Goal: Task Accomplishment & Management: Manage account settings

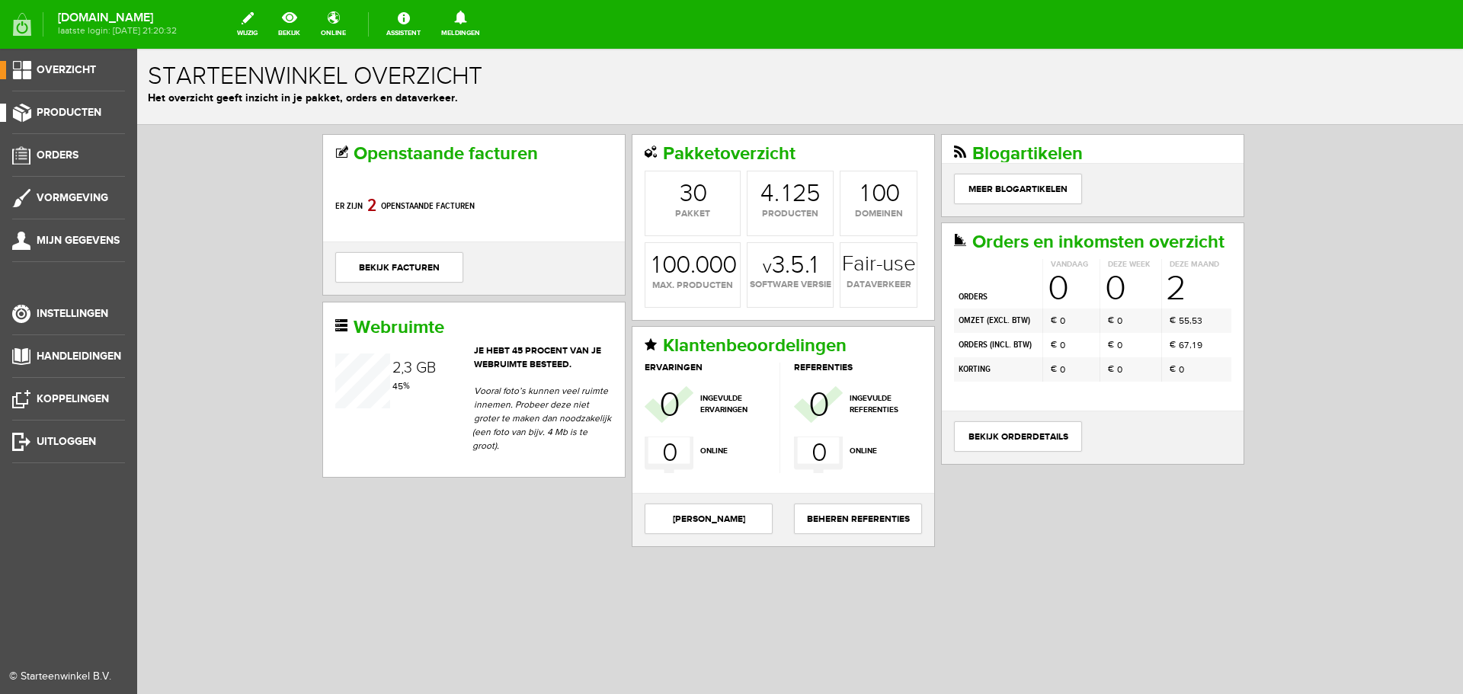
click at [69, 107] on span "Producten" at bounding box center [69, 112] width 65 height 13
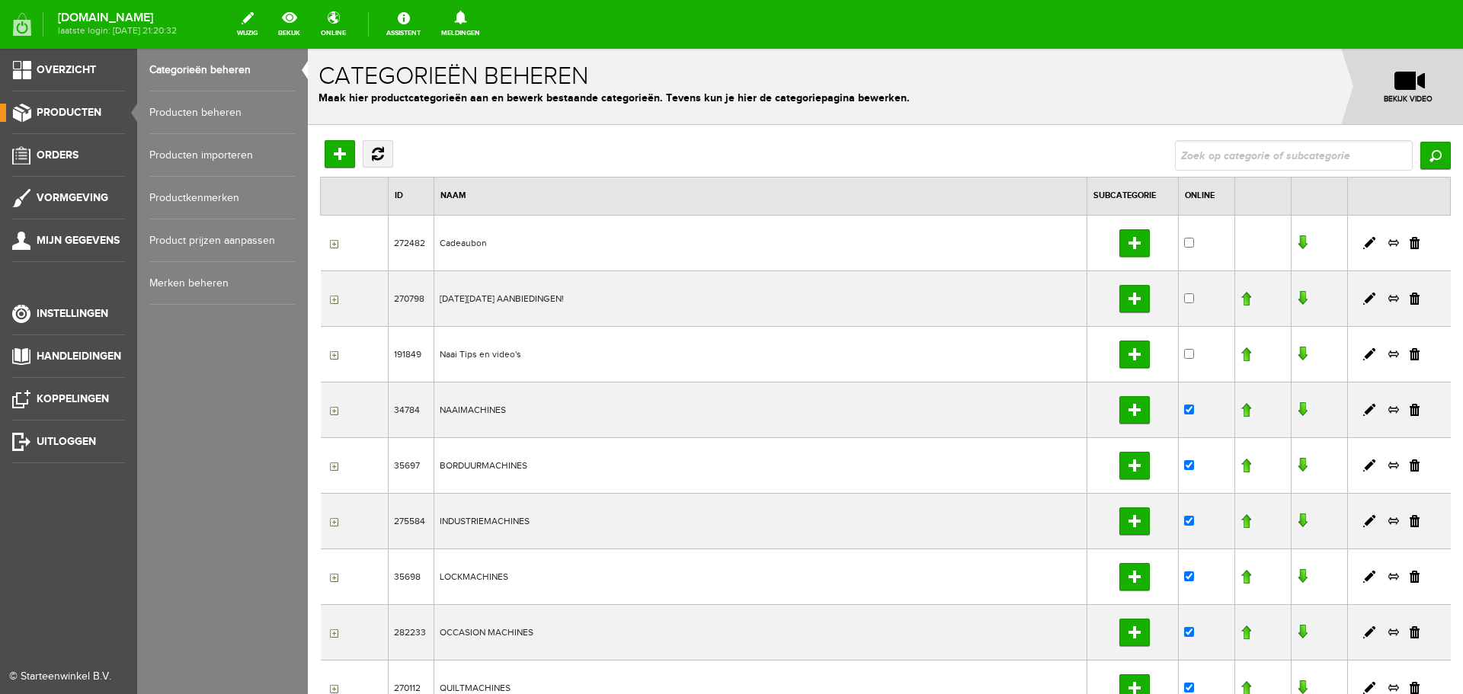
click at [210, 110] on link "Producten beheren" at bounding box center [222, 112] width 146 height 43
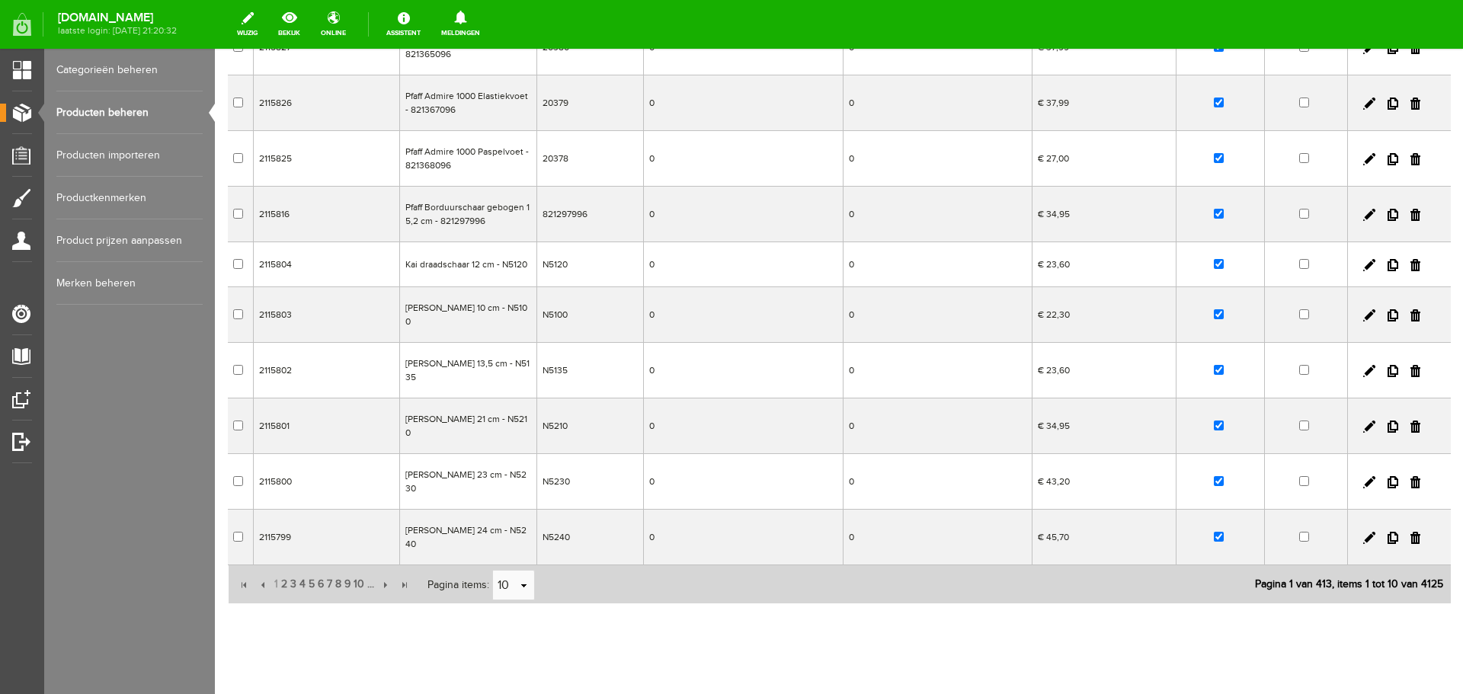
scroll to position [221, 0]
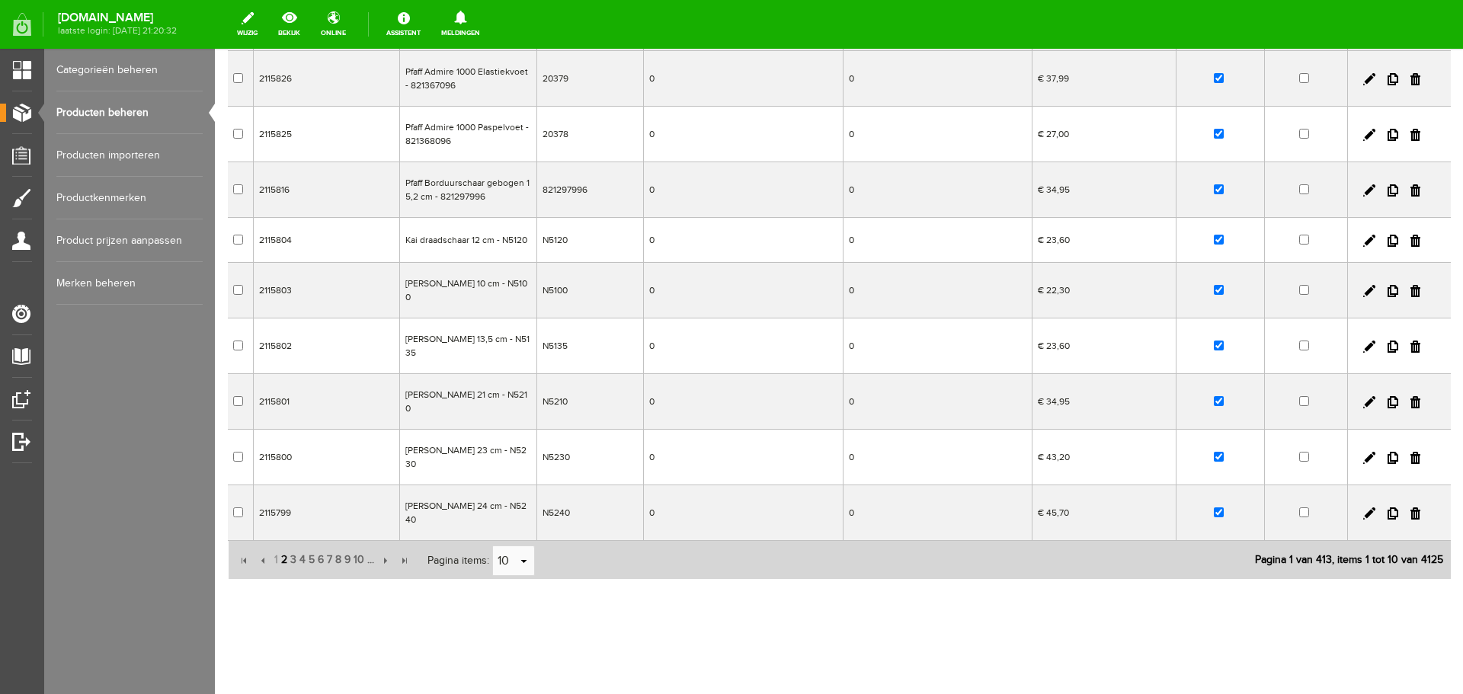
click at [284, 563] on span "2" at bounding box center [284, 560] width 9 height 30
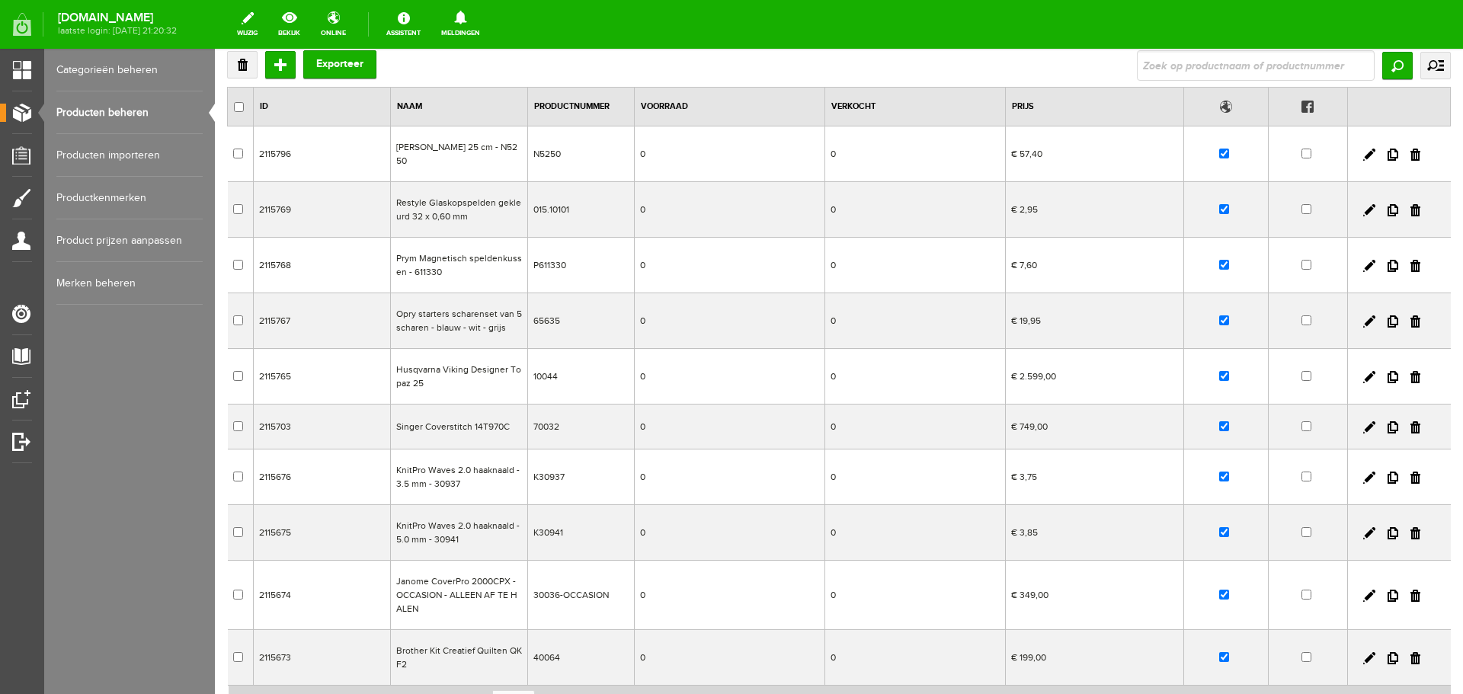
scroll to position [69, 0]
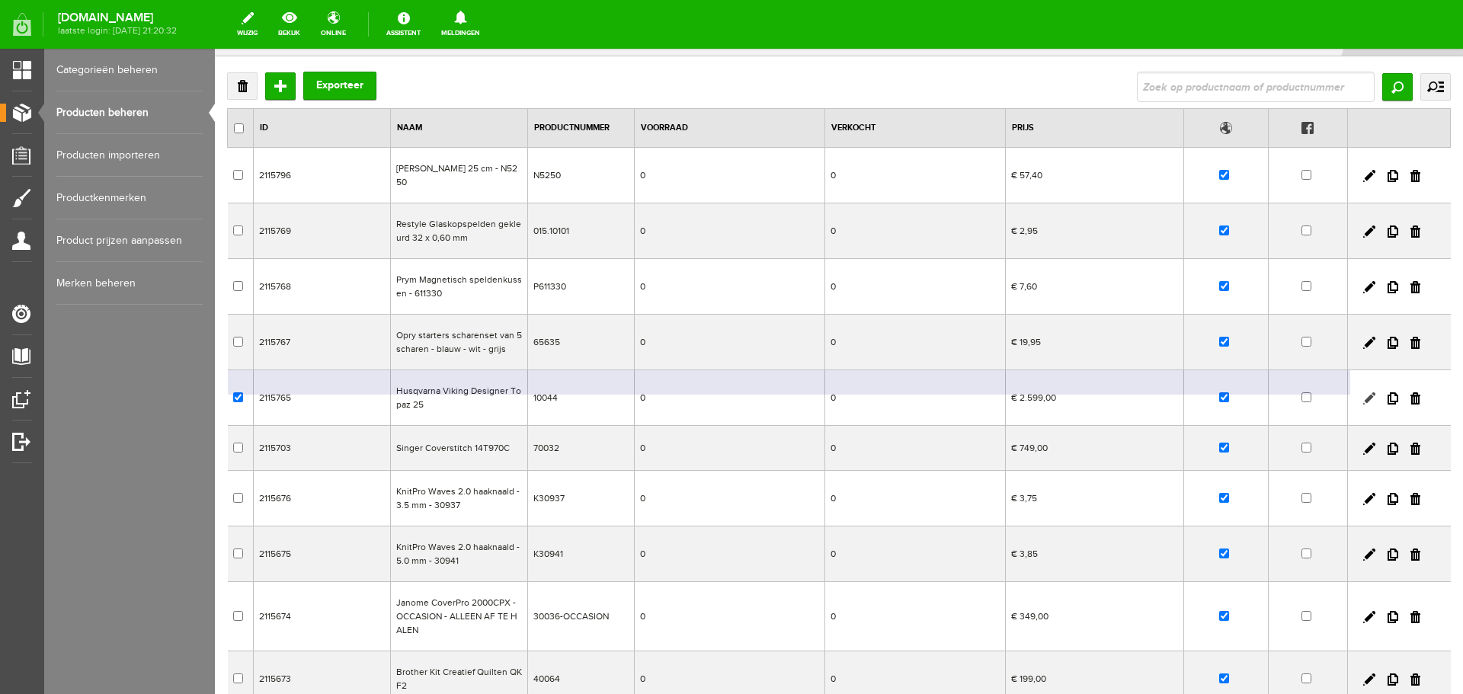
click at [1364, 399] on link at bounding box center [1370, 399] width 12 height 12
checkbox input "true"
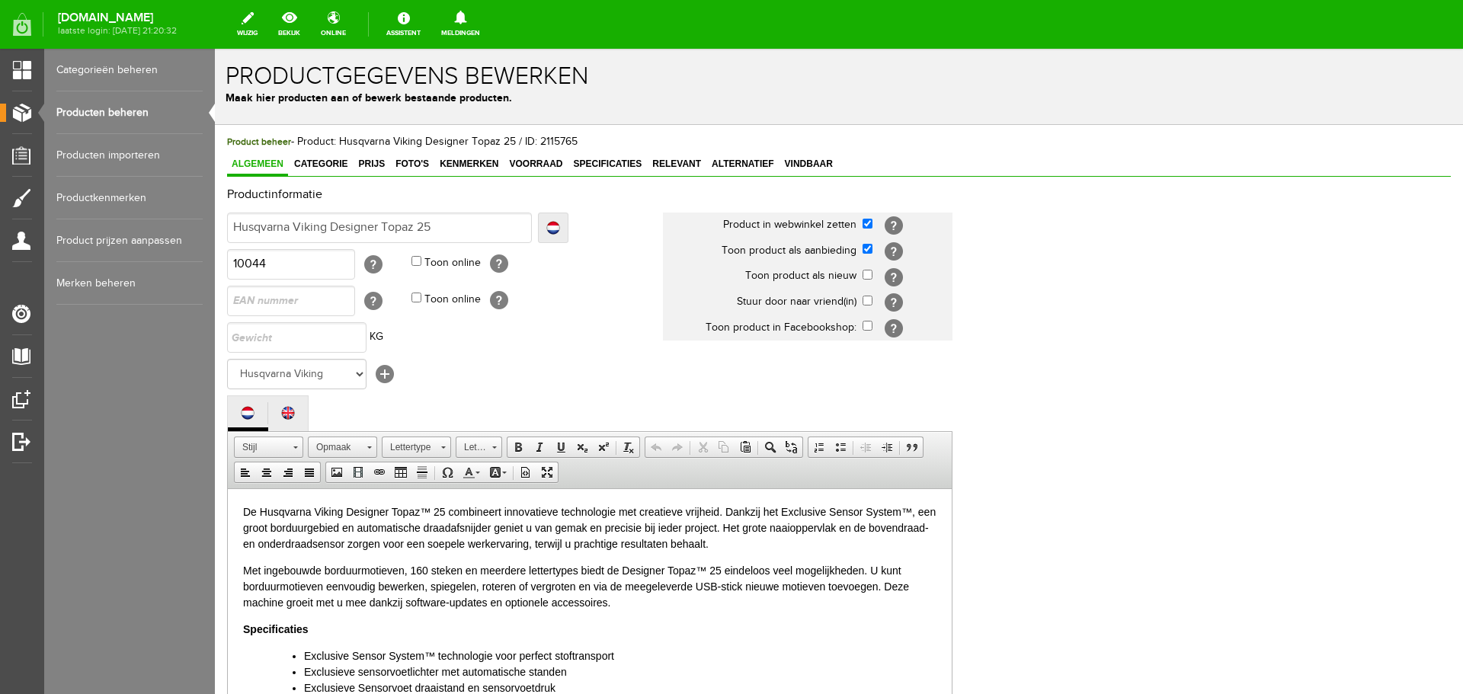
scroll to position [0, 0]
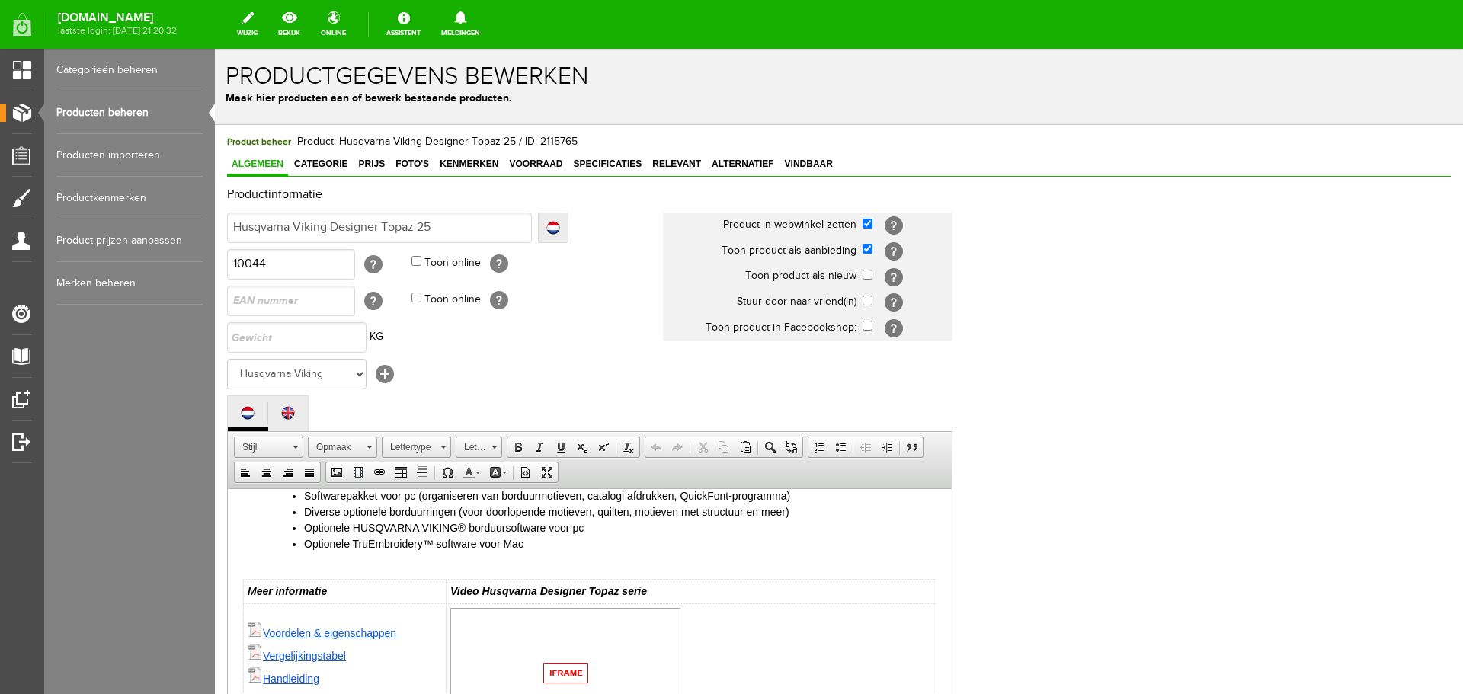
scroll to position [528, 0]
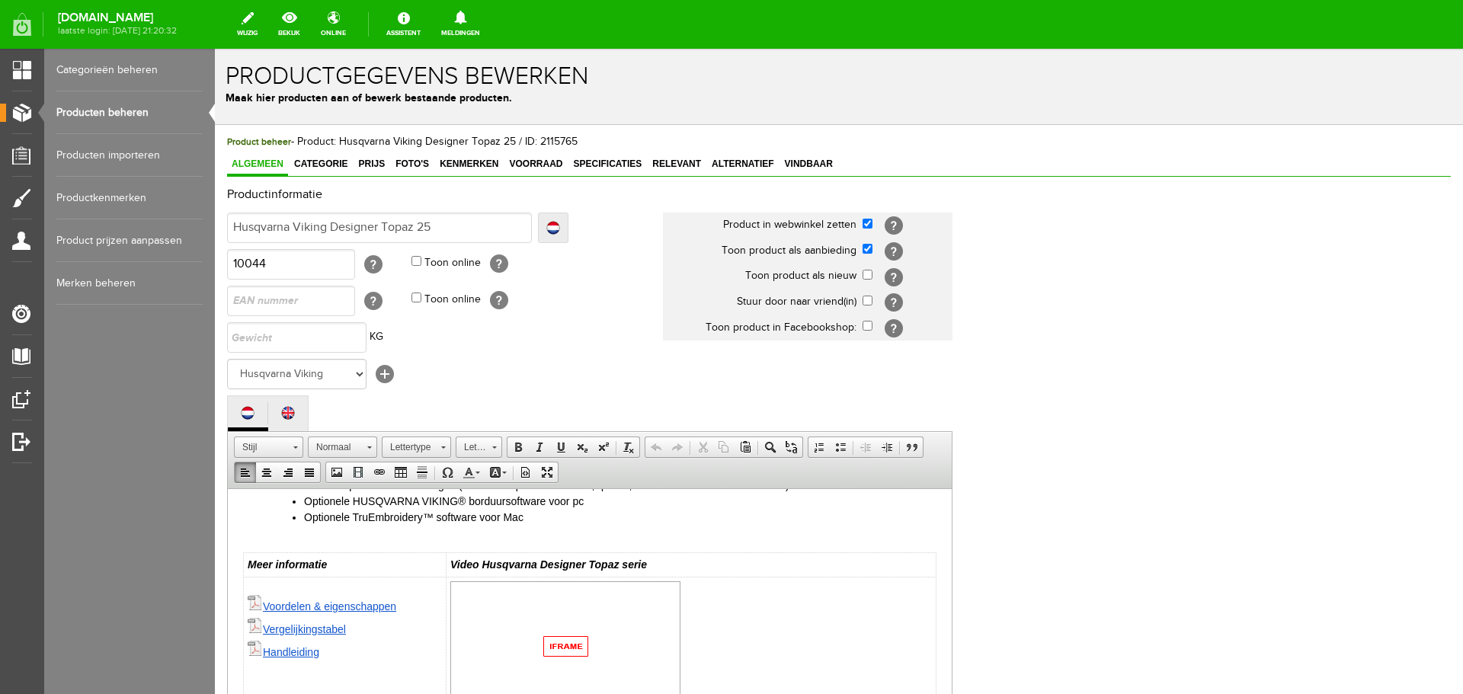
click at [306, 633] on link "Vergelijkingstabel" at bounding box center [297, 629] width 98 height 12
click at [296, 630] on link "Vergelijkingstabel" at bounding box center [297, 629] width 98 height 12
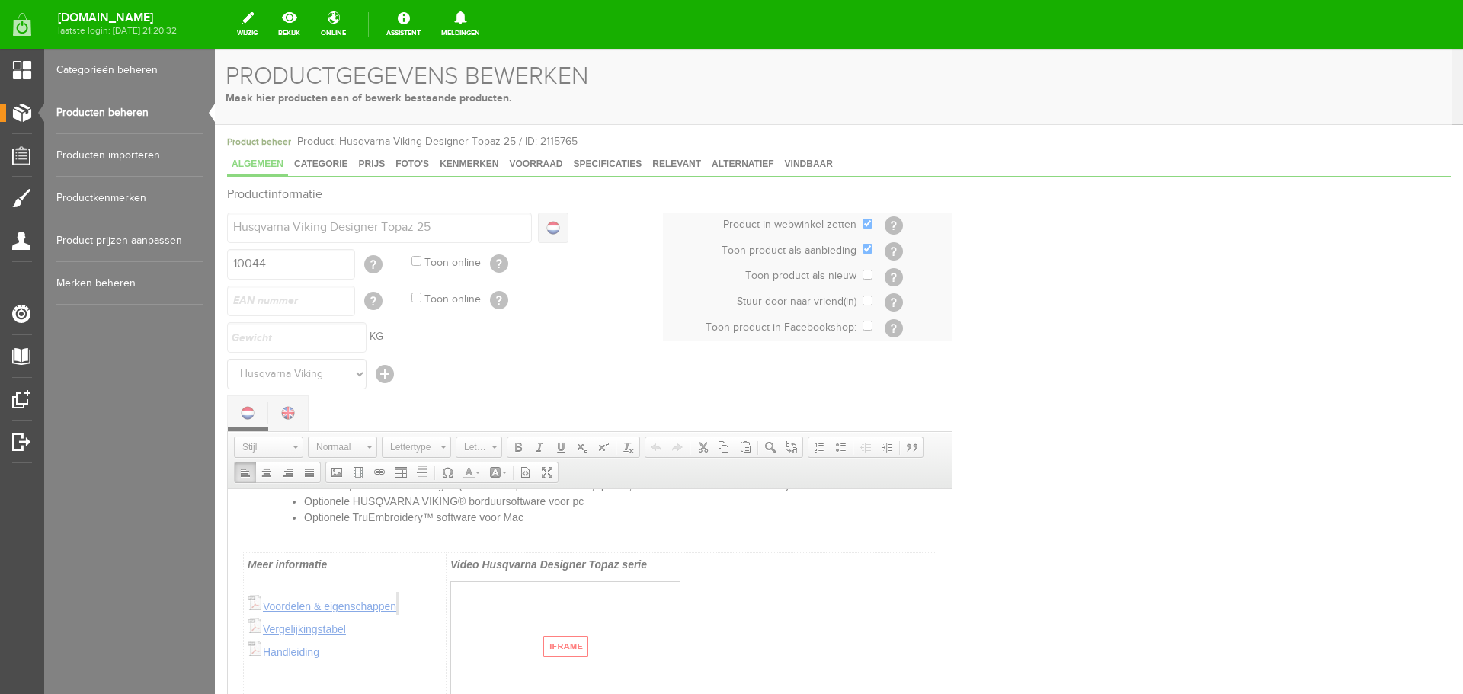
select select
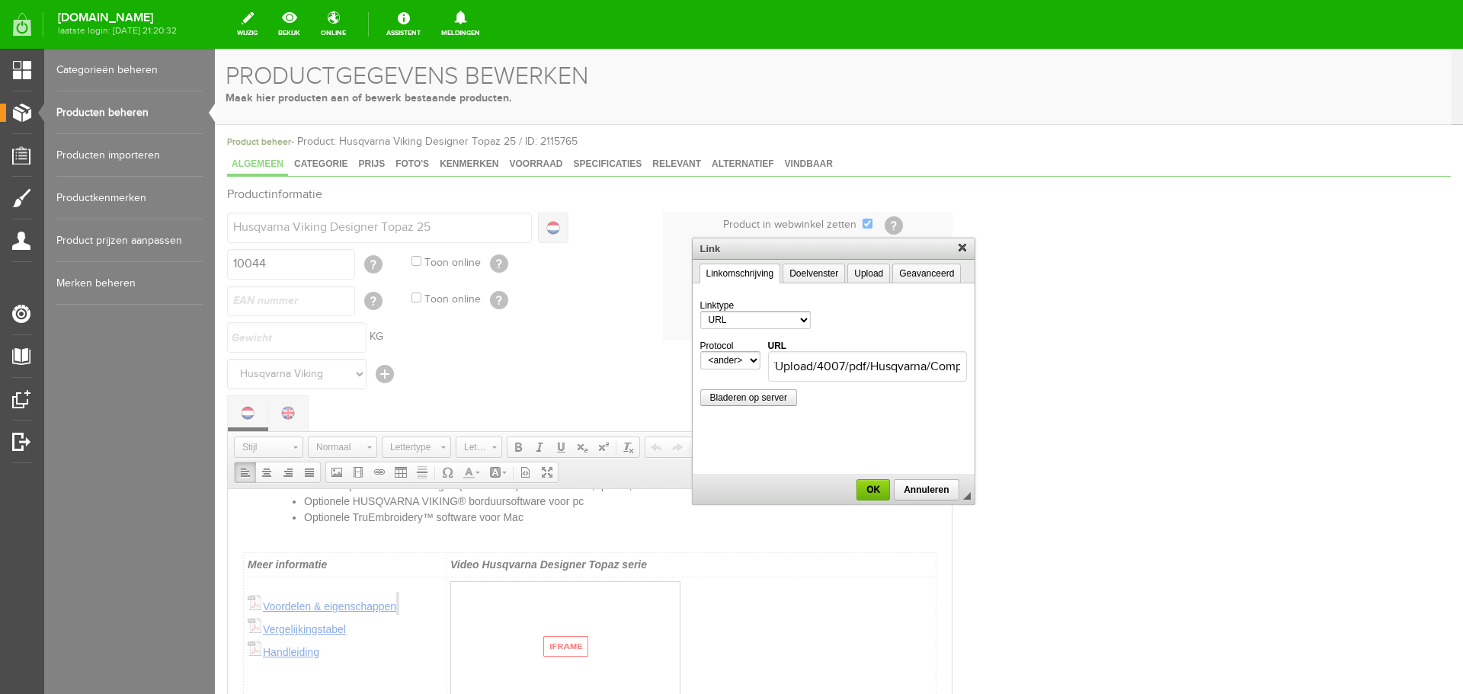
scroll to position [0, 0]
click at [908, 362] on input "/Upload/4007/pdf/Husqvarna/Comparison_Husqvarna_Designer_series.pdf" at bounding box center [867, 366] width 199 height 30
click at [870, 274] on link "Upload" at bounding box center [869, 274] width 43 height 20
click at [766, 318] on input "Upload" at bounding box center [833, 319] width 267 height 16
type input "C:\fakepath\Husqvarna_VIKING_Vergelijkingstabel-Designer-serie-NL.pdf"
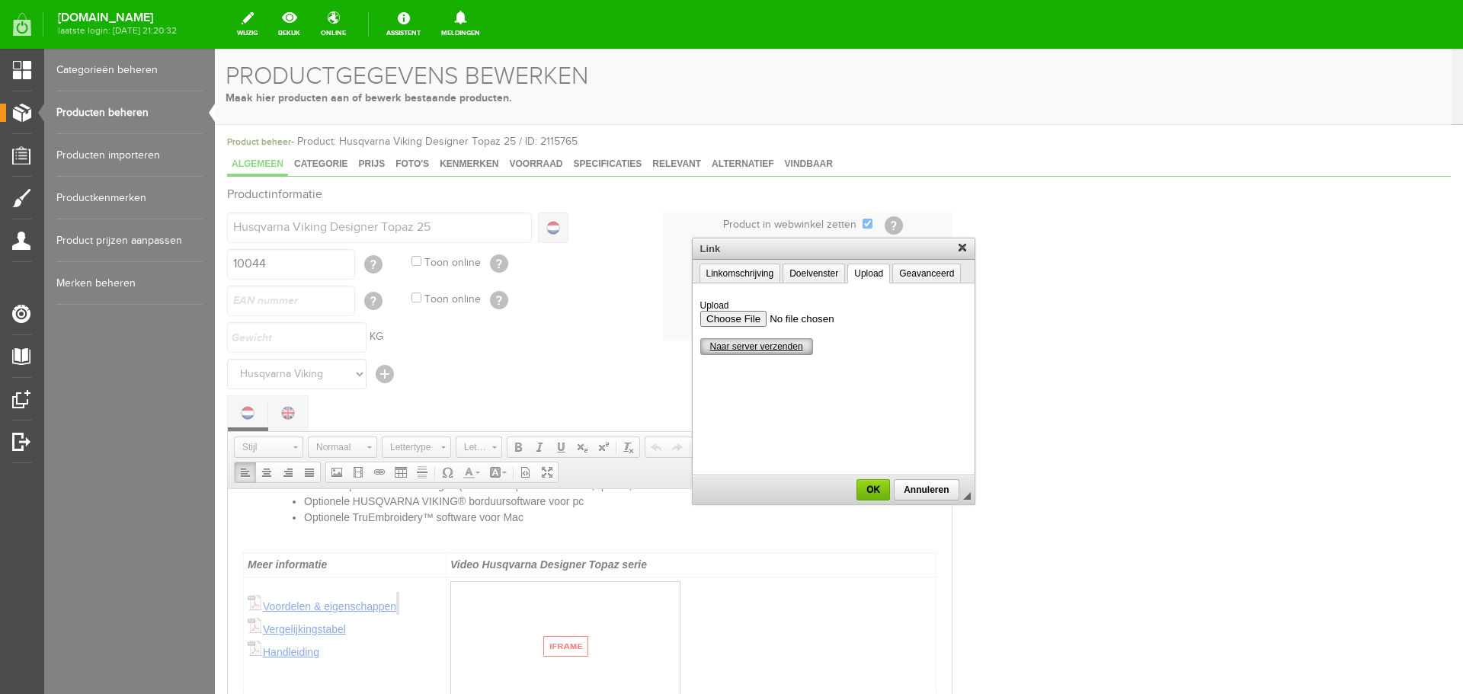
click at [762, 347] on span "Naar server verzenden" at bounding box center [756, 346] width 111 height 11
type input "/upload/4007/husqvarna-viking-vergelijkingstabel-designer-serie(1).pdf"
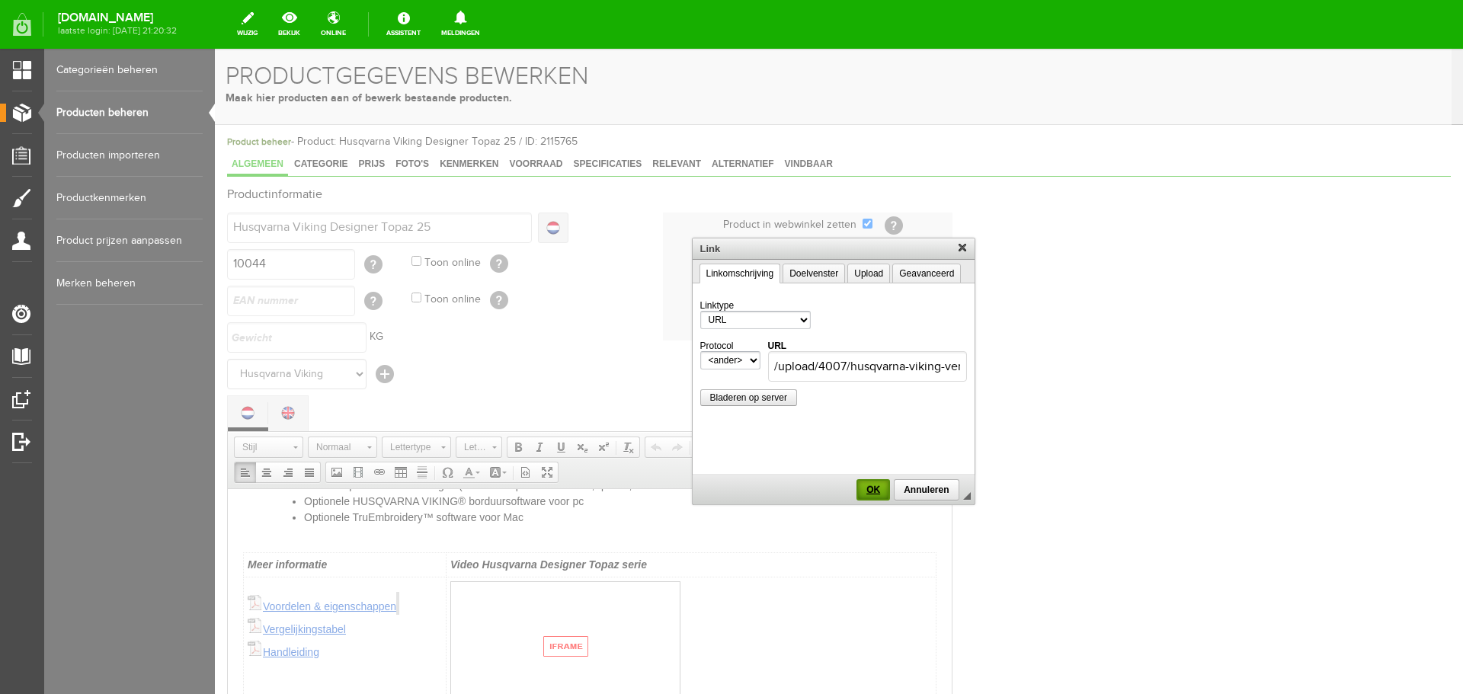
click at [877, 492] on span "OK" at bounding box center [873, 490] width 30 height 11
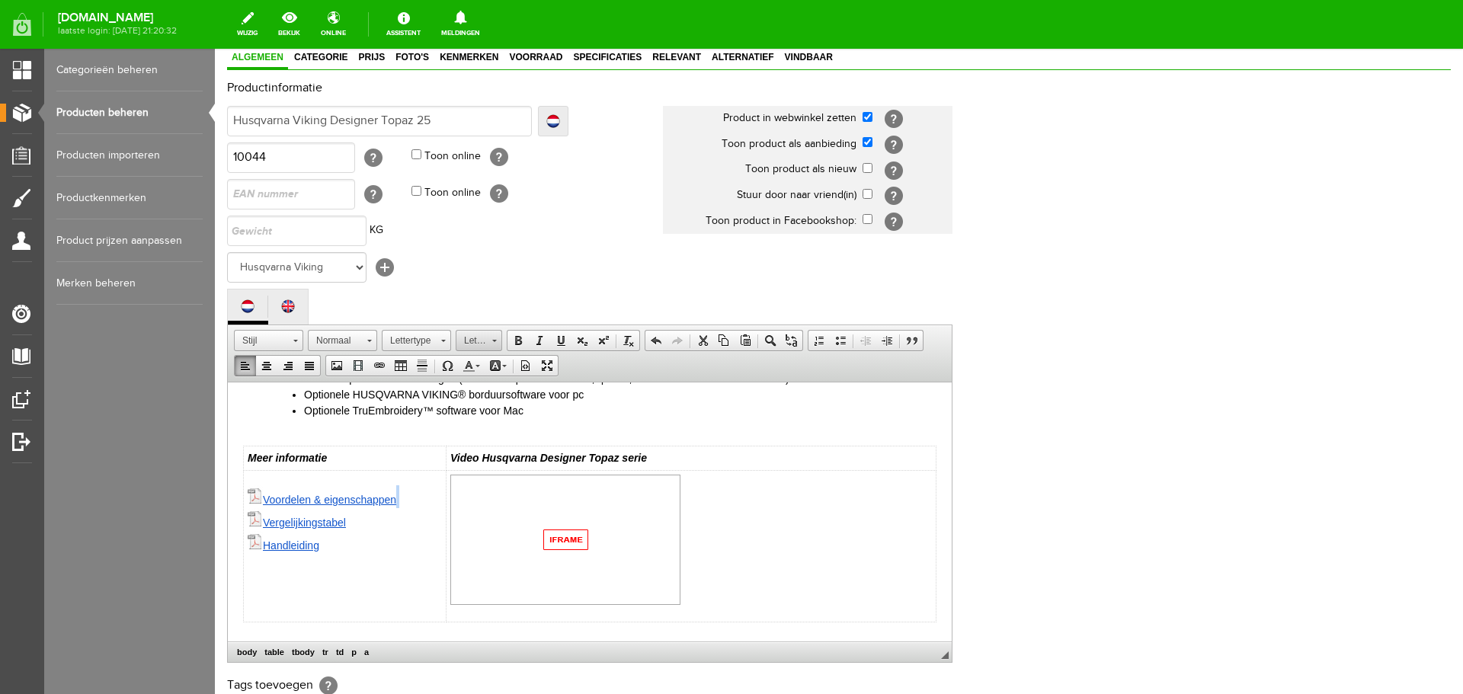
scroll to position [336, 0]
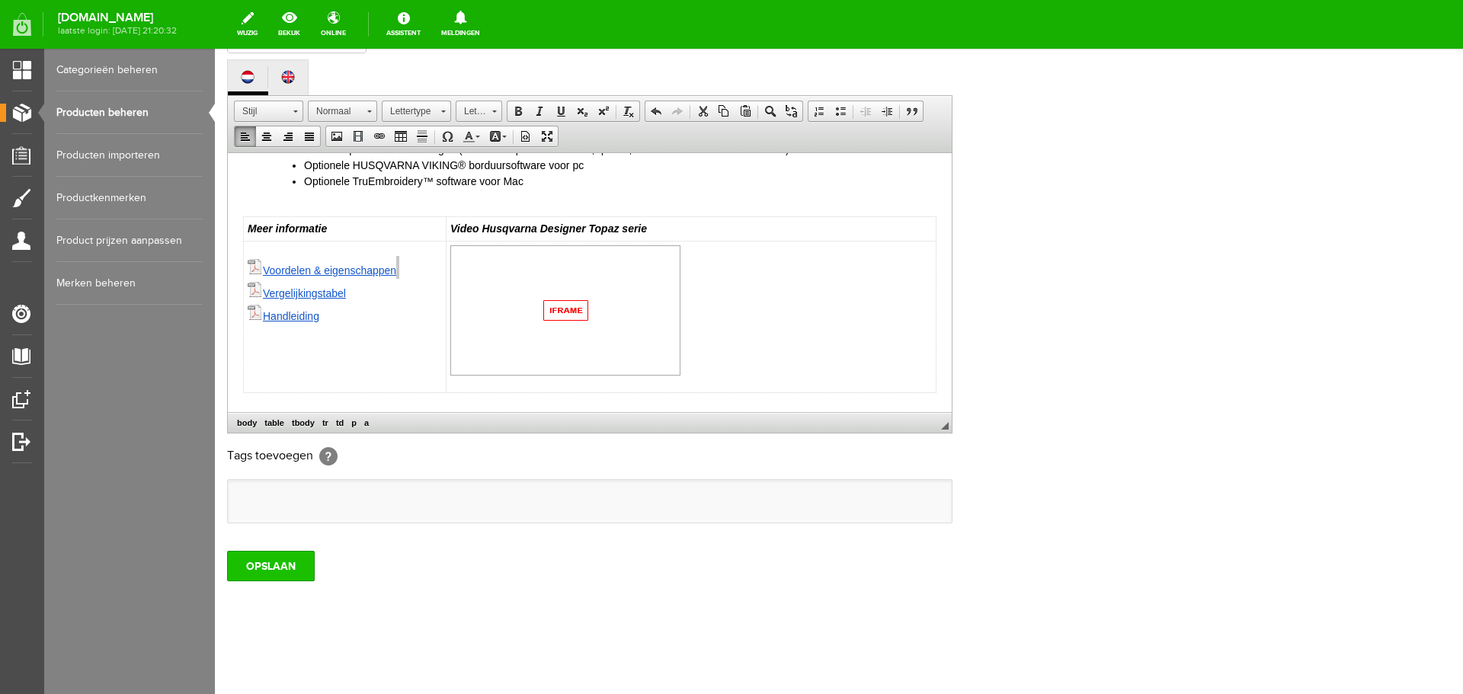
click at [284, 561] on input "OPSLAAN" at bounding box center [271, 566] width 88 height 30
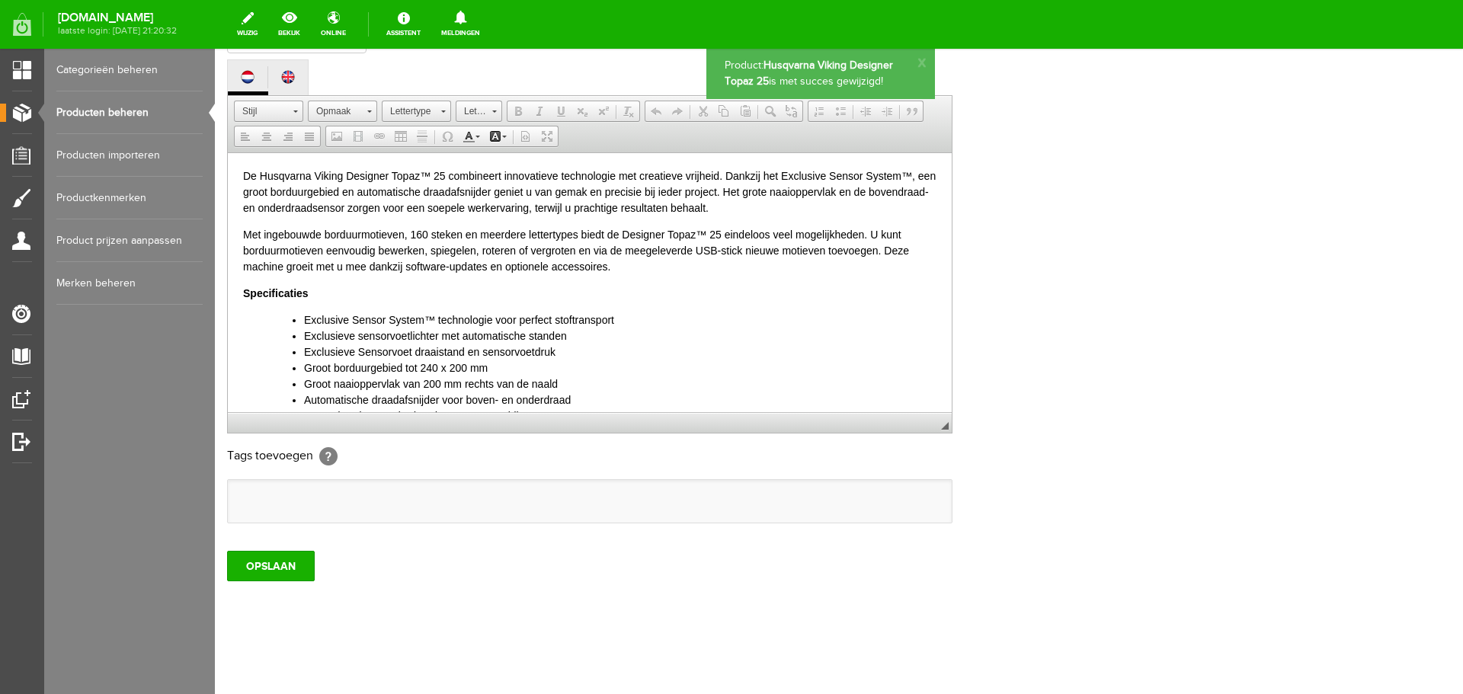
scroll to position [0, 0]
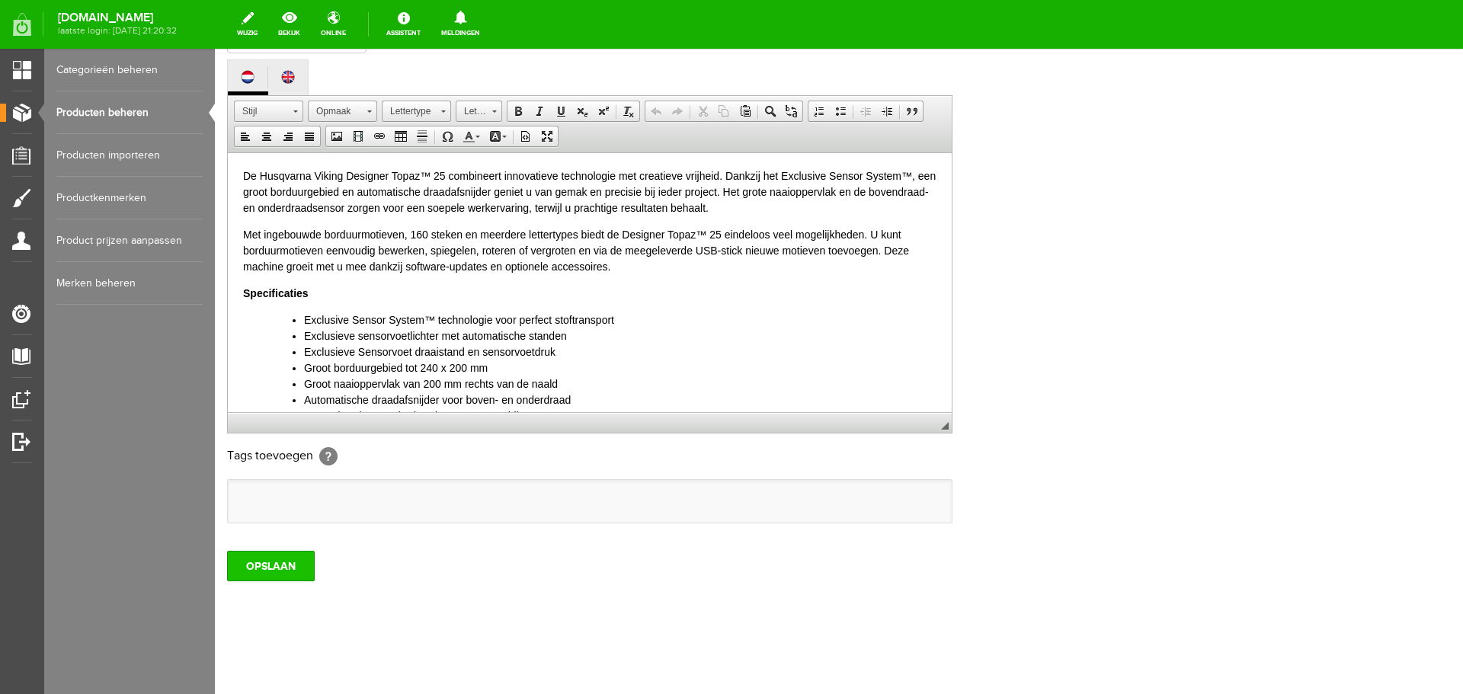
click at [291, 564] on input "OPSLAAN" at bounding box center [271, 566] width 88 height 30
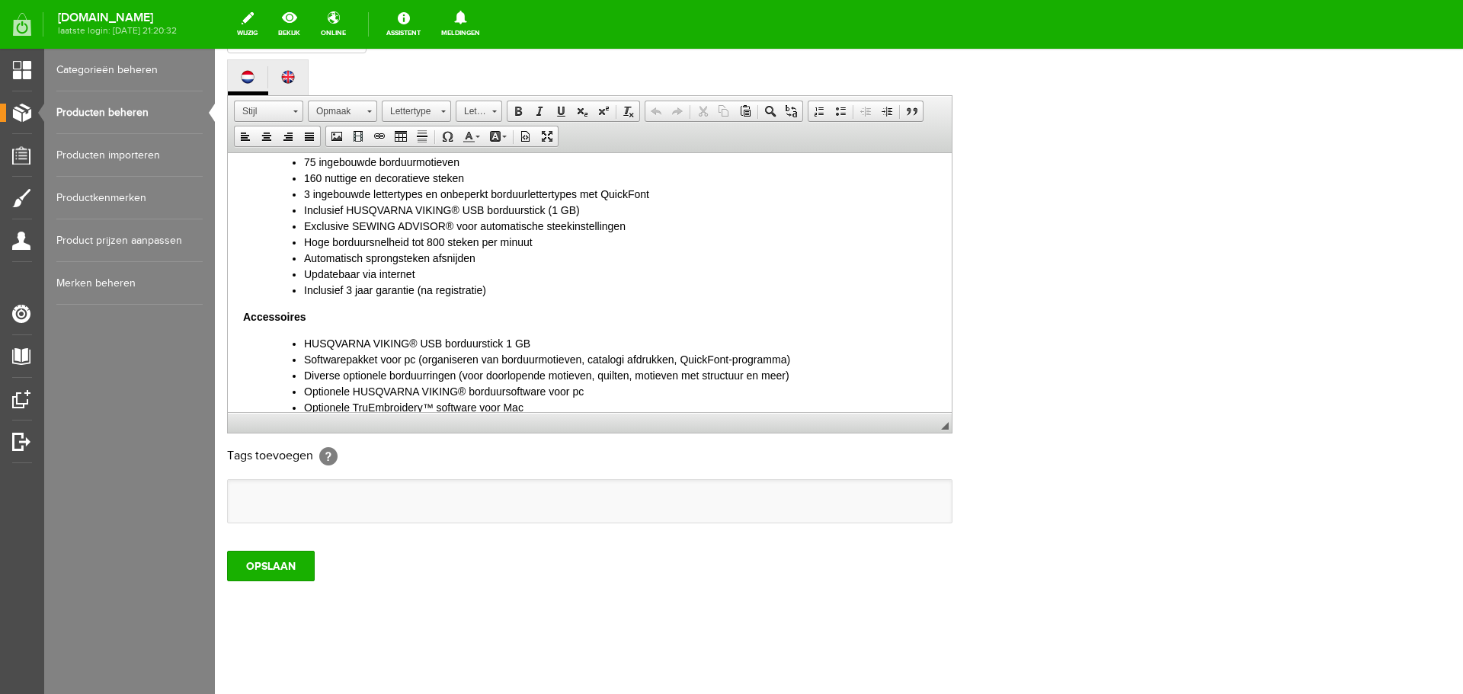
scroll to position [534, 0]
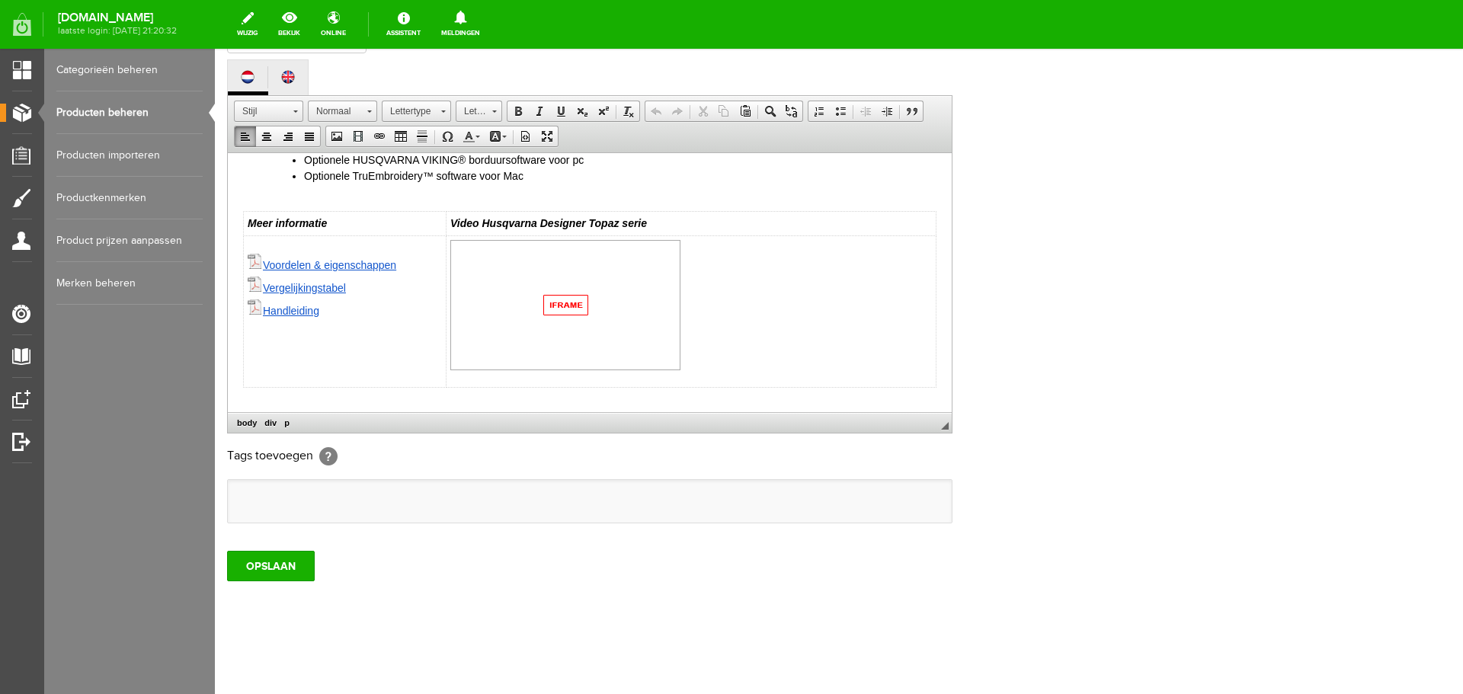
click at [307, 286] on link "Vergelijkingstabel" at bounding box center [297, 287] width 98 height 12
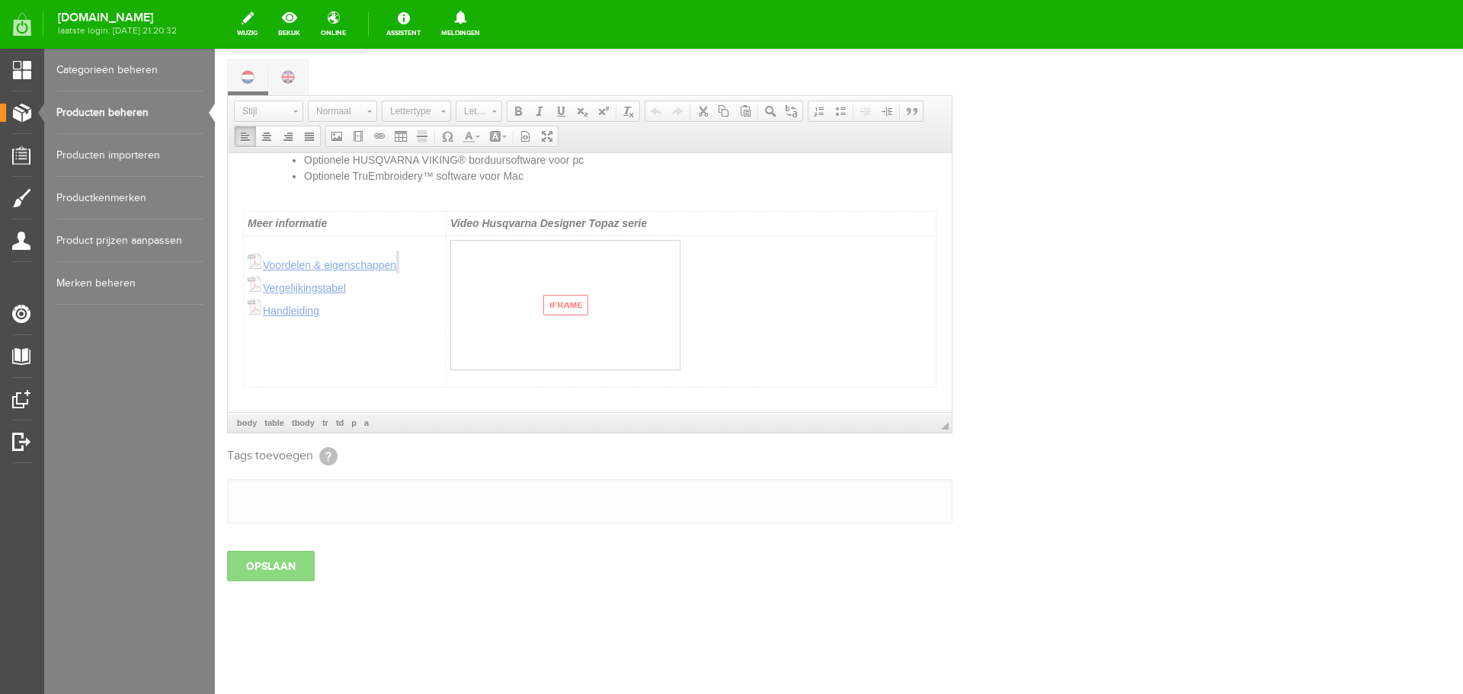
scroll to position [0, 0]
select select
type input "/upload/4007/husqvarna-viking-vergelijkingstabel-designer-serie(1).pdf"
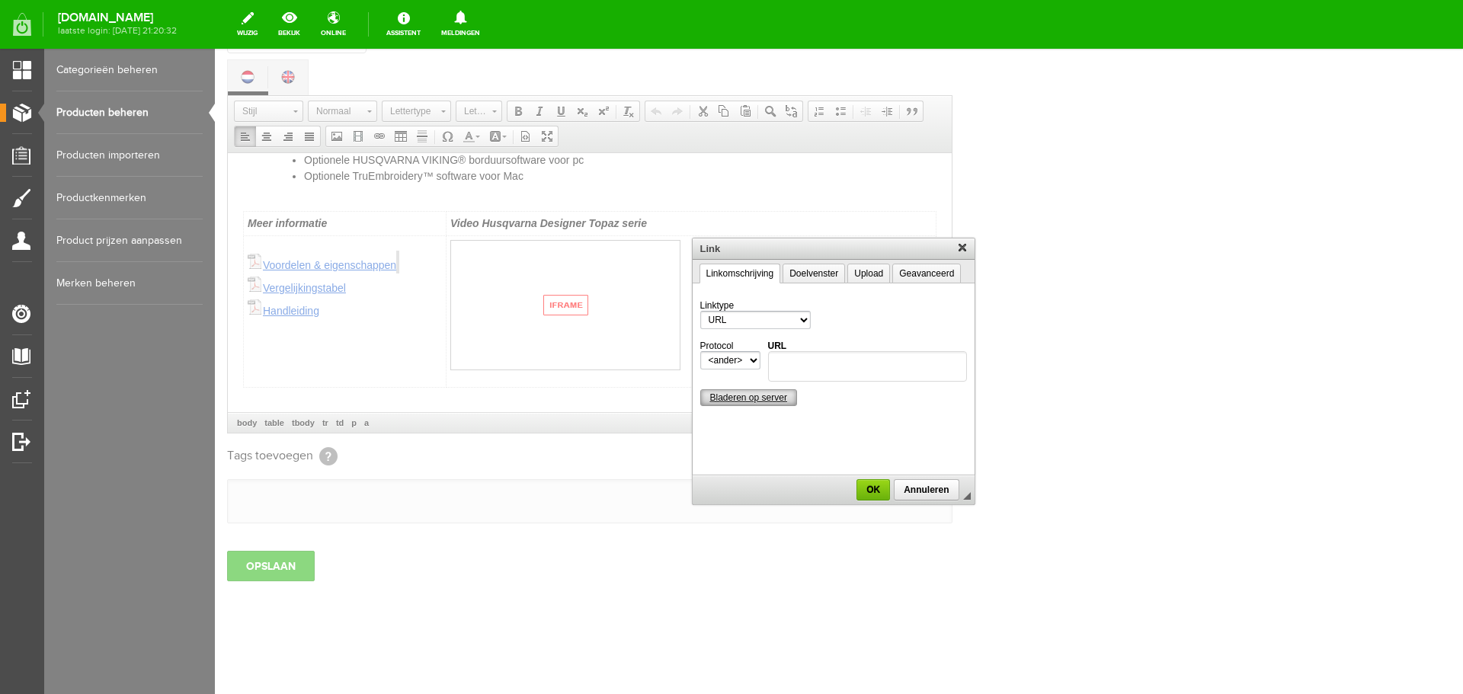
click at [754, 398] on span "Bladeren op server" at bounding box center [748, 398] width 95 height 11
type input "/upload/4007/husqvarna-viking-vergelijkingstabel-designer-serie.pdf"
click at [868, 491] on span "OK" at bounding box center [873, 490] width 30 height 11
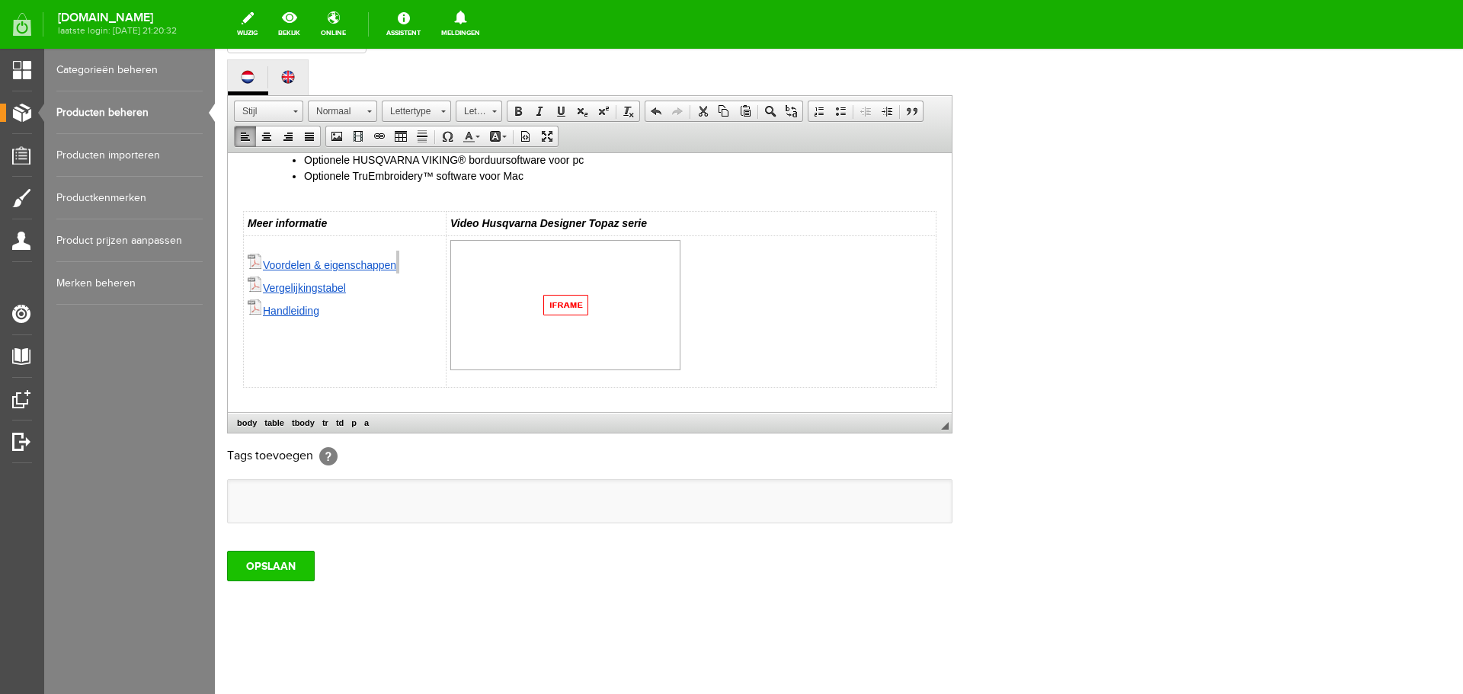
click at [292, 567] on input "OPSLAAN" at bounding box center [271, 566] width 88 height 30
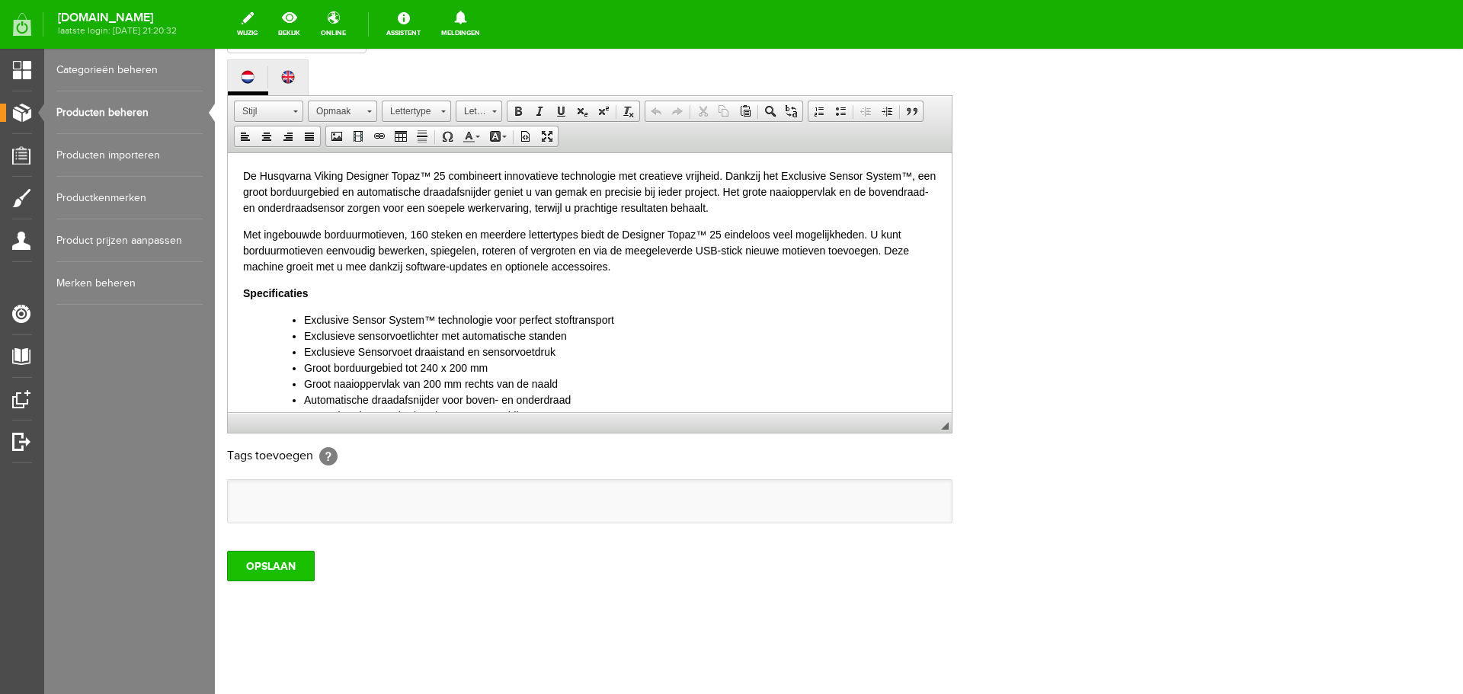
click at [257, 564] on input "OPSLAAN" at bounding box center [271, 566] width 88 height 30
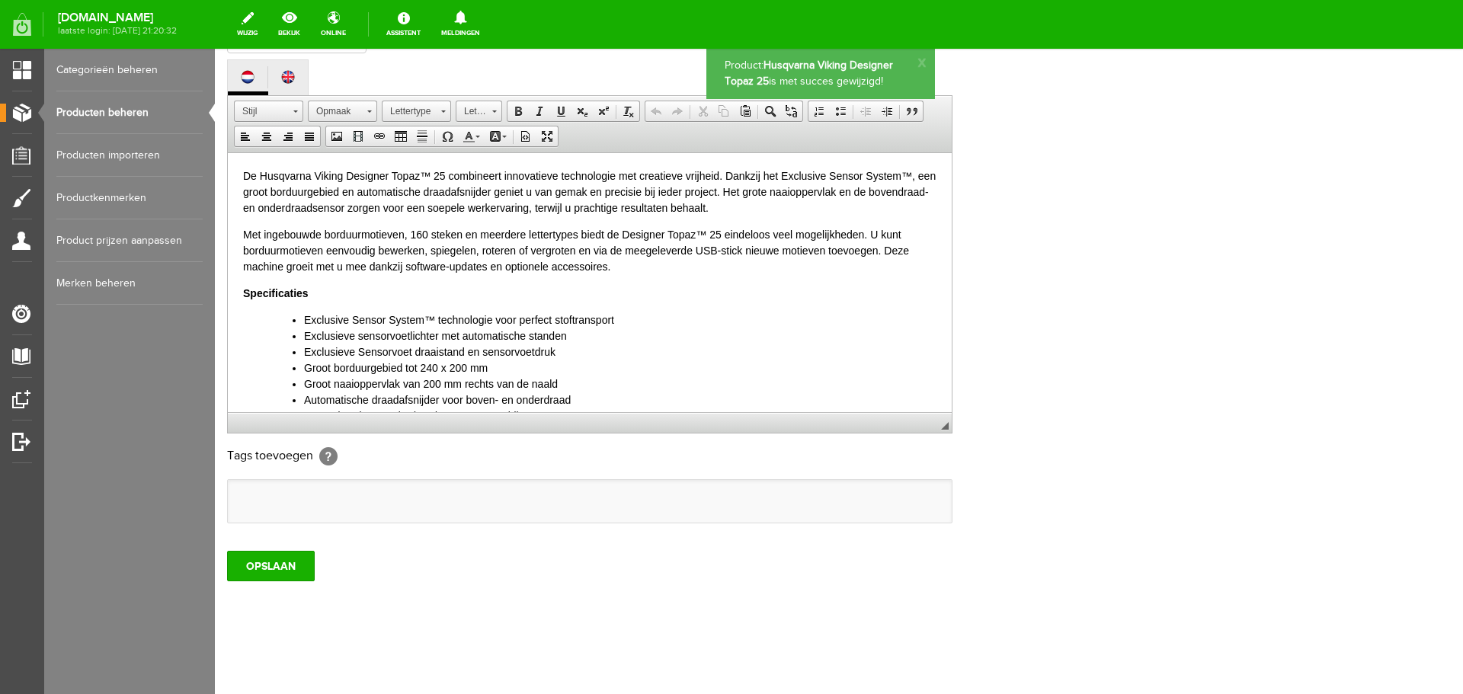
click at [96, 110] on link "Producten beheren" at bounding box center [129, 112] width 146 height 43
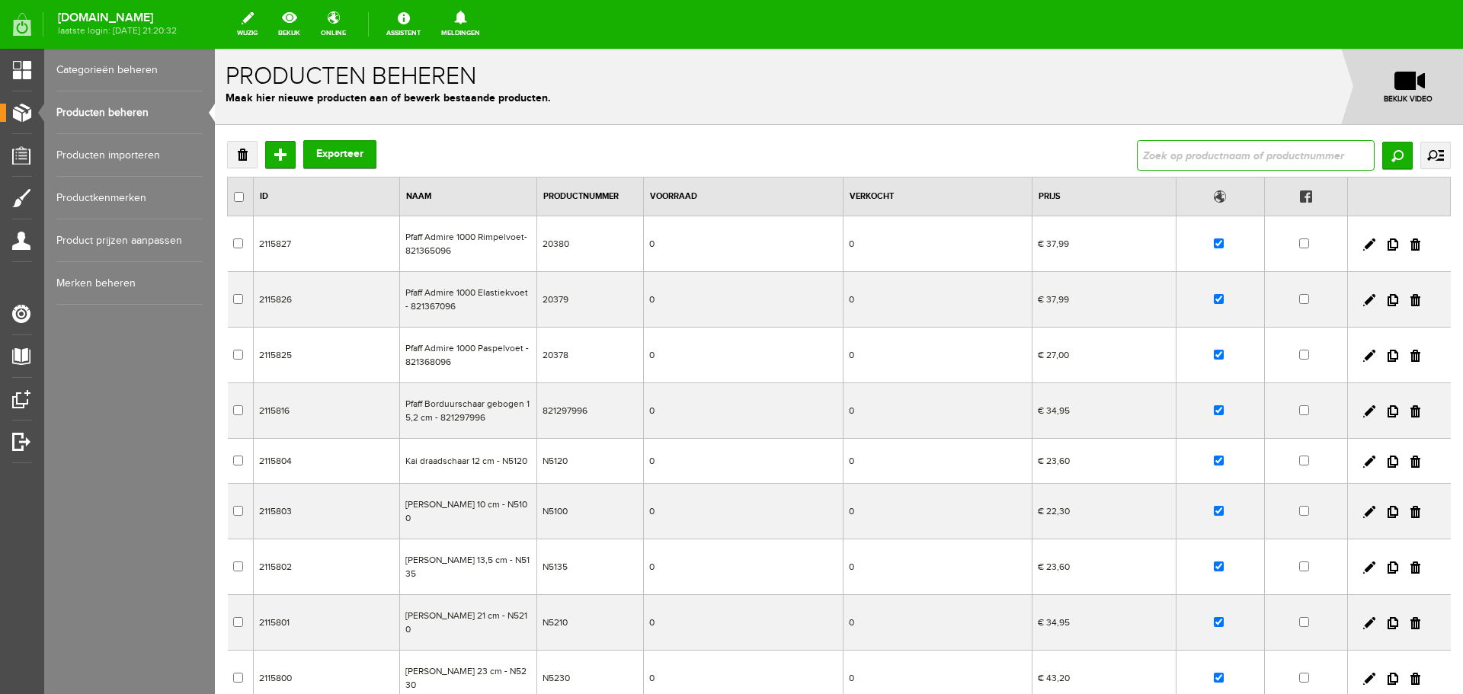
click at [1137, 147] on input "text" at bounding box center [1256, 155] width 238 height 30
type input "ambition 635"
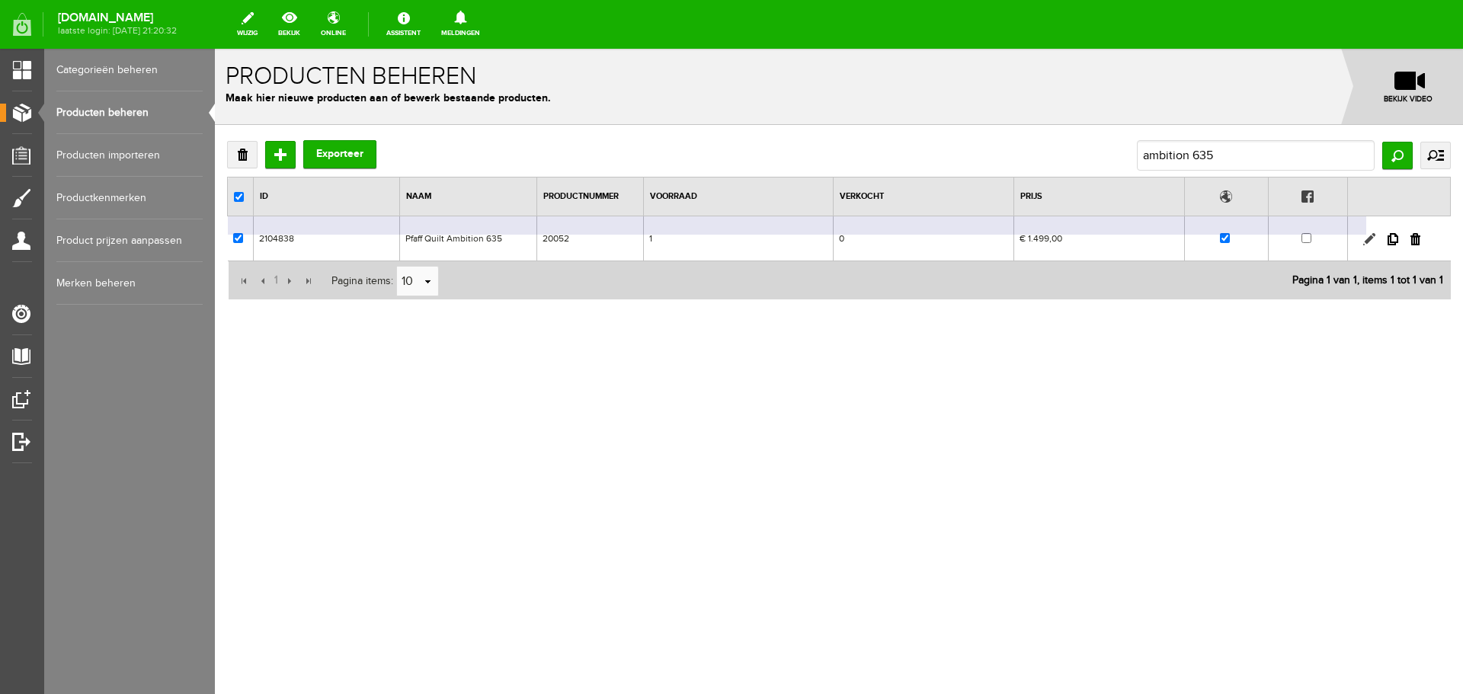
click at [1370, 239] on link at bounding box center [1370, 239] width 12 height 12
checkbox input "true"
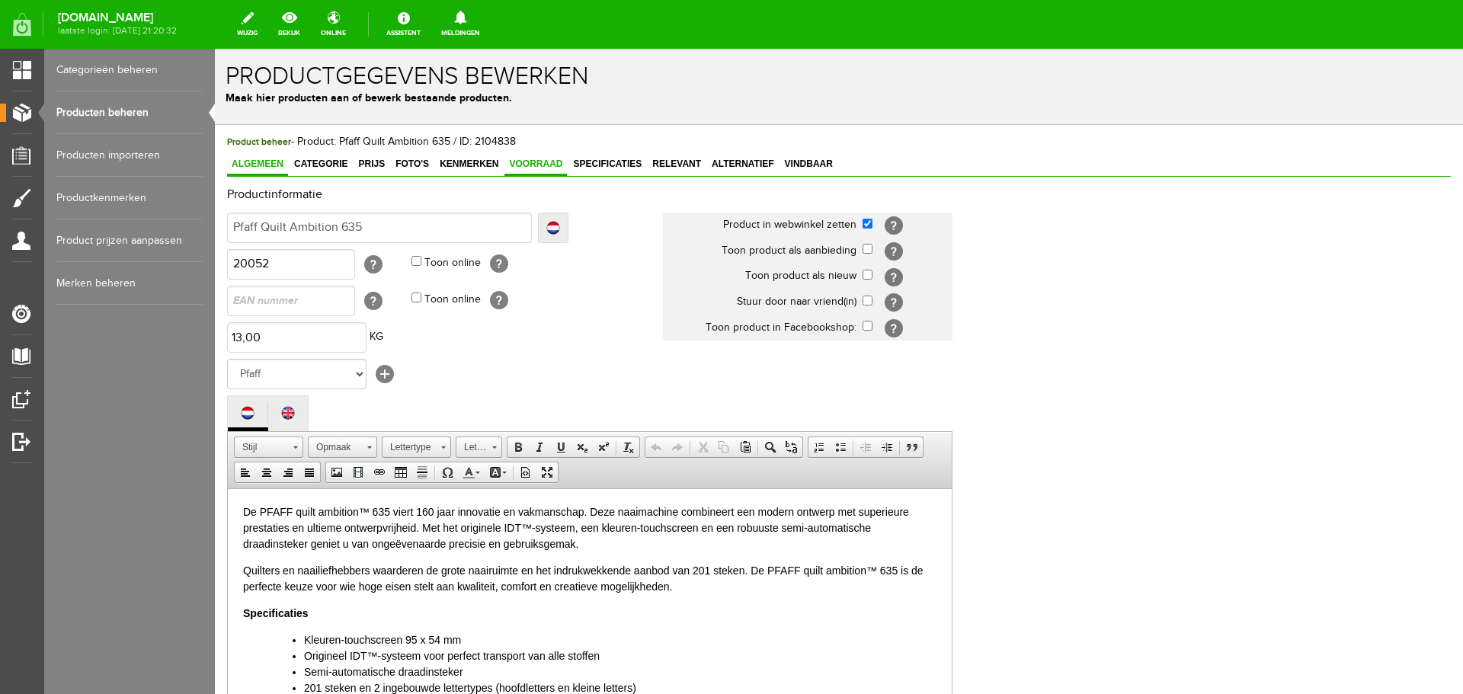
click at [533, 165] on span "Voorraad" at bounding box center [536, 164] width 63 height 11
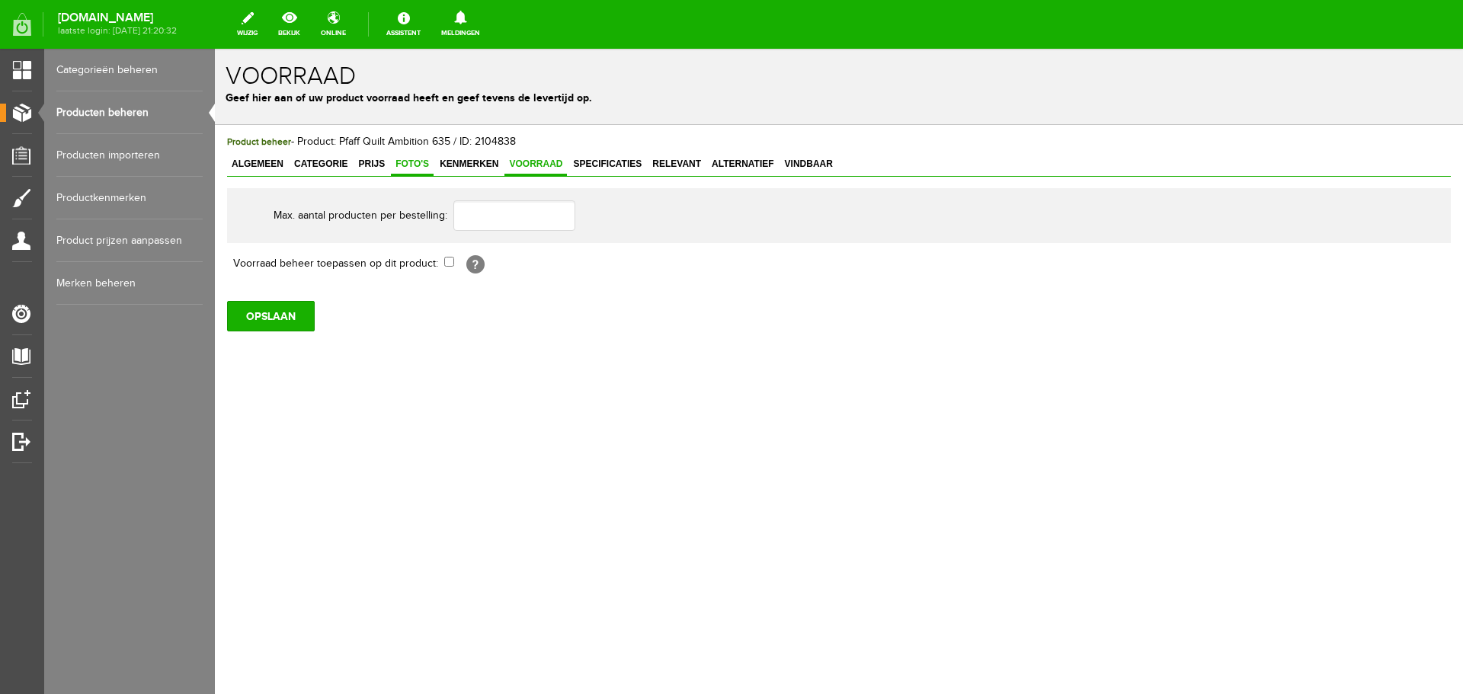
click at [411, 164] on span "Foto's" at bounding box center [412, 164] width 43 height 11
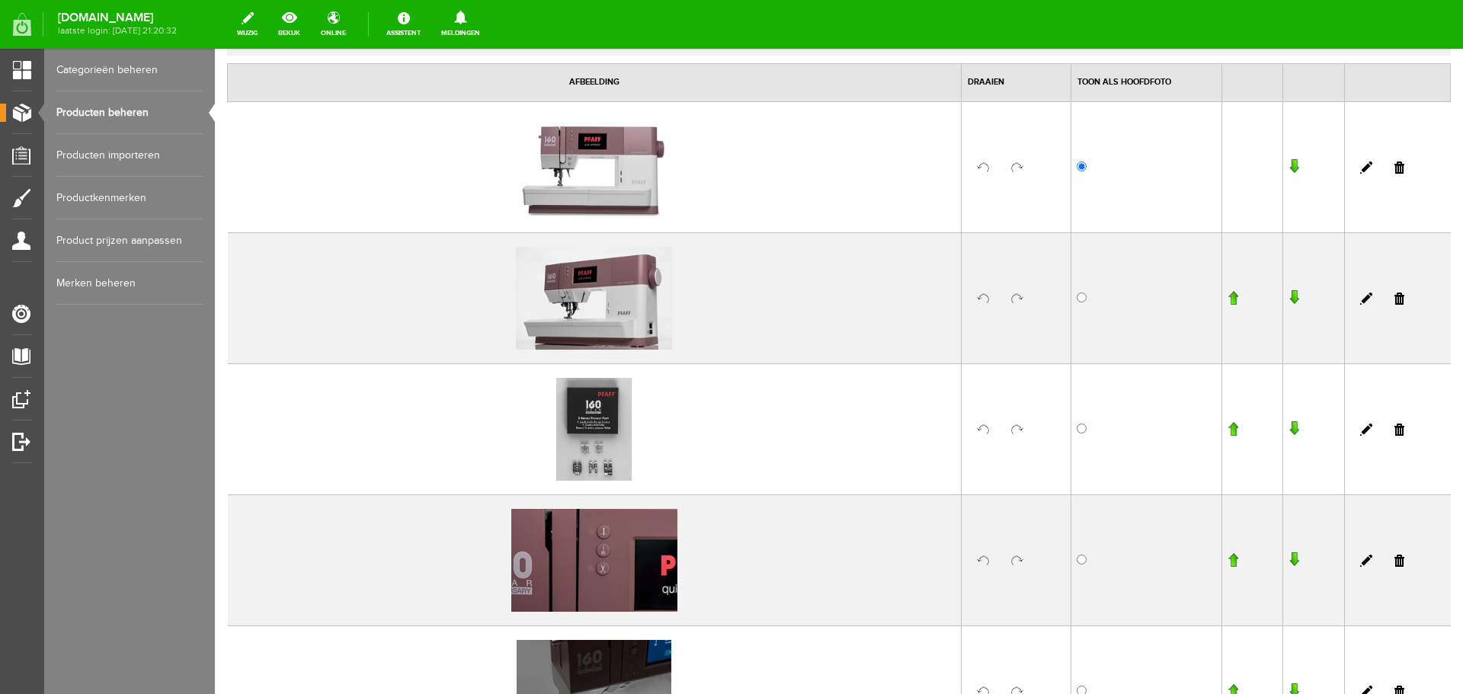
scroll to position [229, 0]
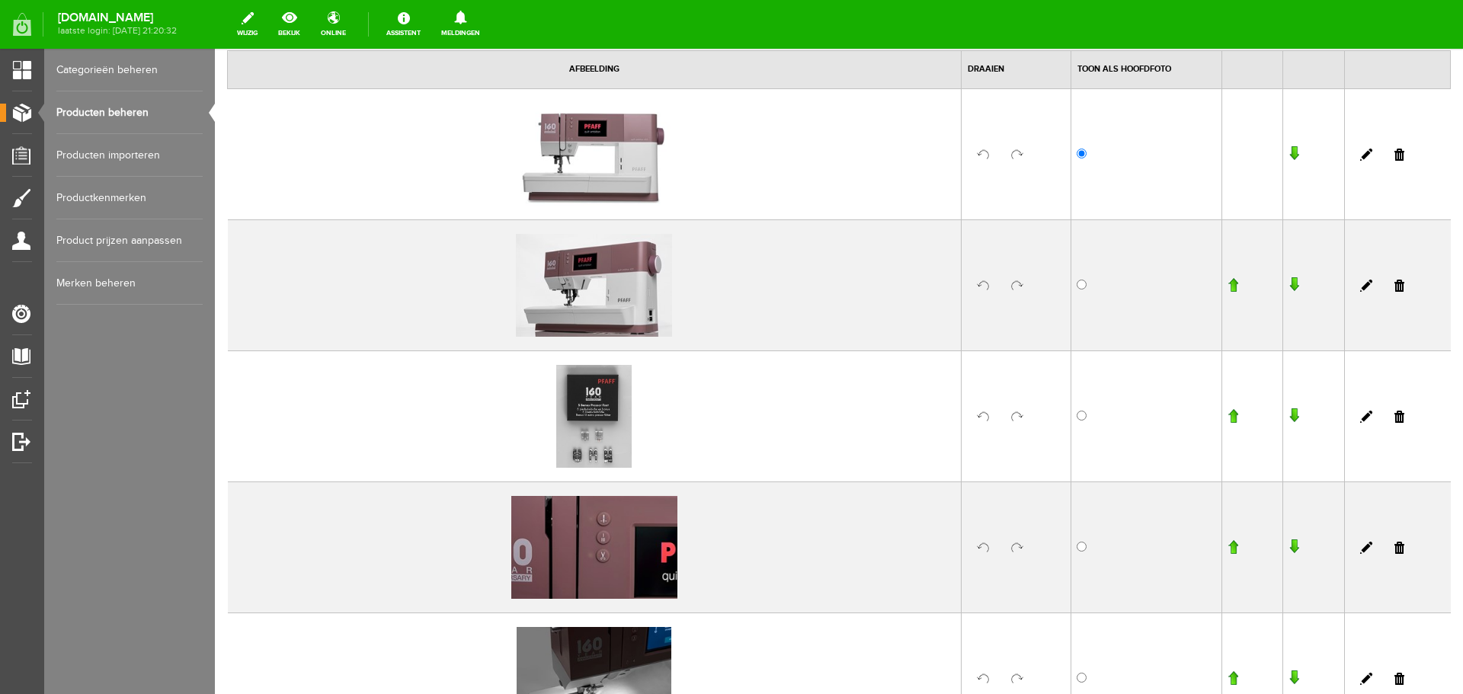
click at [1395, 417] on td at bounding box center [1398, 416] width 106 height 131
click at [1395, 418] on link at bounding box center [1400, 417] width 10 height 12
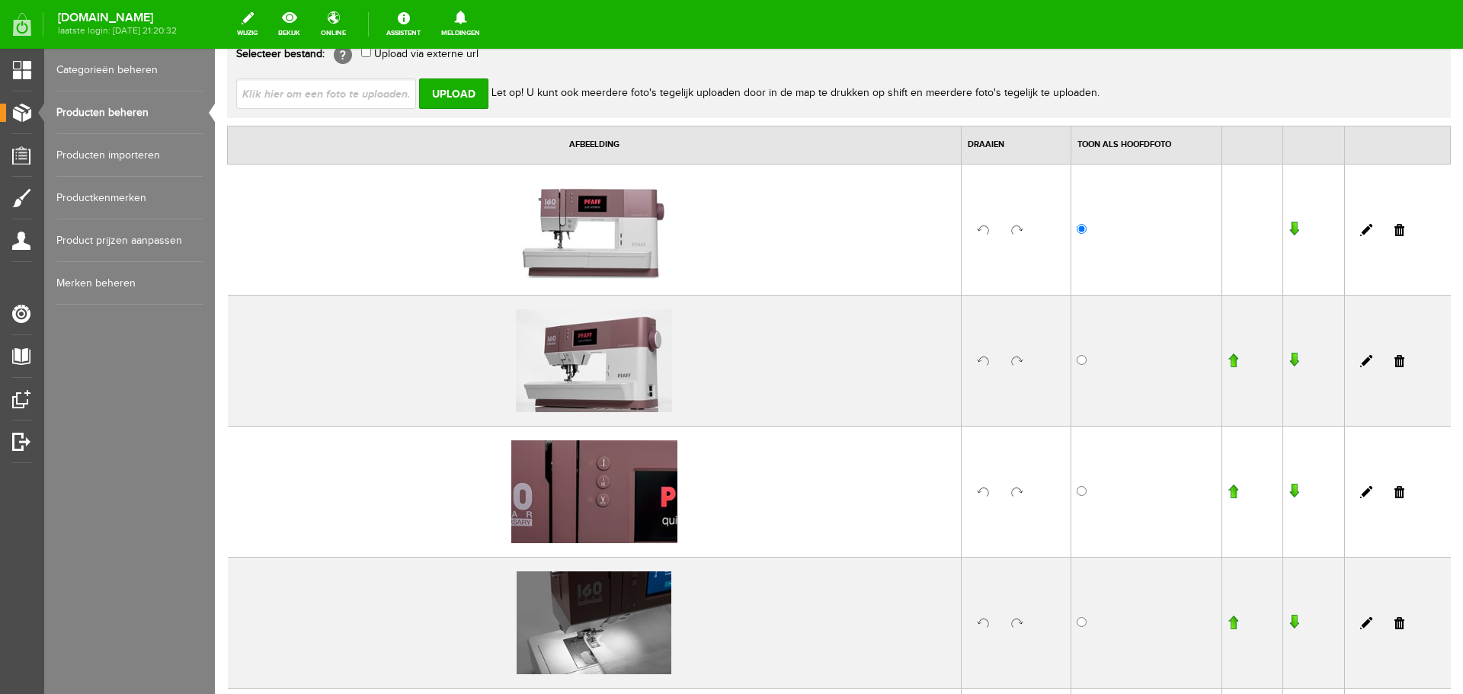
scroll to position [0, 0]
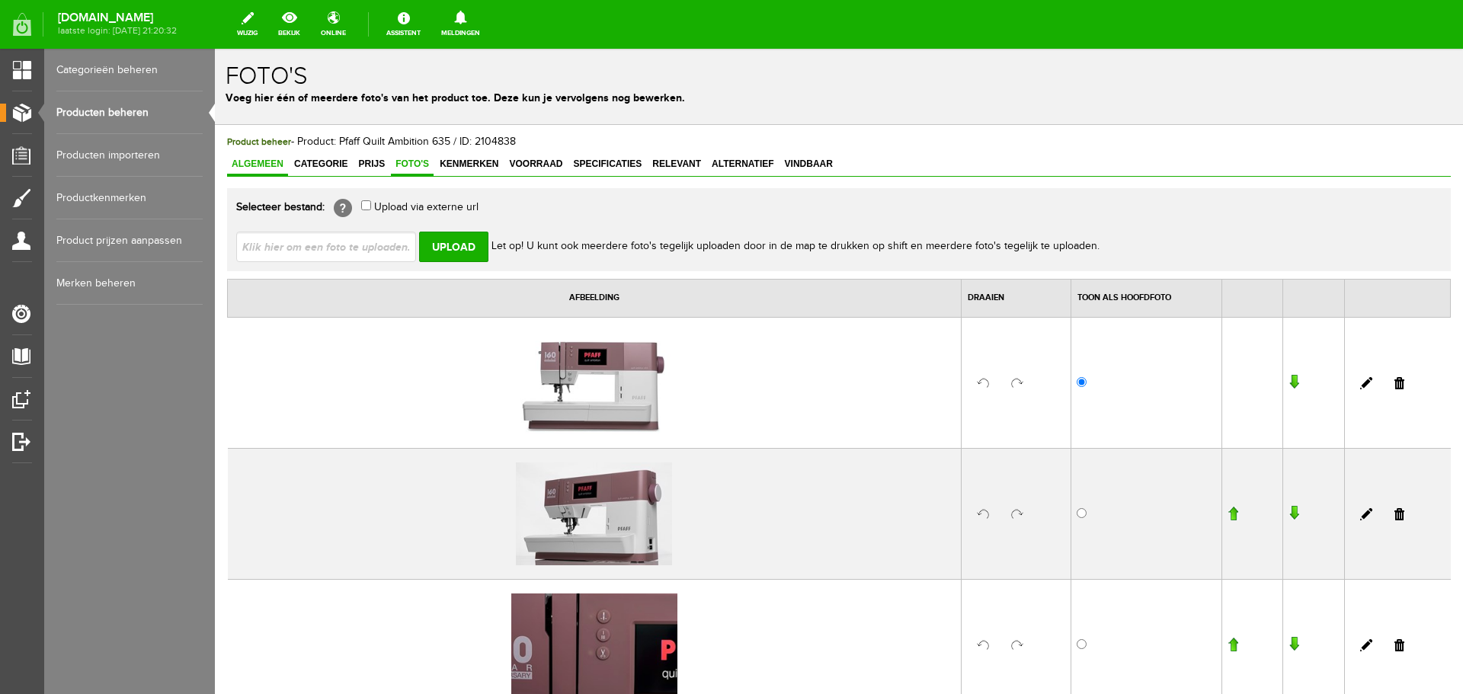
click at [263, 159] on span "Algemeen" at bounding box center [257, 164] width 61 height 11
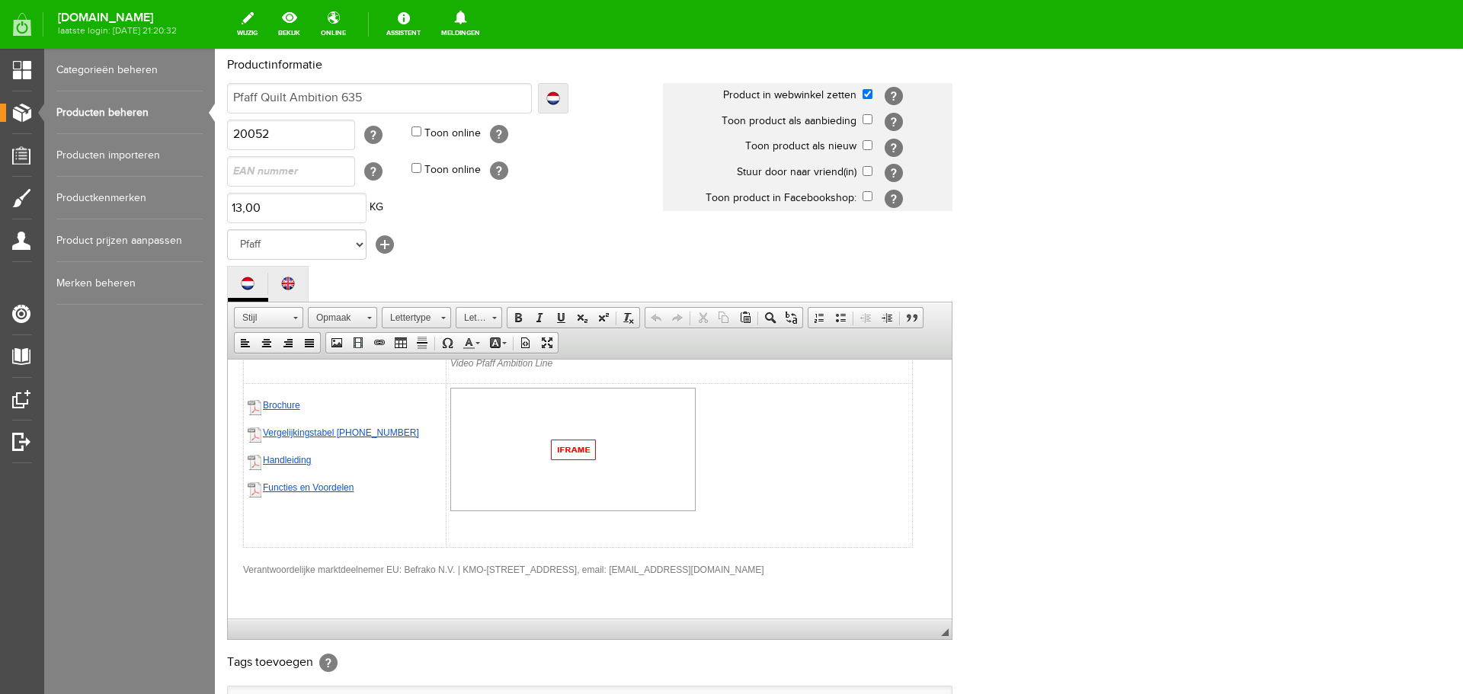
scroll to position [336, 0]
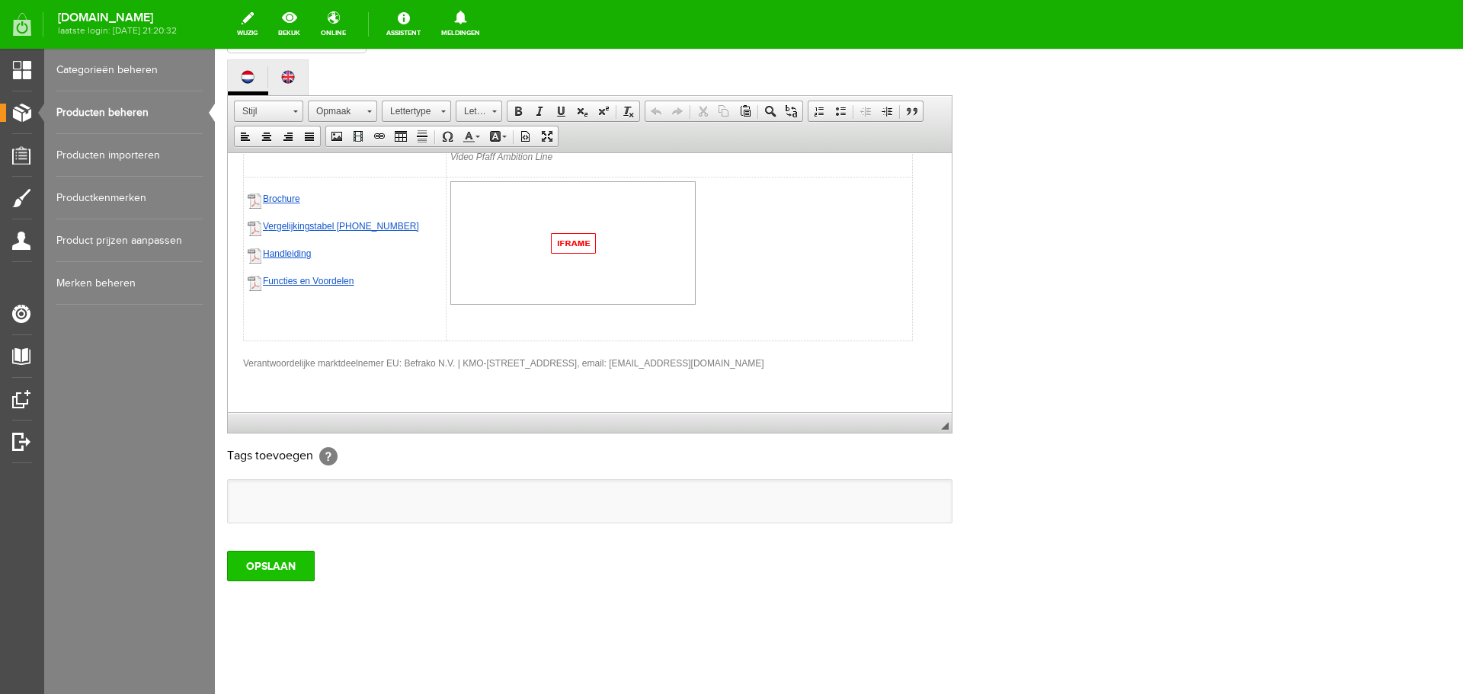
click at [270, 566] on input "OPSLAAN" at bounding box center [271, 566] width 88 height 30
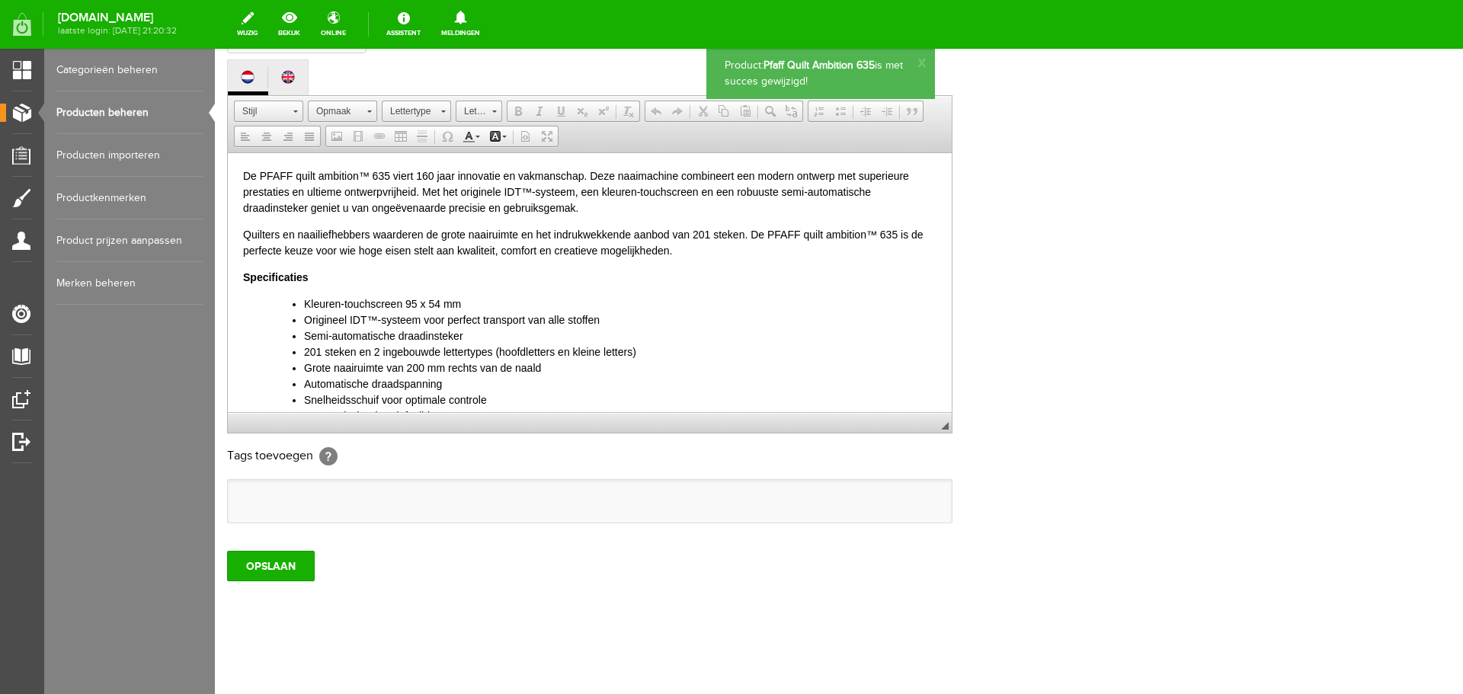
scroll to position [0, 0]
click at [115, 111] on link "Producten beheren" at bounding box center [129, 112] width 146 height 43
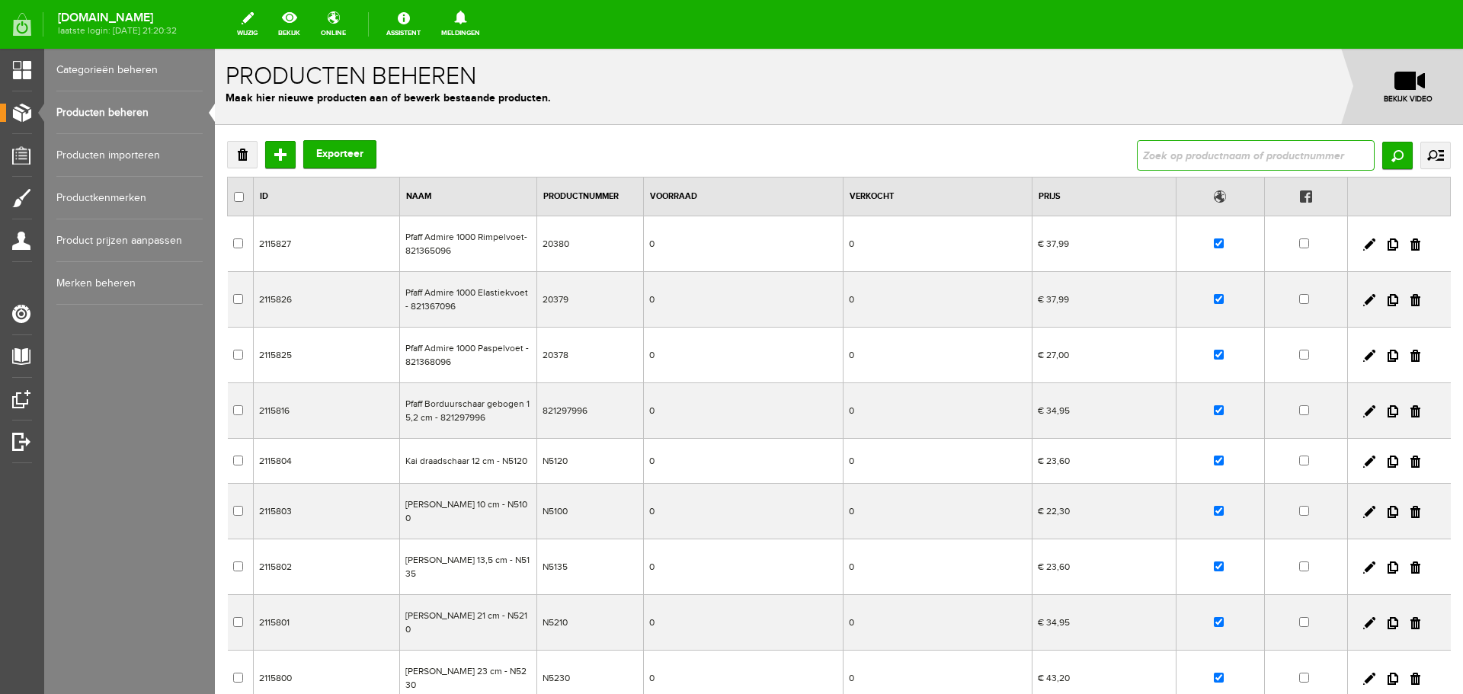
click at [1213, 153] on input "text" at bounding box center [1256, 155] width 238 height 30
type input "635"
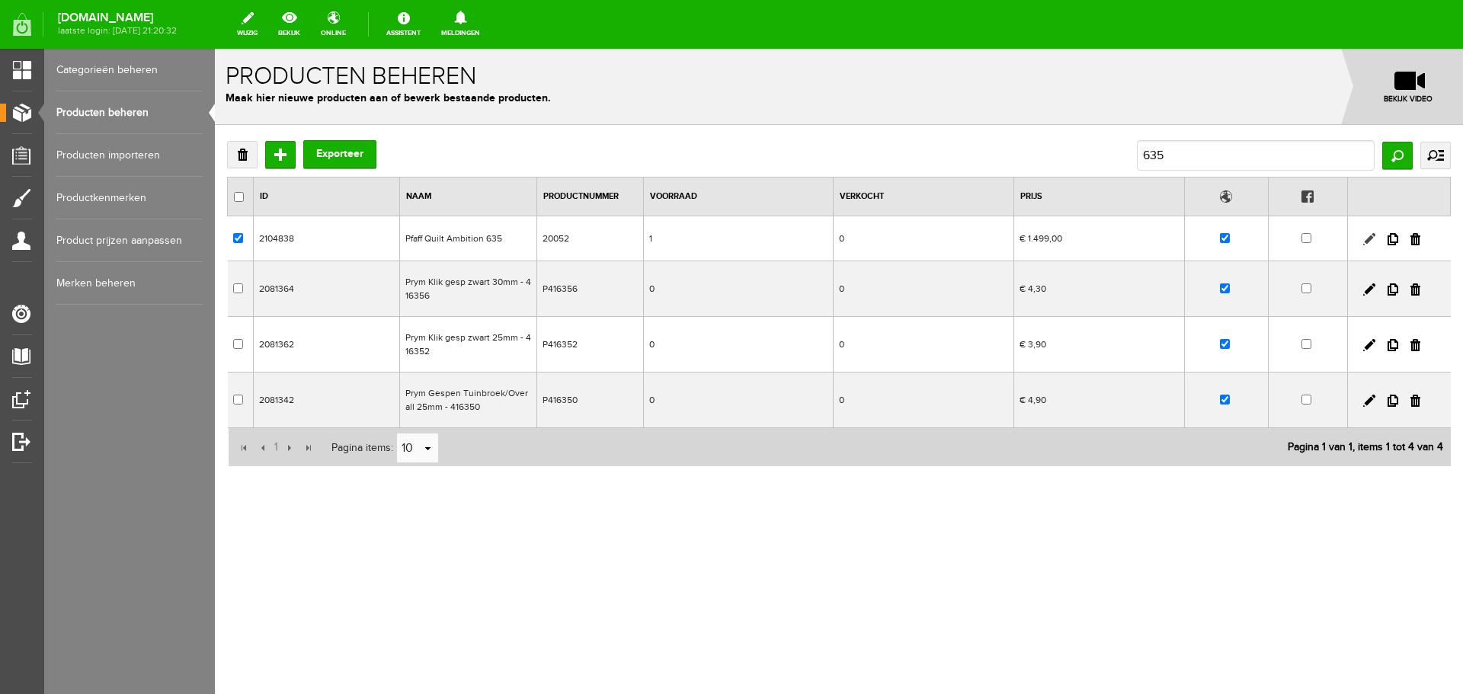
click at [1368, 239] on link at bounding box center [1370, 239] width 12 height 12
checkbox input "true"
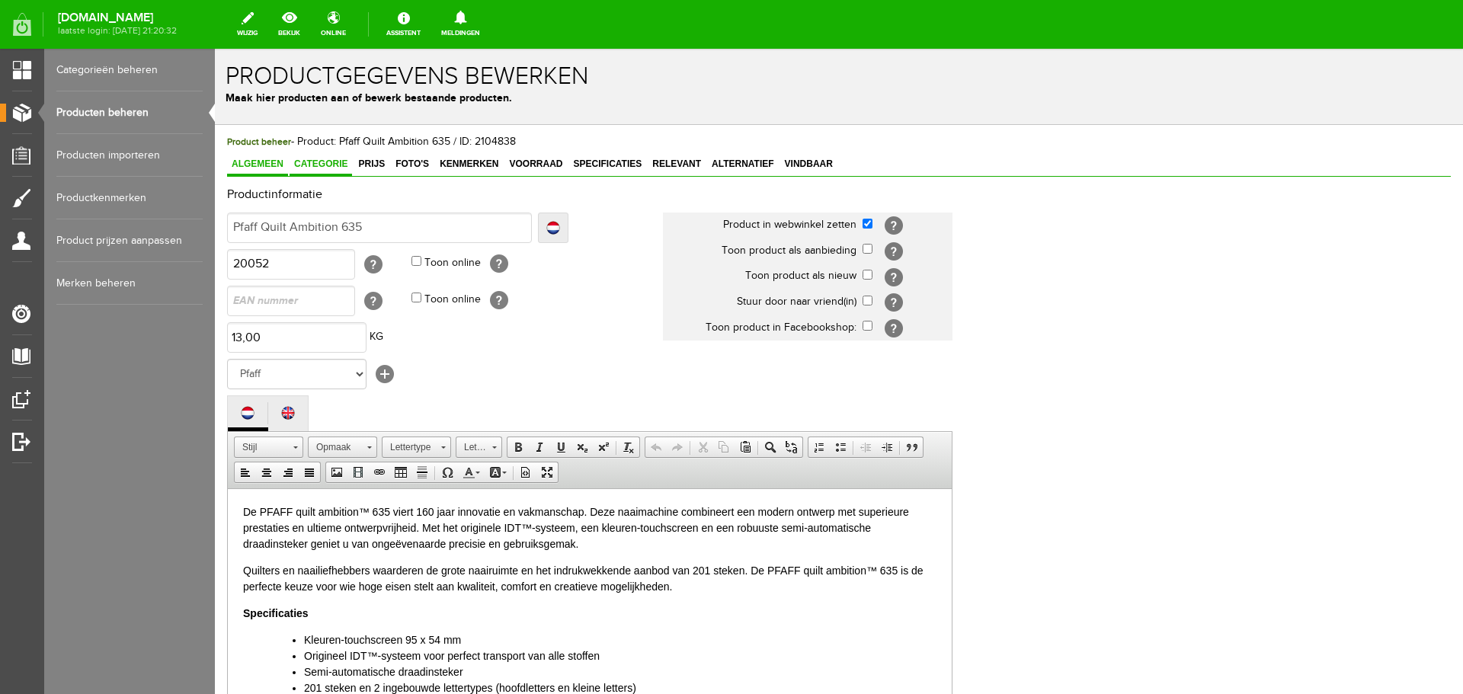
click at [309, 163] on span "Categorie" at bounding box center [321, 164] width 63 height 11
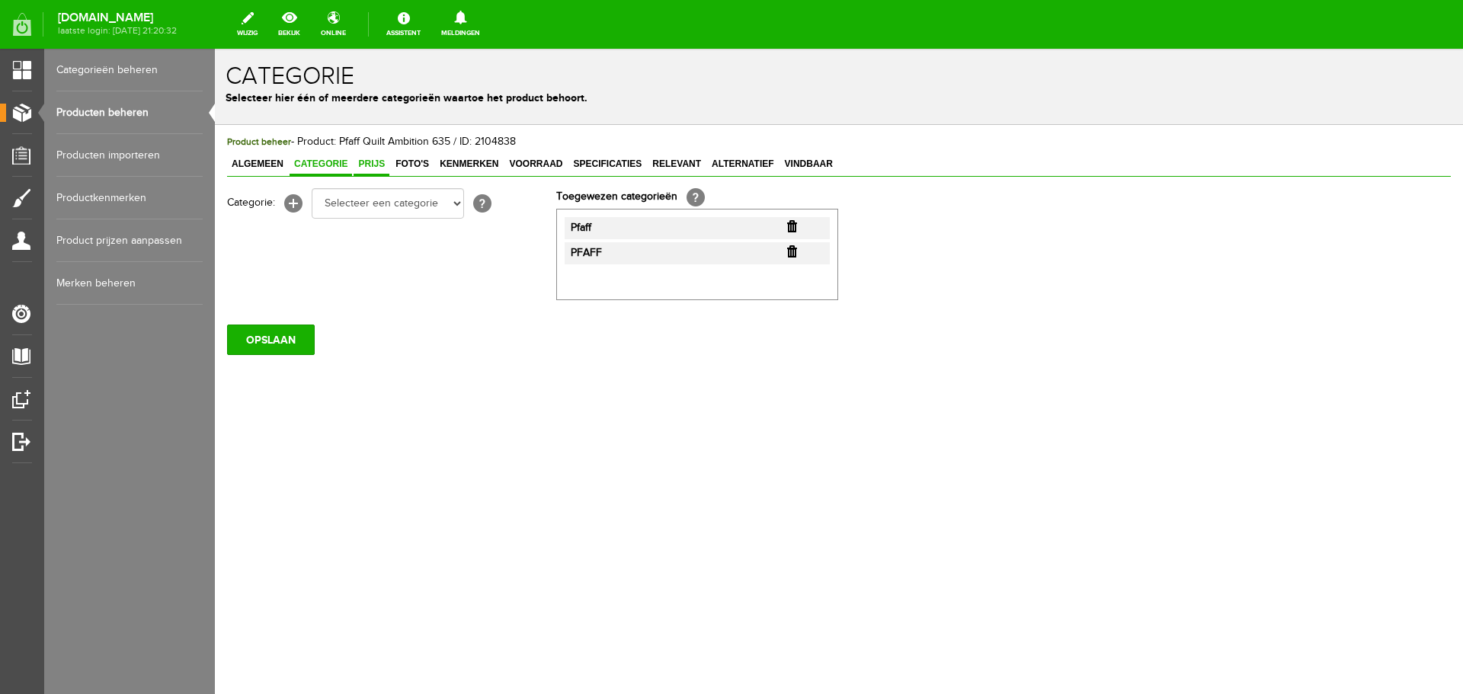
click at [372, 165] on span "Prijs" at bounding box center [372, 164] width 36 height 11
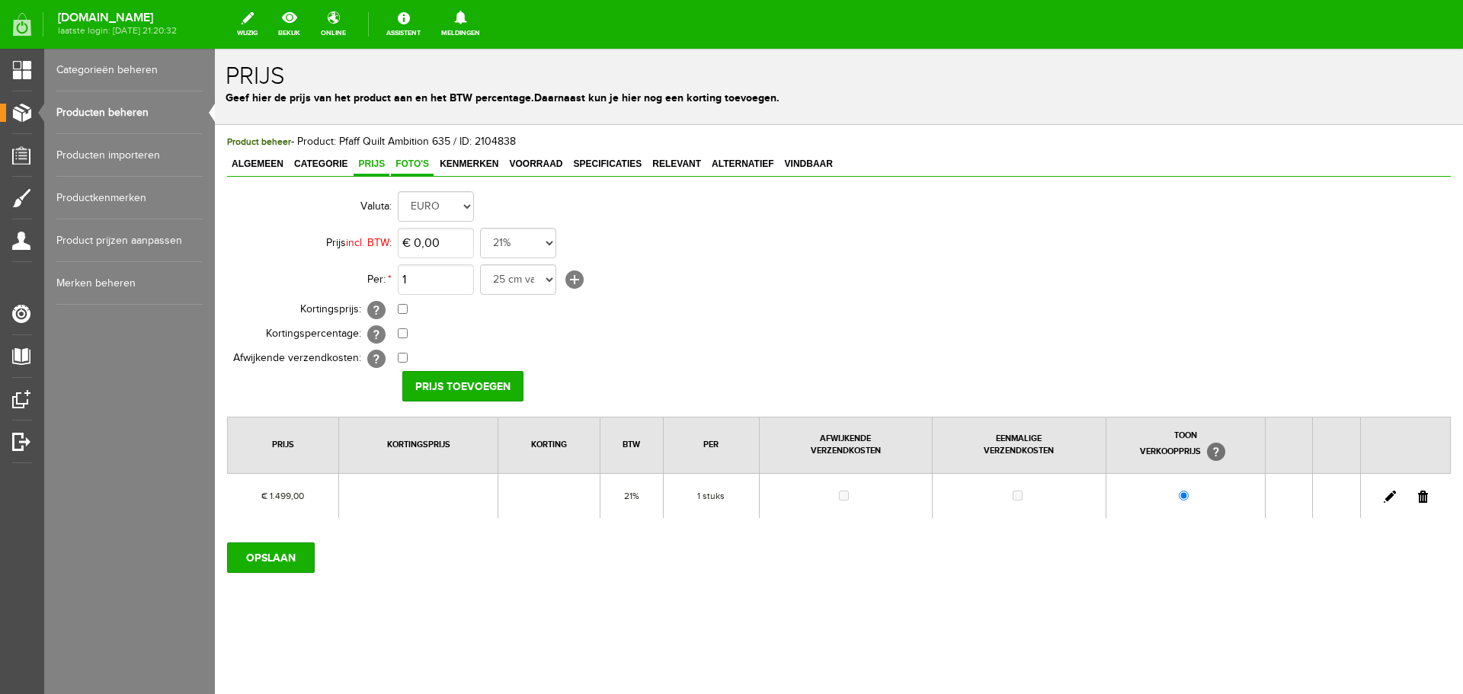
click at [409, 164] on span "Foto's" at bounding box center [412, 164] width 43 height 11
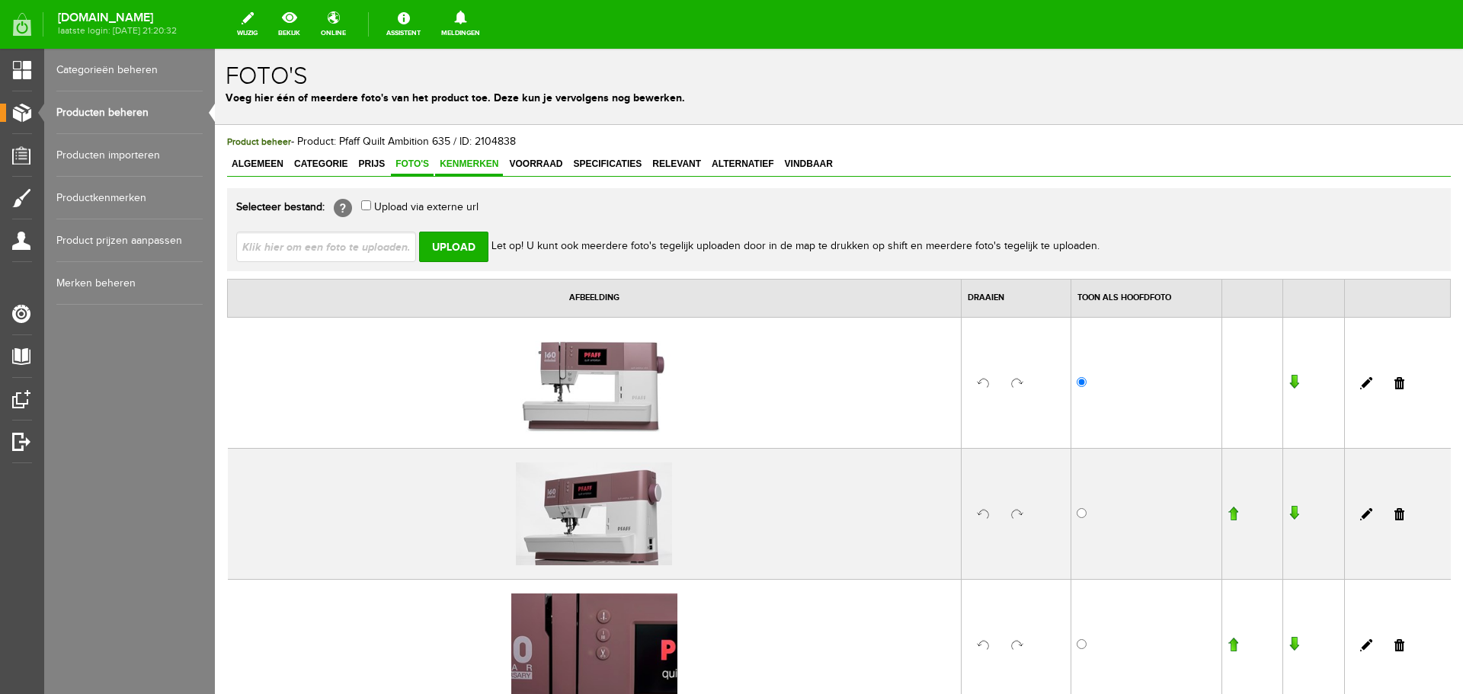
click at [463, 159] on span "Kenmerken" at bounding box center [469, 164] width 68 height 11
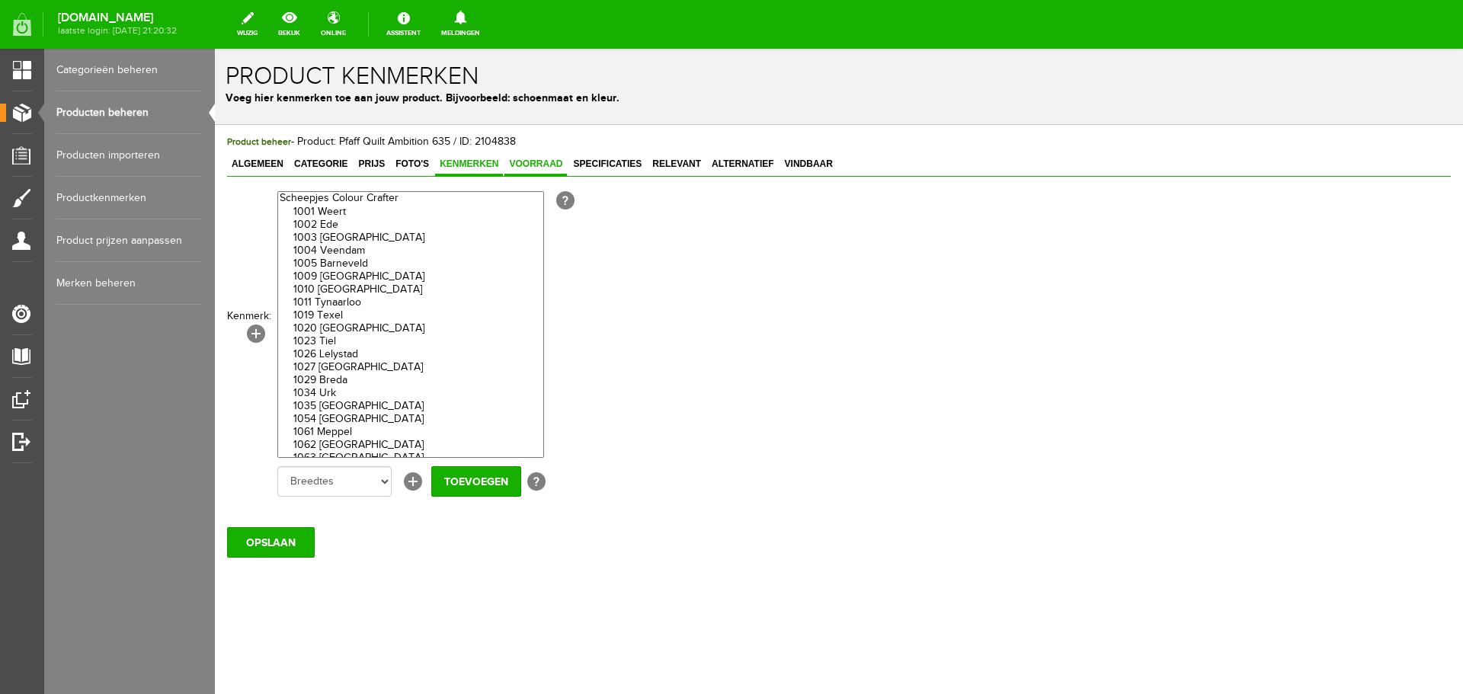
click at [527, 159] on span "Voorraad" at bounding box center [536, 164] width 63 height 11
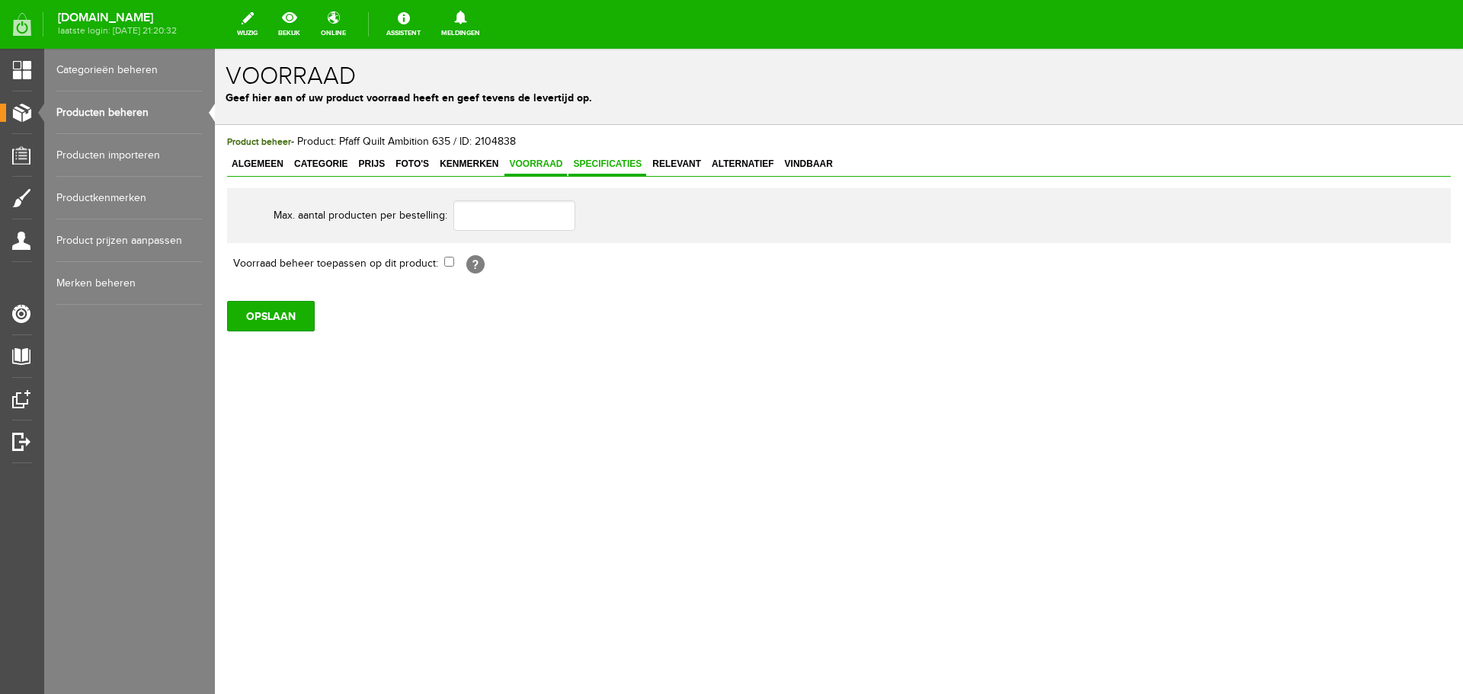
click at [598, 162] on span "Specificaties" at bounding box center [608, 164] width 78 height 11
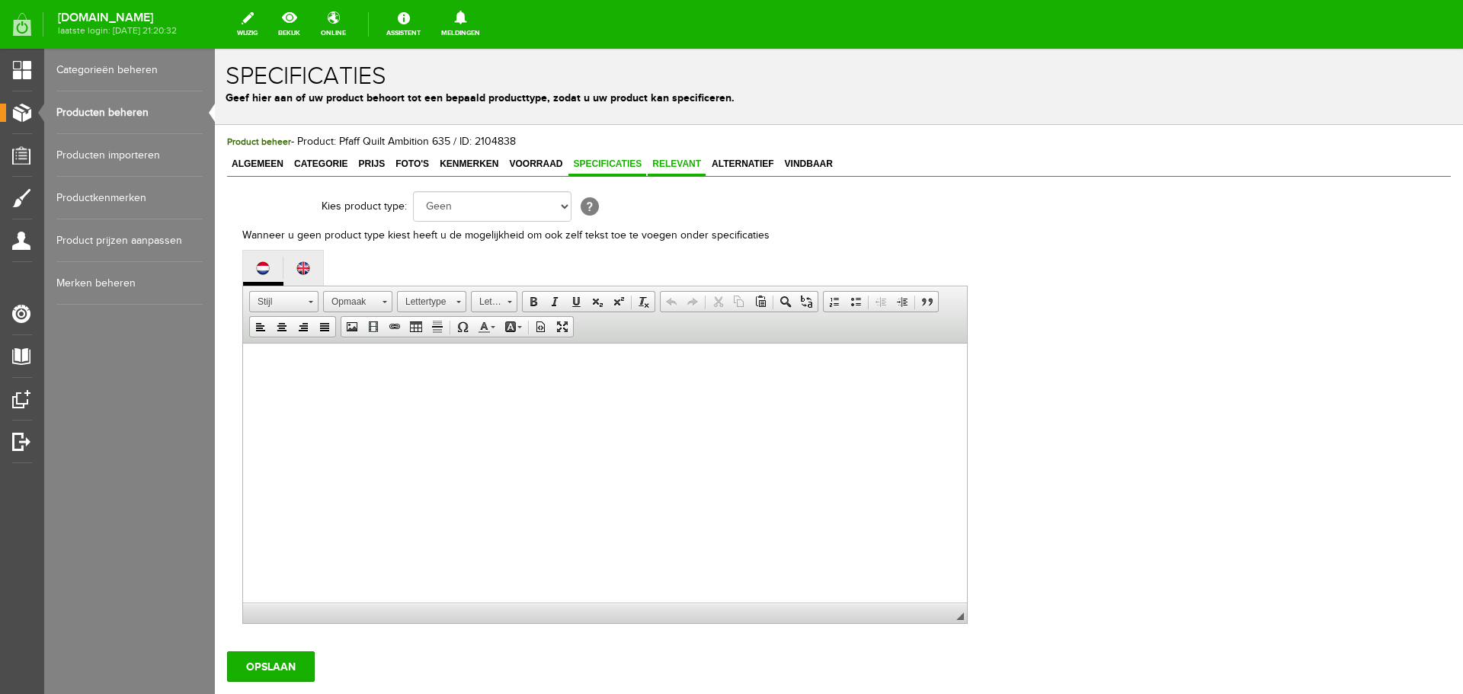
drag, startPoint x: 663, startPoint y: 162, endPoint x: 704, endPoint y: 162, distance: 40.4
click at [664, 162] on span "Relevant" at bounding box center [677, 164] width 58 height 11
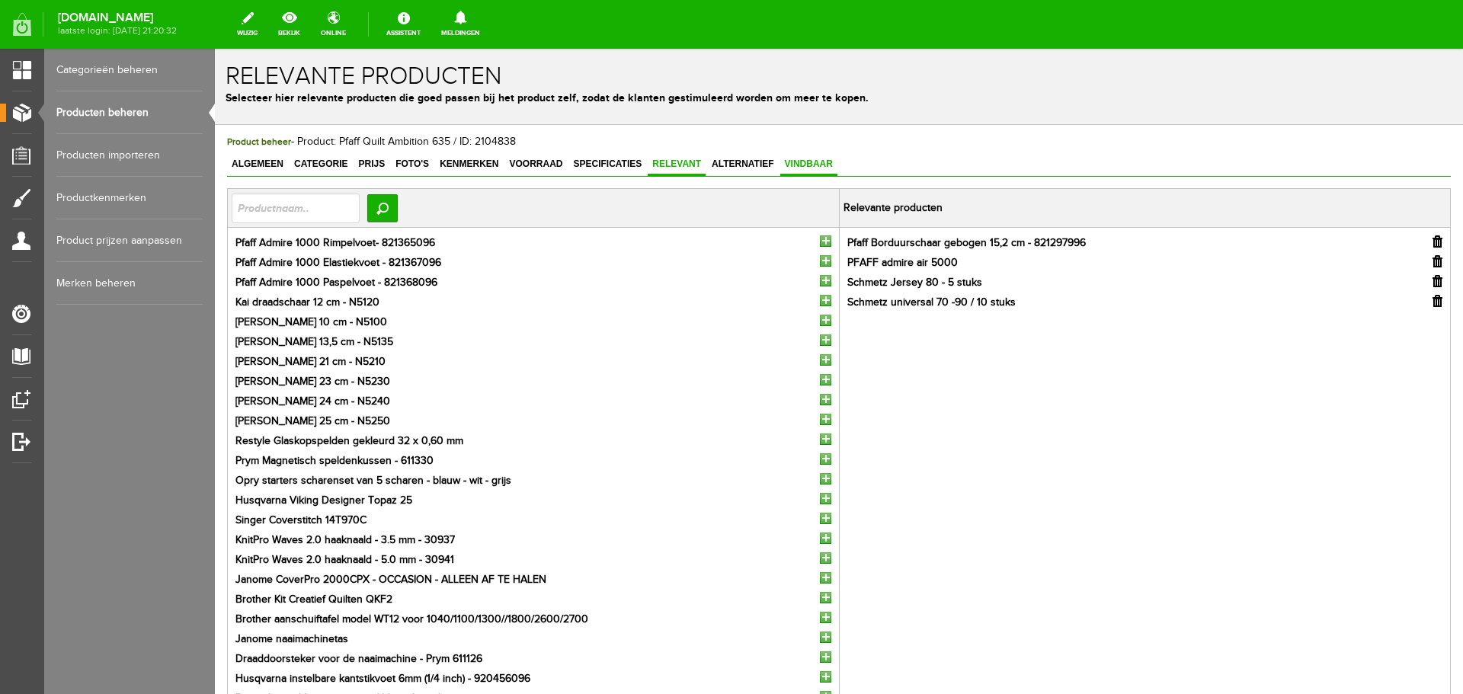
drag, startPoint x: 739, startPoint y: 161, endPoint x: 809, endPoint y: 163, distance: 70.2
click at [740, 162] on span "Alternatief" at bounding box center [743, 164] width 72 height 11
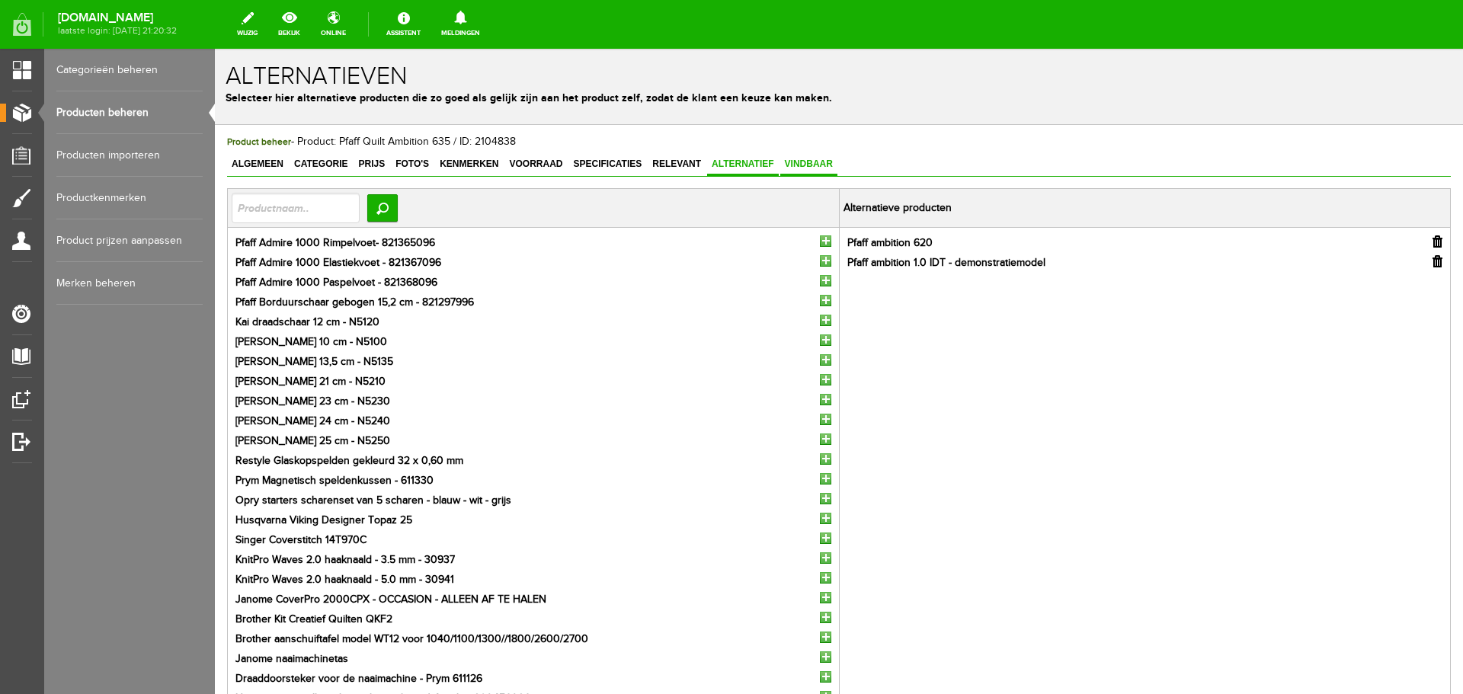
click at [821, 163] on span "Vindbaar" at bounding box center [809, 164] width 57 height 11
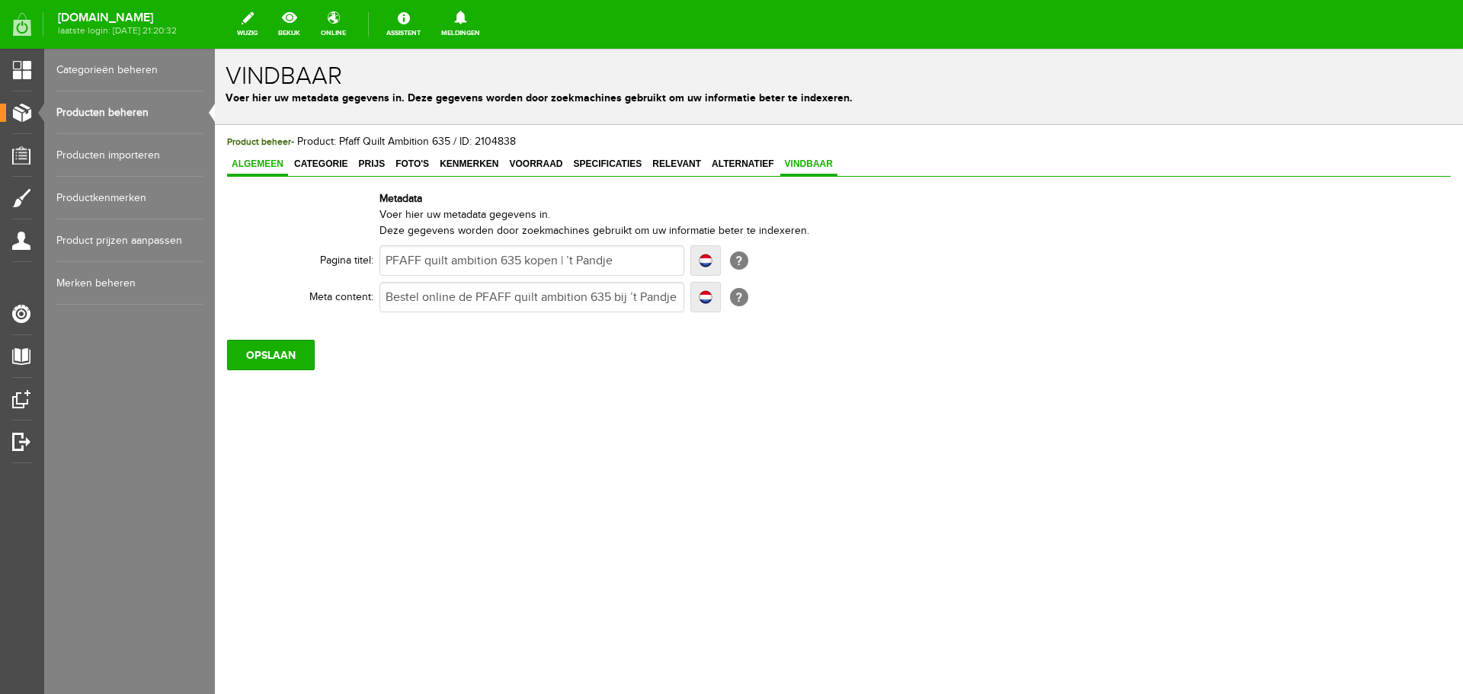
click at [248, 165] on span "Algemeen" at bounding box center [257, 164] width 61 height 11
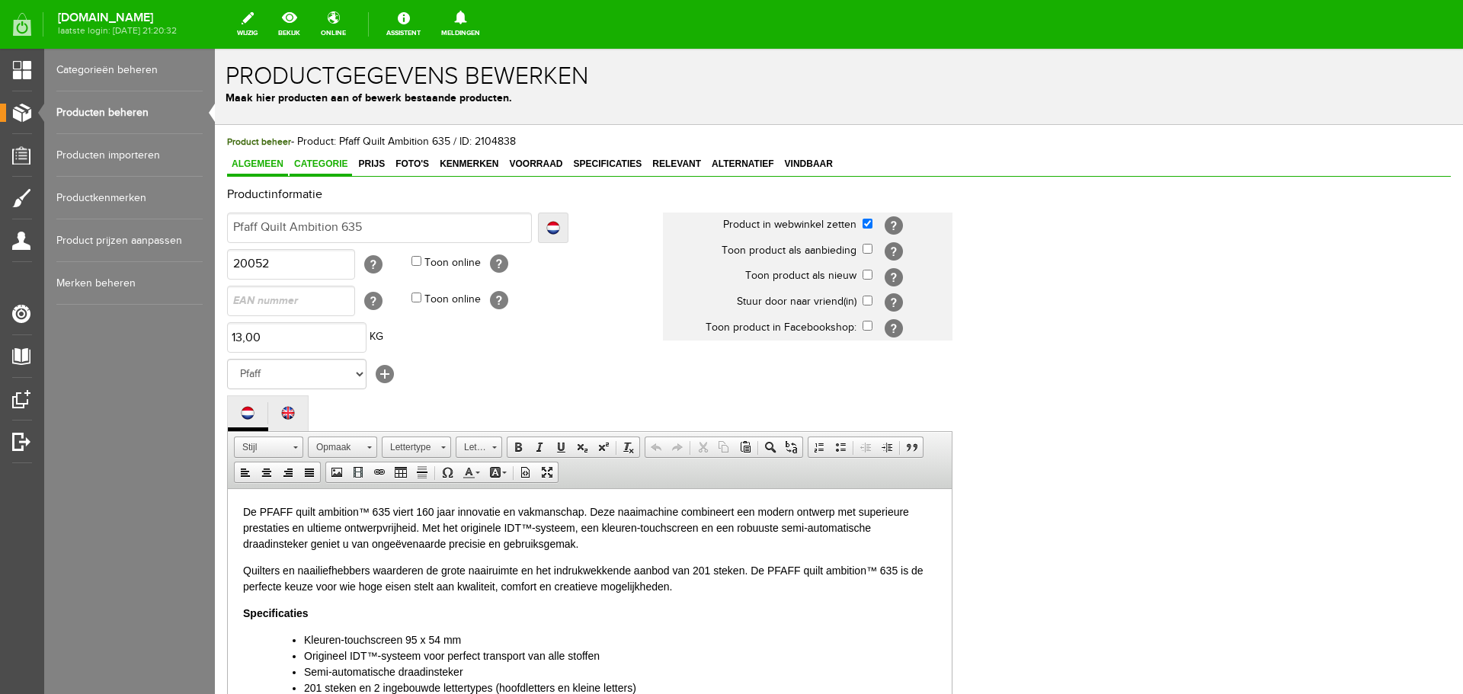
drag, startPoint x: 313, startPoint y: 161, endPoint x: 338, endPoint y: 161, distance: 25.2
click at [315, 161] on span "Categorie" at bounding box center [321, 164] width 63 height 11
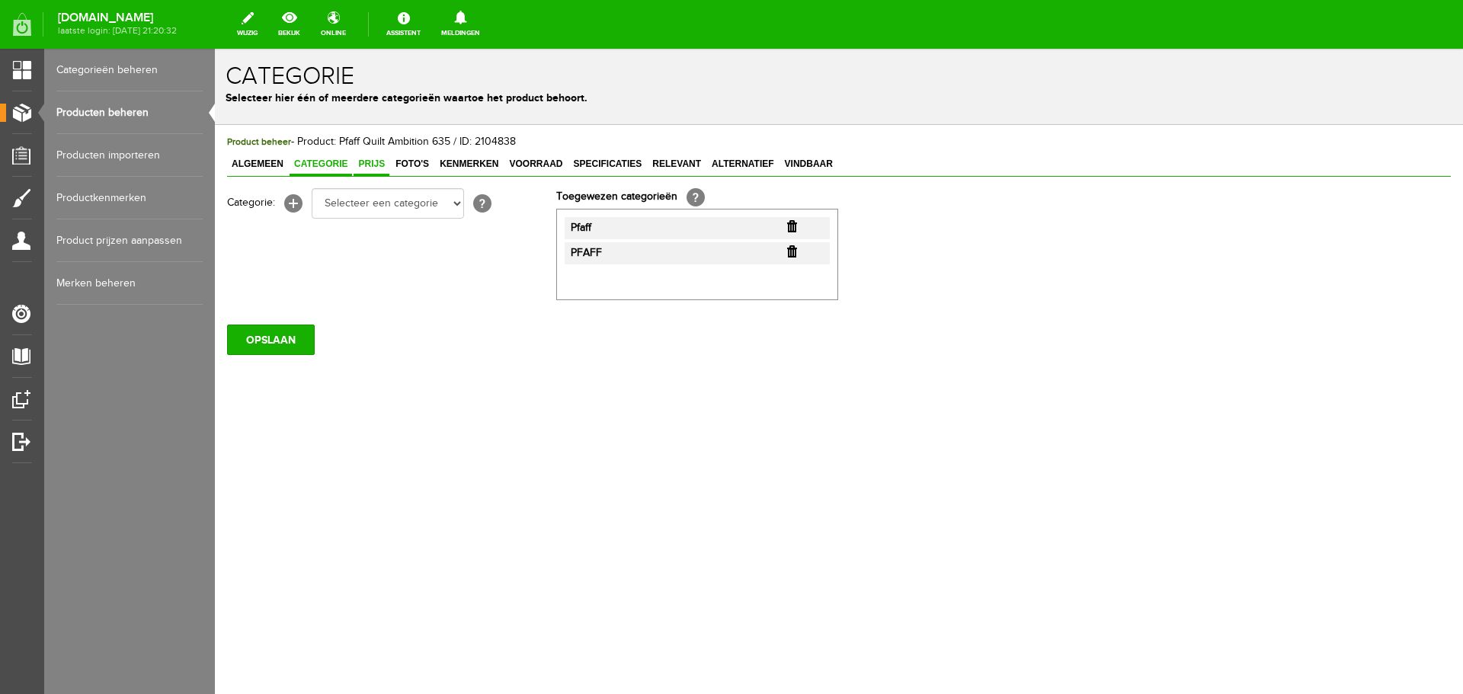
click at [368, 161] on span "Prijs" at bounding box center [372, 164] width 36 height 11
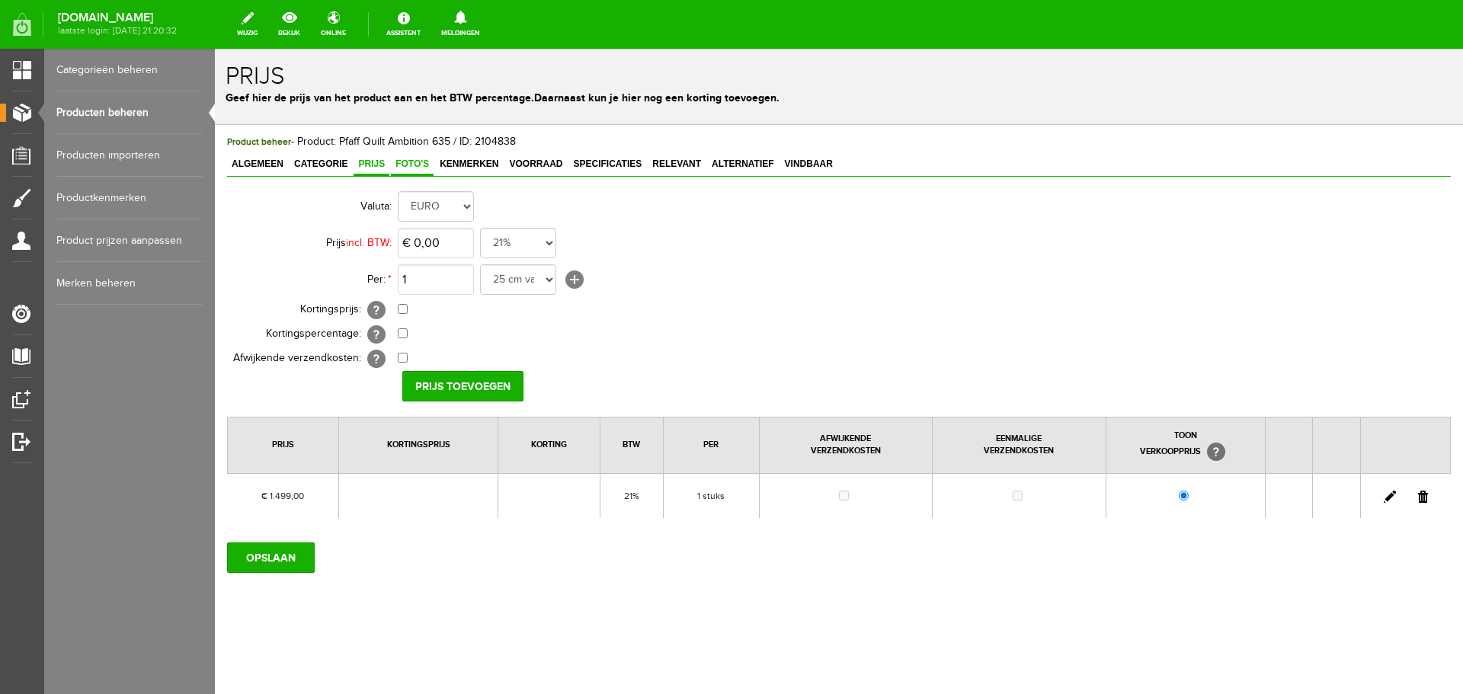
click at [405, 162] on span "Foto's" at bounding box center [412, 164] width 43 height 11
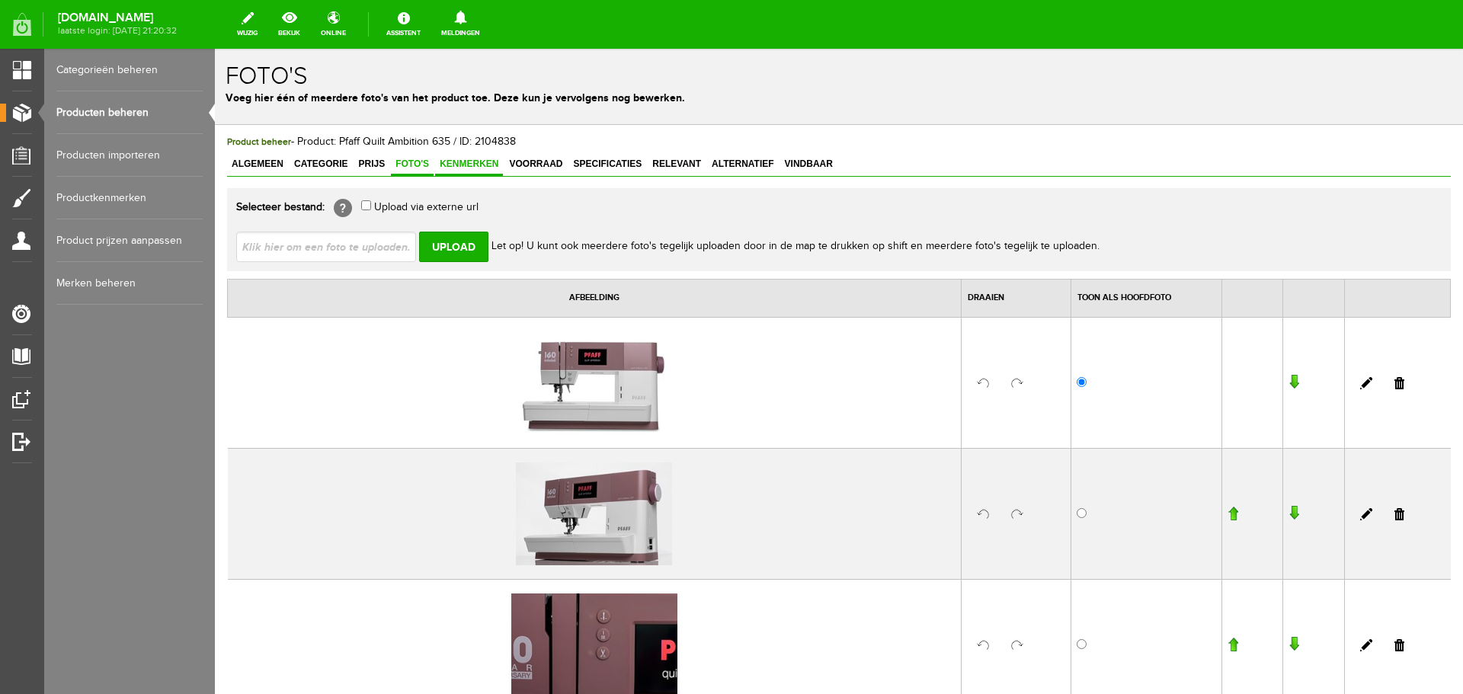
click at [458, 164] on span "Kenmerken" at bounding box center [469, 164] width 68 height 11
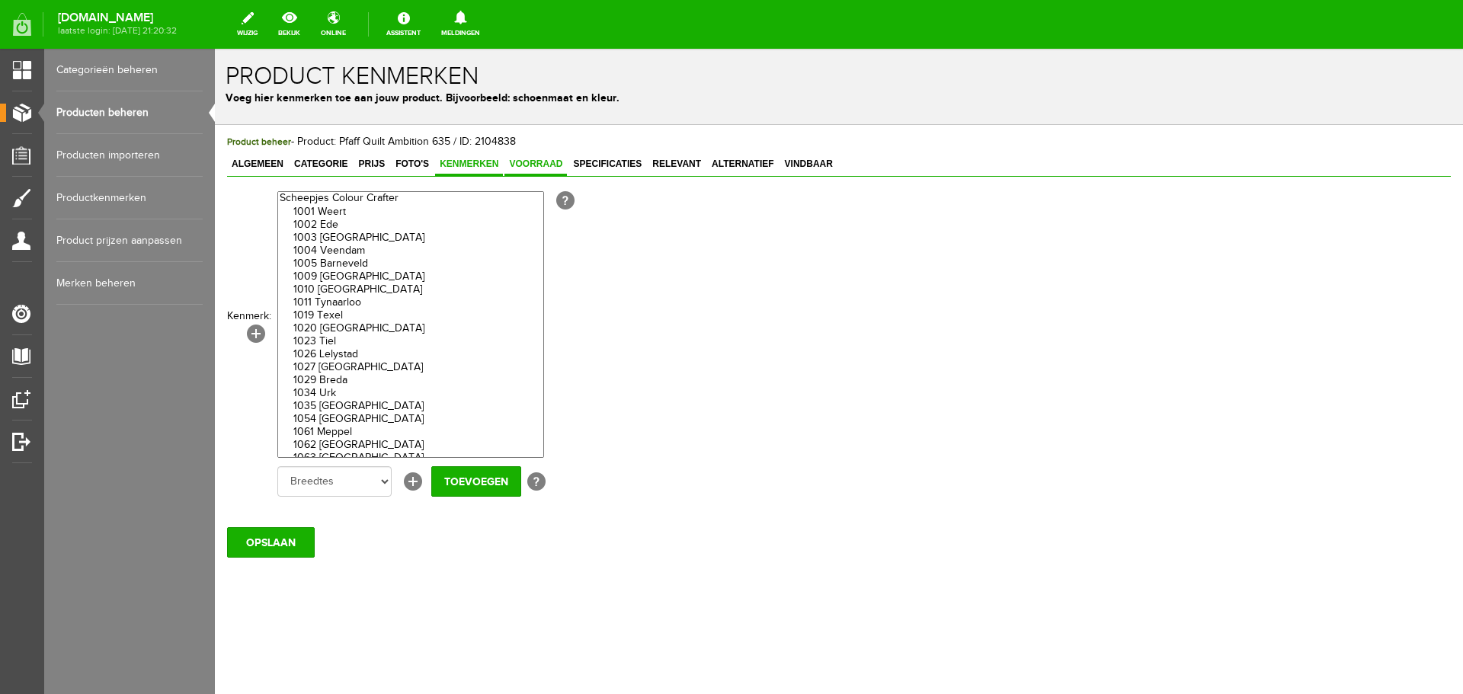
click at [540, 166] on span "Voorraad" at bounding box center [536, 164] width 63 height 11
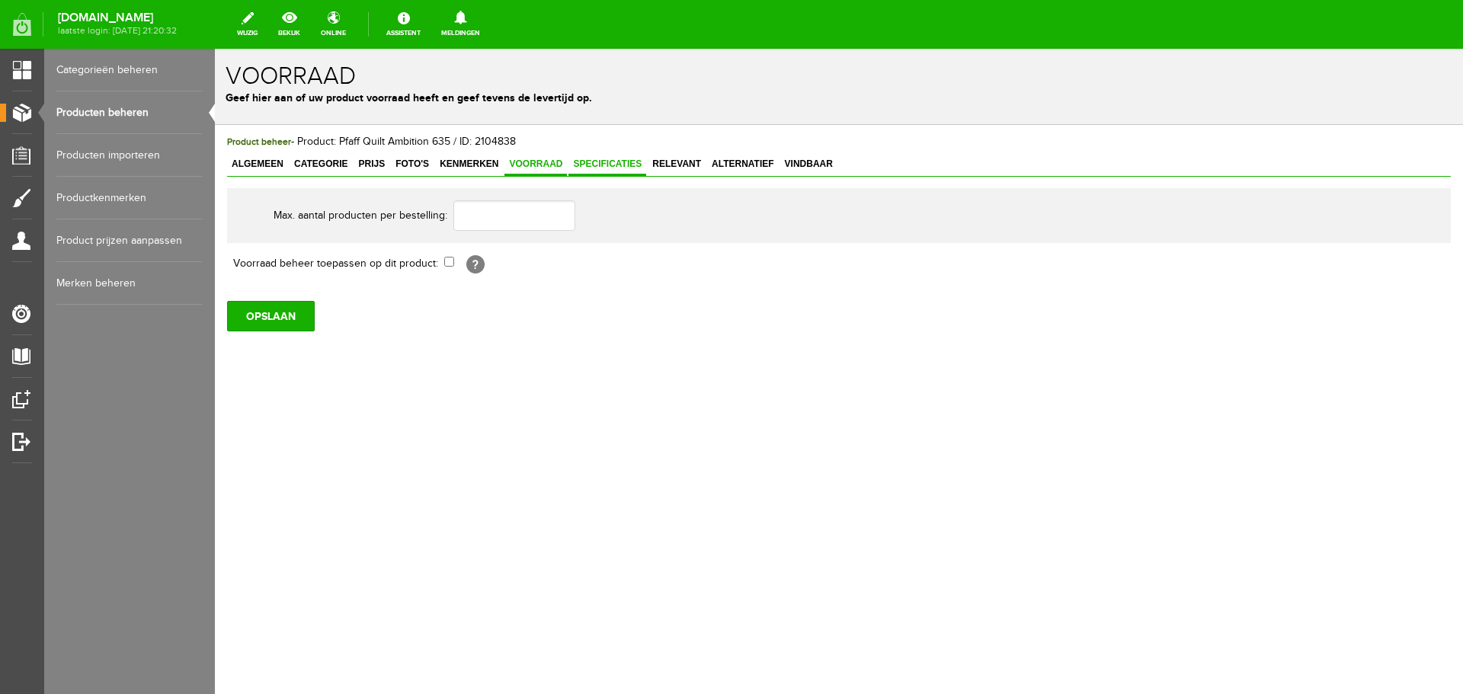
click at [606, 165] on span "Specificaties" at bounding box center [608, 164] width 78 height 11
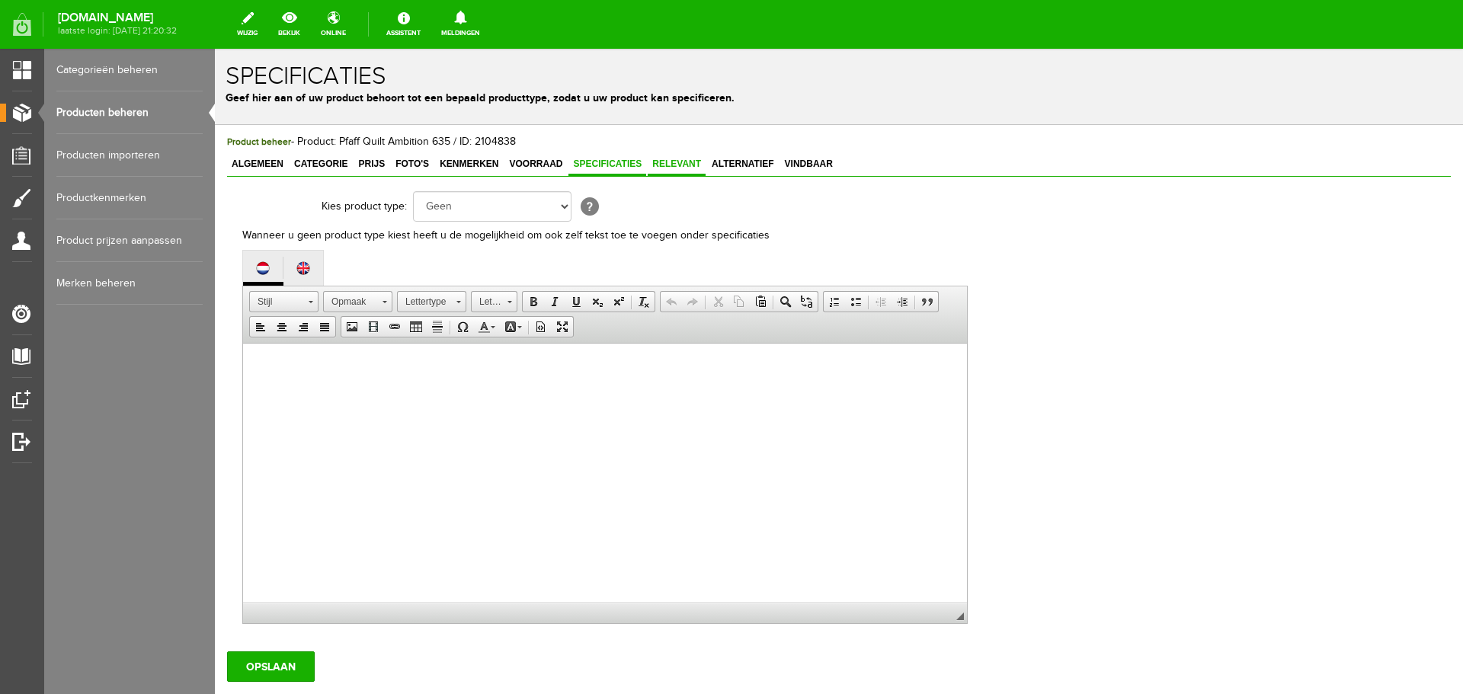
click at [669, 162] on span "Relevant" at bounding box center [677, 164] width 58 height 11
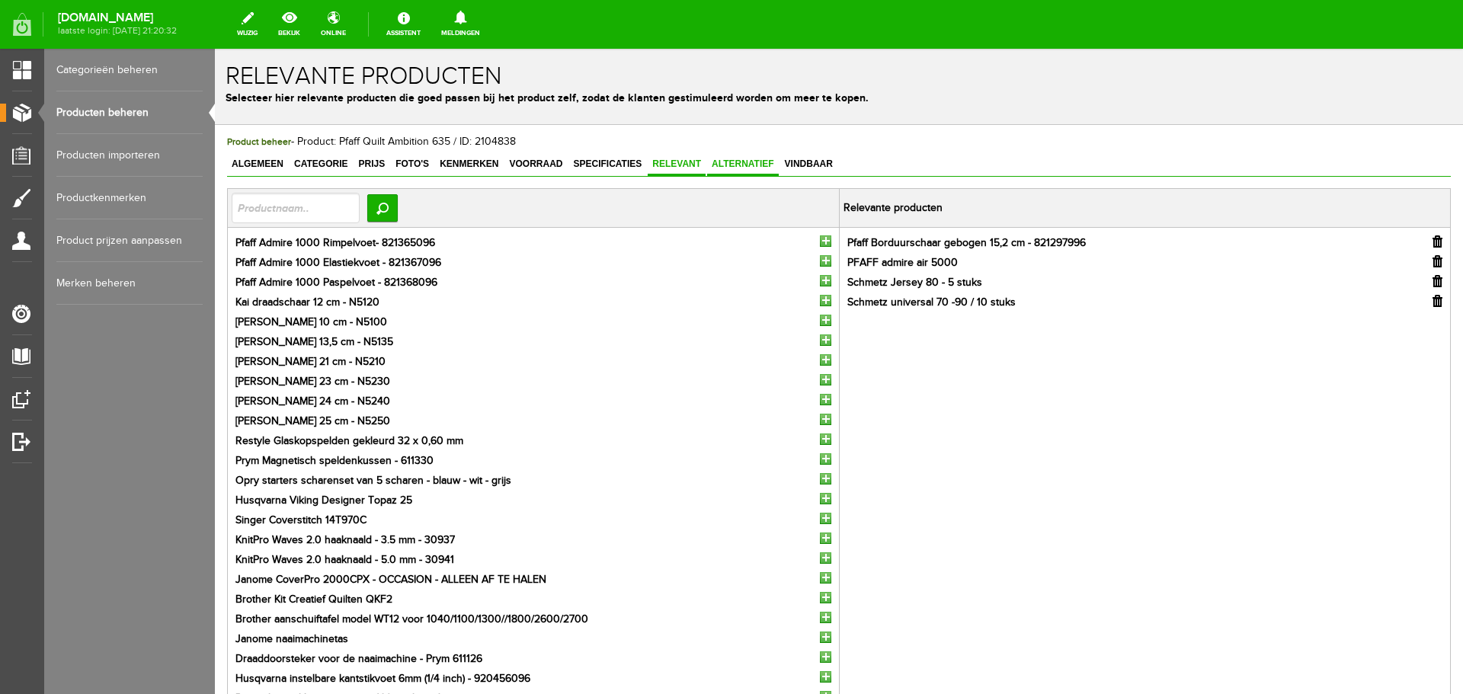
click at [740, 165] on span "Alternatief" at bounding box center [743, 164] width 72 height 11
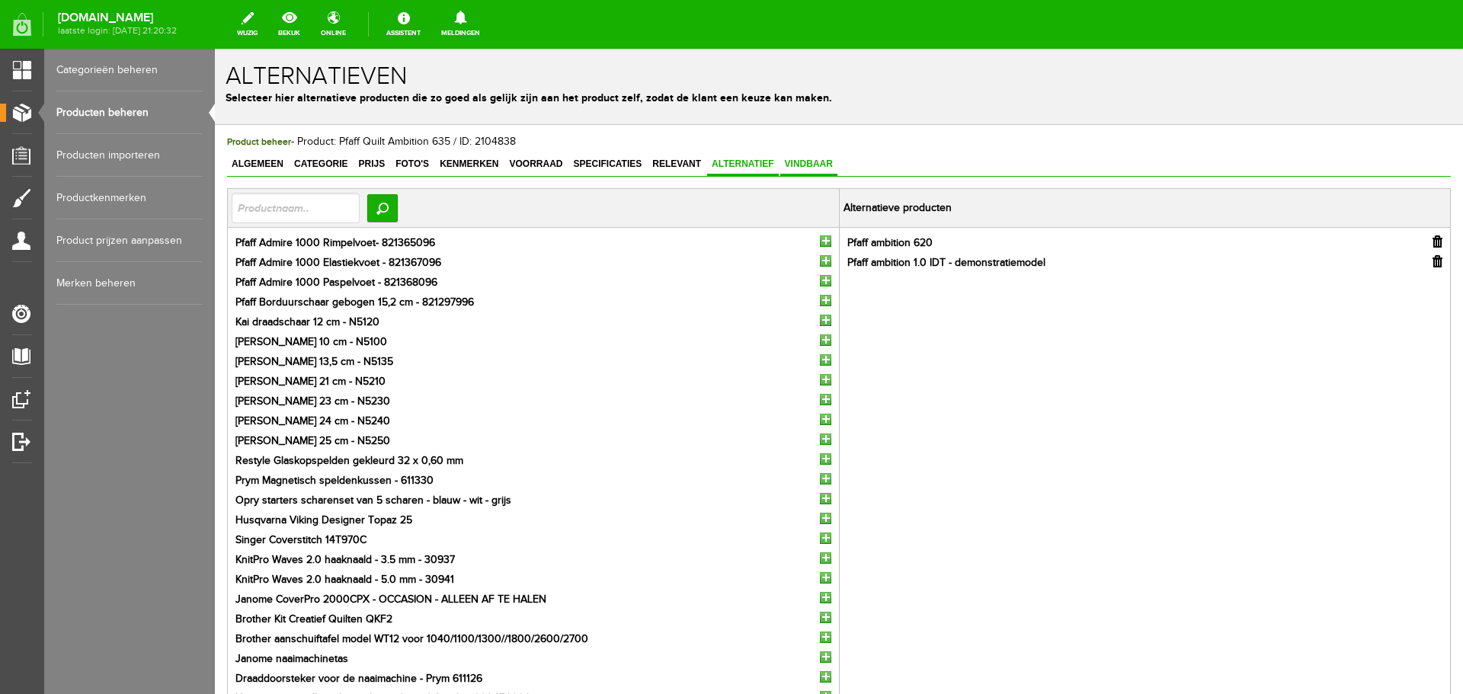
click at [813, 162] on span "Vindbaar" at bounding box center [809, 164] width 57 height 11
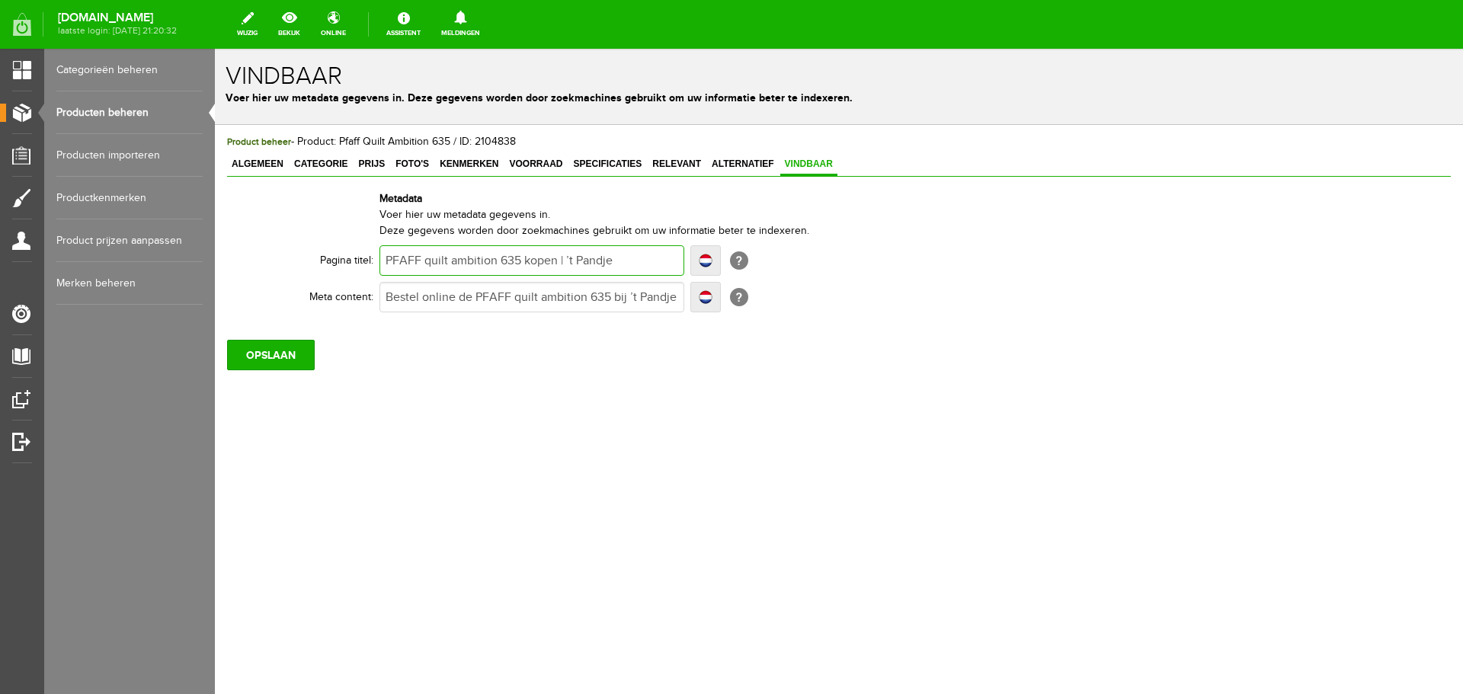
click at [624, 261] on input "PFAFF quilt ambition 635 kopen | ’t Pandje" at bounding box center [532, 260] width 305 height 30
click at [651, 299] on input "Bestel online de PFAFF quilt ambition 635 bij ’t Pandje naaimachines. Uitgebrei…" at bounding box center [532, 297] width 305 height 30
click at [264, 350] on input "OPSLAAN" at bounding box center [271, 355] width 88 height 30
click at [261, 361] on input "OPSLAAN" at bounding box center [271, 355] width 88 height 30
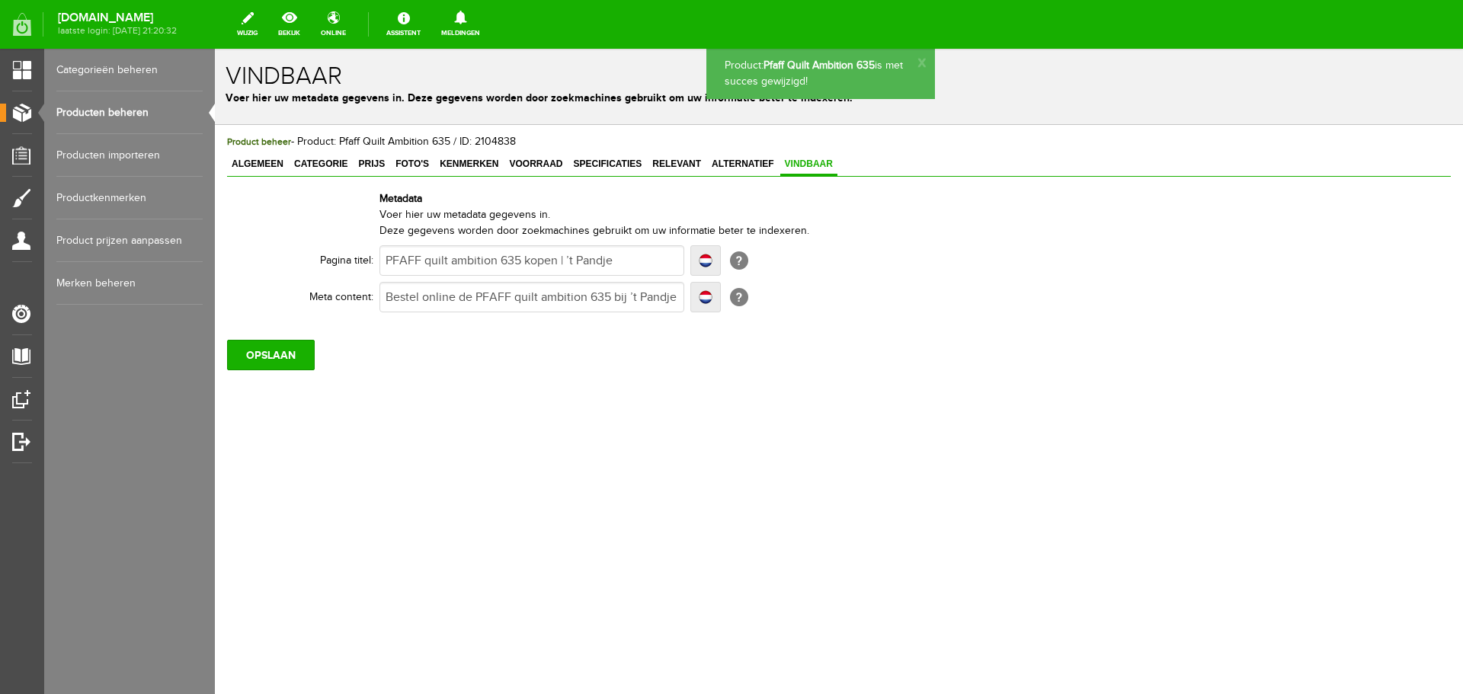
click at [95, 108] on link "Producten beheren" at bounding box center [129, 112] width 146 height 43
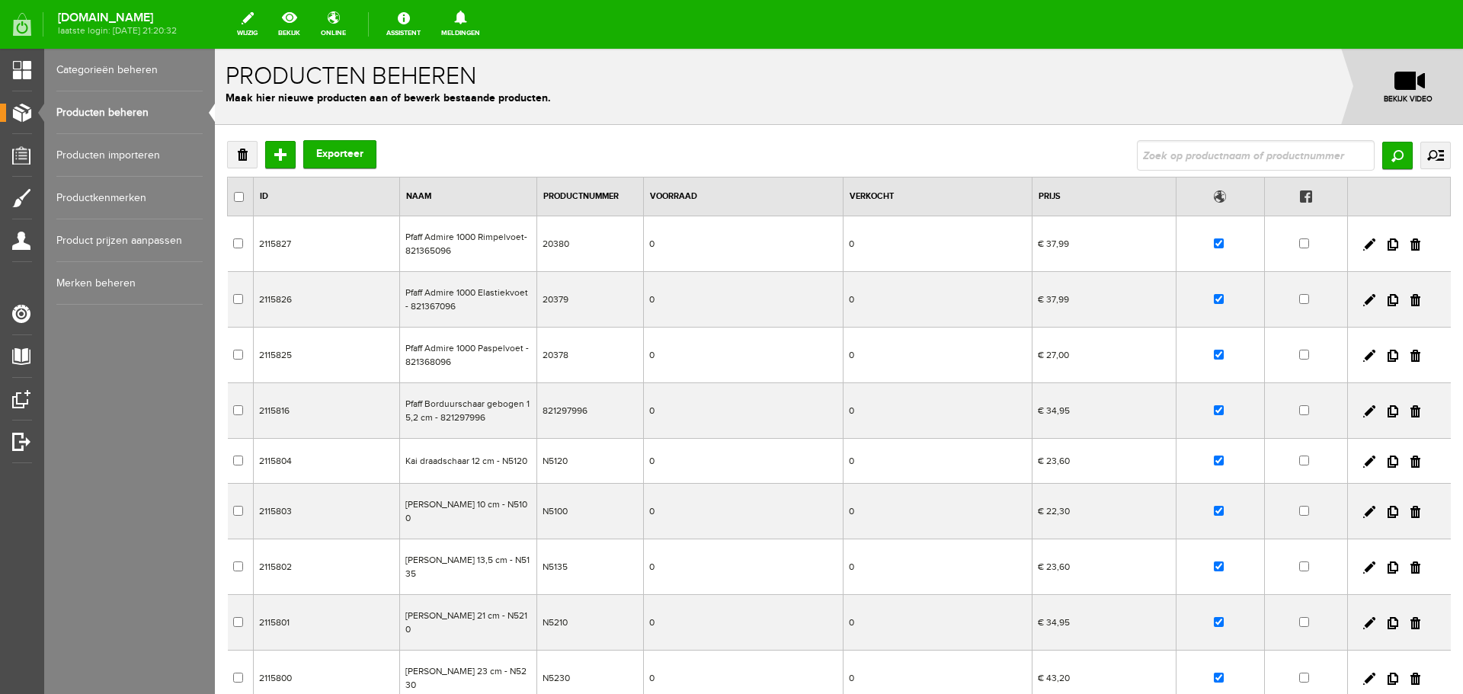
click at [1154, 150] on input "text" at bounding box center [1256, 155] width 238 height 30
type input "630"
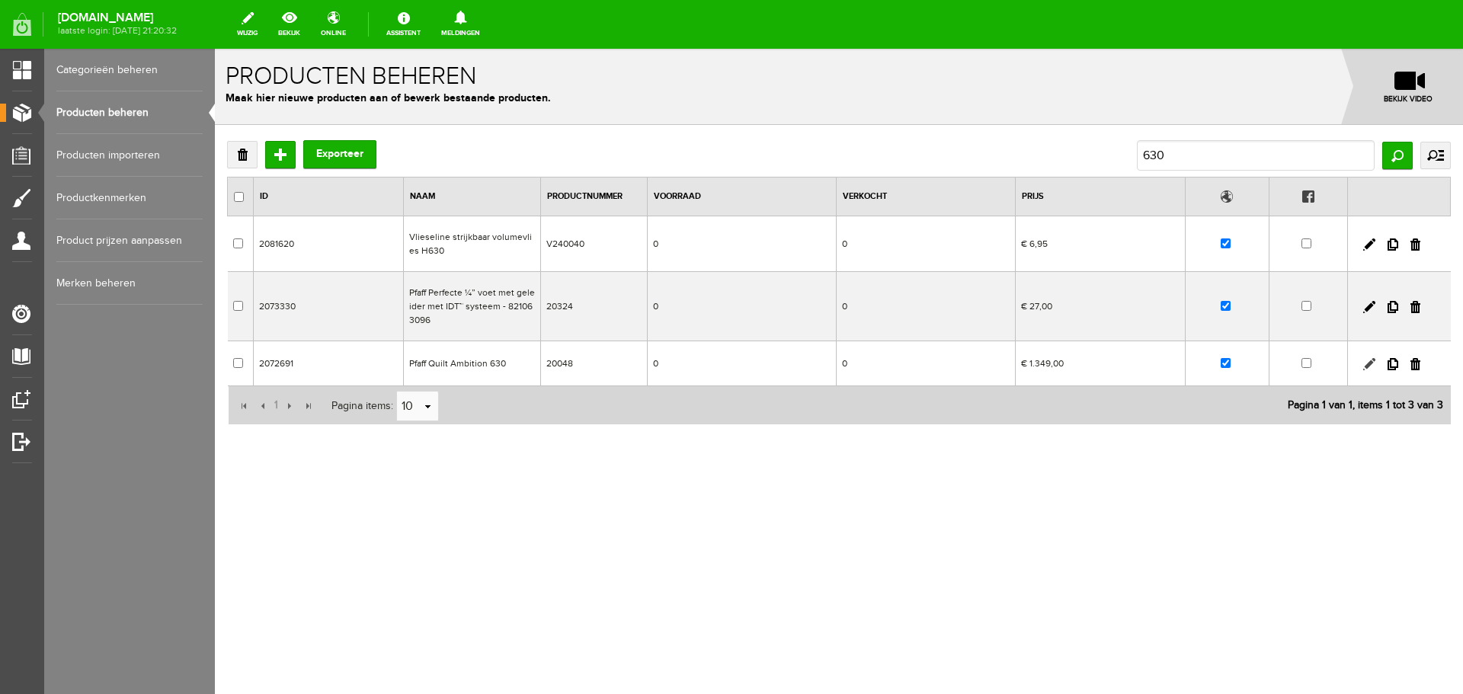
click at [1368, 364] on link at bounding box center [1370, 364] width 12 height 12
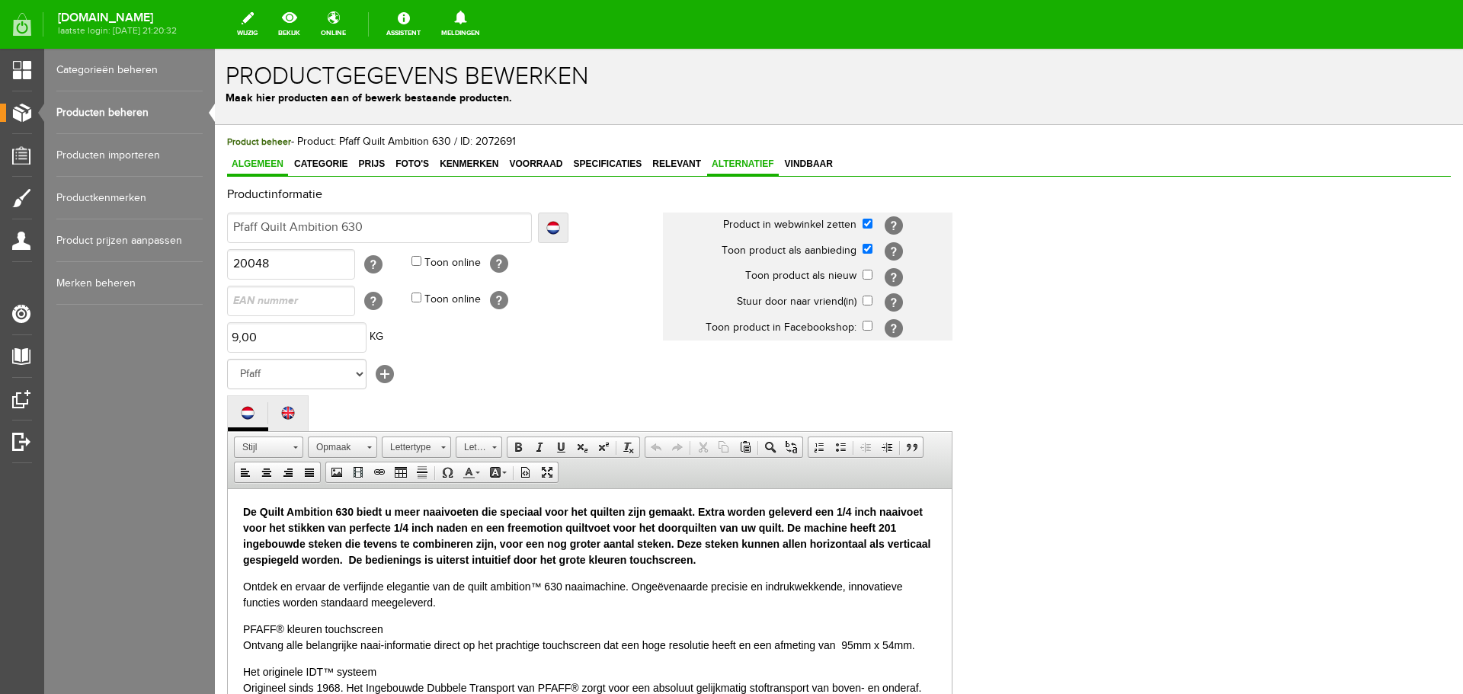
click at [754, 162] on span "Alternatief" at bounding box center [743, 164] width 72 height 11
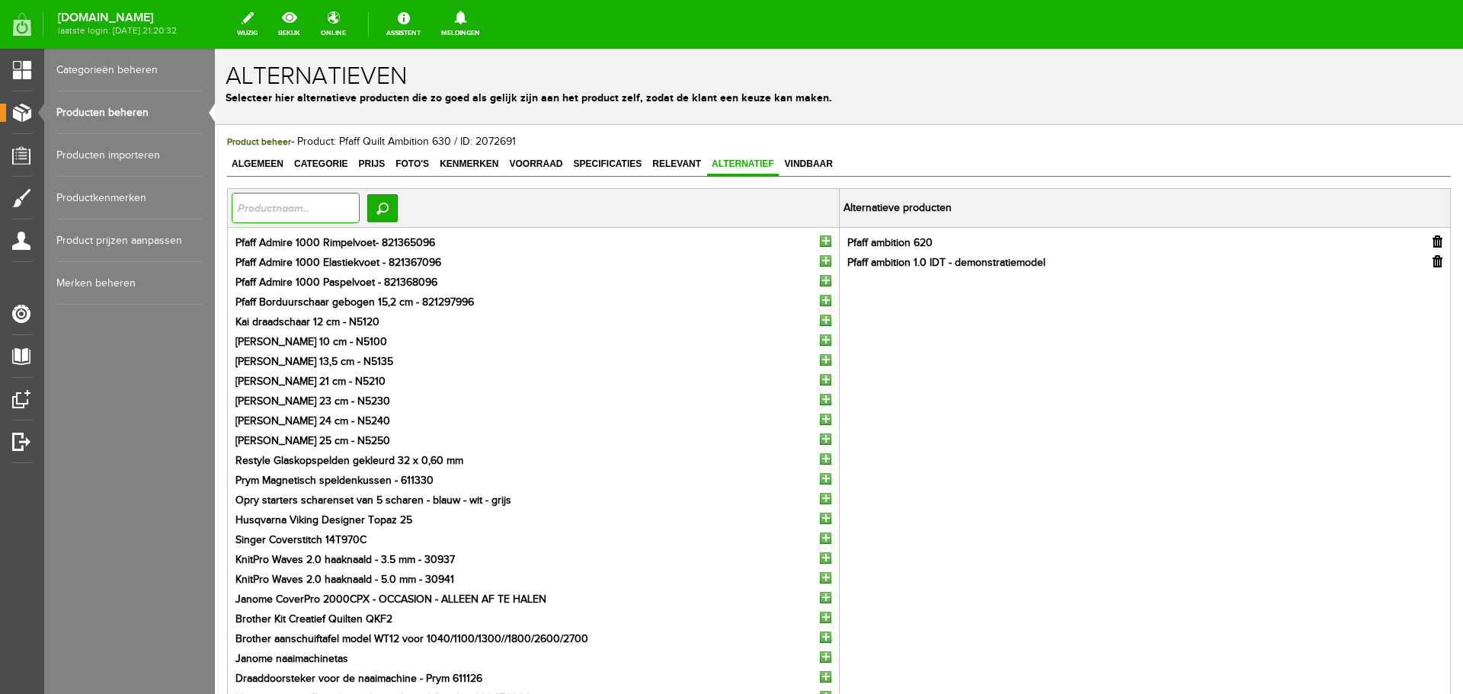
click at [261, 209] on input "text" at bounding box center [296, 208] width 128 height 30
type input "635"
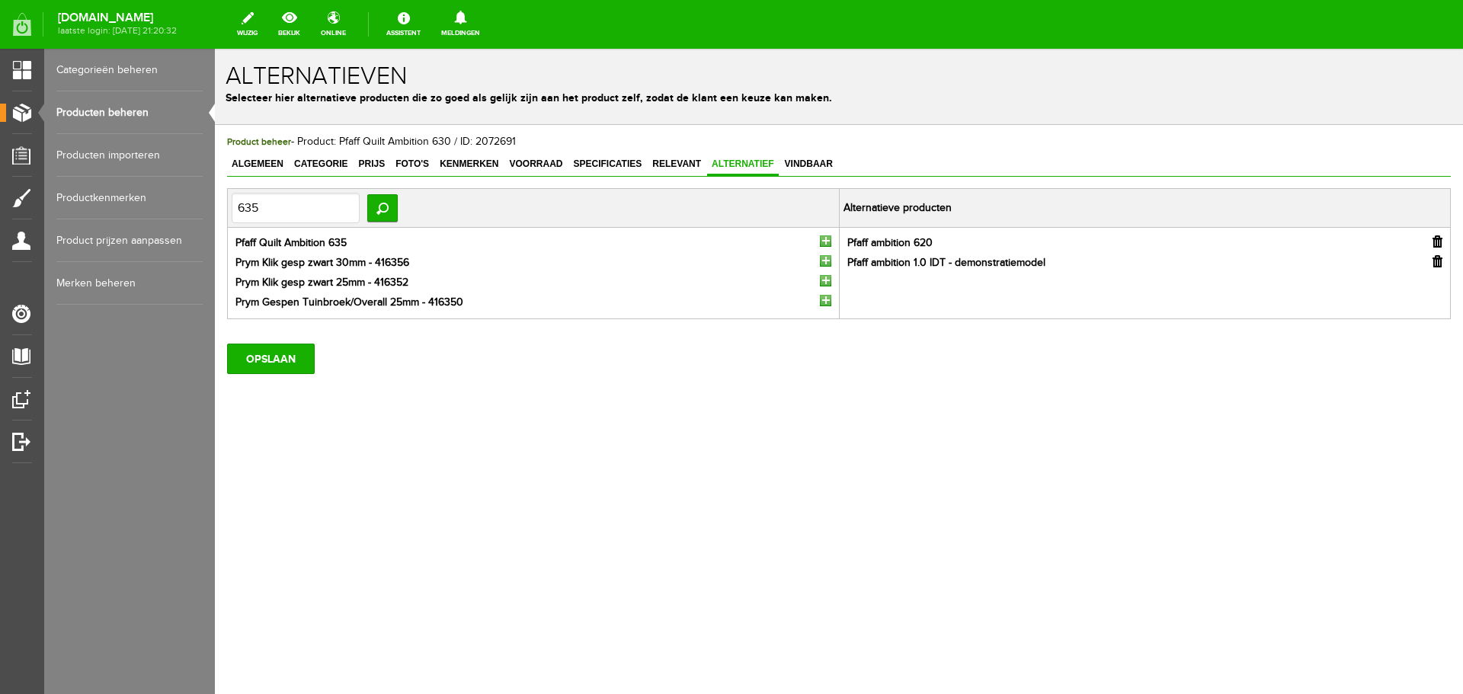
click at [831, 238] on input "button" at bounding box center [825, 241] width 11 height 11
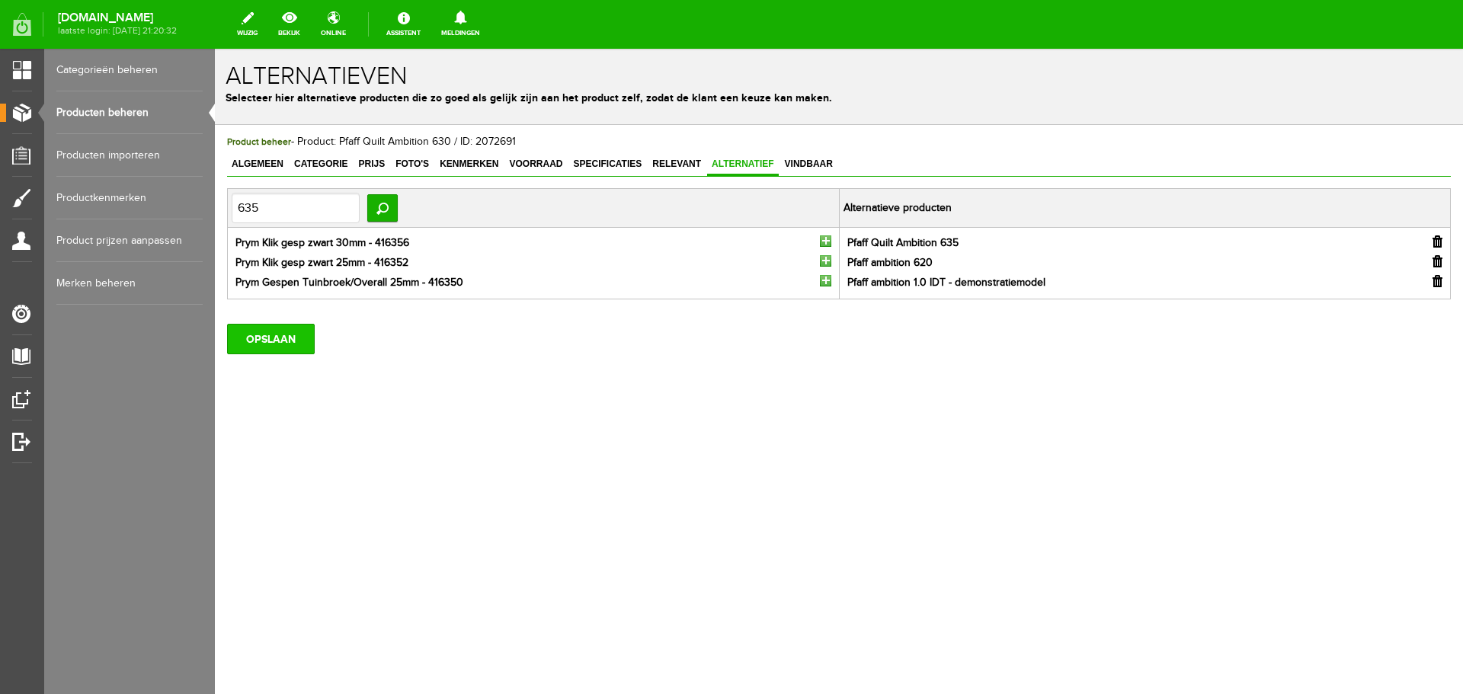
click at [250, 344] on input "OPSLAAN" at bounding box center [271, 339] width 88 height 30
click at [268, 343] on input "OPSLAAN" at bounding box center [271, 339] width 88 height 30
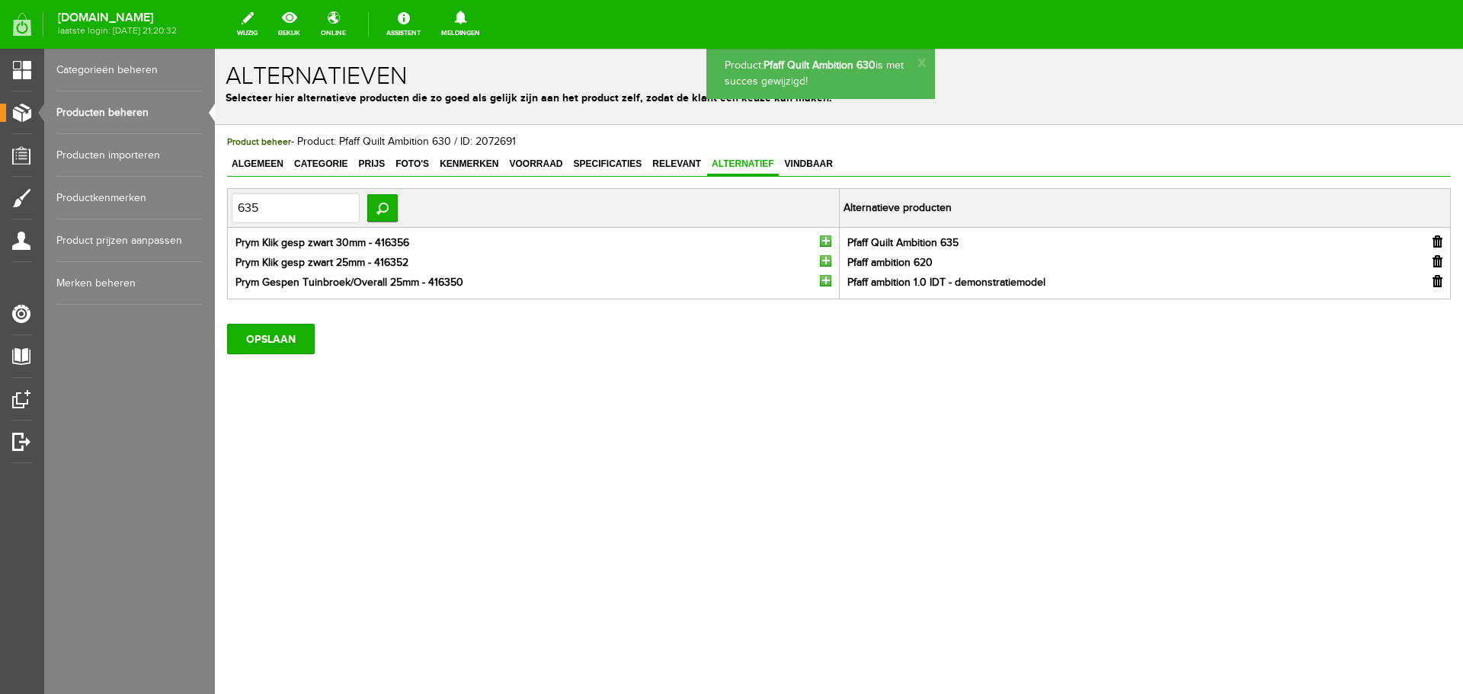
click at [114, 111] on link "Producten beheren" at bounding box center [129, 112] width 146 height 43
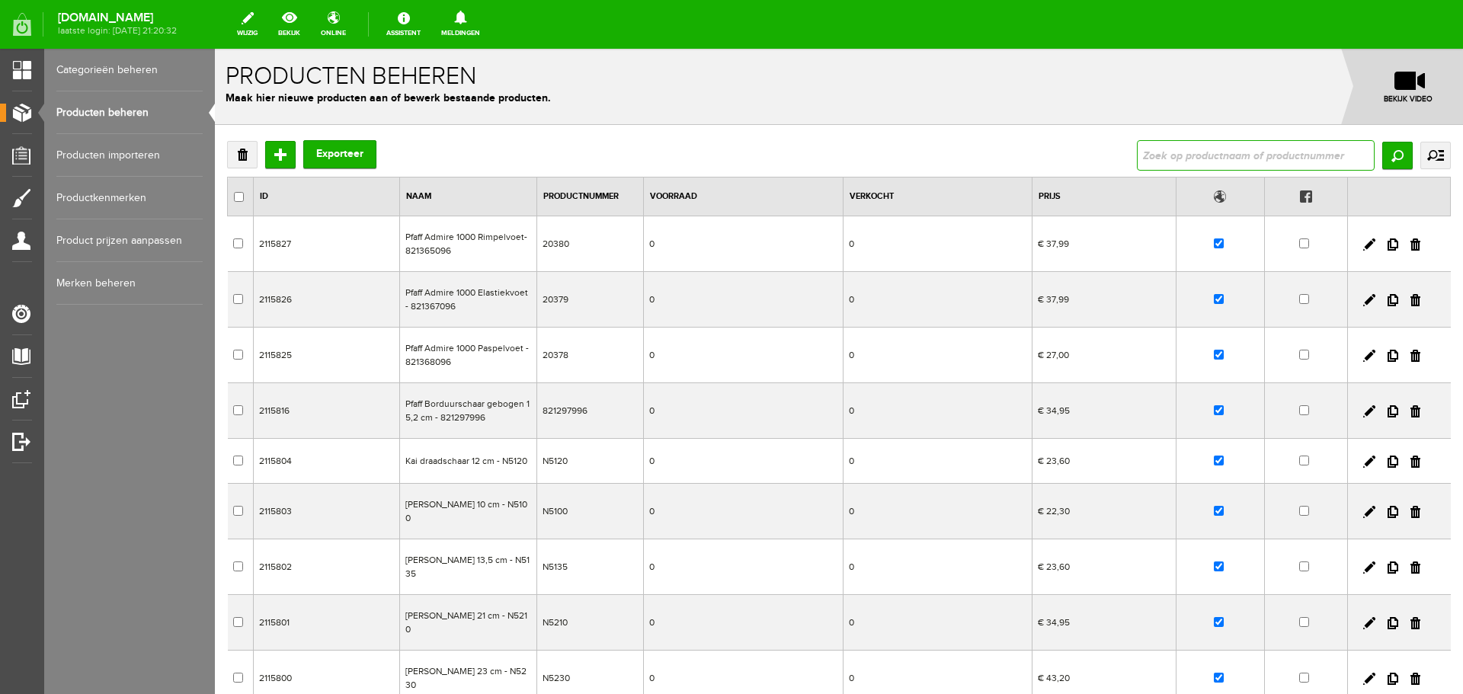
click at [1178, 156] on input "text" at bounding box center [1256, 155] width 238 height 30
type input "ambition"
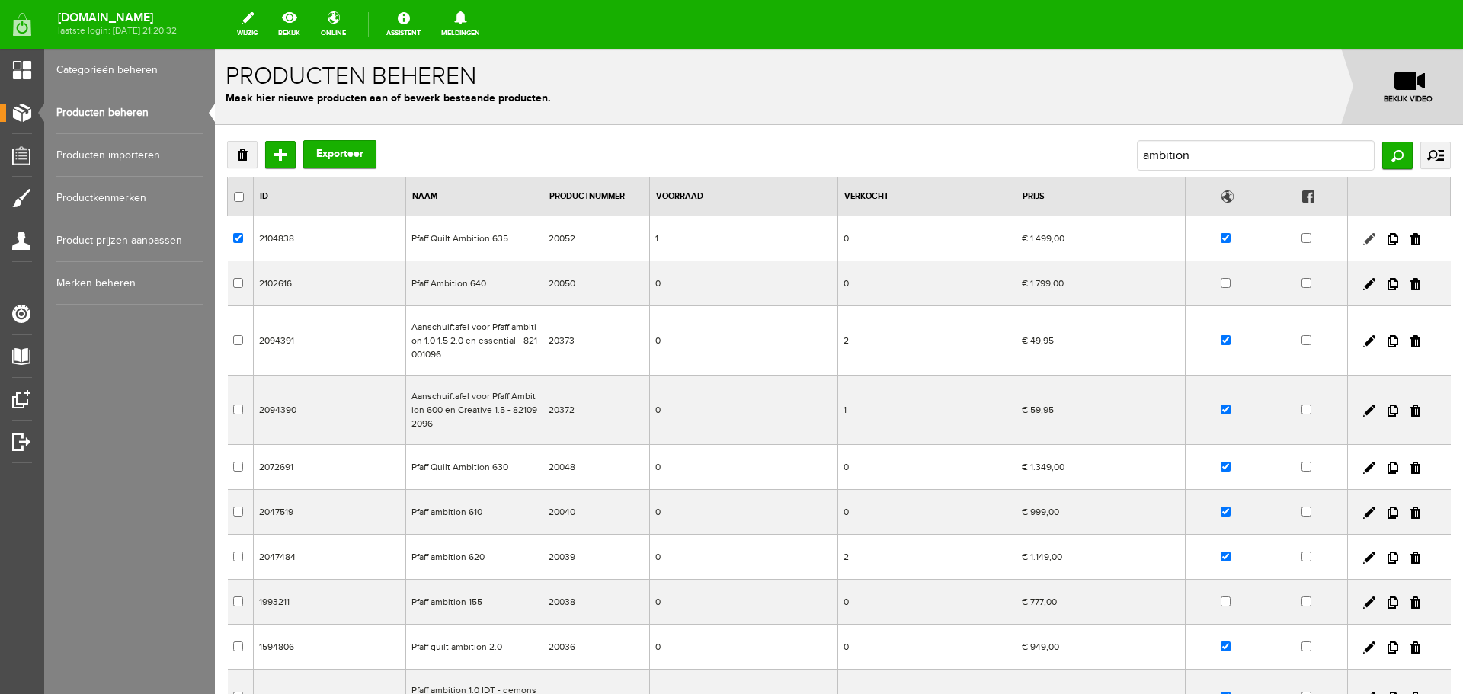
click at [1364, 237] on link at bounding box center [1370, 239] width 12 height 12
checkbox input "true"
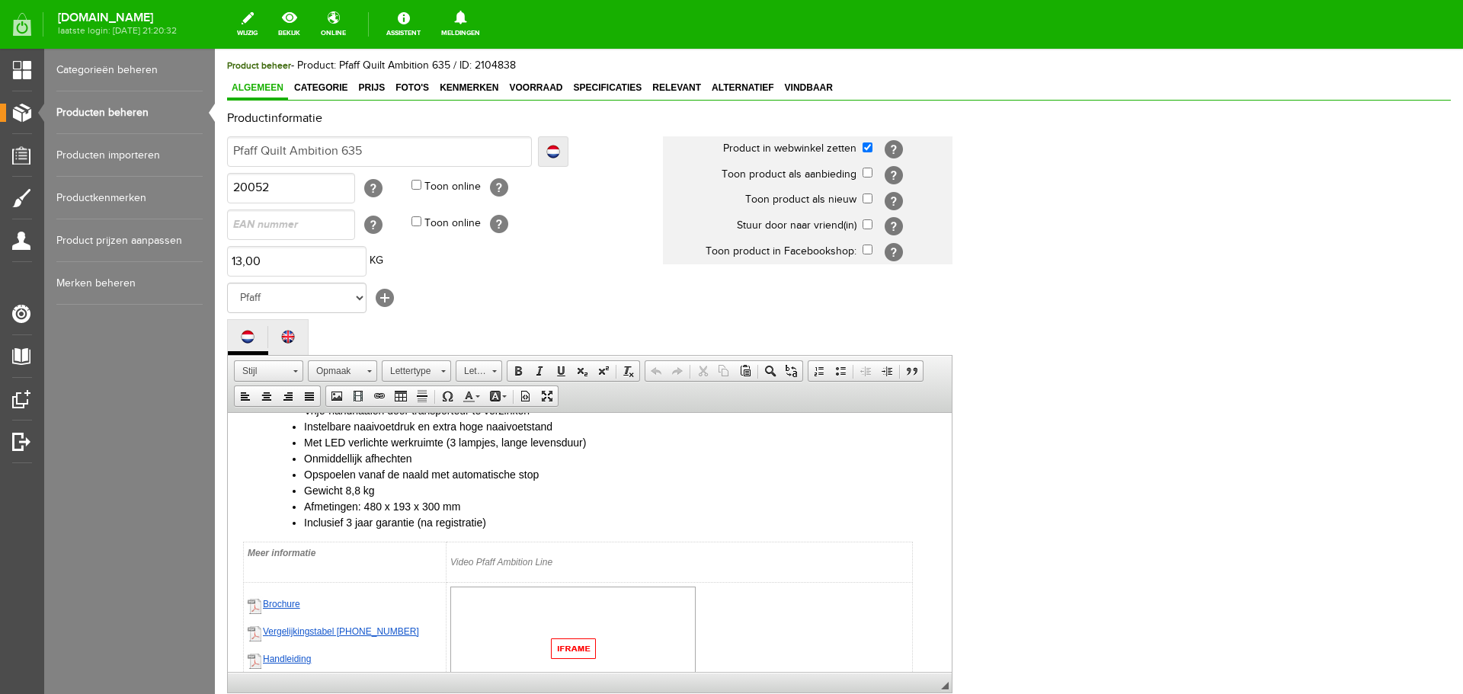
scroll to position [534, 0]
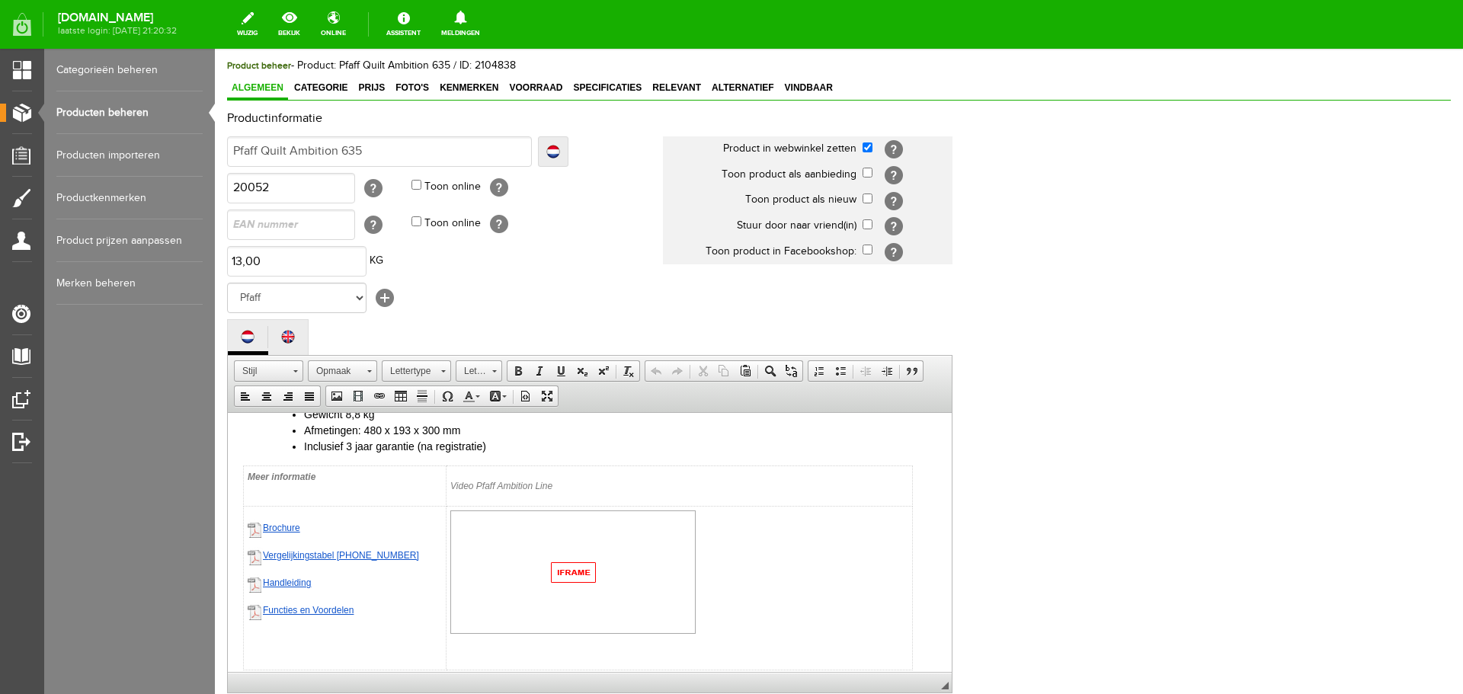
click at [569, 571] on img at bounding box center [572, 571] width 245 height 123
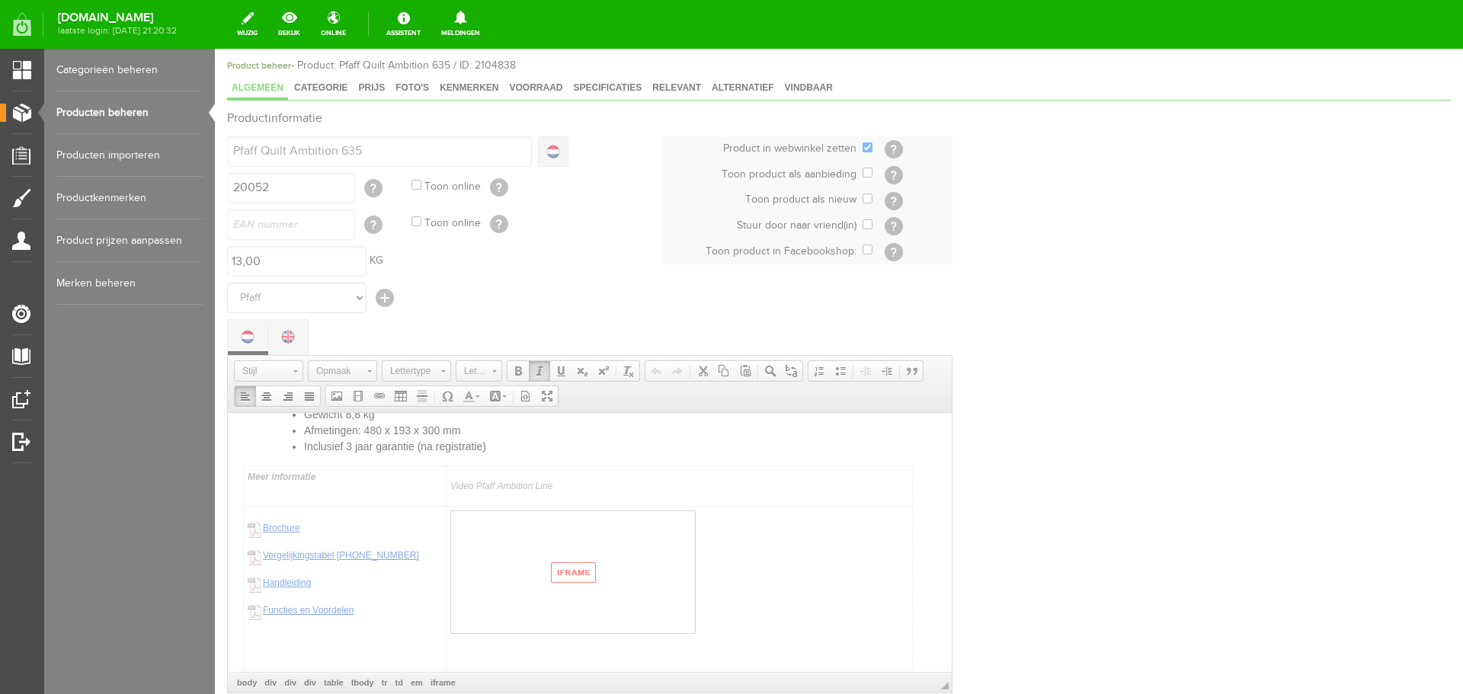
type input "https://www.youtube.com/embed/pHykxKqdKM0"
type input "320"
type input "160"
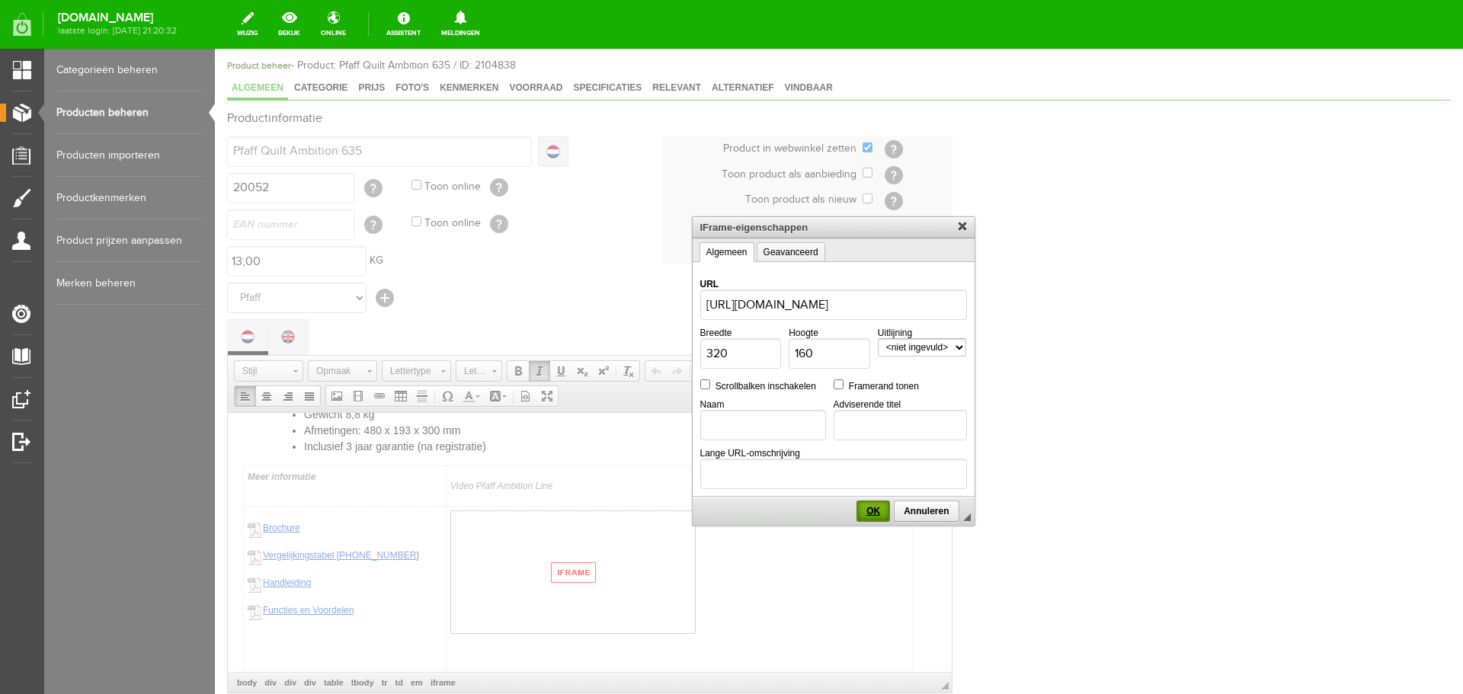
scroll to position [0, 0]
click at [874, 514] on span "OK" at bounding box center [873, 511] width 30 height 11
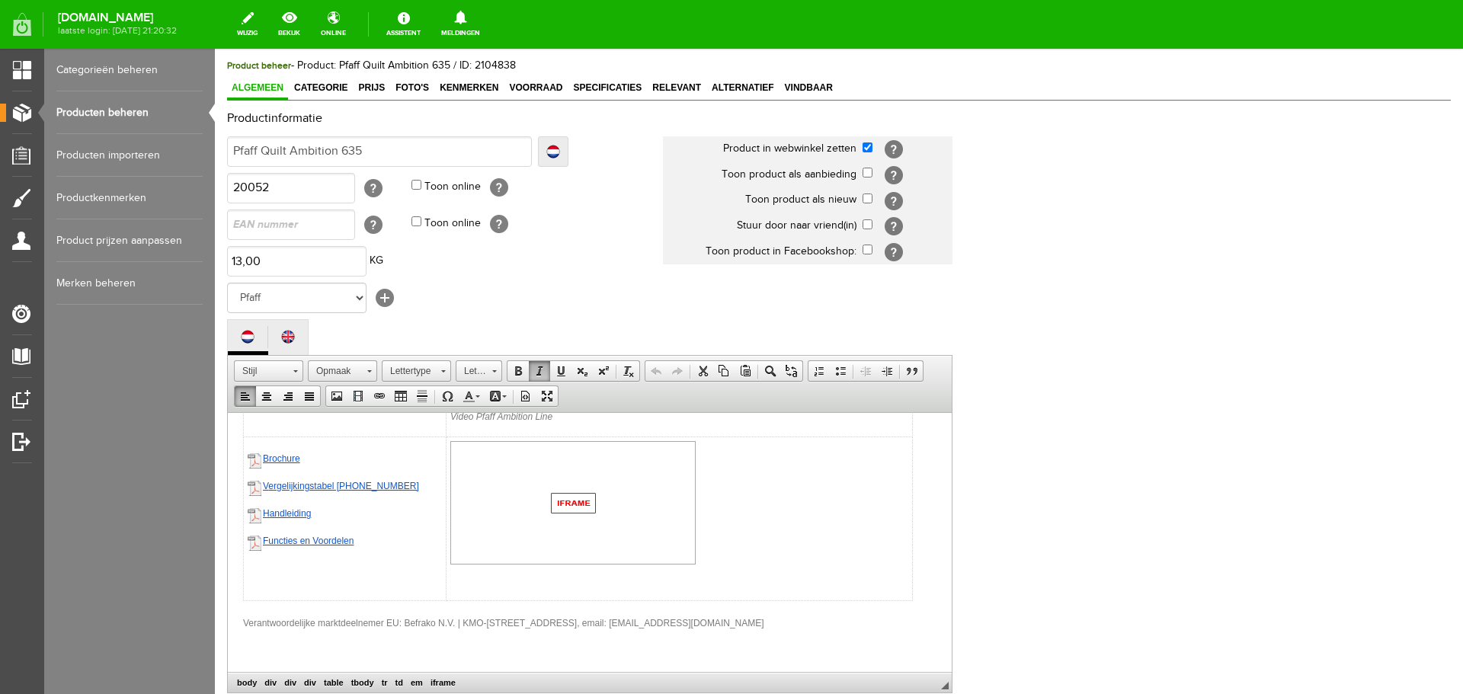
scroll to position [336, 0]
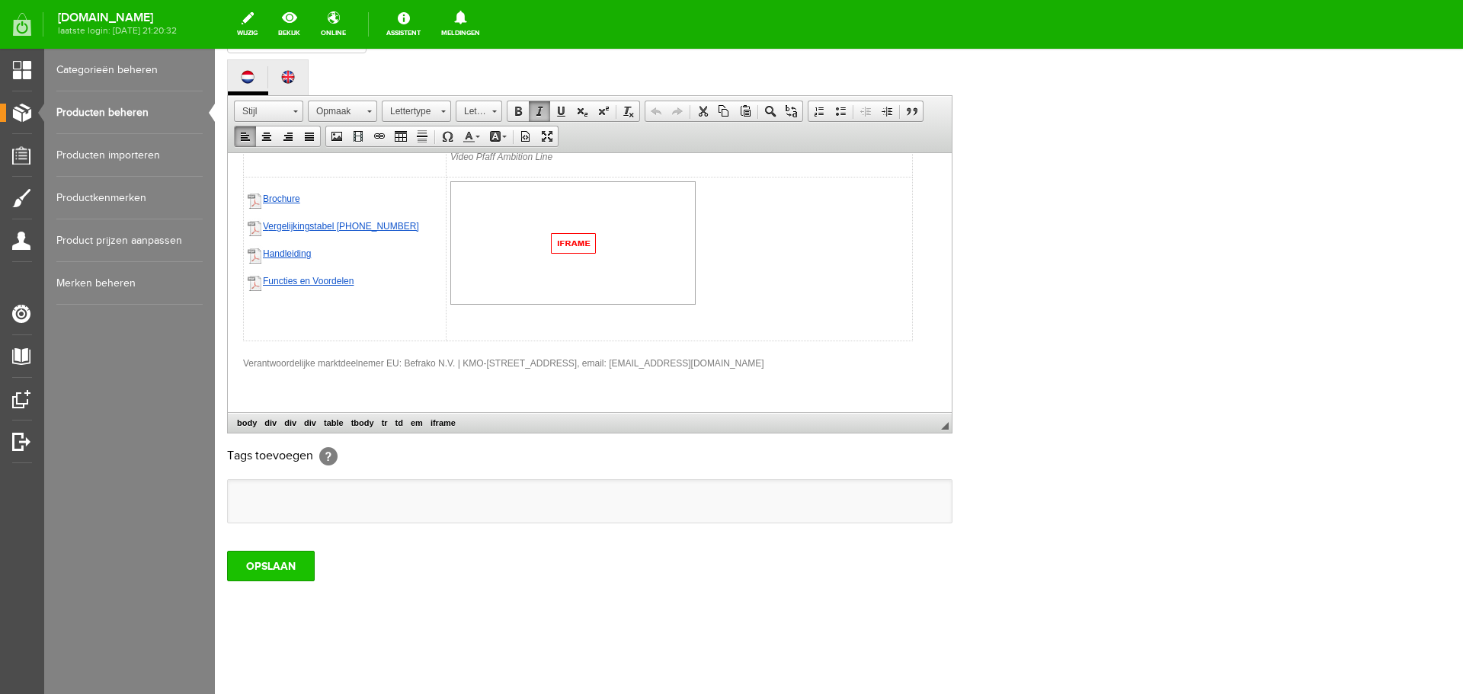
click at [282, 572] on input "OPSLAAN" at bounding box center [271, 566] width 88 height 30
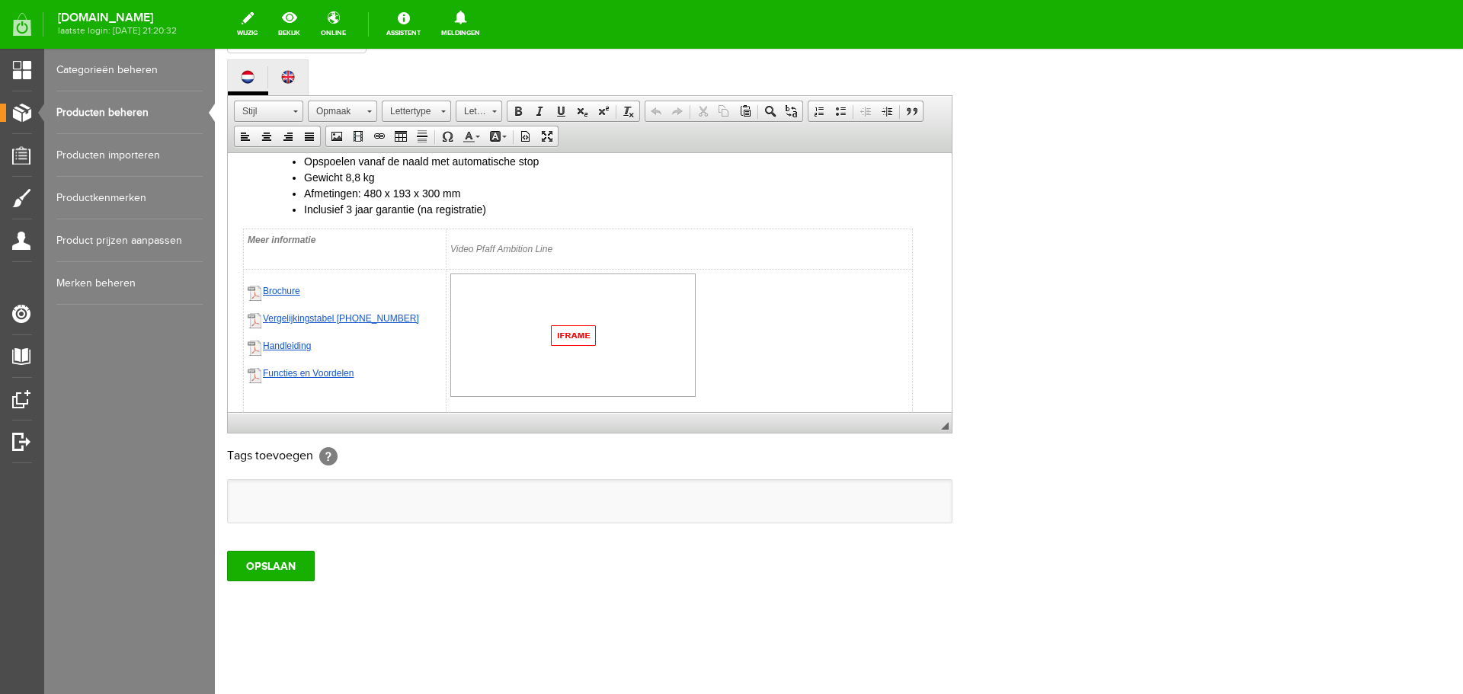
scroll to position [603, 0]
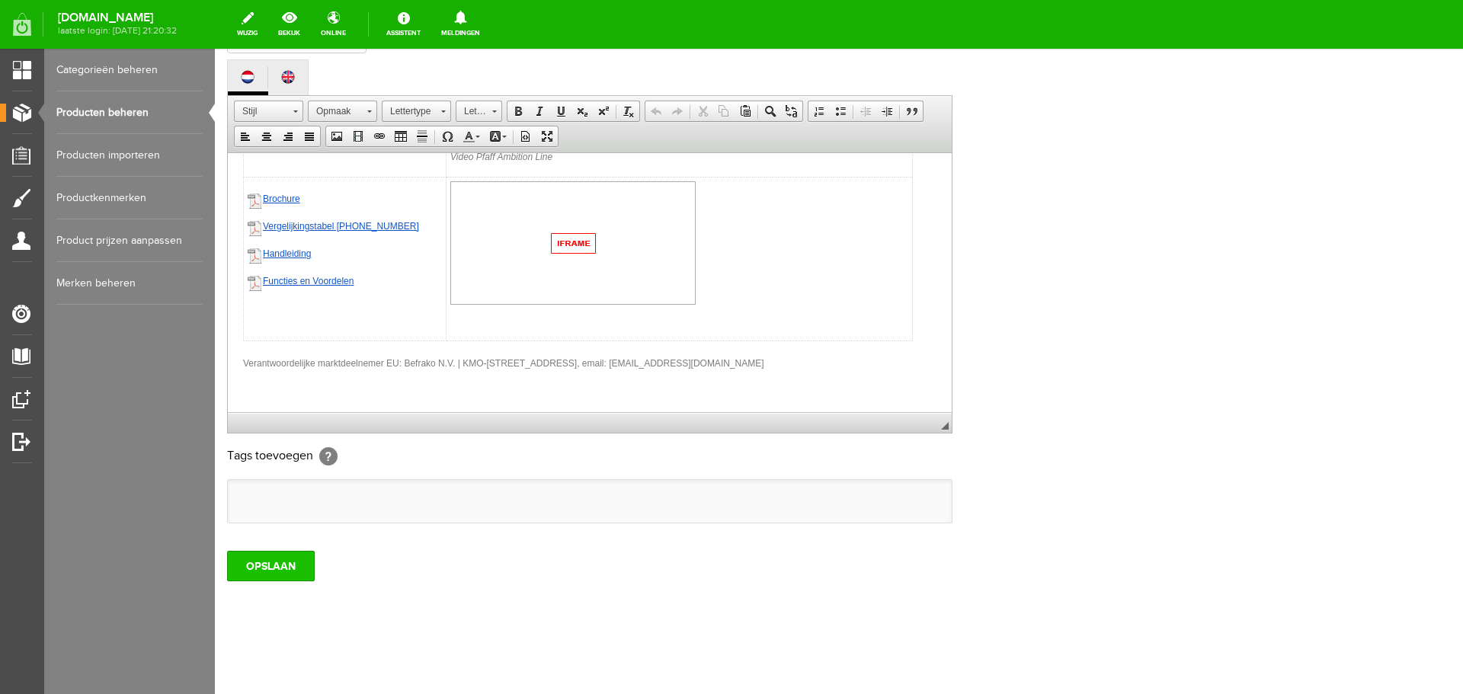
click at [302, 563] on input "OPSLAAN" at bounding box center [271, 566] width 88 height 30
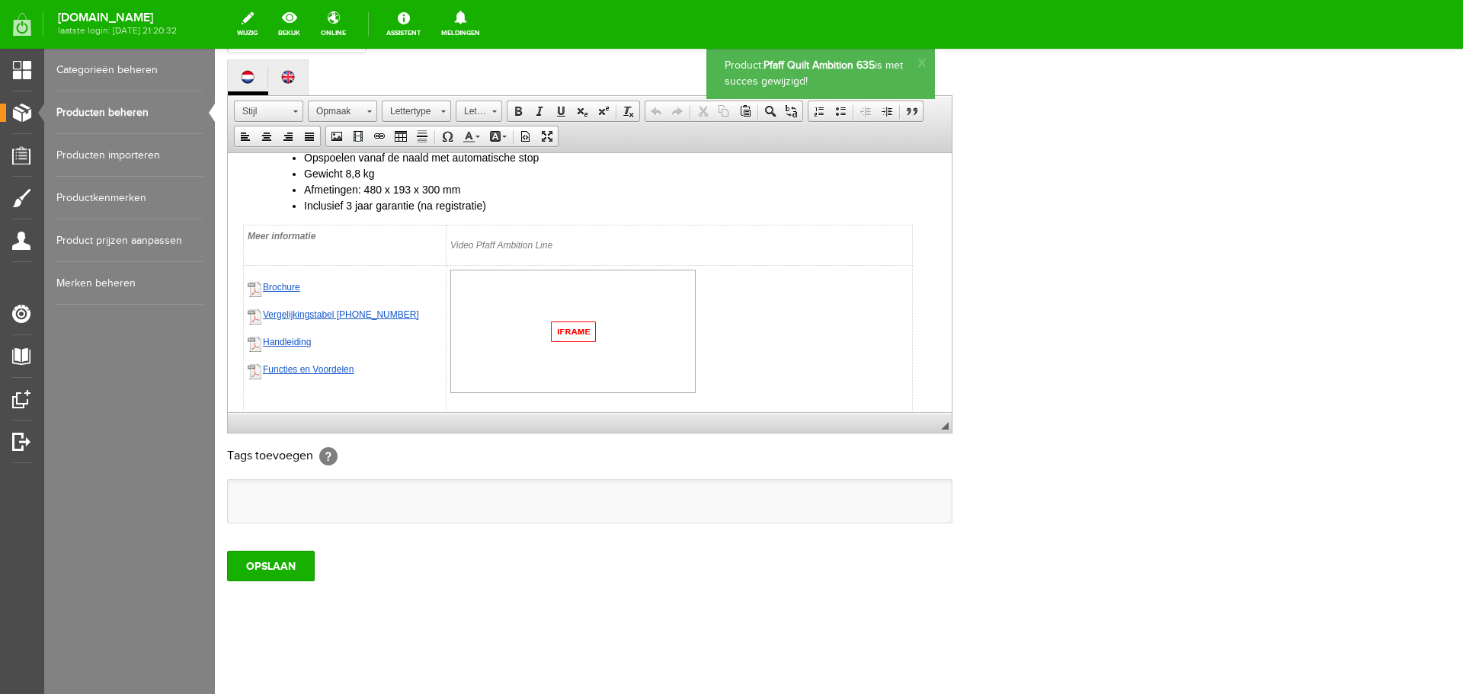
scroll to position [534, 0]
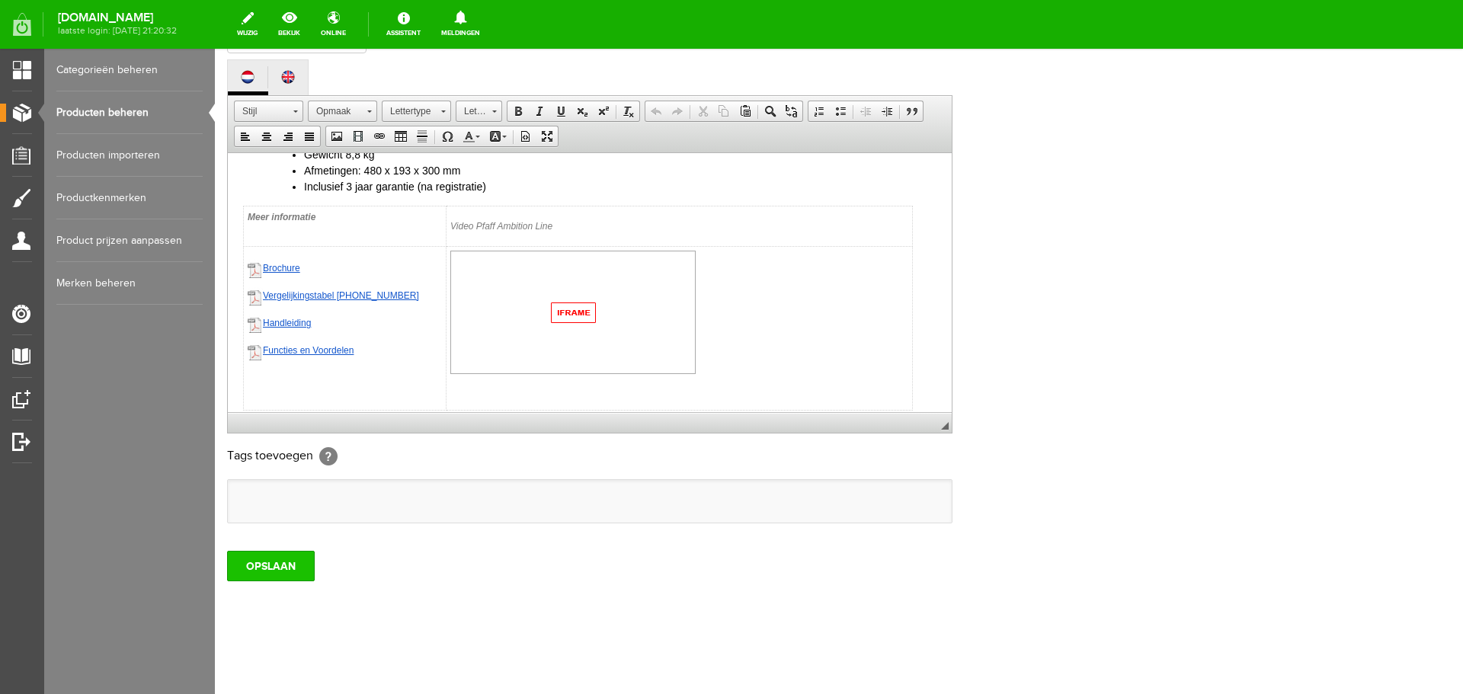
click at [259, 573] on input "OPSLAAN" at bounding box center [271, 566] width 88 height 30
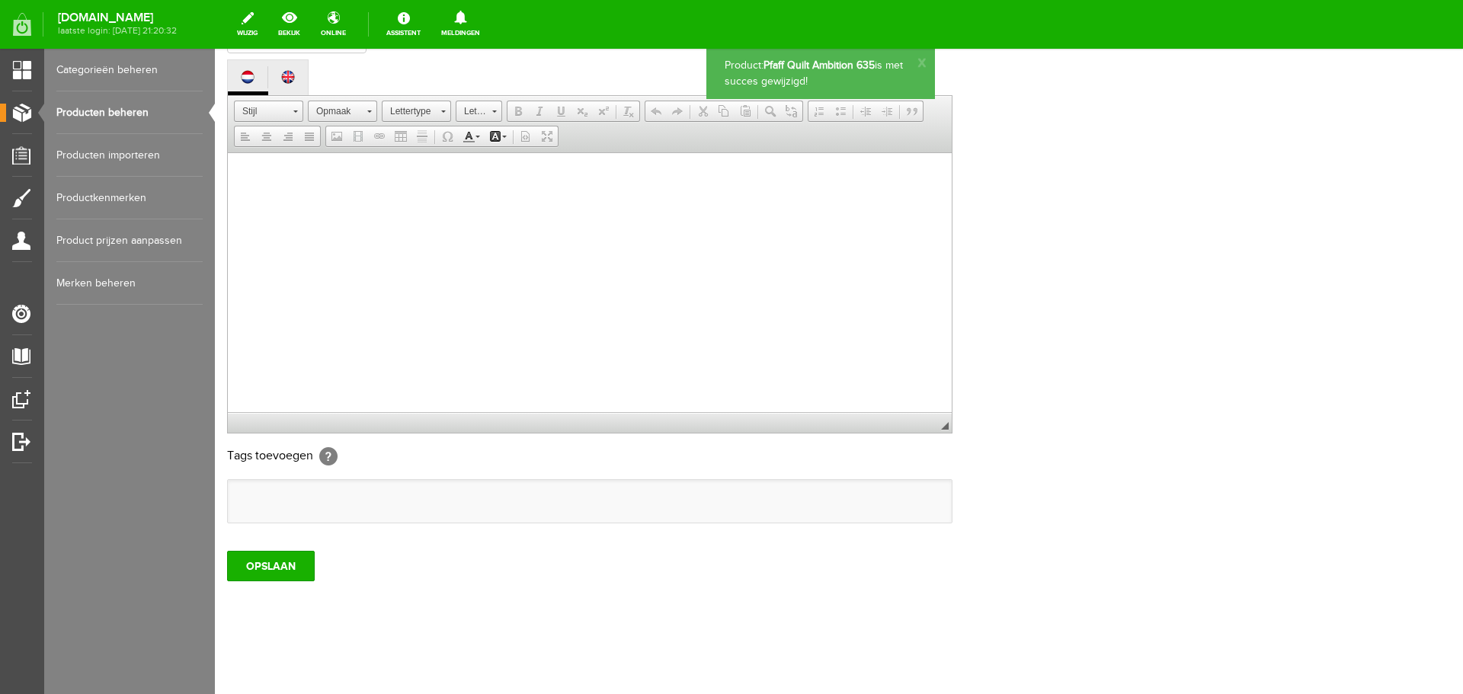
click at [116, 111] on link "Producten beheren" at bounding box center [129, 112] width 146 height 43
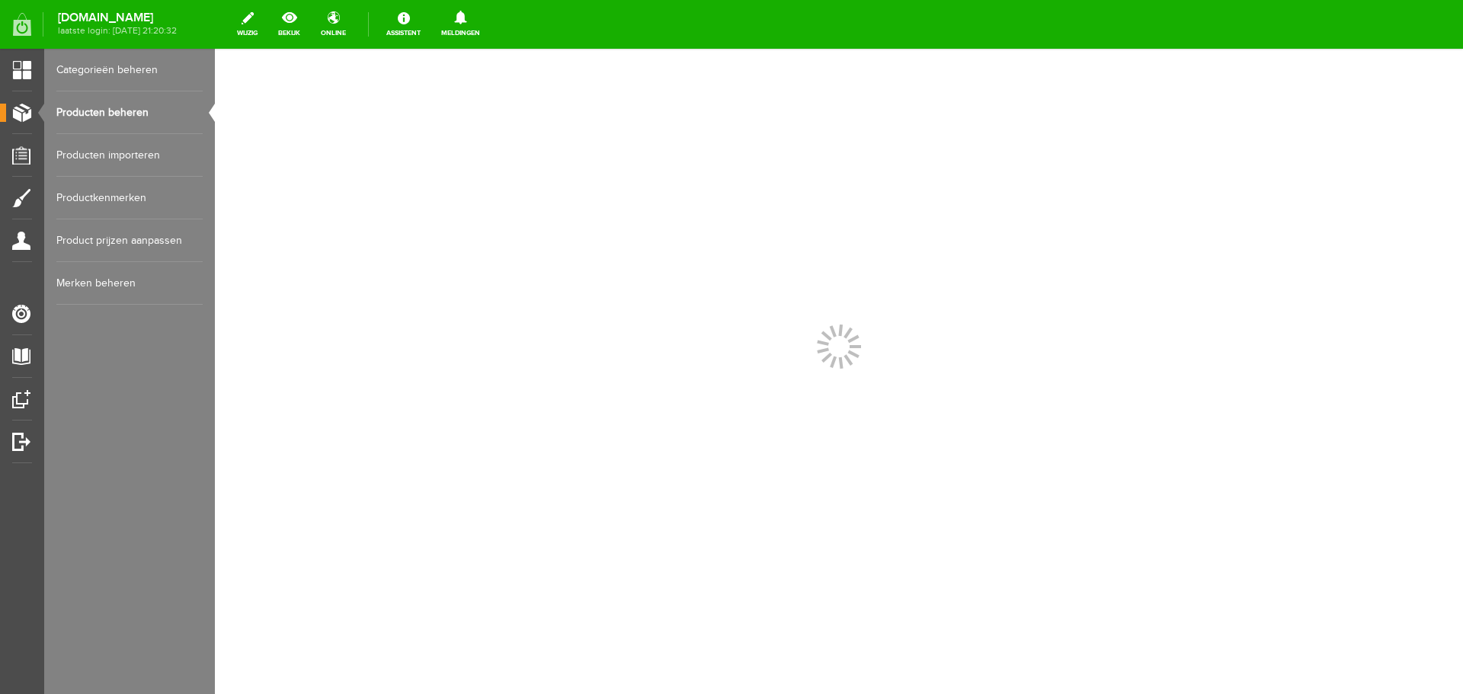
scroll to position [0, 0]
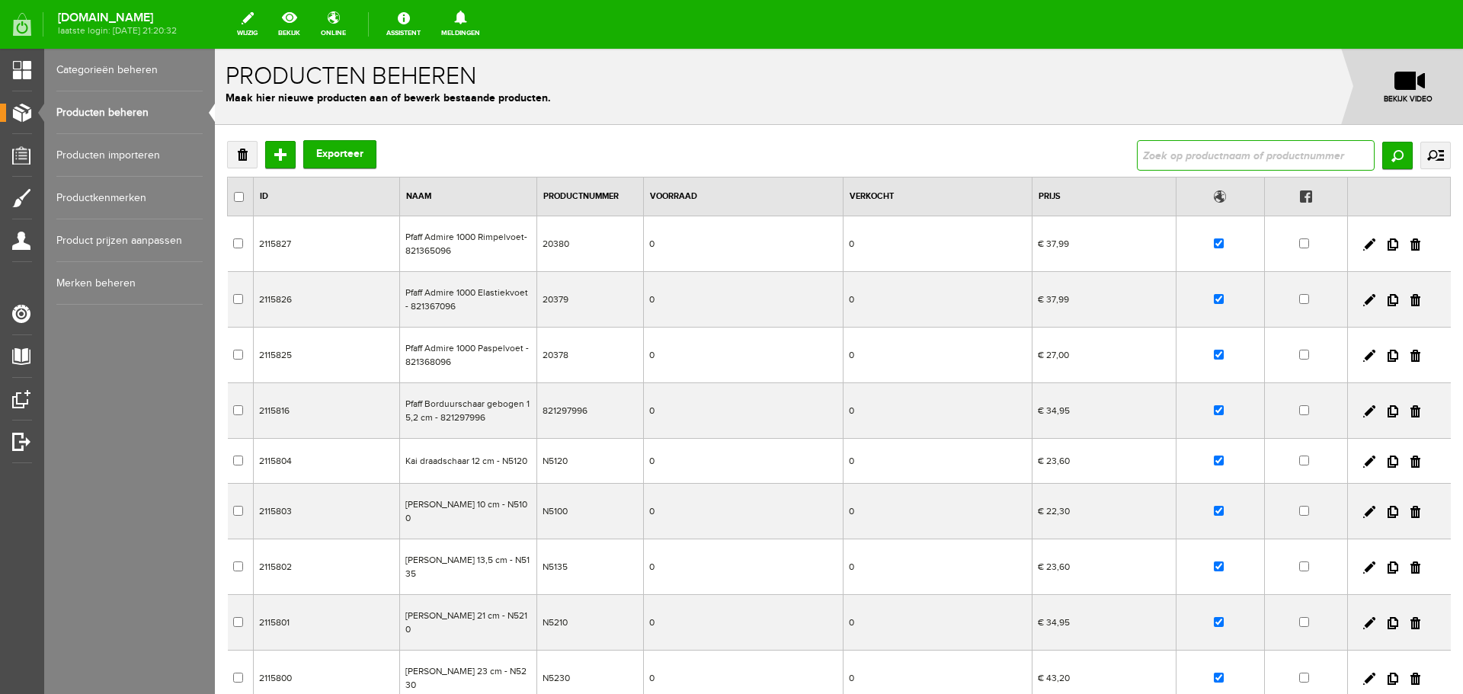
click at [1215, 155] on input "text" at bounding box center [1256, 155] width 238 height 30
type input "14t970c"
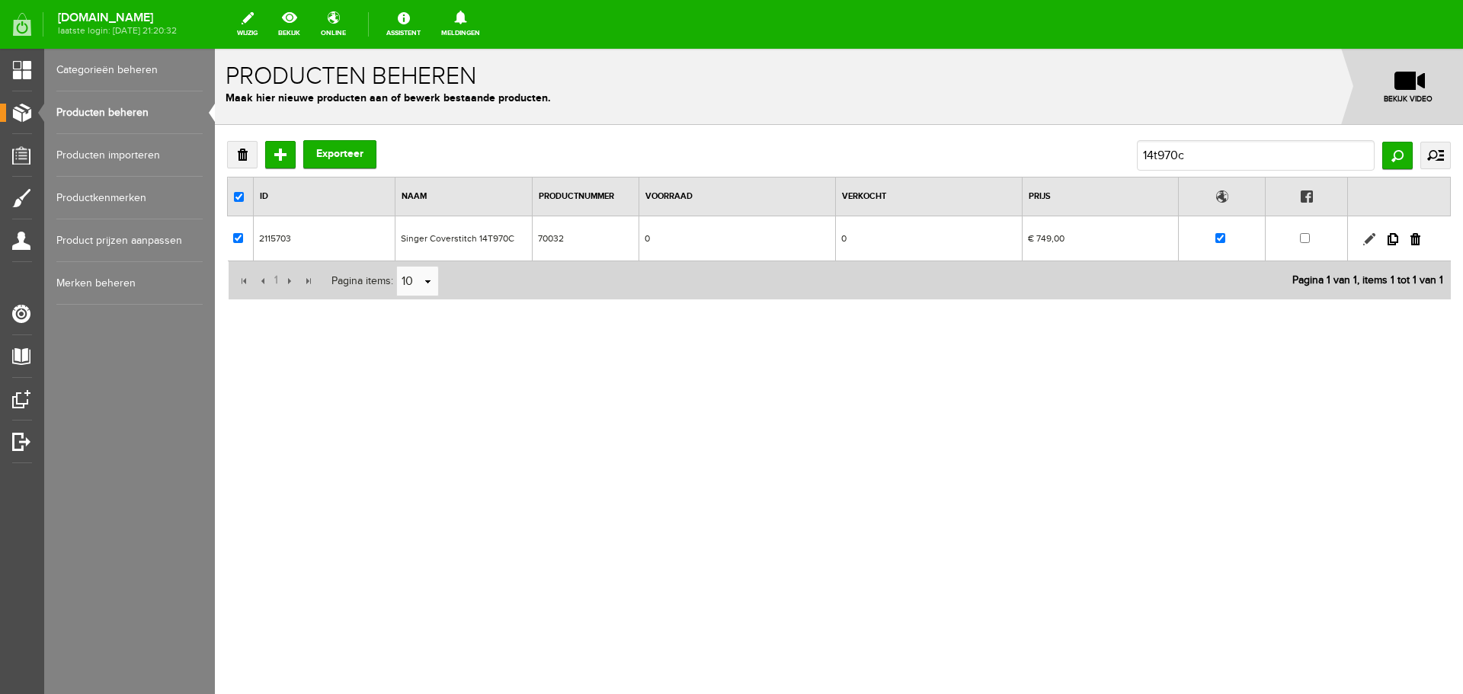
click at [1372, 234] on link at bounding box center [1370, 239] width 12 height 12
checkbox input "true"
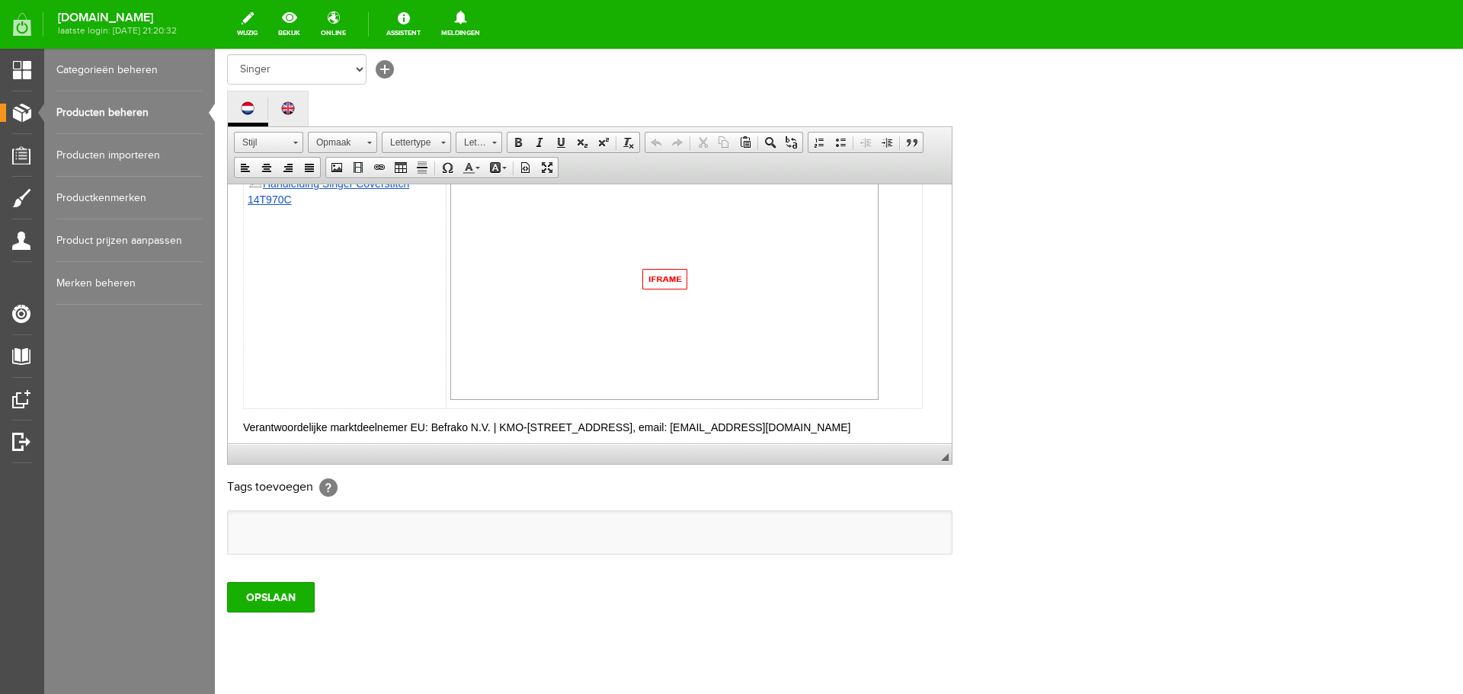
scroll to position [553, 0]
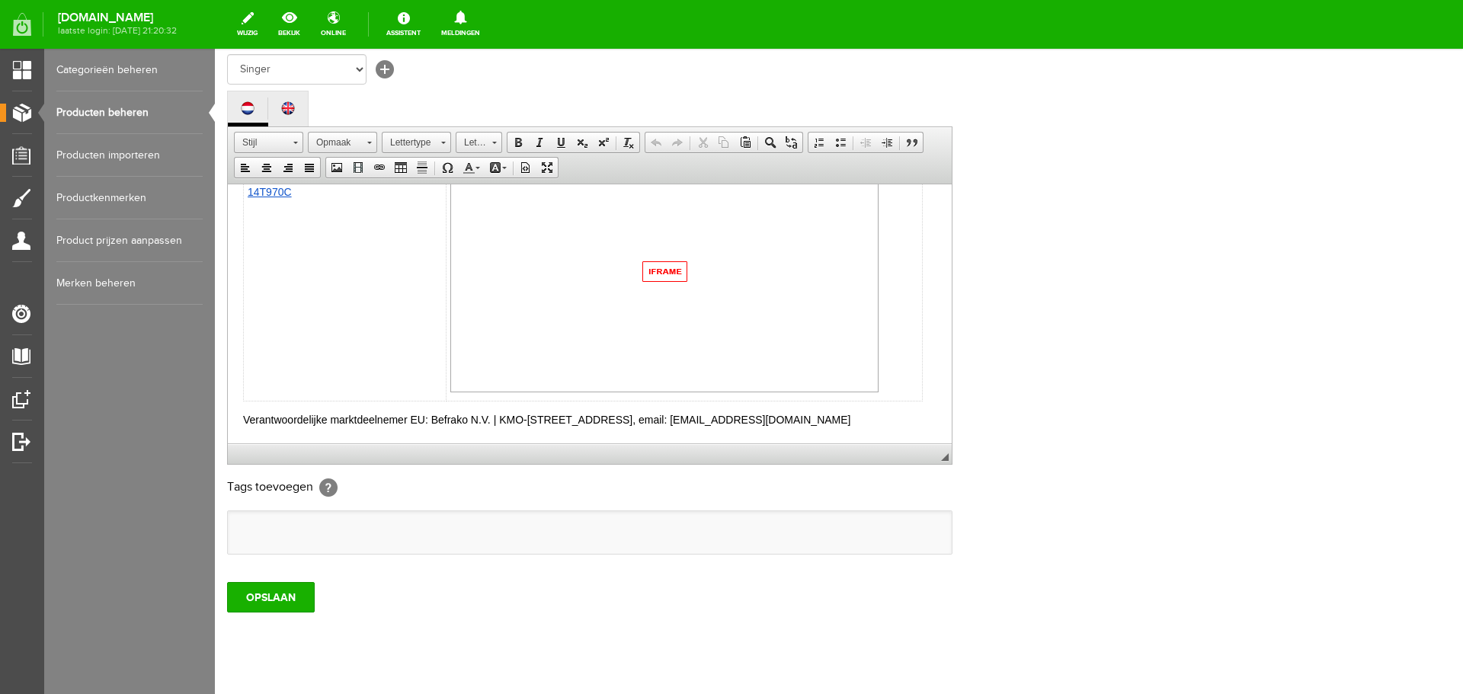
click at [665, 269] on img at bounding box center [664, 271] width 428 height 242
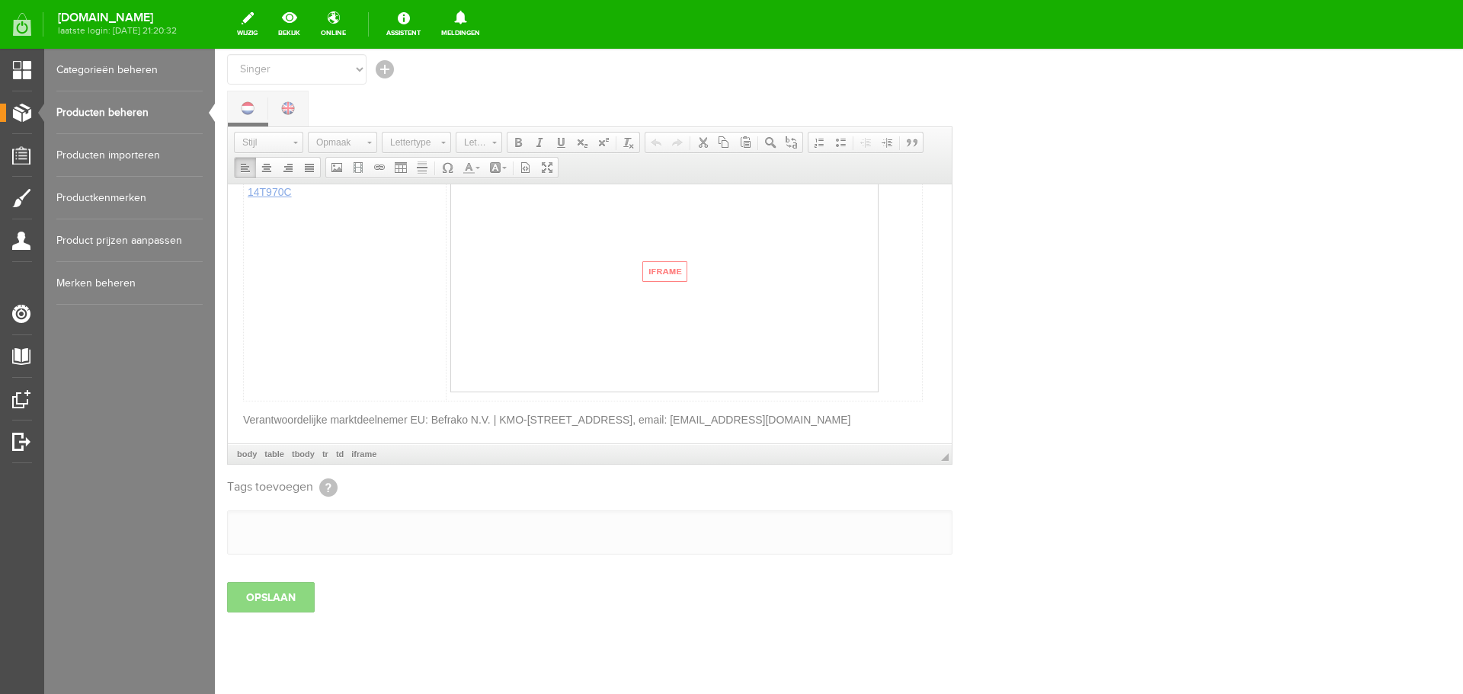
type input "https://www.youtube.com/embed/vEUQKLT9Po4?si=a-aXSNNWsPTbIgN0"
type input "560"
type input "315"
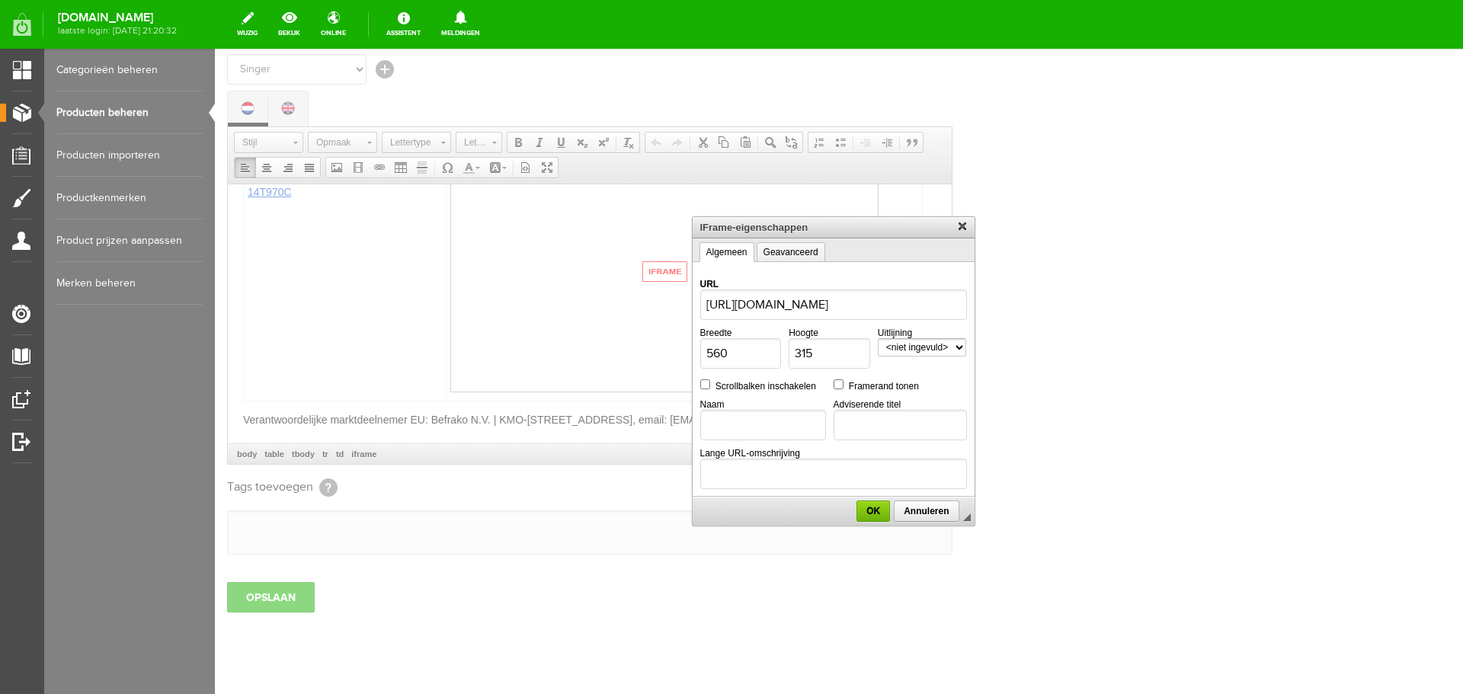
scroll to position [0, 0]
click at [870, 512] on span "OK" at bounding box center [873, 511] width 30 height 11
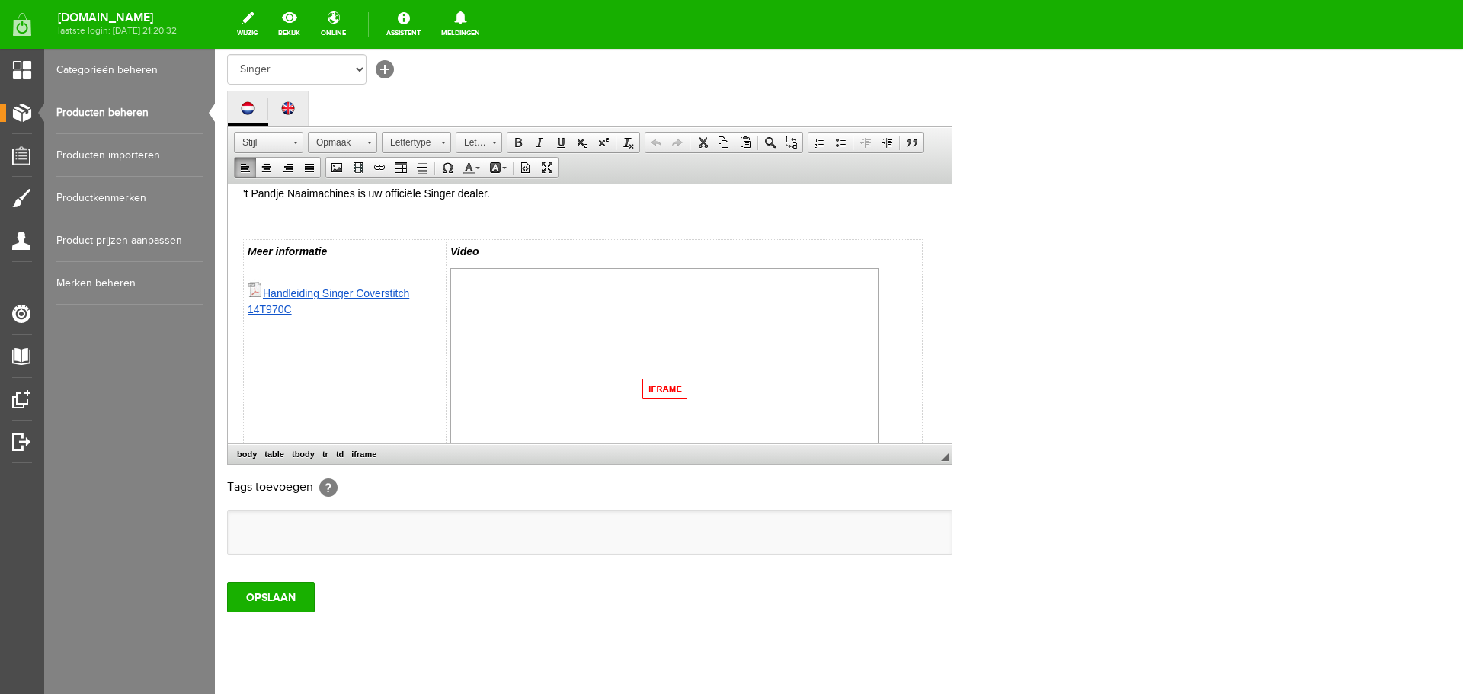
scroll to position [290, 0]
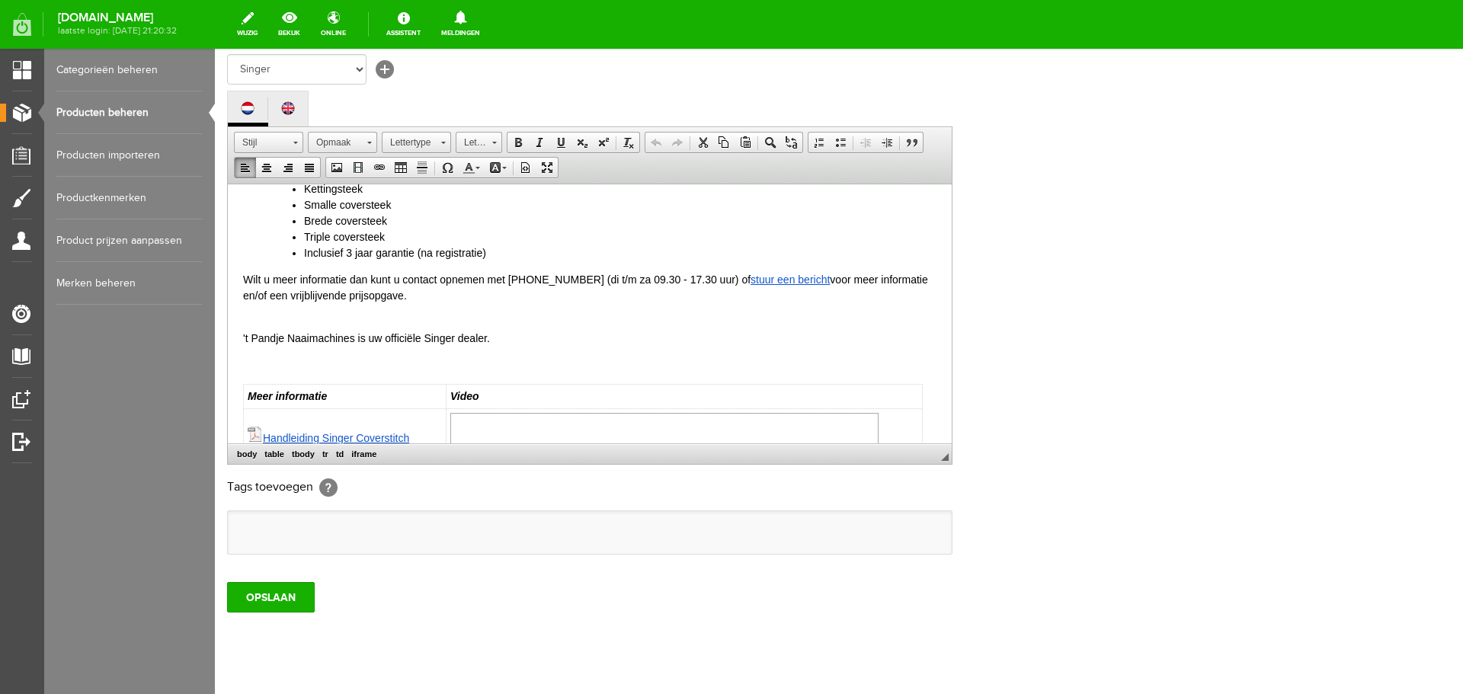
click at [489, 398] on td "Video" at bounding box center [685, 396] width 476 height 24
click at [519, 393] on strong "Video Singer frankrijk" at bounding box center [541, 395] width 182 height 12
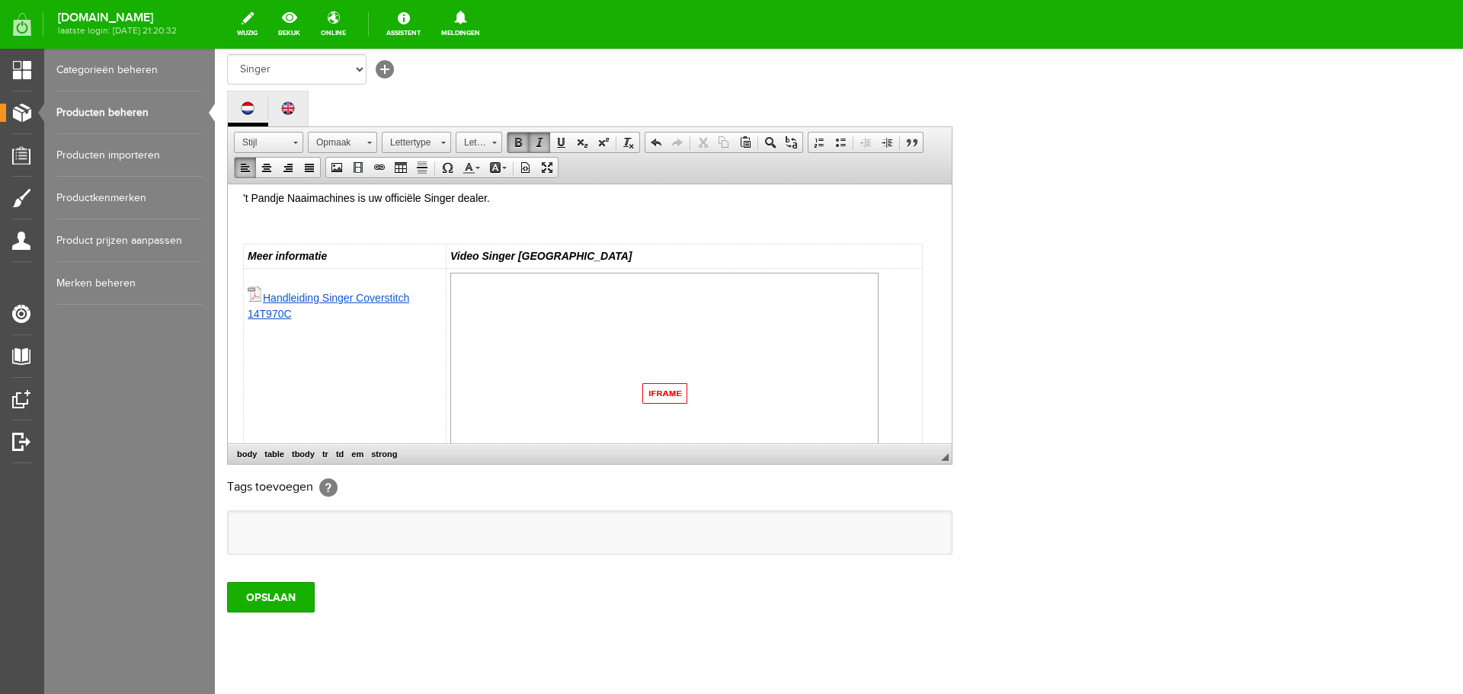
scroll to position [443, 0]
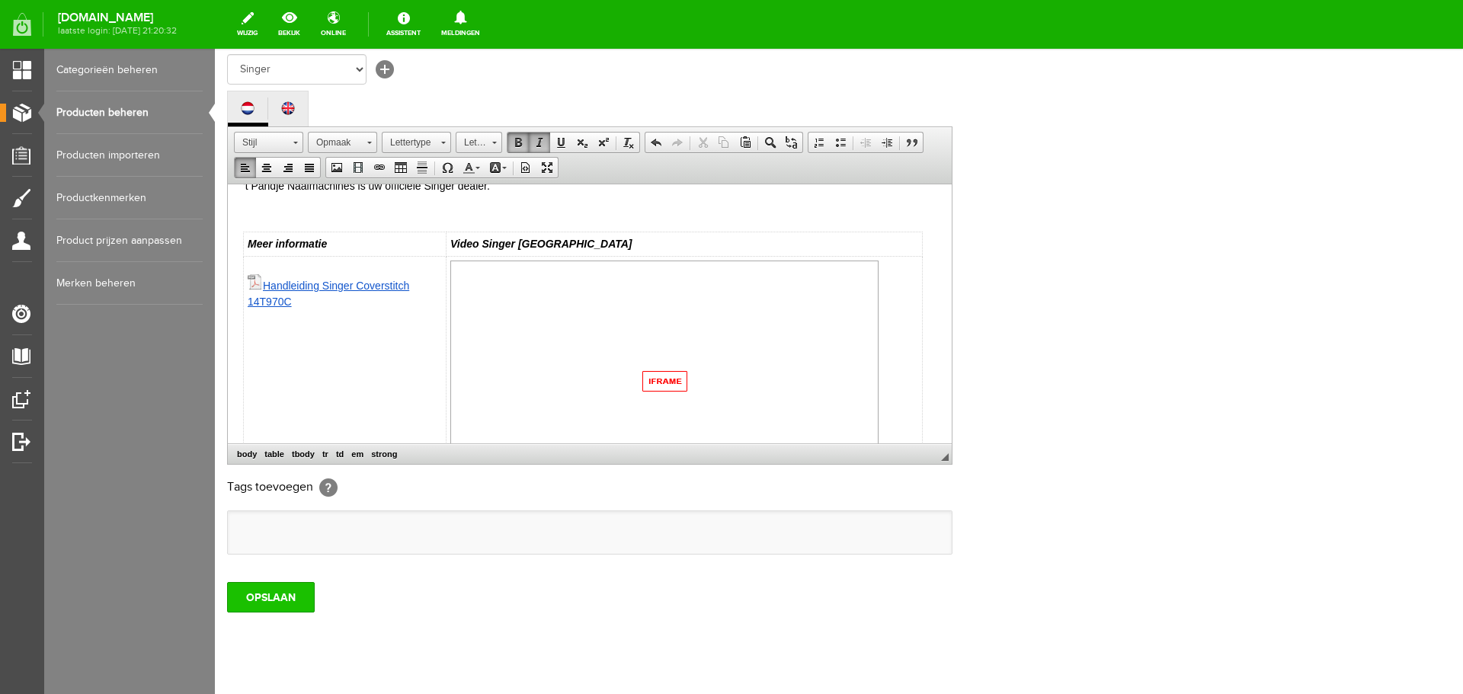
click at [282, 601] on input "OPSLAAN" at bounding box center [271, 597] width 88 height 30
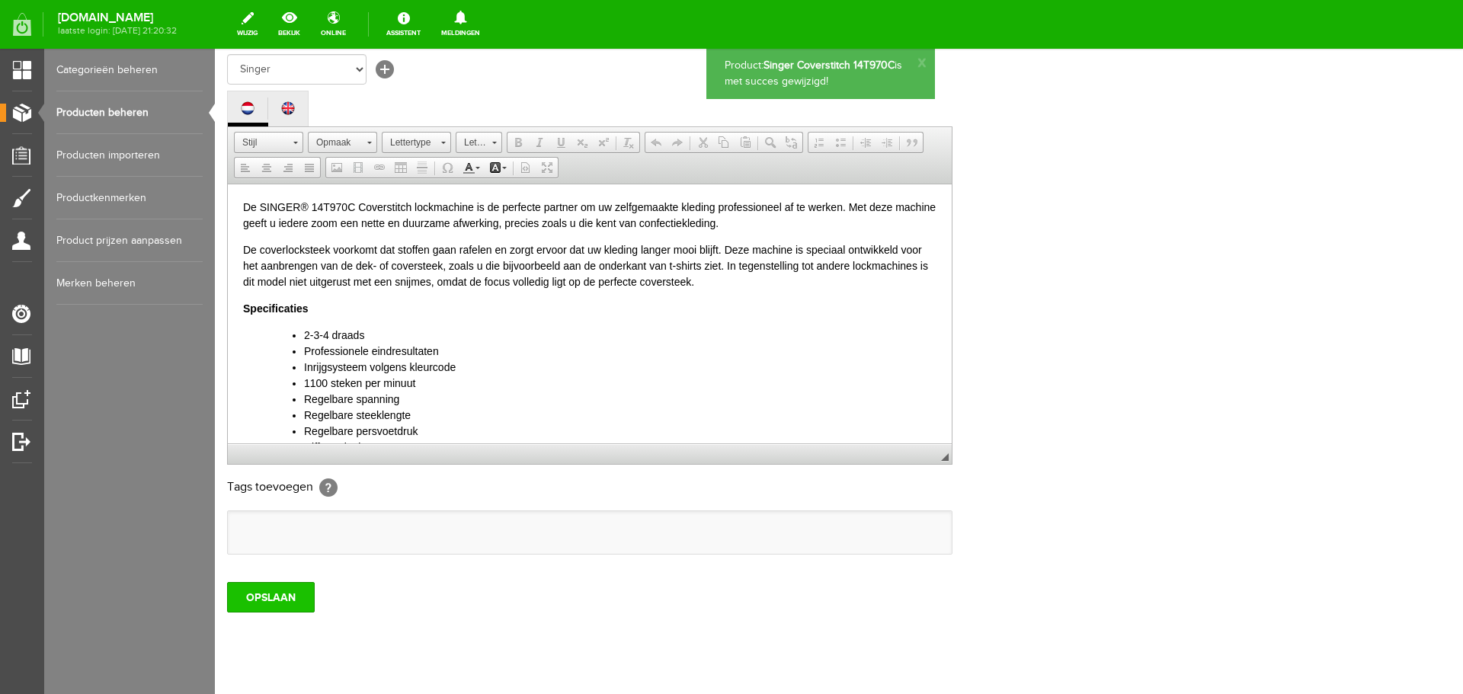
scroll to position [0, 0]
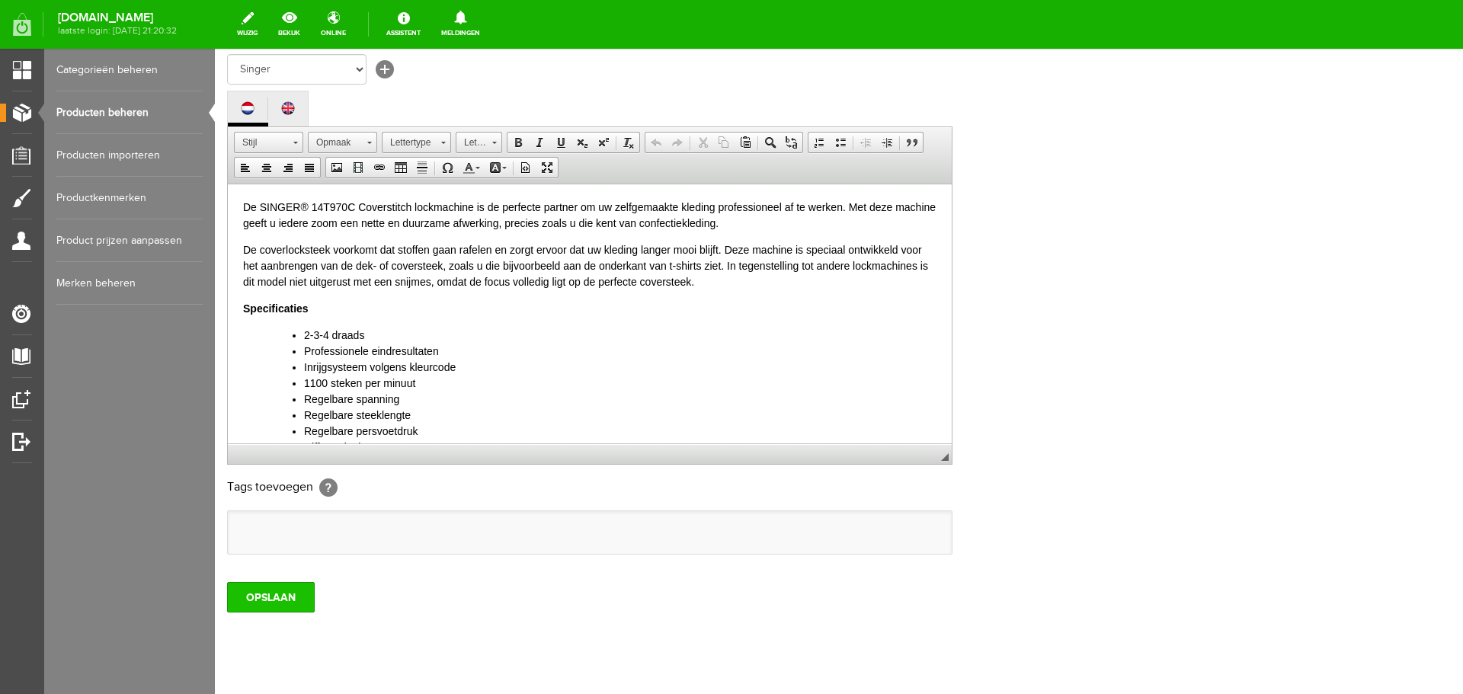
click at [272, 595] on input "OPSLAAN" at bounding box center [271, 597] width 88 height 30
click at [277, 591] on input "OPSLAAN" at bounding box center [271, 597] width 88 height 30
click at [261, 597] on input "OPSLAAN" at bounding box center [271, 597] width 88 height 30
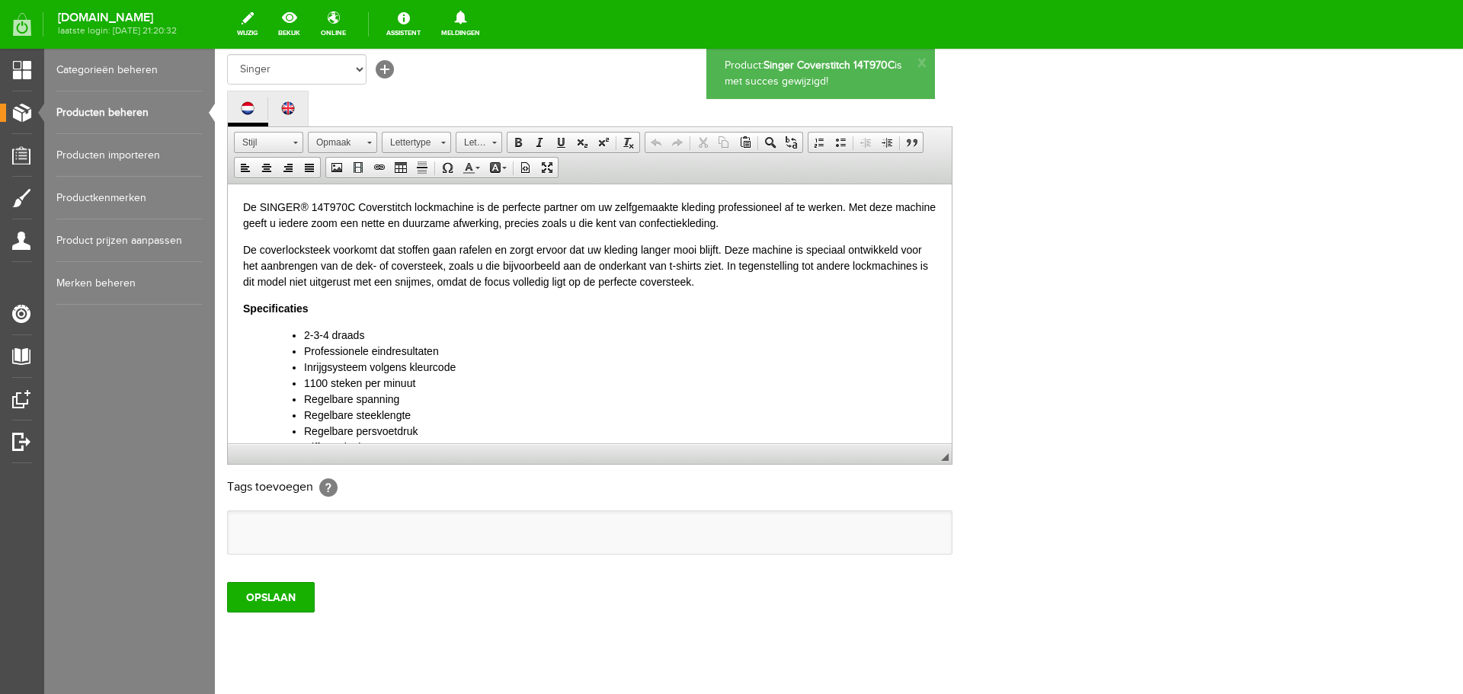
click at [112, 113] on link "Producten beheren" at bounding box center [129, 112] width 146 height 43
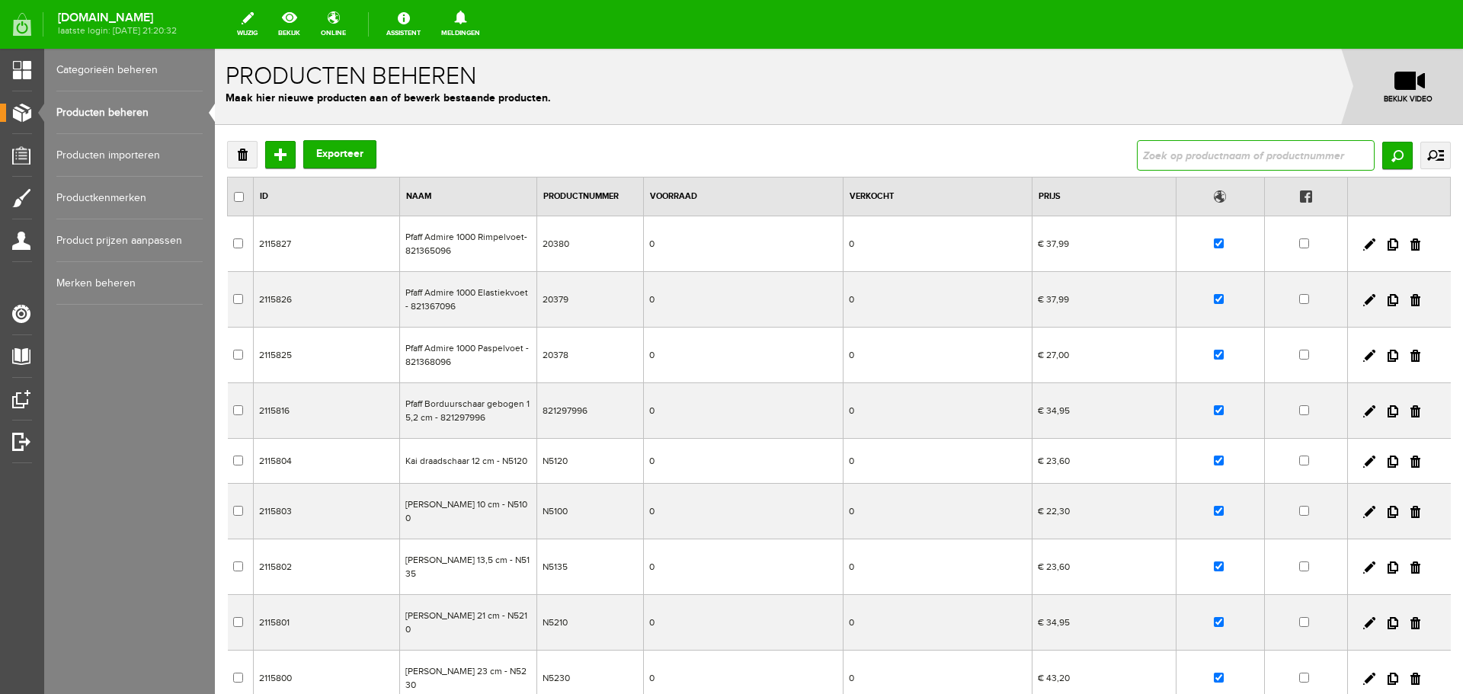
click at [1208, 156] on input "text" at bounding box center [1256, 155] width 238 height 30
type input "ambition 635"
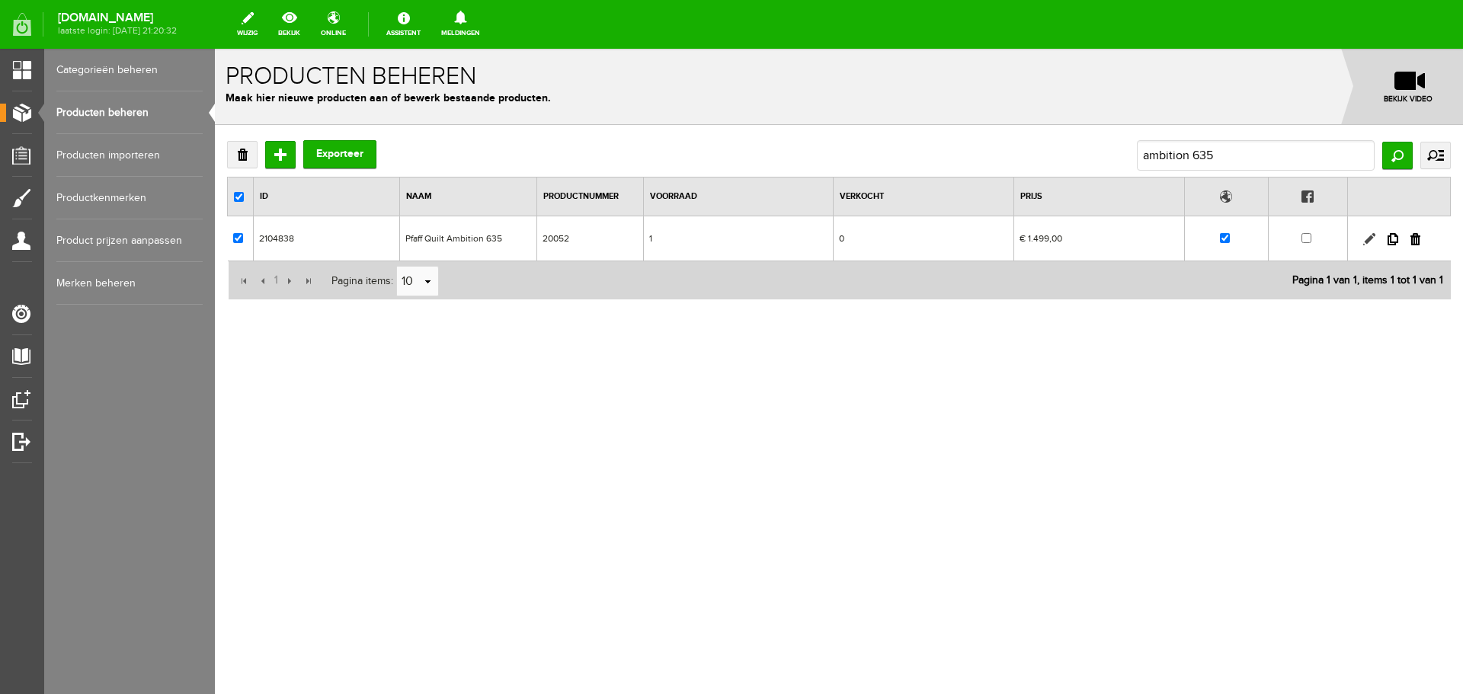
click at [1372, 239] on link at bounding box center [1370, 239] width 12 height 12
checkbox input "true"
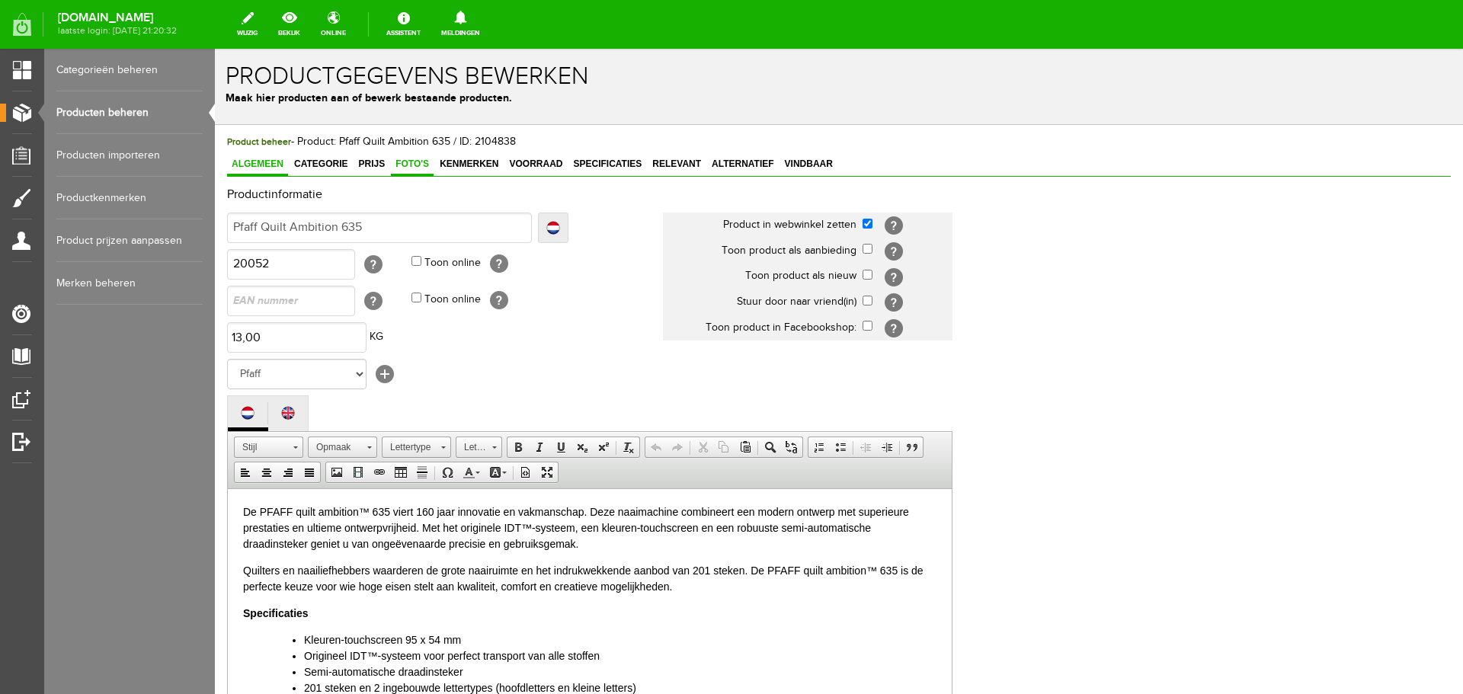
click at [410, 162] on span "Foto's" at bounding box center [412, 164] width 43 height 11
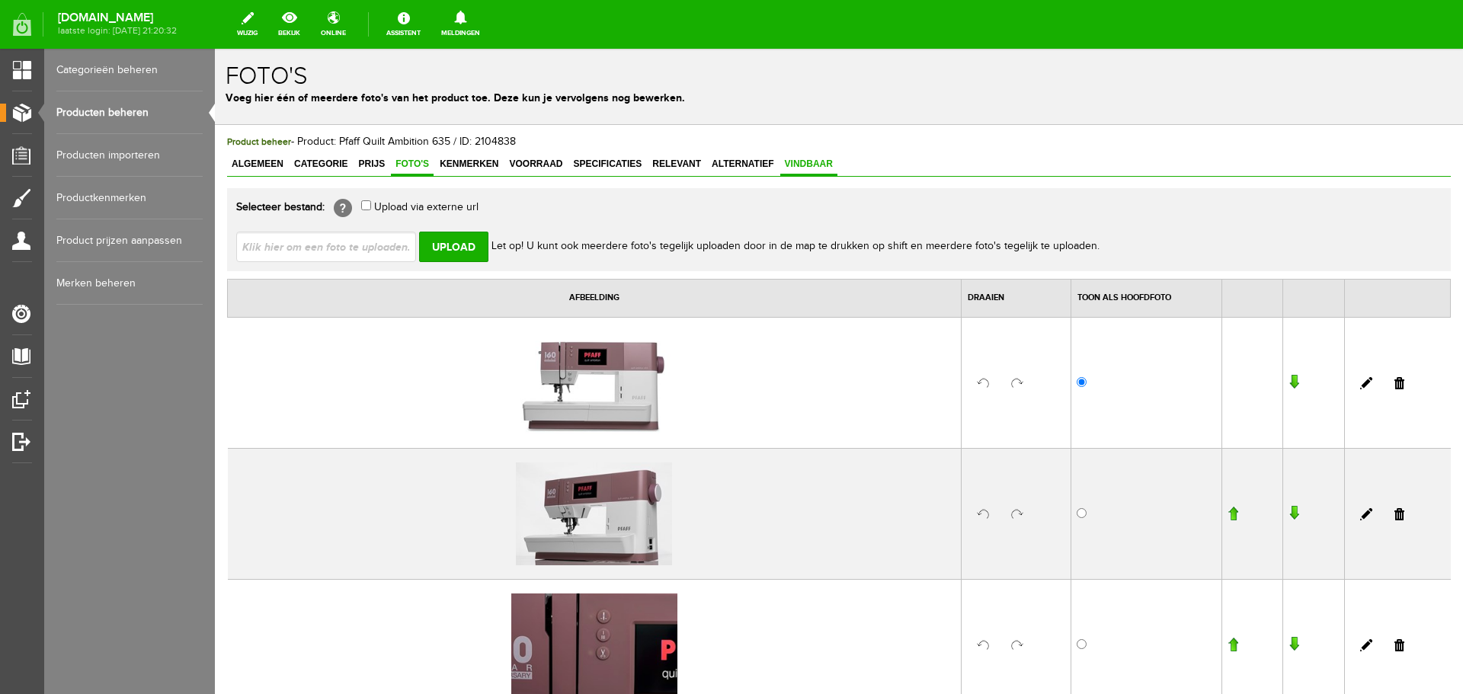
click at [807, 159] on span "Vindbaar" at bounding box center [809, 164] width 57 height 11
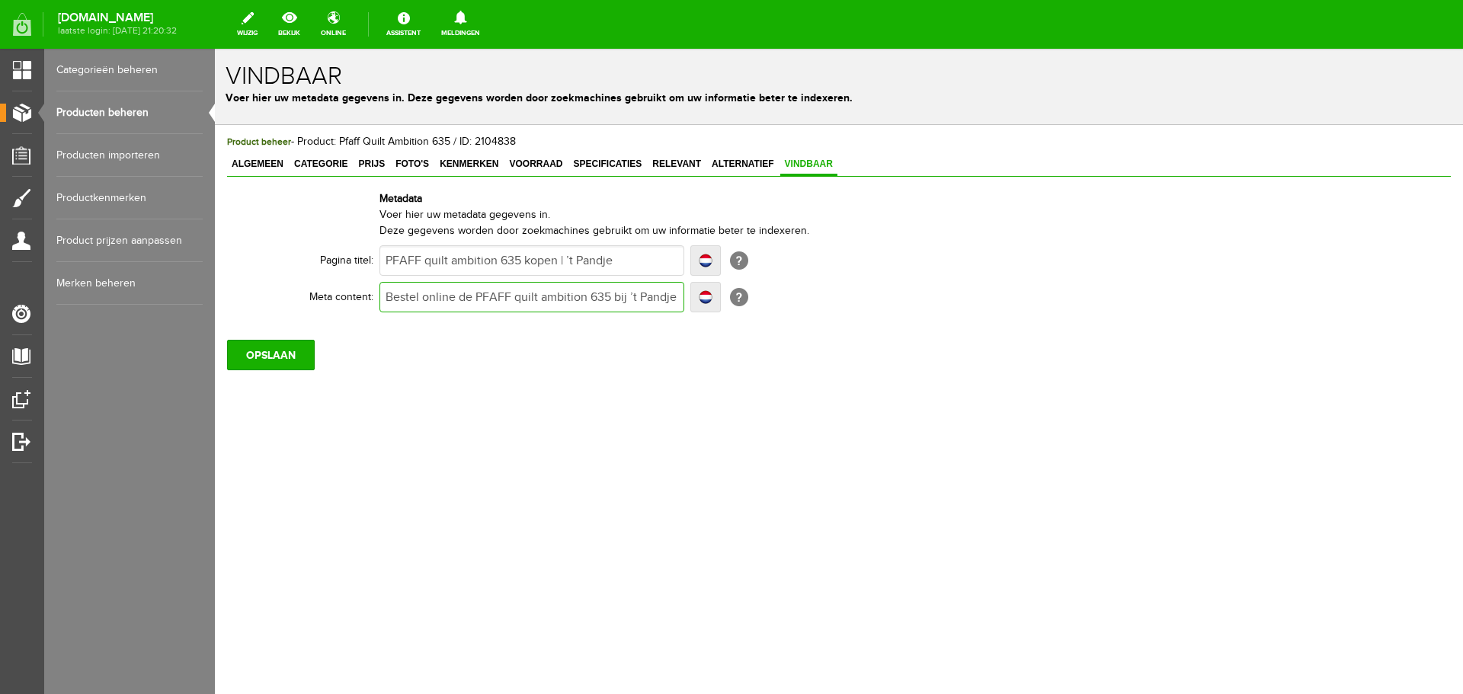
click at [609, 294] on input "Bestel online de PFAFF quilt ambition 635 bij ’t Pandje naaimachines. Uitgebrei…" at bounding box center [532, 297] width 305 height 30
type input "Bestel online de PFAFF quilt ambition 635Q bij ’t Pandje naaimachines. Uitgebre…"
click at [433, 296] on input "Bestel online de PFAFF quilt ambition 635Q bij ’t Pandje naaimachines. Uitgebre…" at bounding box center [532, 297] width 305 height 30
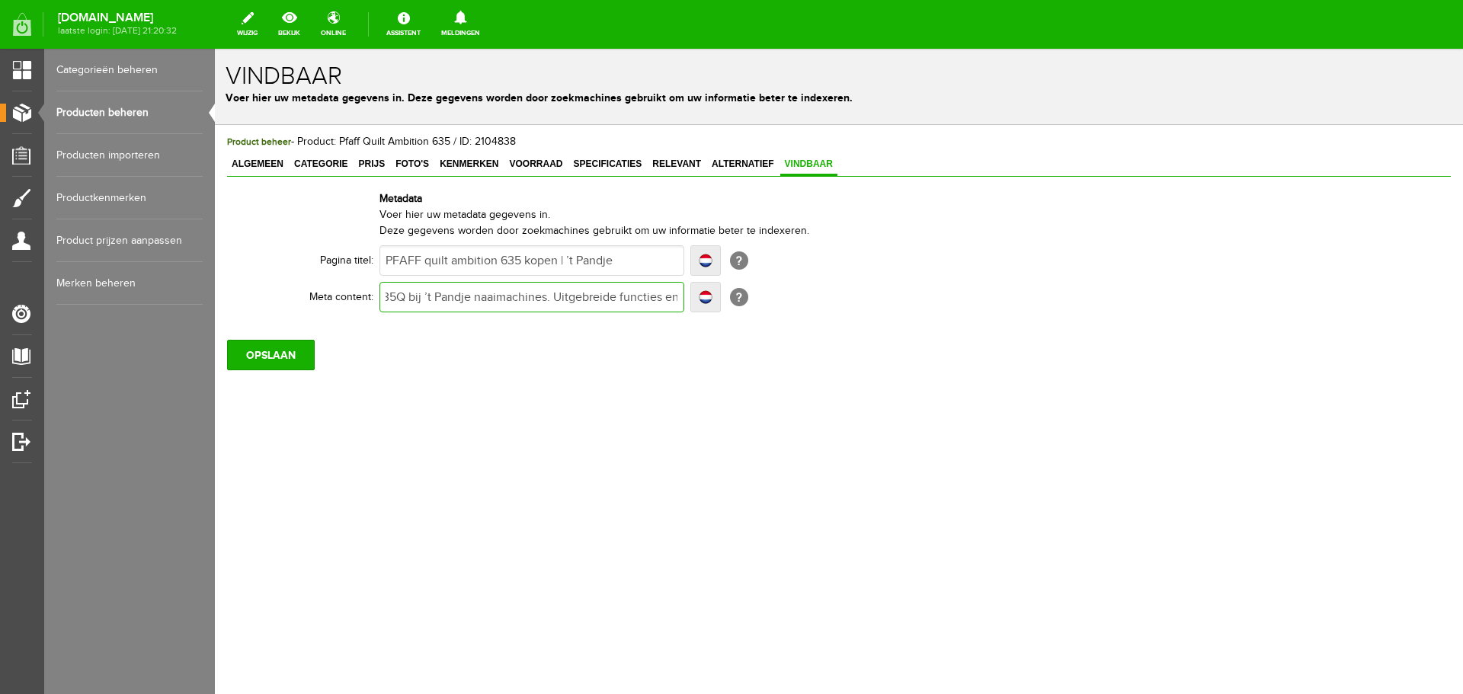
scroll to position [0, 218]
type input "Bestel online de PFAFF quilt ambition 635Q bij ’t Pandje naaimachines. Uitgebre…"
click at [264, 160] on span "Algemeen" at bounding box center [257, 164] width 61 height 11
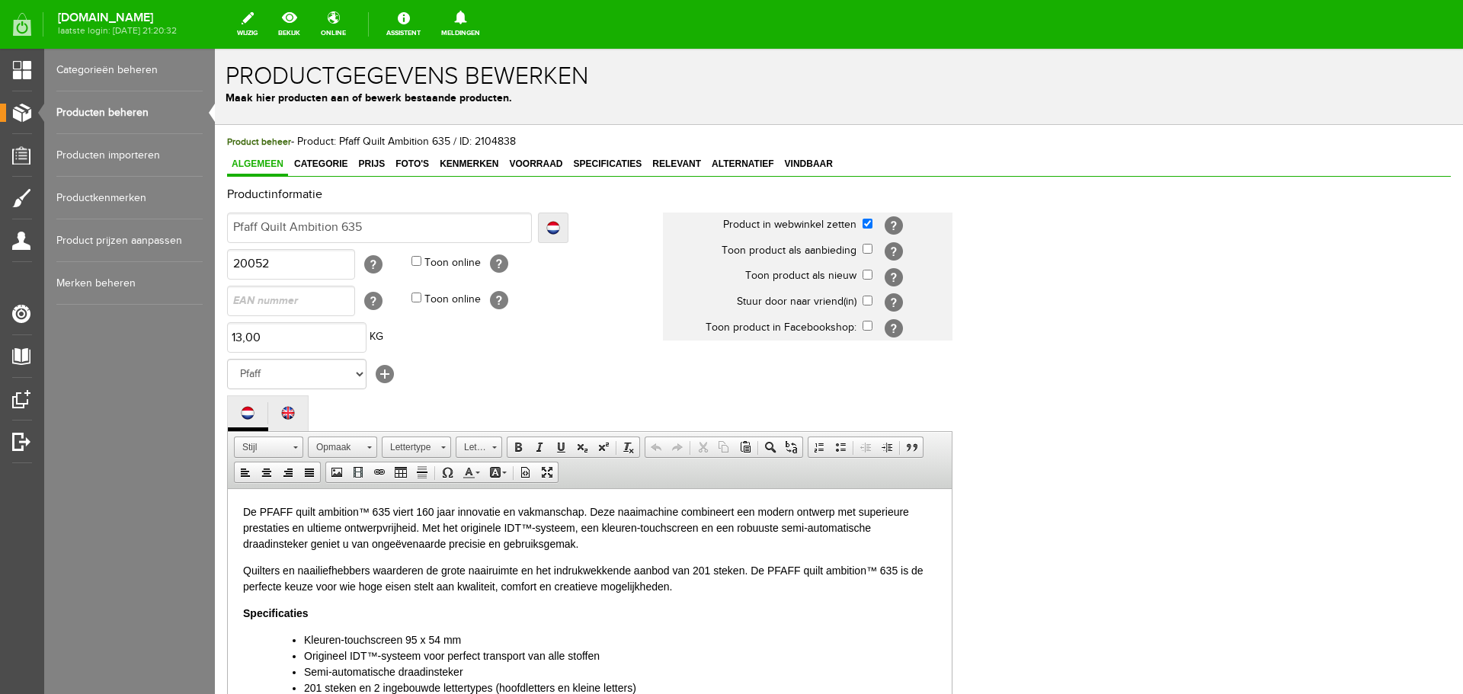
click at [390, 511] on p "De PFAFF quilt ambition™ 635 viert 160 jaar innovatie en vakmanschap. Deze naai…" at bounding box center [590, 528] width 694 height 48
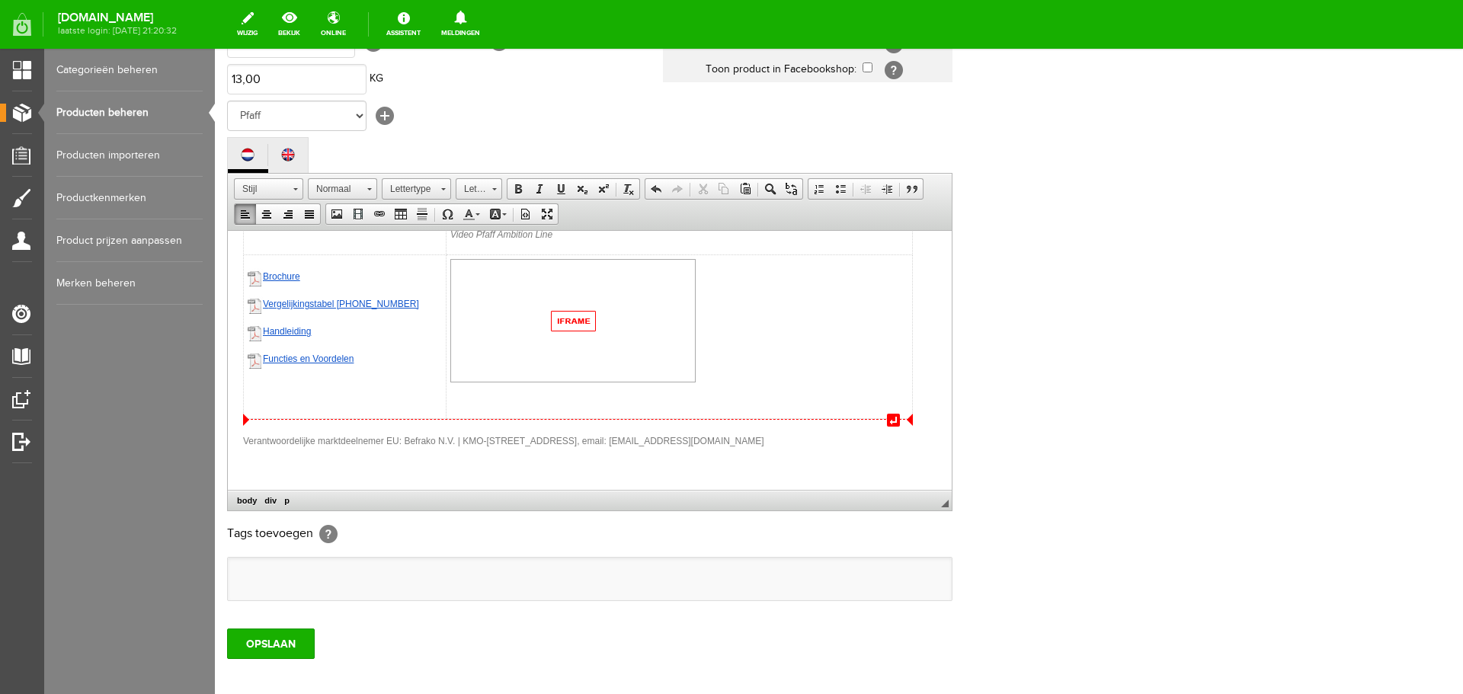
scroll to position [305, 0]
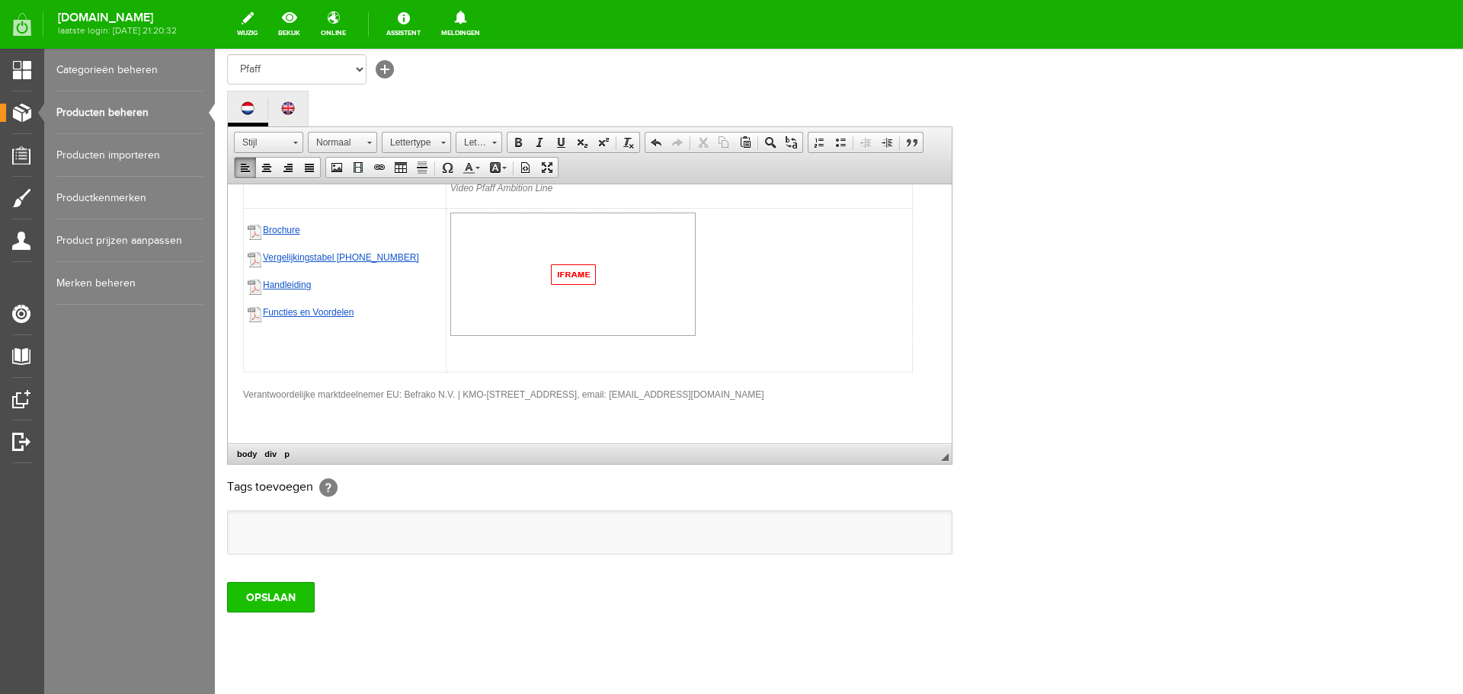
click at [282, 591] on input "OPSLAAN" at bounding box center [271, 597] width 88 height 30
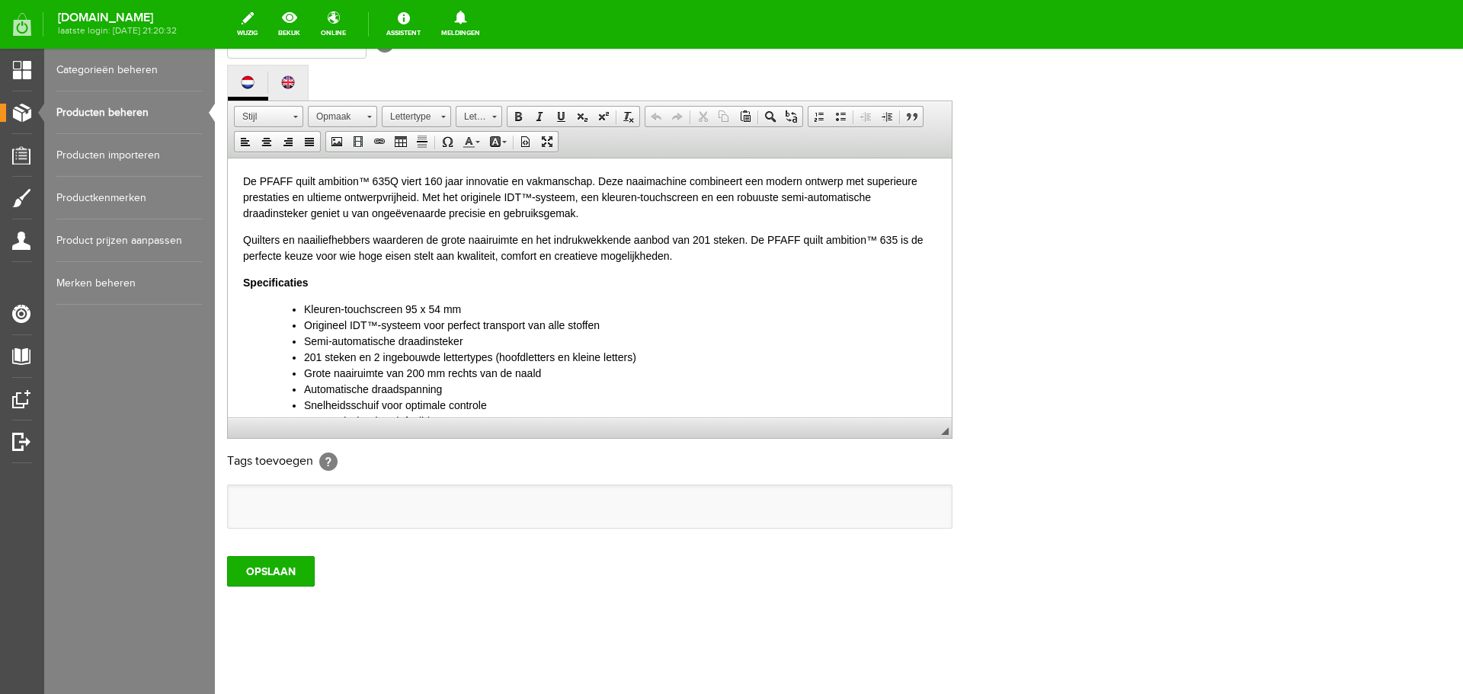
scroll to position [336, 0]
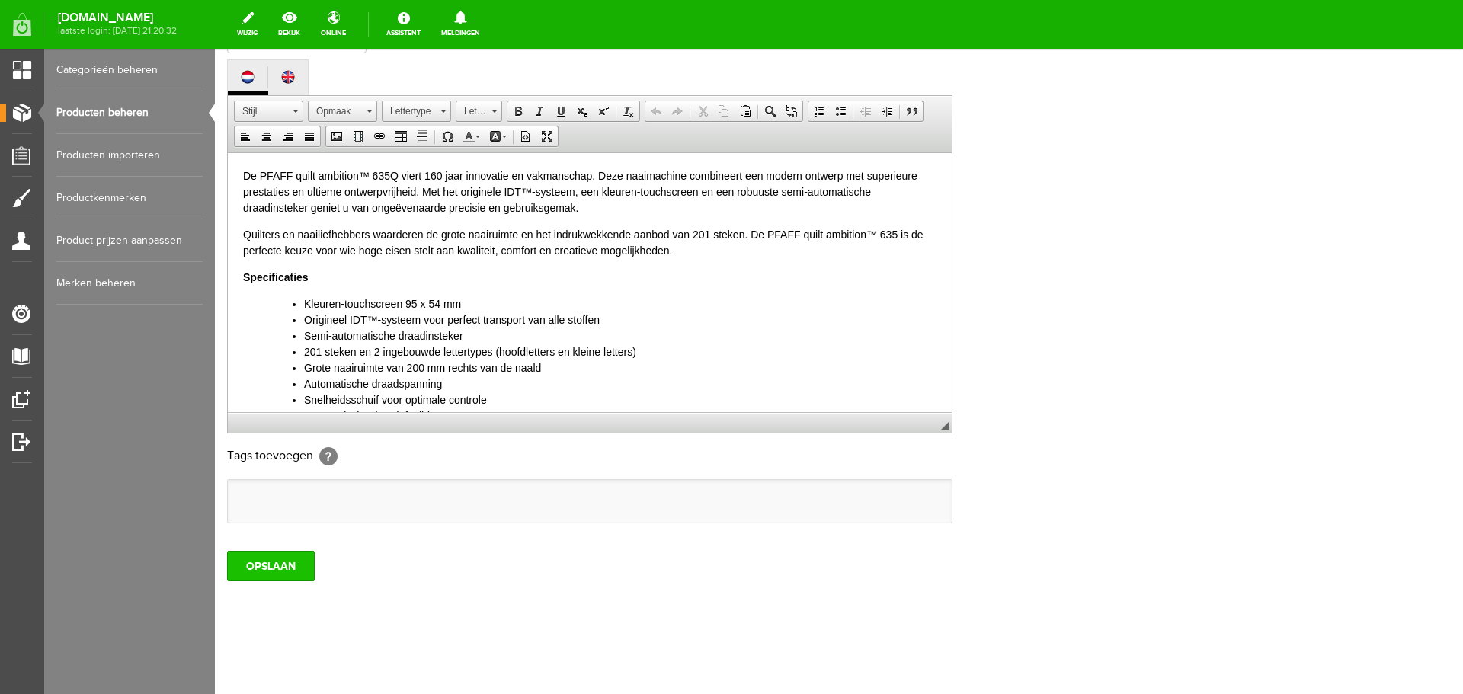
click at [293, 559] on input "OPSLAAN" at bounding box center [271, 566] width 88 height 30
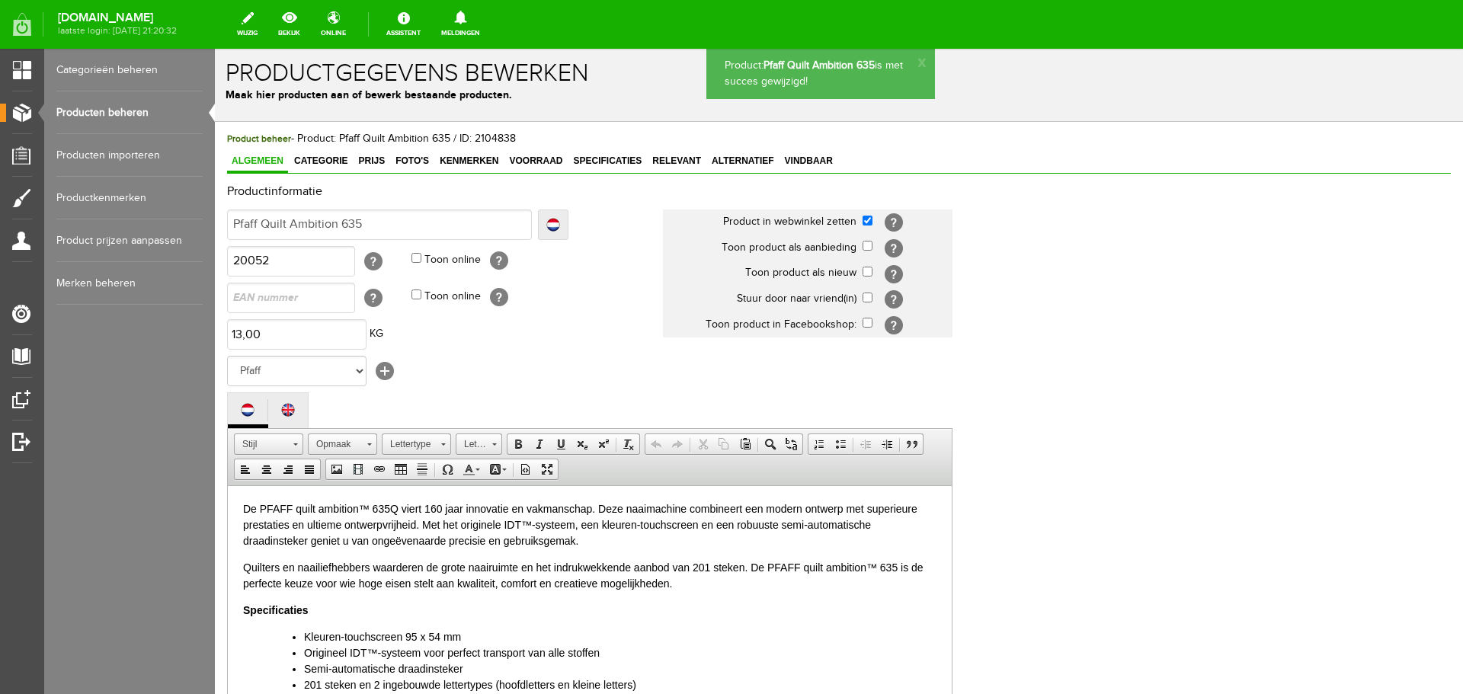
scroll to position [0, 0]
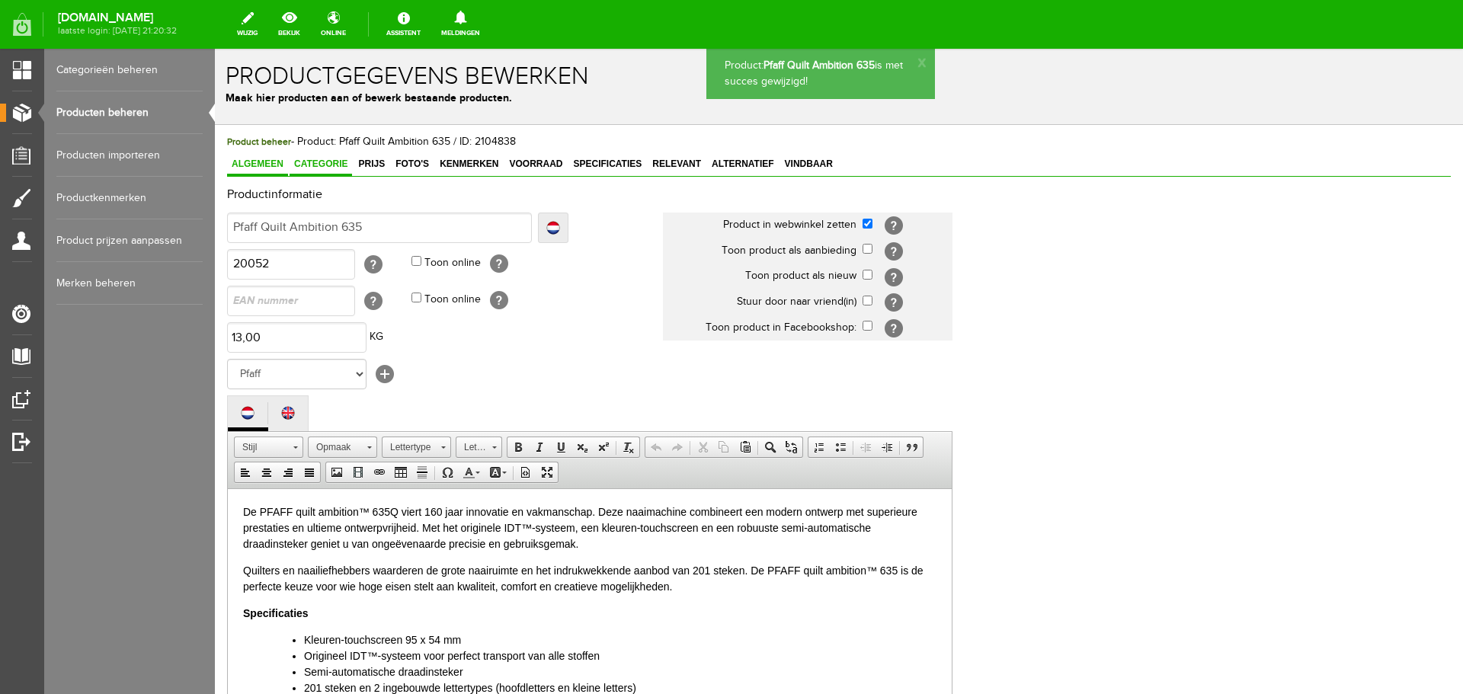
click at [315, 161] on span "Categorie" at bounding box center [321, 164] width 63 height 11
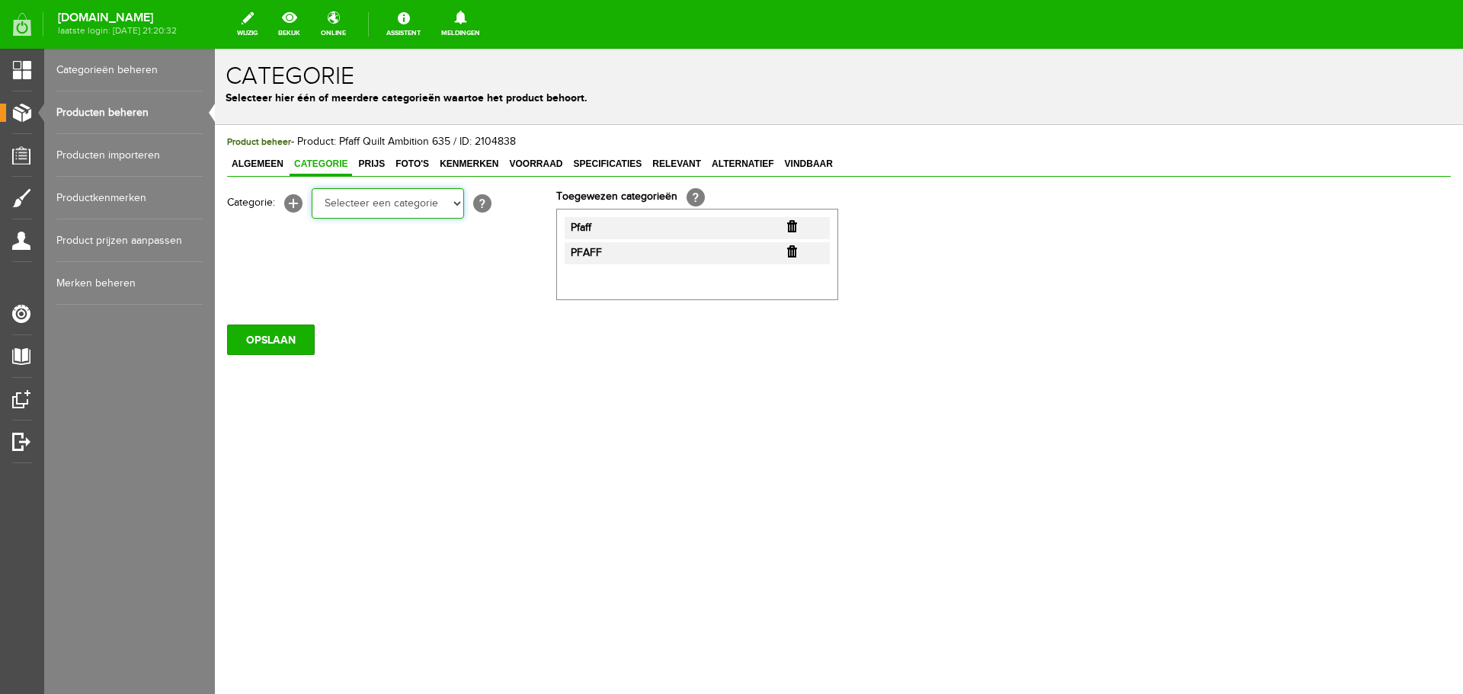
click at [454, 203] on select "Selecteer een categorie Cadeaubon [DATE][DATE] AANBIEDINGEN! Naai Tips en video…" at bounding box center [388, 203] width 152 height 30
click at [886, 367] on div "Product beheer - Product: Pfaff Quilt Ambition 635 / ID: 2104838 Algemeen Categ…" at bounding box center [839, 296] width 1249 height 343
click at [454, 205] on select "Selecteer een categorie Cadeaubon [DATE][DATE] AANBIEDINGEN! Naai Tips en video…" at bounding box center [388, 203] width 152 height 30
click at [460, 204] on select "Selecteer een categorie Cadeaubon [DATE][DATE] AANBIEDINGEN! Naai Tips en video…" at bounding box center [388, 203] width 152 height 30
select select "34784"
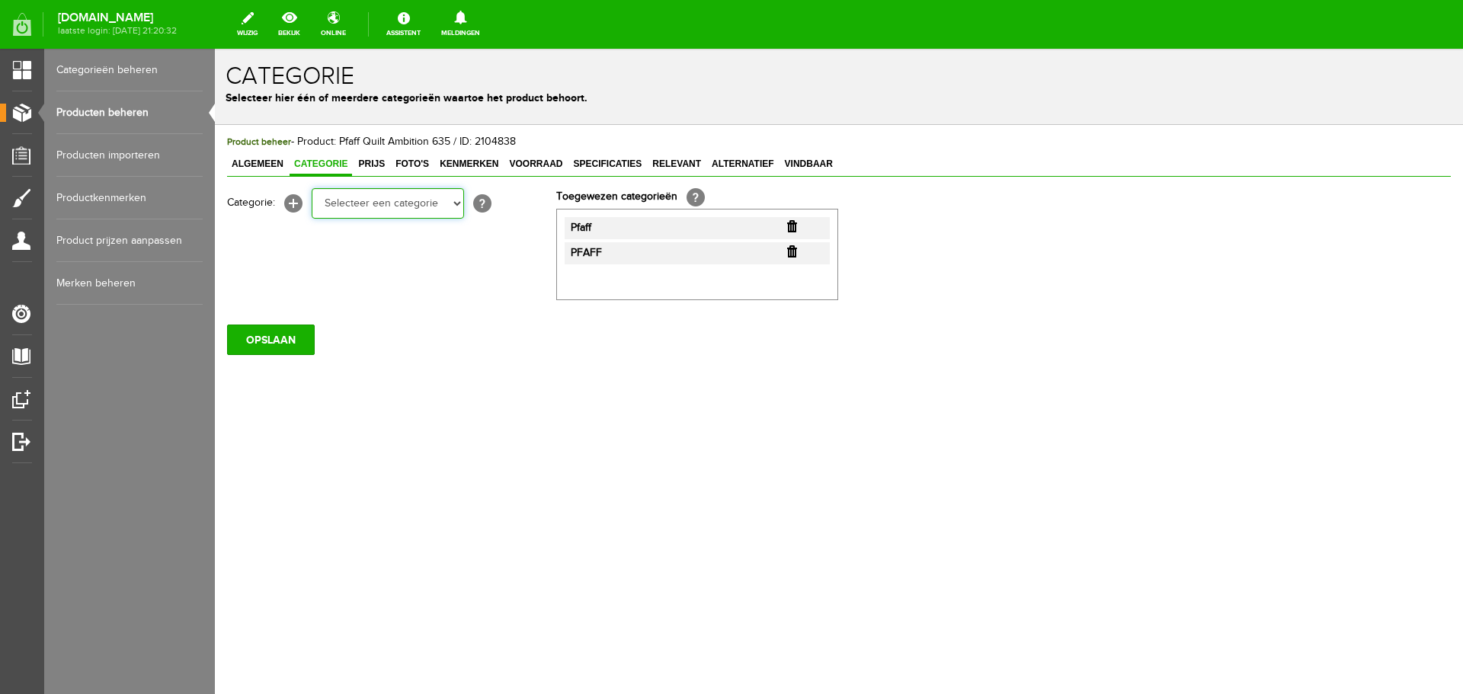
click at [312, 188] on select "Selecteer een categorie Cadeaubon [DATE][DATE] AANBIEDINGEN! Naai Tips en video…" at bounding box center [388, 203] width 152 height 30
click at [290, 344] on input "OPSLAAN" at bounding box center [271, 340] width 88 height 30
click at [457, 205] on select "Selecteer een categorie Cadeaubon [DATE][DATE] AANBIEDINGEN! Naai Tips en video…" at bounding box center [388, 203] width 152 height 30
select select "270112"
click at [312, 188] on select "Selecteer een categorie Cadeaubon [DATE][DATE] AANBIEDINGEN! Naai Tips en video…" at bounding box center [388, 203] width 152 height 30
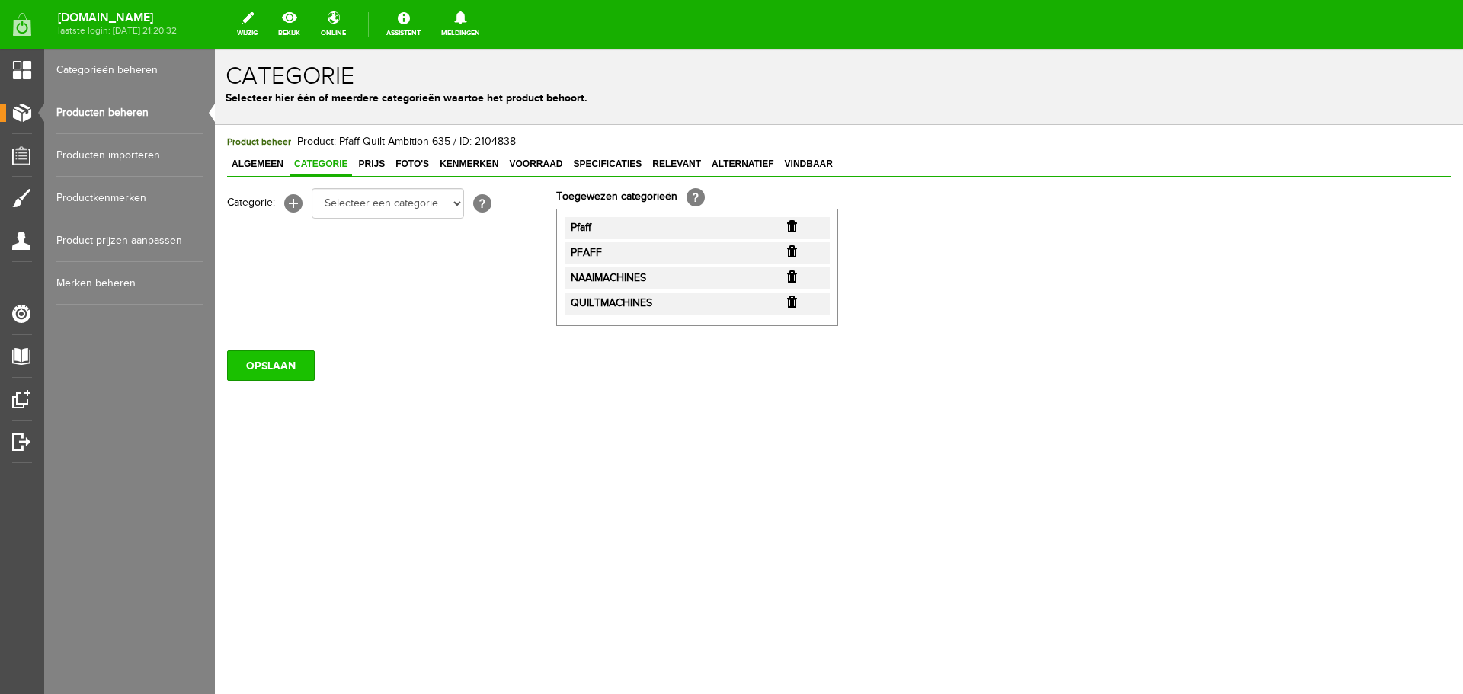
click at [276, 359] on input "OPSLAAN" at bounding box center [271, 366] width 88 height 30
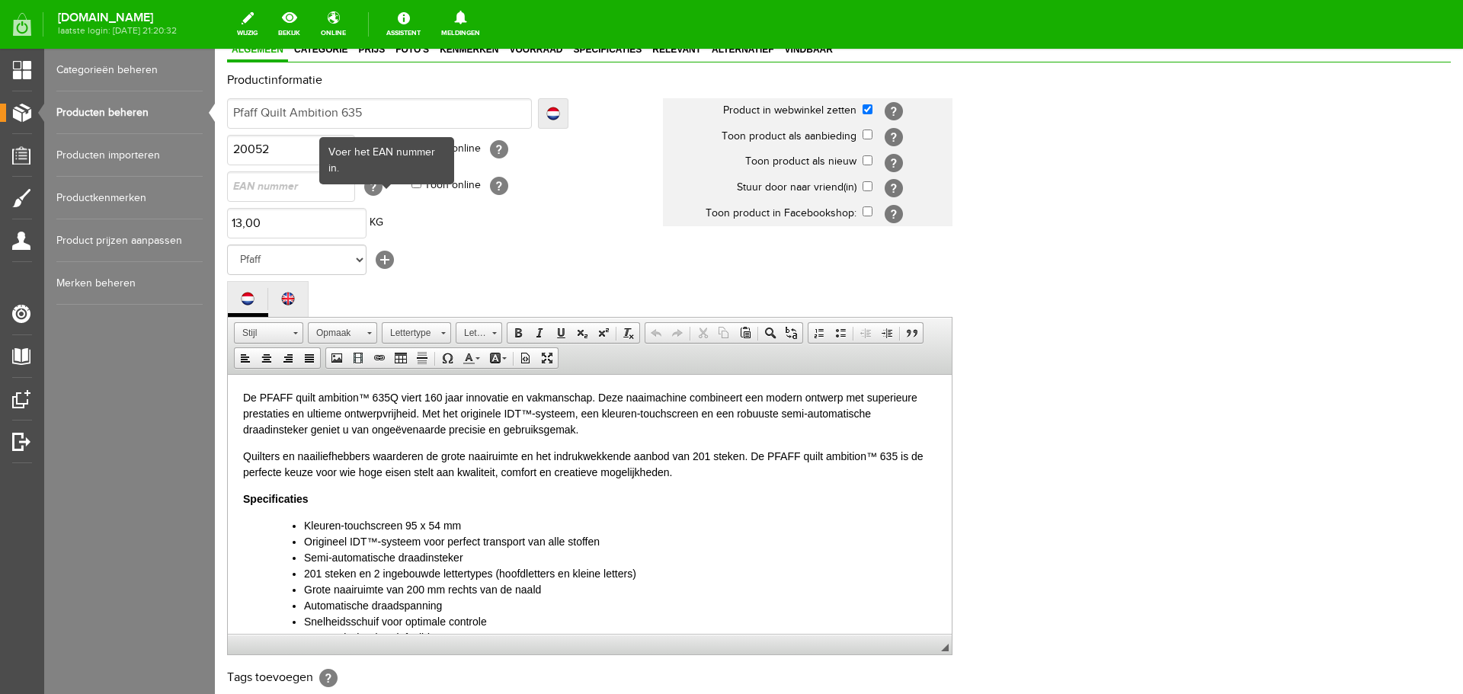
scroll to position [336, 0]
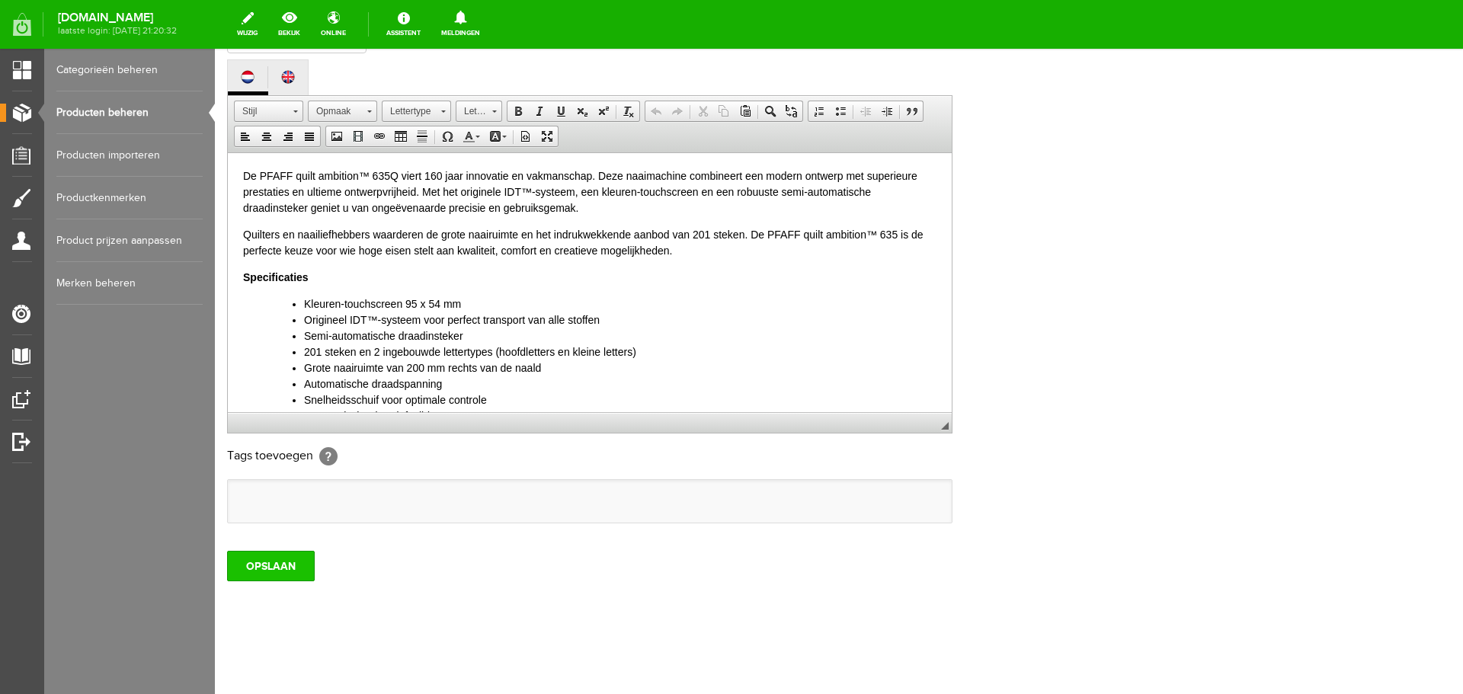
click at [272, 564] on input "OPSLAAN" at bounding box center [271, 566] width 88 height 30
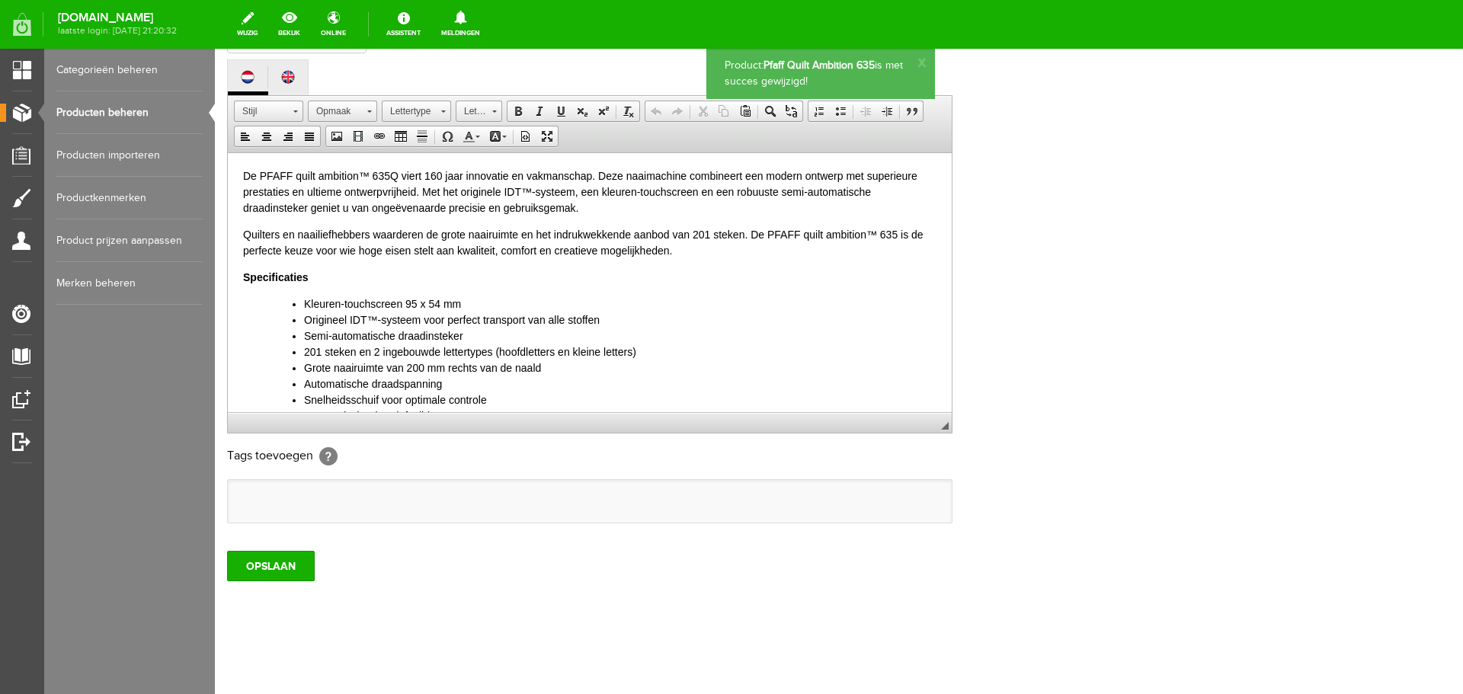
scroll to position [0, 0]
click at [104, 108] on link "Producten beheren" at bounding box center [129, 112] width 146 height 43
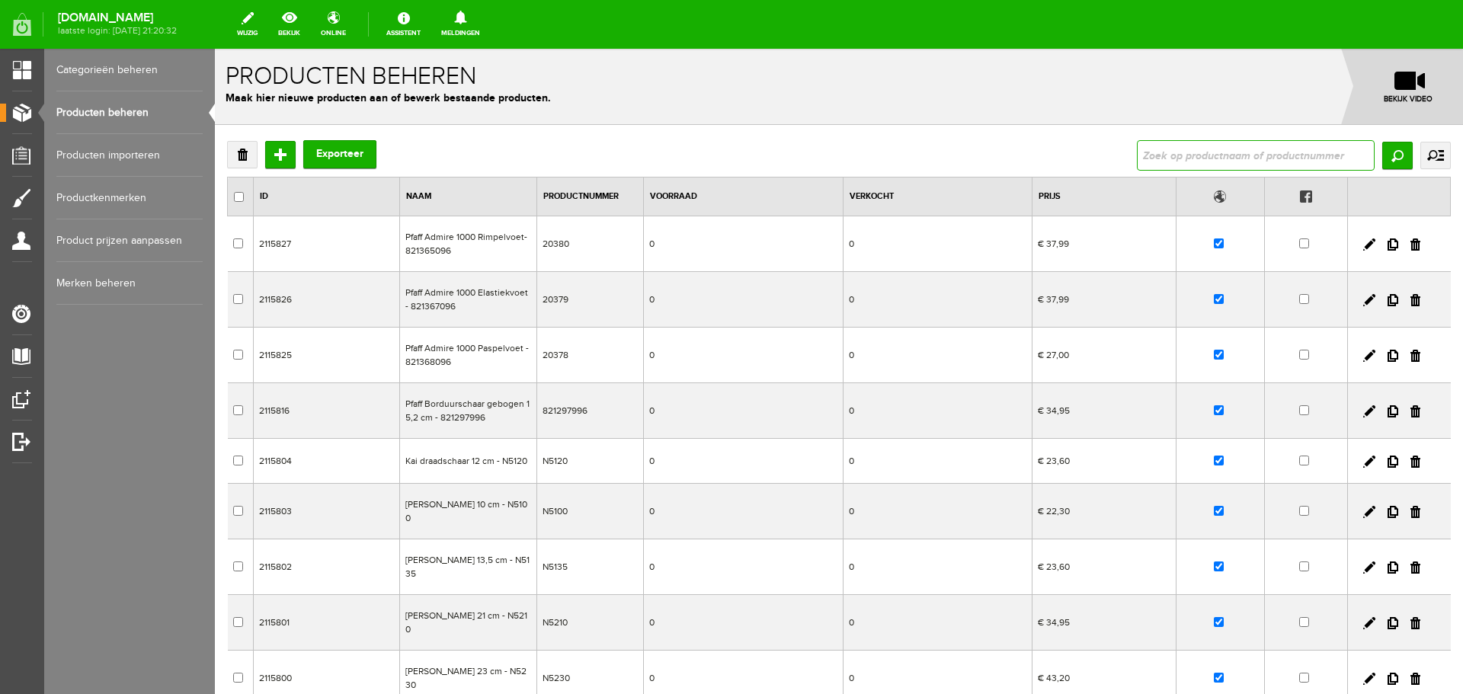
click at [1165, 155] on input "text" at bounding box center [1256, 155] width 238 height 30
type input "topaz 25"
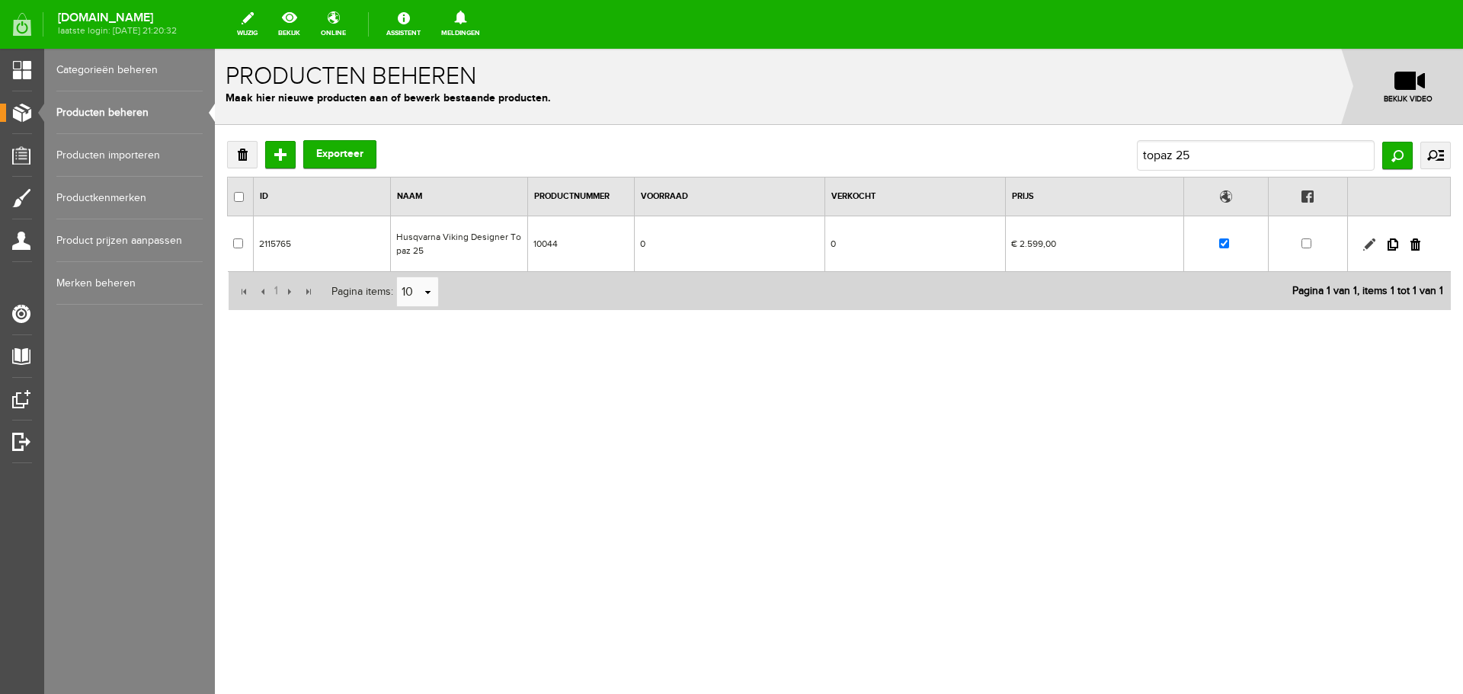
click at [1370, 240] on link at bounding box center [1370, 245] width 12 height 12
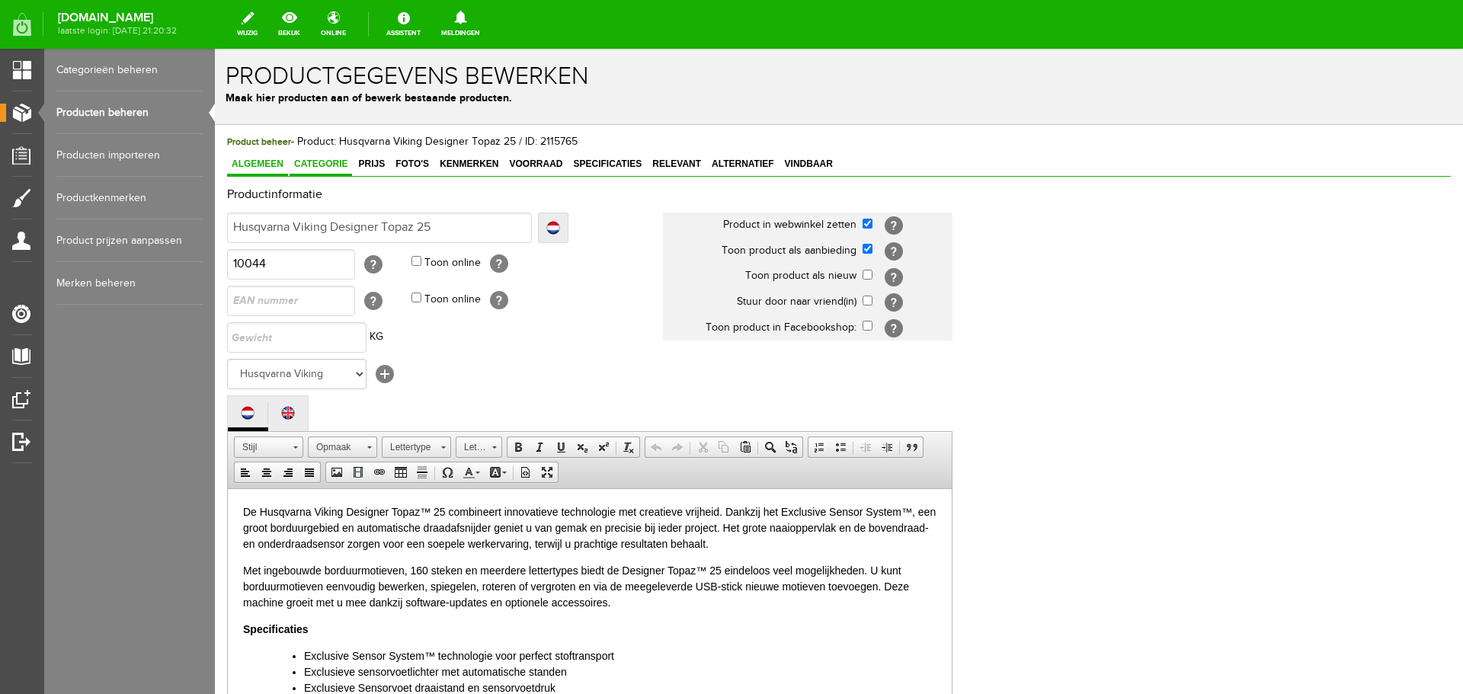
click at [328, 161] on span "Categorie" at bounding box center [321, 164] width 63 height 11
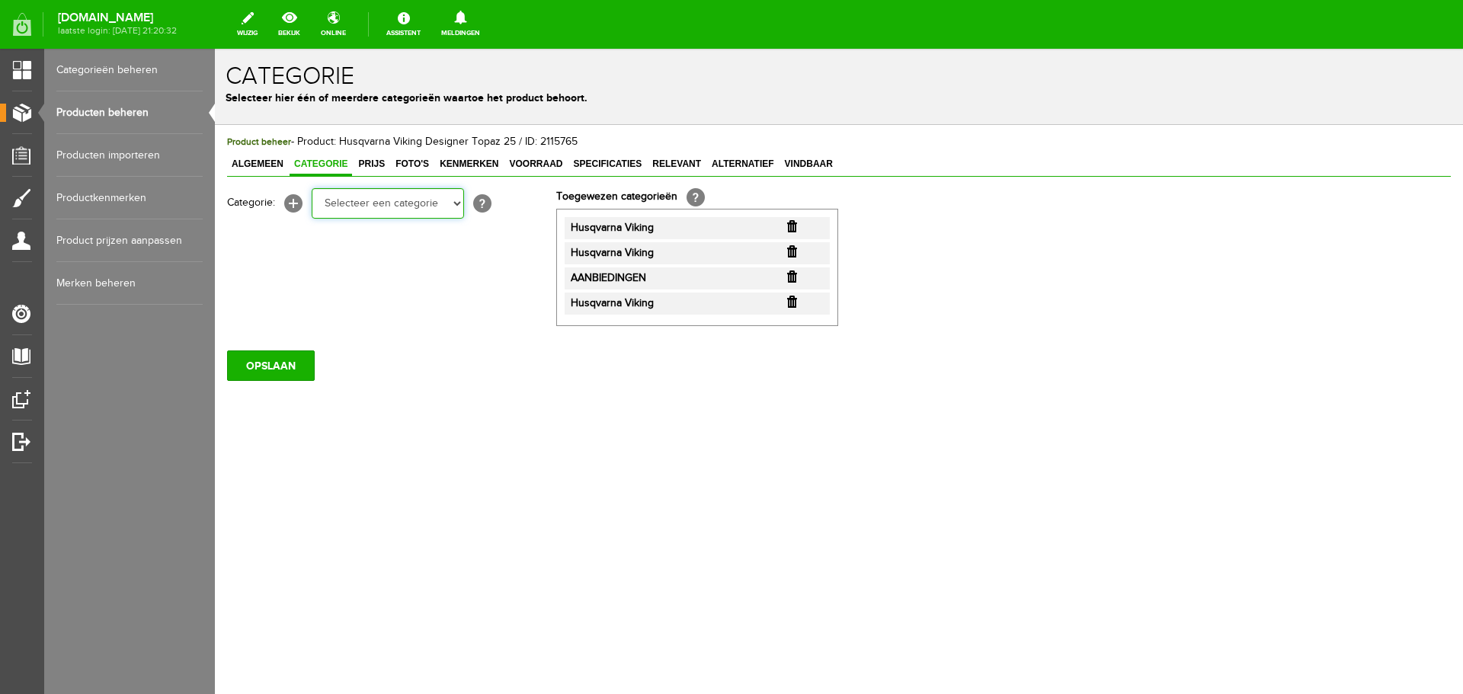
click at [457, 205] on select "Selecteer een categorie Cadeaubon [DATE][DATE] AANBIEDINGEN! Naai Tips en video…" at bounding box center [388, 203] width 152 height 30
select select "34784"
click at [312, 188] on select "Selecteer een categorie Cadeaubon [DATE][DATE] AANBIEDINGEN! Naai Tips en video…" at bounding box center [388, 203] width 152 height 30
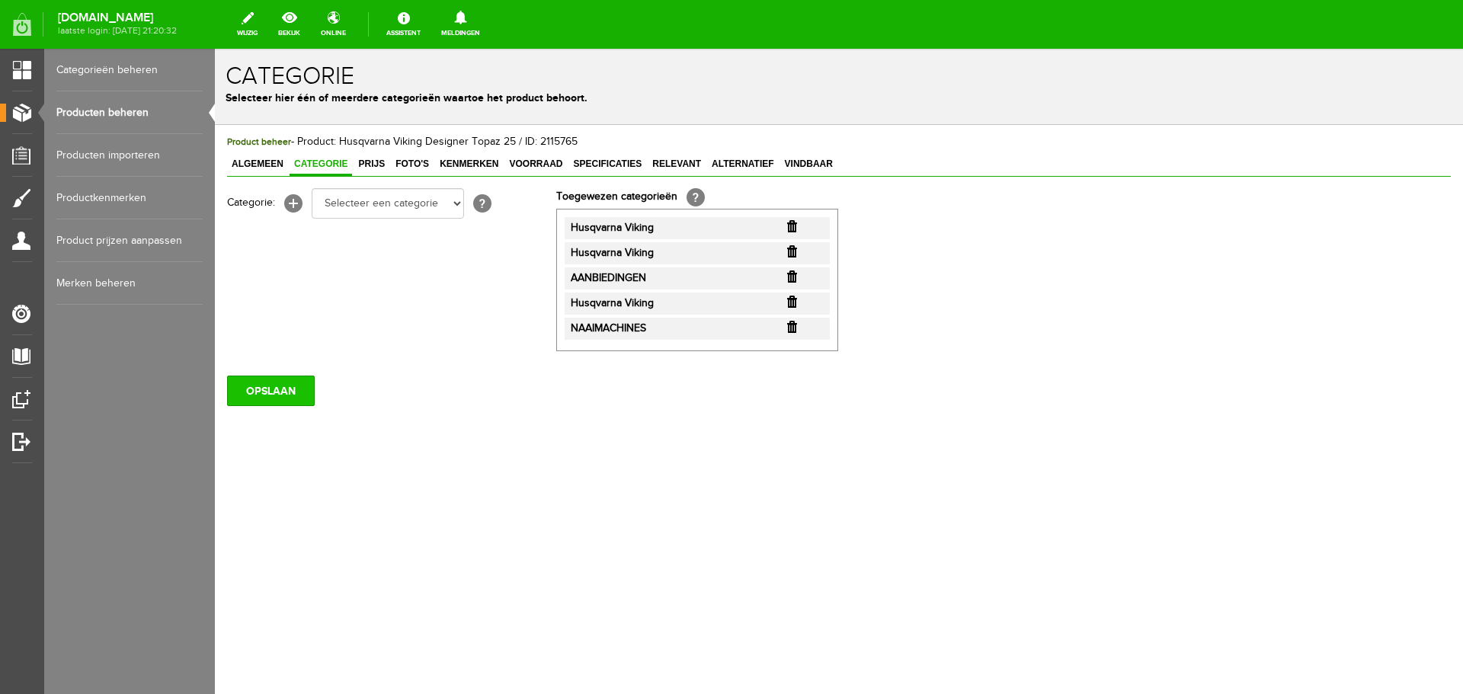
click at [263, 393] on input "OPSLAAN" at bounding box center [271, 391] width 88 height 30
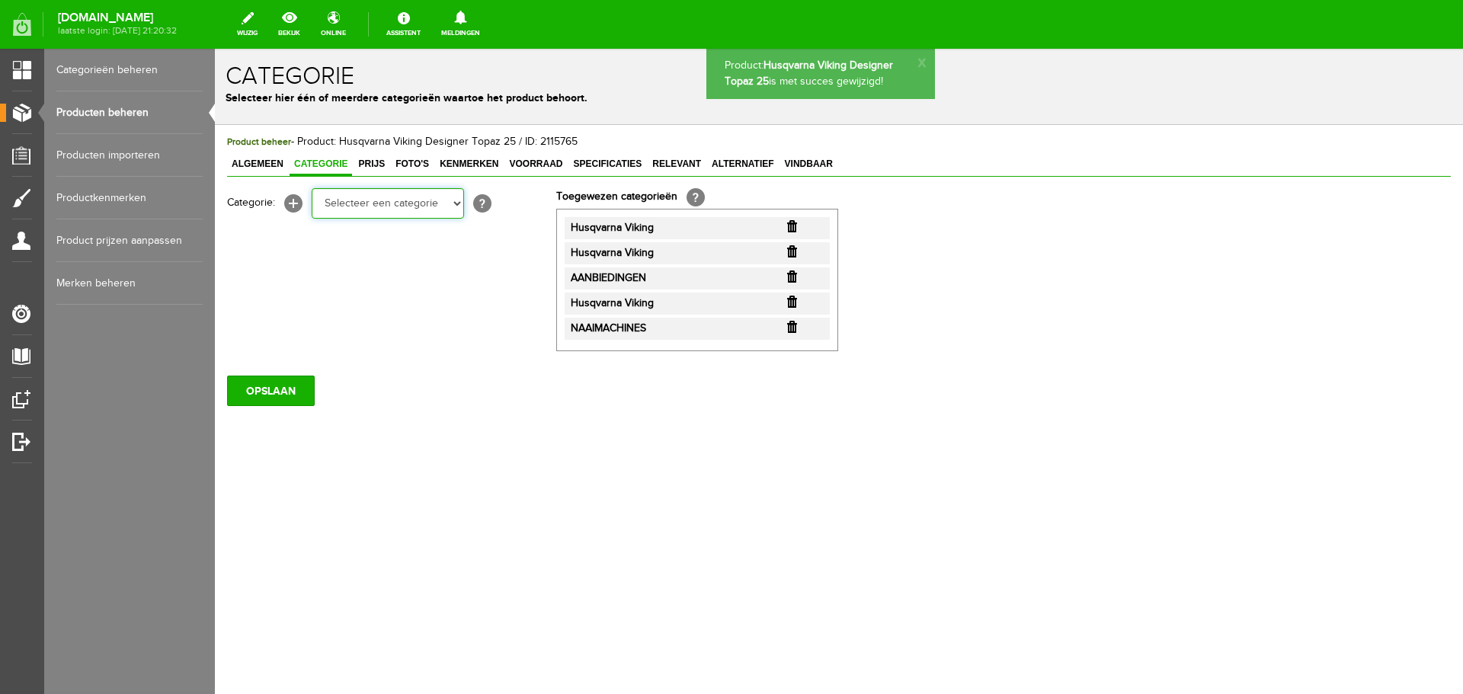
click at [457, 201] on select "Selecteer een categorie Cadeaubon [DATE][DATE] AANBIEDINGEN! Naai Tips en video…" at bounding box center [388, 203] width 152 height 30
select select "35697"
click at [312, 188] on select "Selecteer een categorie Cadeaubon [DATE][DATE] AANBIEDINGEN! Naai Tips en video…" at bounding box center [388, 203] width 152 height 30
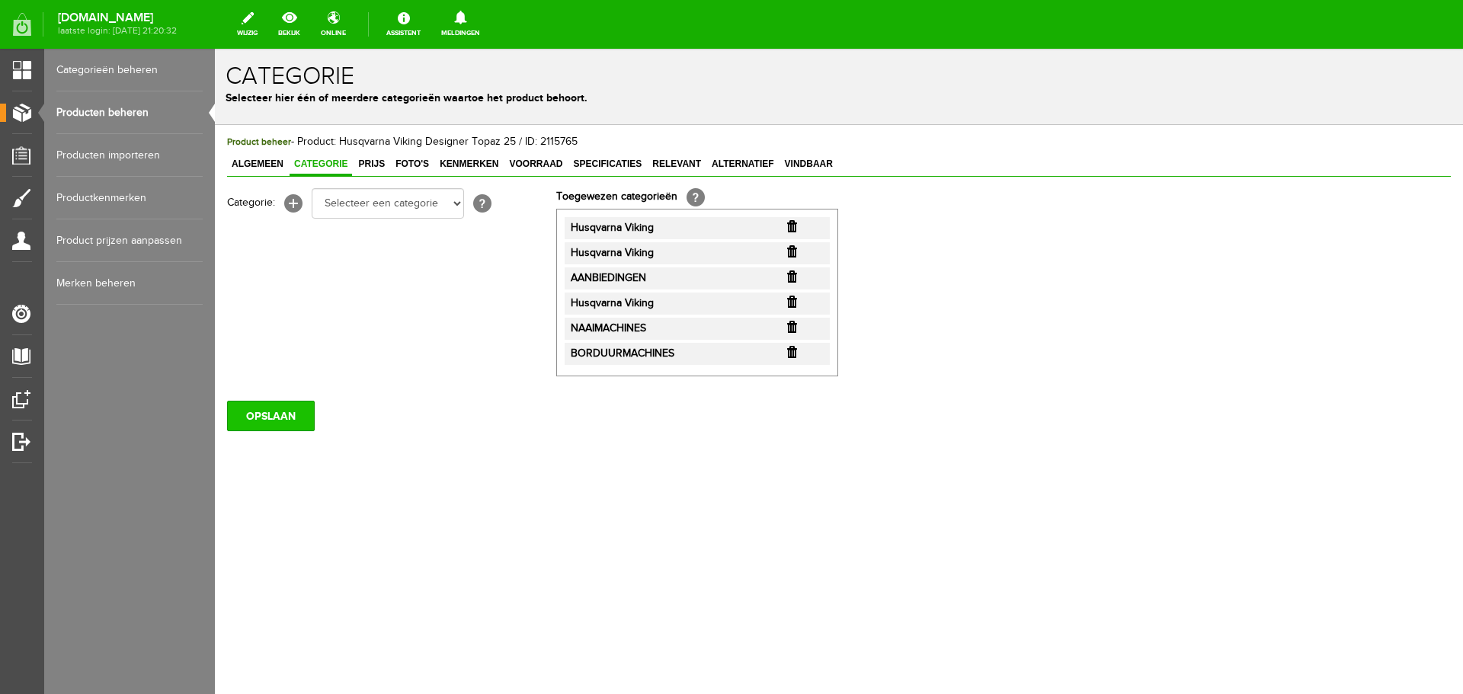
click at [287, 414] on input "OPSLAAN" at bounding box center [271, 416] width 88 height 30
click at [258, 161] on span "Algemeen" at bounding box center [257, 164] width 61 height 11
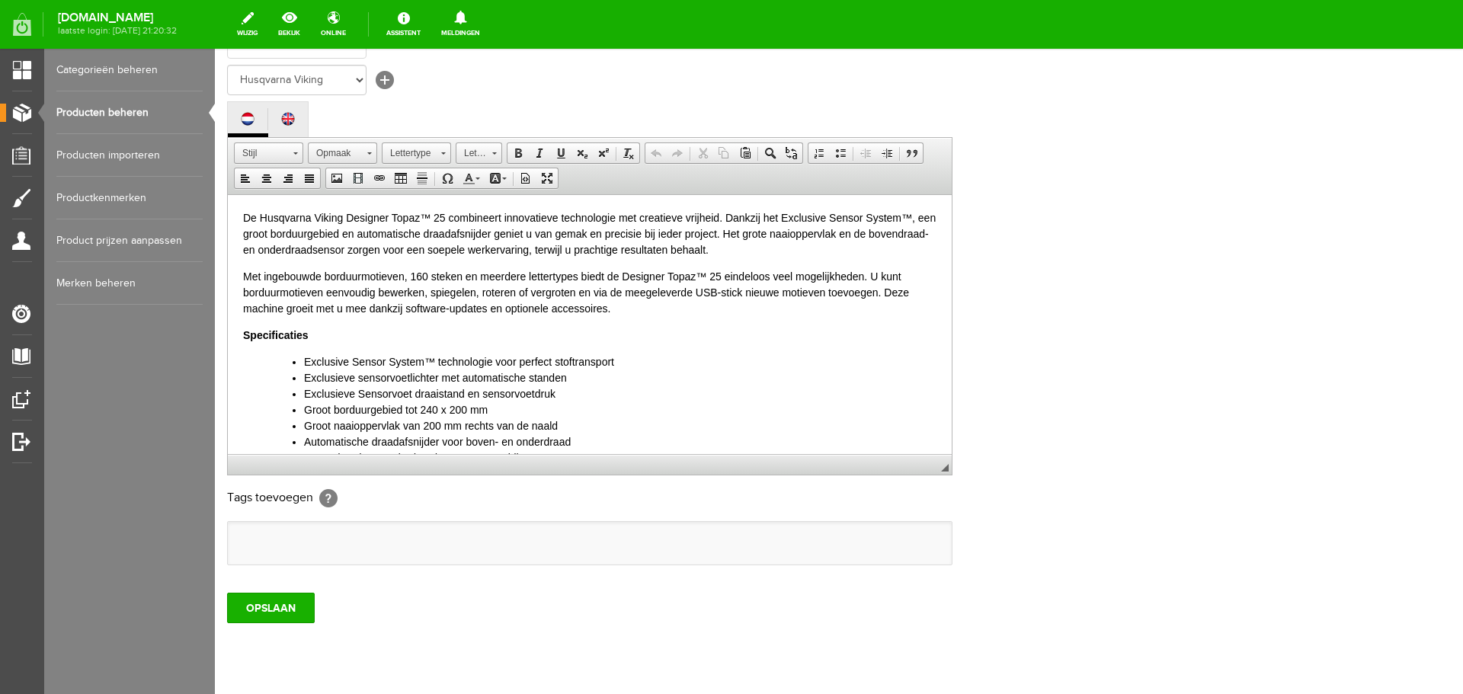
scroll to position [336, 0]
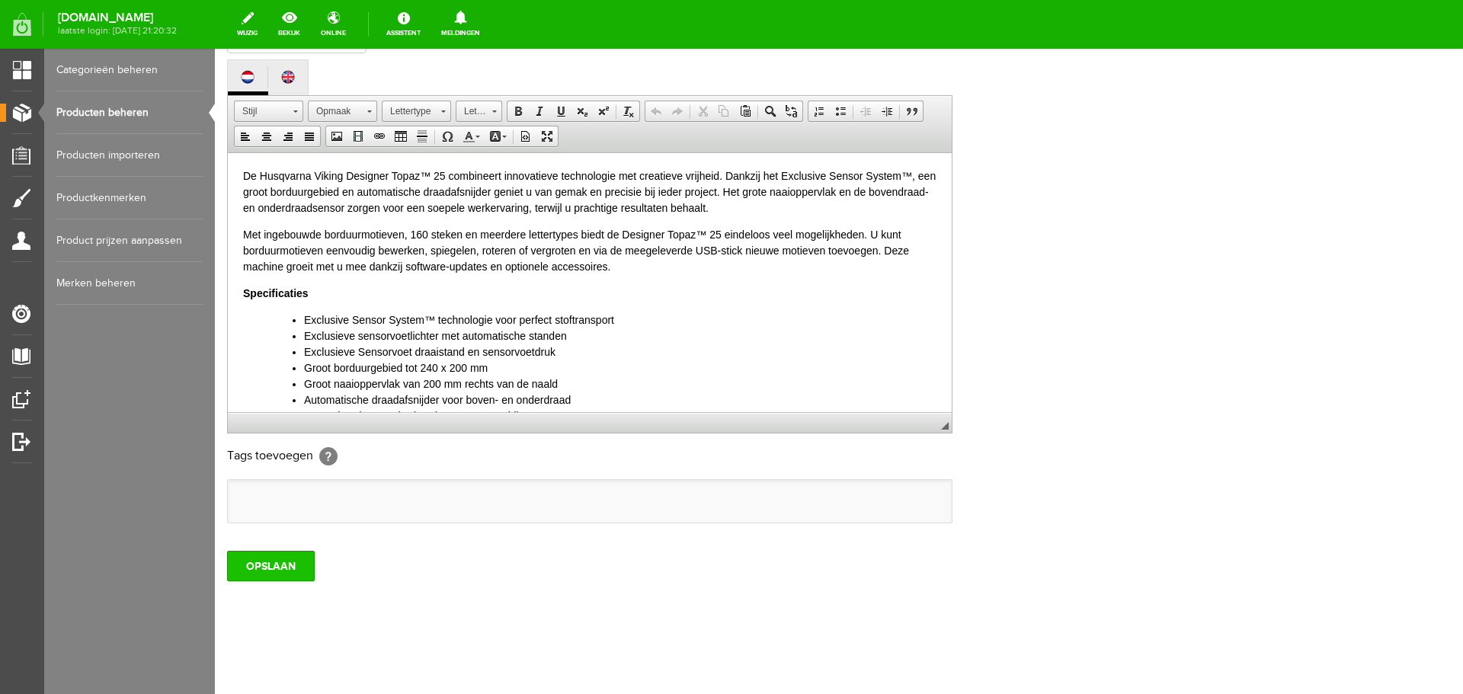
click at [266, 569] on input "OPSLAAN" at bounding box center [271, 566] width 88 height 30
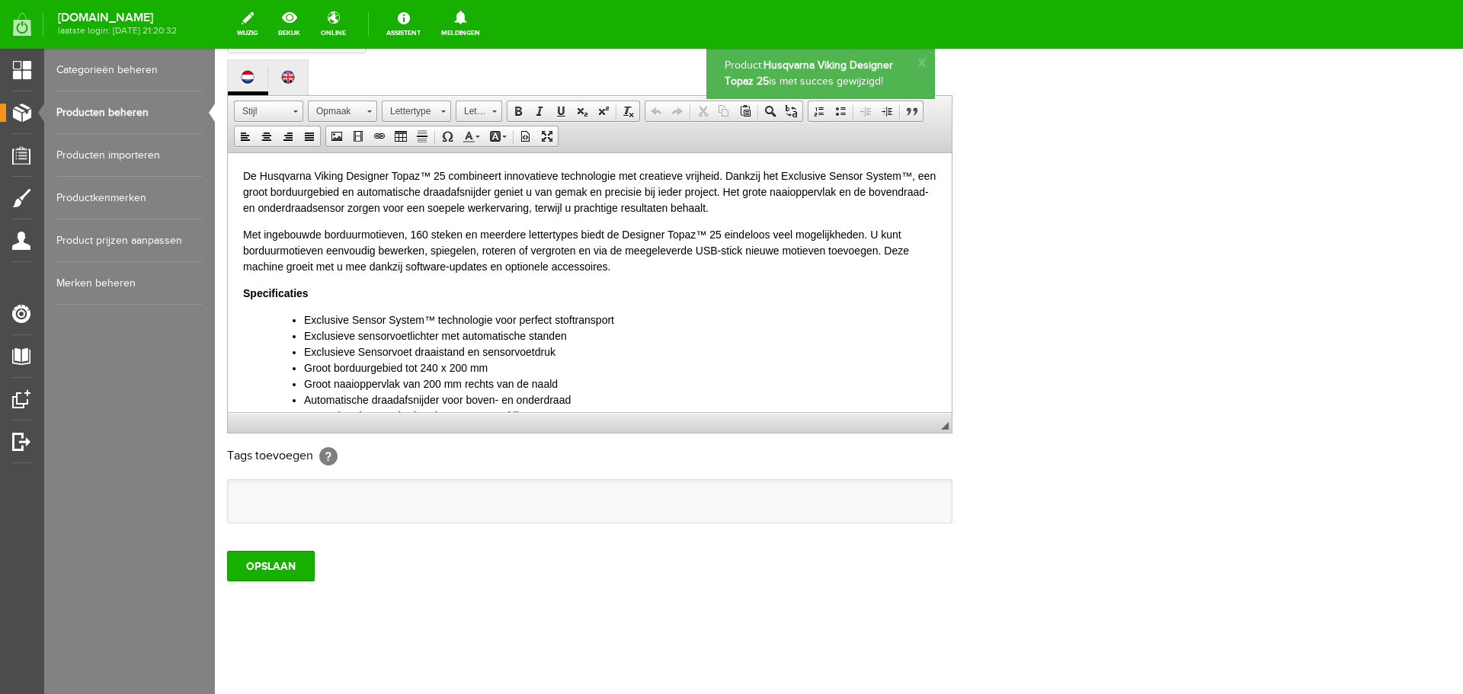
scroll to position [0, 0]
click at [80, 107] on link "Producten beheren" at bounding box center [129, 112] width 146 height 43
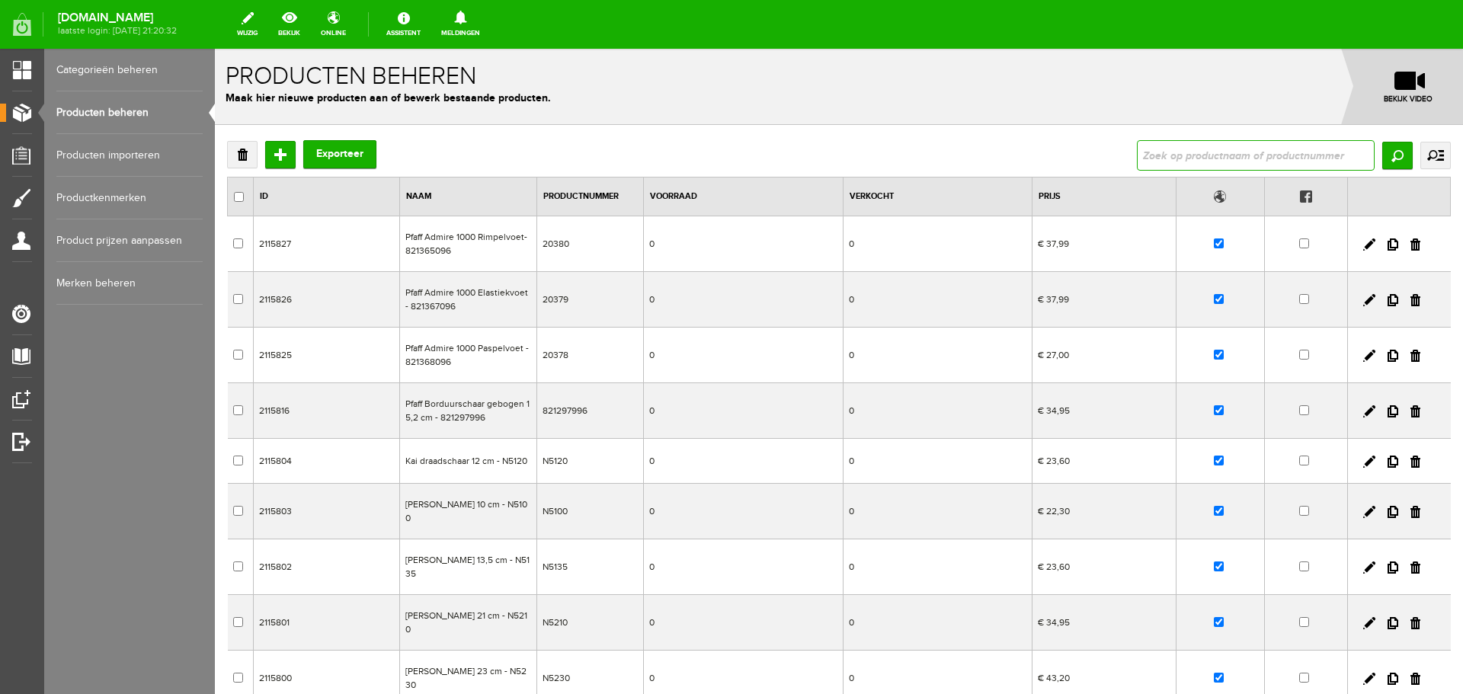
click at [1160, 152] on input "text" at bounding box center [1256, 155] width 238 height 30
type input "naaimachines"
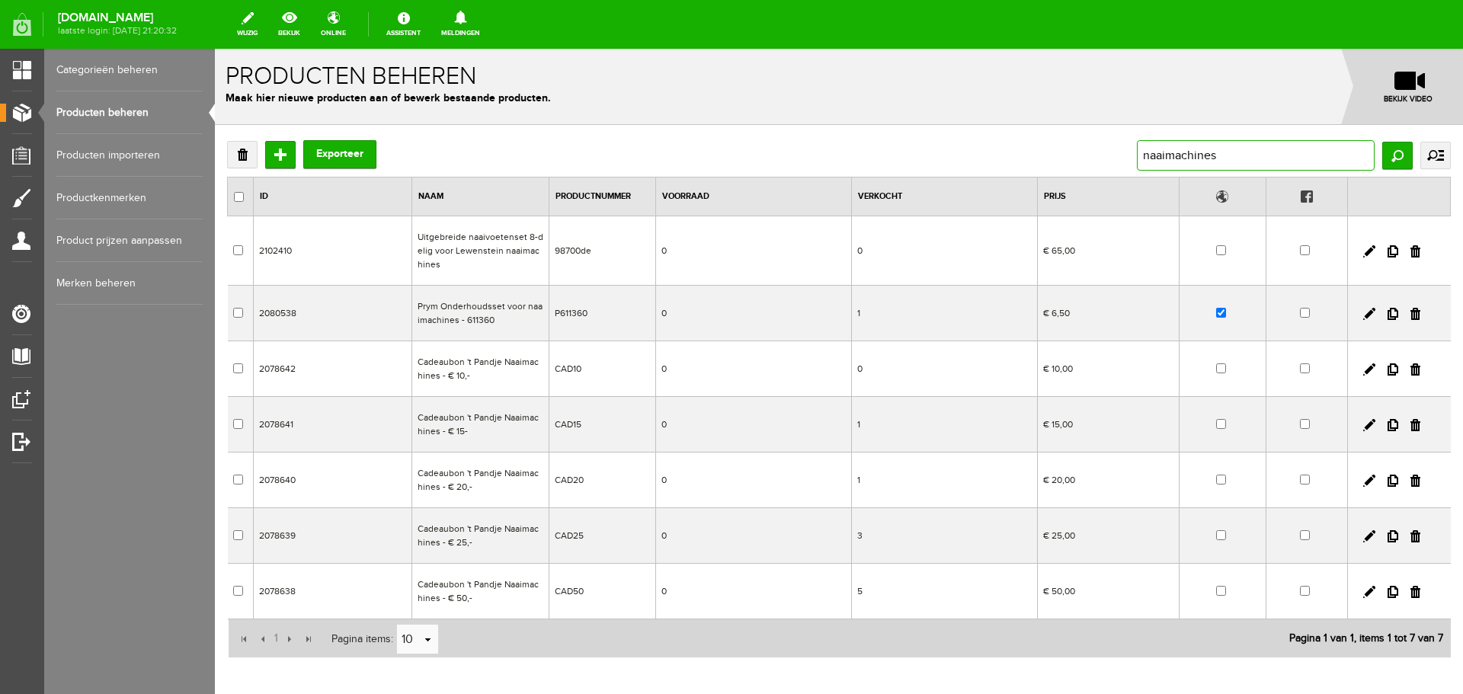
click at [1242, 155] on input "naaimachines" at bounding box center [1256, 155] width 238 height 30
type input "naaimachine"
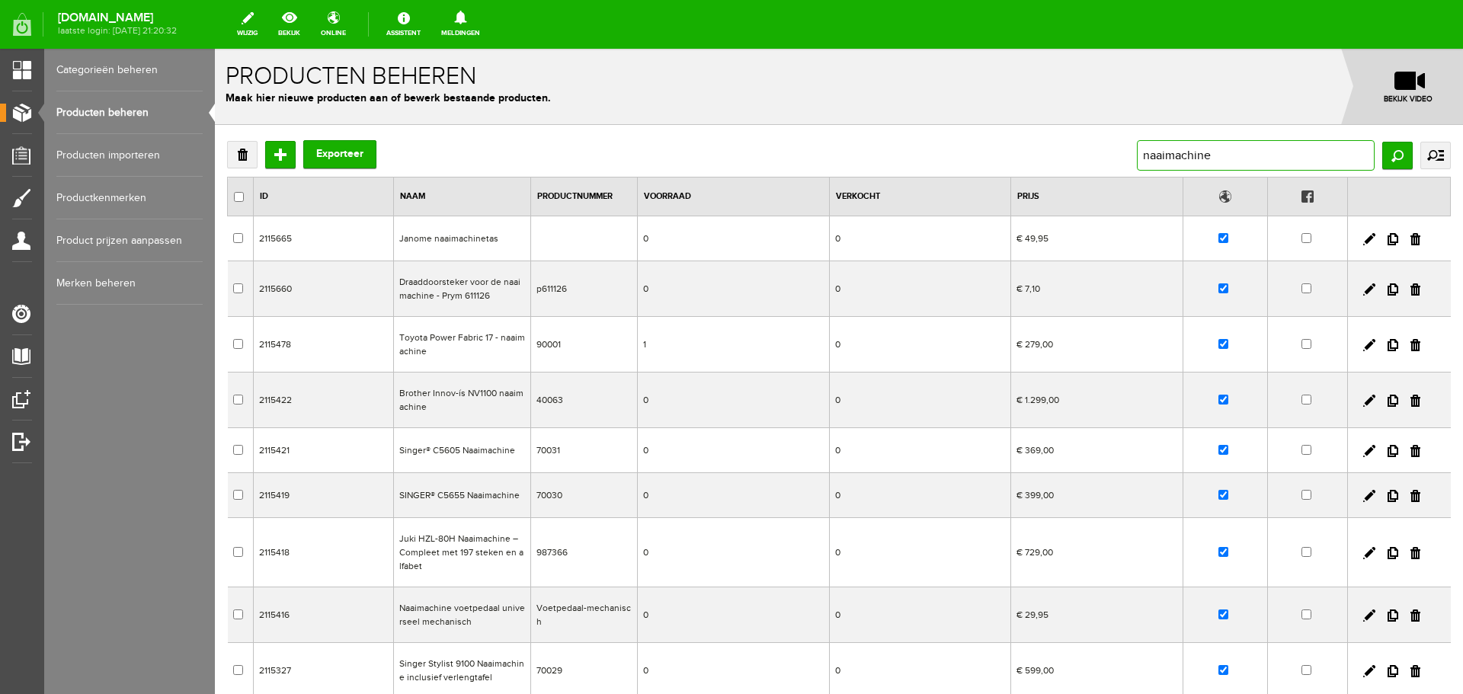
drag, startPoint x: 1205, startPoint y: 155, endPoint x: 1111, endPoint y: 159, distance: 93.9
click at [1111, 159] on div "Verwijderen Toevoegen Exporteer naaimachine Zoeken uitgebreid zoeken Categorie …" at bounding box center [839, 155] width 1224 height 30
type input "pfaff"
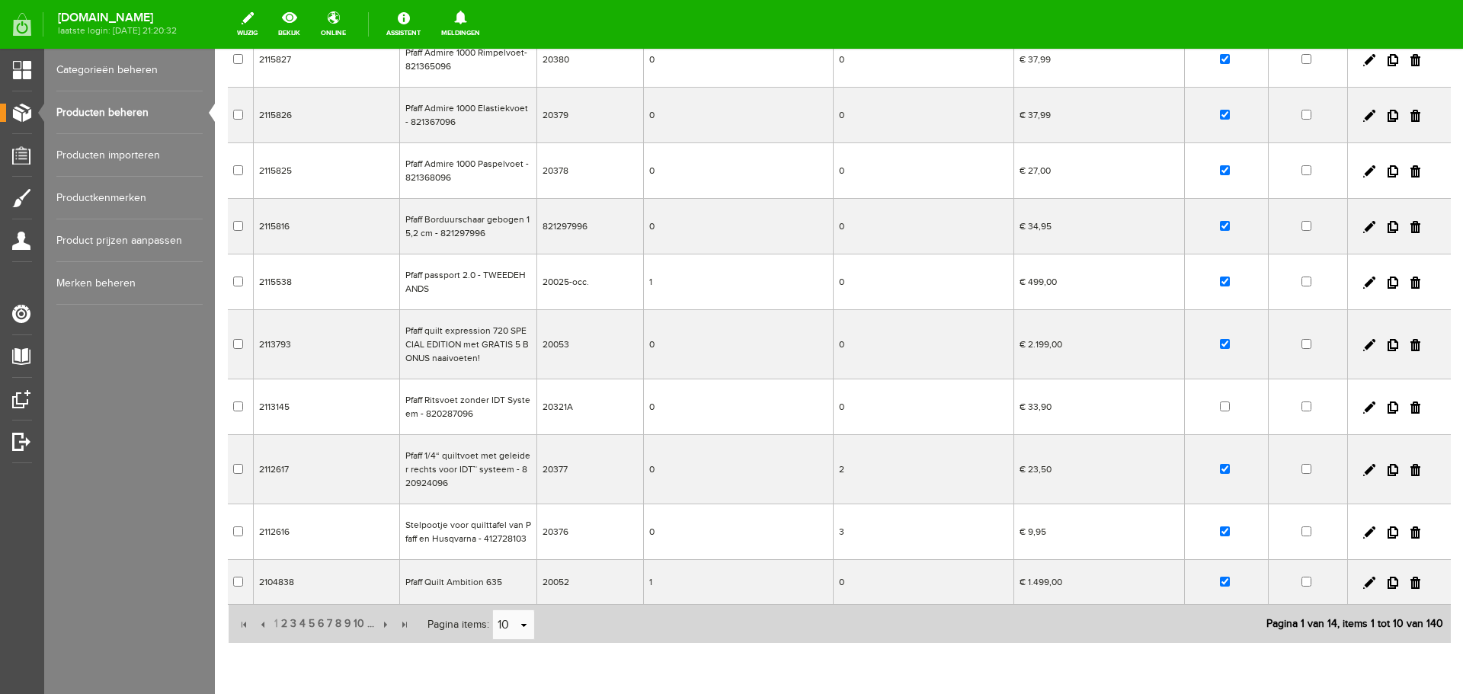
scroll to position [229, 0]
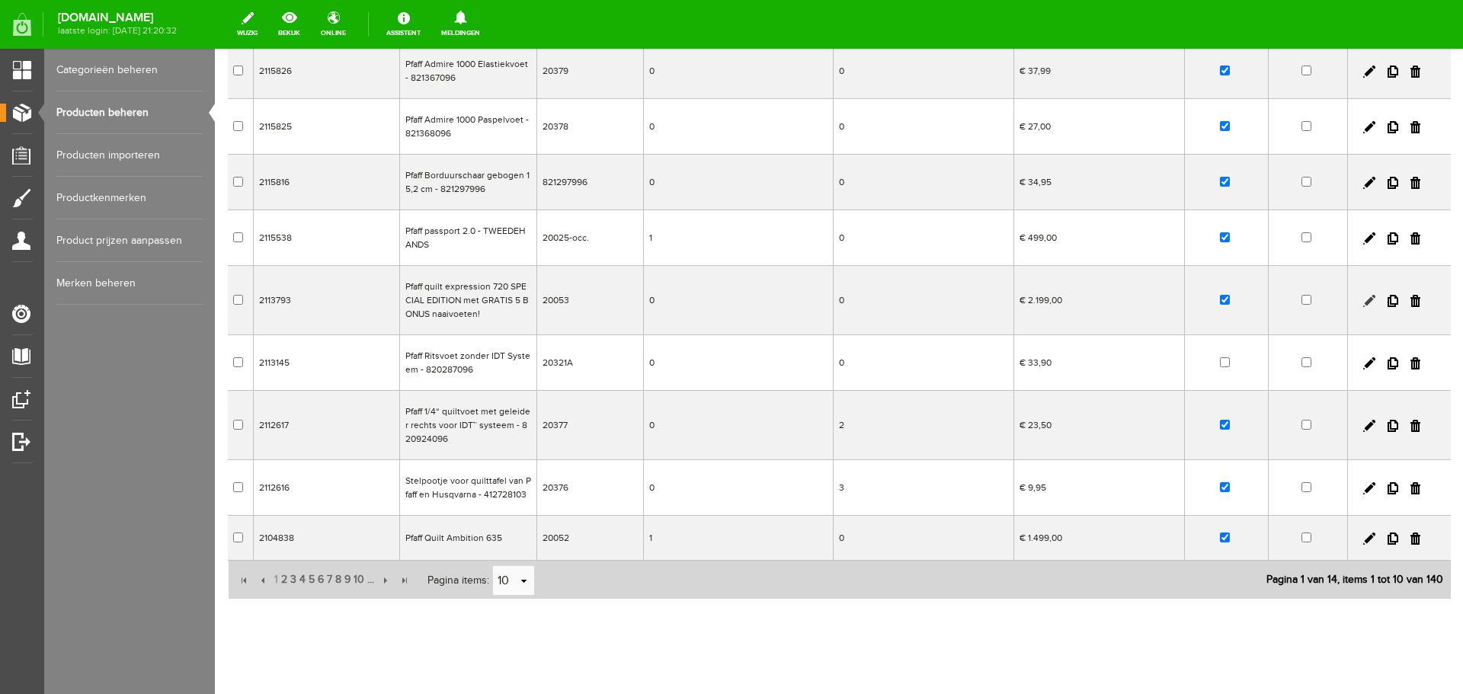
click at [1364, 300] on link at bounding box center [1370, 301] width 12 height 12
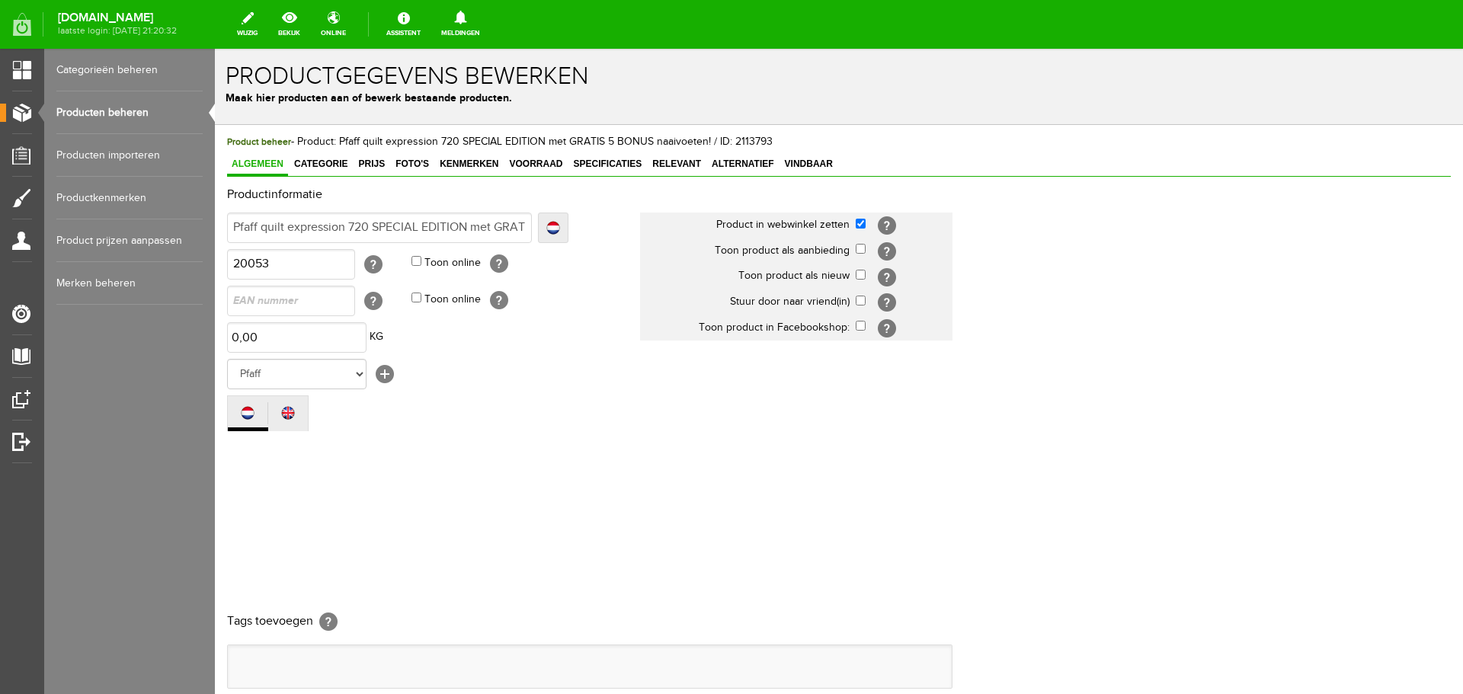
scroll to position [0, 0]
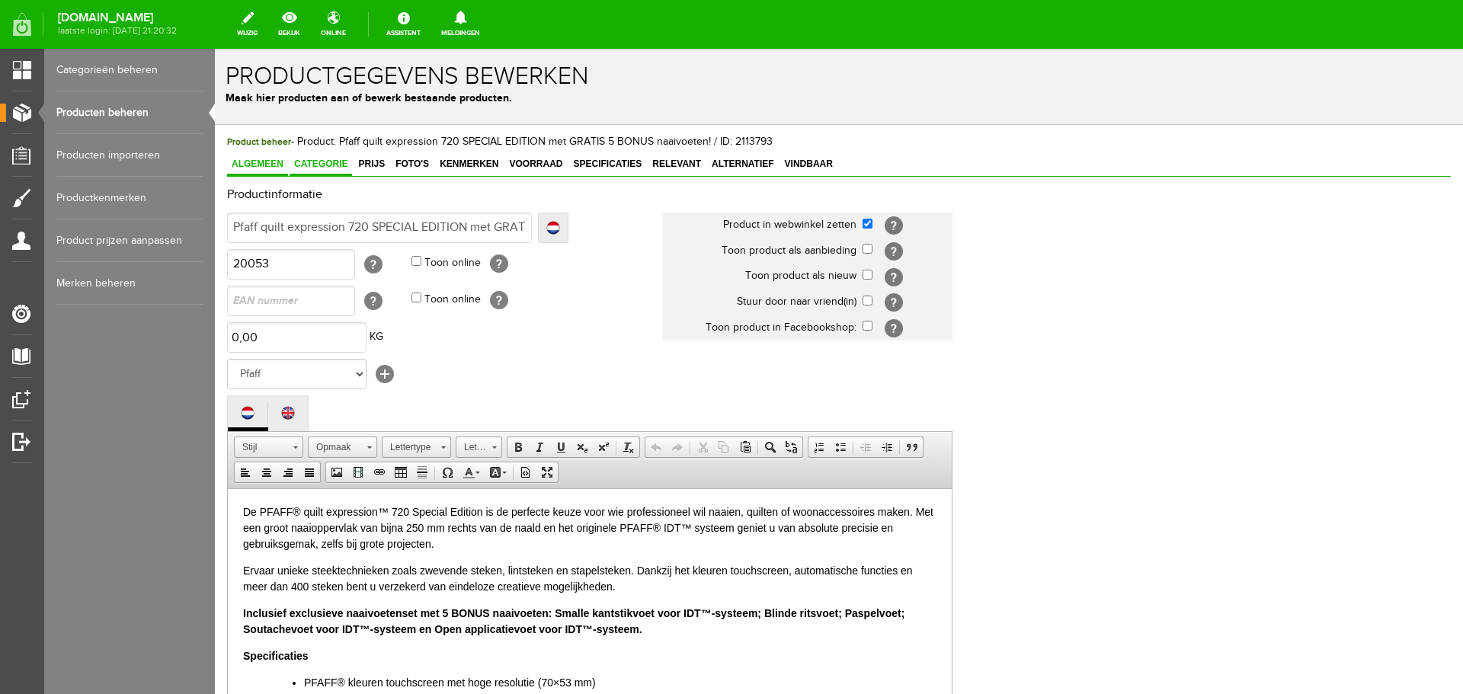
click at [329, 162] on span "Categorie" at bounding box center [321, 164] width 63 height 11
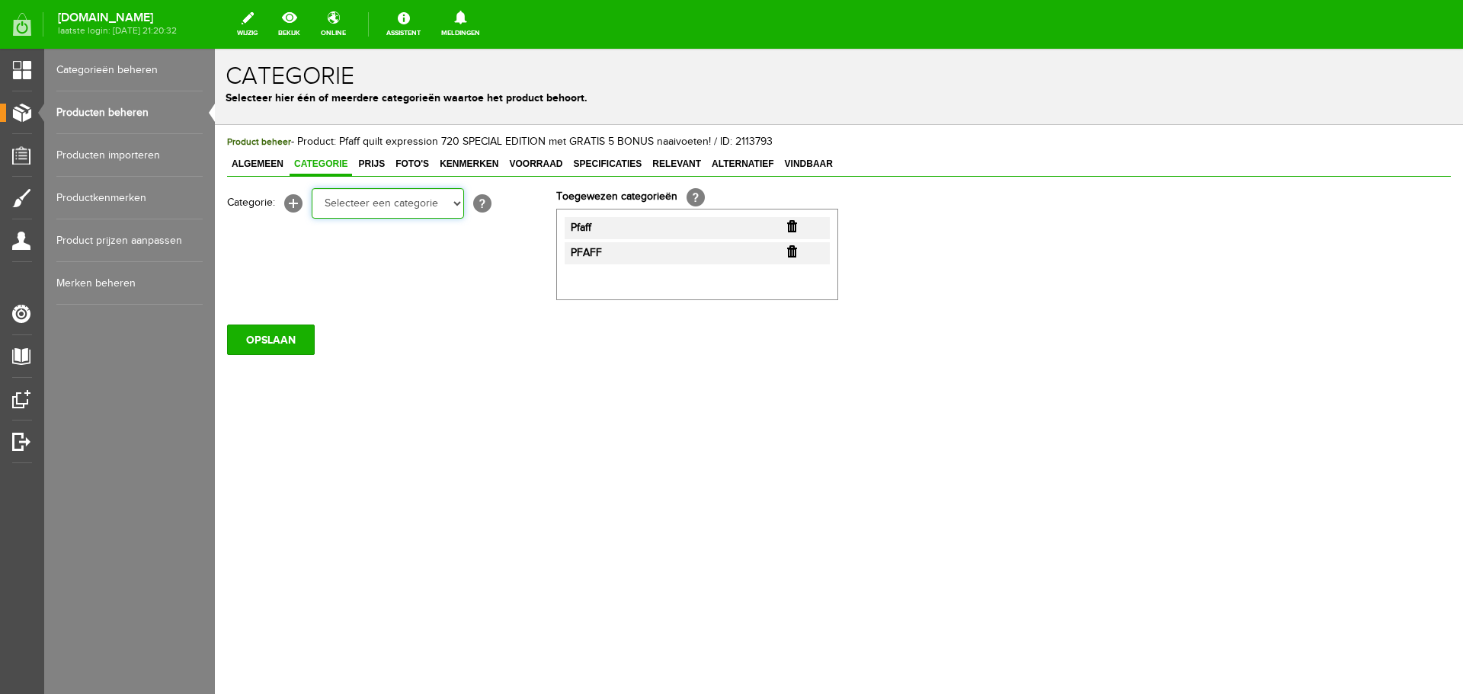
click at [456, 204] on select "Selecteer een categorie Cadeaubon [DATE][DATE] AANBIEDINGEN! Naai Tips en video…" at bounding box center [388, 203] width 152 height 30
select select "34784"
click at [312, 188] on select "Selecteer een categorie Cadeaubon [DATE][DATE] AANBIEDINGEN! Naai Tips en video…" at bounding box center [388, 203] width 152 height 30
click at [457, 204] on select "Selecteer een categorie Cadeaubon [DATE][DATE] AANBIEDINGEN! Naai Tips en video…" at bounding box center [388, 203] width 152 height 30
select select "270112"
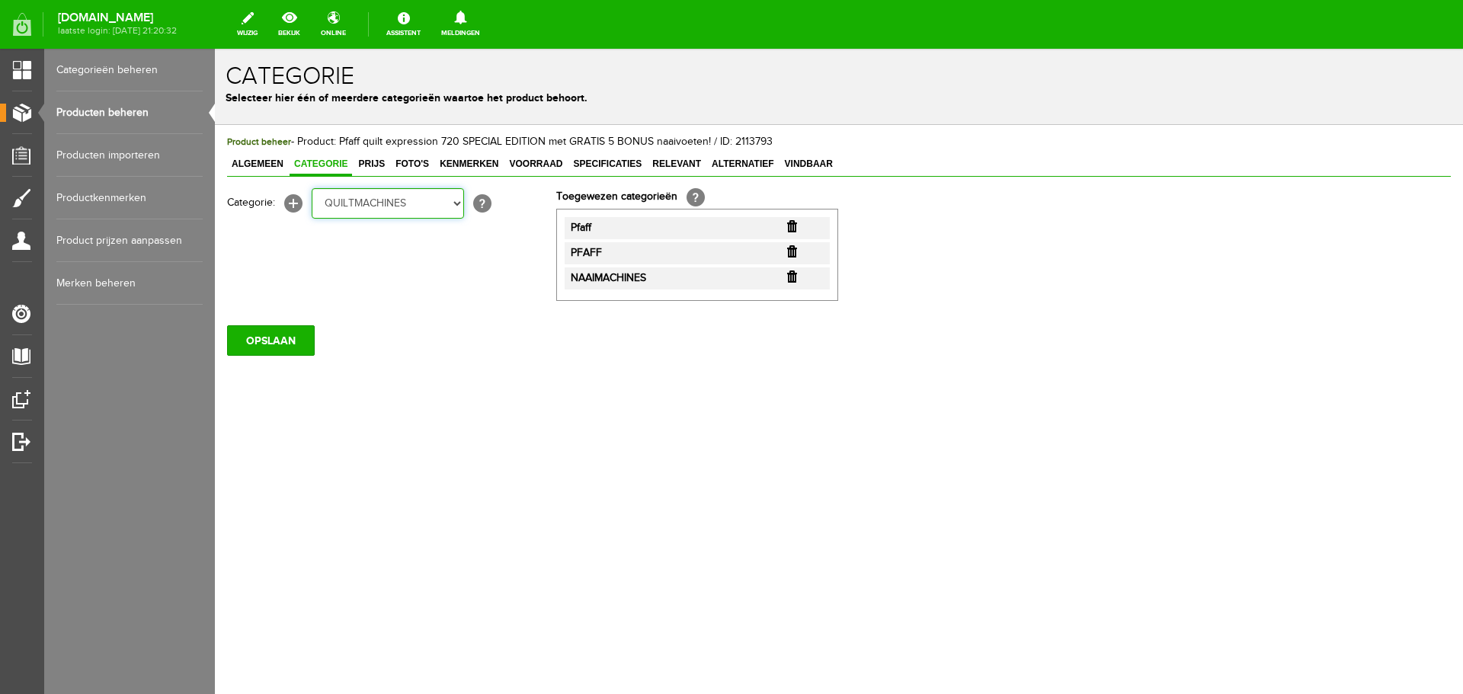
click at [312, 188] on select "Selecteer een categorie Cadeaubon [DATE][DATE] AANBIEDINGEN! Naai Tips en video…" at bounding box center [388, 203] width 152 height 30
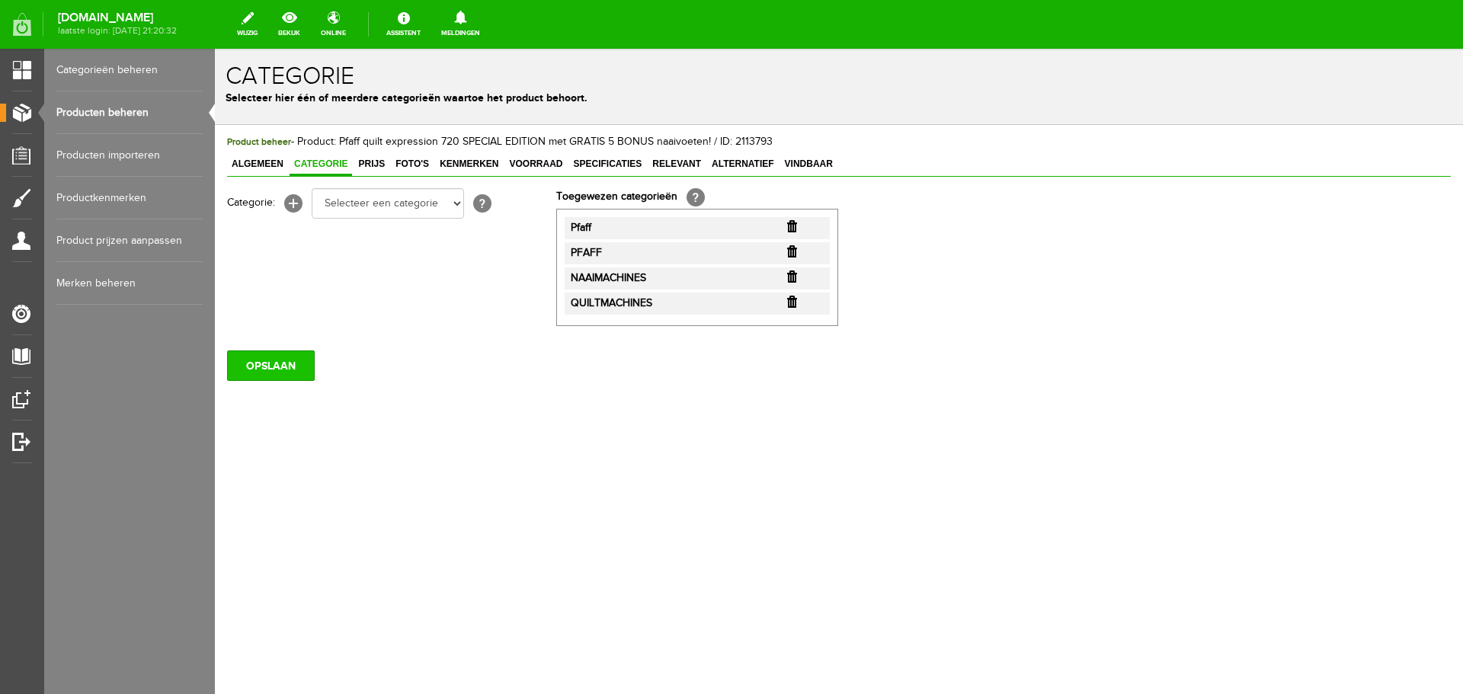
click at [276, 373] on input "OPSLAAN" at bounding box center [271, 366] width 88 height 30
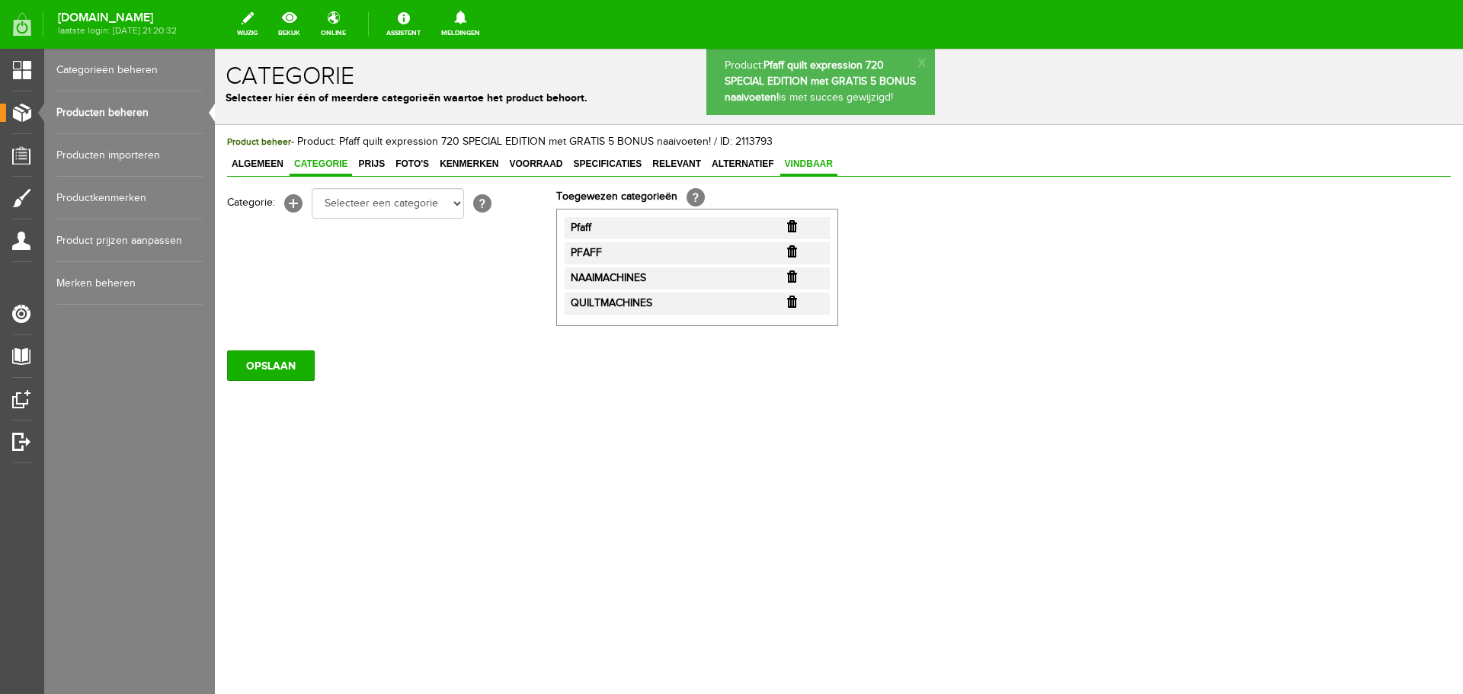
click at [806, 161] on span "Vindbaar" at bounding box center [809, 164] width 57 height 11
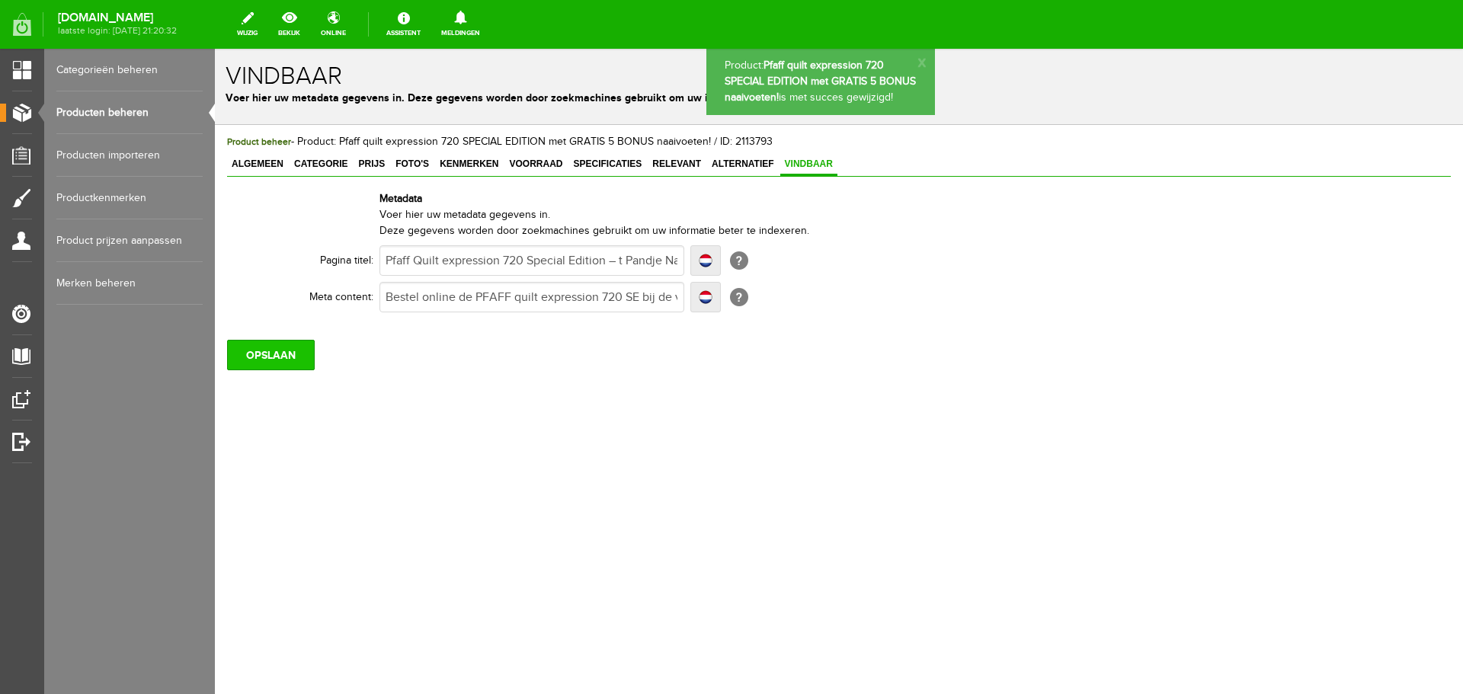
click at [287, 357] on input "OPSLAAN" at bounding box center [271, 355] width 88 height 30
click at [112, 107] on link "Producten beheren" at bounding box center [129, 112] width 146 height 43
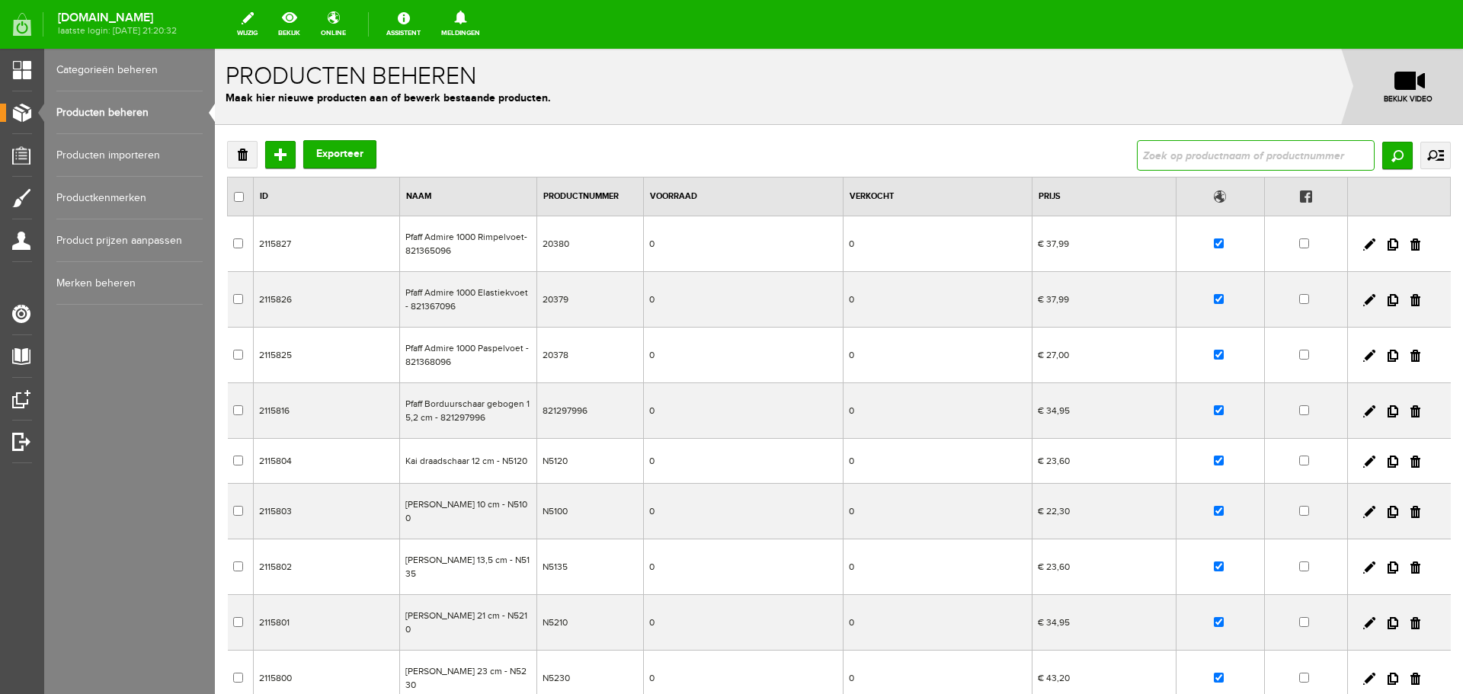
click at [1167, 160] on input "text" at bounding box center [1256, 155] width 238 height 30
type input "pfaff"
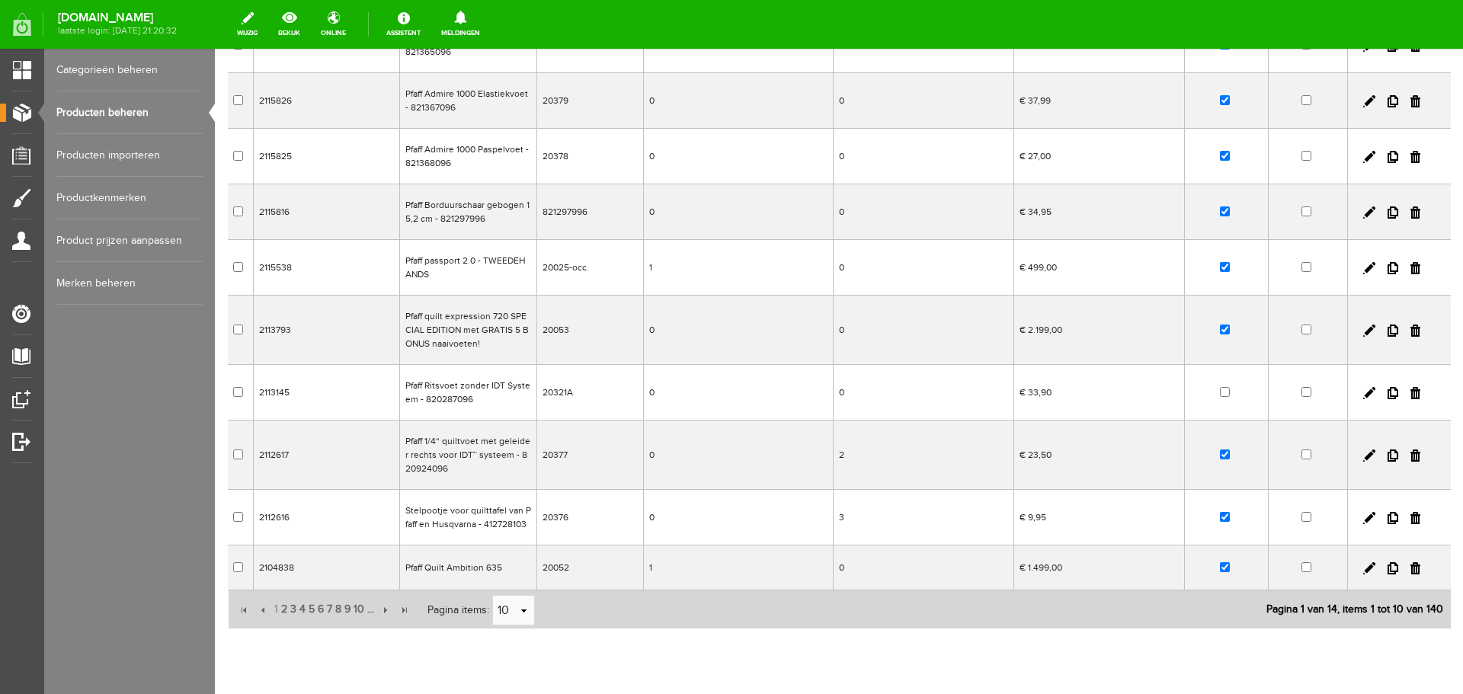
scroll to position [248, 0]
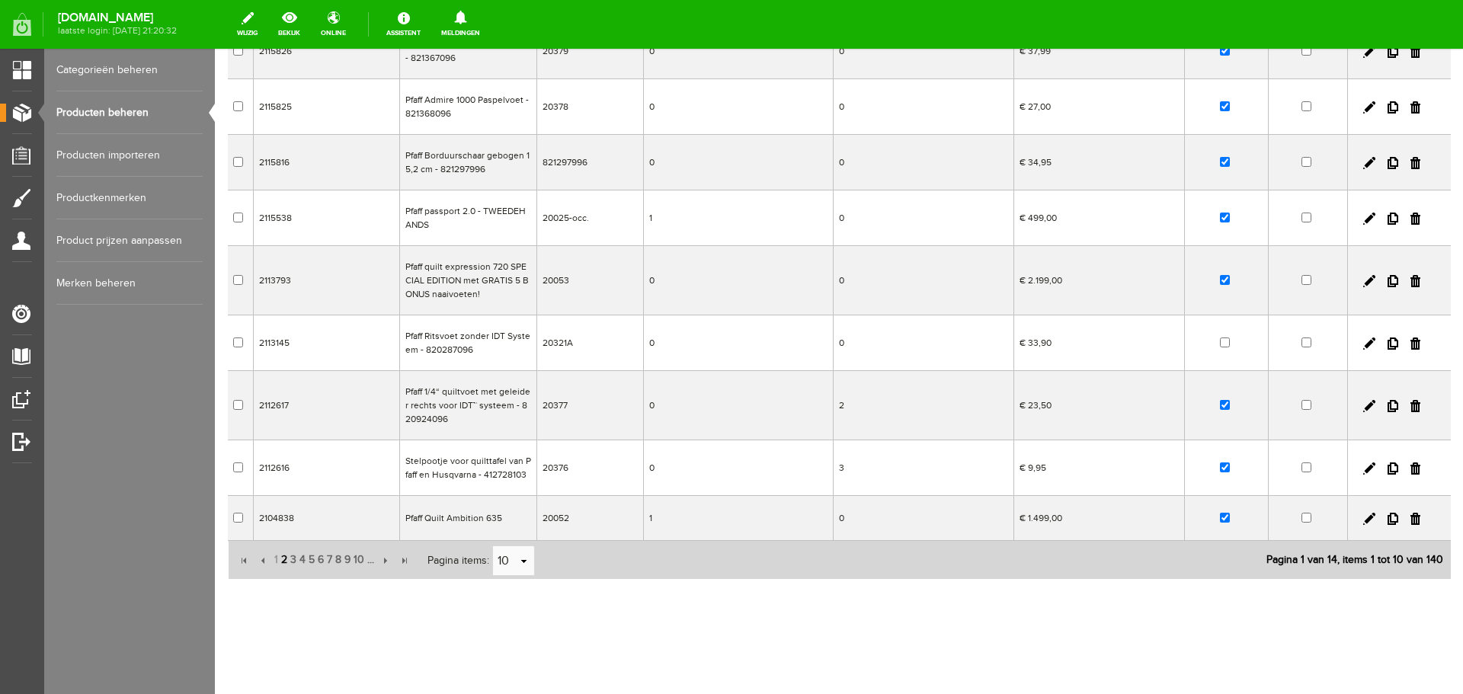
click at [280, 559] on span "2" at bounding box center [284, 560] width 9 height 30
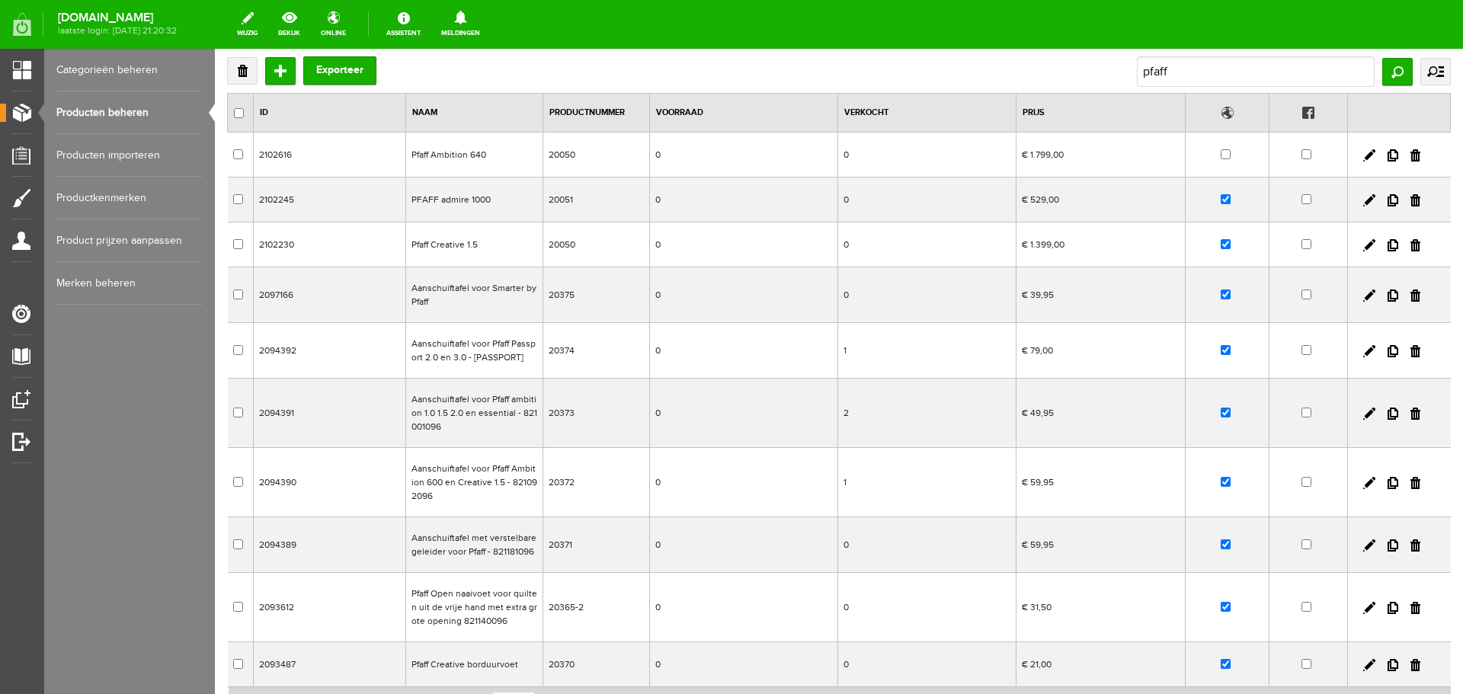
scroll to position [78, 0]
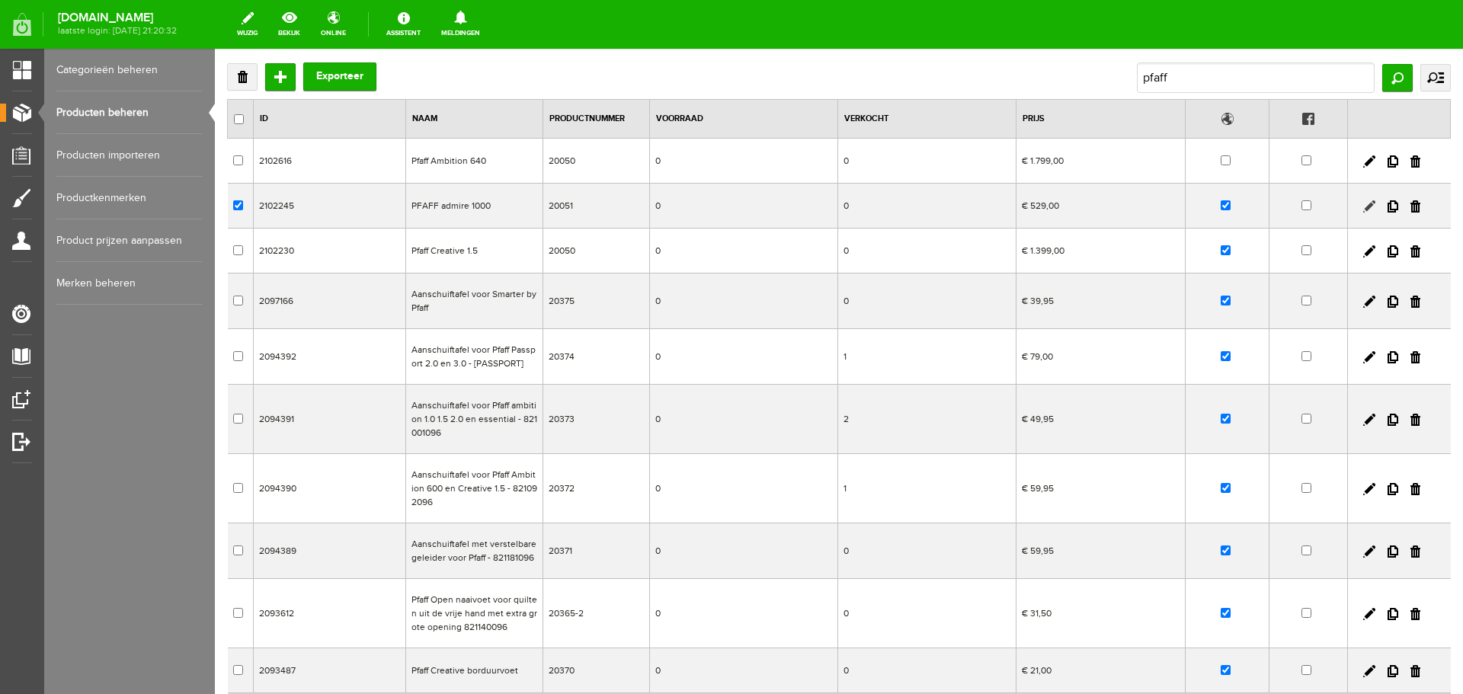
click at [1364, 204] on link at bounding box center [1370, 206] width 12 height 12
checkbox input "true"
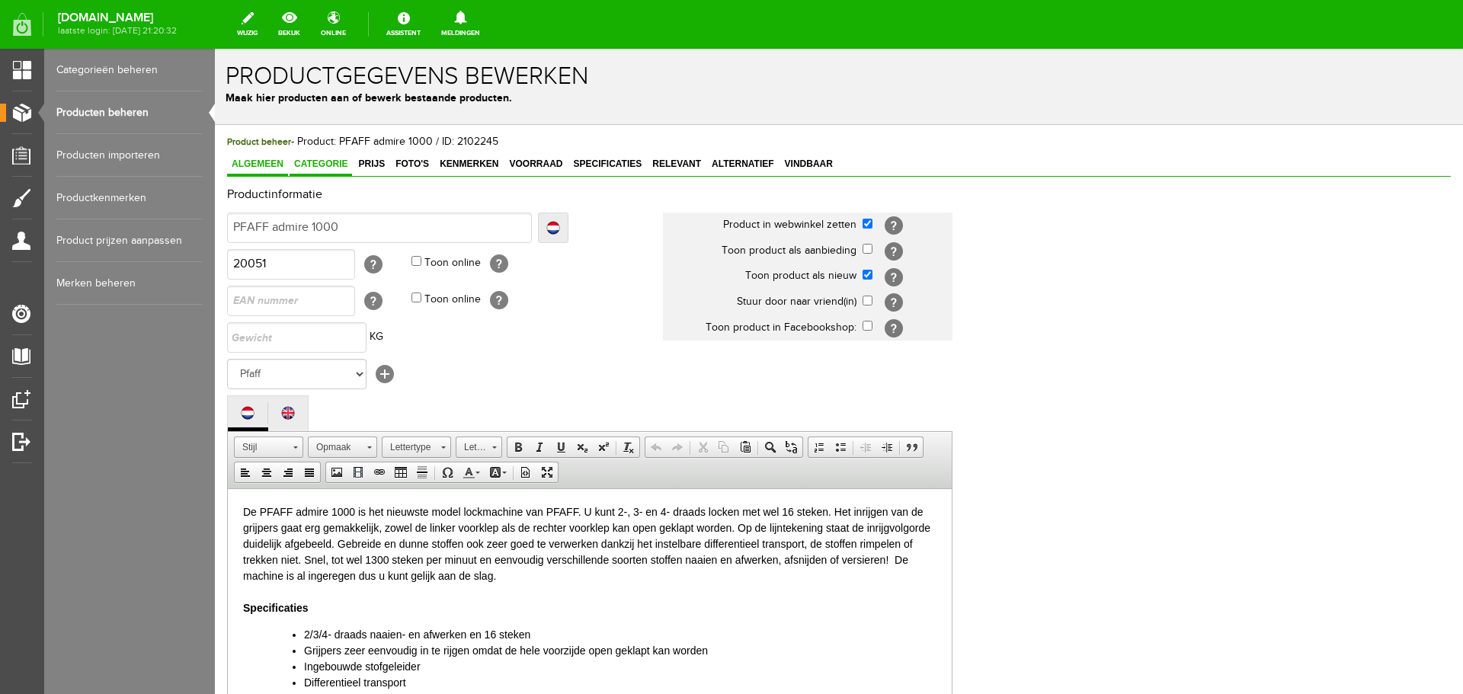
click at [325, 164] on span "Categorie" at bounding box center [321, 164] width 63 height 11
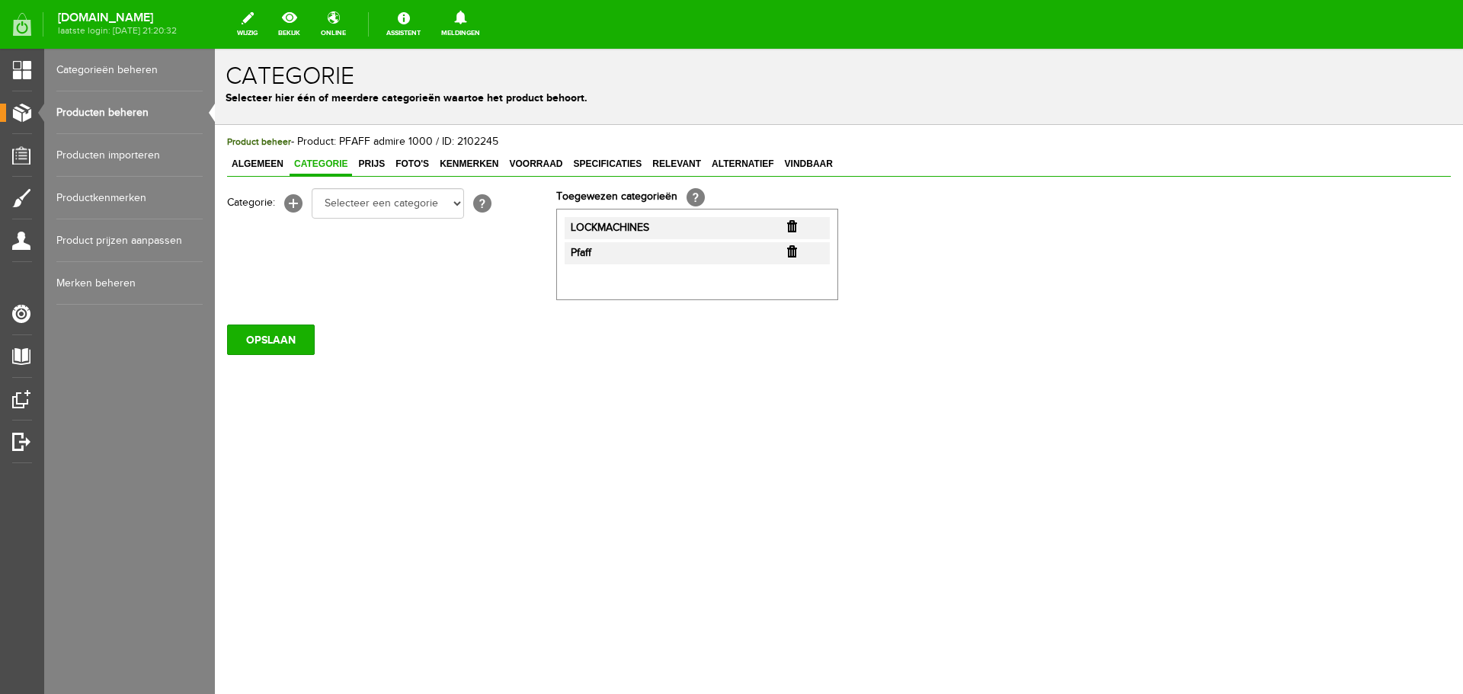
click at [121, 111] on link "Producten beheren" at bounding box center [129, 112] width 146 height 43
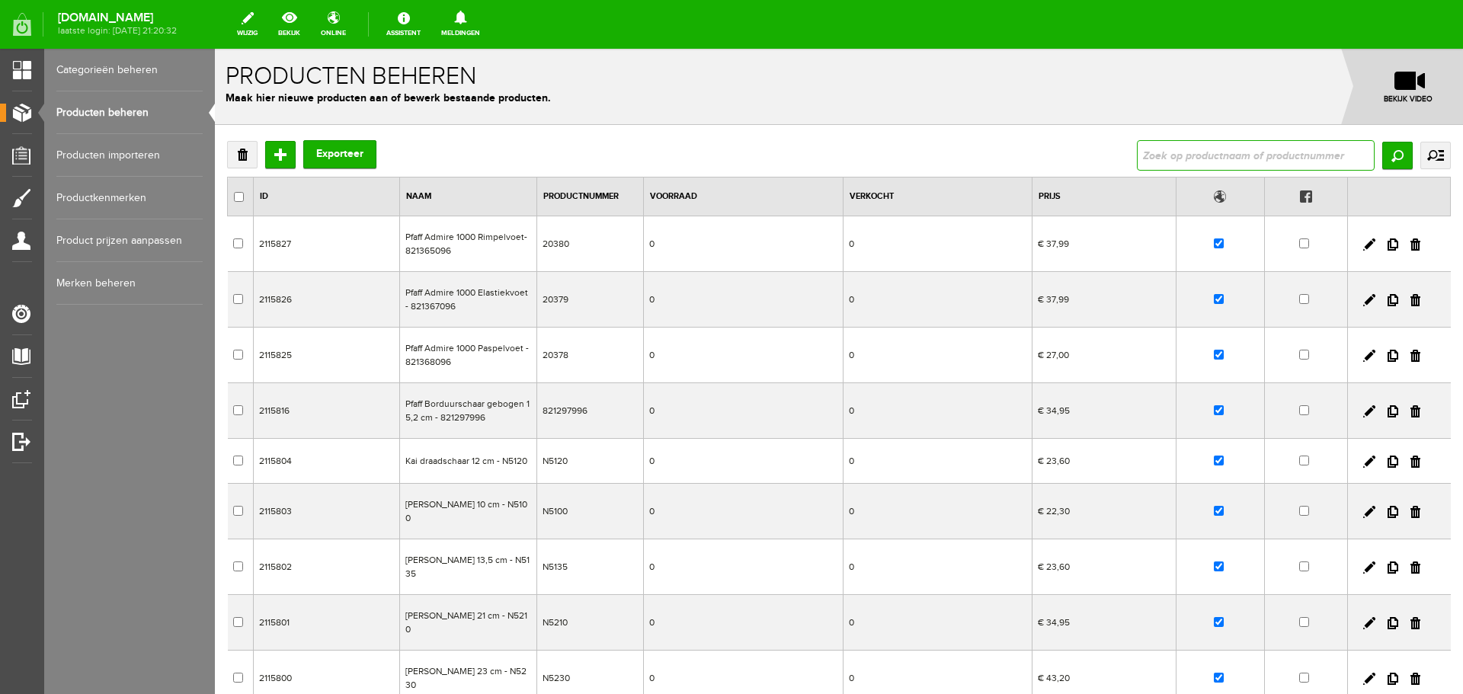
click at [1250, 158] on input "text" at bounding box center [1256, 155] width 238 height 30
type input "pfaff"
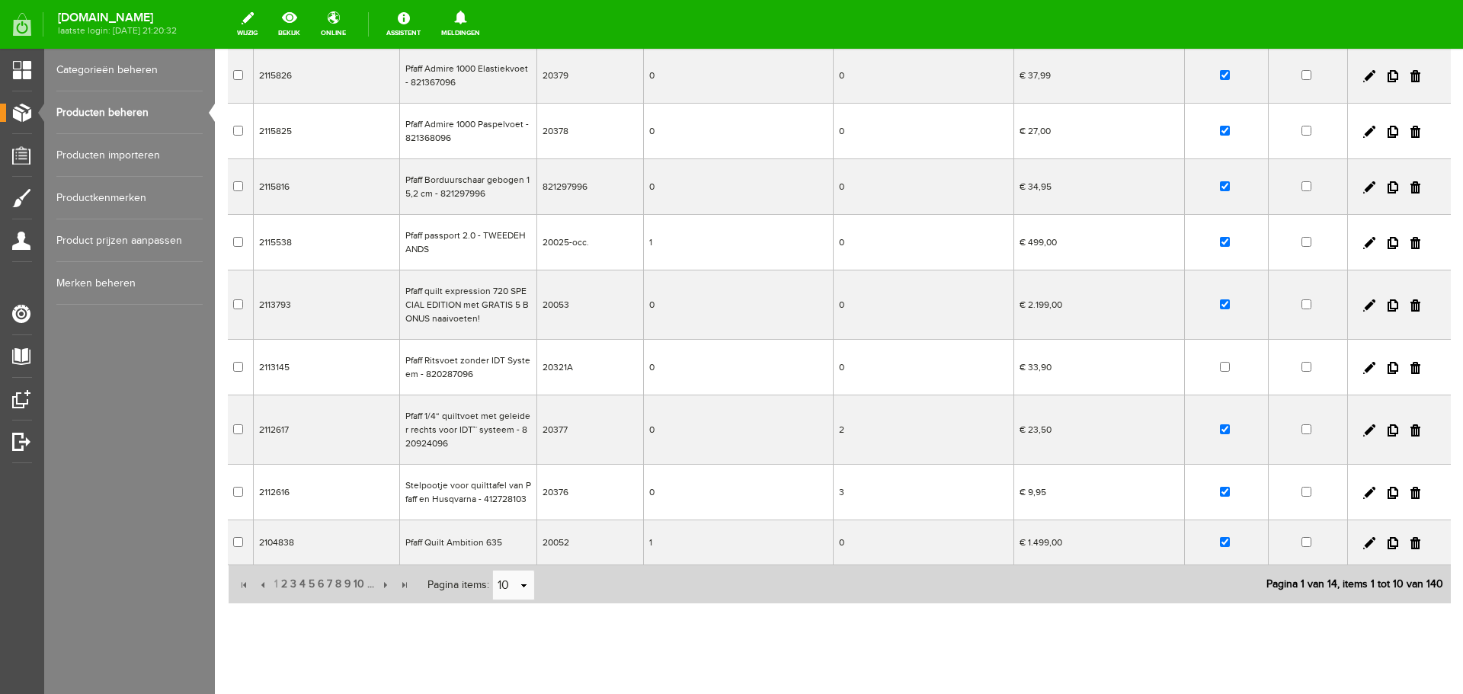
scroll to position [248, 0]
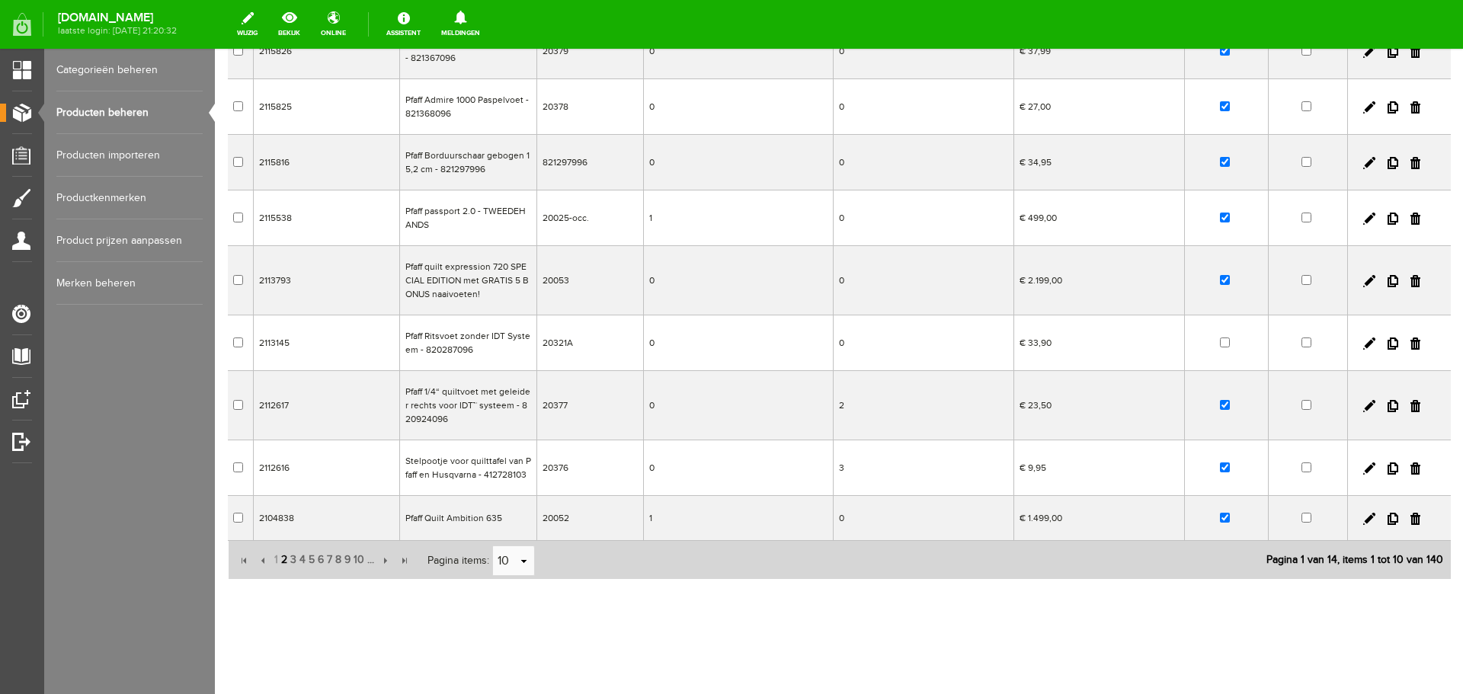
click at [284, 559] on span "2" at bounding box center [284, 560] width 9 height 30
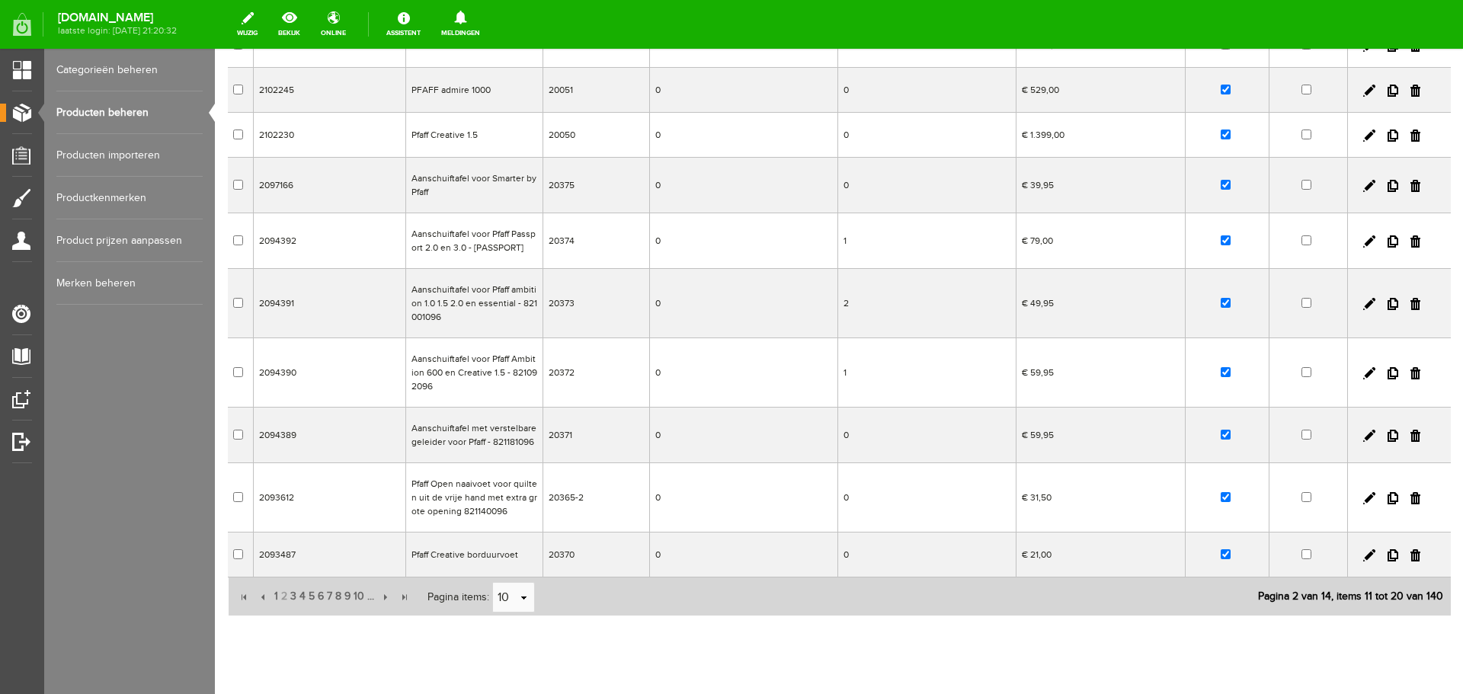
scroll to position [230, 0]
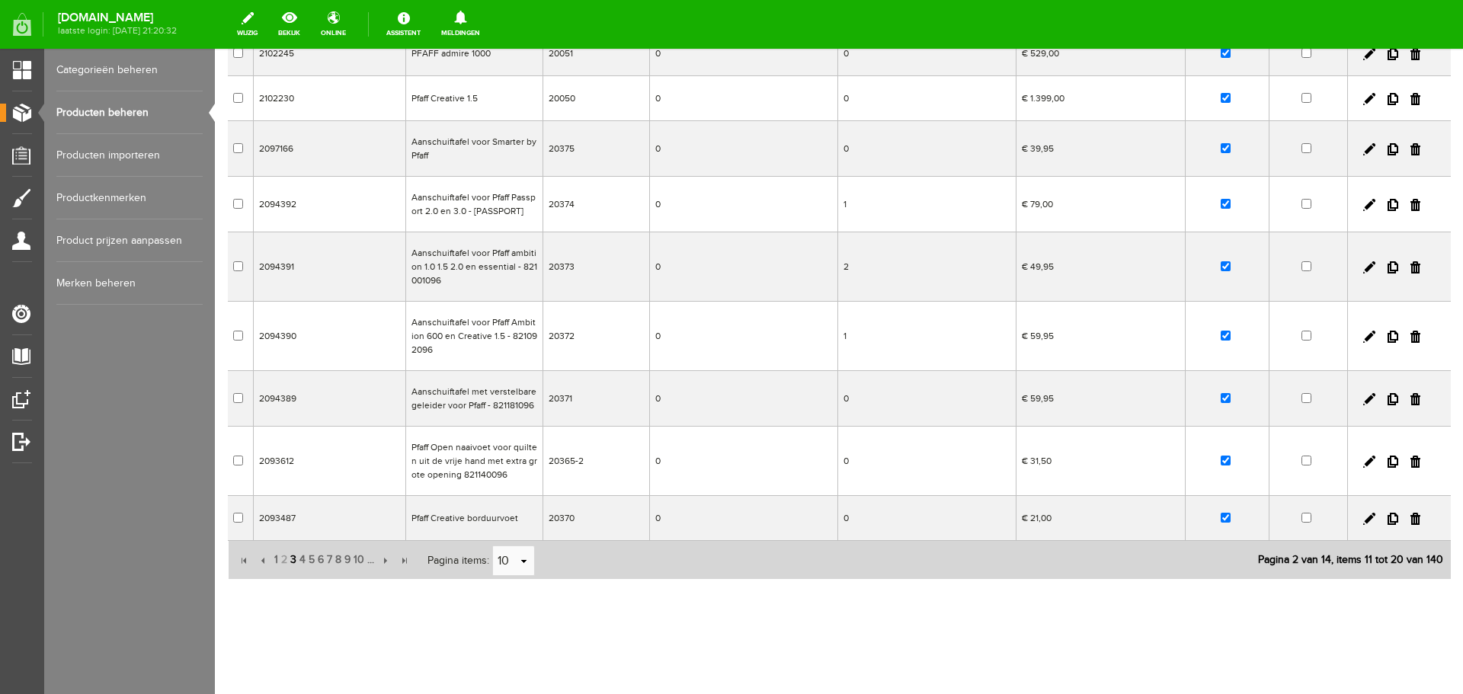
click at [291, 559] on span "3" at bounding box center [293, 560] width 9 height 30
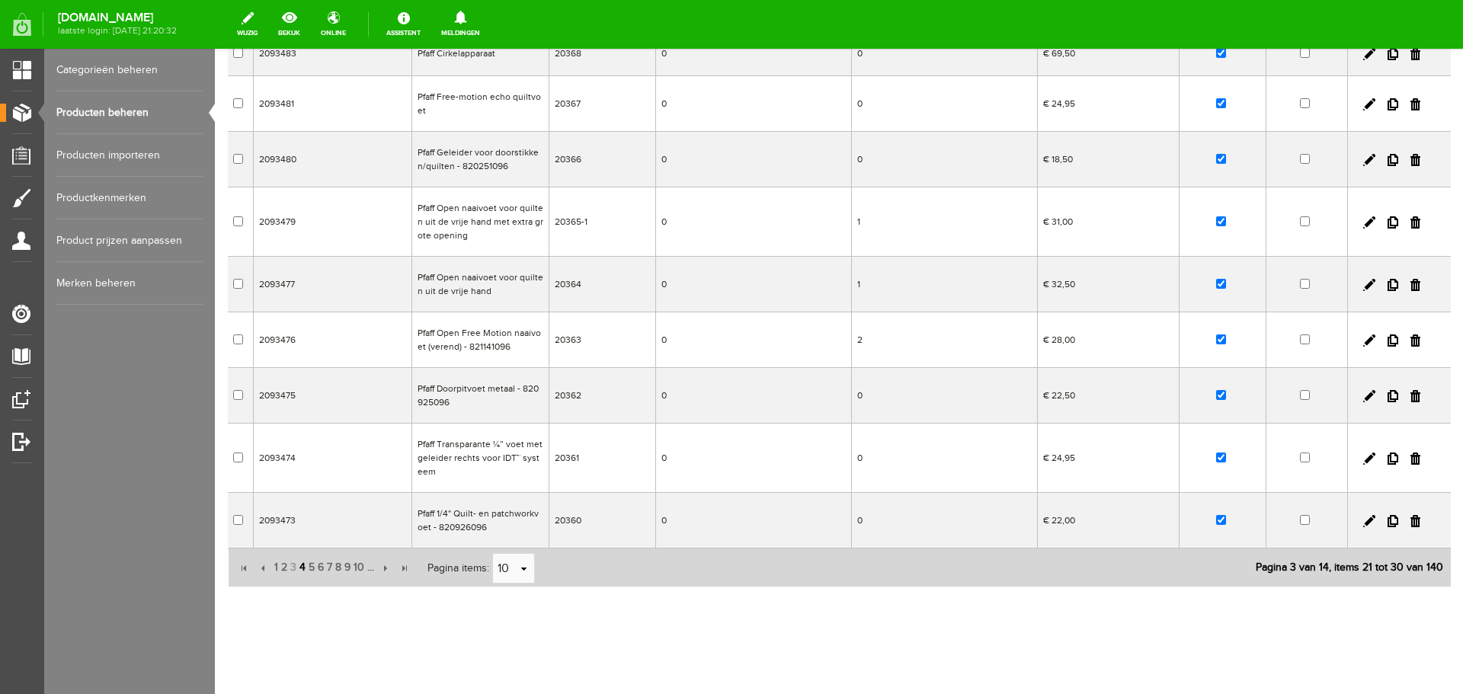
click at [300, 566] on span "4" at bounding box center [302, 568] width 9 height 30
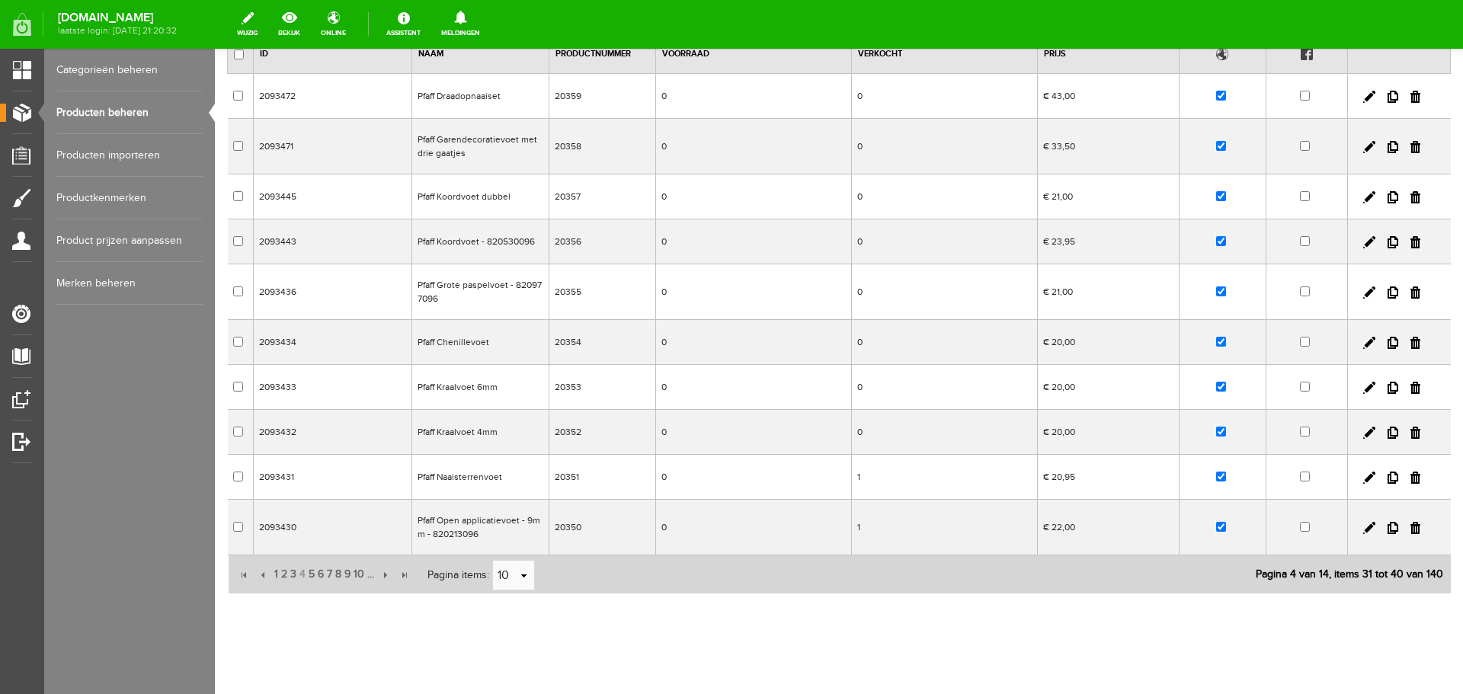
scroll to position [157, 0]
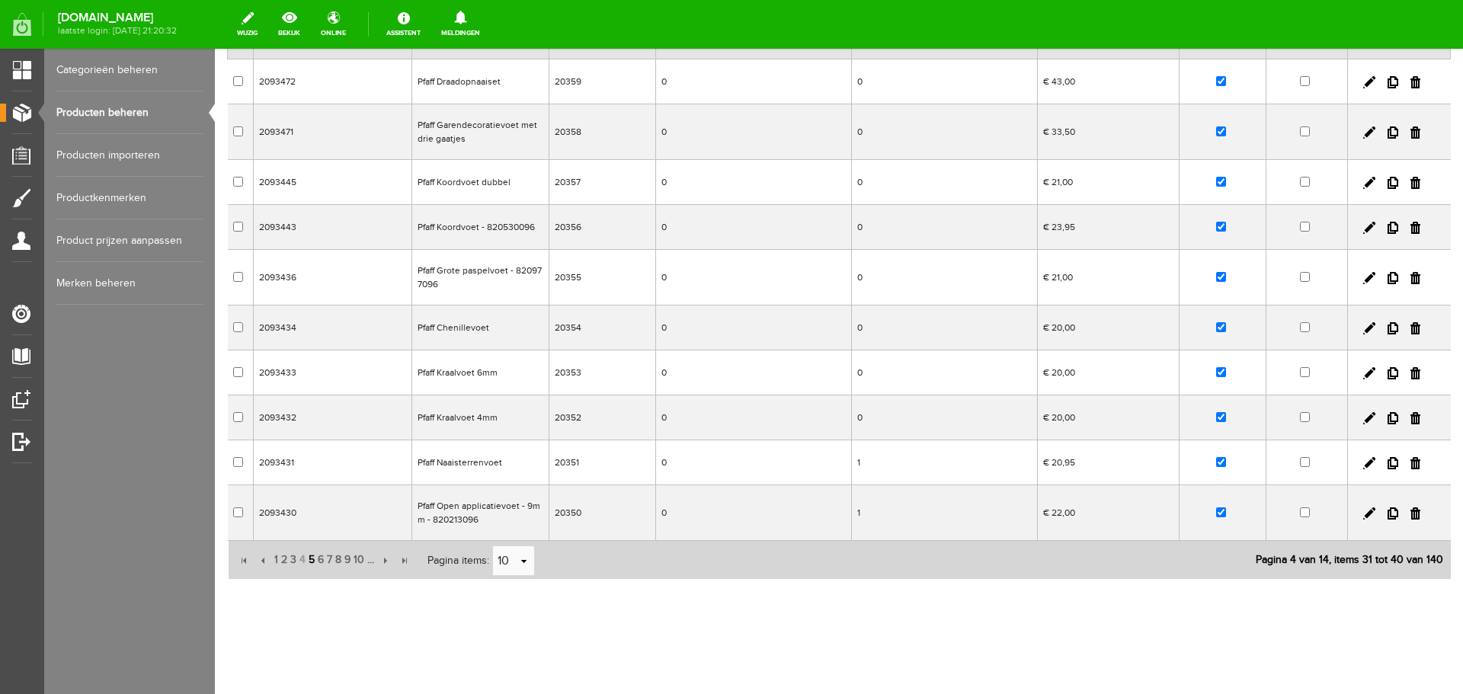
click at [311, 562] on span "5" at bounding box center [311, 560] width 9 height 30
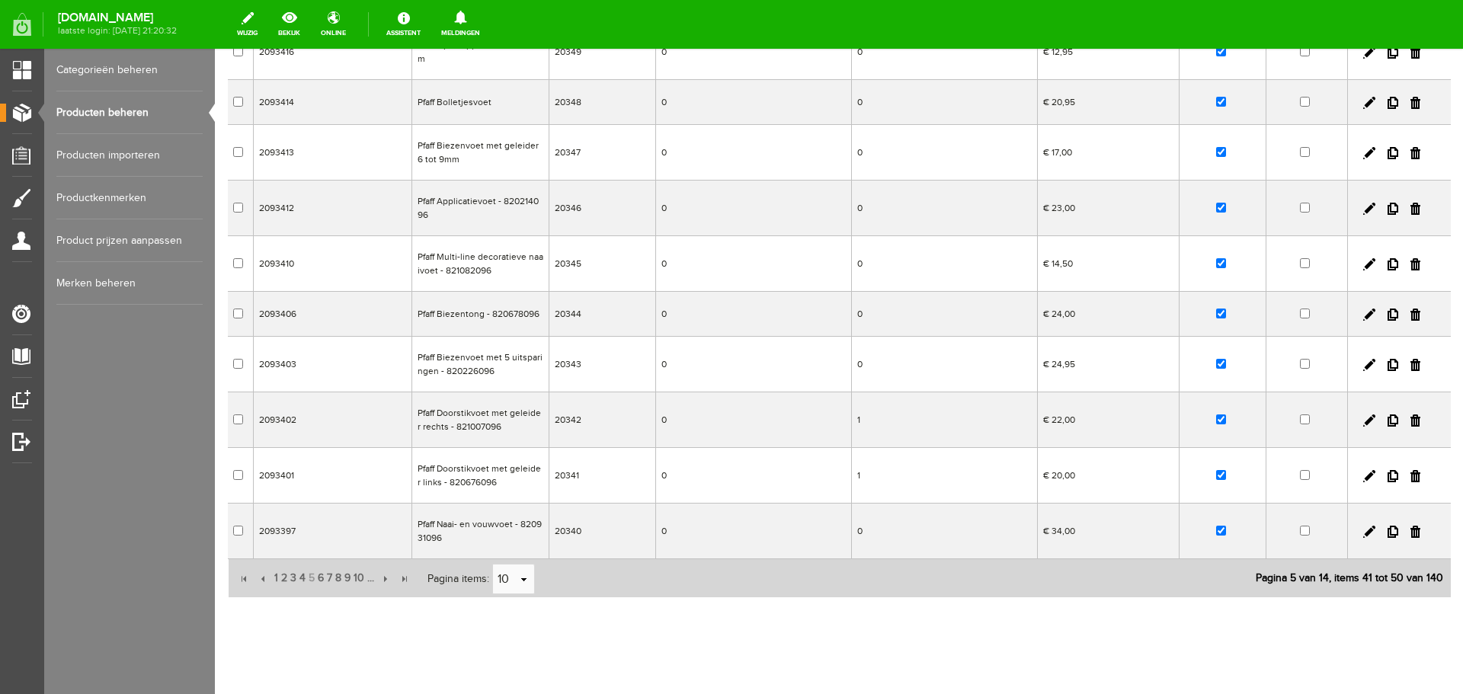
scroll to position [210, 0]
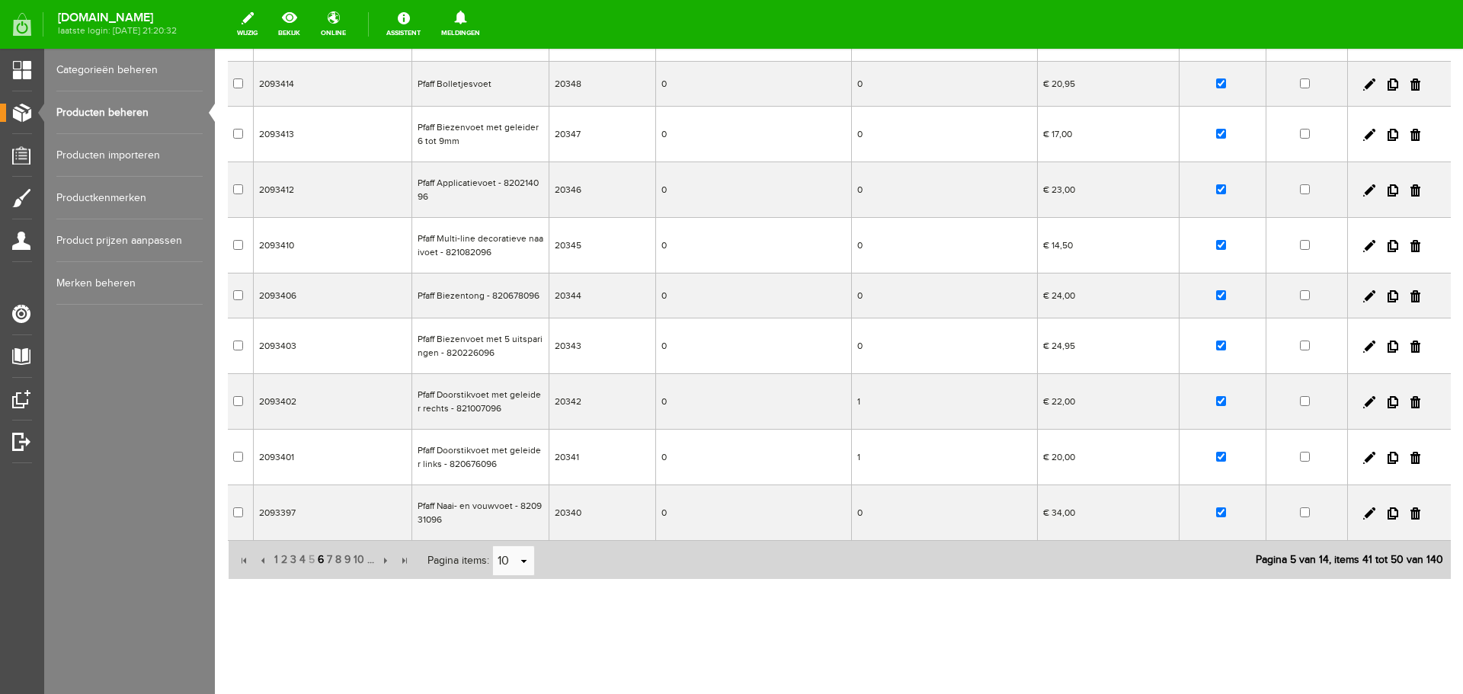
click at [322, 560] on span "6" at bounding box center [320, 560] width 9 height 30
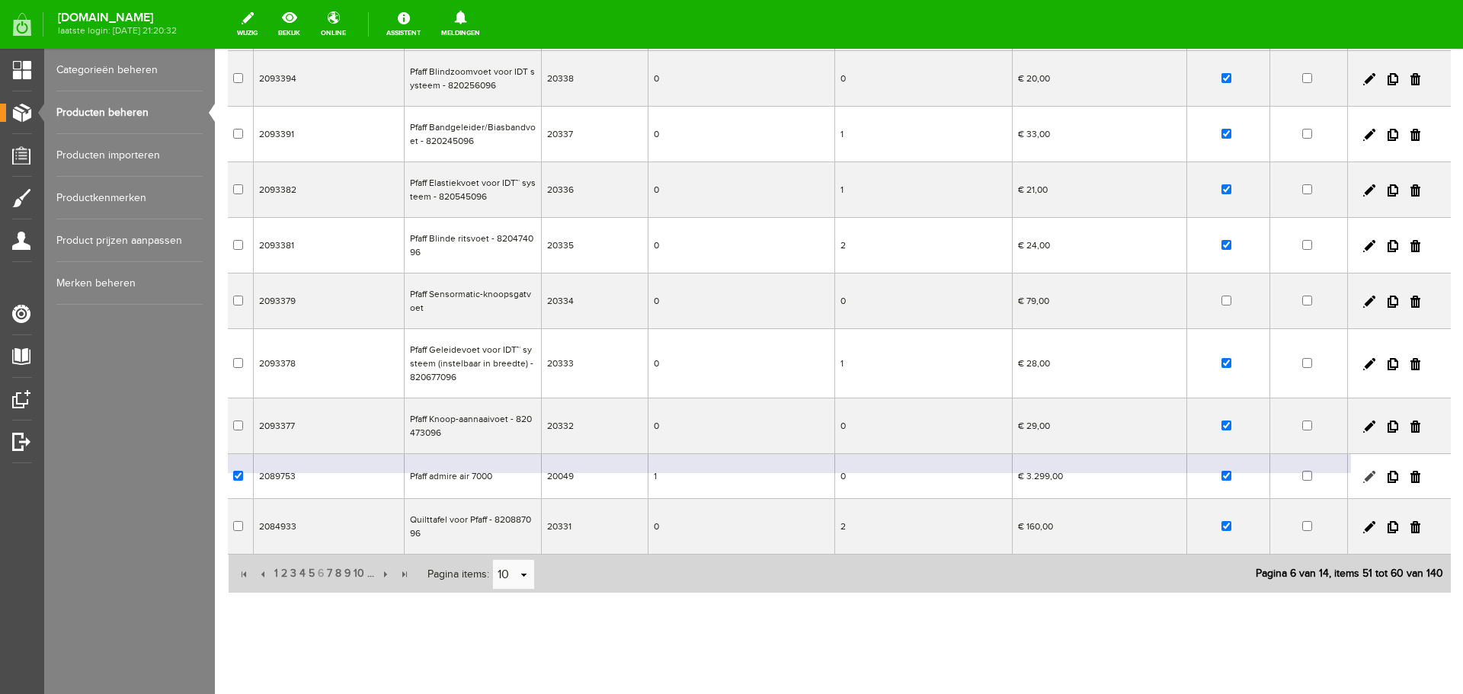
click at [1364, 477] on link at bounding box center [1370, 477] width 12 height 12
checkbox input "true"
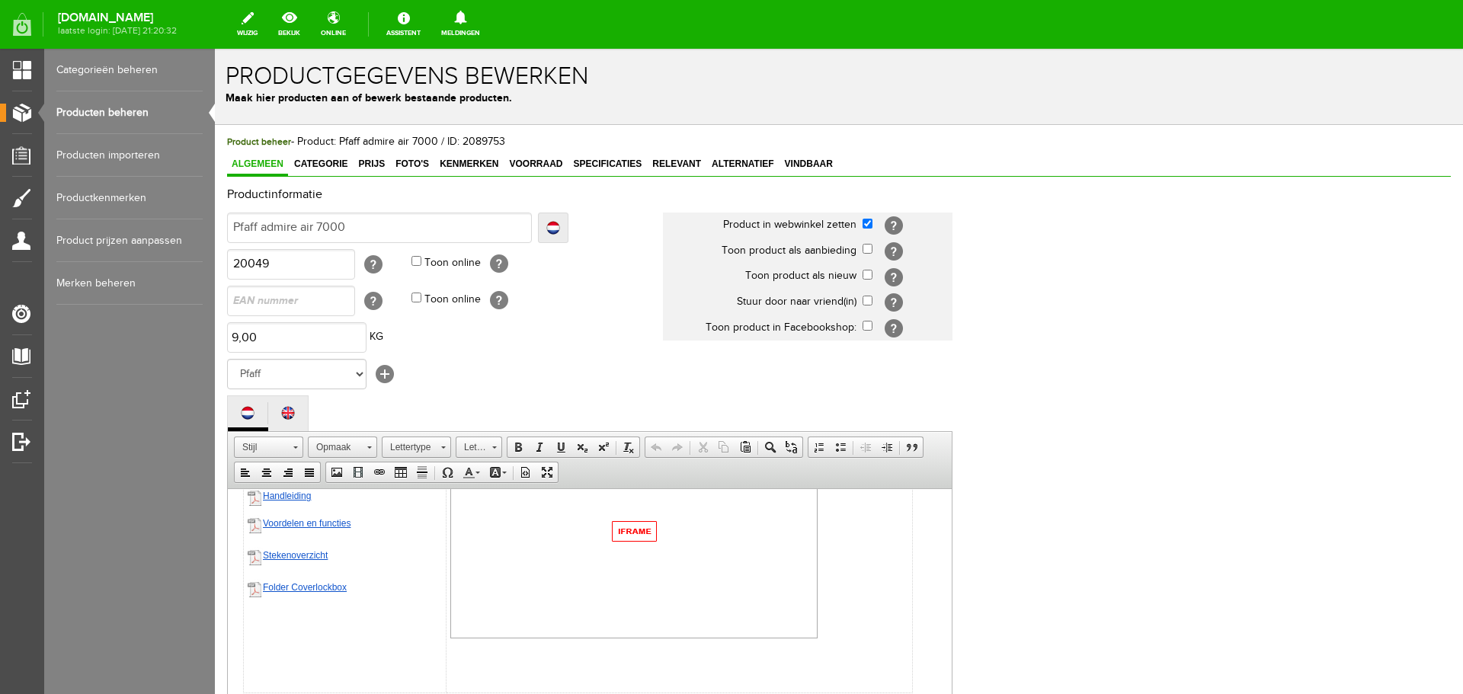
scroll to position [336, 0]
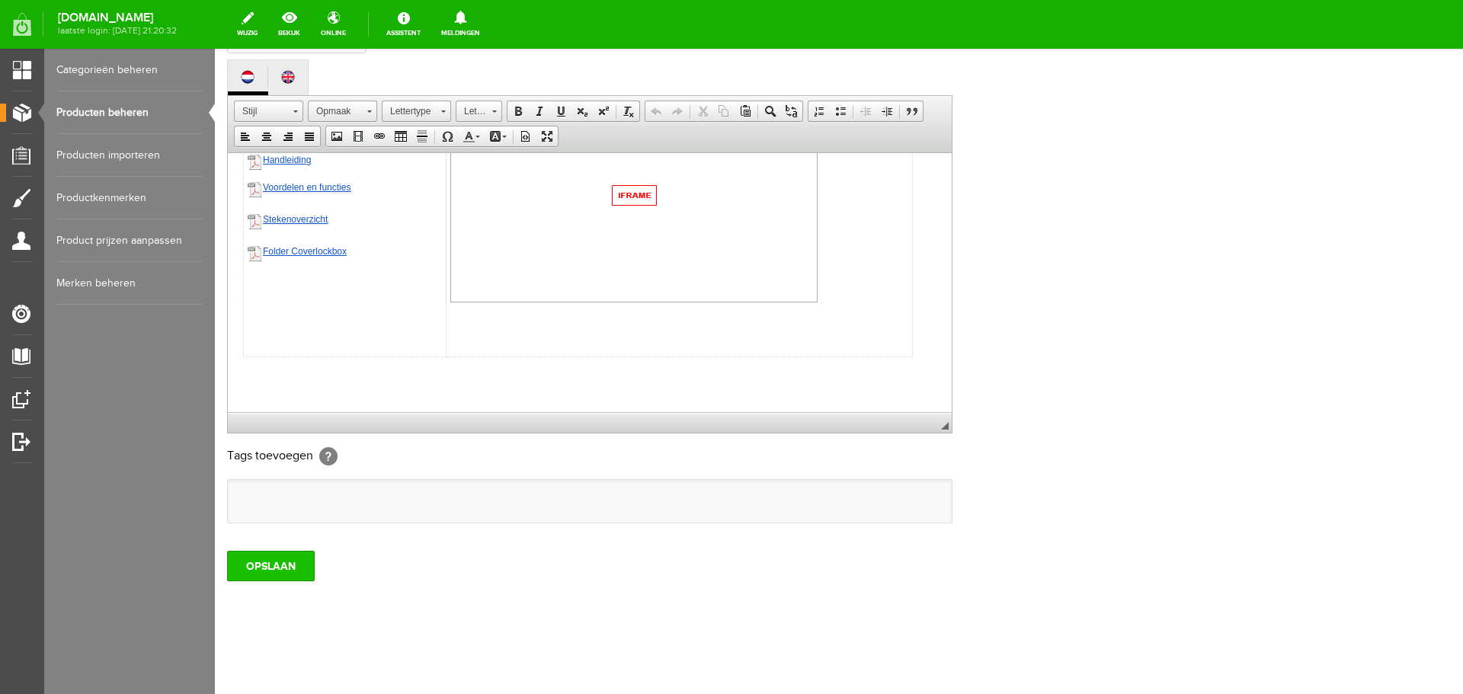
click at [296, 563] on input "OPSLAAN" at bounding box center [271, 566] width 88 height 30
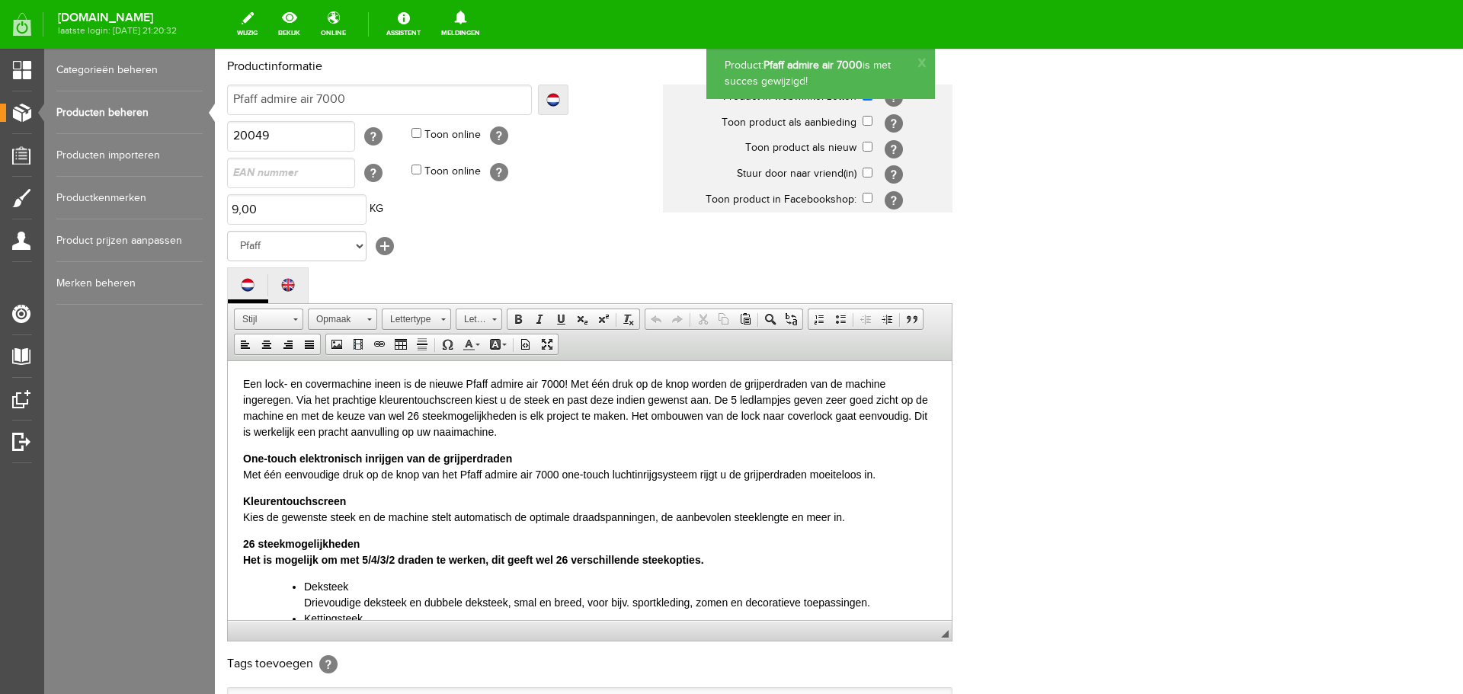
scroll to position [0, 0]
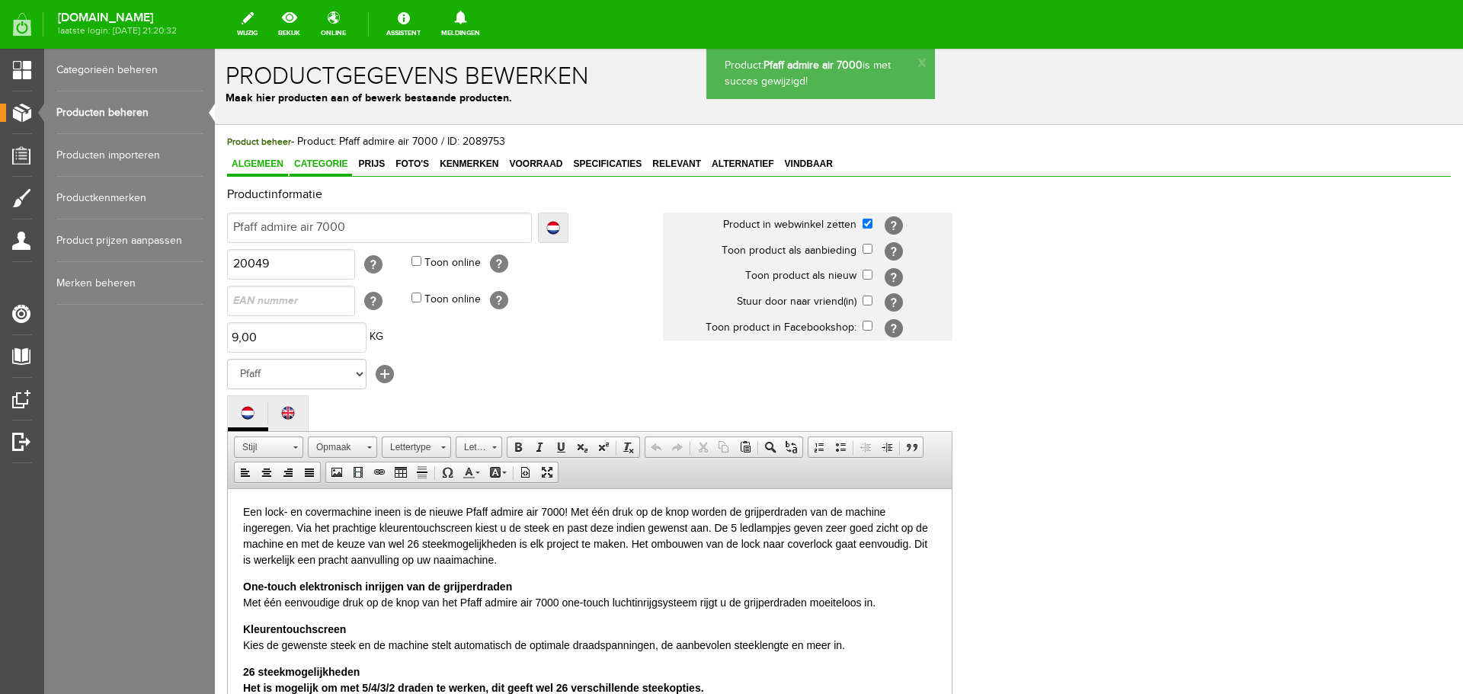
click at [332, 161] on span "Categorie" at bounding box center [321, 164] width 63 height 11
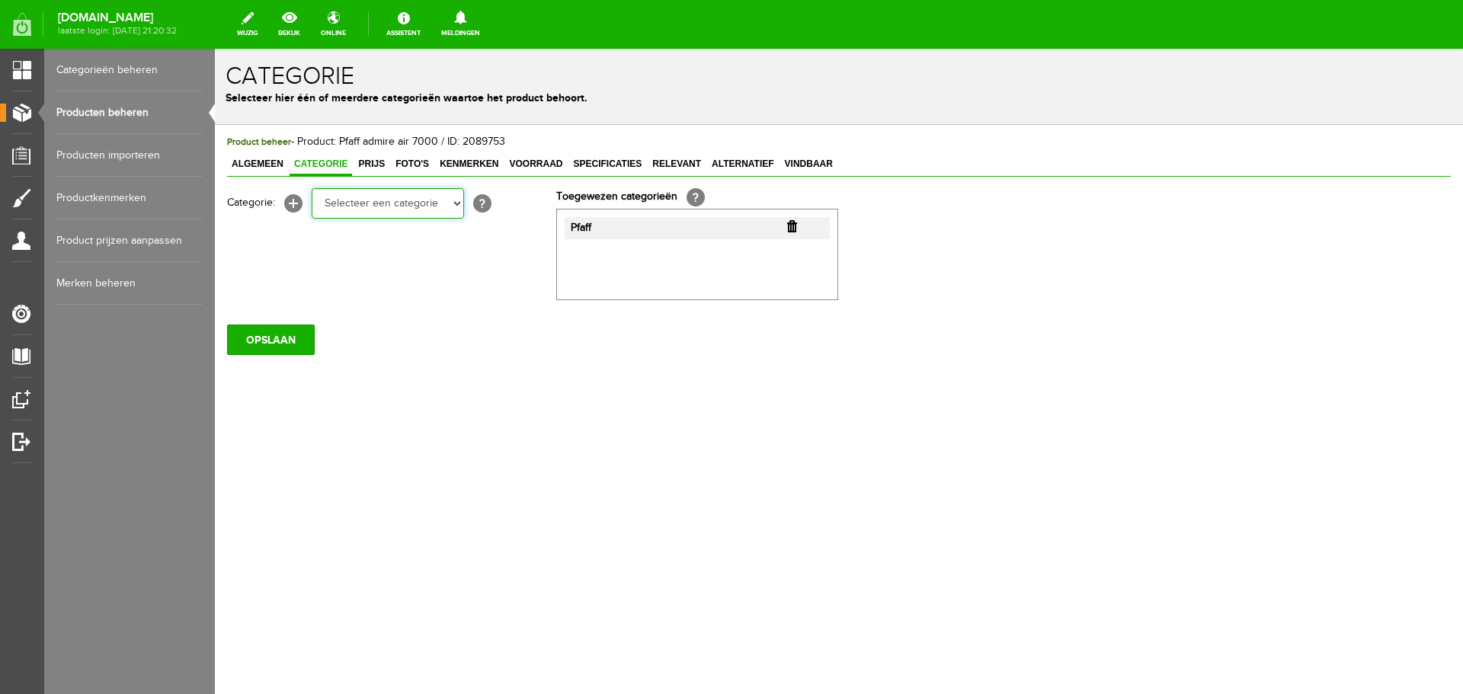
click at [457, 203] on select "Selecteer een categorie Cadeaubon [DATE][DATE] AANBIEDINGEN! Naai Tips en video…" at bounding box center [388, 203] width 152 height 30
select select "35698"
click at [312, 188] on select "Selecteer een categorie Cadeaubon [DATE][DATE] AANBIEDINGEN! Naai Tips en video…" at bounding box center [388, 203] width 152 height 30
click at [251, 338] on input "OPSLAAN" at bounding box center [271, 340] width 88 height 30
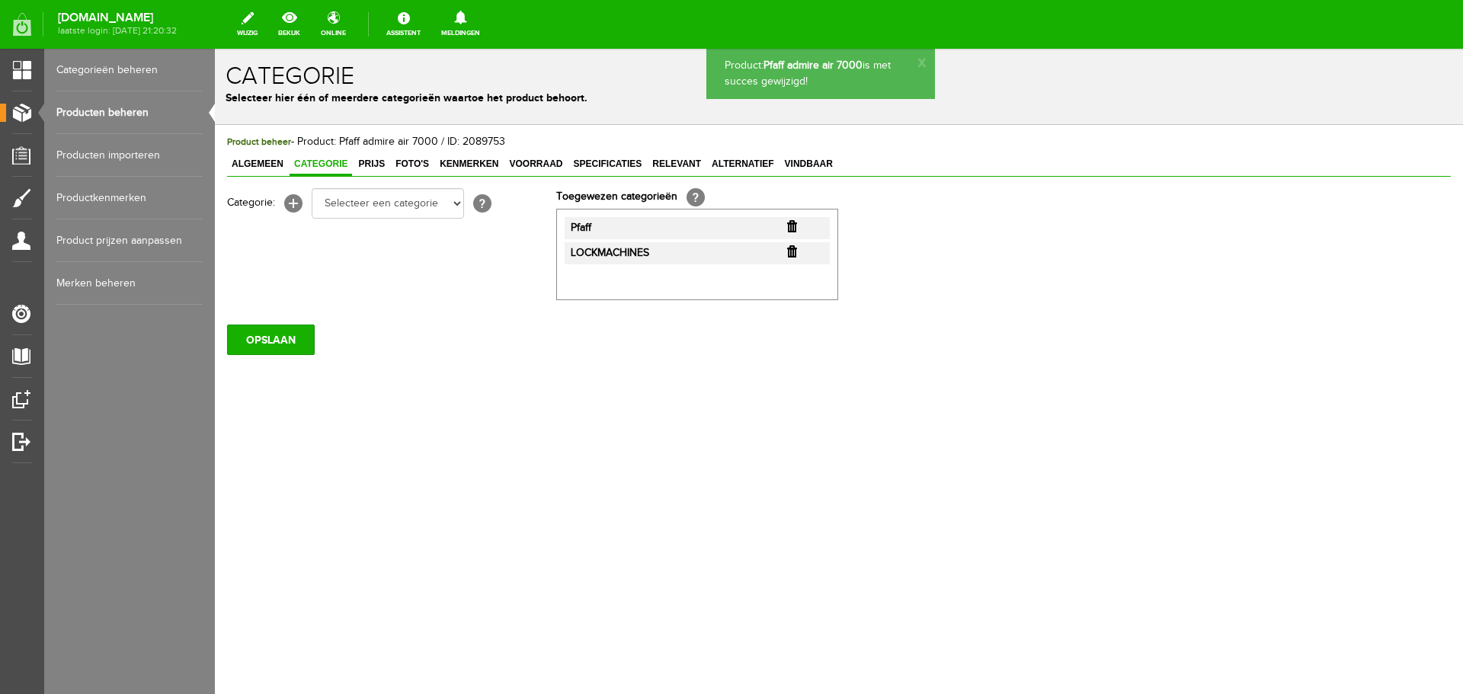
click at [111, 107] on link "Producten beheren" at bounding box center [129, 112] width 146 height 43
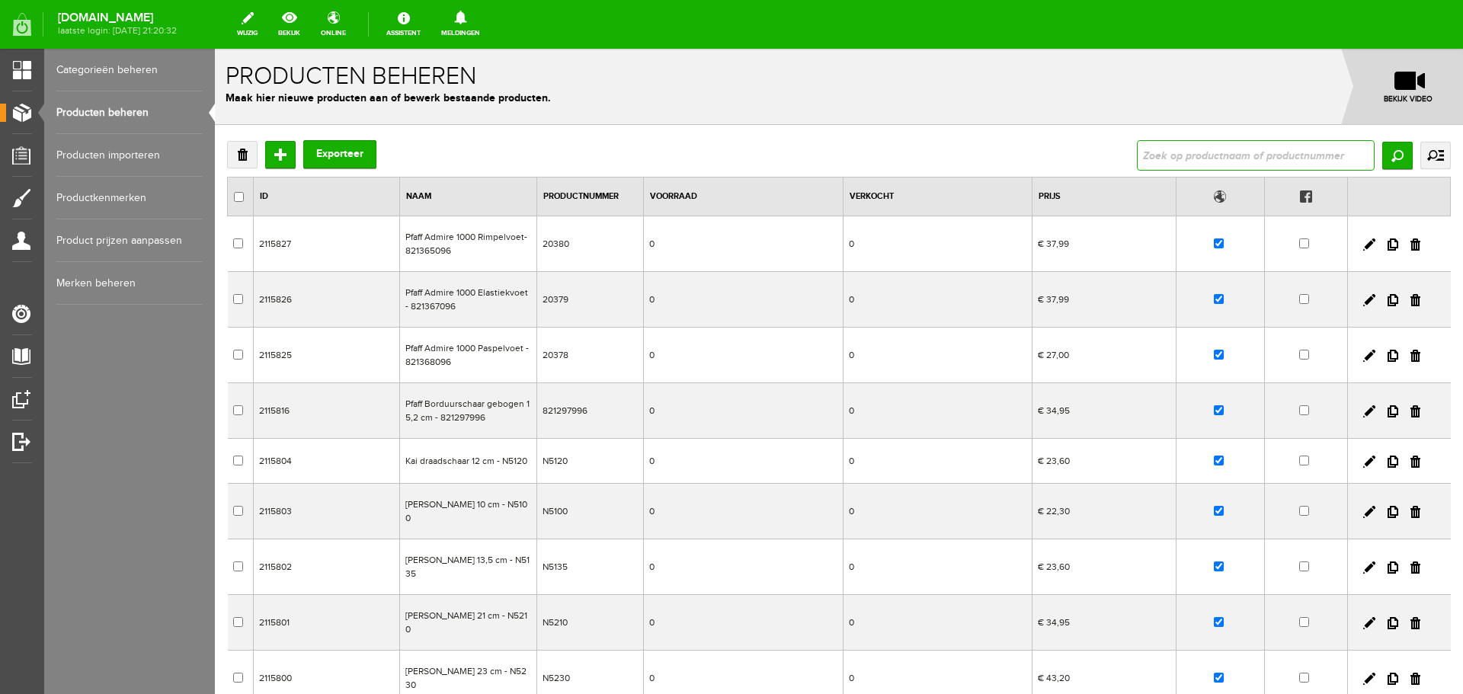
click at [1216, 148] on input "text" at bounding box center [1256, 155] width 238 height 30
type input "pfaff"
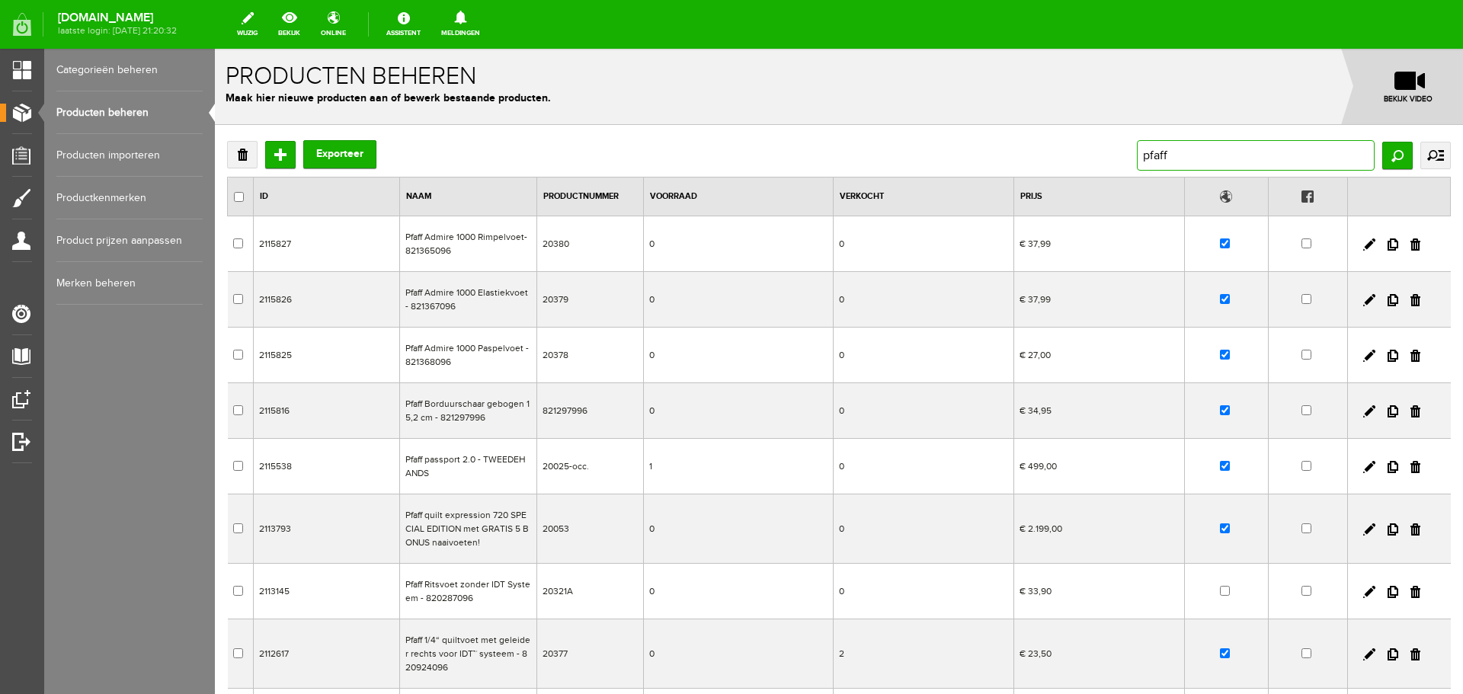
drag, startPoint x: 1182, startPoint y: 158, endPoint x: 1078, endPoint y: 156, distance: 104.4
click at [1078, 156] on div "Verwijderen Toevoegen Exporteer pfaff Zoeken uitgebreid zoeken Categorie Cadeau…" at bounding box center [839, 155] width 1224 height 30
type input "S3"
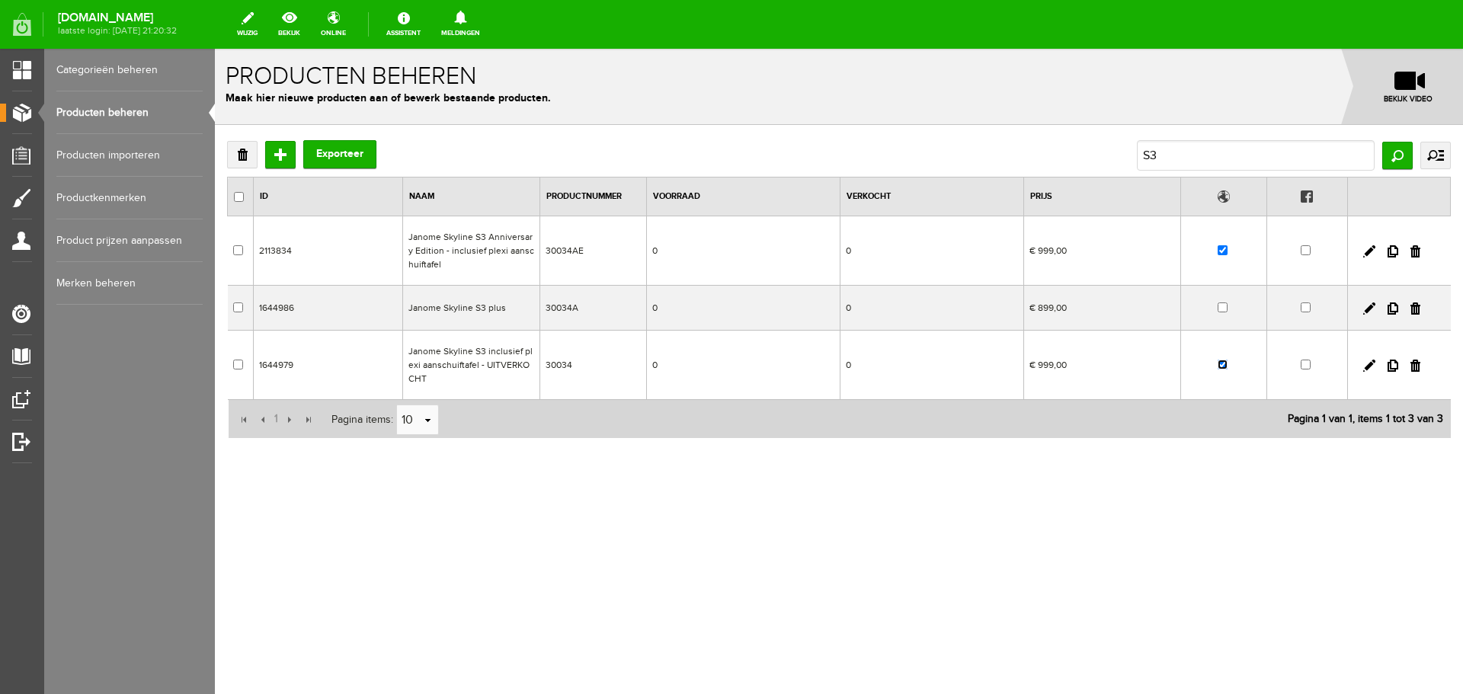
click at [1224, 367] on input "checkbox" at bounding box center [1223, 365] width 10 height 10
checkbox input "false"
click at [1173, 154] on input "S3" at bounding box center [1256, 155] width 238 height 30
type input "S5"
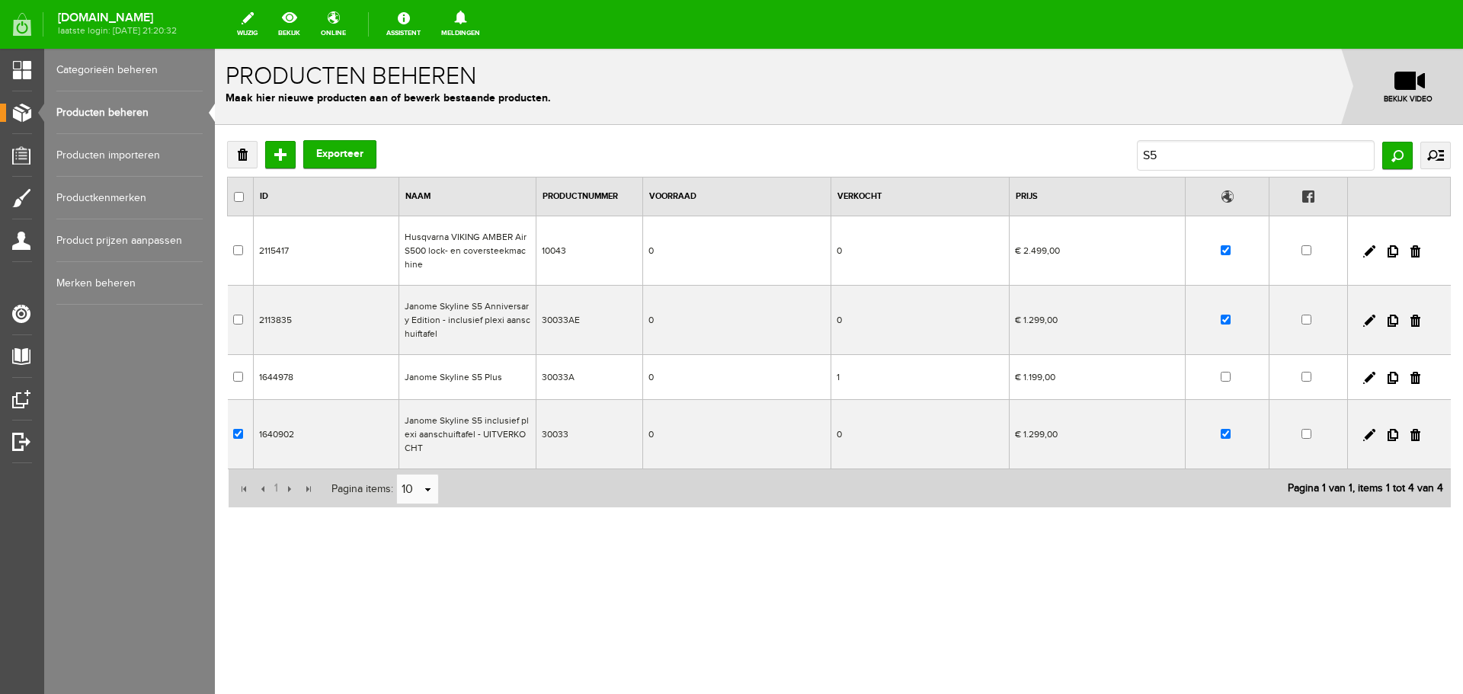
click at [1226, 441] on td at bounding box center [1227, 434] width 83 height 69
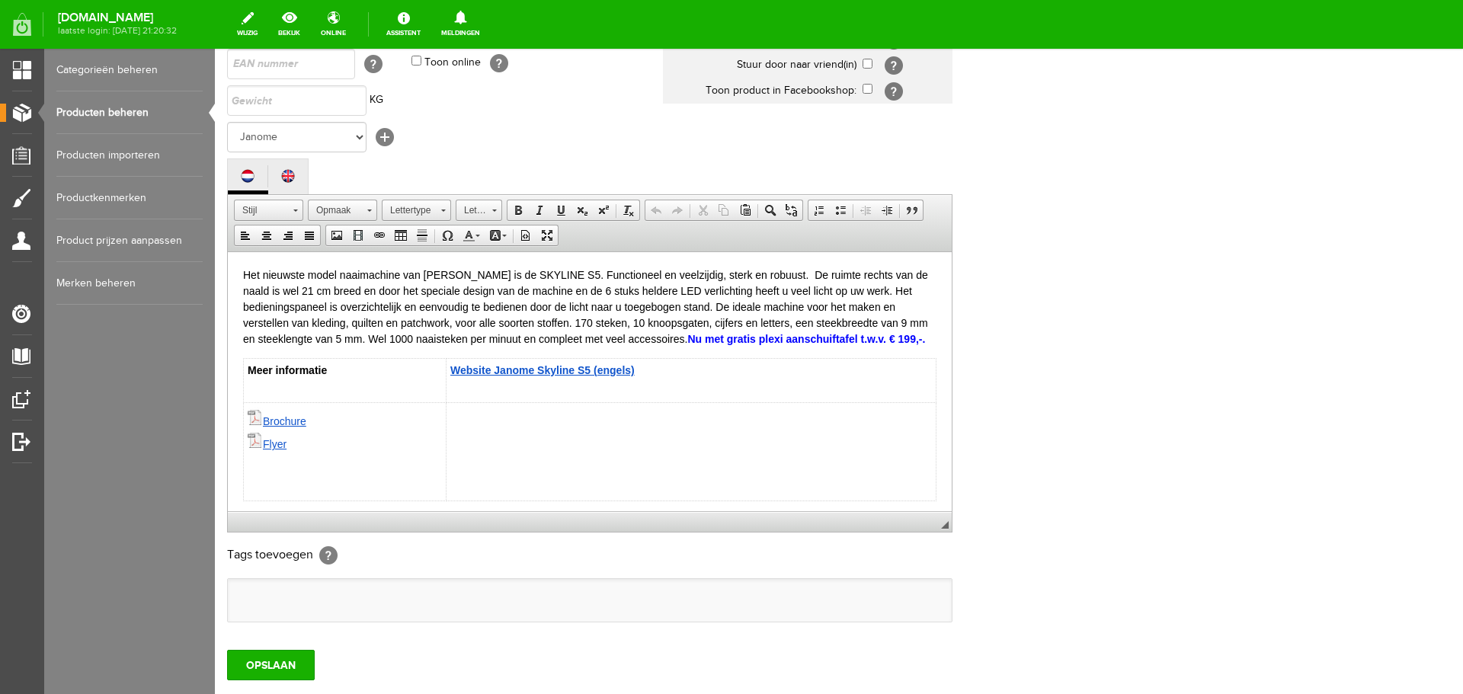
scroll to position [336, 0]
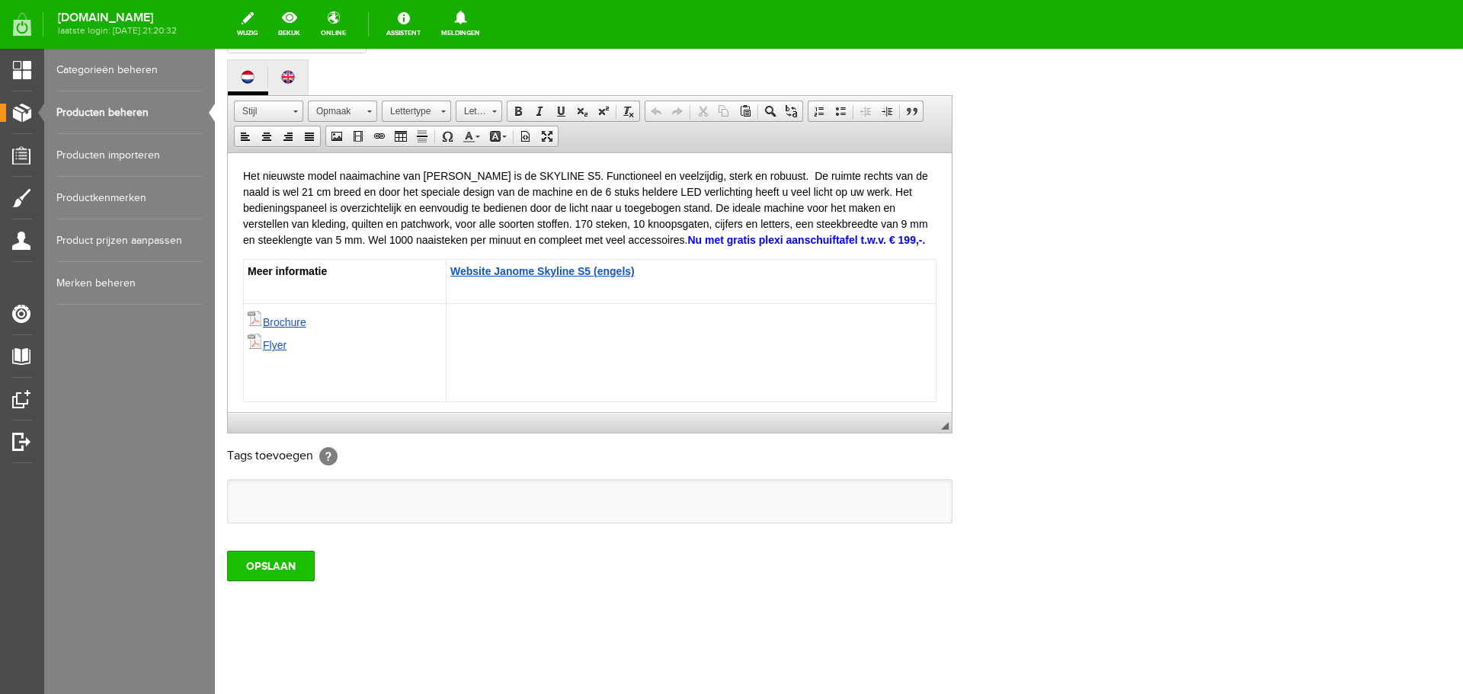
click at [250, 571] on input "OPSLAAN" at bounding box center [271, 566] width 88 height 30
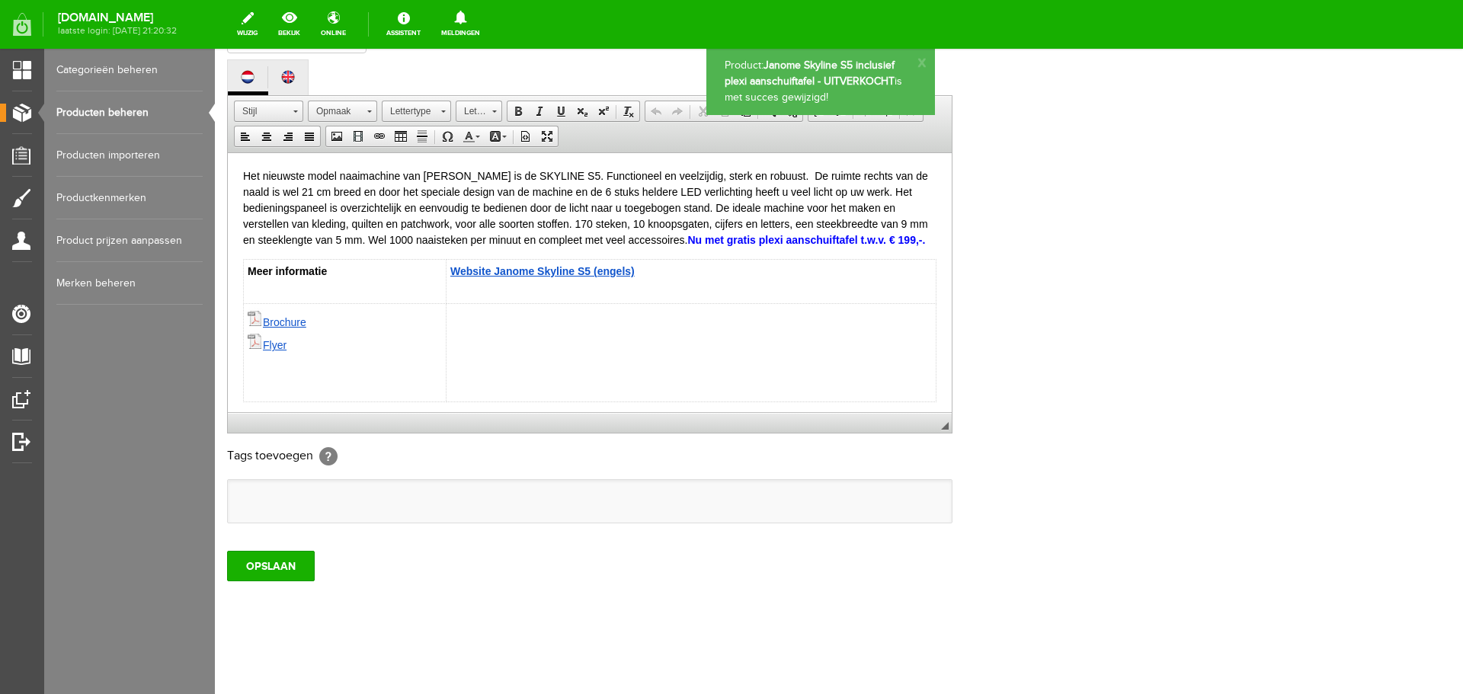
scroll to position [0, 0]
click at [123, 111] on link "Producten beheren" at bounding box center [129, 112] width 146 height 43
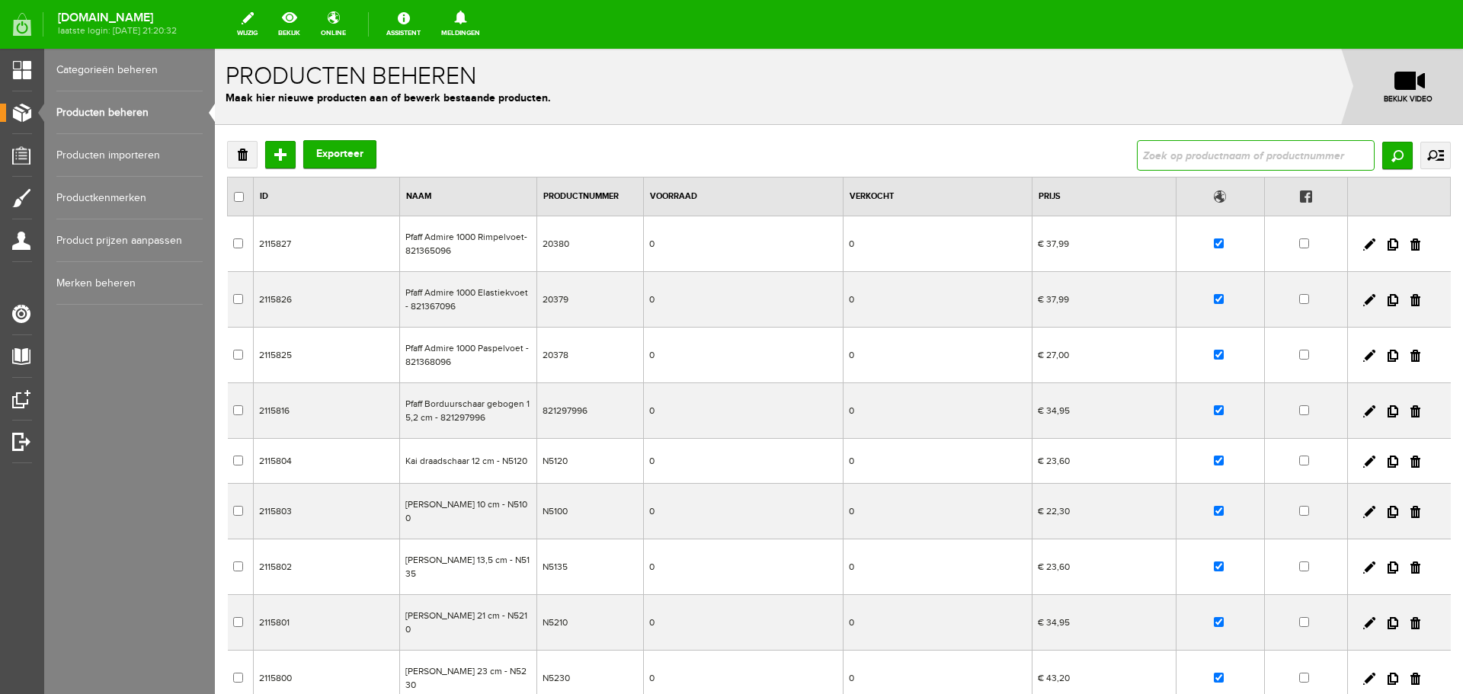
click at [1146, 155] on input "text" at bounding box center [1256, 155] width 238 height 30
click at [101, 69] on link "Categorieën beheren" at bounding box center [129, 70] width 146 height 43
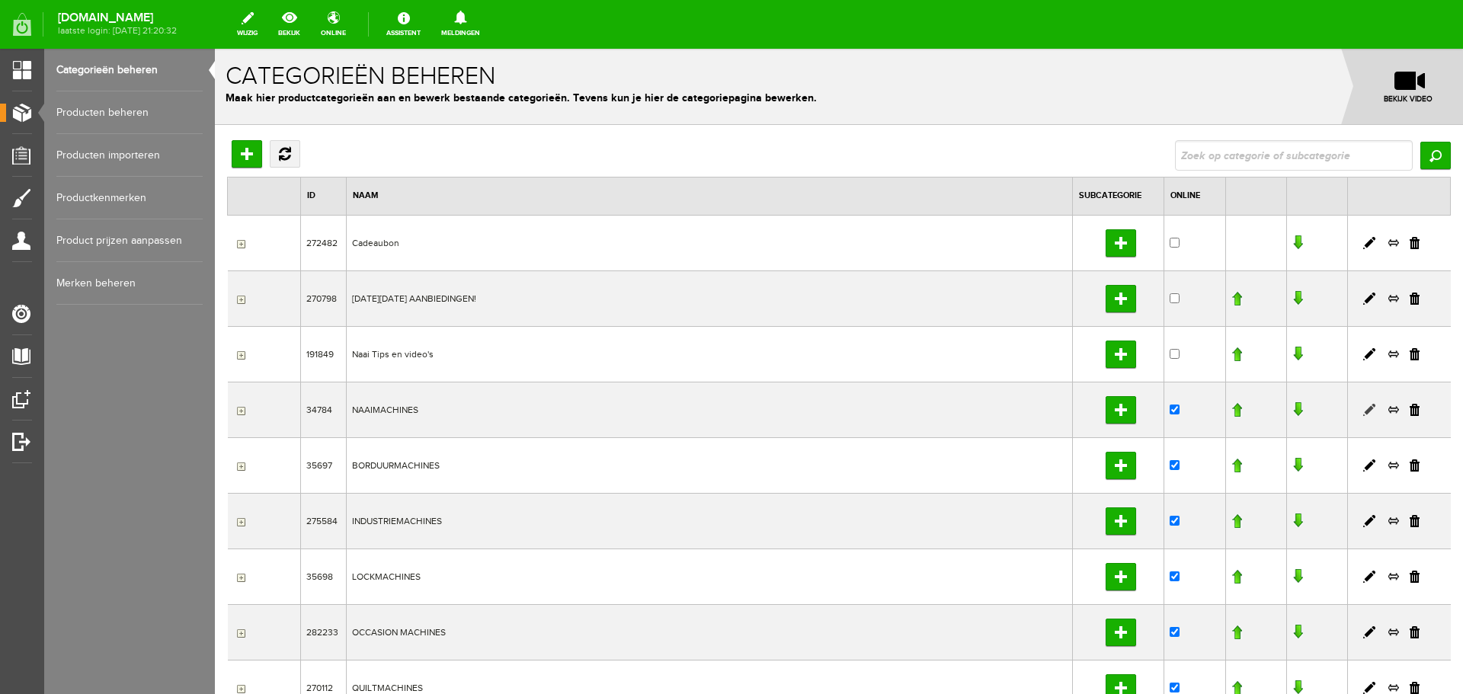
click at [1364, 409] on link at bounding box center [1370, 410] width 12 height 12
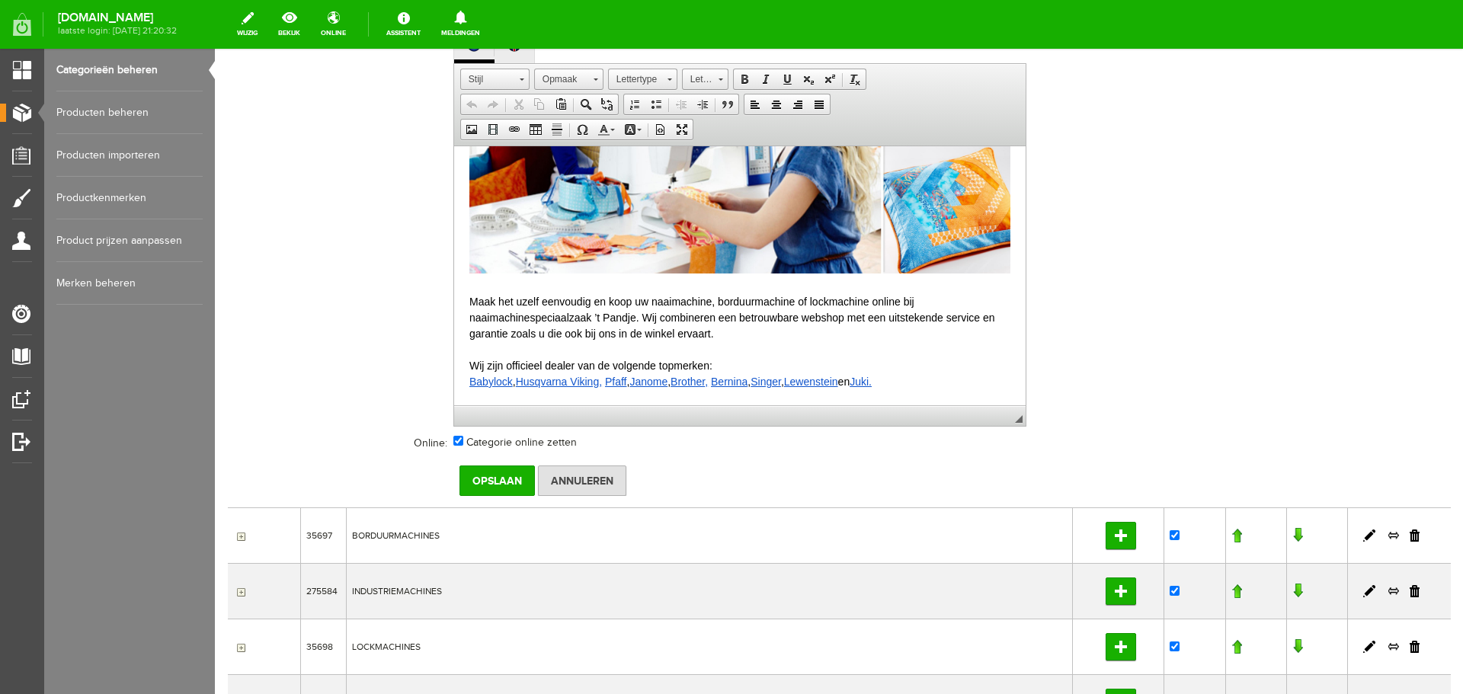
scroll to position [534, 0]
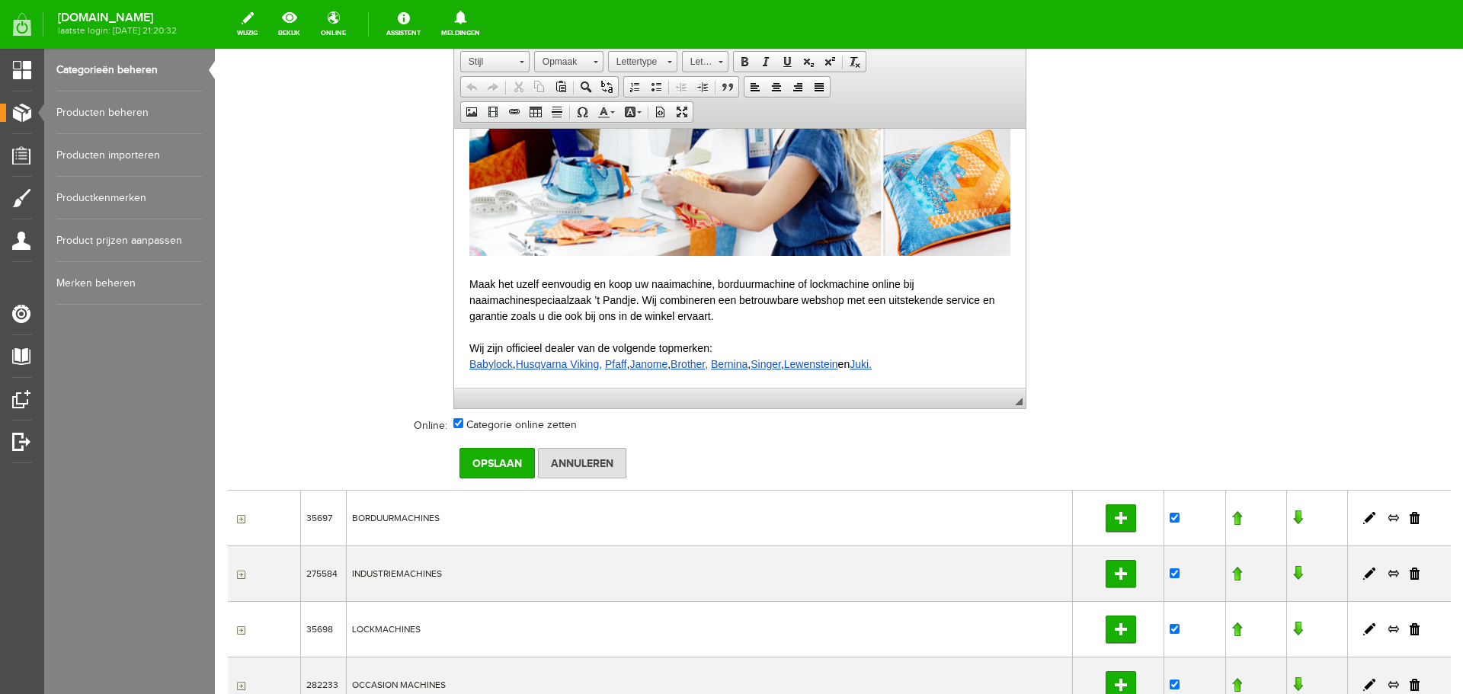
click at [732, 364] on link "Bernina" at bounding box center [728, 363] width 37 height 12
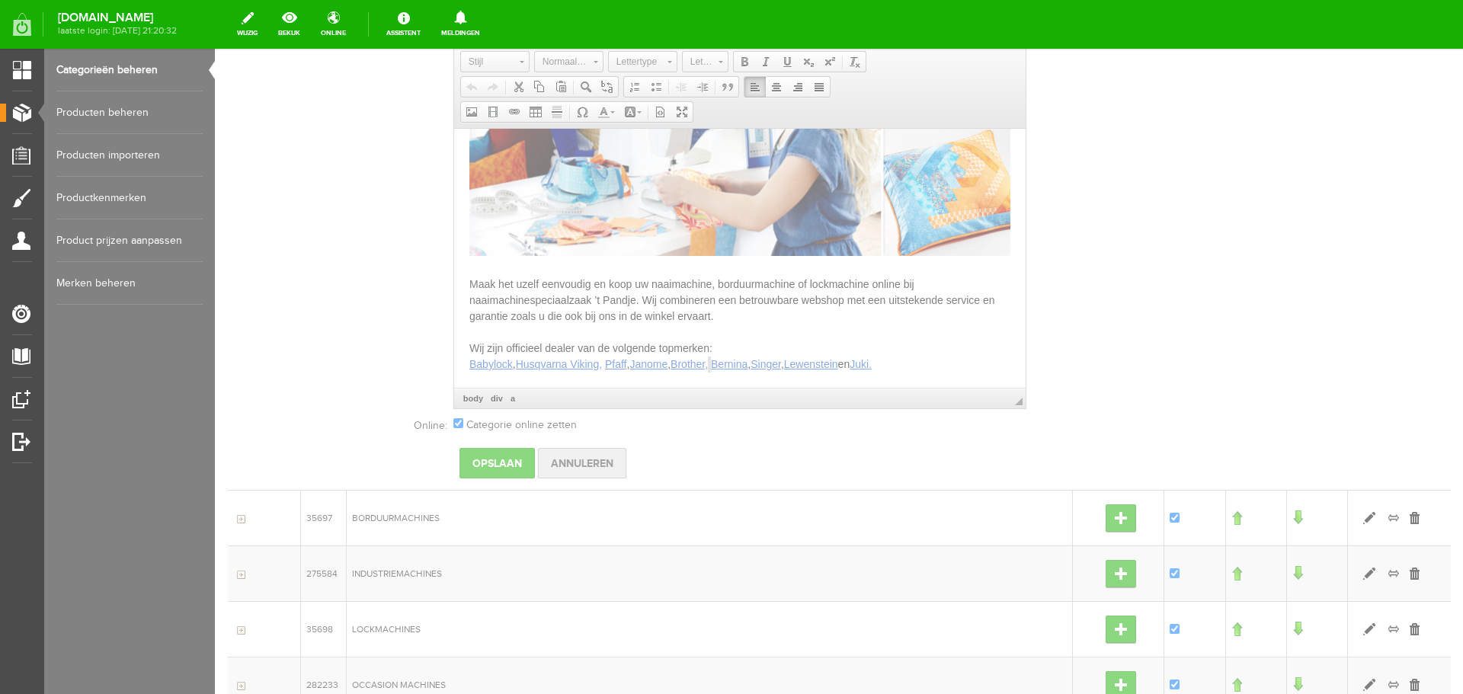
type input "[DOMAIN_NAME][URL]"
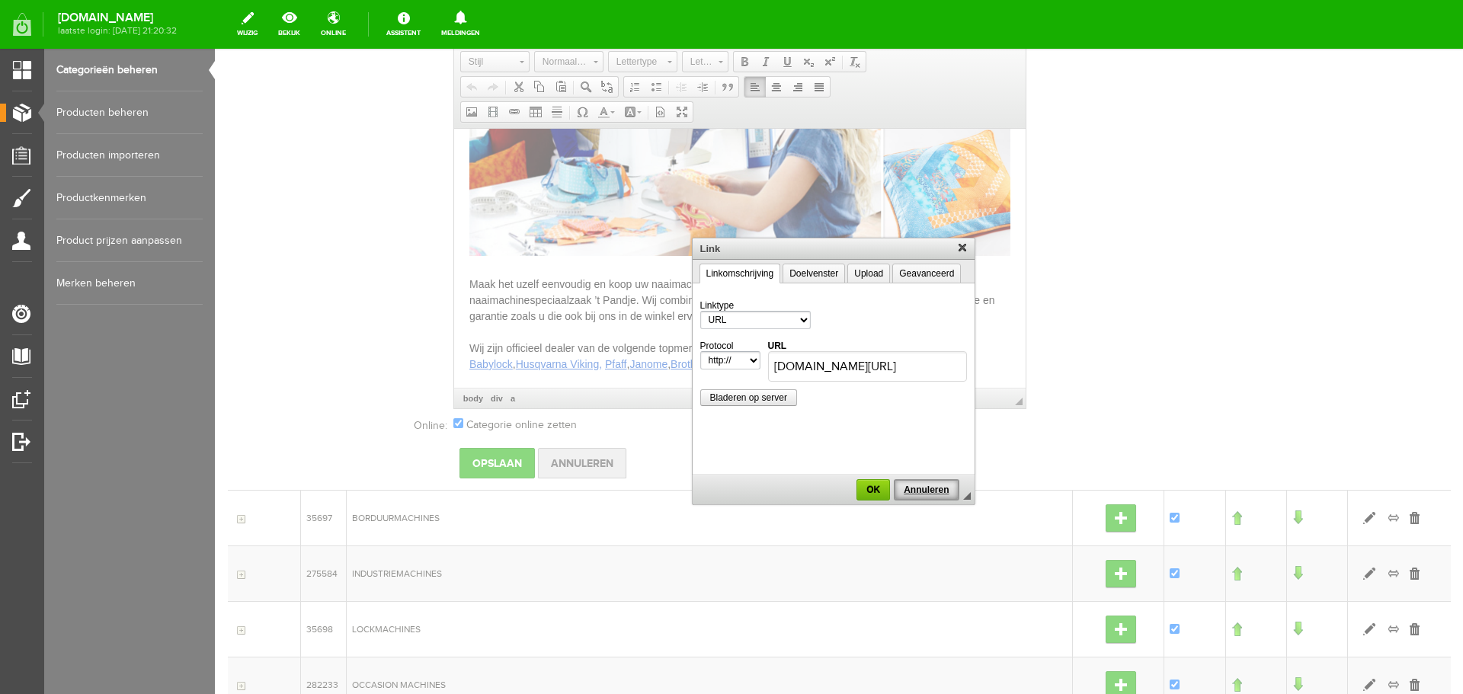
click at [915, 486] on span "Annuleren" at bounding box center [927, 490] width 62 height 11
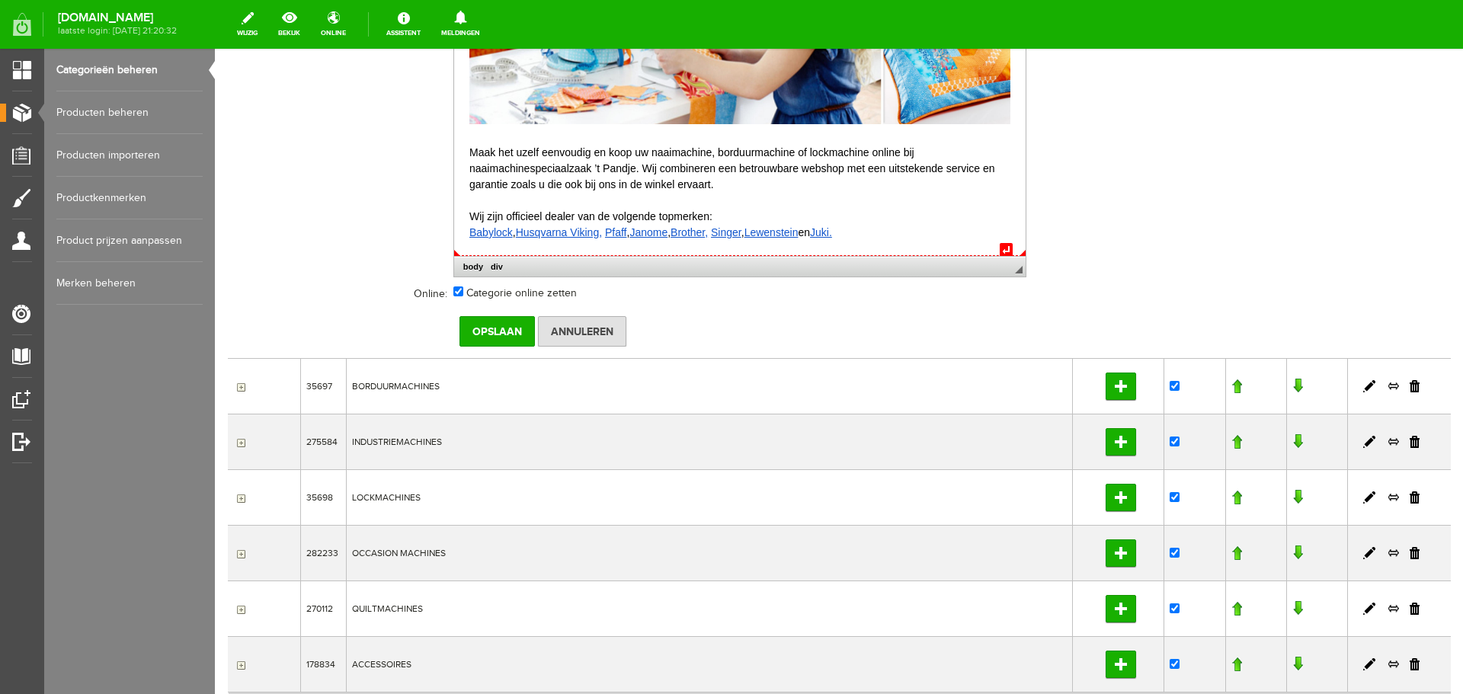
scroll to position [686, 0]
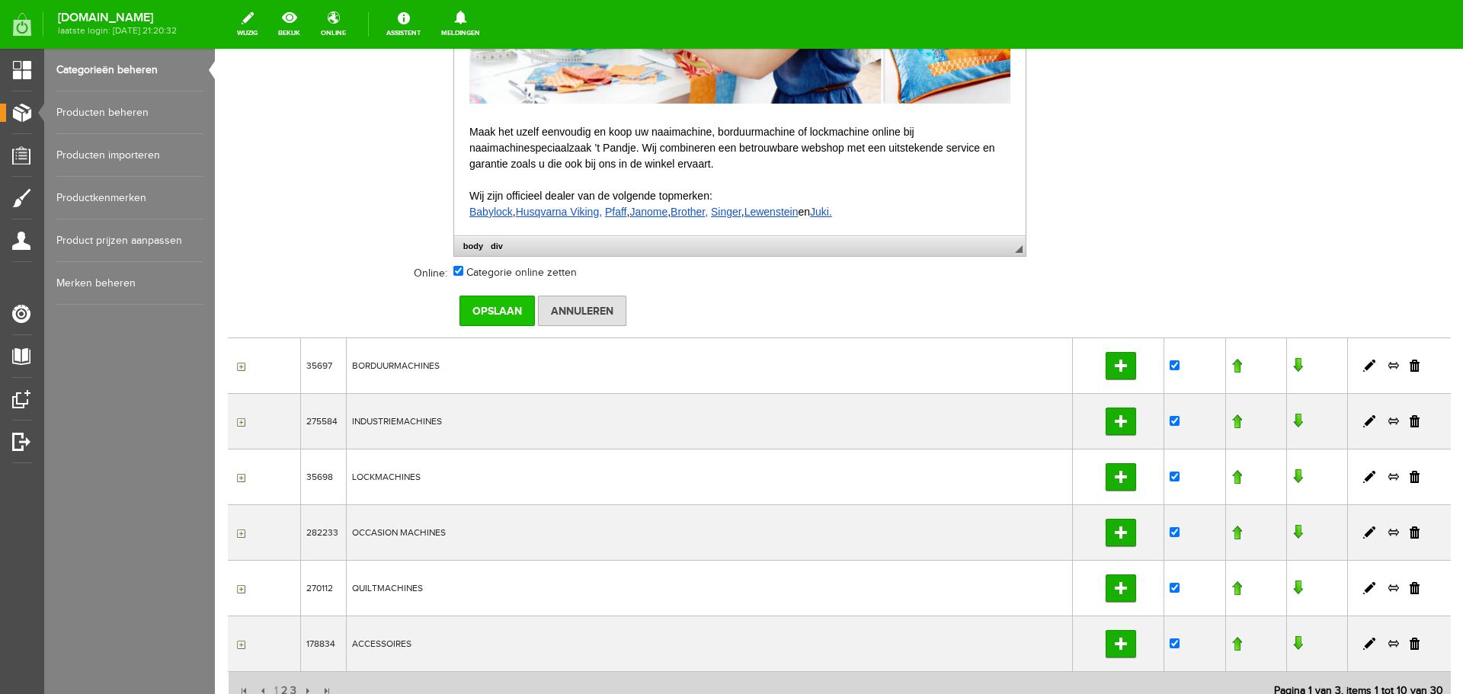
click at [490, 309] on input "Opslaan" at bounding box center [497, 311] width 75 height 30
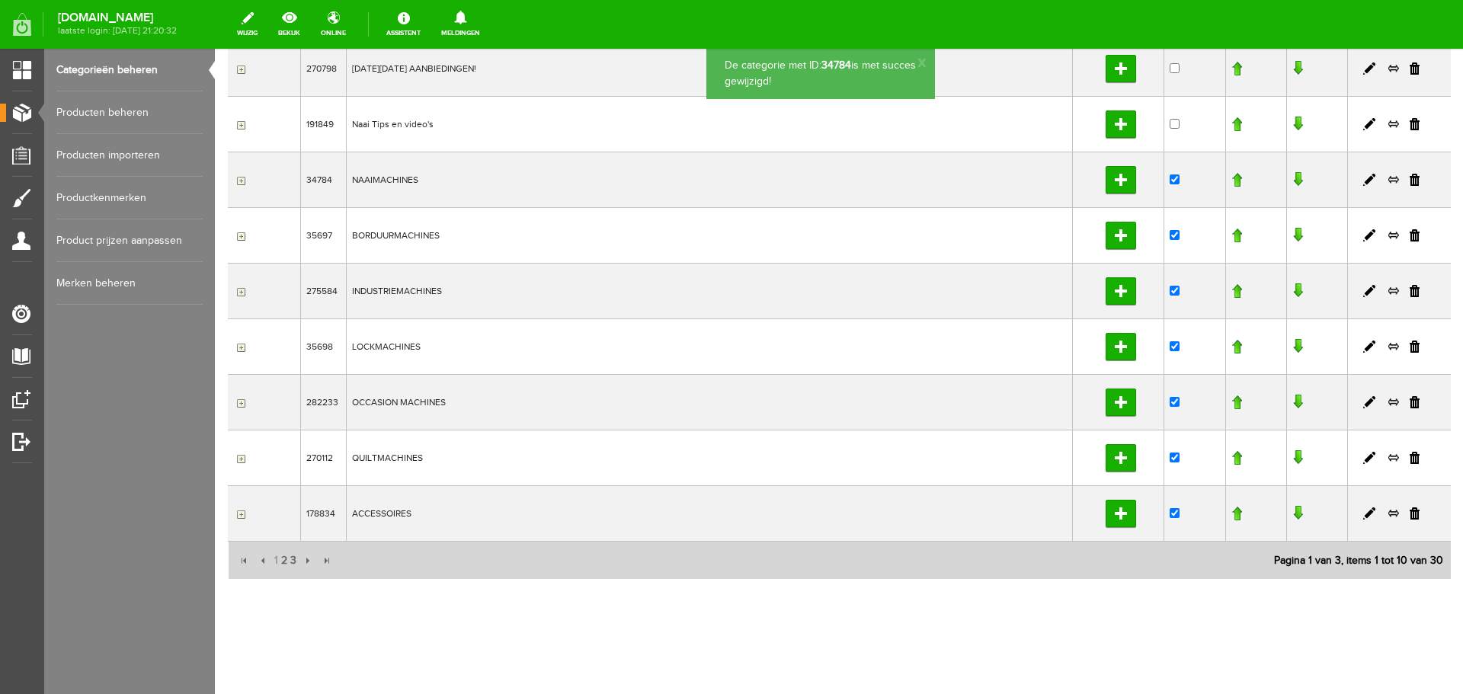
scroll to position [230, 0]
click at [240, 179] on input "button" at bounding box center [239, 181] width 12 height 12
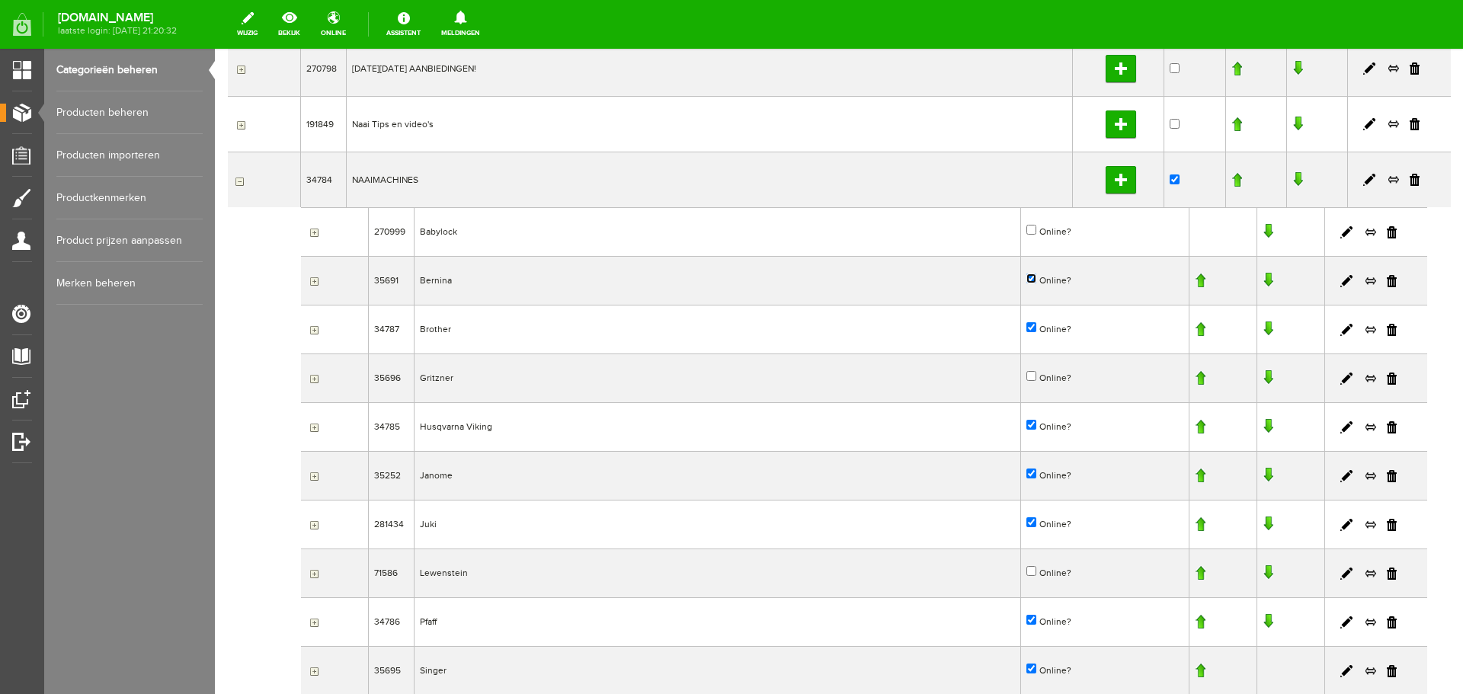
click at [1027, 279] on input "Online?" at bounding box center [1032, 279] width 10 height 10
checkbox input "false"
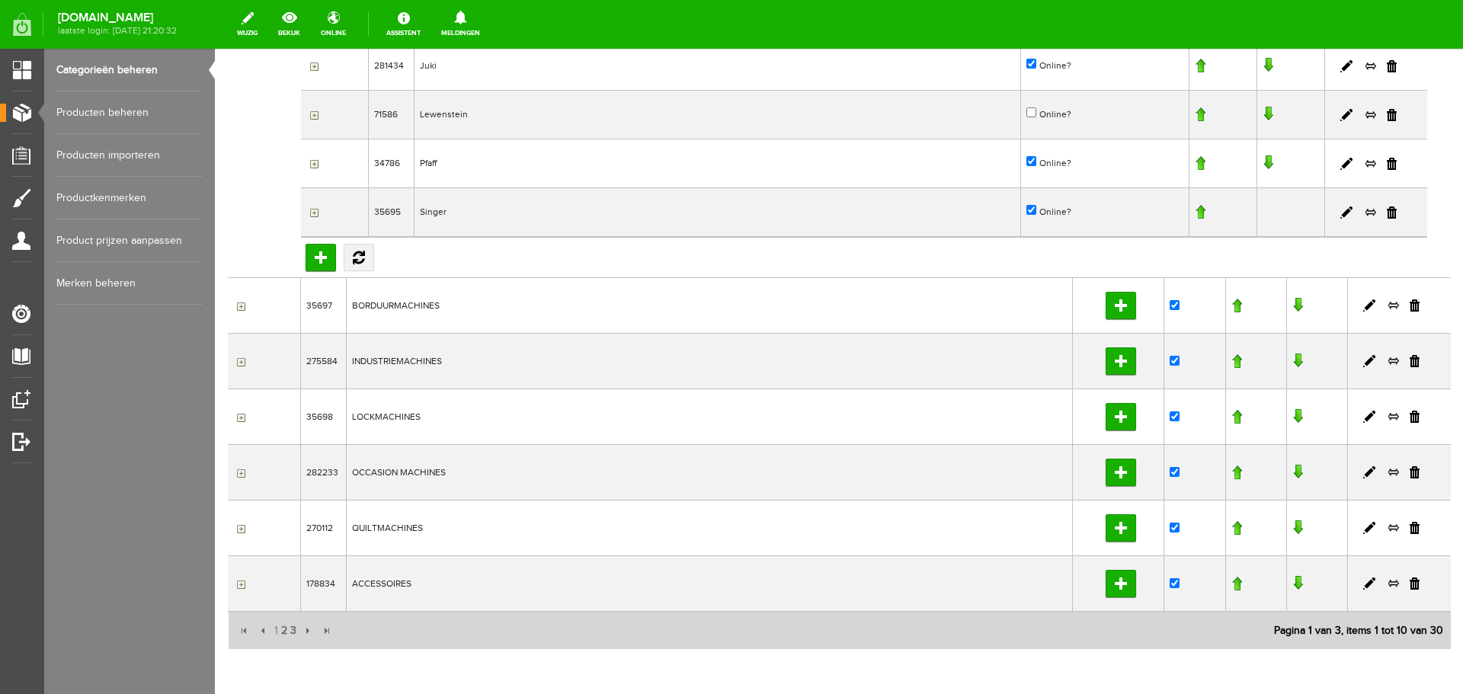
scroll to position [759, 0]
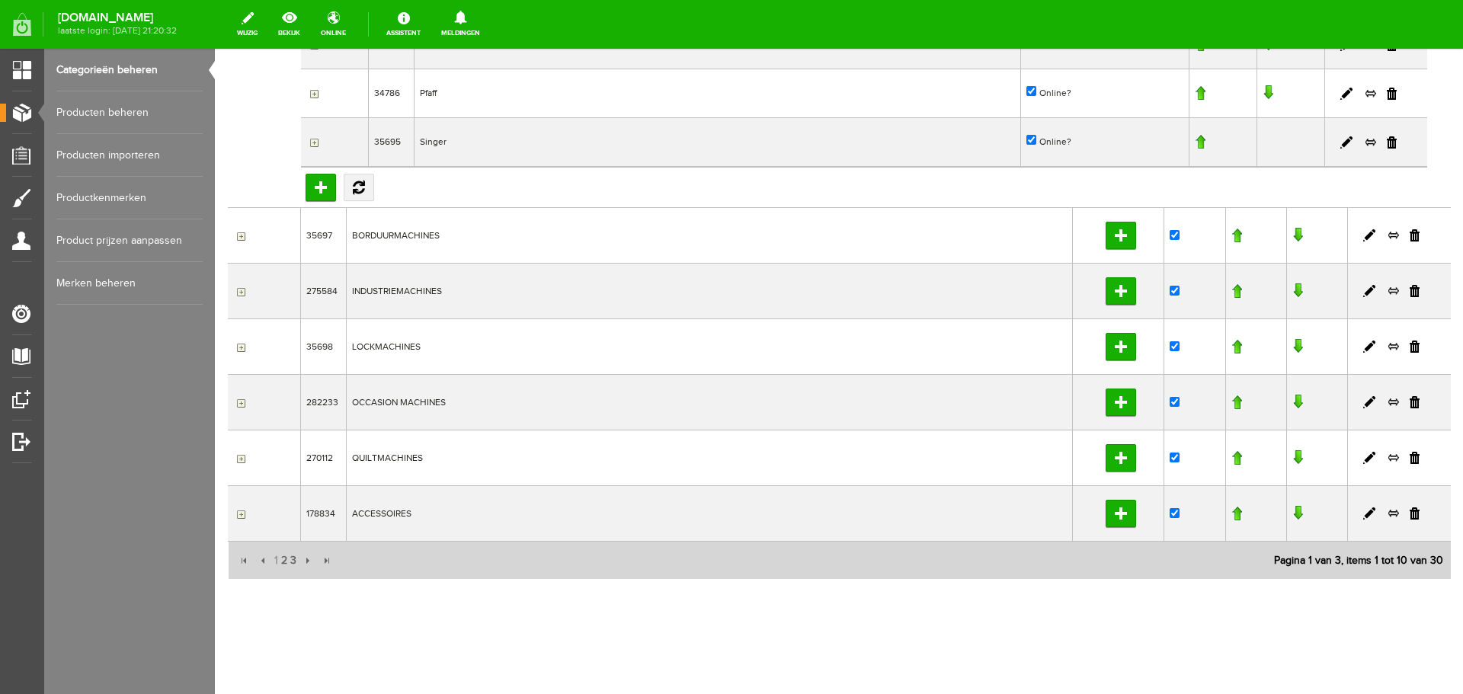
click at [241, 236] on input "button" at bounding box center [239, 236] width 12 height 12
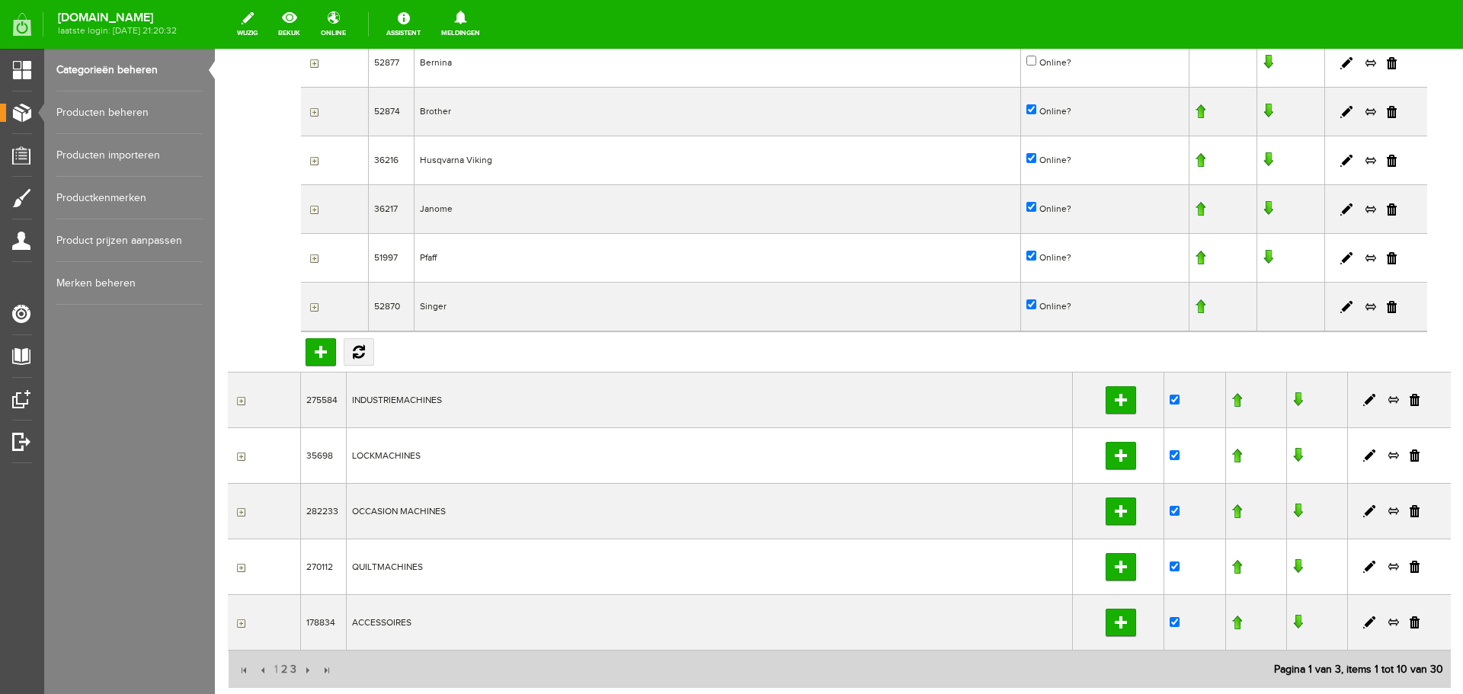
scroll to position [1064, 0]
click at [240, 457] on input "button" at bounding box center [239, 454] width 12 height 12
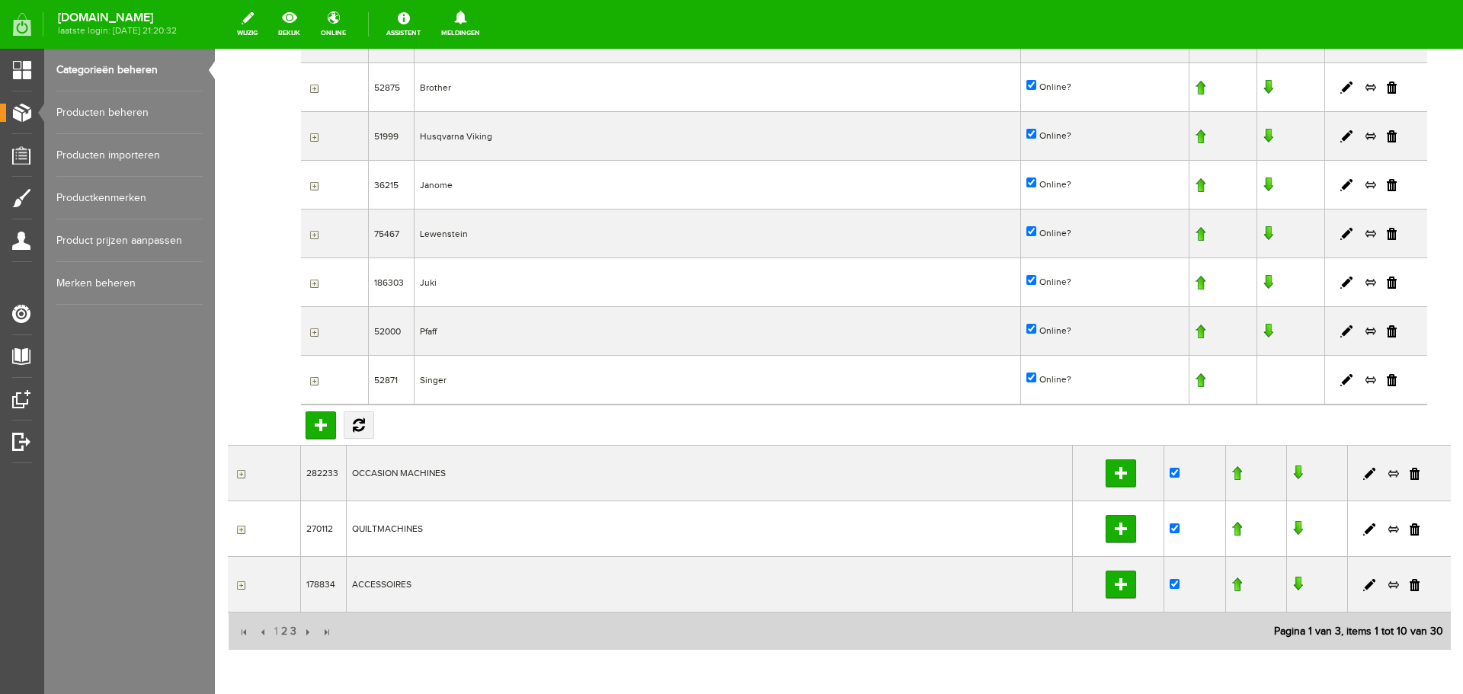
scroll to position [1674, 0]
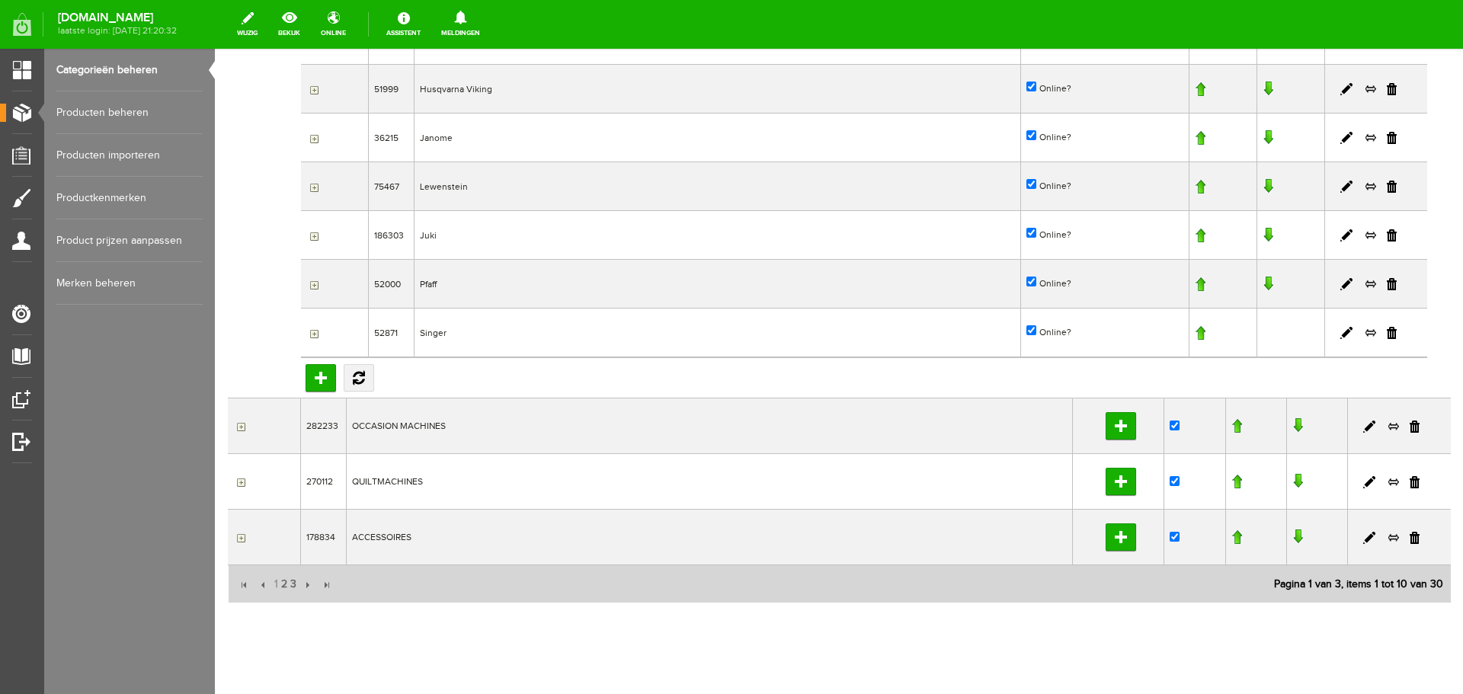
click at [241, 426] on input "button" at bounding box center [239, 427] width 12 height 12
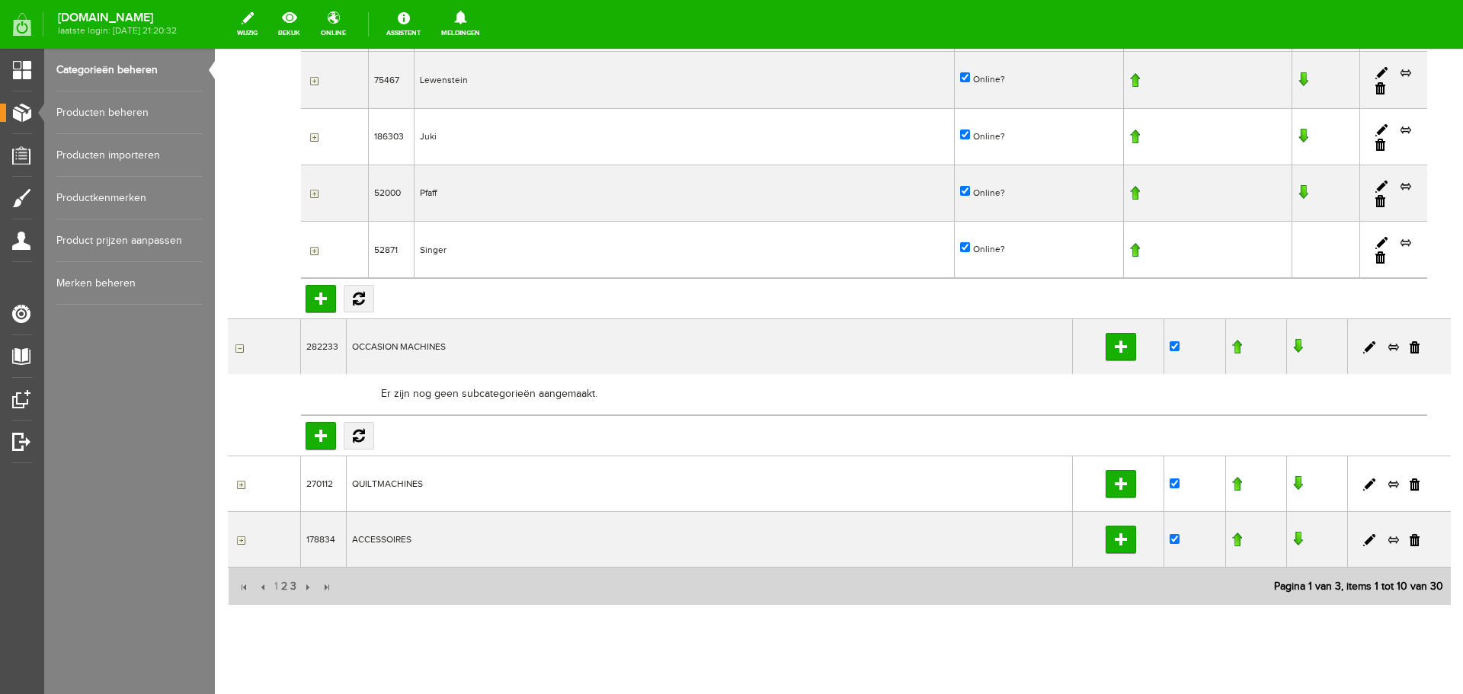
scroll to position [1849, 0]
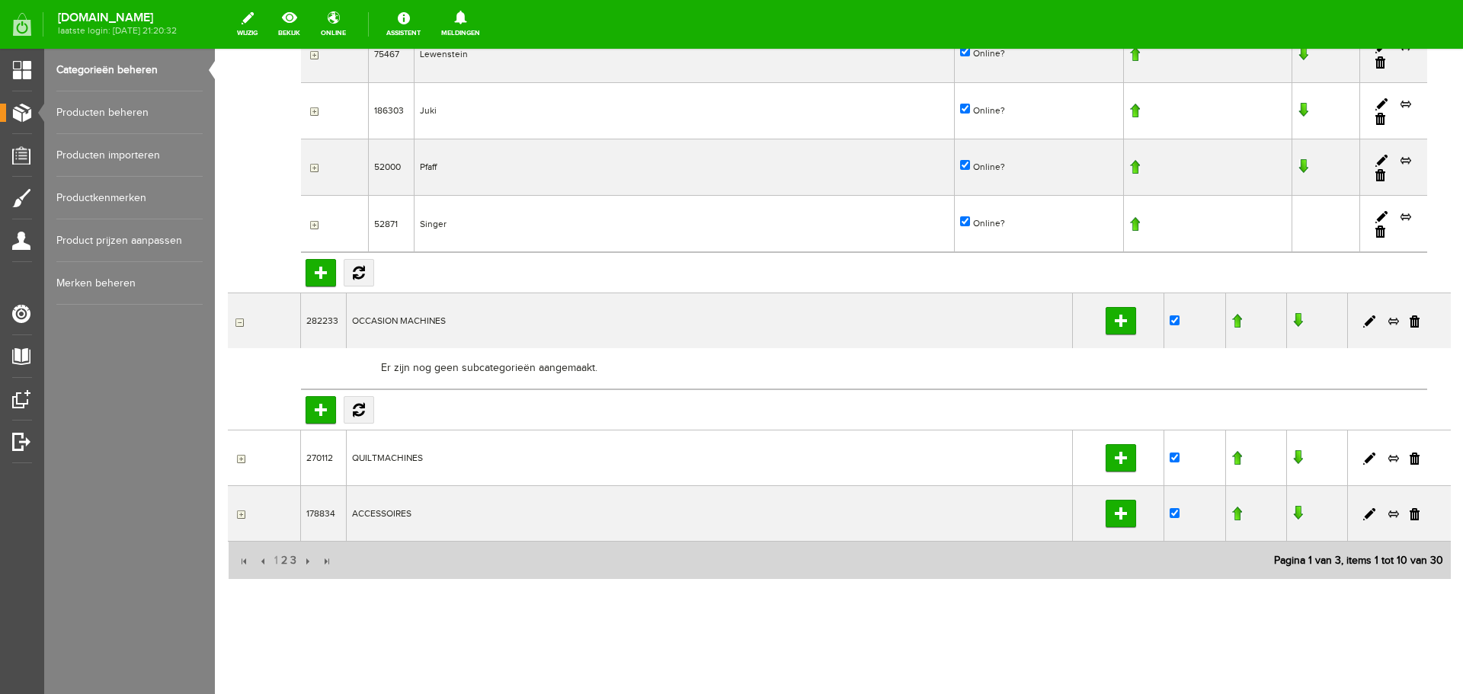
click at [242, 460] on input "button" at bounding box center [239, 459] width 12 height 12
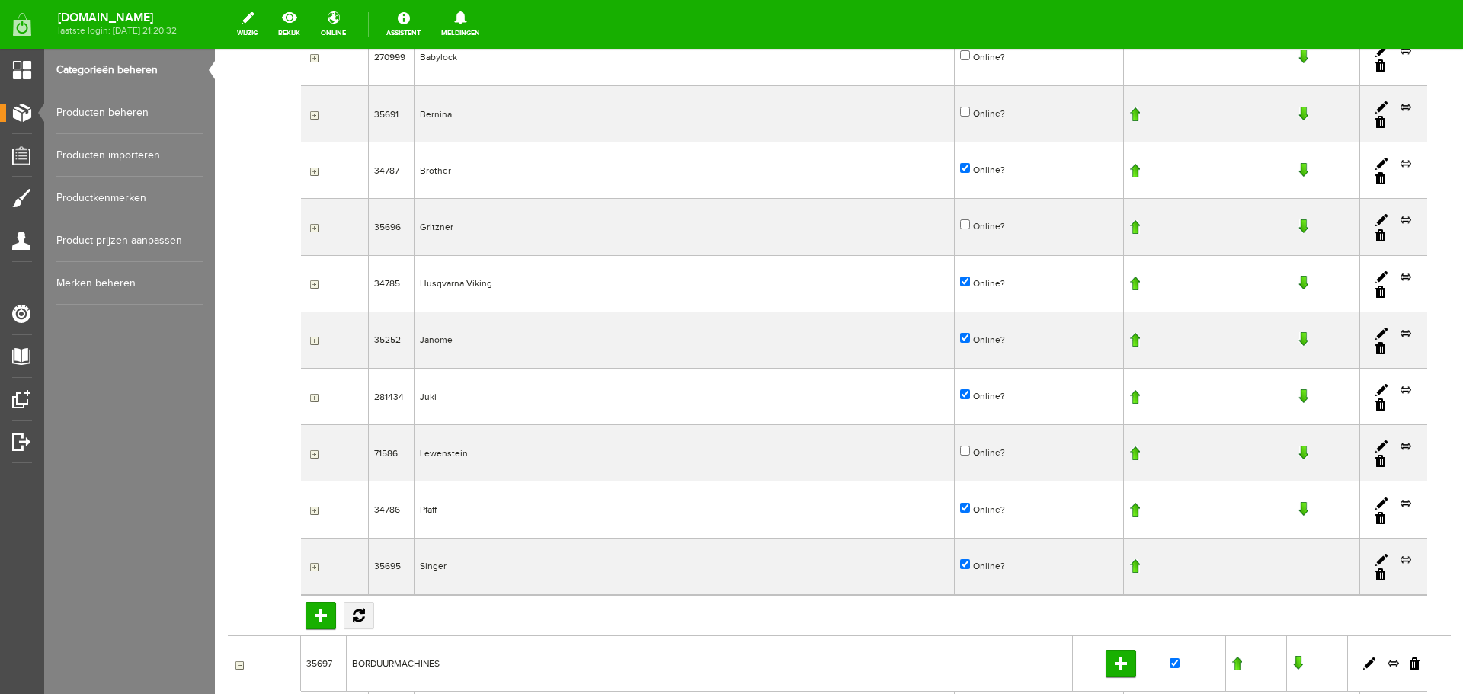
scroll to position [0, 0]
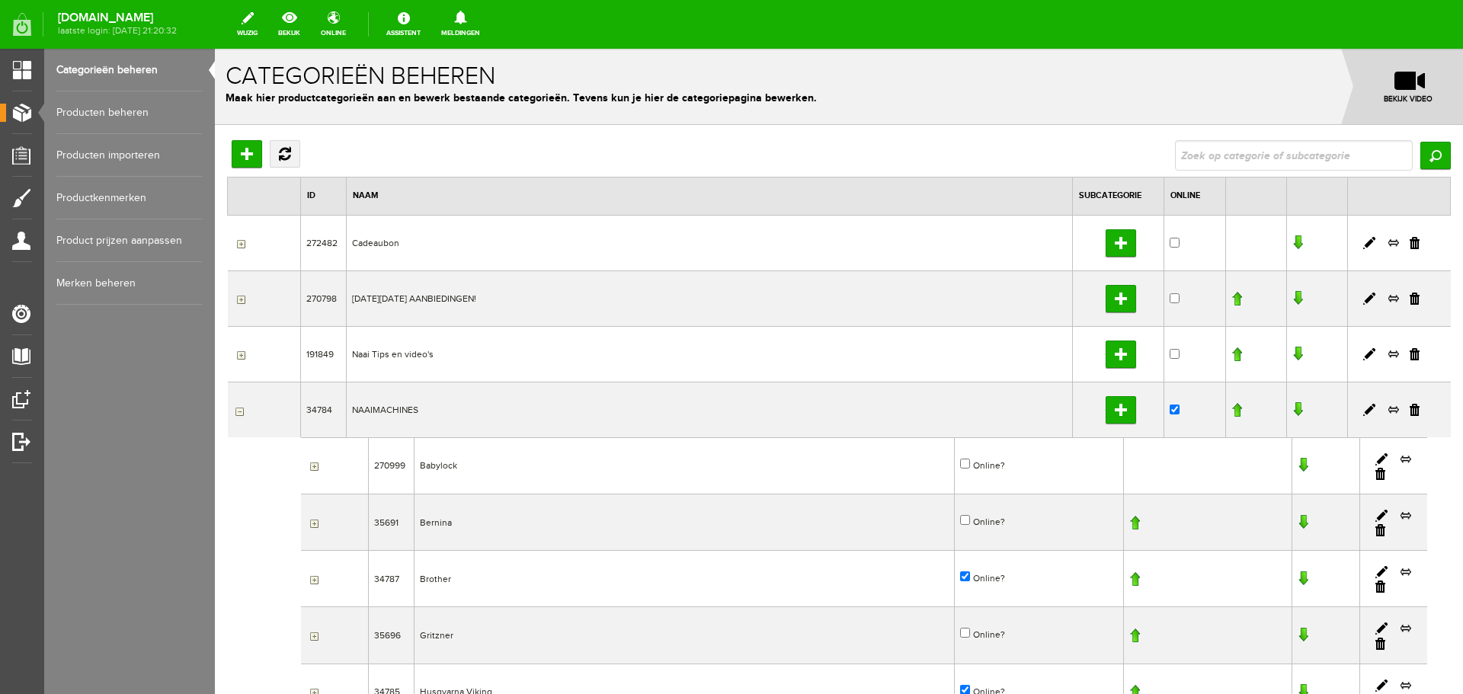
click at [72, 65] on link "Categorieën beheren" at bounding box center [129, 70] width 146 height 43
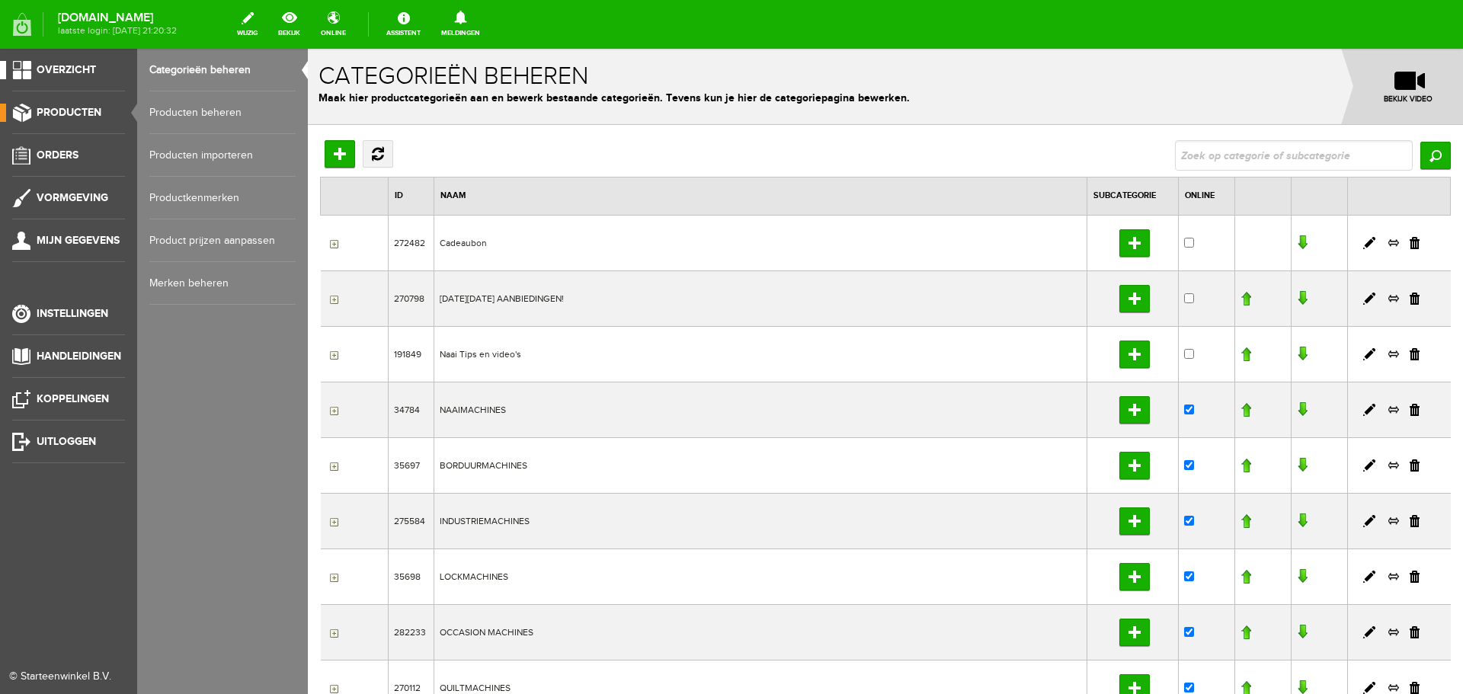
click at [66, 66] on span "Overzicht" at bounding box center [66, 69] width 59 height 13
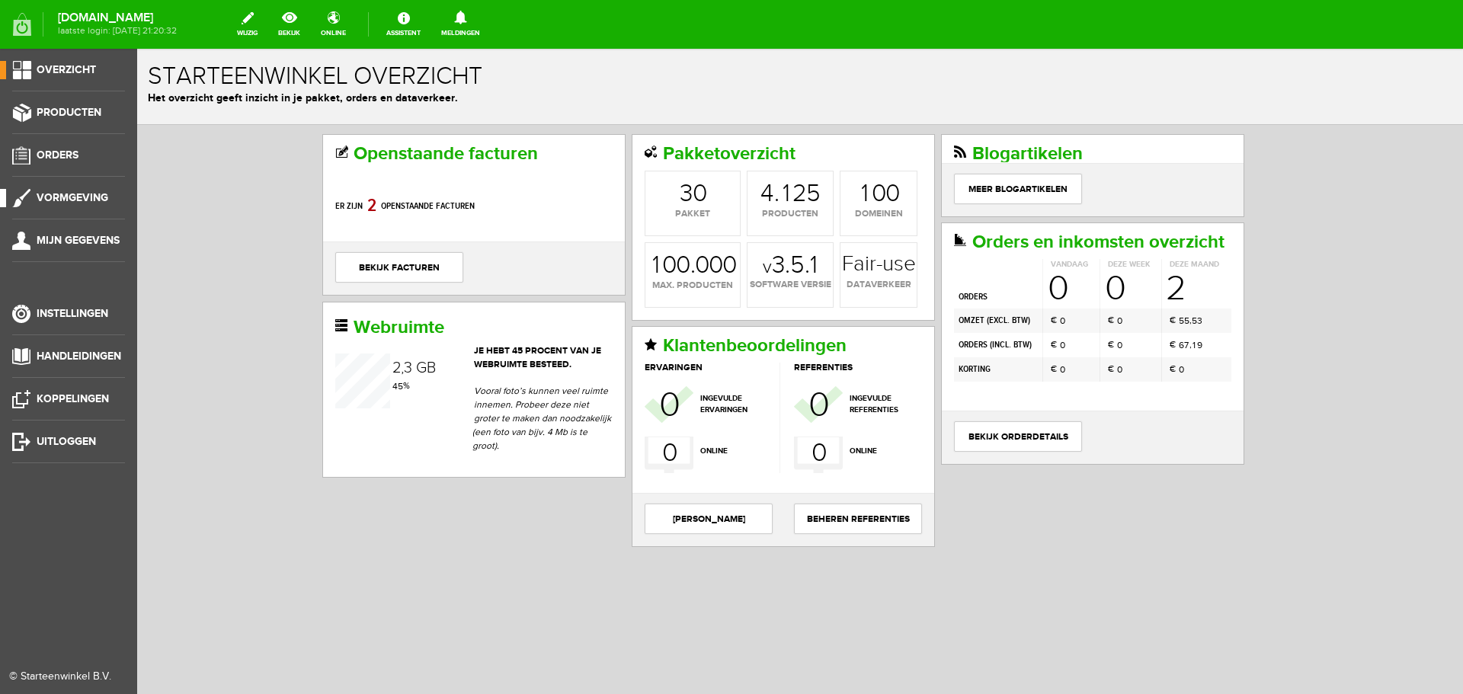
click at [61, 194] on span "Vormgeving" at bounding box center [73, 197] width 72 height 13
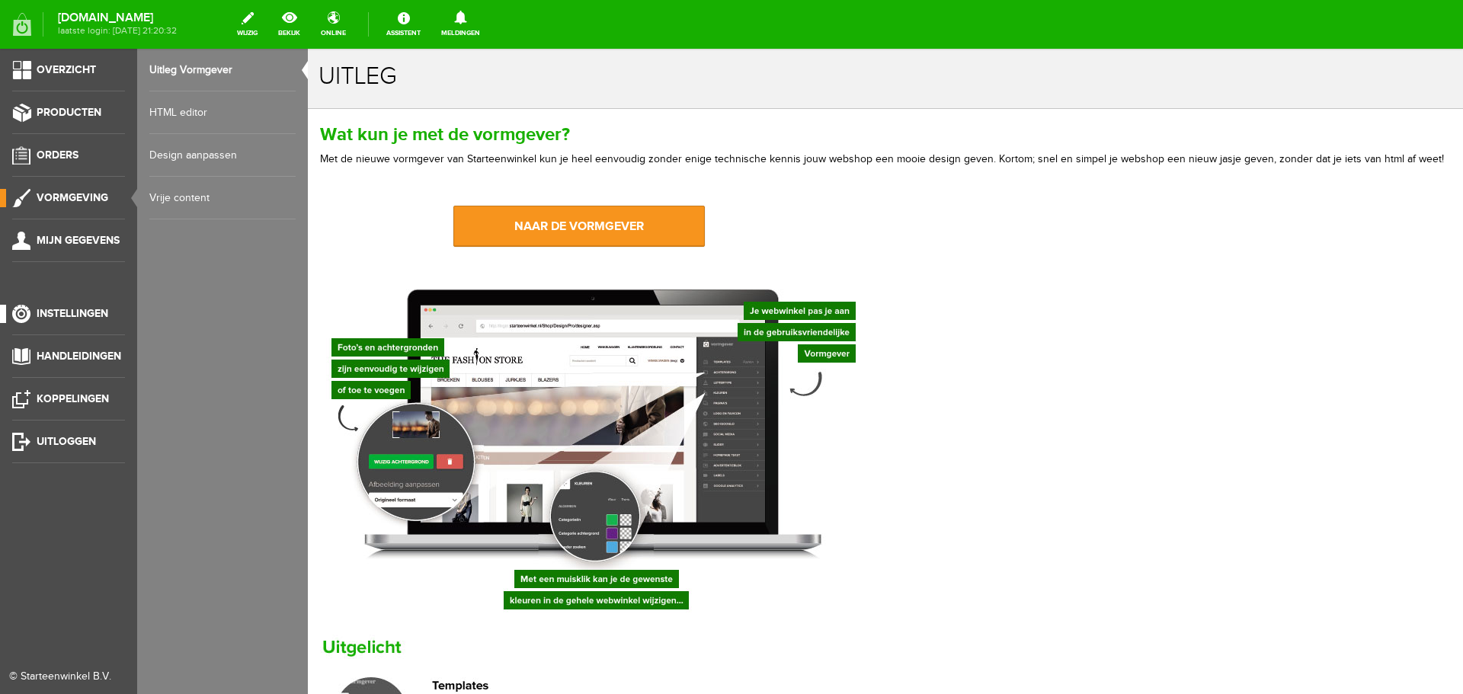
click at [63, 313] on span "Instellingen" at bounding box center [73, 313] width 72 height 13
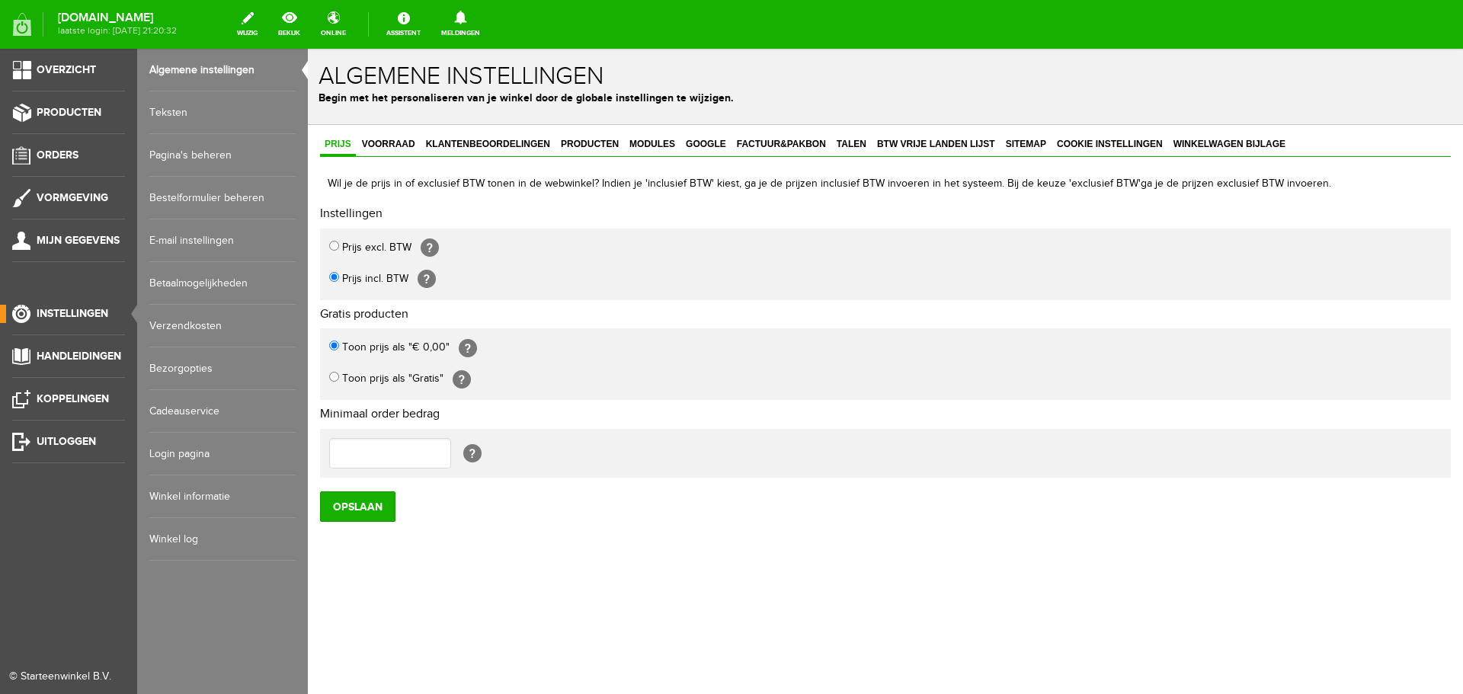
click at [177, 151] on link "Pagina's beheren" at bounding box center [222, 155] width 146 height 43
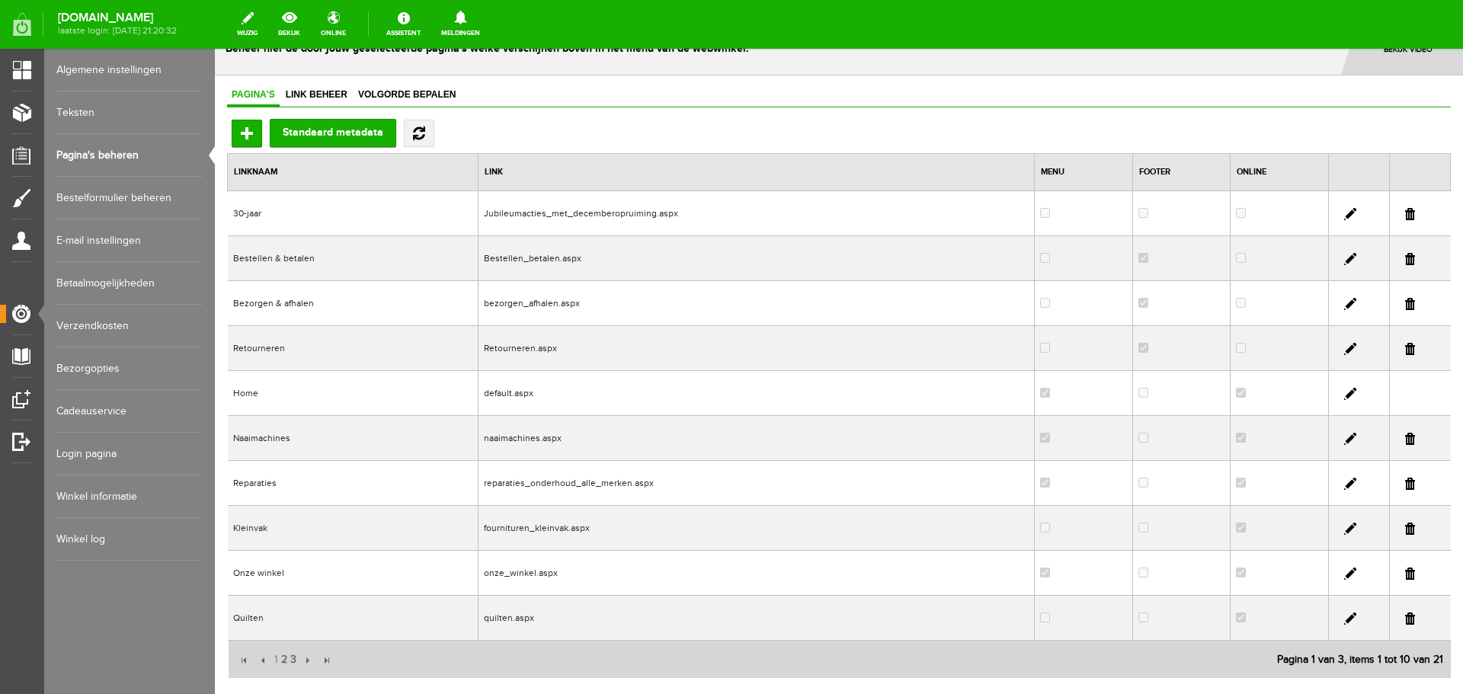
scroll to position [76, 0]
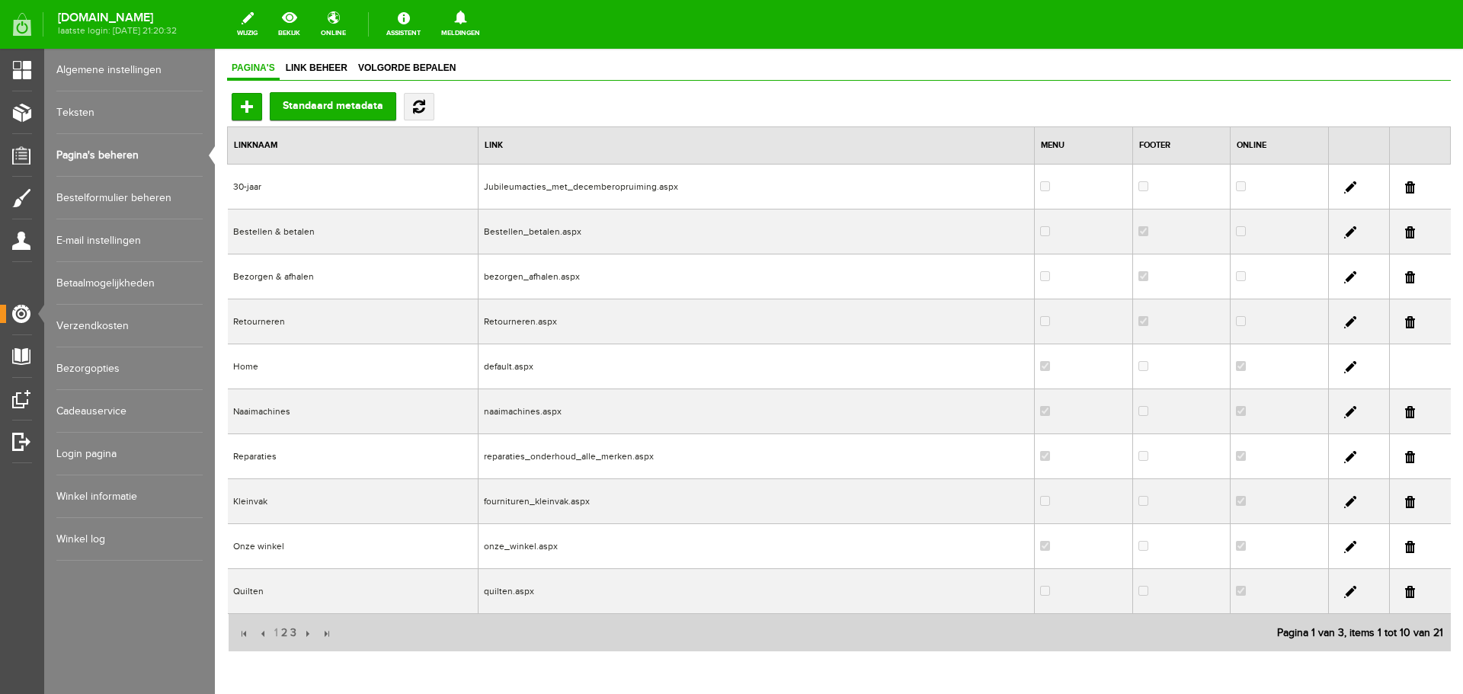
click at [1345, 412] on link at bounding box center [1351, 412] width 12 height 12
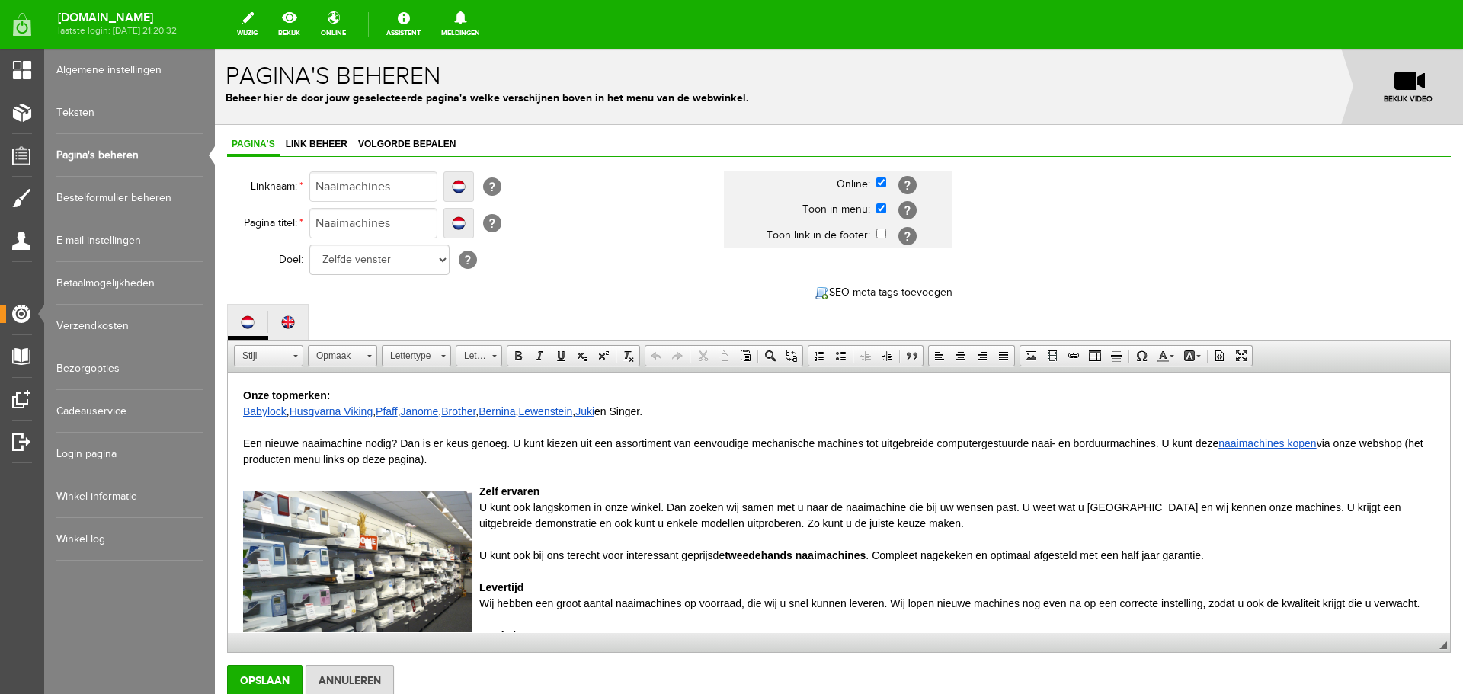
scroll to position [0, 0]
click at [502, 412] on link "Bernina" at bounding box center [497, 411] width 37 height 12
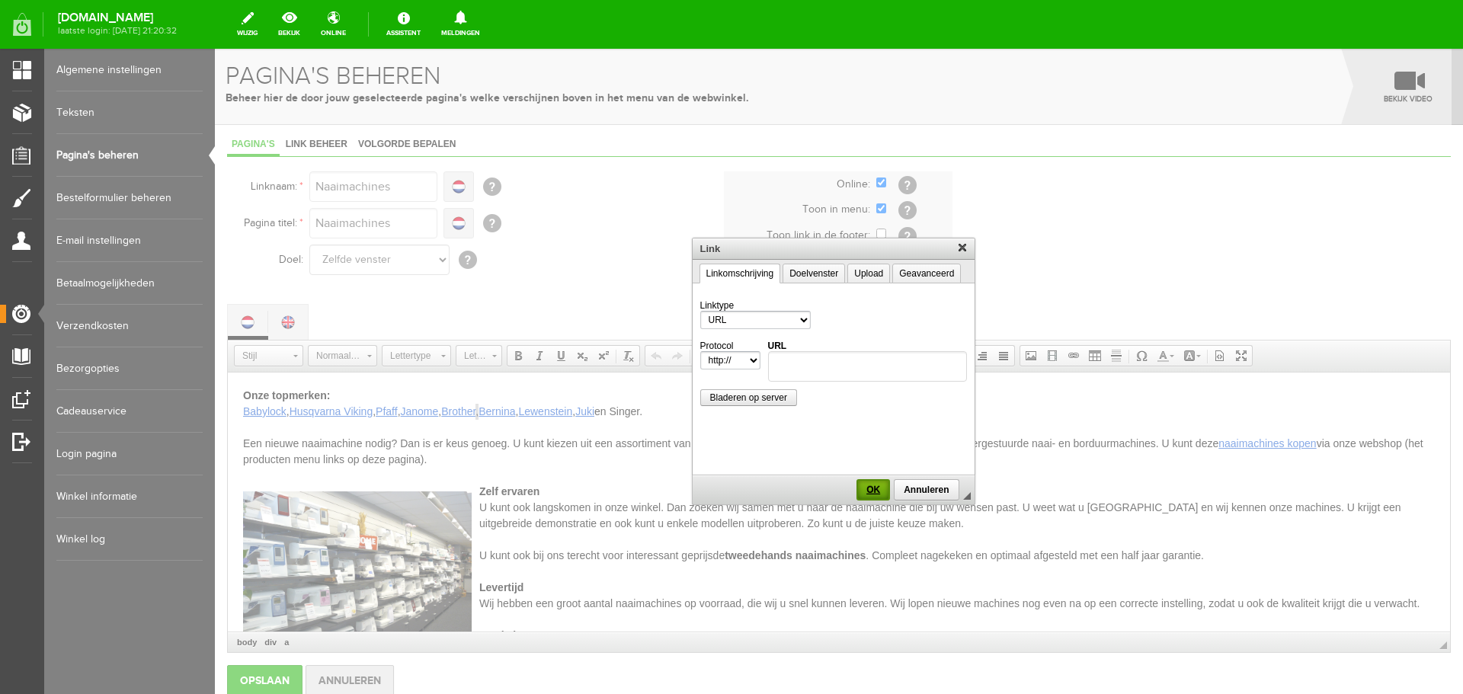
click at [879, 489] on span "OK" at bounding box center [873, 490] width 30 height 11
click at [968, 248] on link "X" at bounding box center [964, 248] width 15 height 15
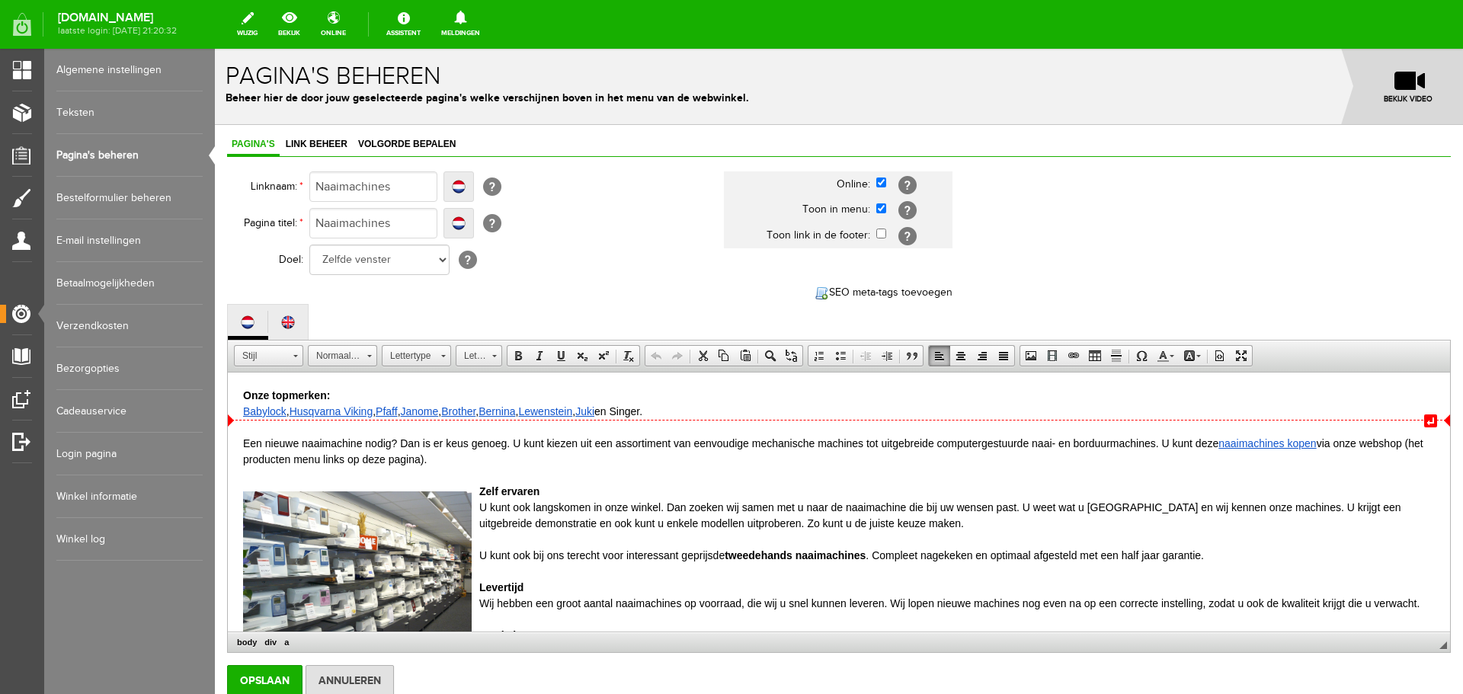
click at [540, 431] on div at bounding box center [839, 428] width 1192 height 16
click at [531, 412] on div "Onze topmerken: Babylock , Husqvarna Viking , Pfaff , [PERSON_NAME] , Brother ,…" at bounding box center [839, 404] width 1192 height 32
click at [607, 441] on div "Een nieuwe naaimachine nodig? Dan is er keus genoeg. U kunt kiezen uit een asso…" at bounding box center [839, 452] width 1192 height 32
click at [606, 412] on div "Onze topmerken: Babylock , Husqvarna Viking , Pfaff , [PERSON_NAME] , Brother ,…" at bounding box center [839, 404] width 1192 height 32
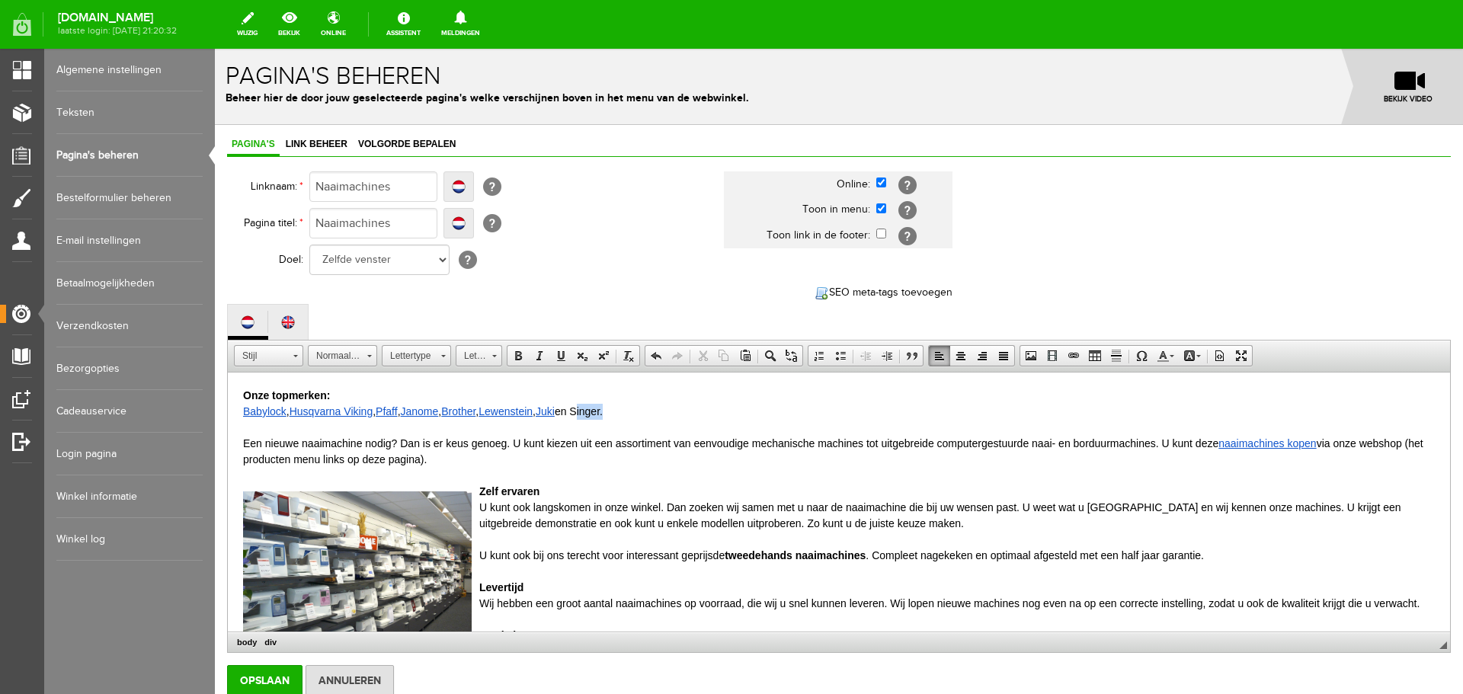
click at [606, 412] on div "Onze topmerken: Babylock , Husqvarna Viking , Pfaff , [PERSON_NAME] , Brother ,…" at bounding box center [839, 404] width 1192 height 32
click at [603, 413] on div "Onze topmerken: Babylock , Husqvarna Viking , Pfaff , [PERSON_NAME] , Brother ,…" at bounding box center [839, 404] width 1192 height 32
click at [1072, 356] on span at bounding box center [1074, 356] width 12 height 12
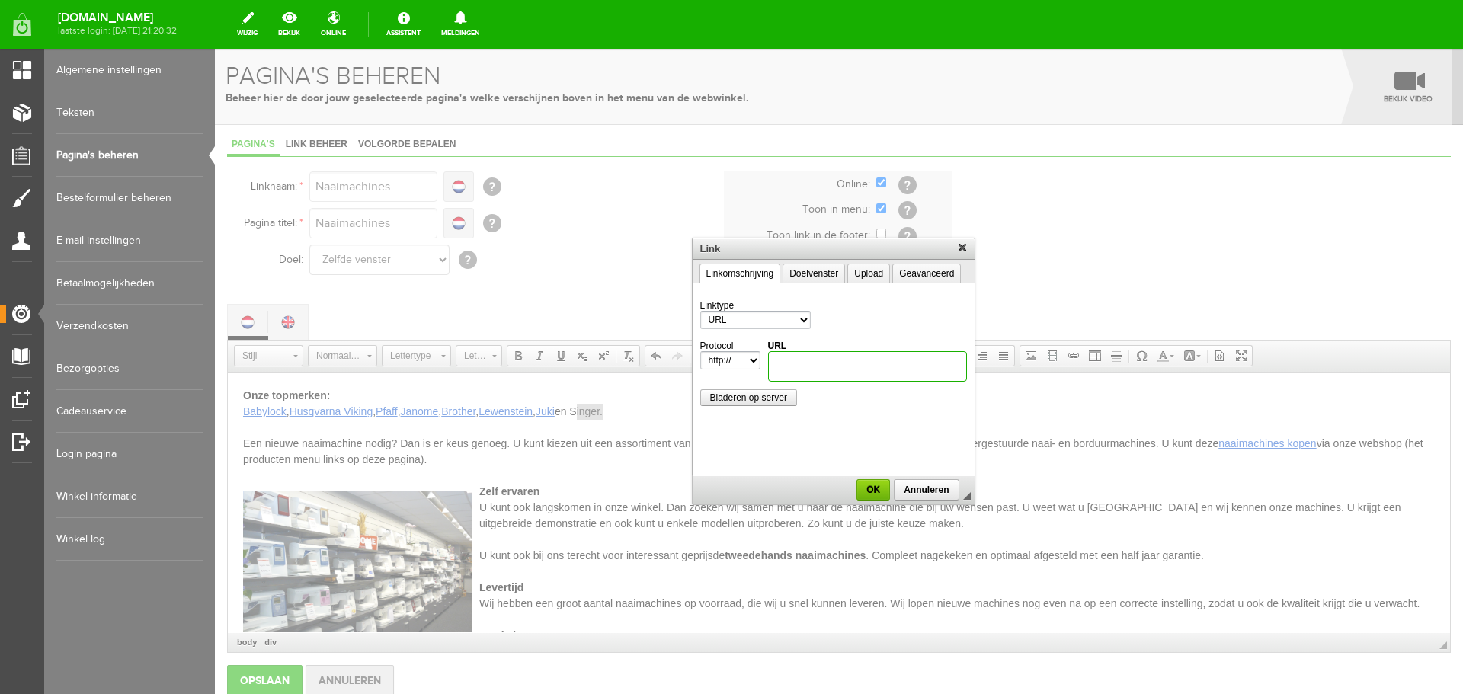
click at [794, 374] on input "URL" at bounding box center [867, 366] width 199 height 30
paste input "[URL][DOMAIN_NAME]"
type input "[URL][DOMAIN_NAME]"
select select "https://"
type input "[DOMAIN_NAME][URL]"
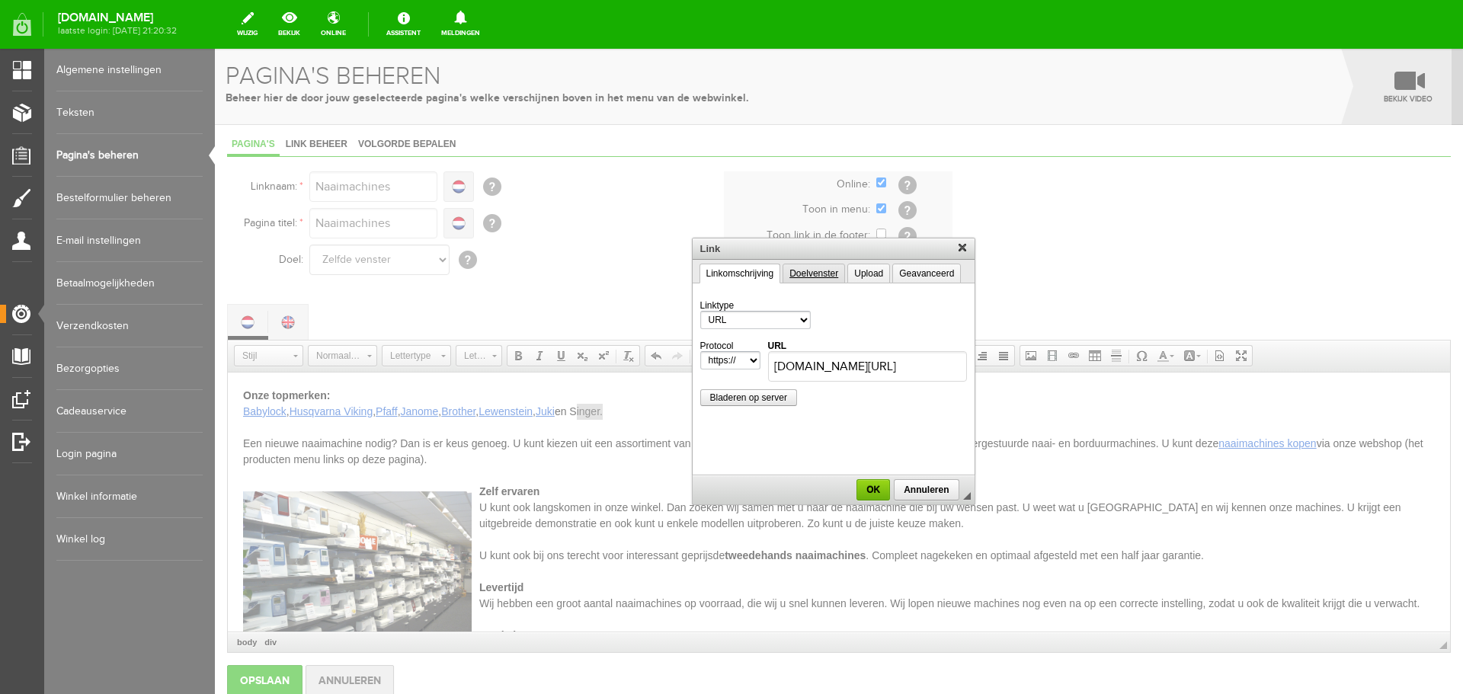
click at [820, 270] on link "Doelvenster" at bounding box center [814, 274] width 63 height 20
click at [820, 319] on select "<niet ingevuld> <frame> <popupvenster> Nieuw venster (_blank) Hele venster (_to…" at bounding box center [763, 320] width 126 height 18
select select "_blank"
click at [700, 311] on select "<niet ingevuld> <frame> <popupvenster> Nieuw venster (_blank) Hele venster (_to…" at bounding box center [763, 320] width 126 height 18
click at [868, 492] on span "OK" at bounding box center [873, 490] width 30 height 11
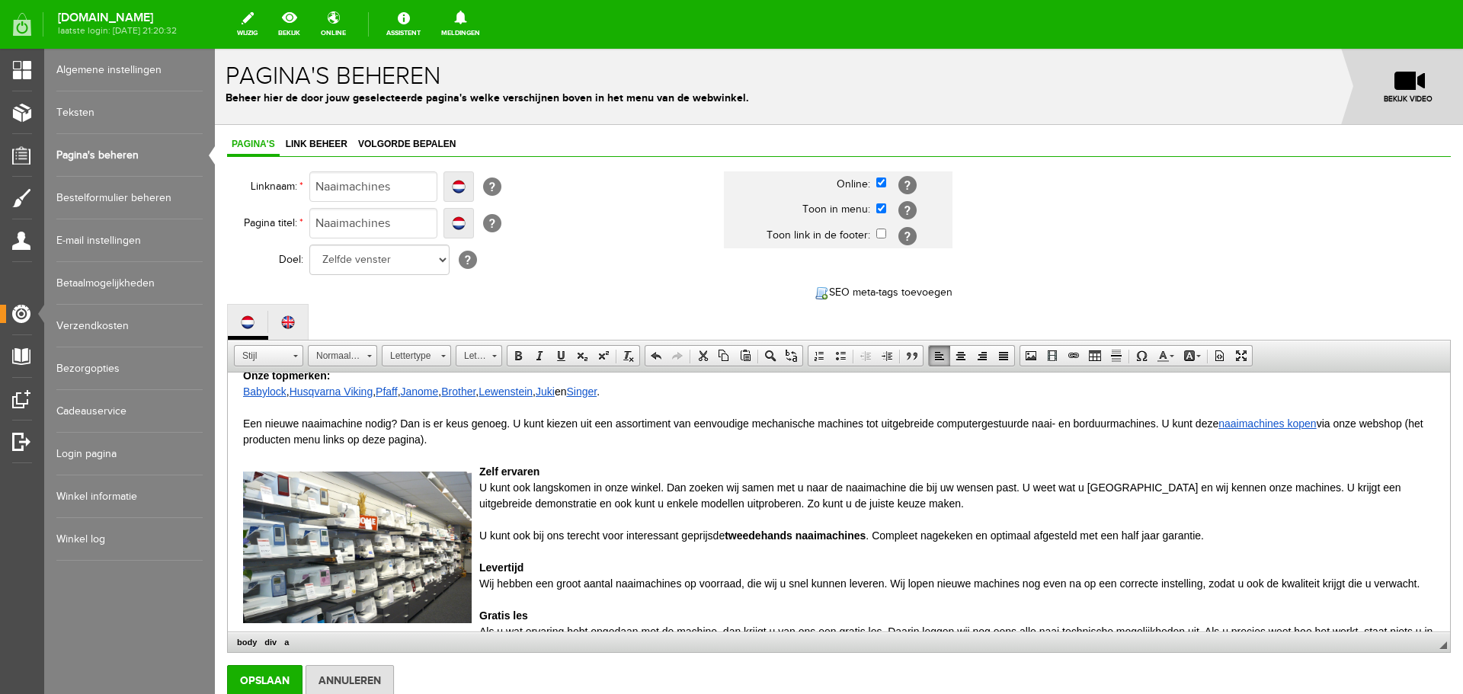
scroll to position [76, 0]
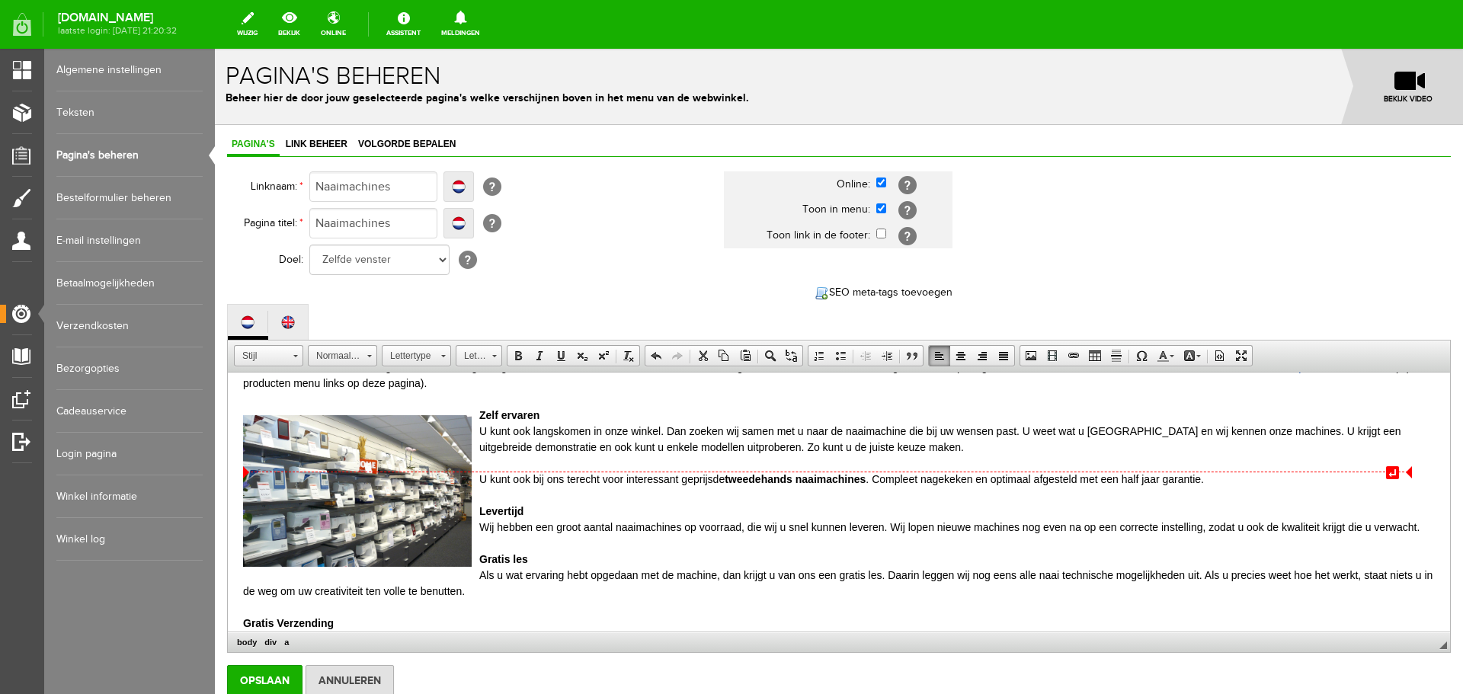
click at [1079, 477] on div "U kunt ook bij ons terecht voor interessant geprijsde tweedehands naaimachines …" at bounding box center [839, 480] width 1192 height 16
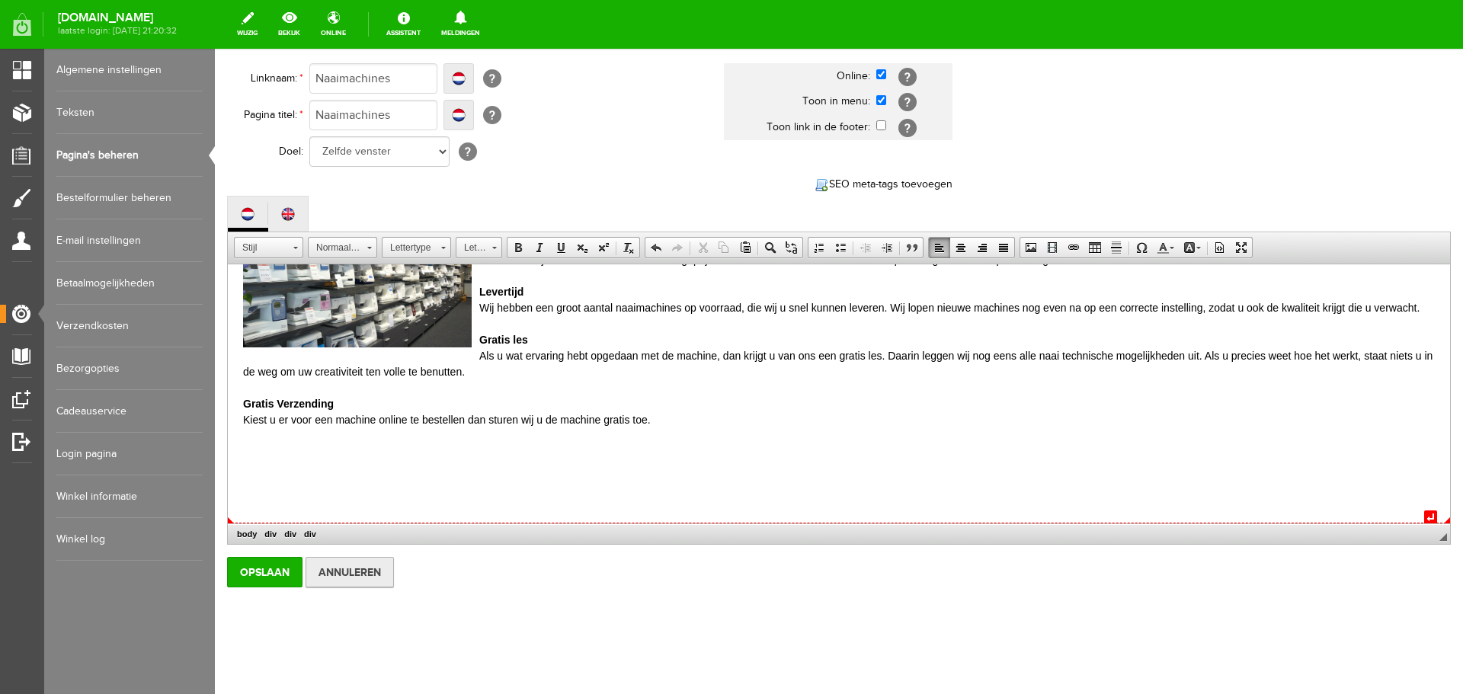
scroll to position [114, 0]
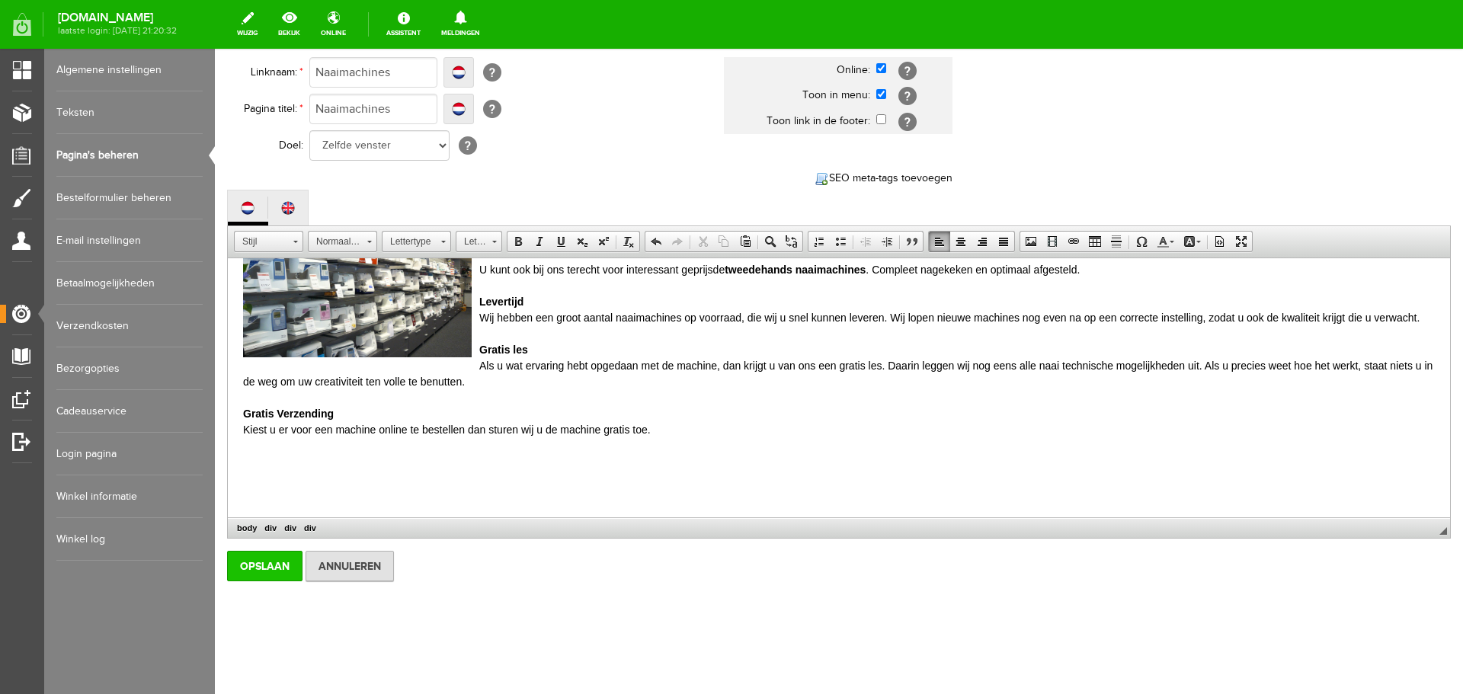
click at [246, 564] on input "Opslaan" at bounding box center [264, 566] width 75 height 30
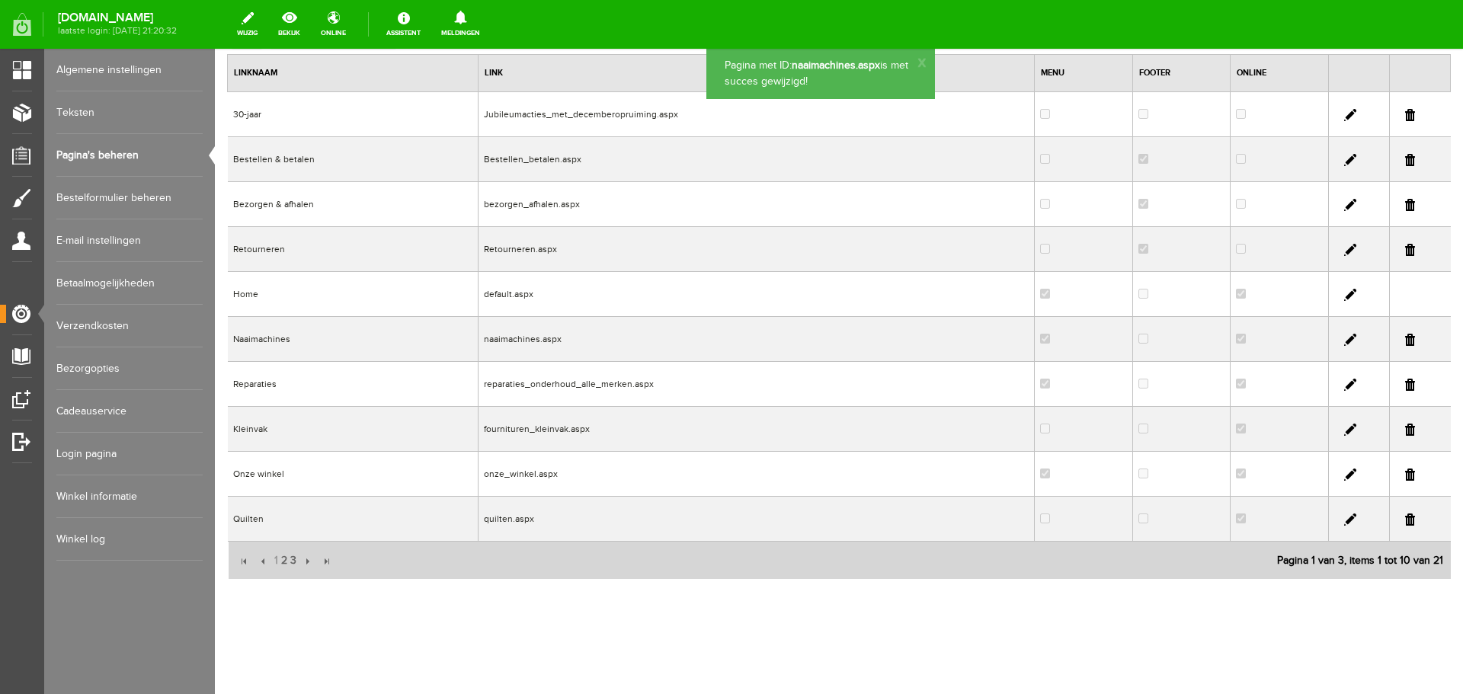
scroll to position [0, 0]
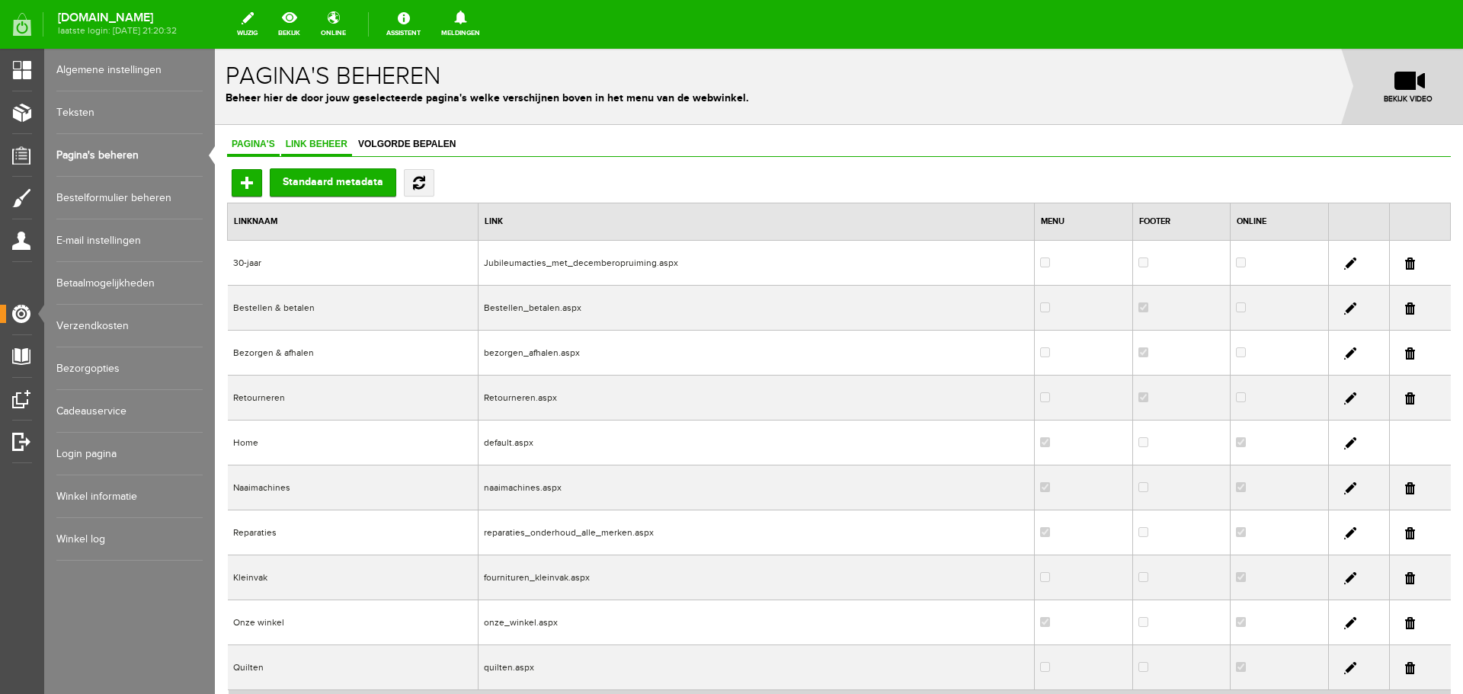
click at [318, 142] on span "Link beheer" at bounding box center [316, 144] width 71 height 11
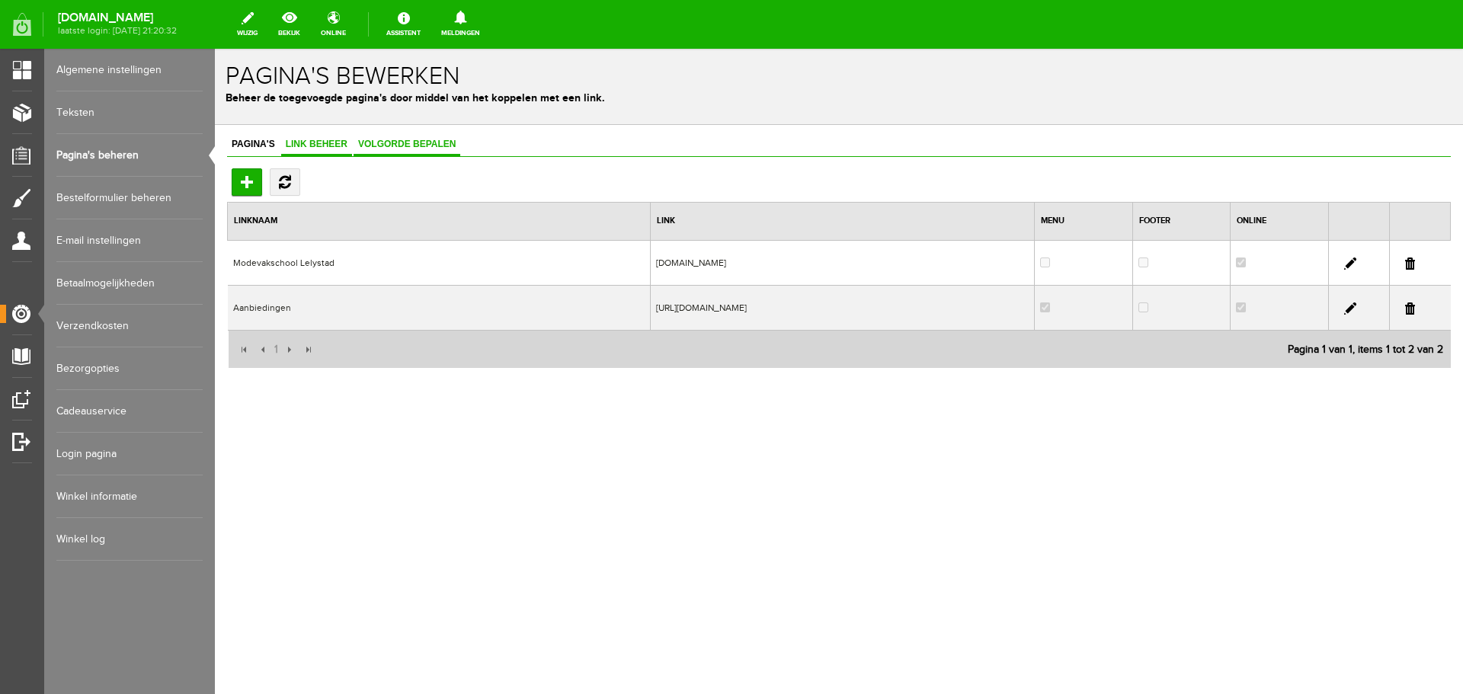
click at [404, 143] on span "Volgorde bepalen" at bounding box center [407, 144] width 107 height 11
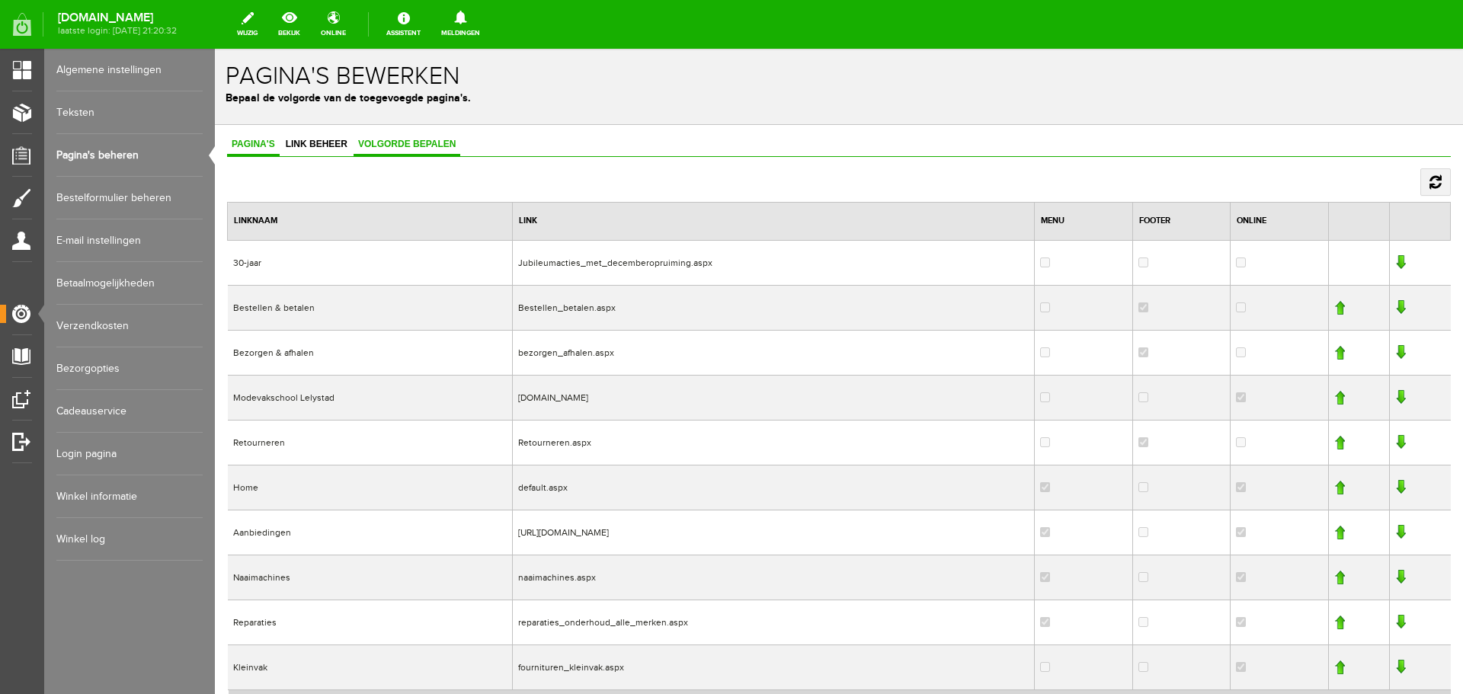
click at [261, 139] on span "Pagina's" at bounding box center [253, 144] width 53 height 11
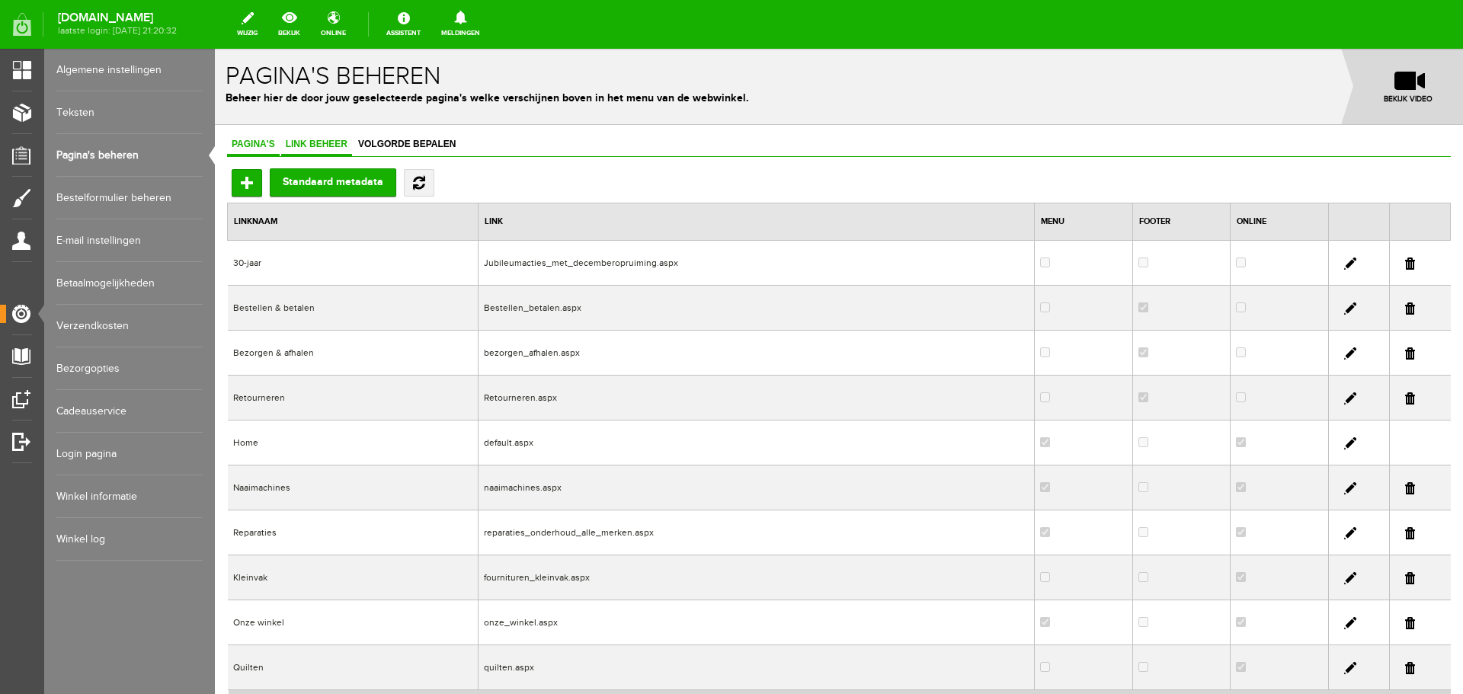
click at [308, 141] on span "Link beheer" at bounding box center [316, 144] width 71 height 11
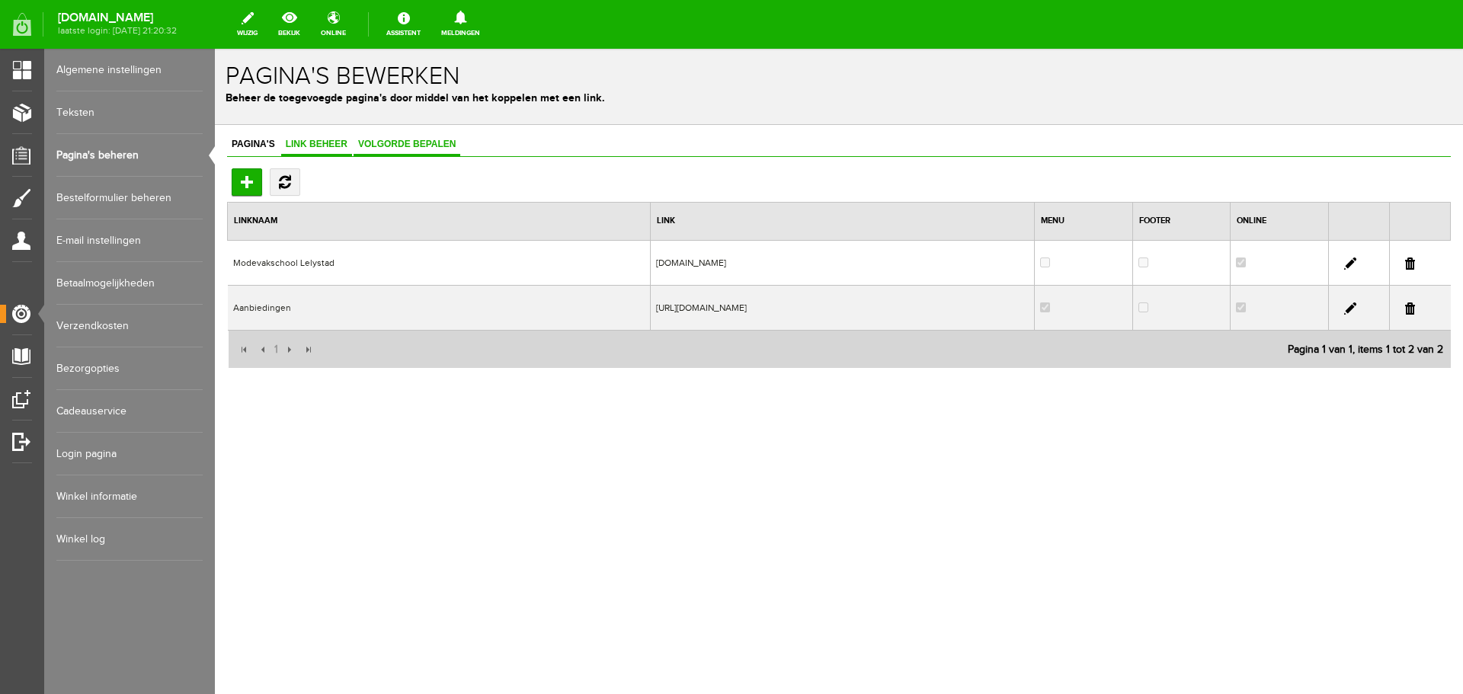
click at [390, 143] on span "Volgorde bepalen" at bounding box center [407, 144] width 107 height 11
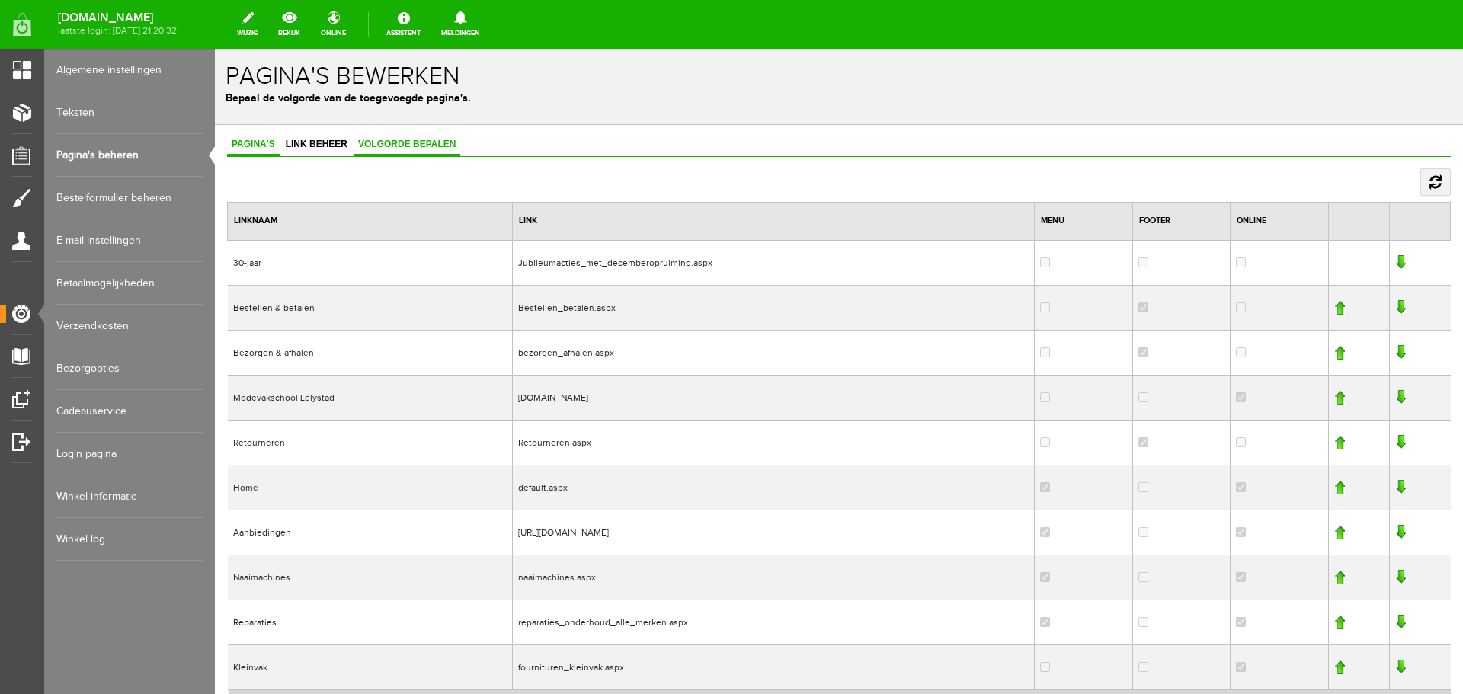
click at [254, 143] on span "Pagina's" at bounding box center [253, 144] width 53 height 11
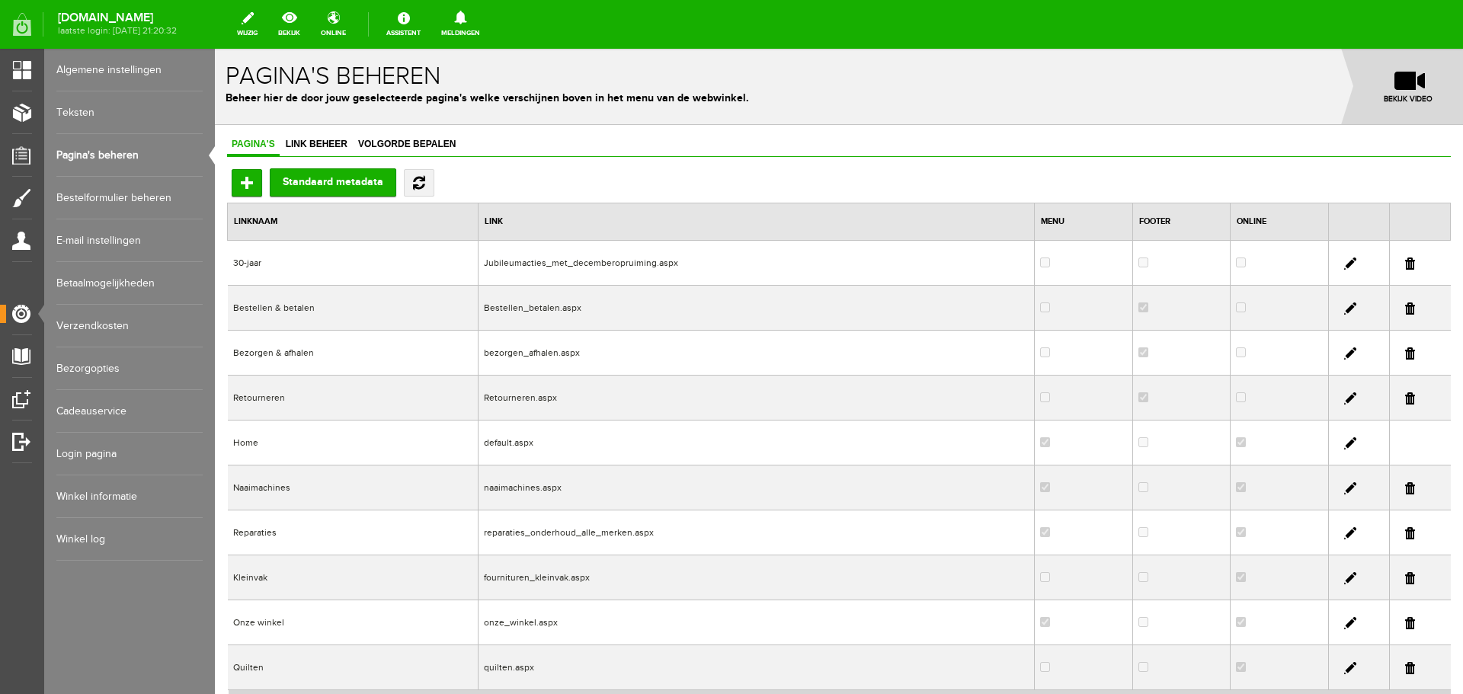
click at [1345, 489] on link at bounding box center [1351, 488] width 12 height 12
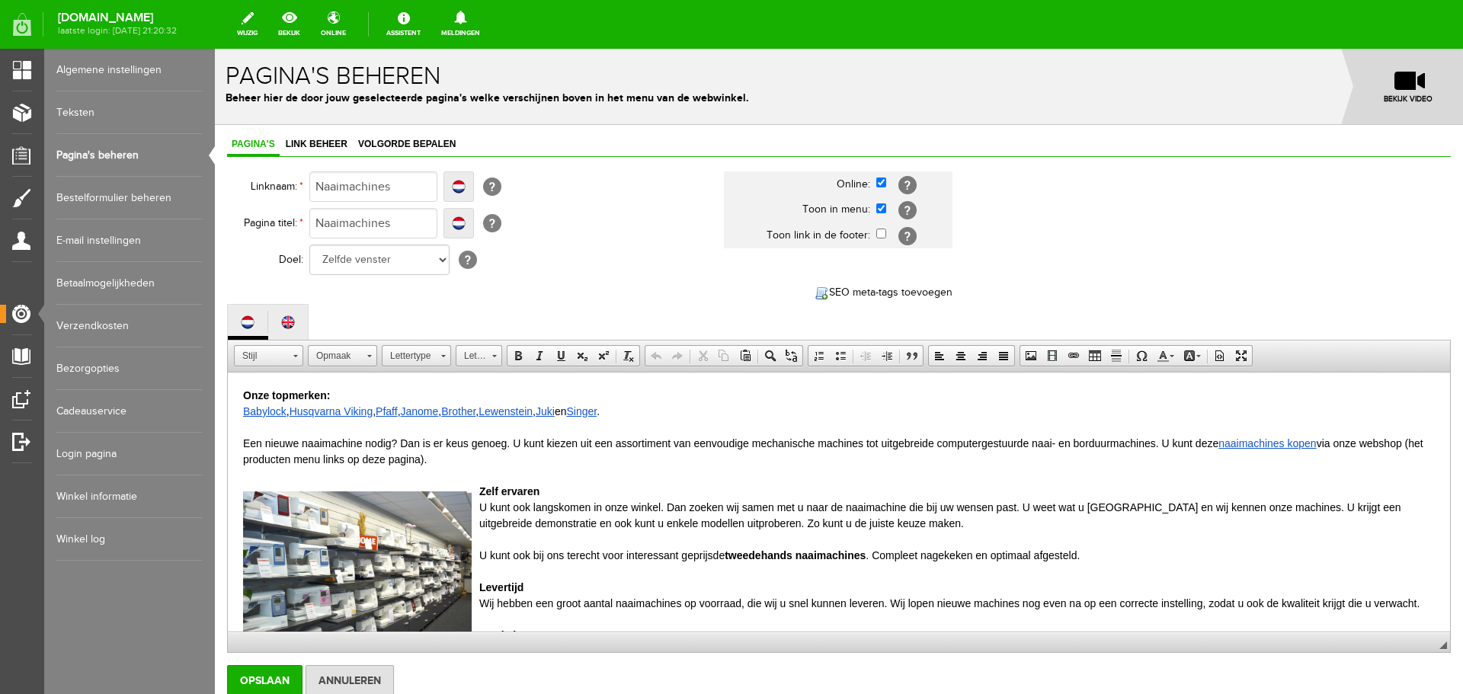
click at [312, 413] on link "Husqvarna Viking" at bounding box center [331, 411] width 83 height 12
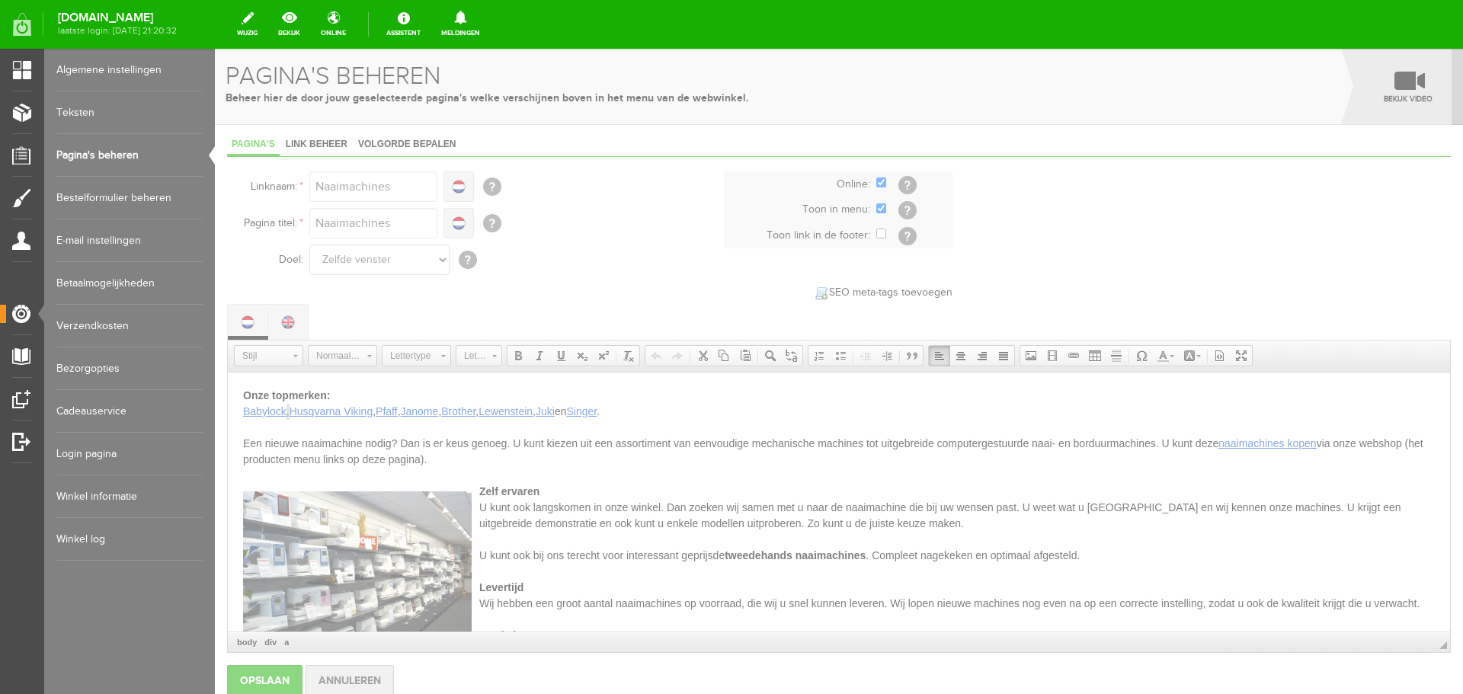
type input "[DOMAIN_NAME][URL]"
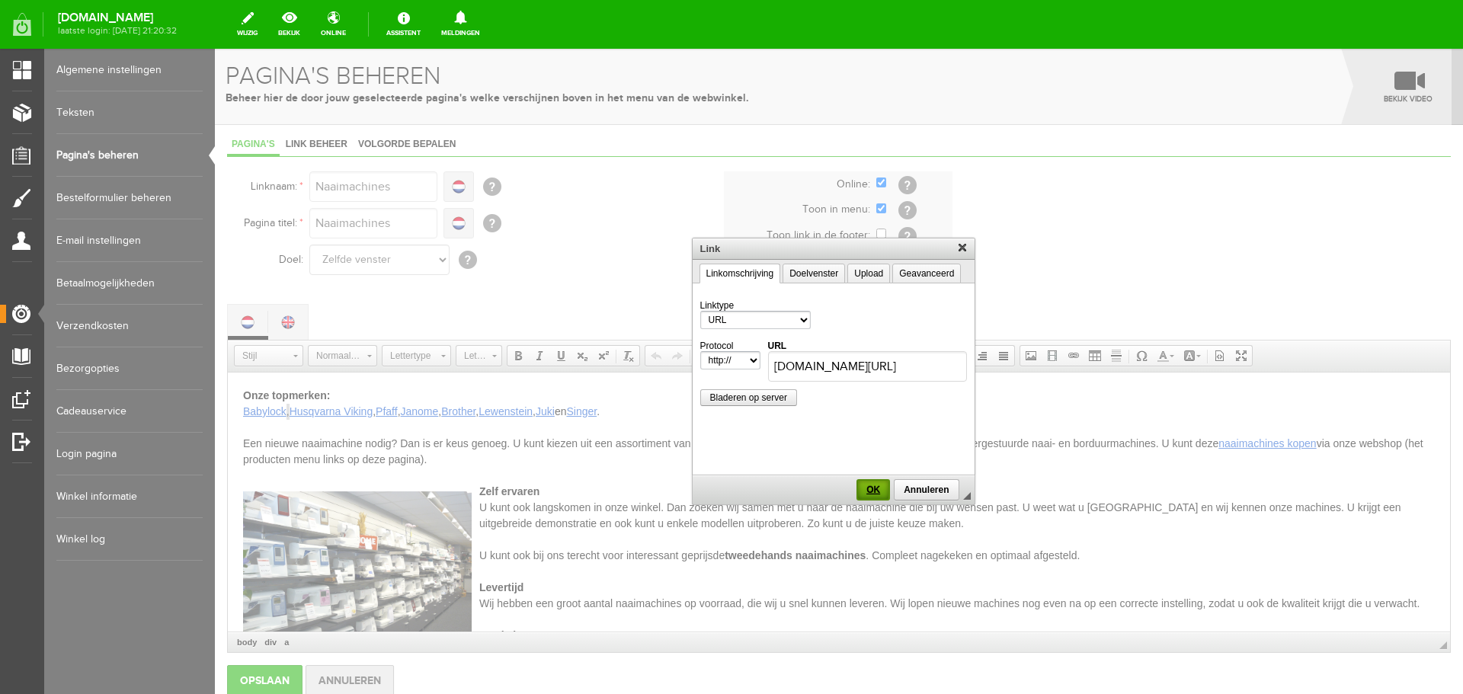
click at [871, 487] on span "OK" at bounding box center [873, 490] width 30 height 11
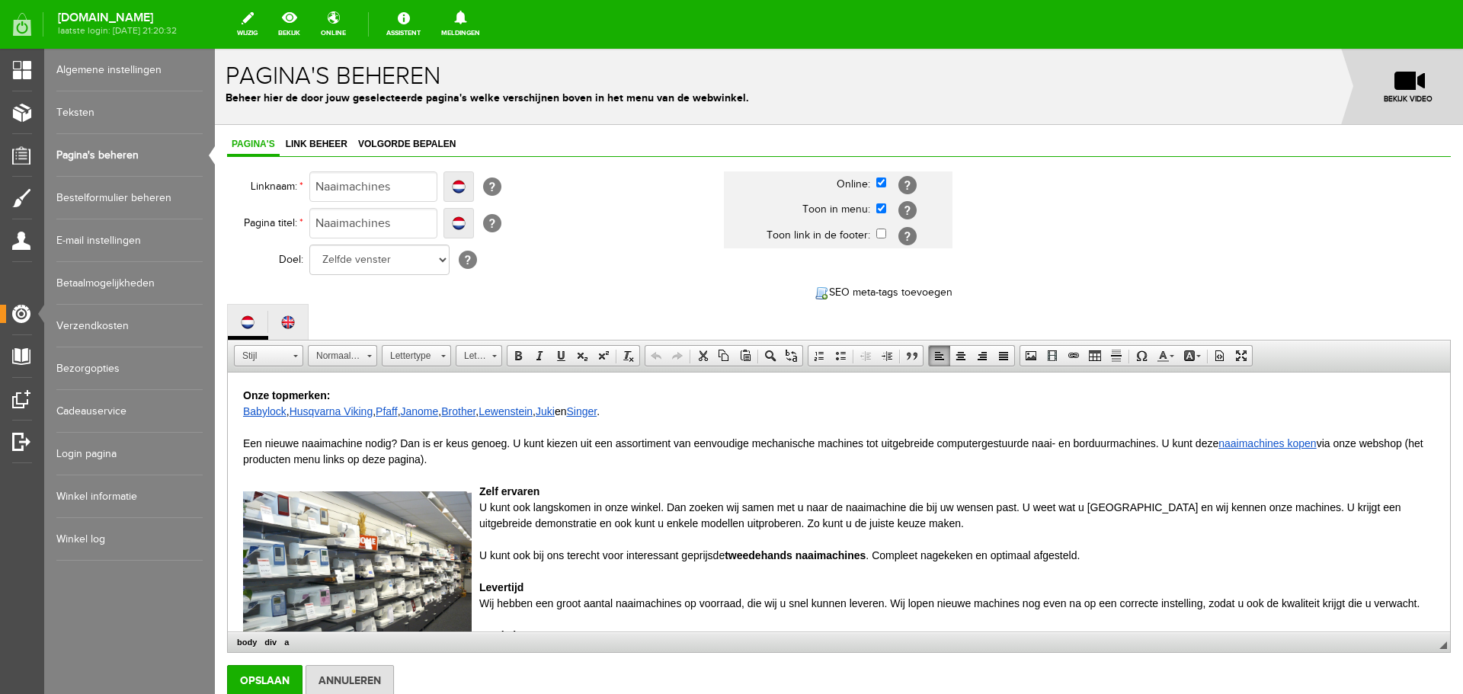
click at [396, 409] on link "Pfaff" at bounding box center [387, 411] width 22 height 12
type input "[DOMAIN_NAME][URL]"
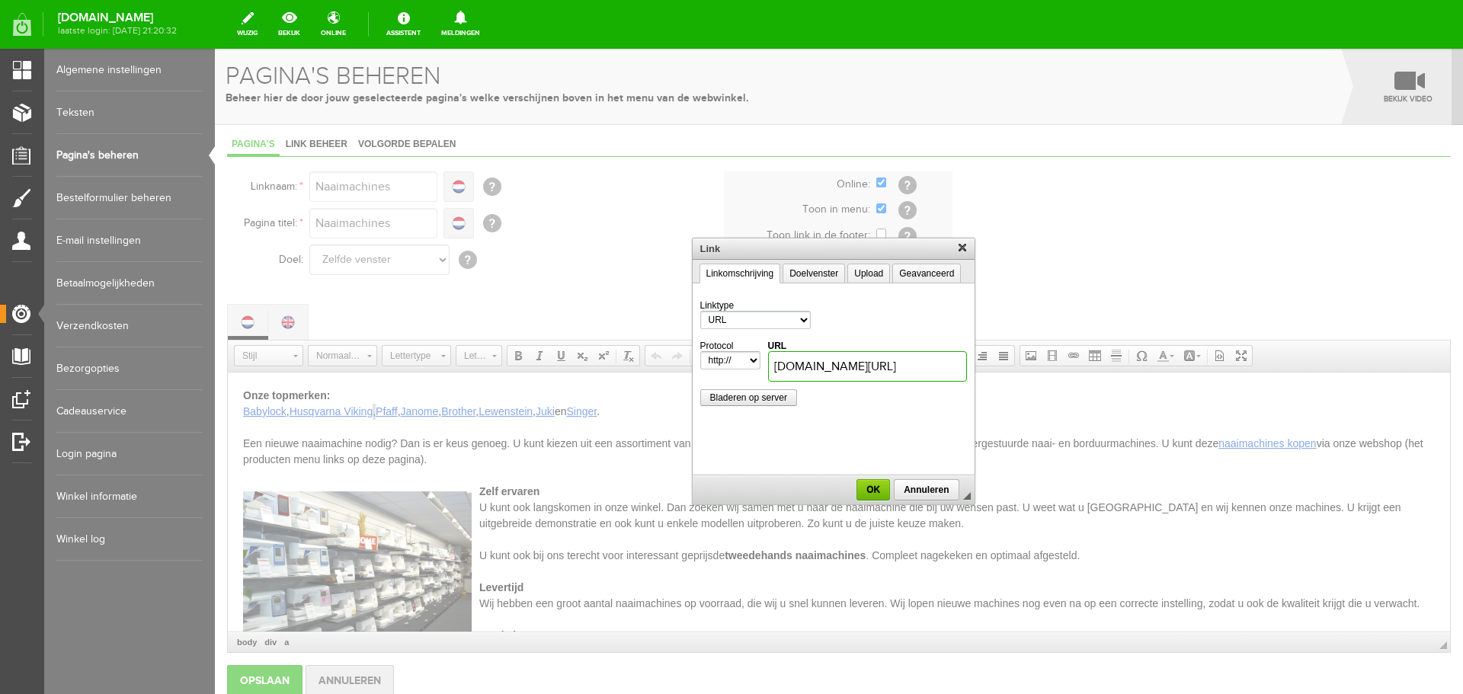
scroll to position [0, 98]
click at [875, 484] on link "OK" at bounding box center [874, 489] width 34 height 21
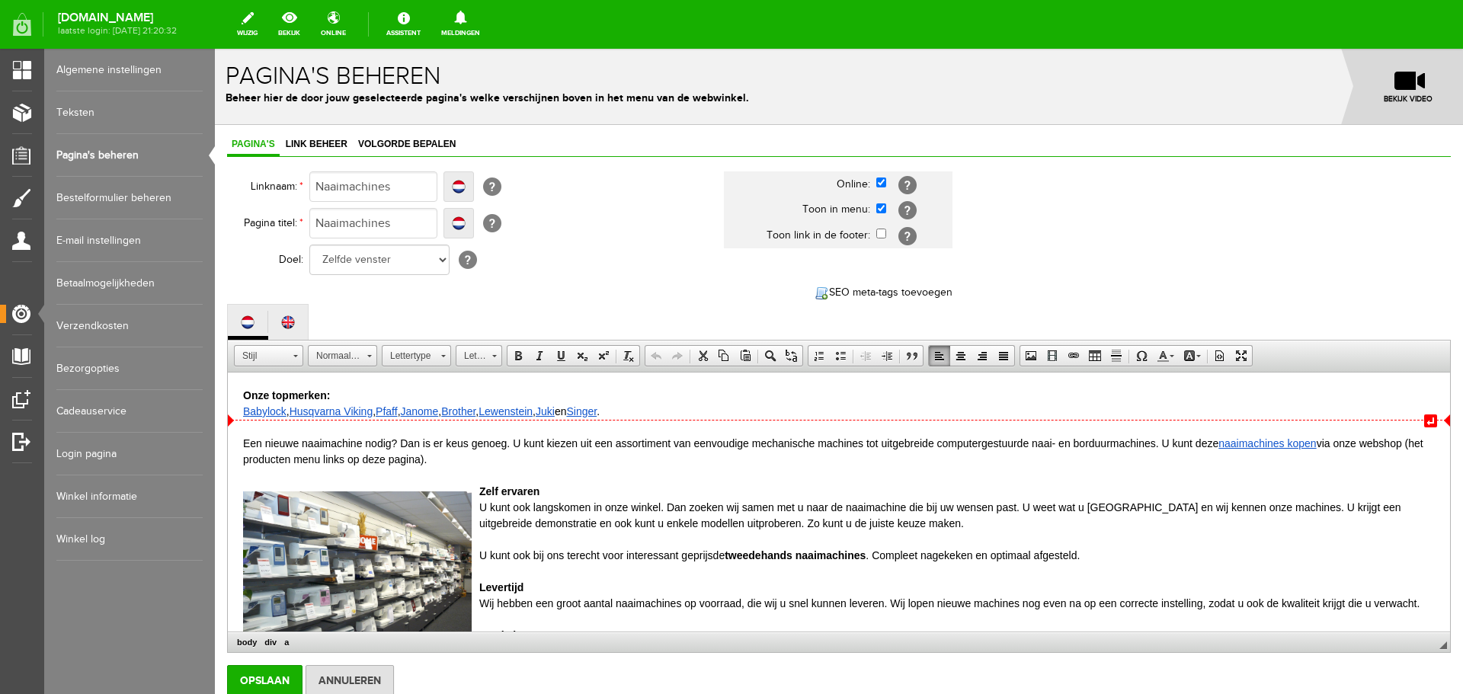
click at [430, 412] on link "Janome" at bounding box center [420, 411] width 38 height 12
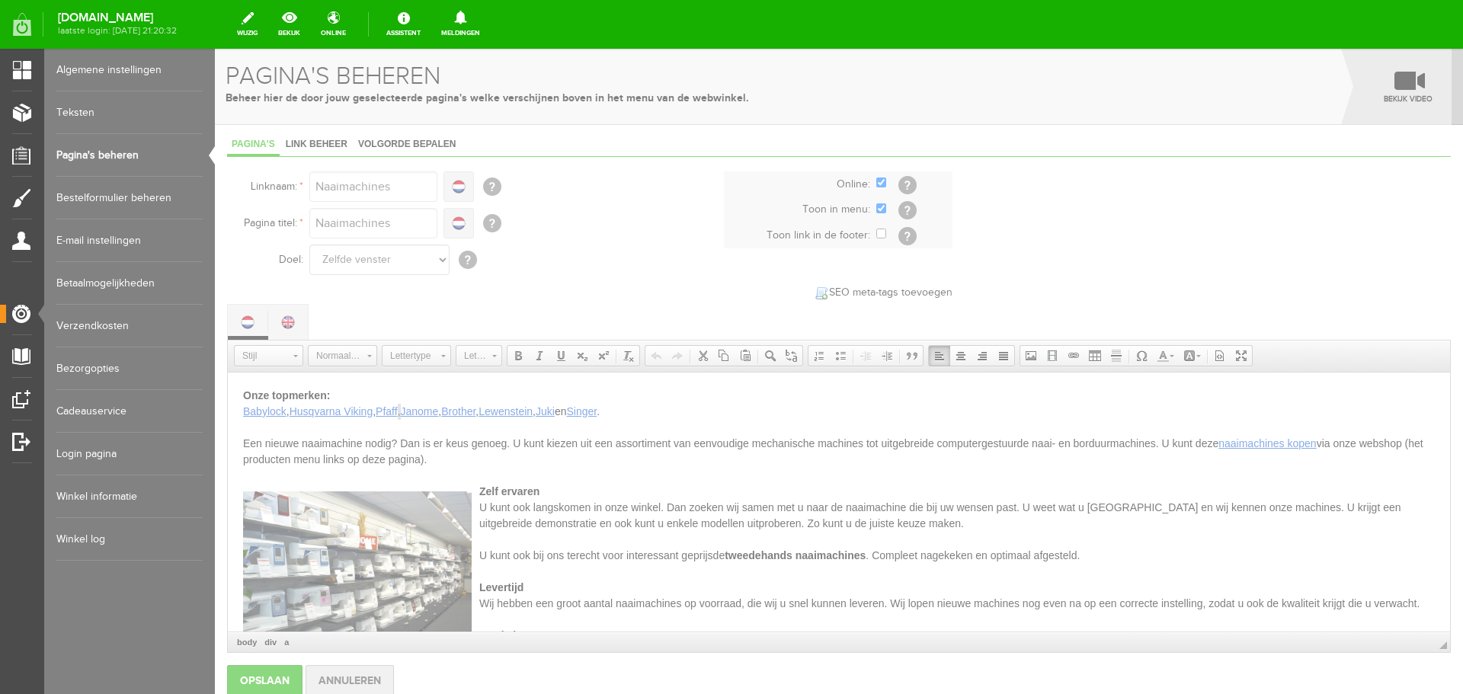
type input "[DOMAIN_NAME][URL]"
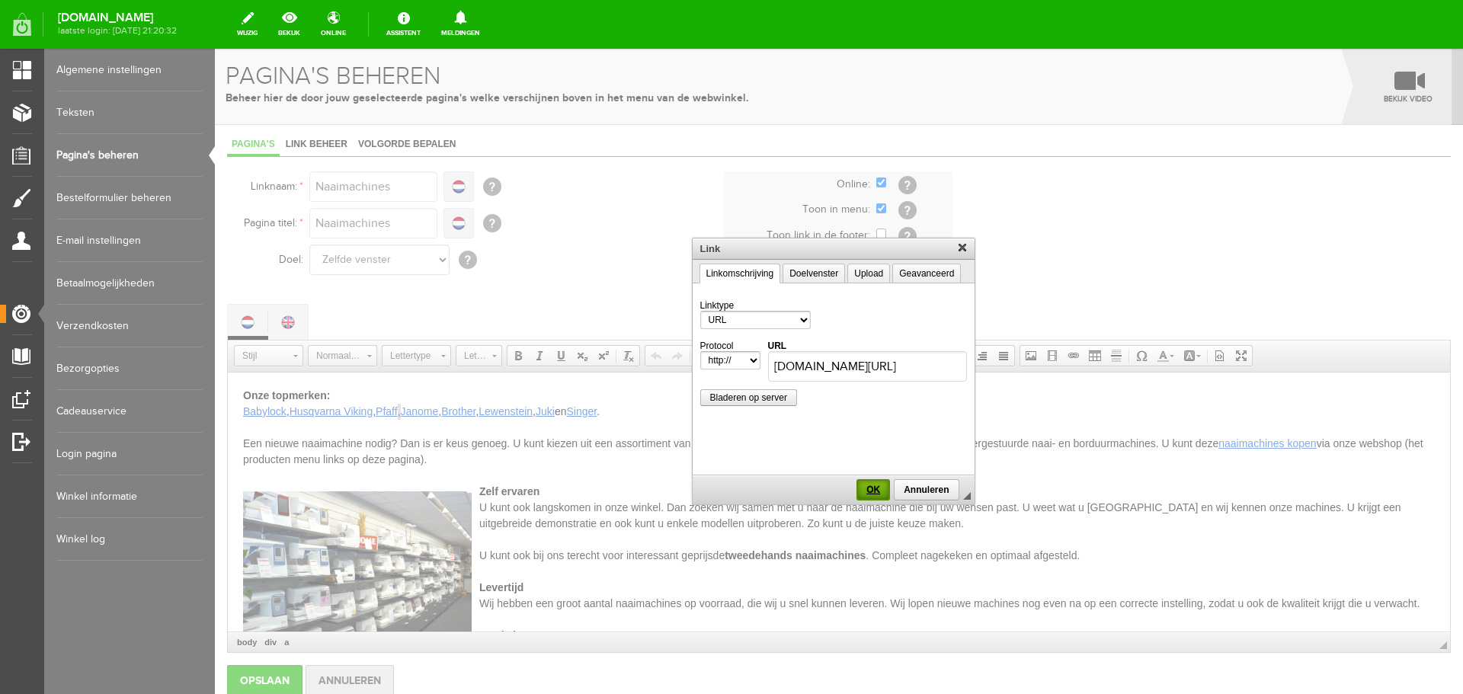
click at [866, 492] on span "OK" at bounding box center [873, 490] width 30 height 11
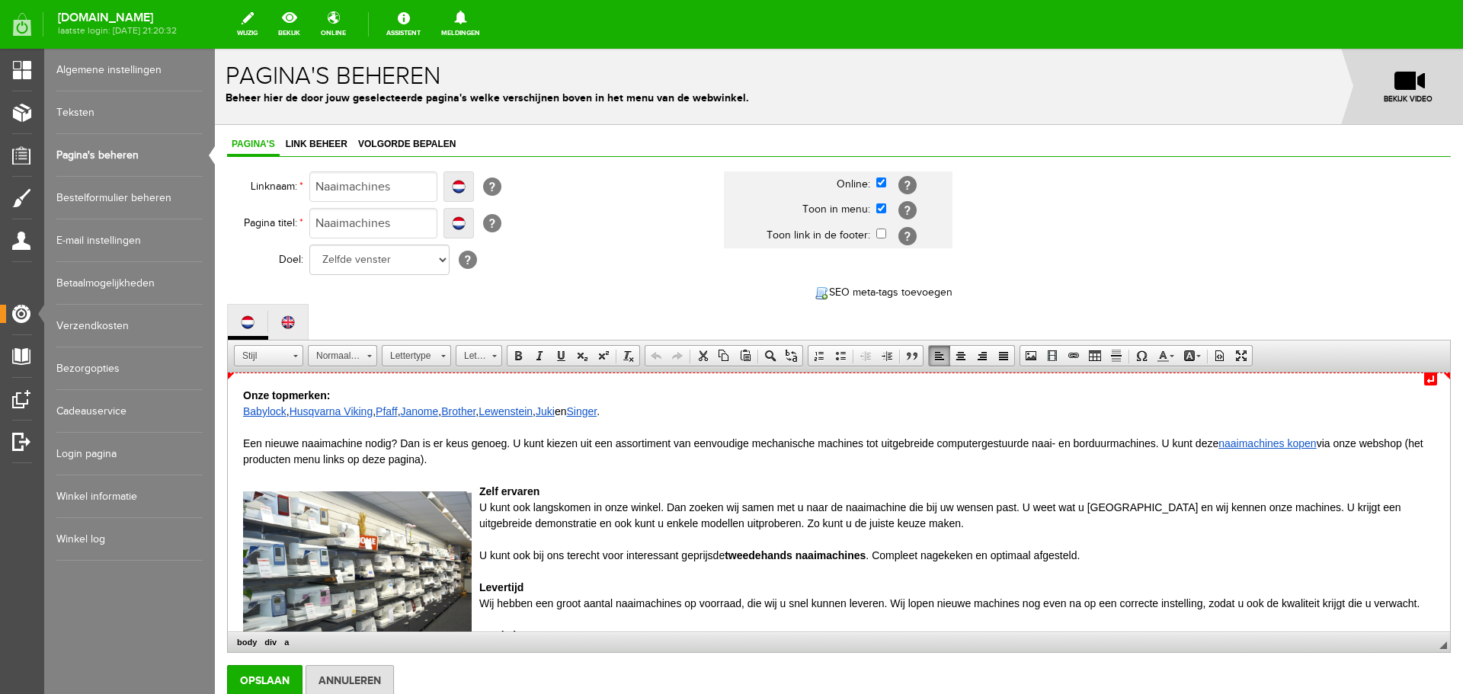
click at [470, 407] on link "Brother" at bounding box center [458, 411] width 34 height 12
type input "[DOMAIN_NAME][URL]"
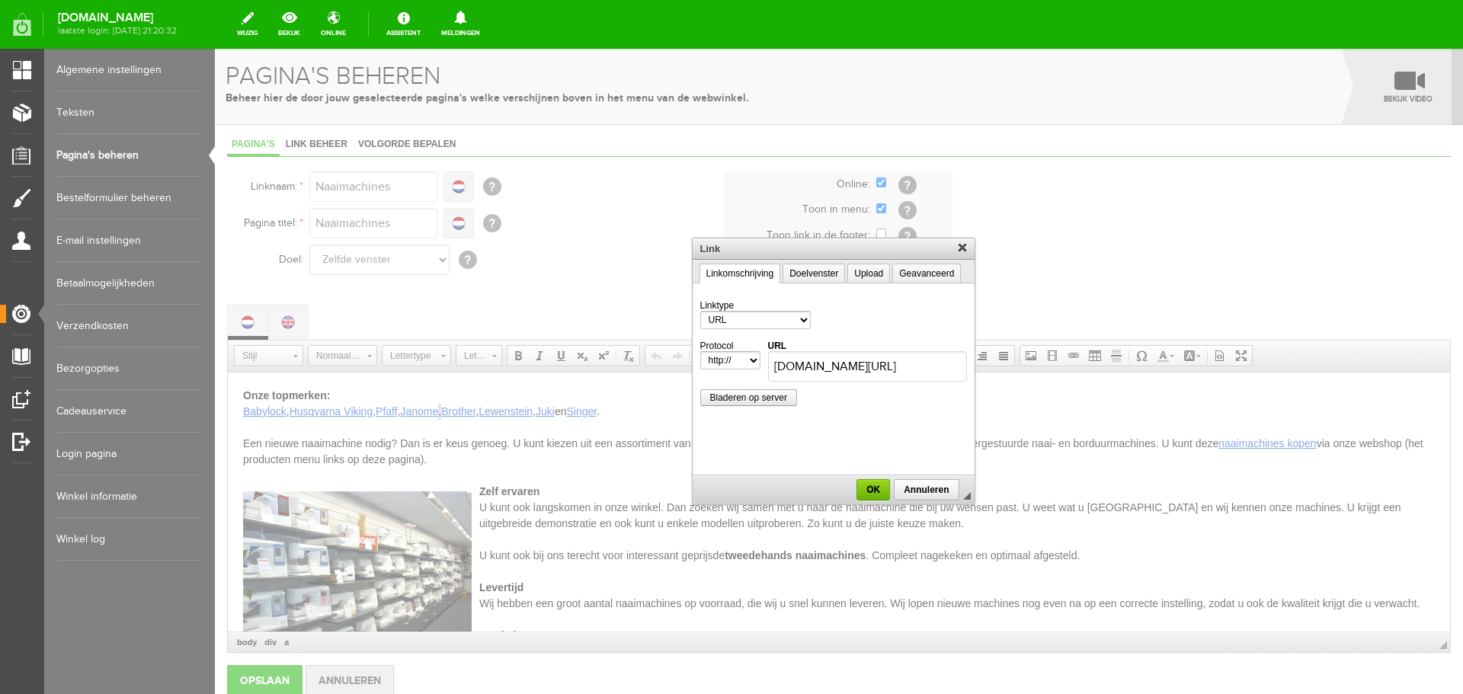
click at [607, 409] on div at bounding box center [833, 372] width 1237 height 646
drag, startPoint x: 872, startPoint y: 489, endPoint x: 730, endPoint y: 133, distance: 383.1
click at [872, 489] on span "OK" at bounding box center [873, 490] width 30 height 11
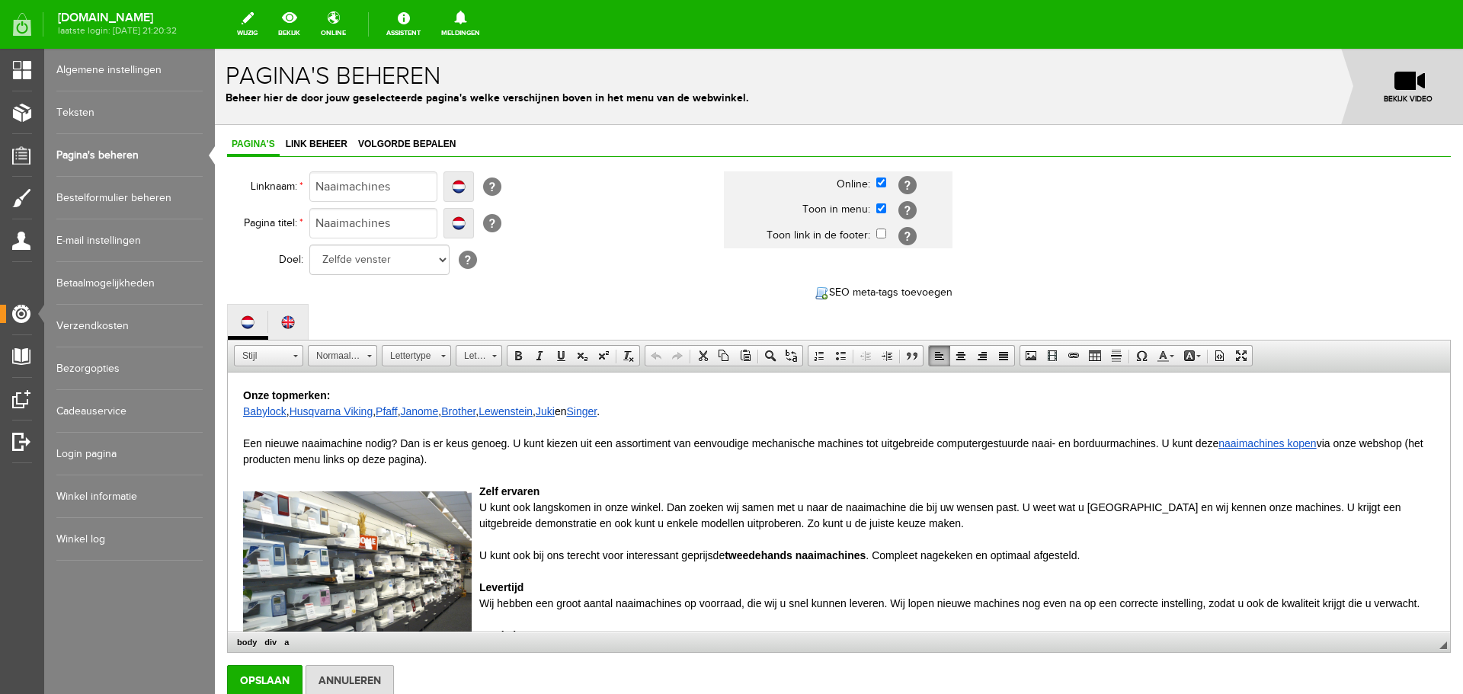
click at [597, 412] on link "Singer" at bounding box center [581, 411] width 30 height 12
select select "https://"
type input "[DOMAIN_NAME][URL]"
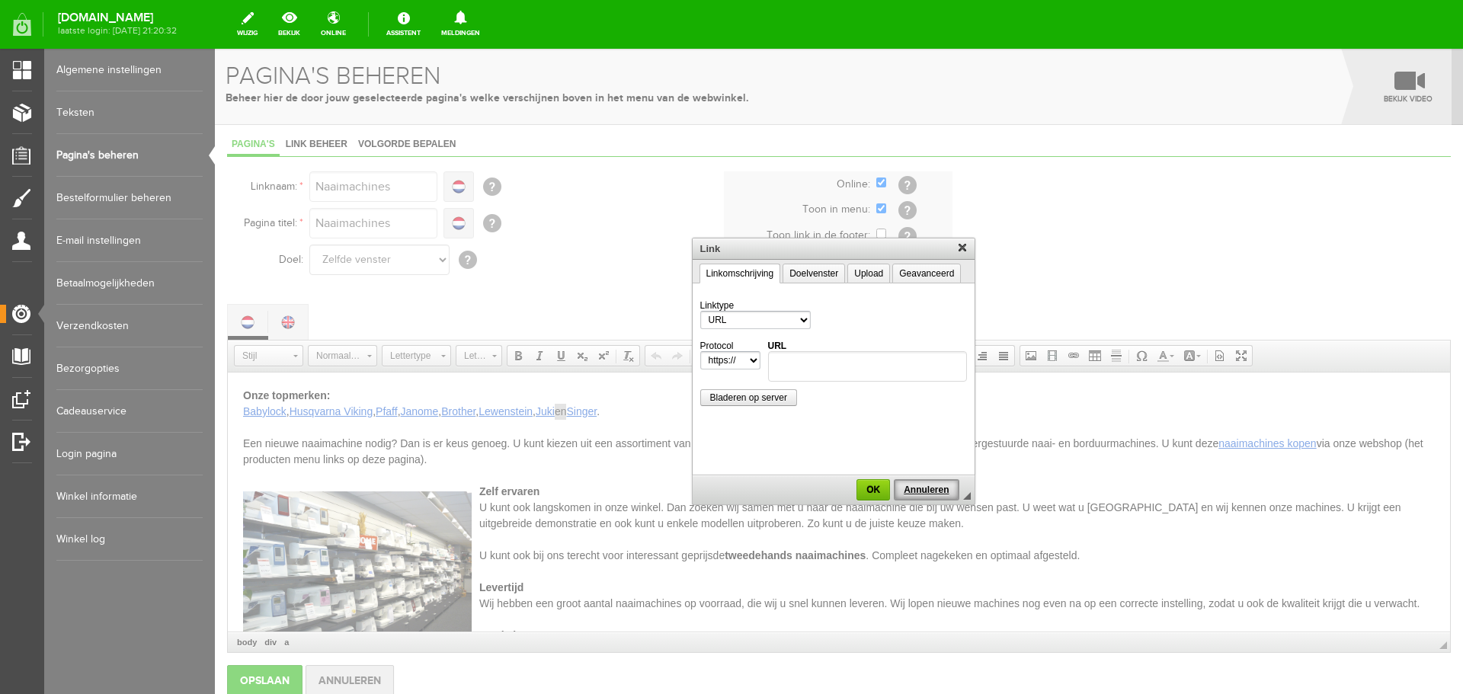
click at [915, 489] on span "Annuleren" at bounding box center [927, 490] width 62 height 11
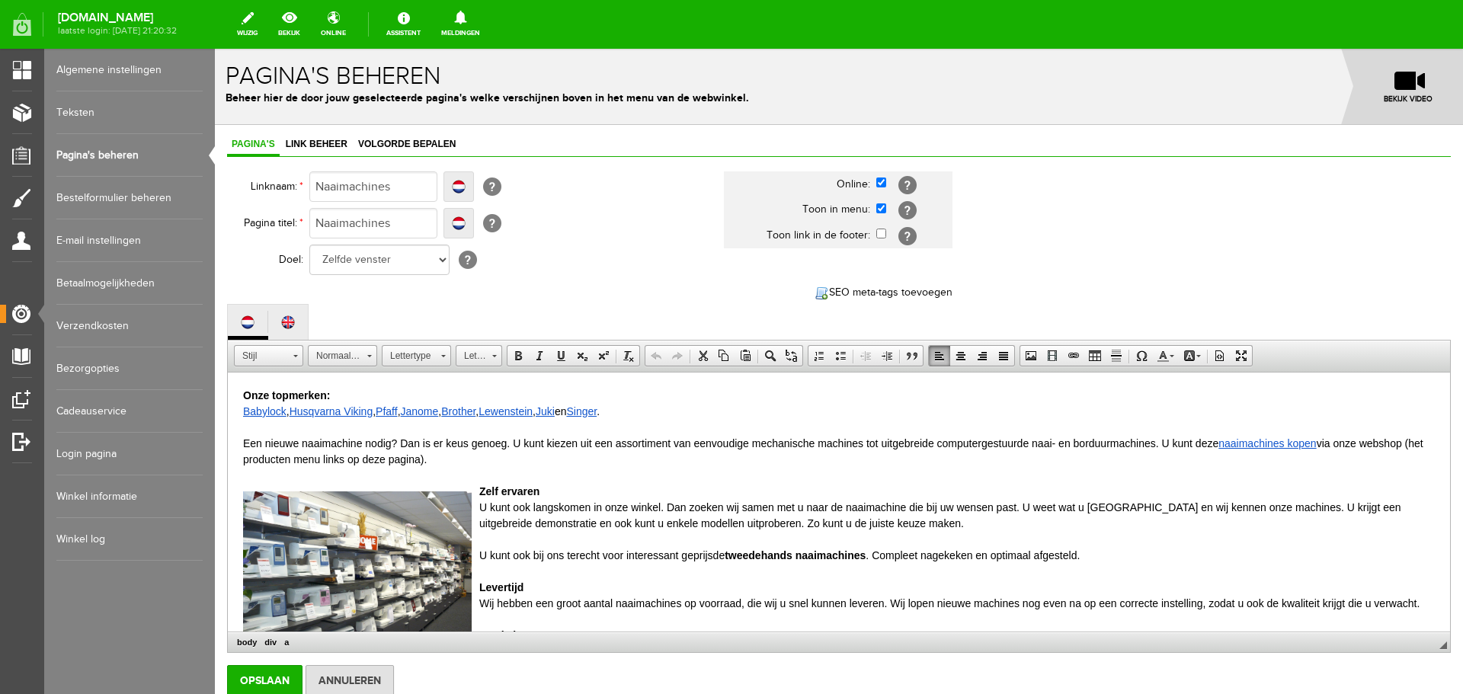
click at [555, 408] on link "Juki" at bounding box center [545, 411] width 19 height 12
click at [555, 412] on link "Juki" at bounding box center [545, 411] width 19 height 12
select select "http://"
type input "[DOMAIN_NAME][URL]"
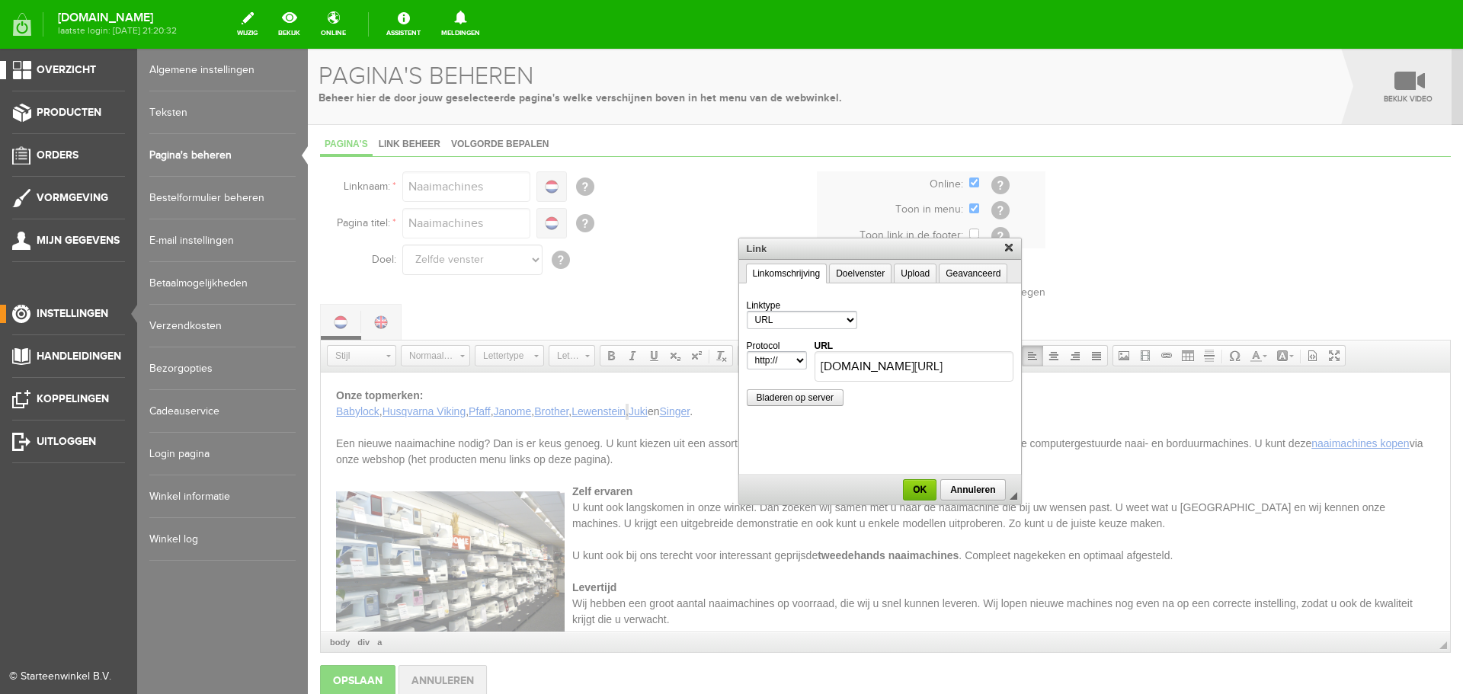
click at [53, 70] on span "Overzicht" at bounding box center [66, 69] width 59 height 13
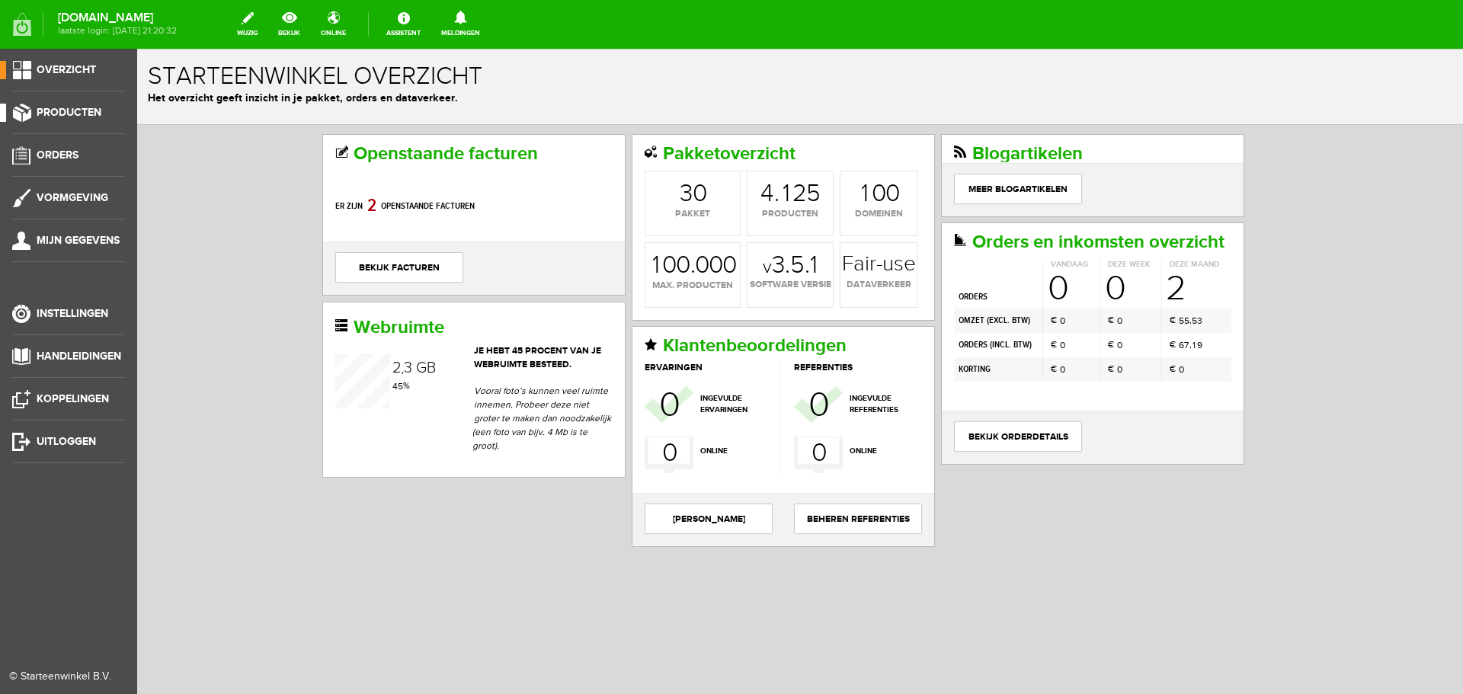
click at [60, 109] on span "Producten" at bounding box center [69, 112] width 65 height 13
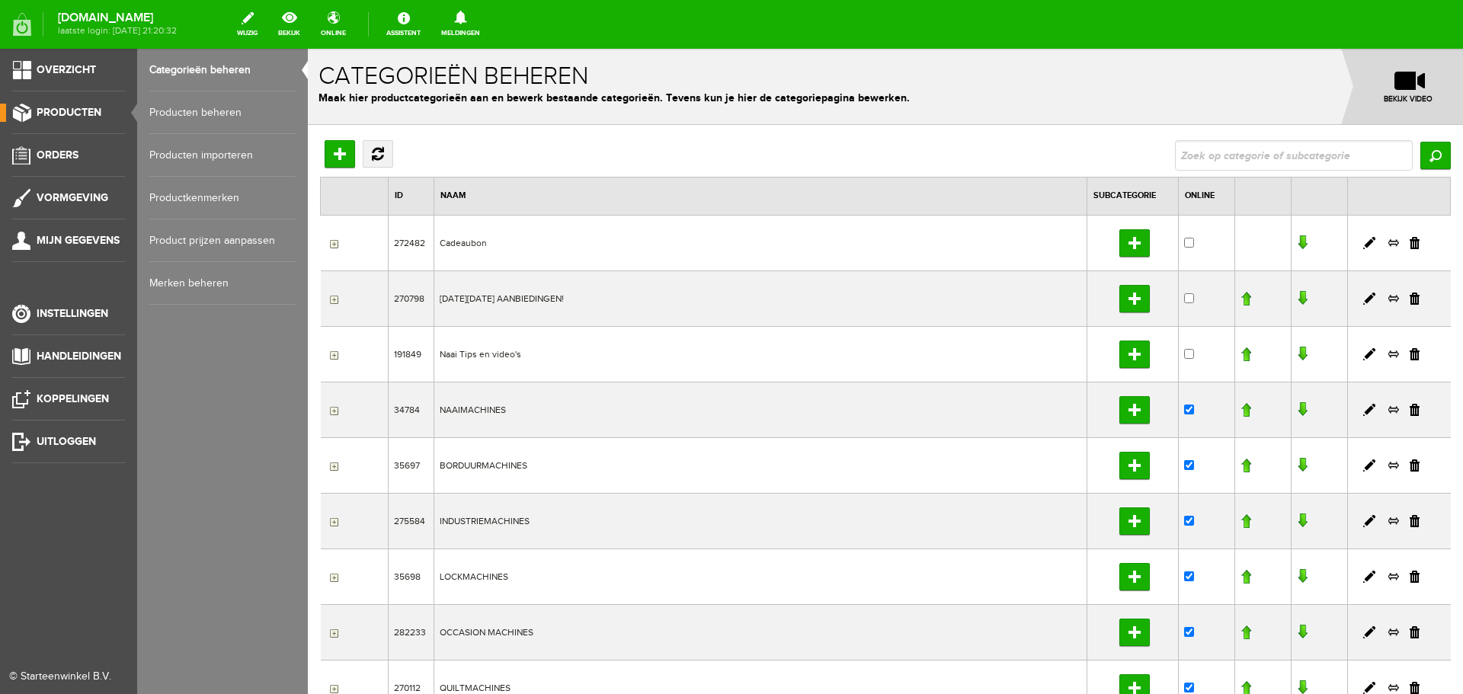
click at [188, 65] on link "Categorieën beheren" at bounding box center [222, 70] width 146 height 43
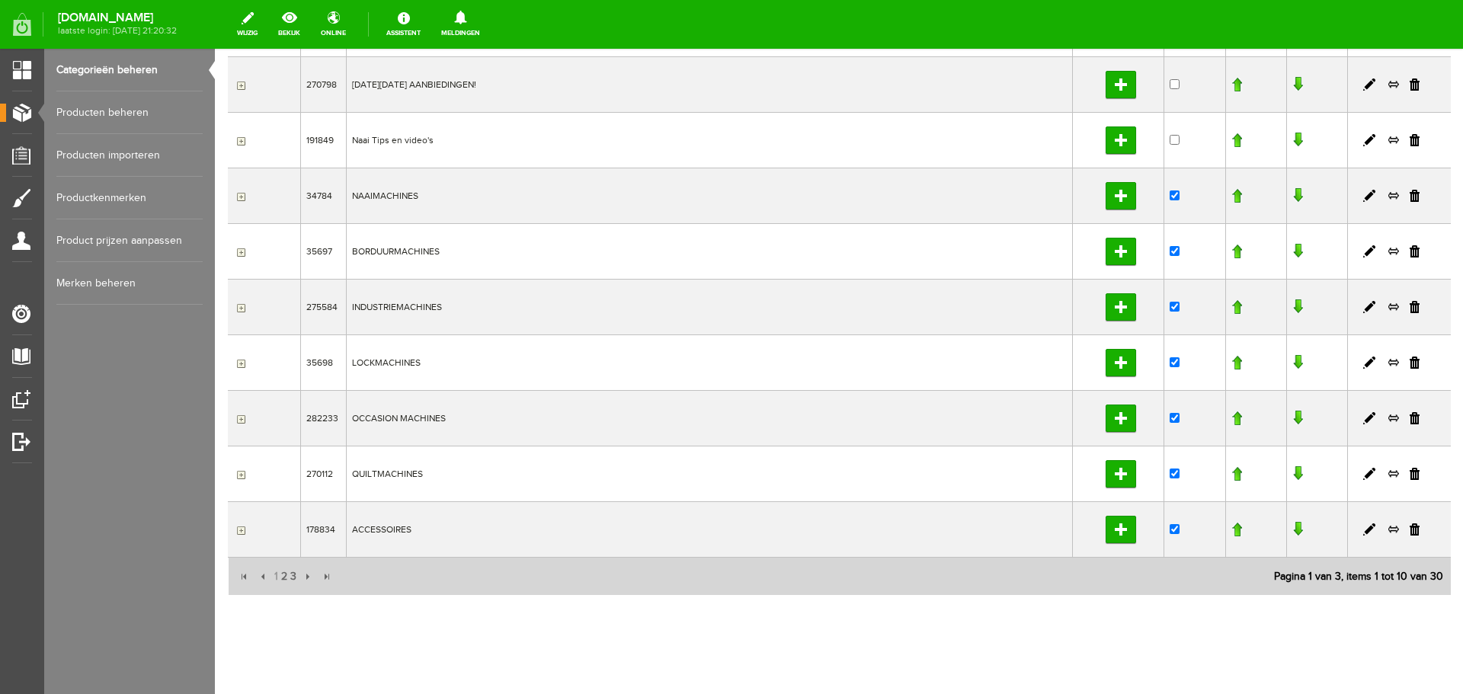
scroll to position [230, 0]
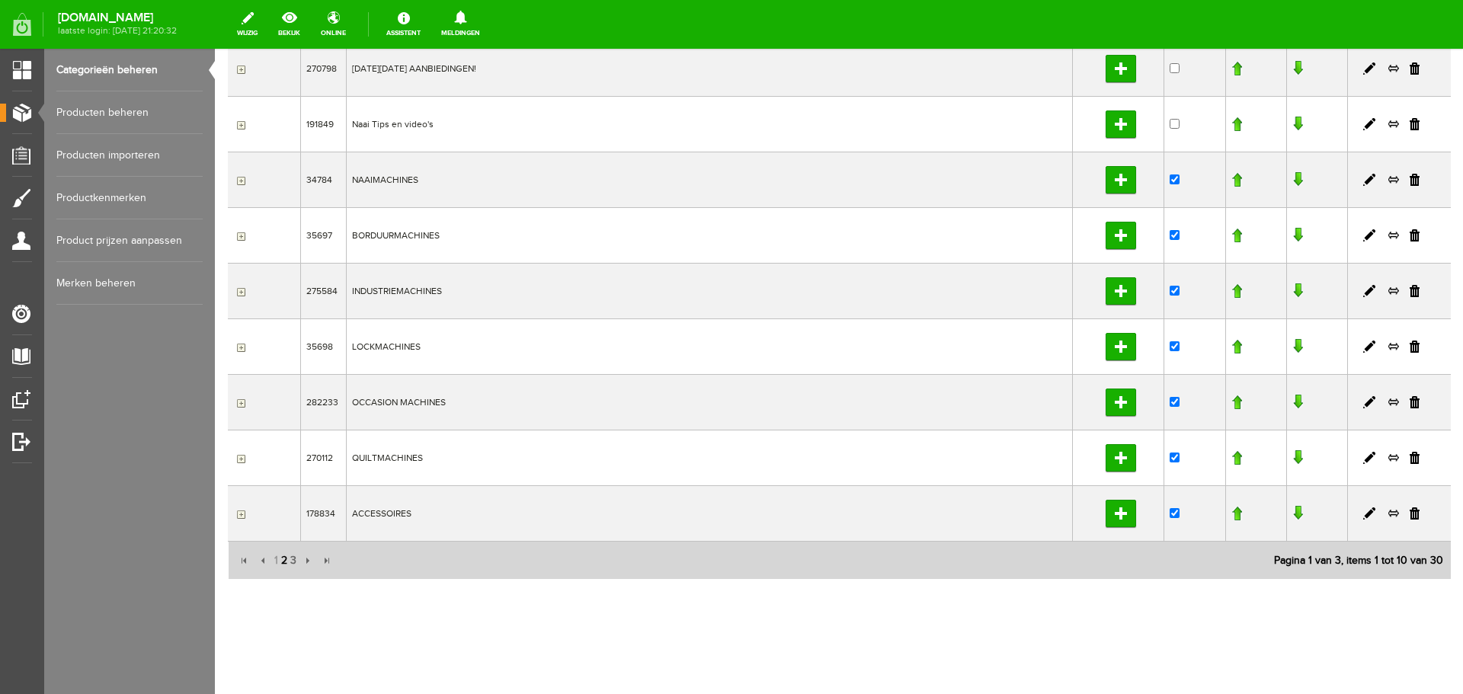
click at [283, 563] on span "2" at bounding box center [284, 561] width 9 height 30
click at [290, 562] on span "3" at bounding box center [293, 561] width 9 height 30
click at [284, 560] on span "2" at bounding box center [284, 561] width 9 height 30
click at [274, 560] on span "1" at bounding box center [276, 561] width 7 height 30
drag, startPoint x: 128, startPoint y: 184, endPoint x: 126, endPoint y: 193, distance: 9.4
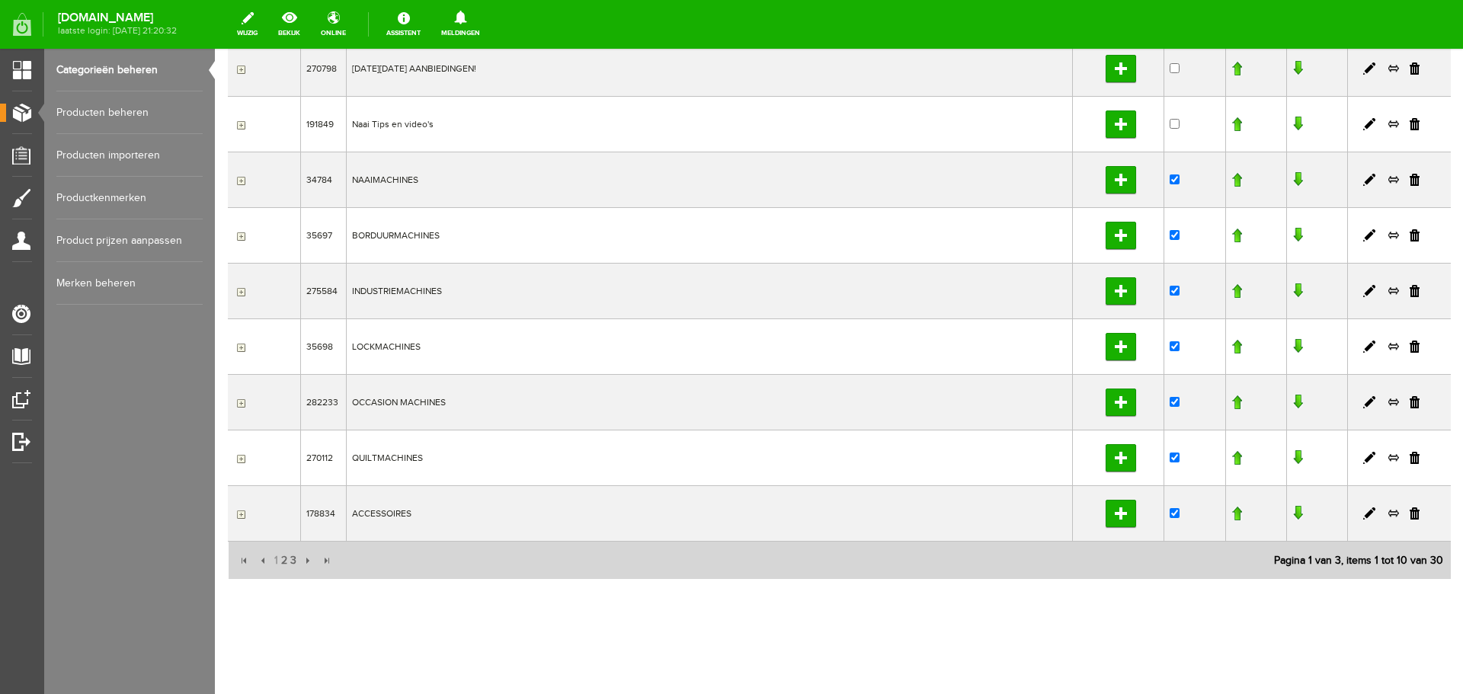
click at [128, 185] on link "Productkenmerken" at bounding box center [129, 198] width 146 height 43
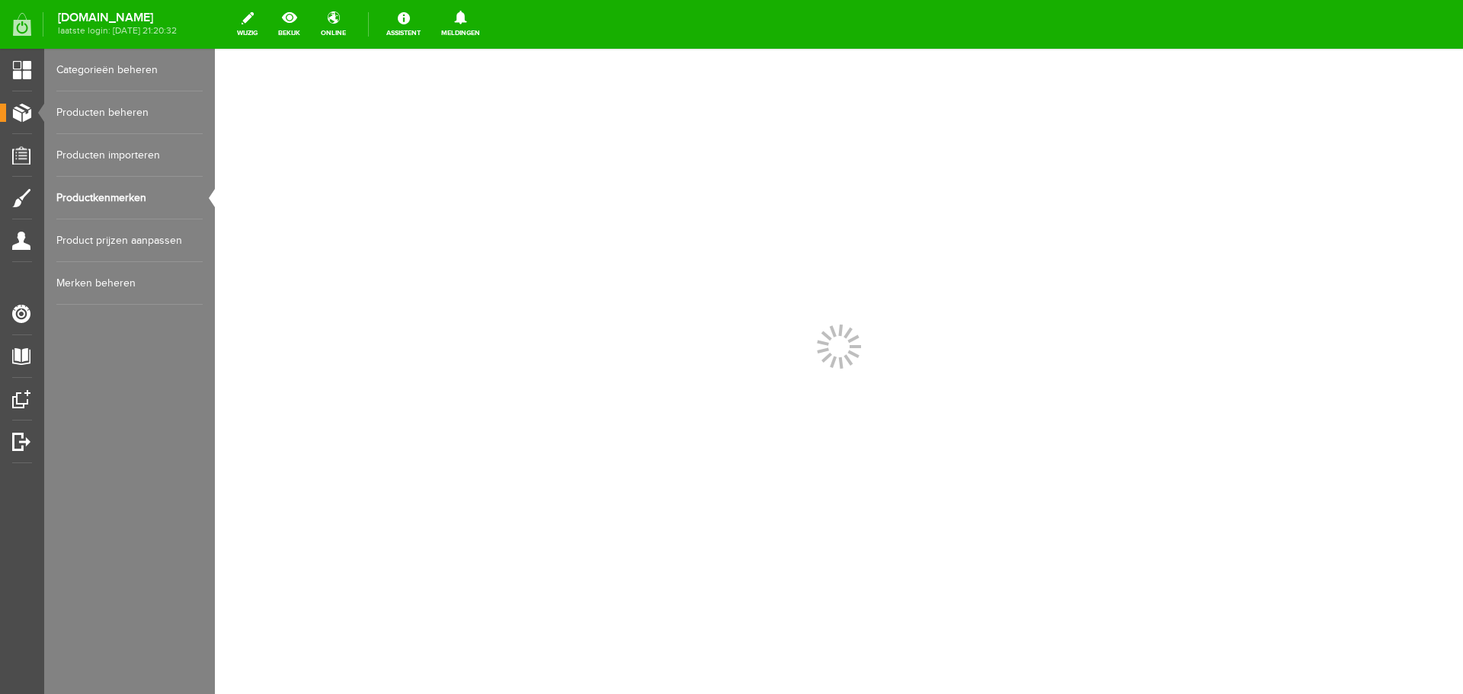
click at [101, 282] on link "Merken beheren" at bounding box center [129, 283] width 146 height 43
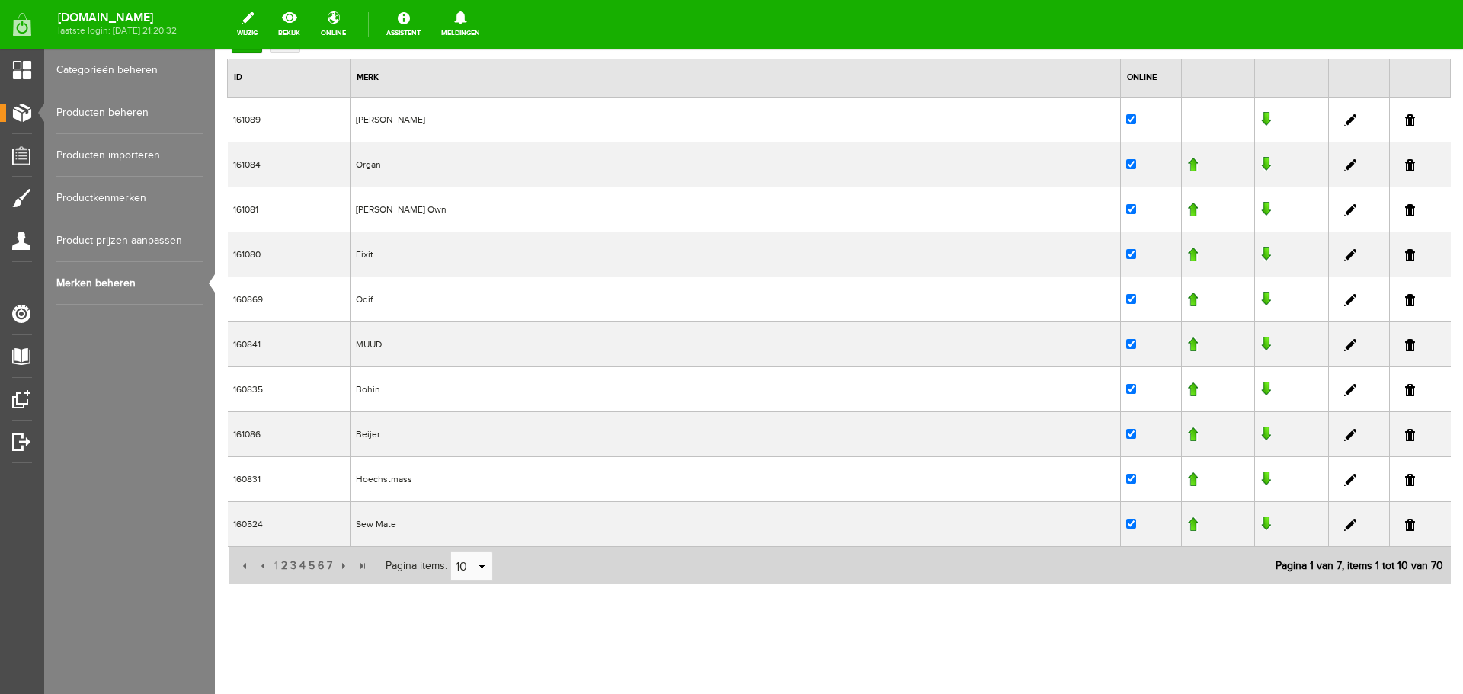
scroll to position [120, 0]
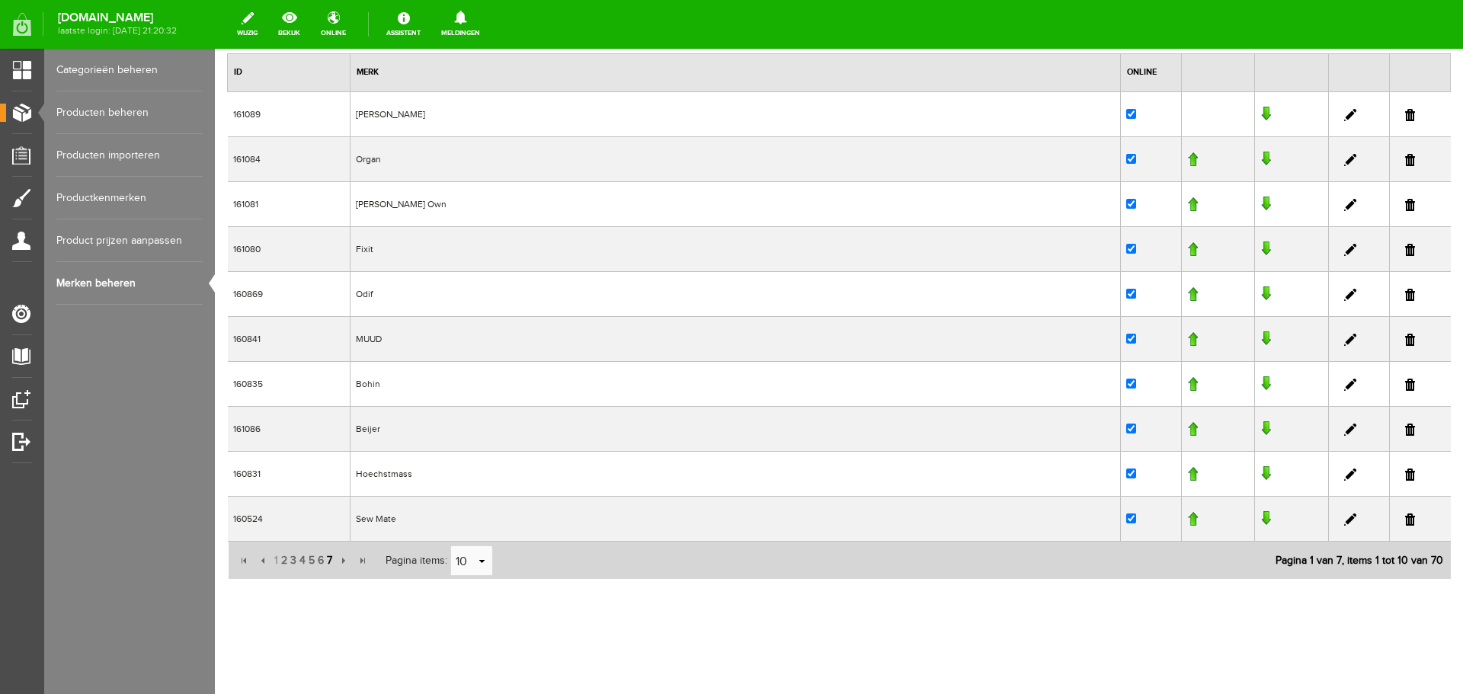
click at [330, 562] on span "7" at bounding box center [329, 561] width 8 height 30
click at [319, 563] on span "6" at bounding box center [320, 561] width 9 height 30
click at [1345, 475] on link at bounding box center [1351, 475] width 12 height 12
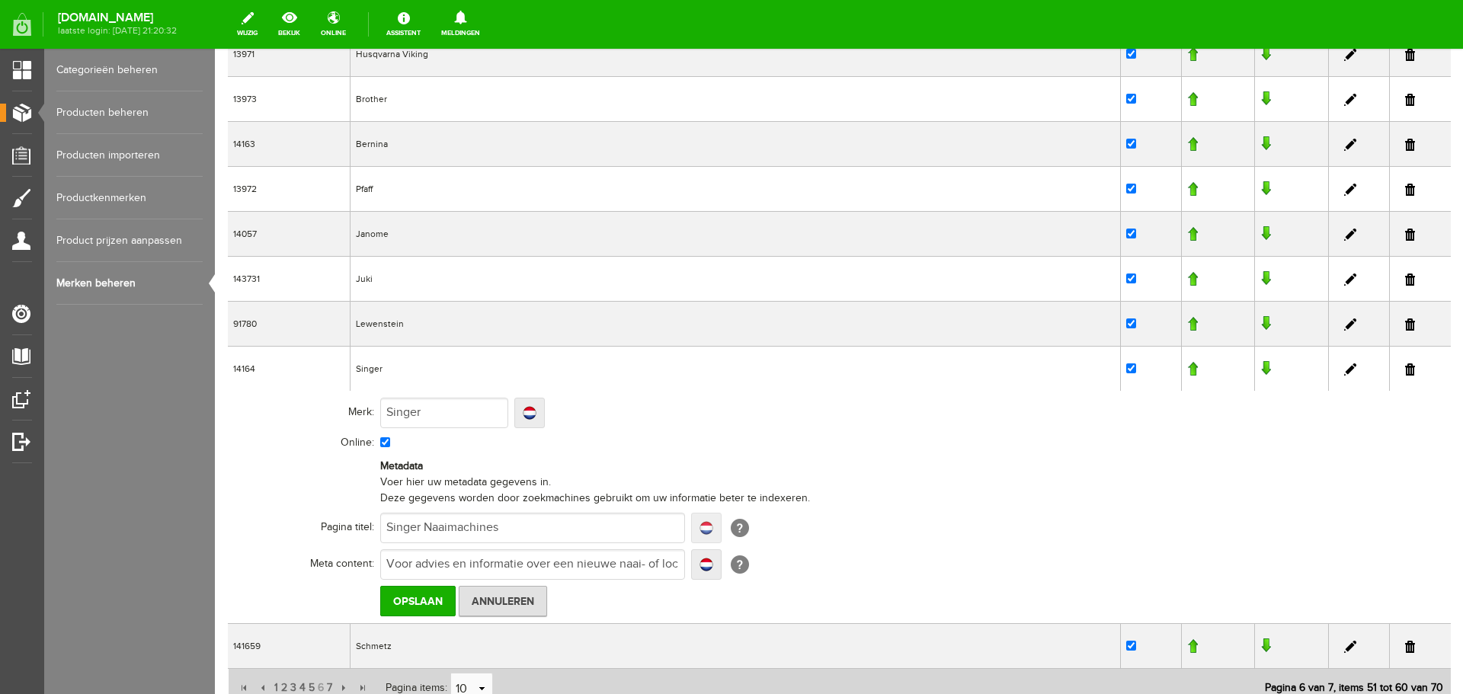
scroll to position [200, 0]
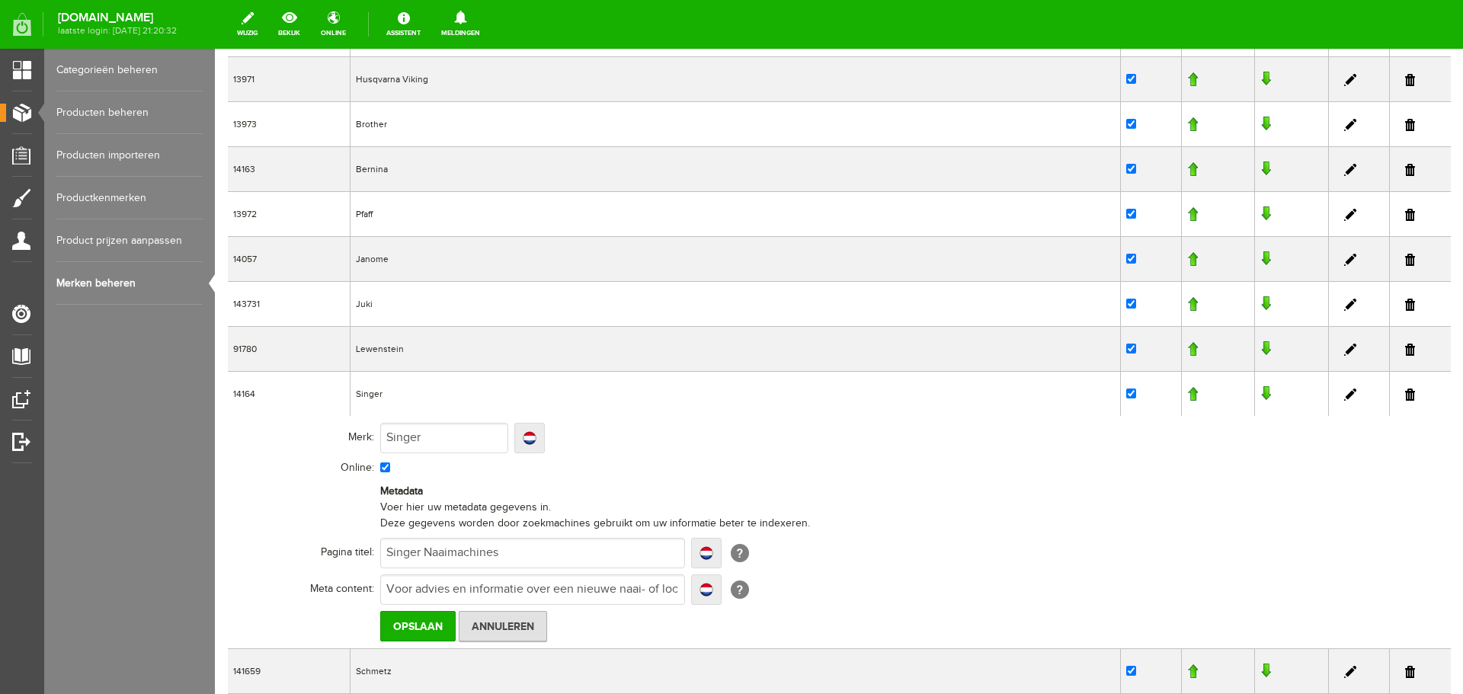
click at [1345, 213] on link at bounding box center [1351, 215] width 12 height 12
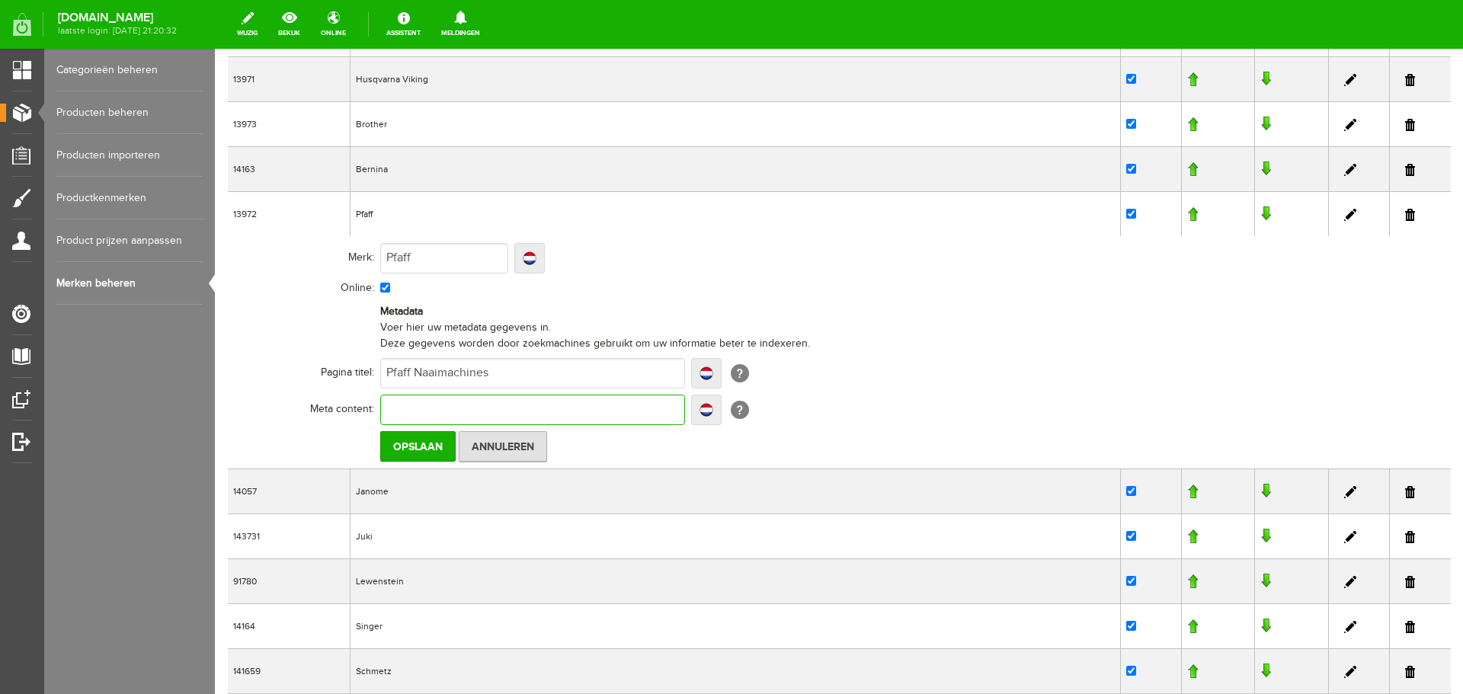
click at [397, 408] on input "text" at bounding box center [532, 410] width 305 height 30
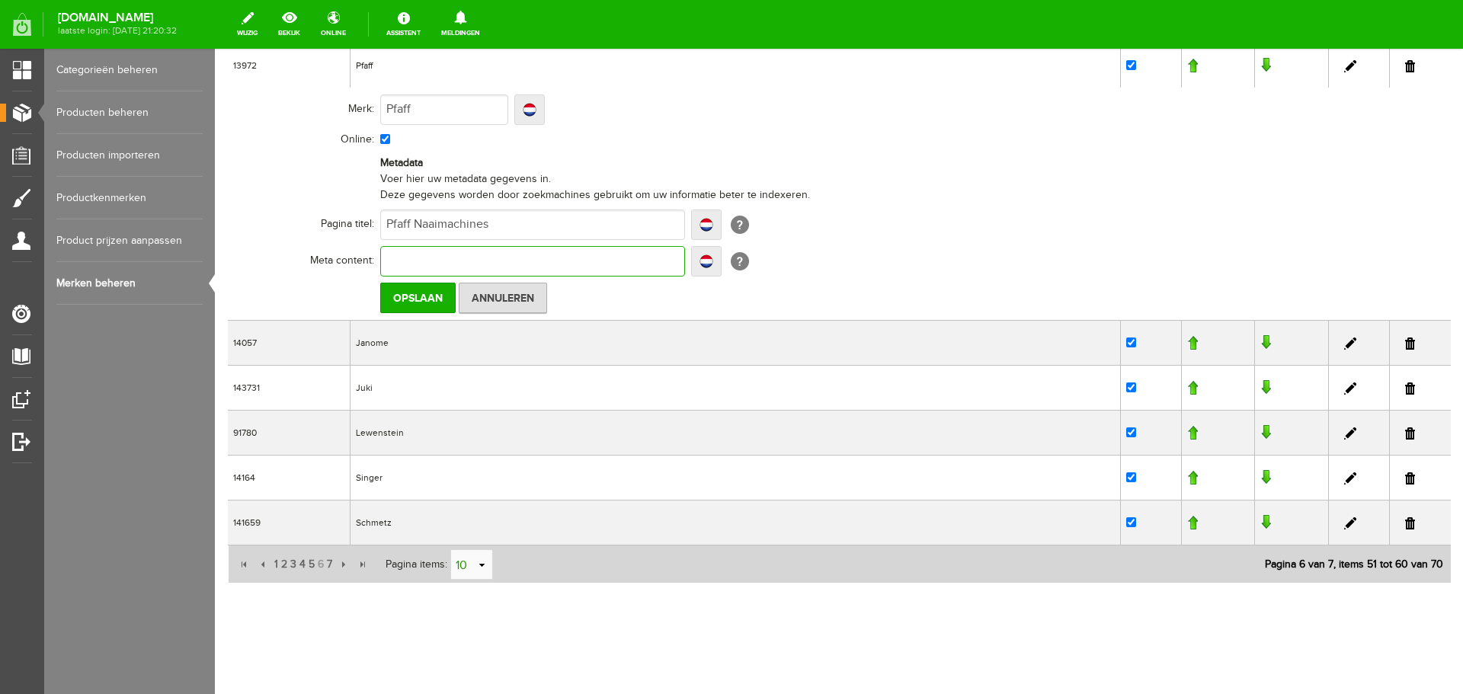
scroll to position [353, 0]
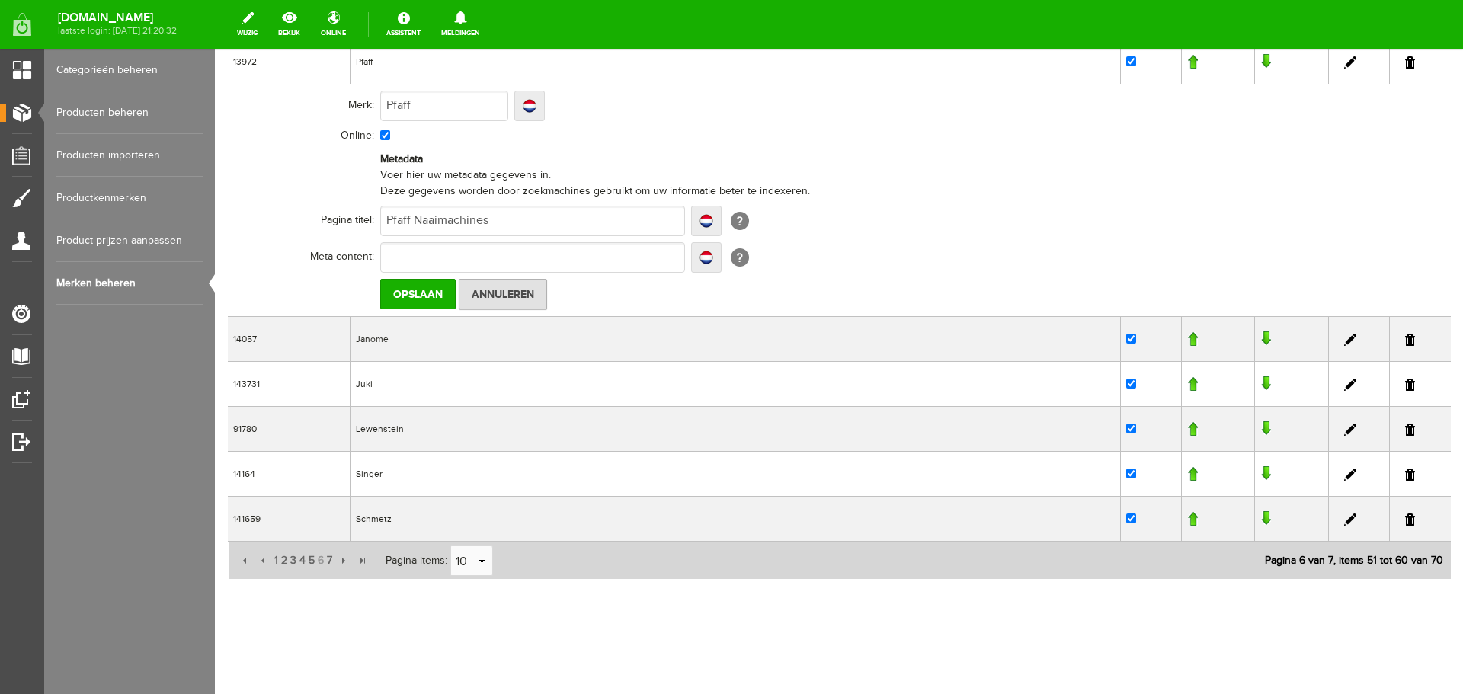
click at [1345, 473] on link at bounding box center [1351, 475] width 12 height 12
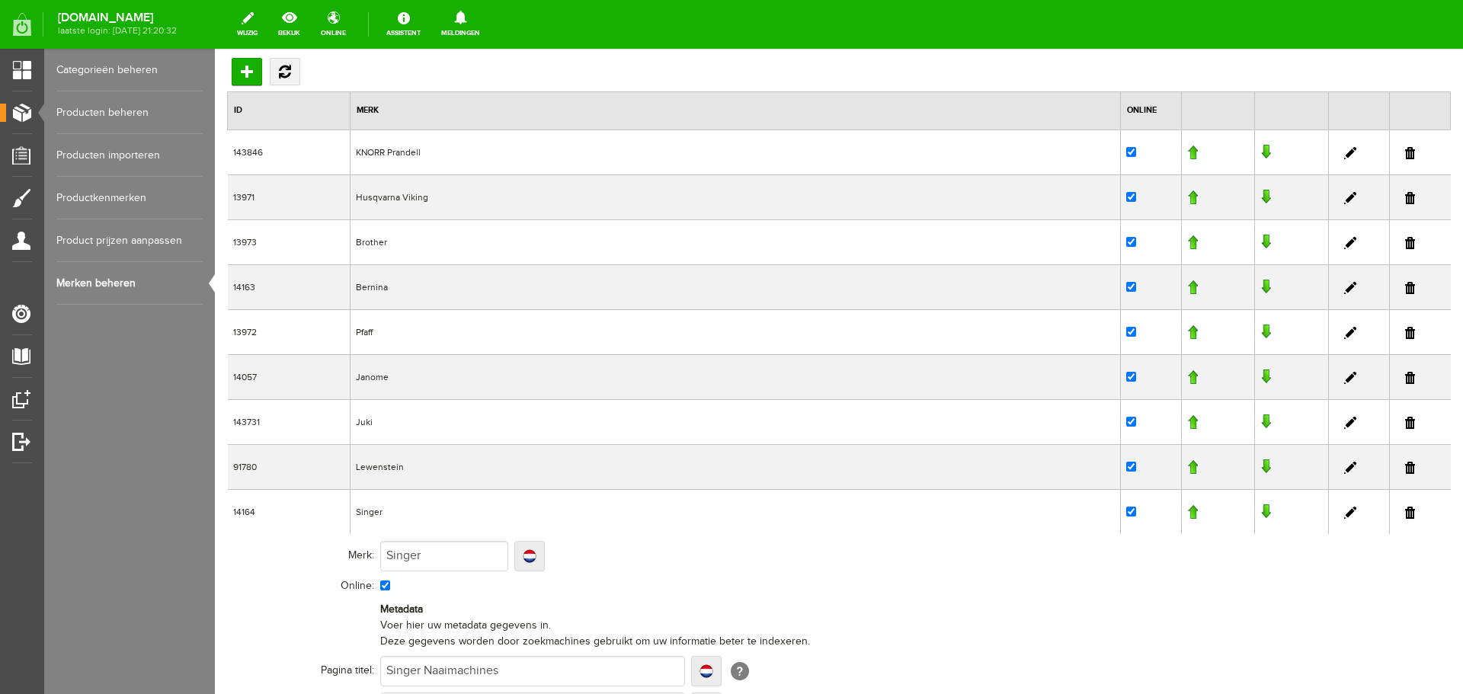
scroll to position [0, 0]
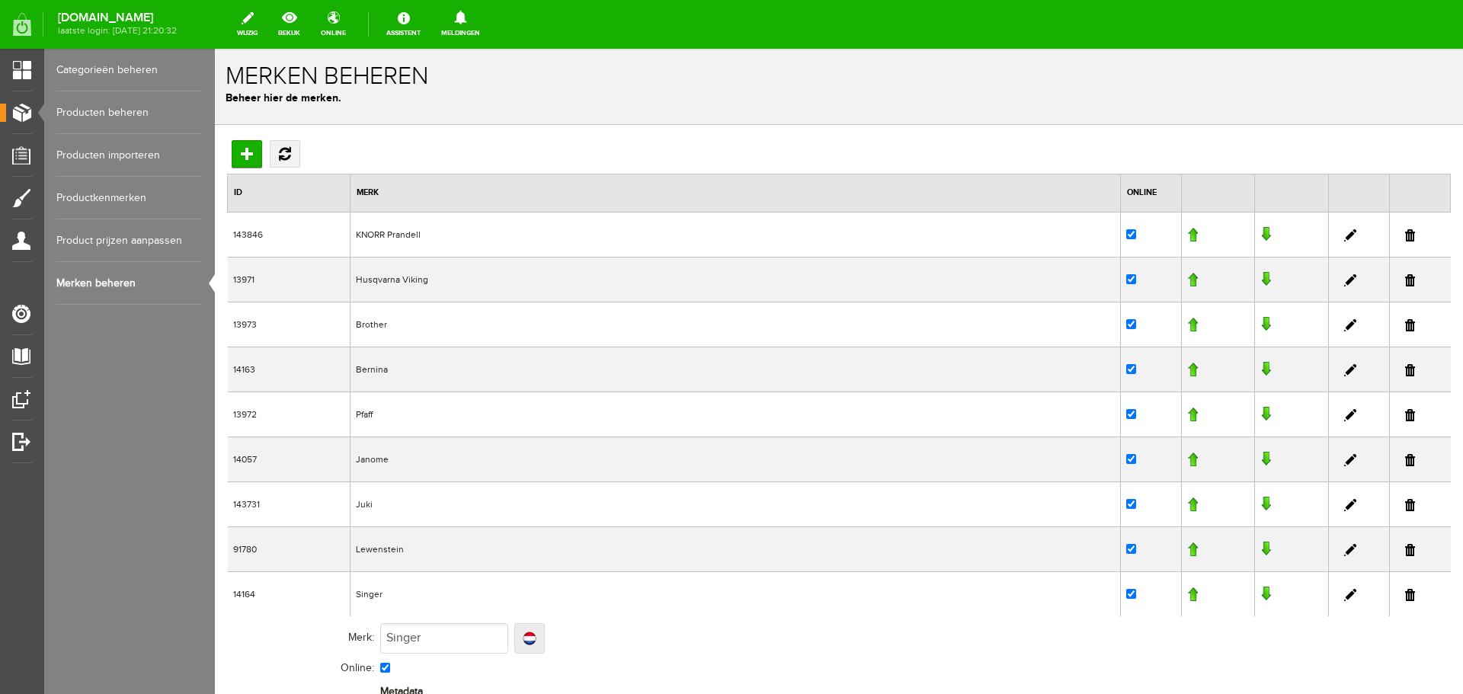
click at [1345, 502] on link at bounding box center [1351, 505] width 12 height 12
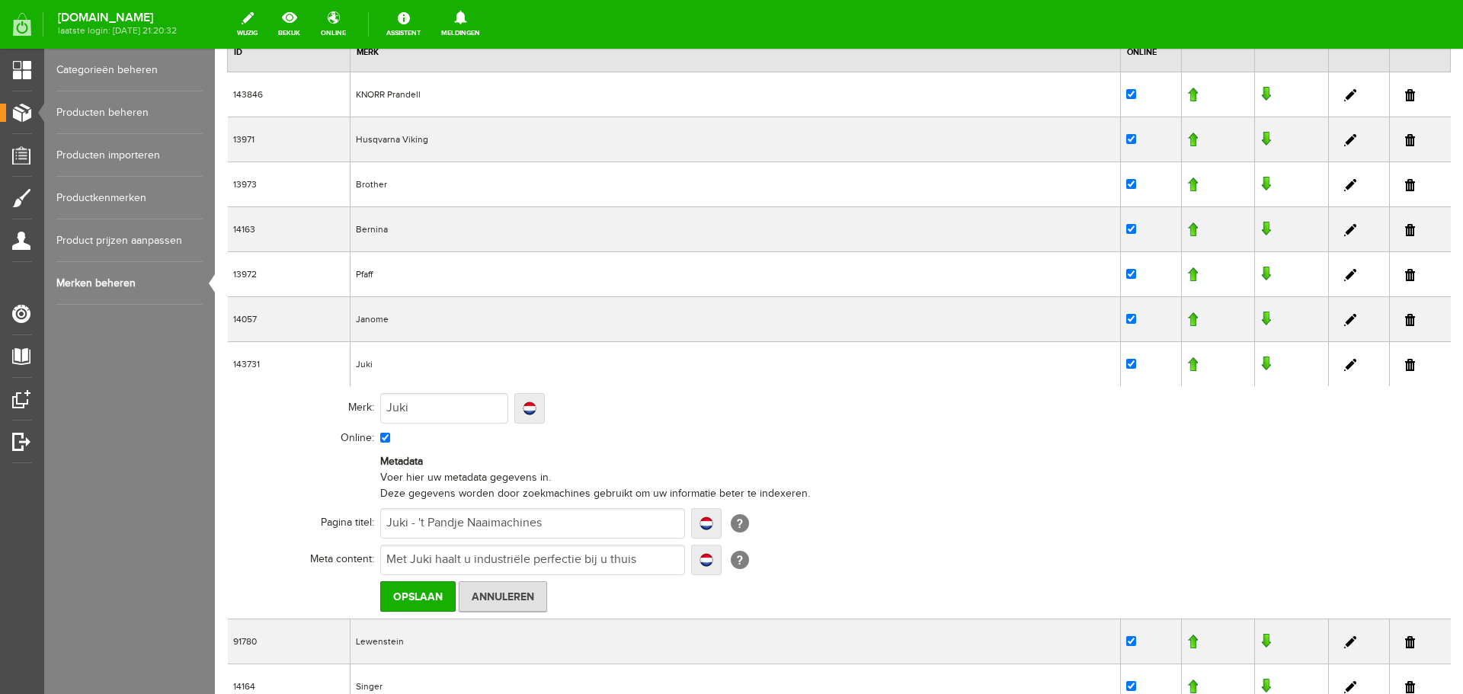
scroll to position [152, 0]
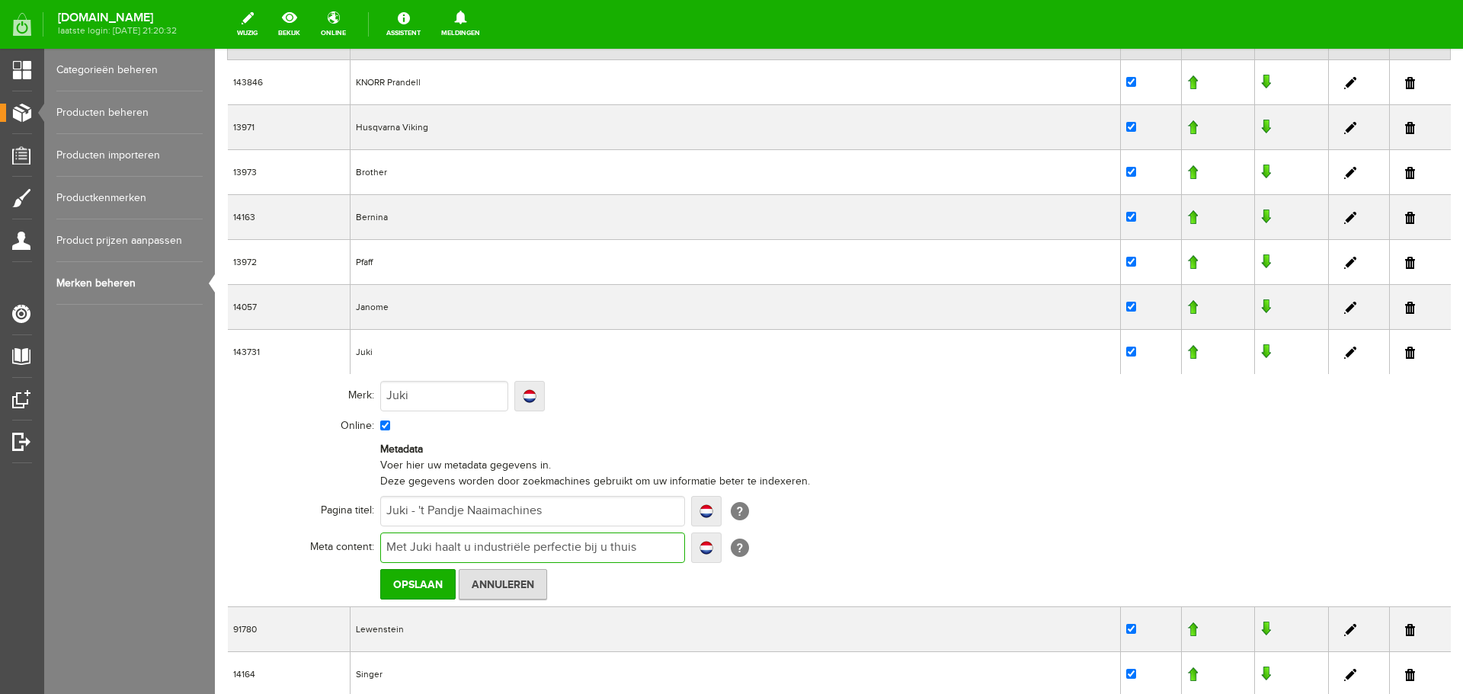
click at [538, 543] on input "Met Juki haalt u industriële perfectie bij u thuis" at bounding box center [532, 548] width 305 height 30
click at [636, 545] on input "Met Juki haalt u industriële perfectie bij u thuis" at bounding box center [532, 548] width 305 height 30
click at [88, 194] on link "Productkenmerken" at bounding box center [129, 198] width 146 height 43
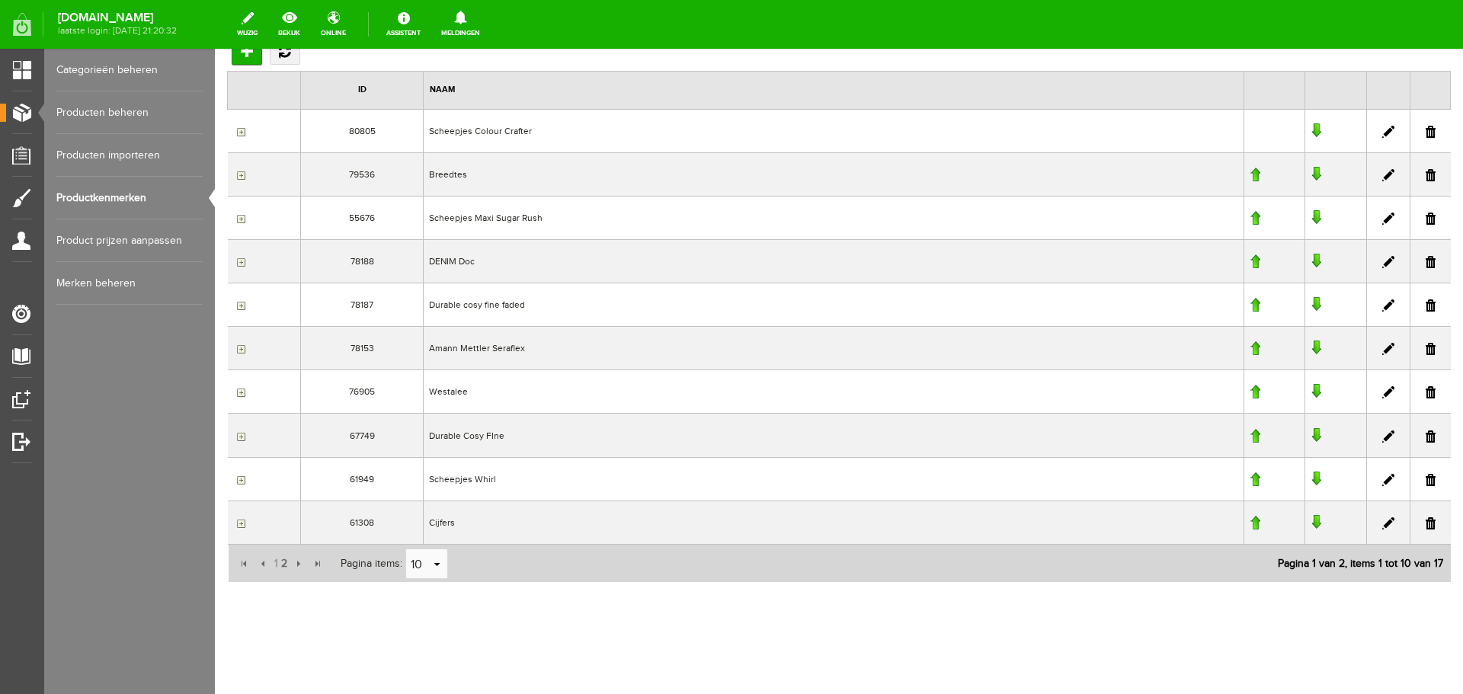
scroll to position [106, 0]
click at [281, 559] on span "2" at bounding box center [284, 561] width 9 height 30
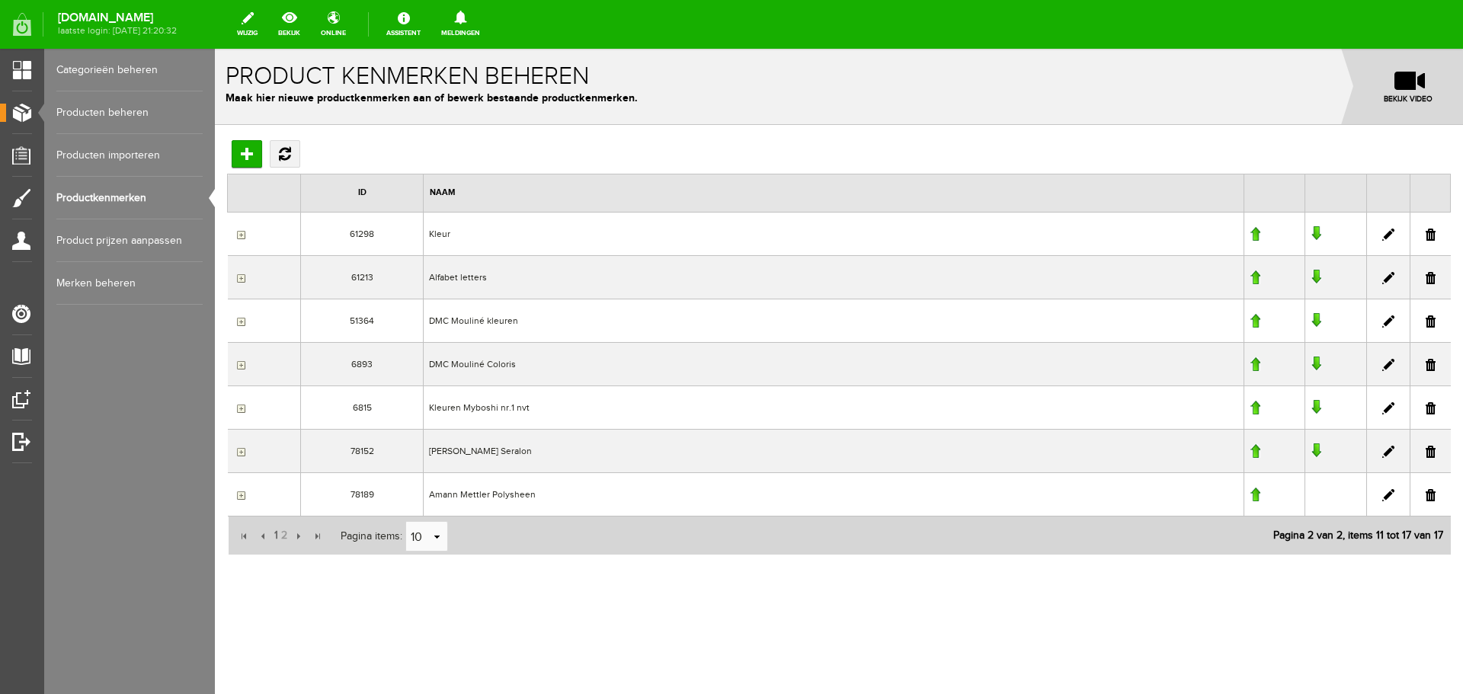
scroll to position [0, 0]
click at [94, 69] on link "Categorieën beheren" at bounding box center [129, 70] width 146 height 43
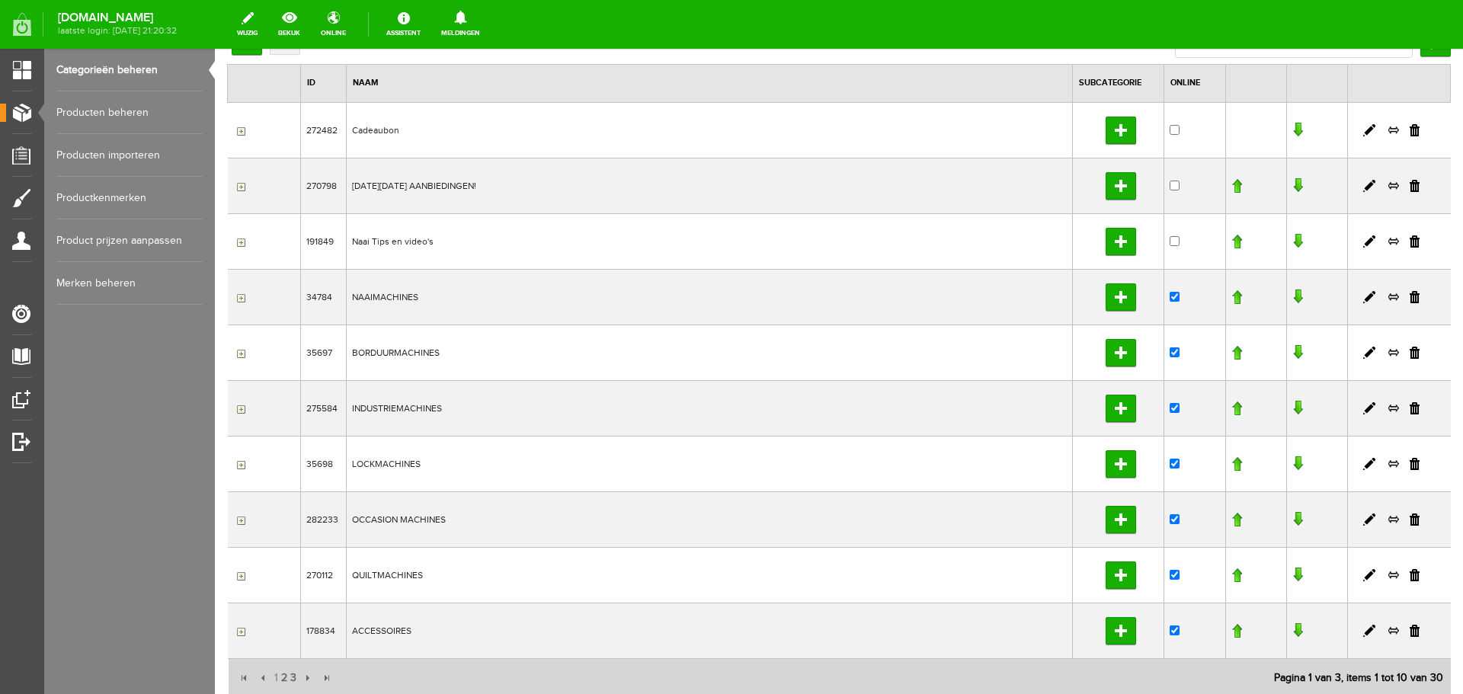
scroll to position [152, 0]
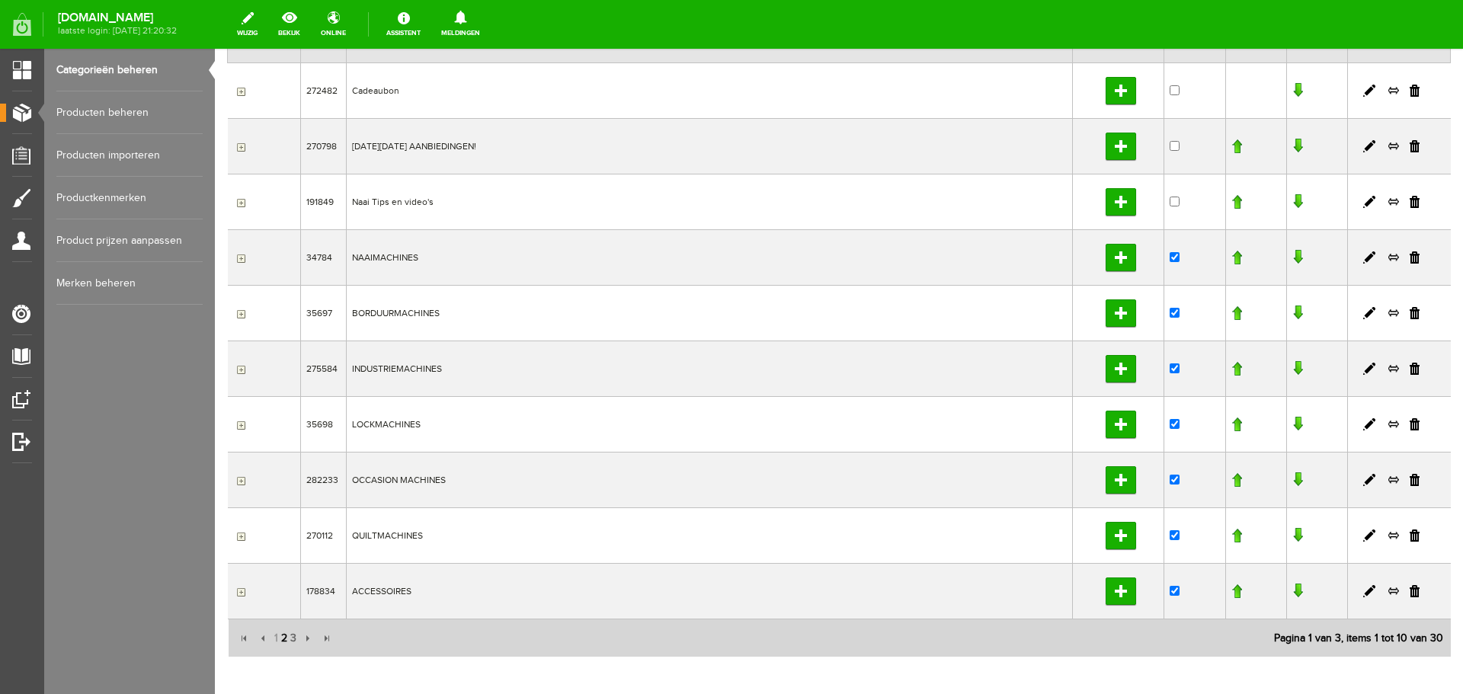
click at [283, 639] on span "2" at bounding box center [284, 638] width 9 height 30
click at [293, 640] on span "3" at bounding box center [293, 638] width 9 height 30
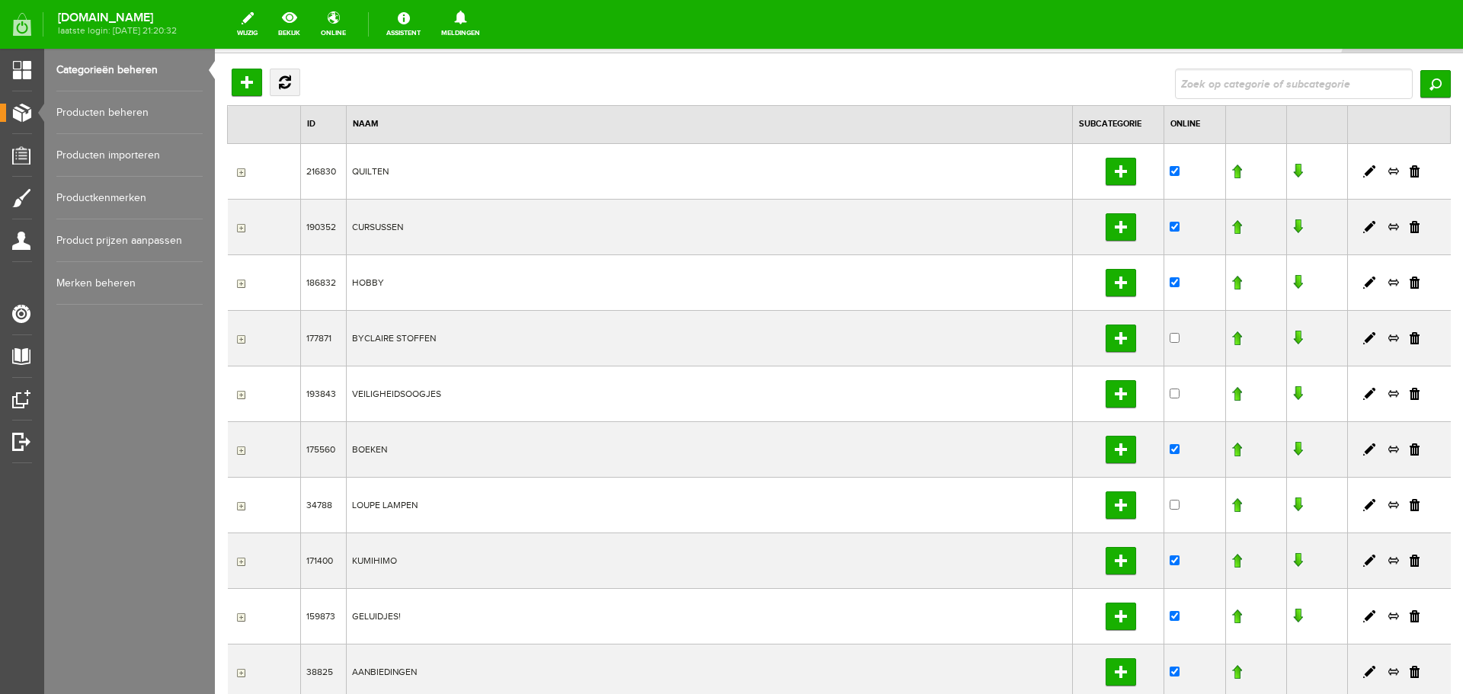
scroll to position [0, 0]
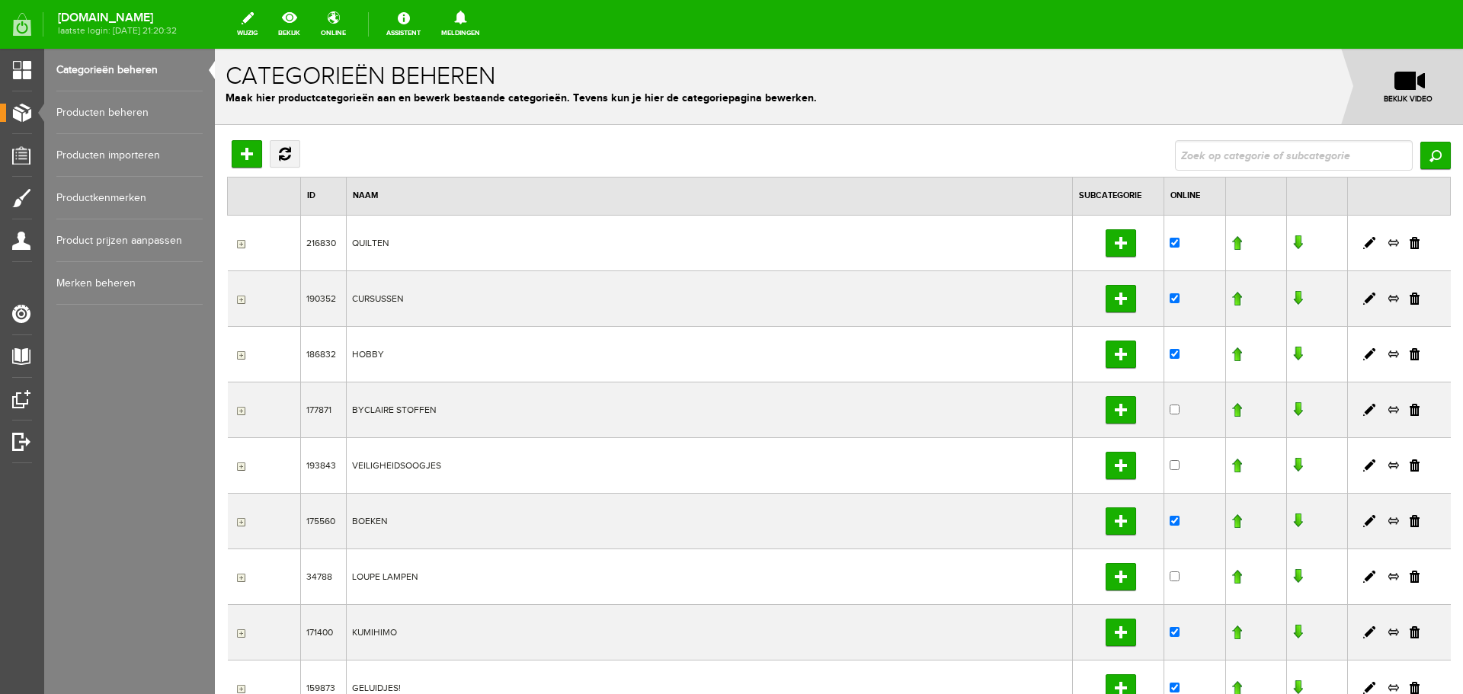
click at [101, 108] on link "Producten beheren" at bounding box center [129, 112] width 146 height 43
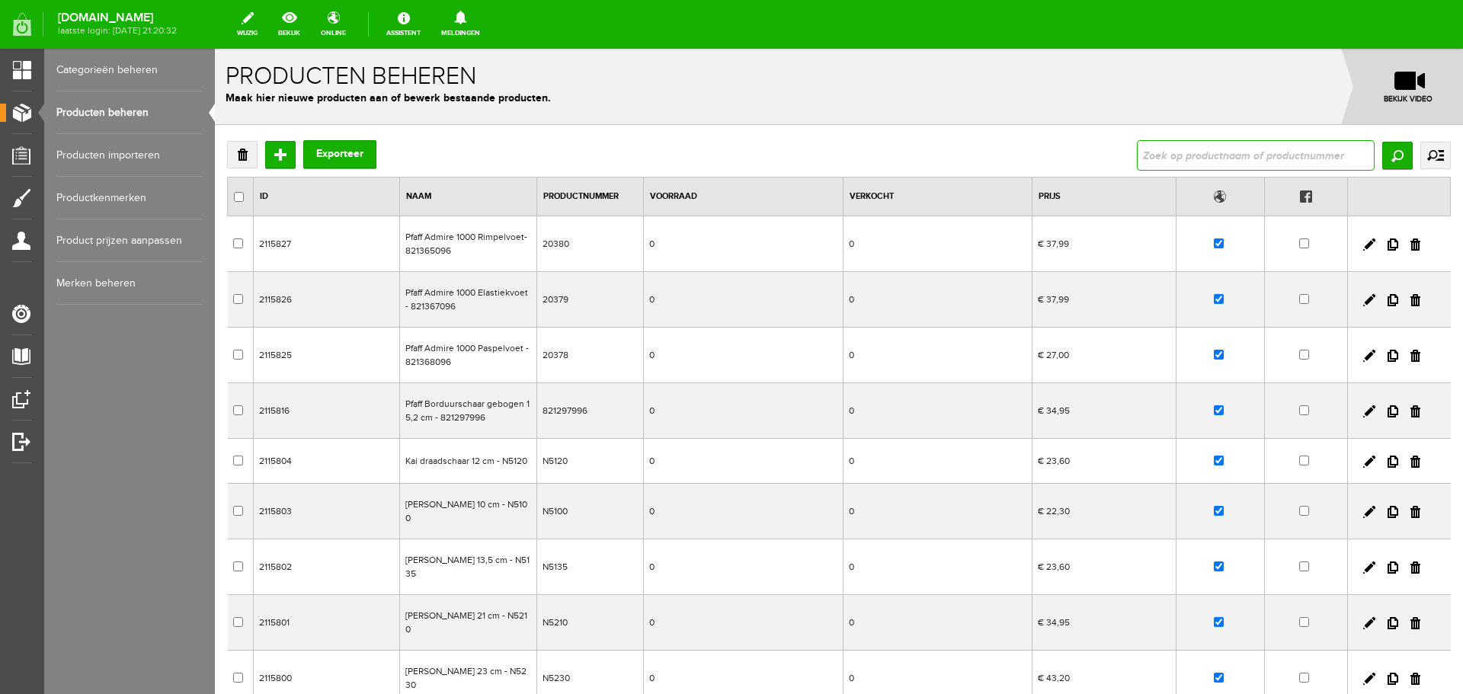
click at [1164, 150] on input "text" at bounding box center [1256, 155] width 238 height 30
type input "ambition 635"
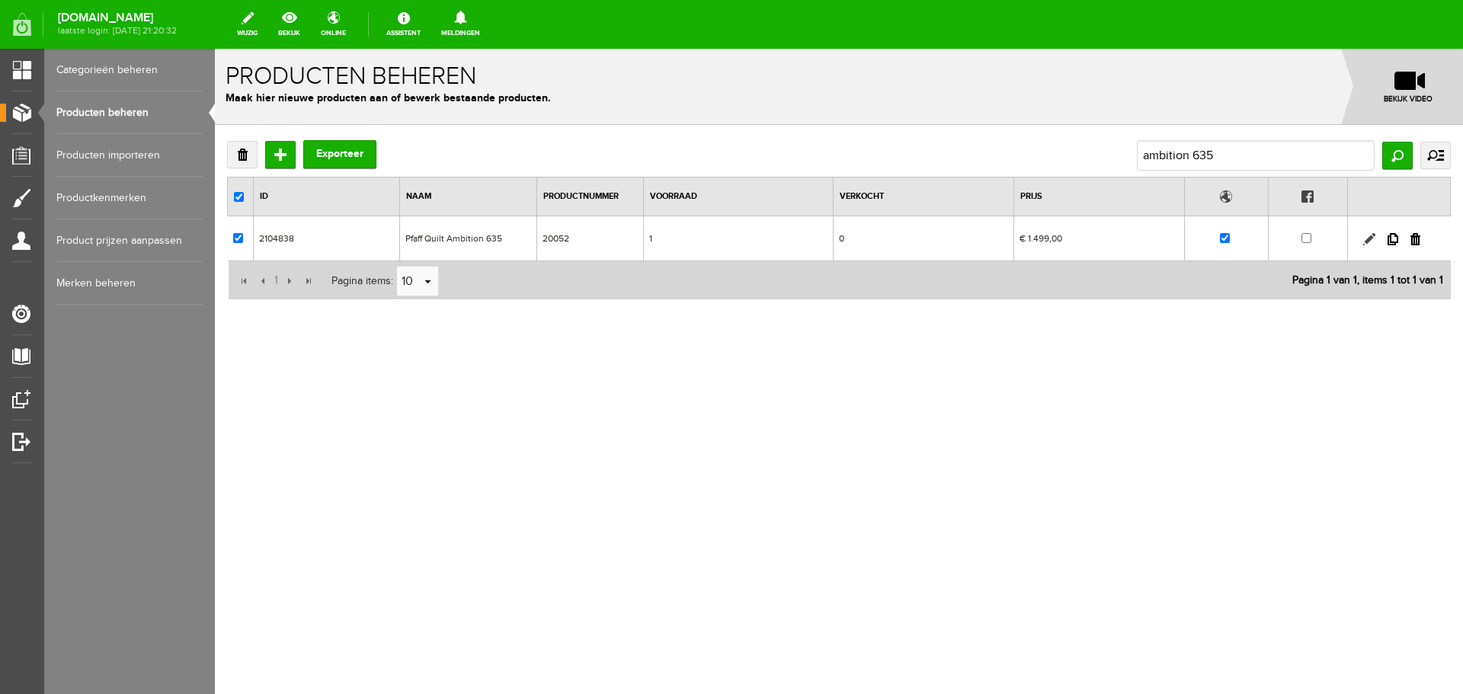
click at [1369, 236] on link at bounding box center [1370, 239] width 12 height 12
checkbox input "true"
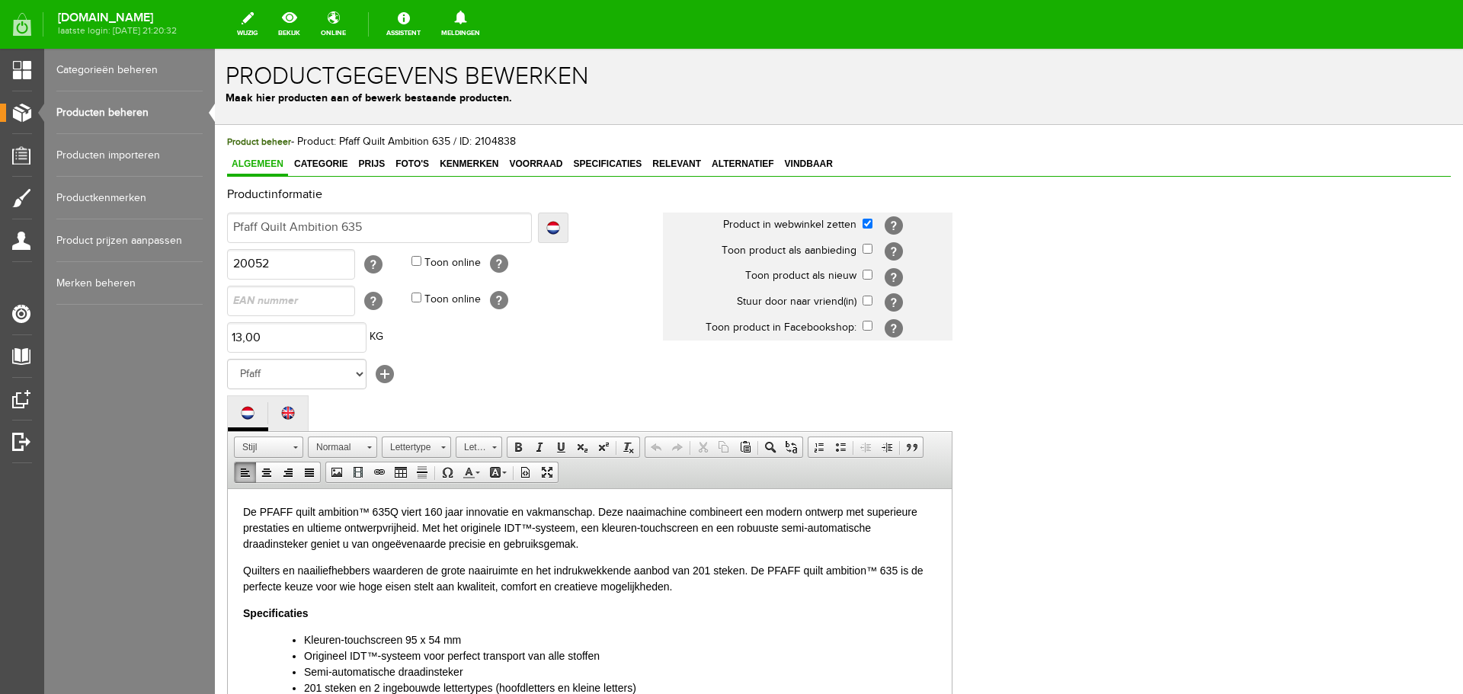
click at [388, 510] on p "De PFAFF quilt ambition™ 635Q viert 160 jaar innovatie en vakmanschap. Deze naa…" at bounding box center [590, 528] width 694 height 48
click at [895, 568] on p "Quilters en naailiefhebbers waarderen de grote naairuimte en het indrukwekkende…" at bounding box center [590, 579] width 694 height 32
click at [897, 569] on p "Quilters en naailiefhebbers waarderen de grote naairuimte en het indrukwekkende…" at bounding box center [590, 579] width 694 height 32
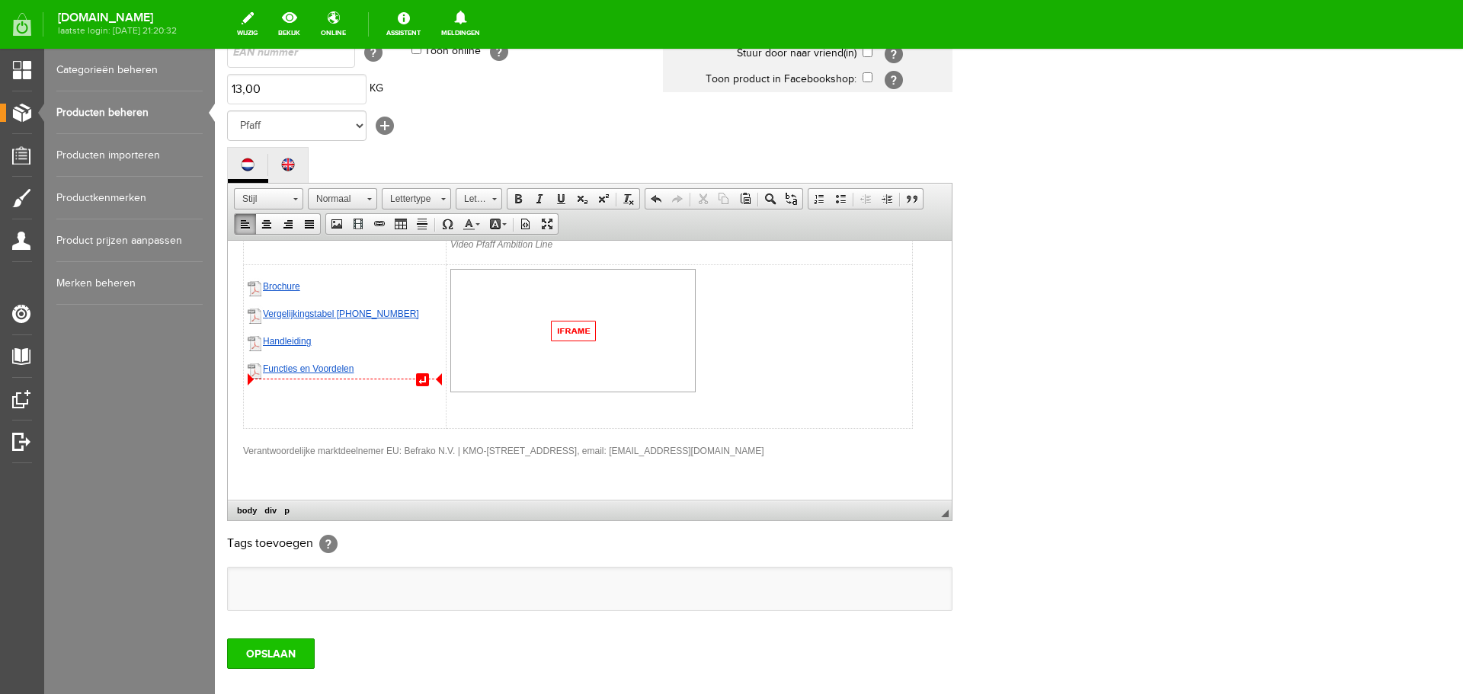
scroll to position [305, 0]
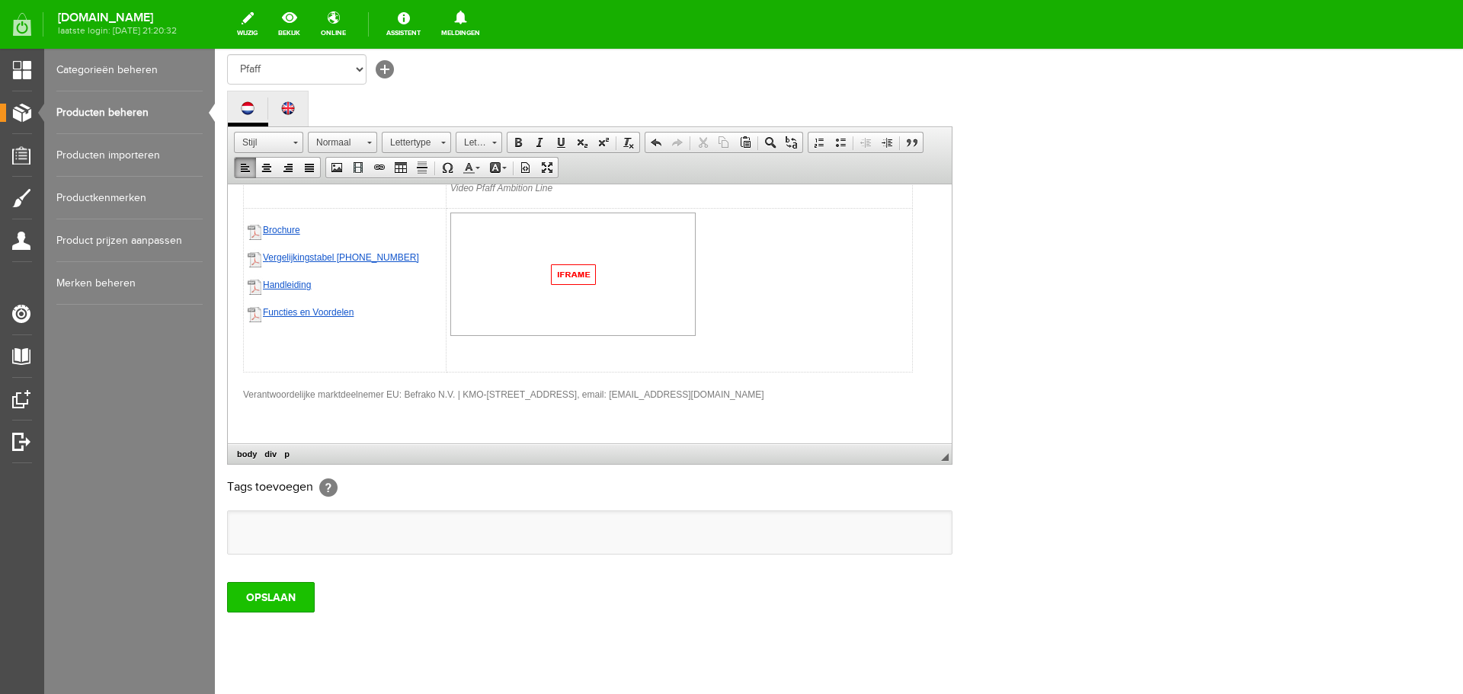
click at [264, 595] on input "OPSLAAN" at bounding box center [271, 597] width 88 height 30
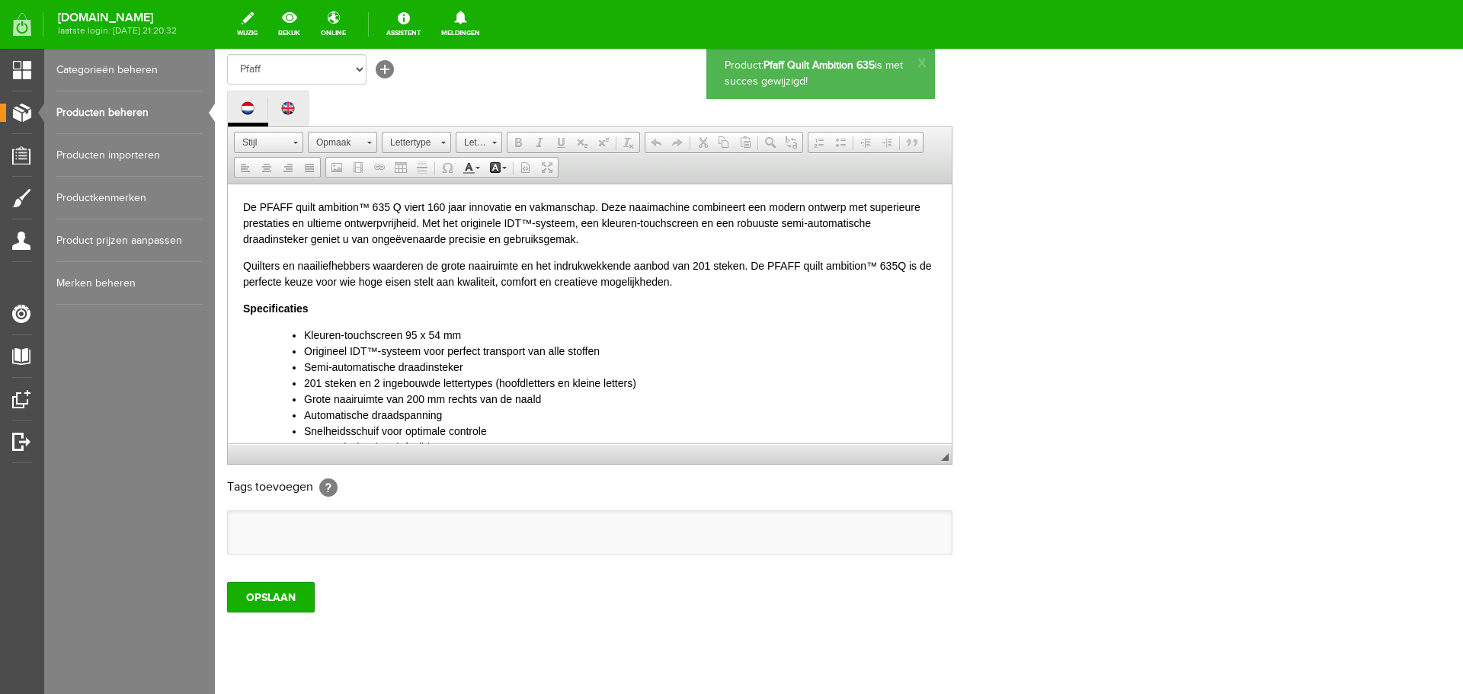
scroll to position [0, 0]
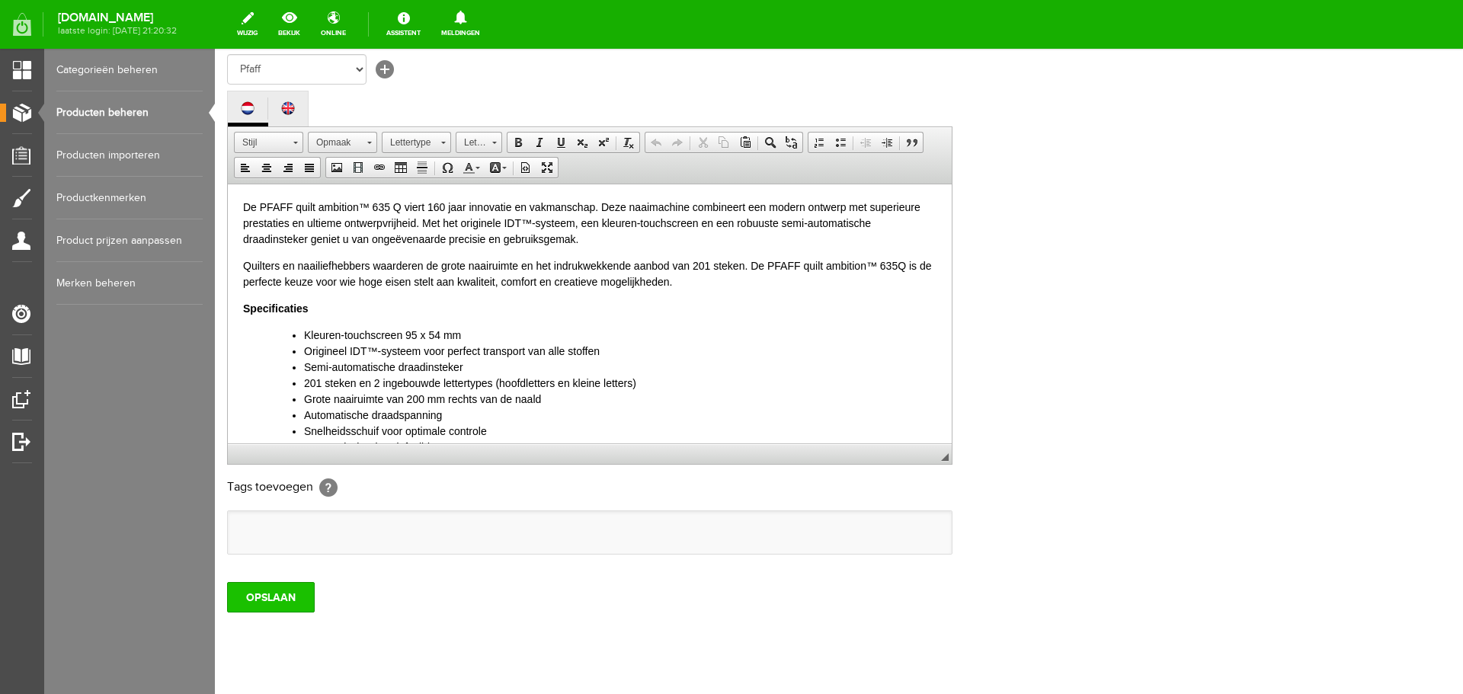
click at [258, 593] on input "OPSLAAN" at bounding box center [271, 597] width 88 height 30
click at [107, 107] on link "Producten beheren" at bounding box center [129, 112] width 146 height 43
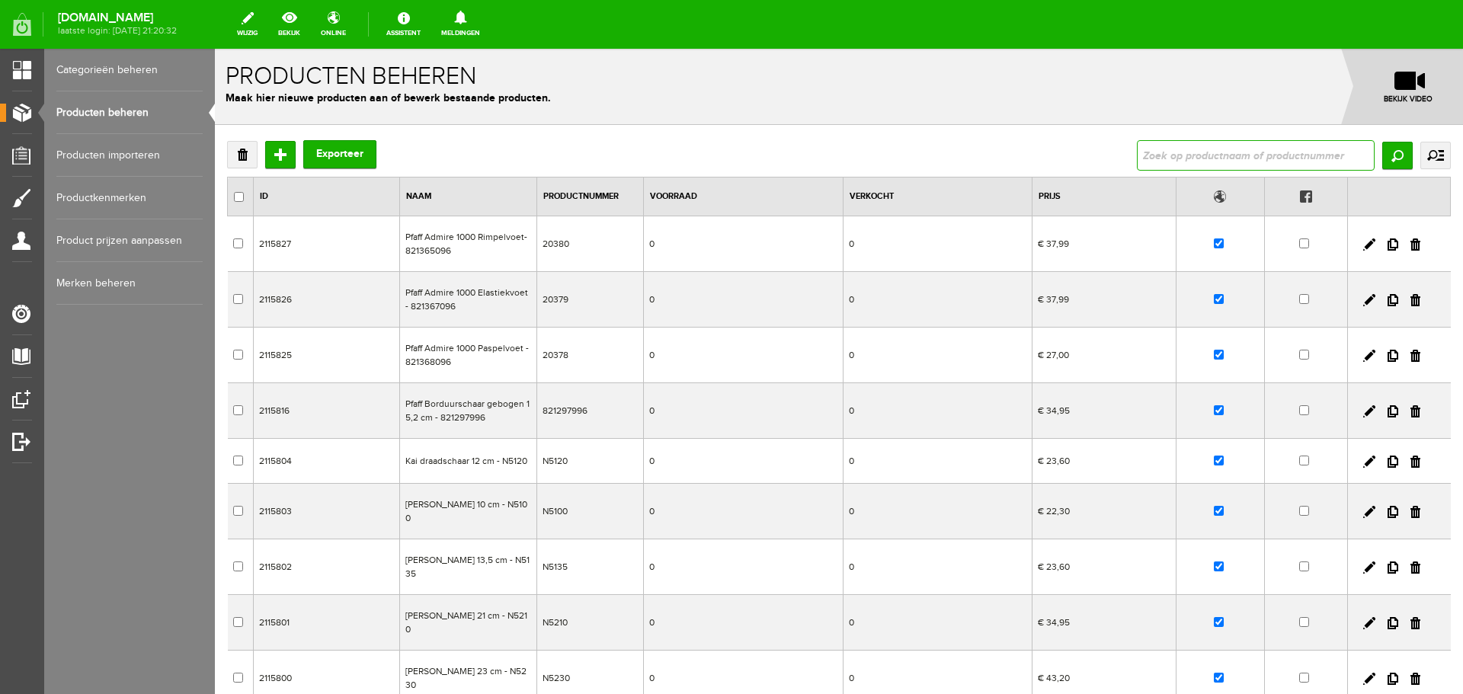
click at [1137, 155] on input "text" at bounding box center [1256, 155] width 238 height 30
type input "husqvarna"
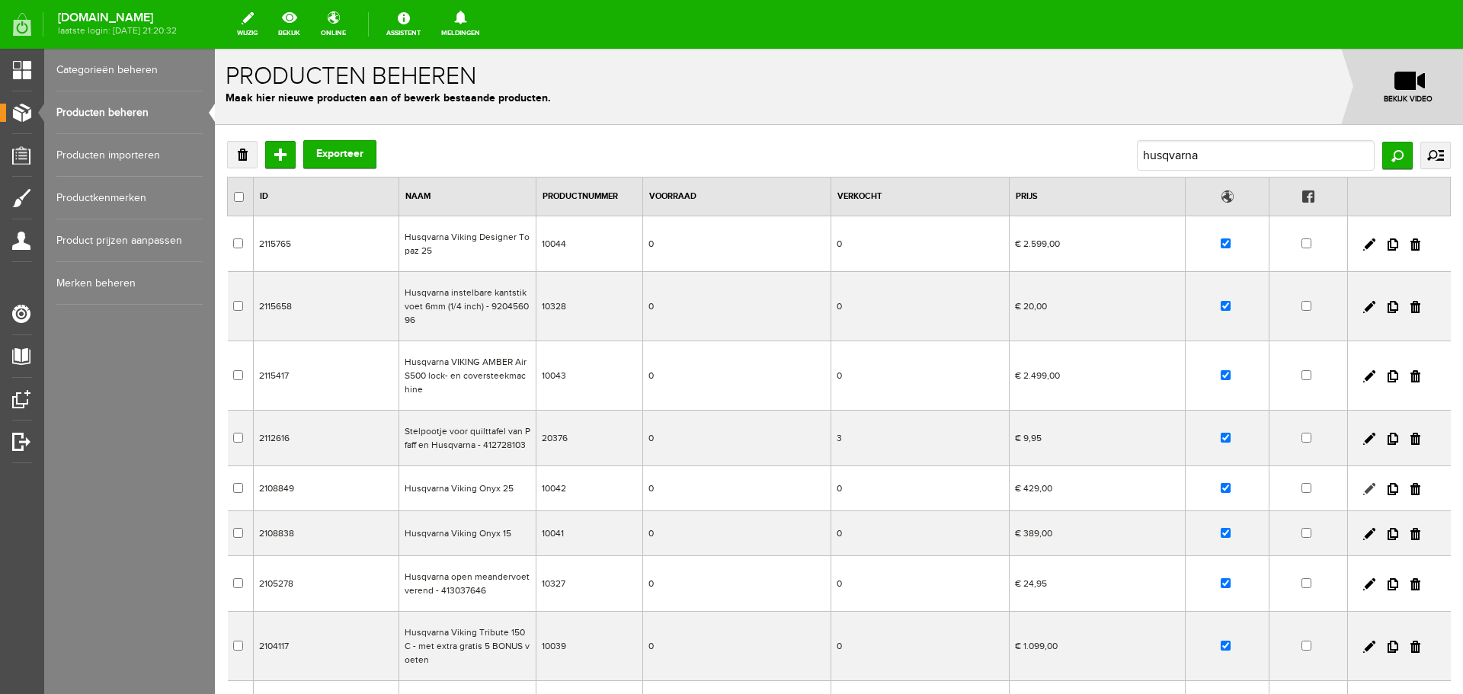
click at [1364, 486] on link at bounding box center [1370, 489] width 12 height 12
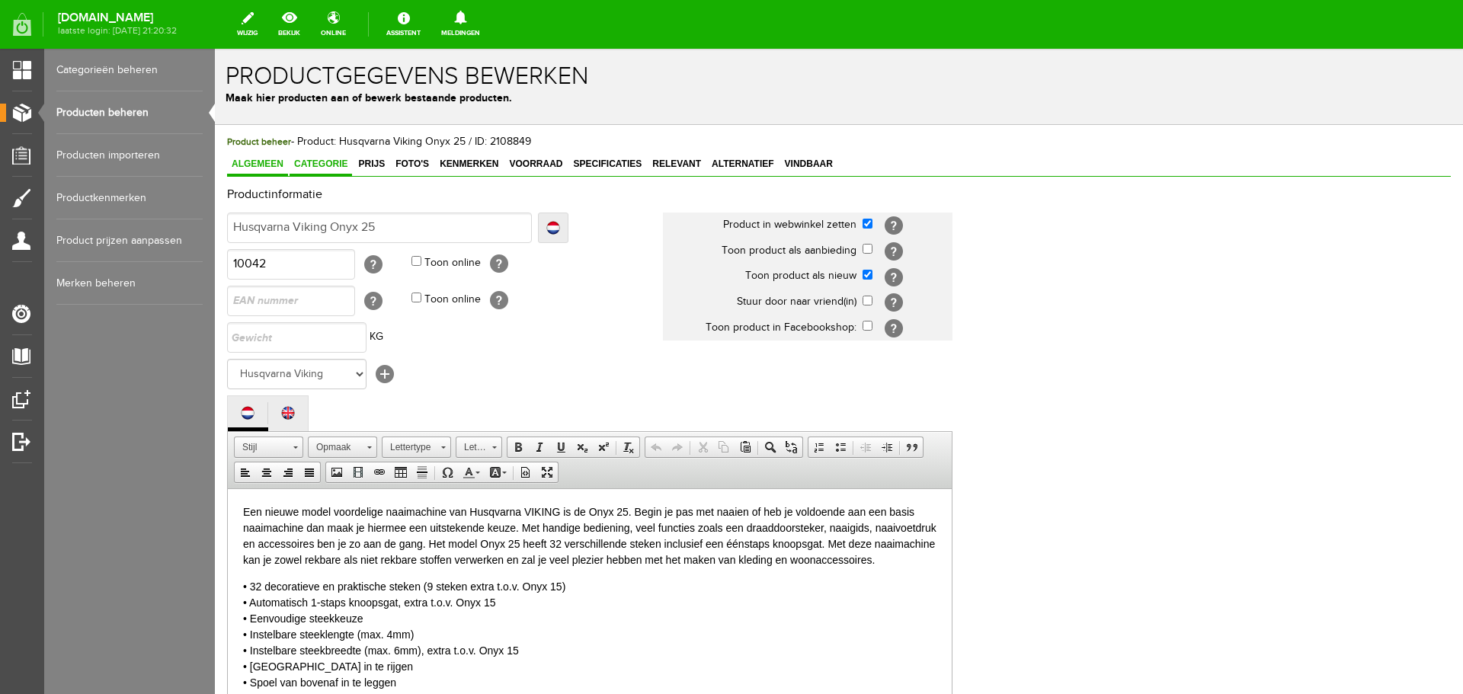
click at [322, 165] on span "Categorie" at bounding box center [321, 164] width 63 height 11
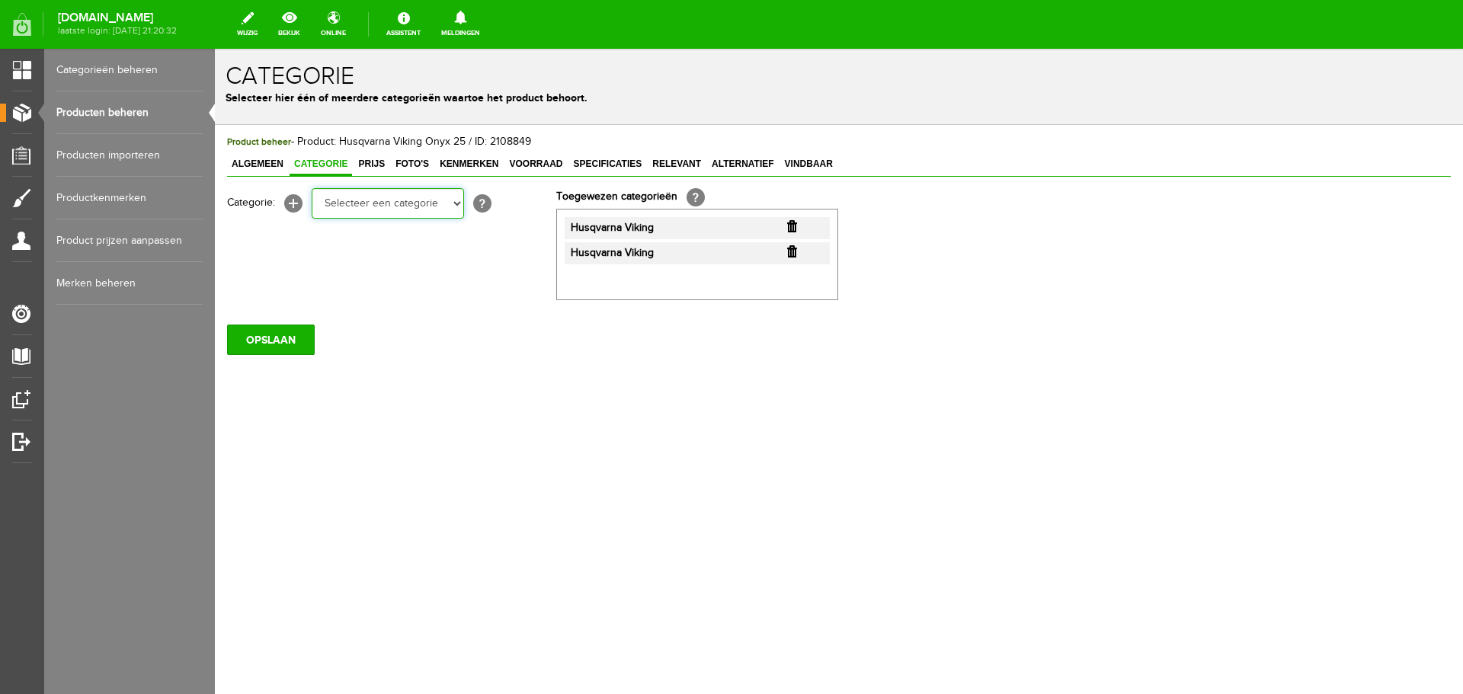
click at [456, 202] on select "Selecteer een categorie Cadeaubon [DATE][DATE] AANBIEDINGEN! Naai Tips en video…" at bounding box center [388, 203] width 152 height 30
select select "34784"
click at [312, 188] on select "Selecteer een categorie Cadeaubon [DATE][DATE] AANBIEDINGEN! Naai Tips en video…" at bounding box center [388, 203] width 152 height 30
click at [272, 348] on input "OPSLAAN" at bounding box center [271, 340] width 88 height 30
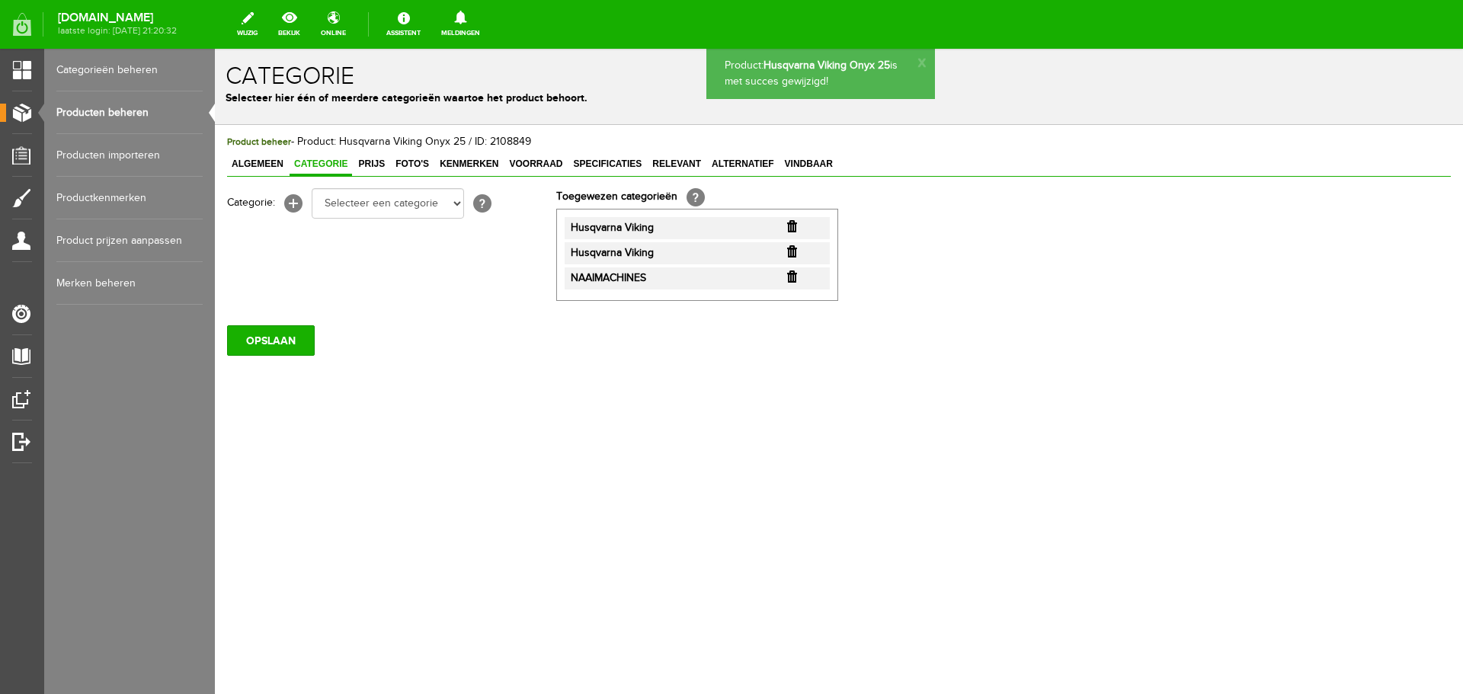
click at [91, 107] on link "Producten beheren" at bounding box center [129, 112] width 146 height 43
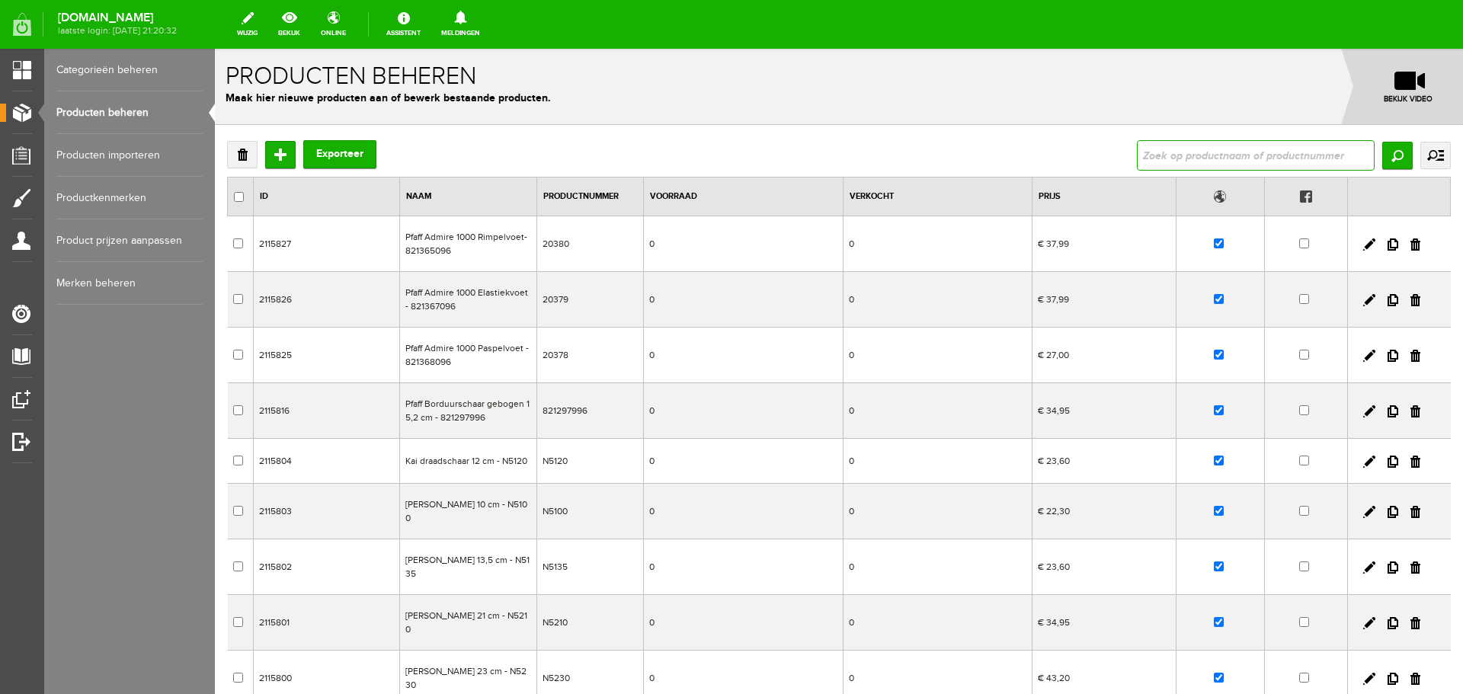
click at [1188, 151] on input "text" at bounding box center [1256, 155] width 238 height 30
type input "onyx 15"
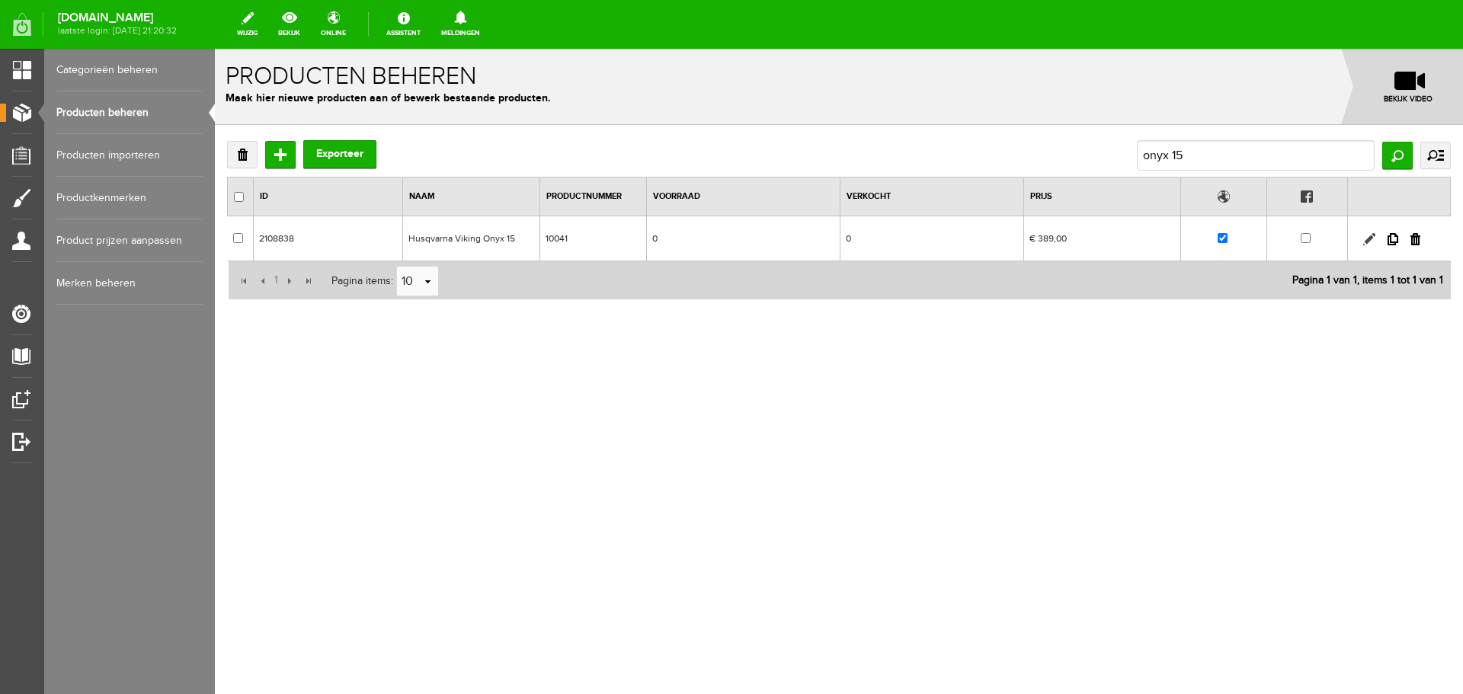
click at [1370, 238] on link at bounding box center [1370, 239] width 12 height 12
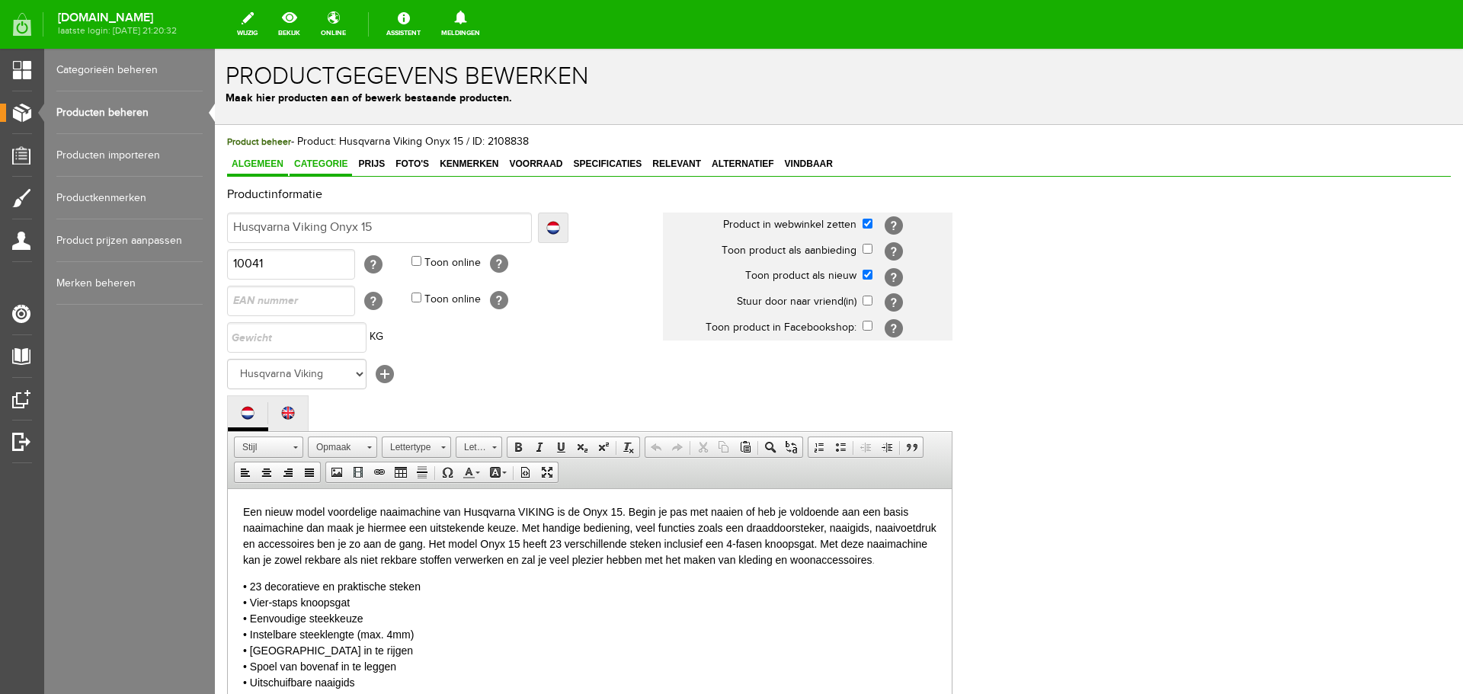
click at [329, 159] on span "Categorie" at bounding box center [321, 164] width 63 height 11
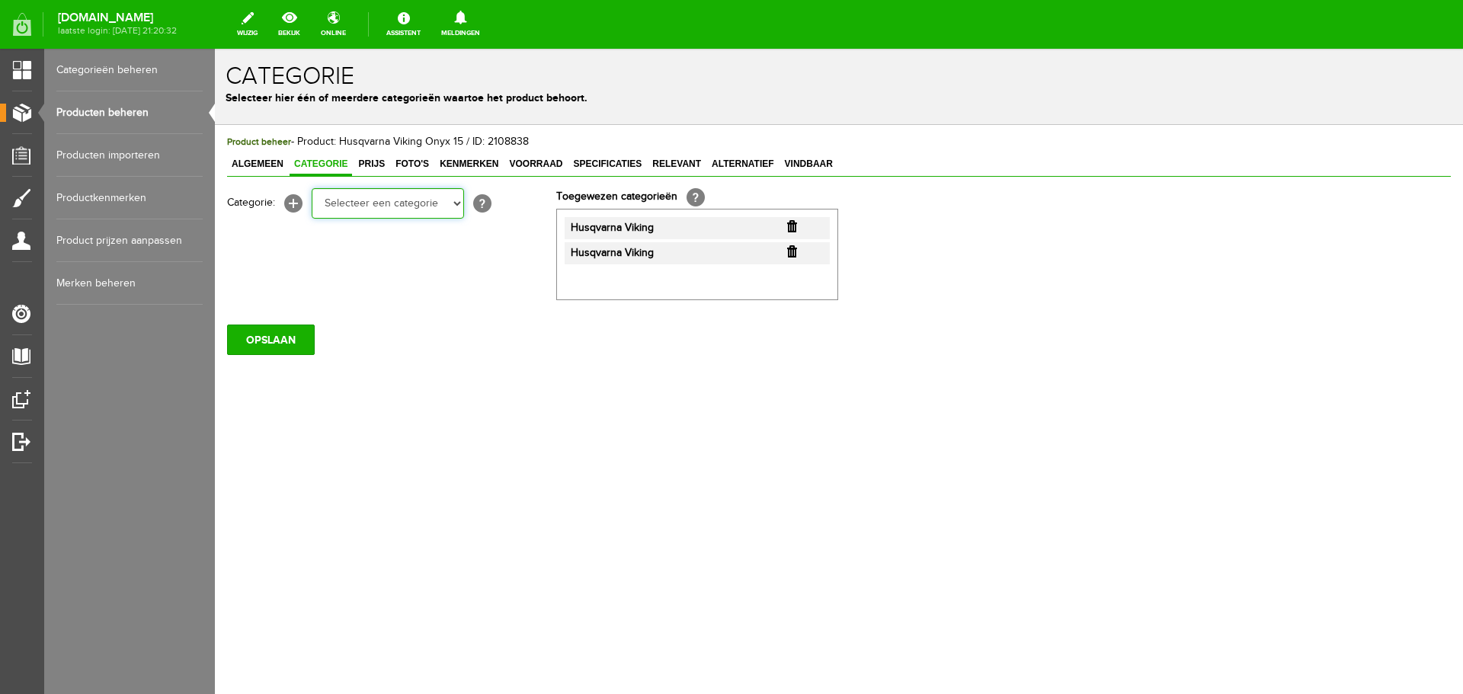
click at [457, 203] on select "Selecteer een categorie Cadeaubon [DATE][DATE] AANBIEDINGEN! Naai Tips en video…" at bounding box center [388, 203] width 152 height 30
select select "34784"
click at [312, 188] on select "Selecteer een categorie Cadeaubon [DATE][DATE] AANBIEDINGEN! Naai Tips en video…" at bounding box center [388, 203] width 152 height 30
click at [267, 338] on input "OPSLAAN" at bounding box center [271, 340] width 88 height 30
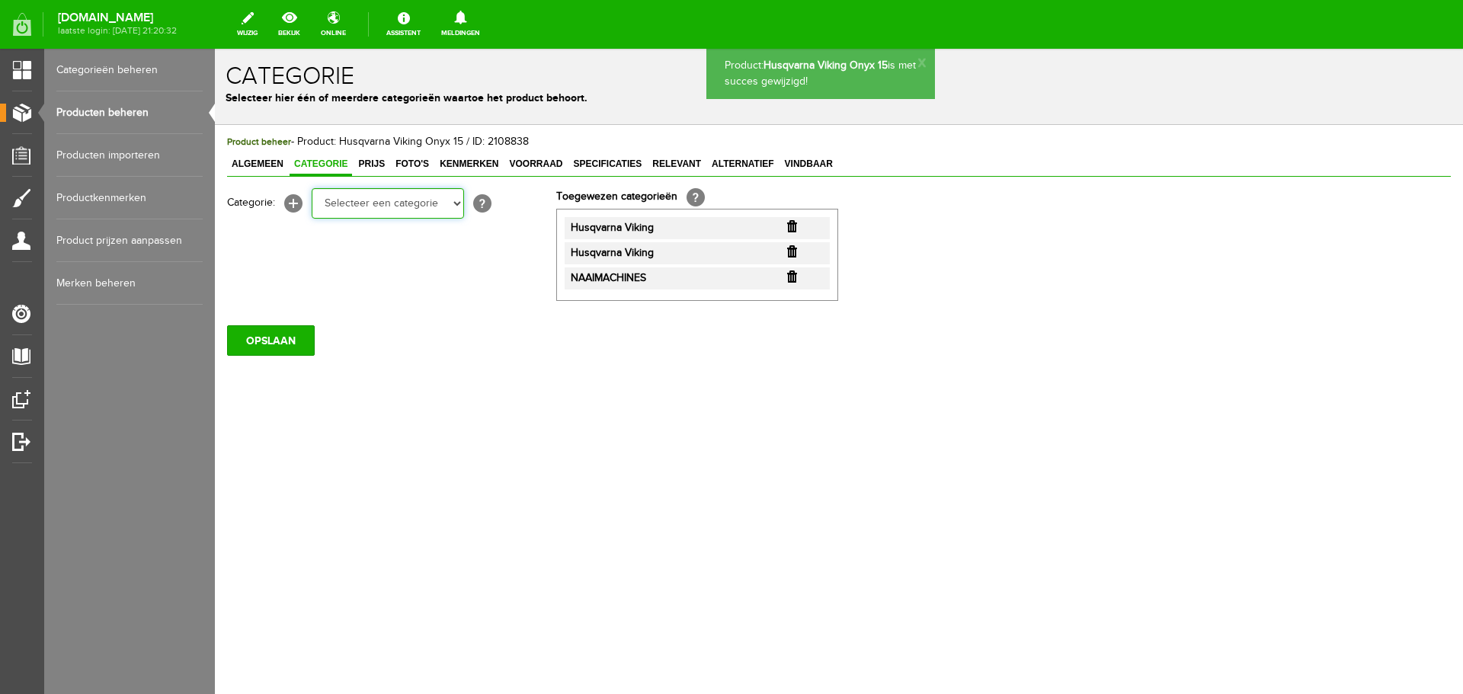
click at [456, 201] on select "Selecteer een categorie Cadeaubon [DATE][DATE] AANBIEDINGEN! Naai Tips en video…" at bounding box center [388, 203] width 152 height 30
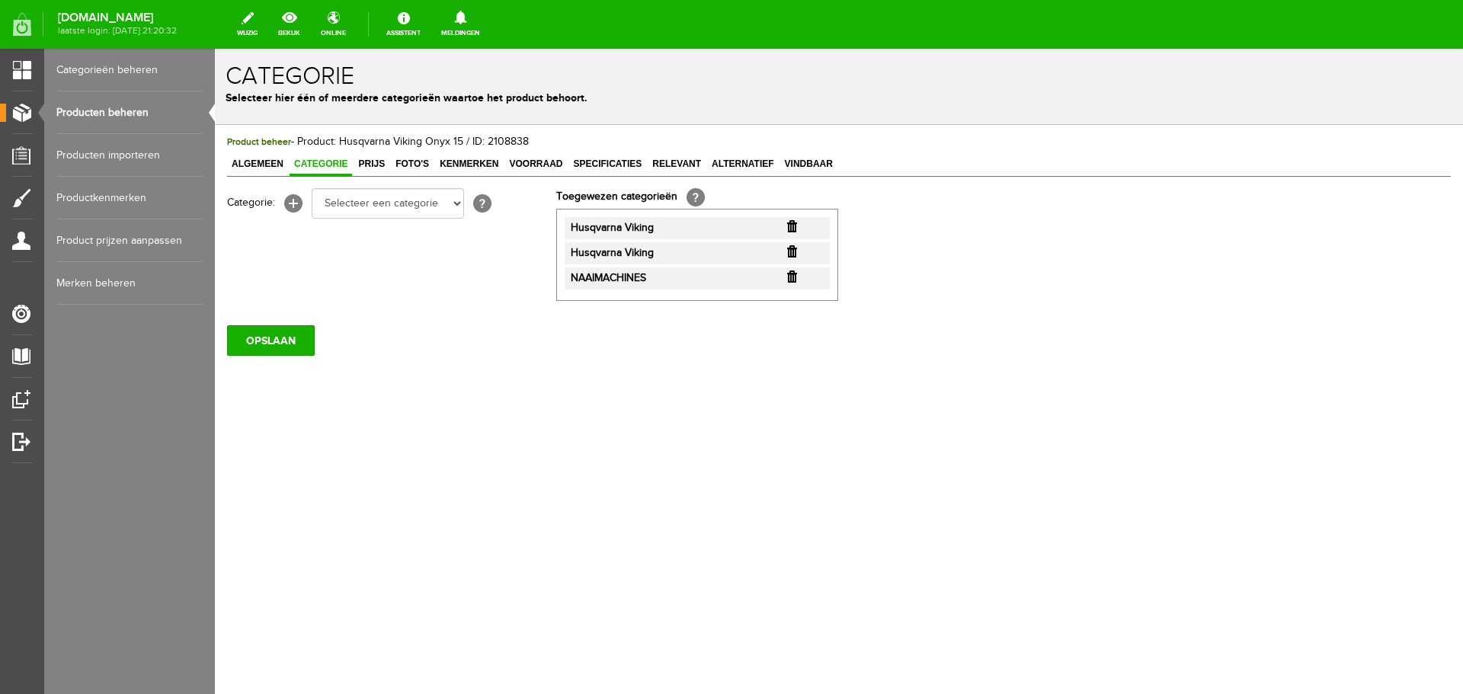
click at [922, 455] on div "Product beheer - Product: Husqvarna Viking Onyx 15 / ID: 2108838 Algemeen Categ…" at bounding box center [839, 297] width 1249 height 344
click at [261, 341] on input "OPSLAAN" at bounding box center [271, 340] width 88 height 30
click at [107, 107] on link "Producten beheren" at bounding box center [129, 112] width 146 height 43
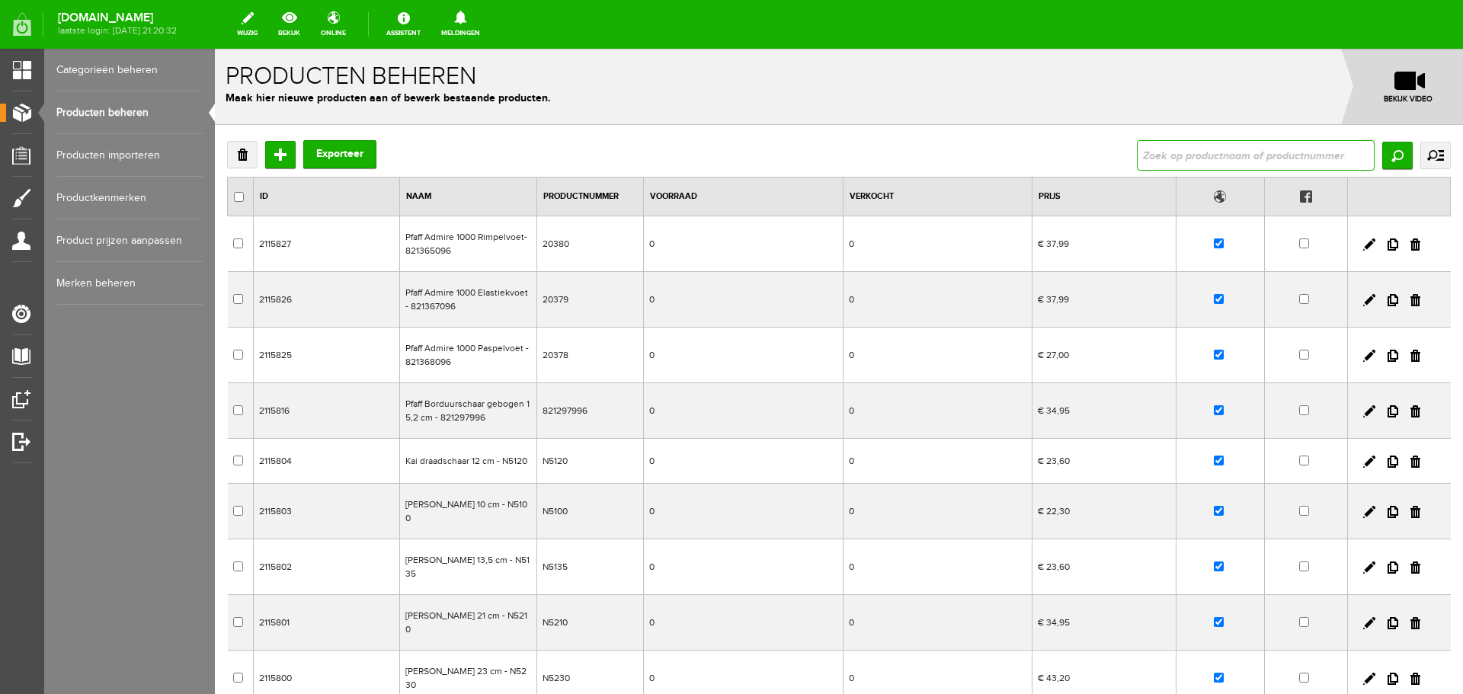
click at [1146, 157] on input "text" at bounding box center [1256, 155] width 238 height 30
type input "husqvarna"
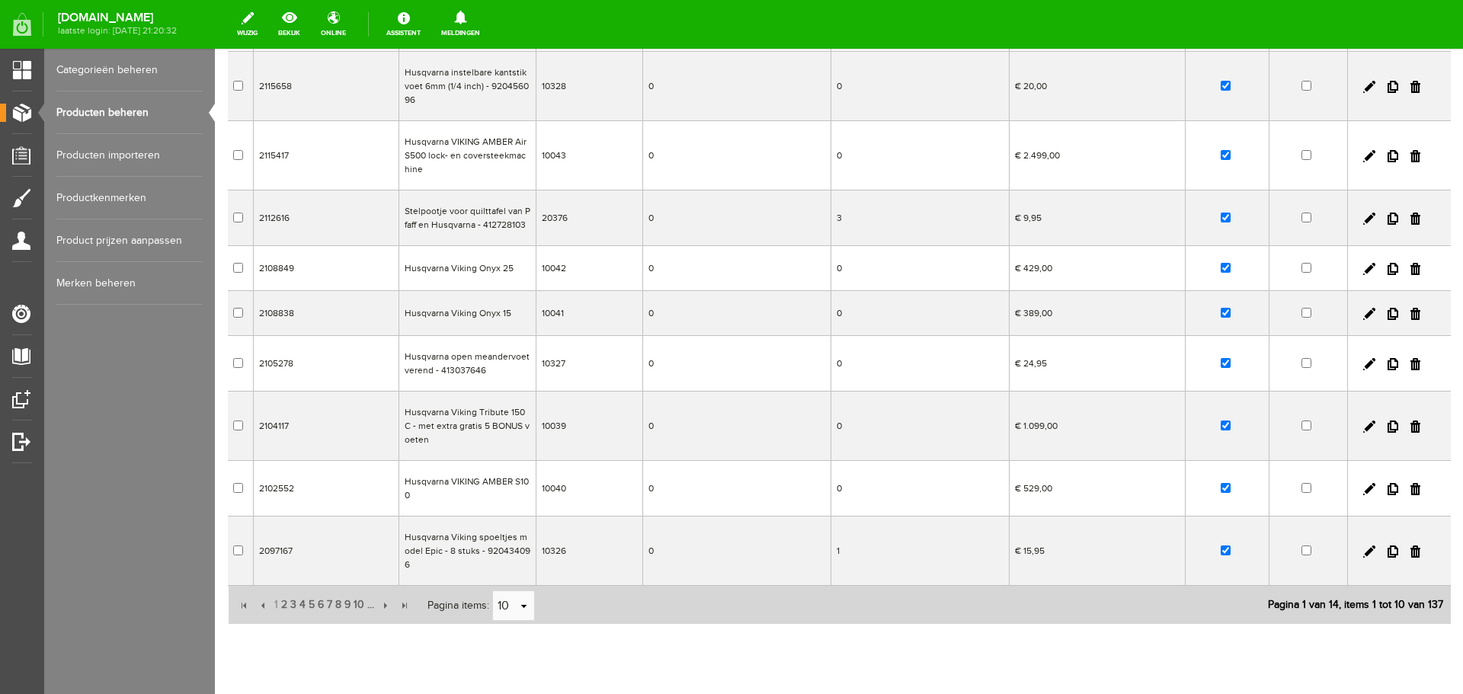
scroll to position [252, 0]
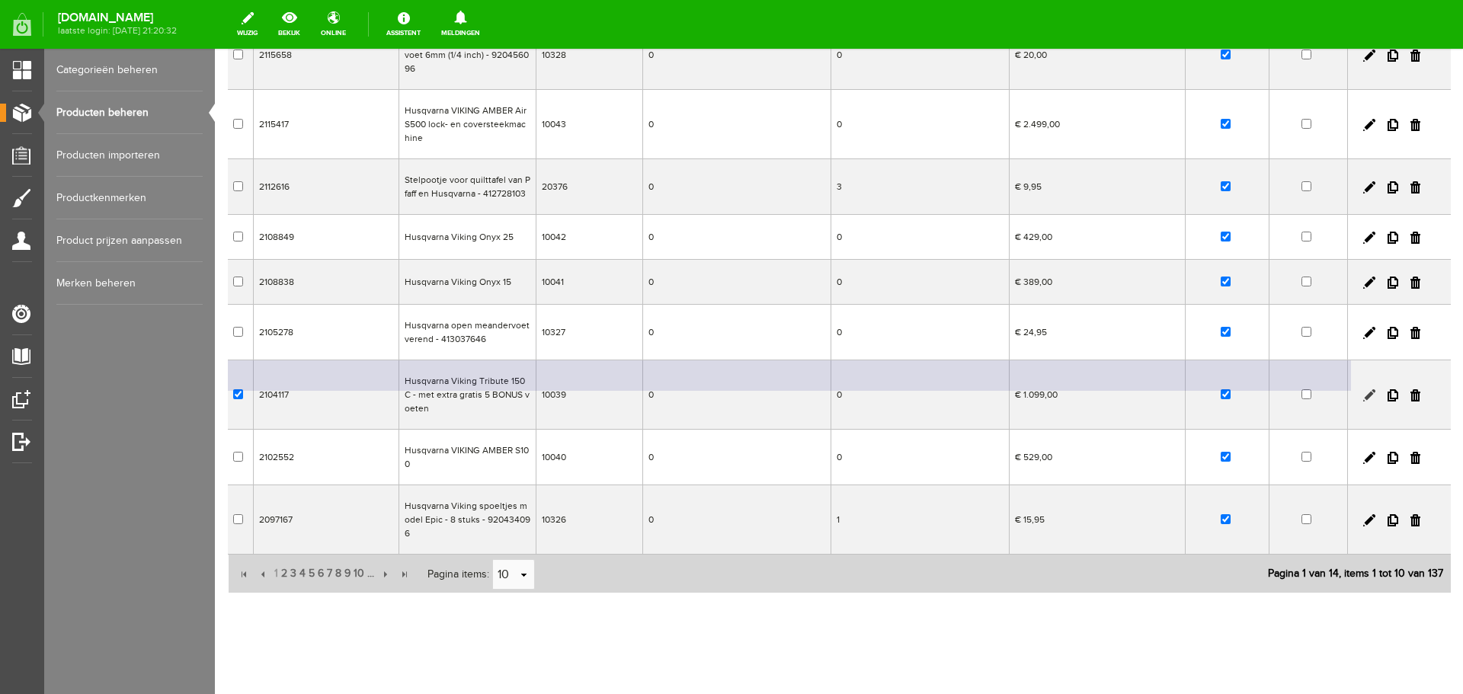
click at [1364, 395] on link at bounding box center [1370, 395] width 12 height 12
checkbox input "true"
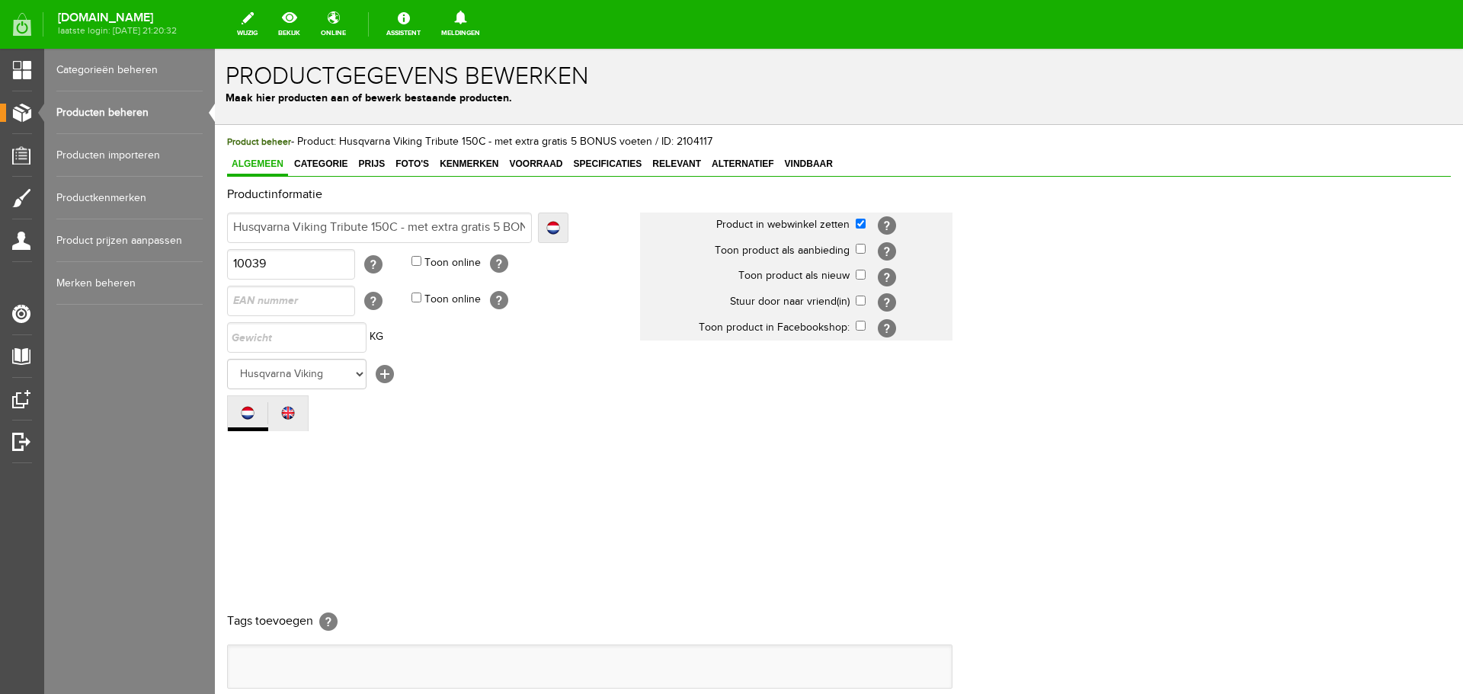
scroll to position [0, 0]
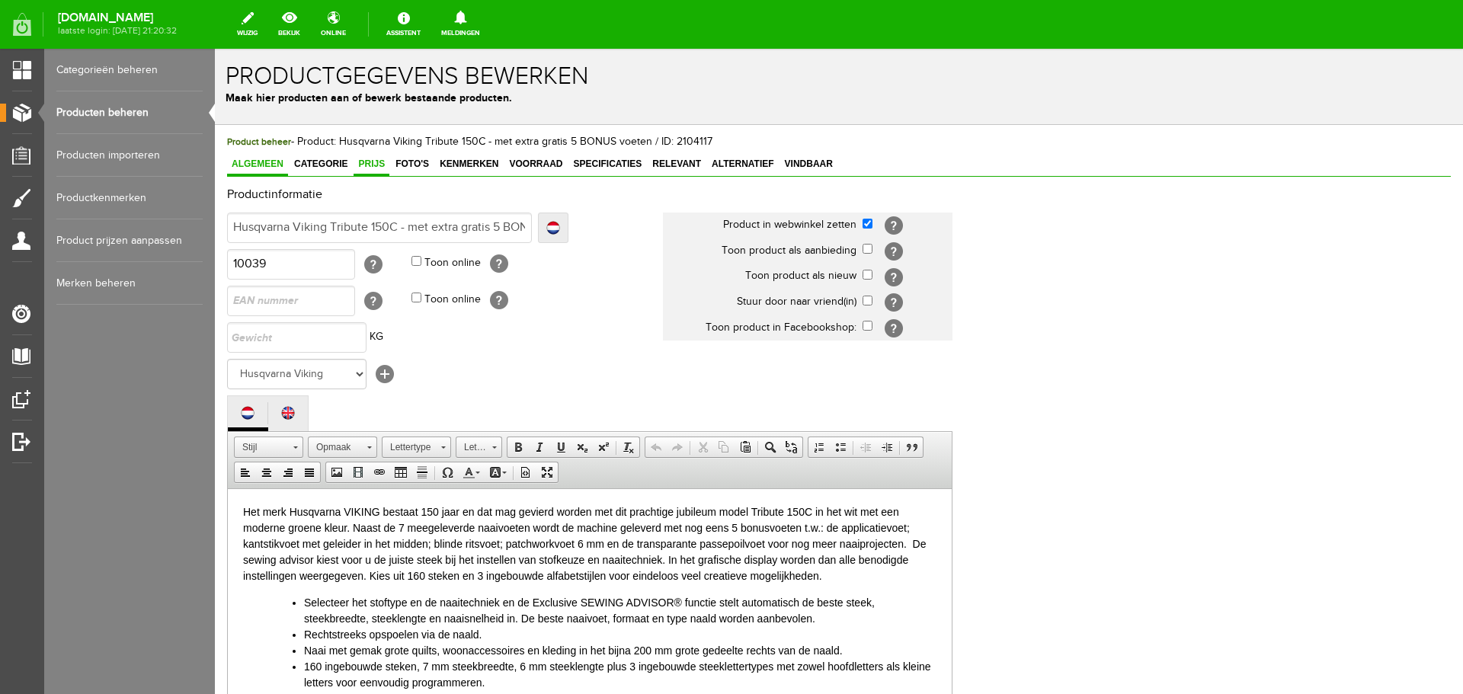
click at [369, 159] on span "Prijs" at bounding box center [372, 164] width 36 height 11
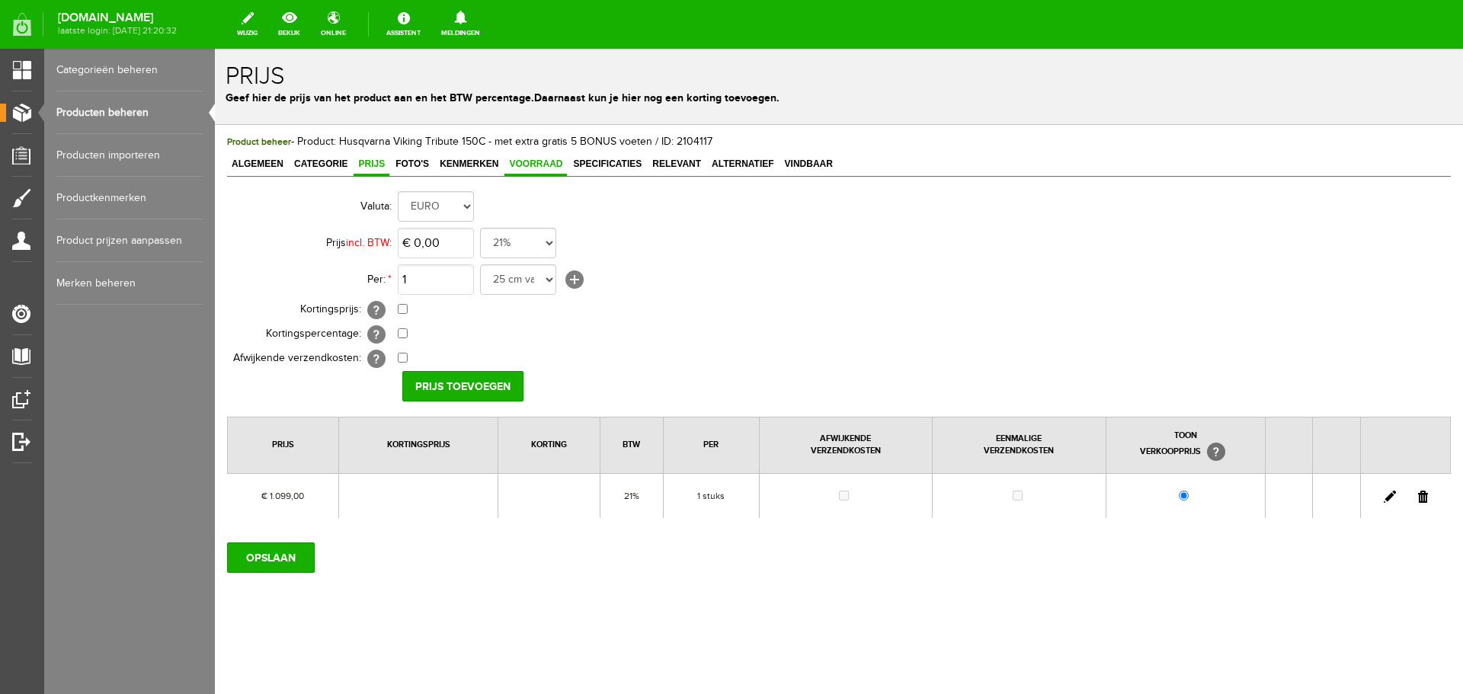
click at [525, 162] on span "Voorraad" at bounding box center [536, 164] width 63 height 11
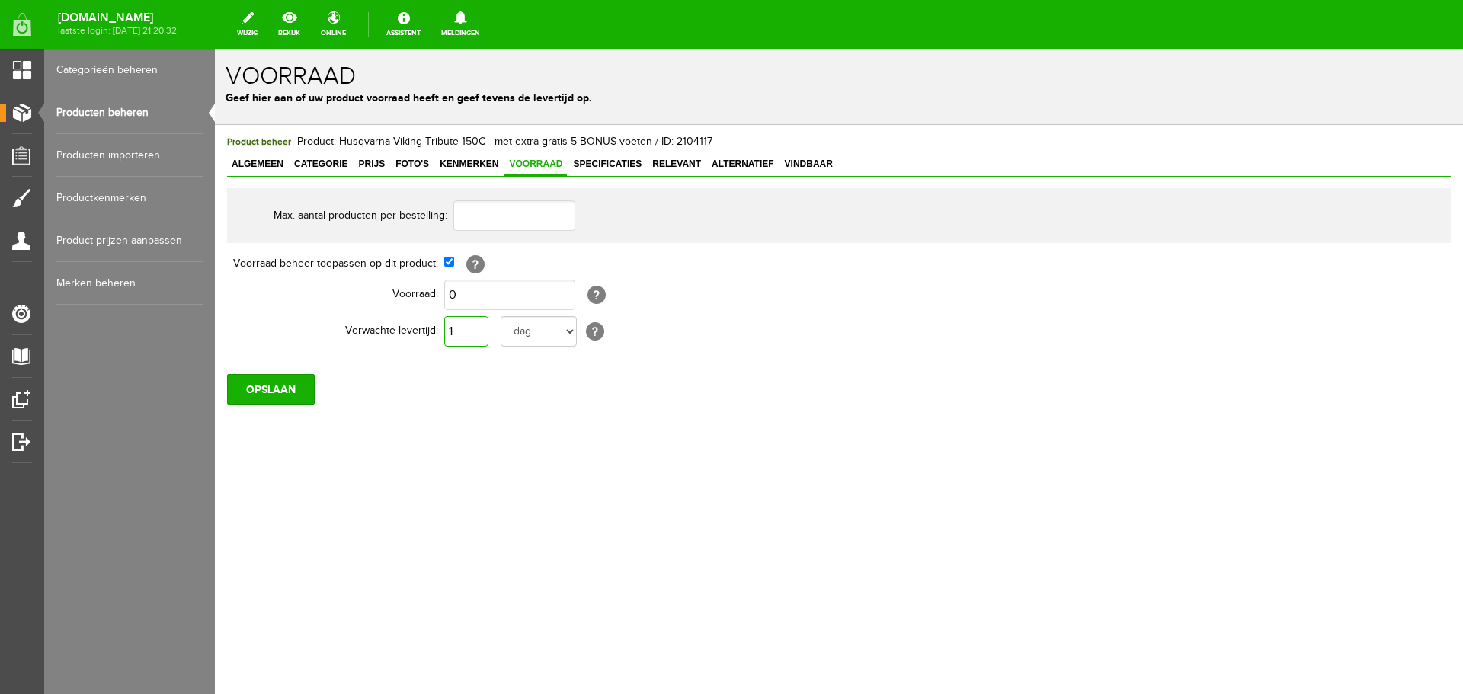
click at [472, 330] on input "1" at bounding box center [466, 331] width 44 height 30
type input "10"
click at [569, 326] on select "dag dagen week weken maand maanden jaar jaren werkdagen" at bounding box center [539, 331] width 76 height 30
select select "year"
click at [501, 316] on select "dag dagen week weken maand maanden jaar jaren werkdagen" at bounding box center [539, 331] width 76 height 30
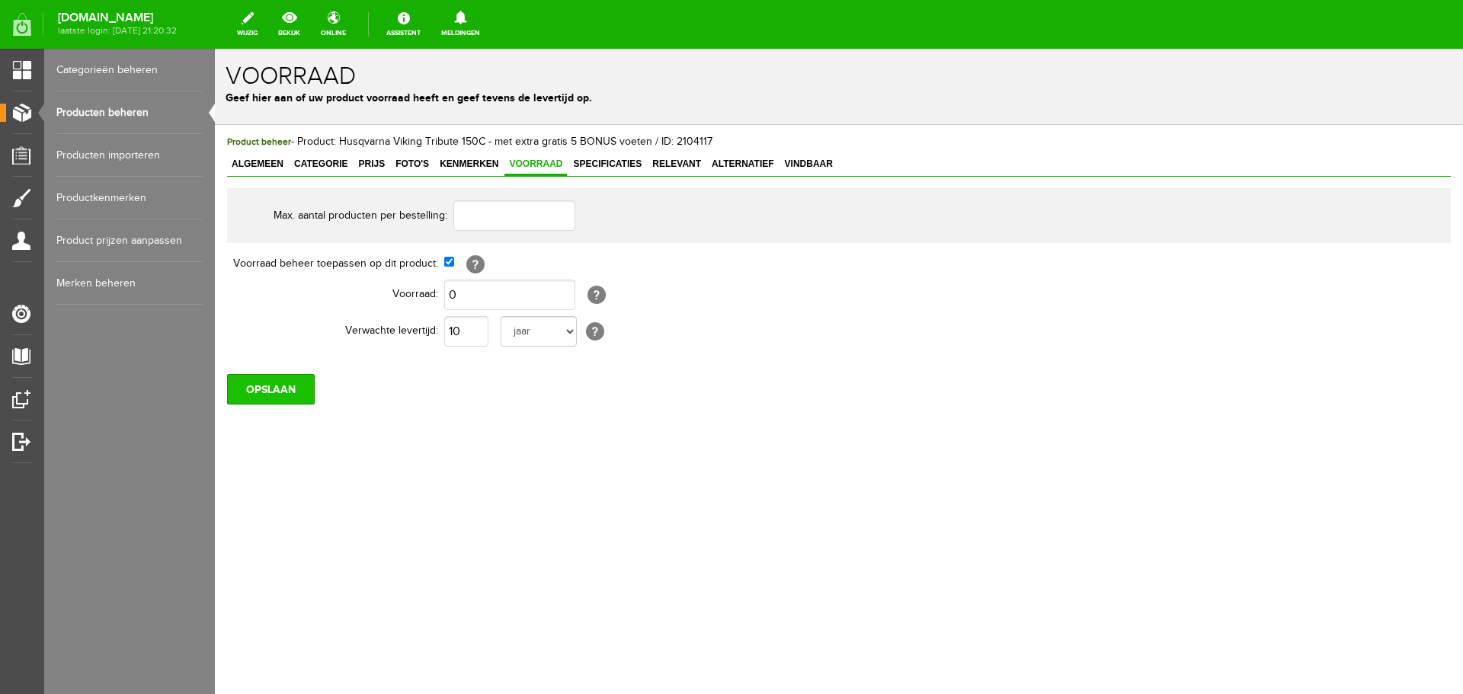
click at [284, 388] on input "OPSLAAN" at bounding box center [271, 389] width 88 height 30
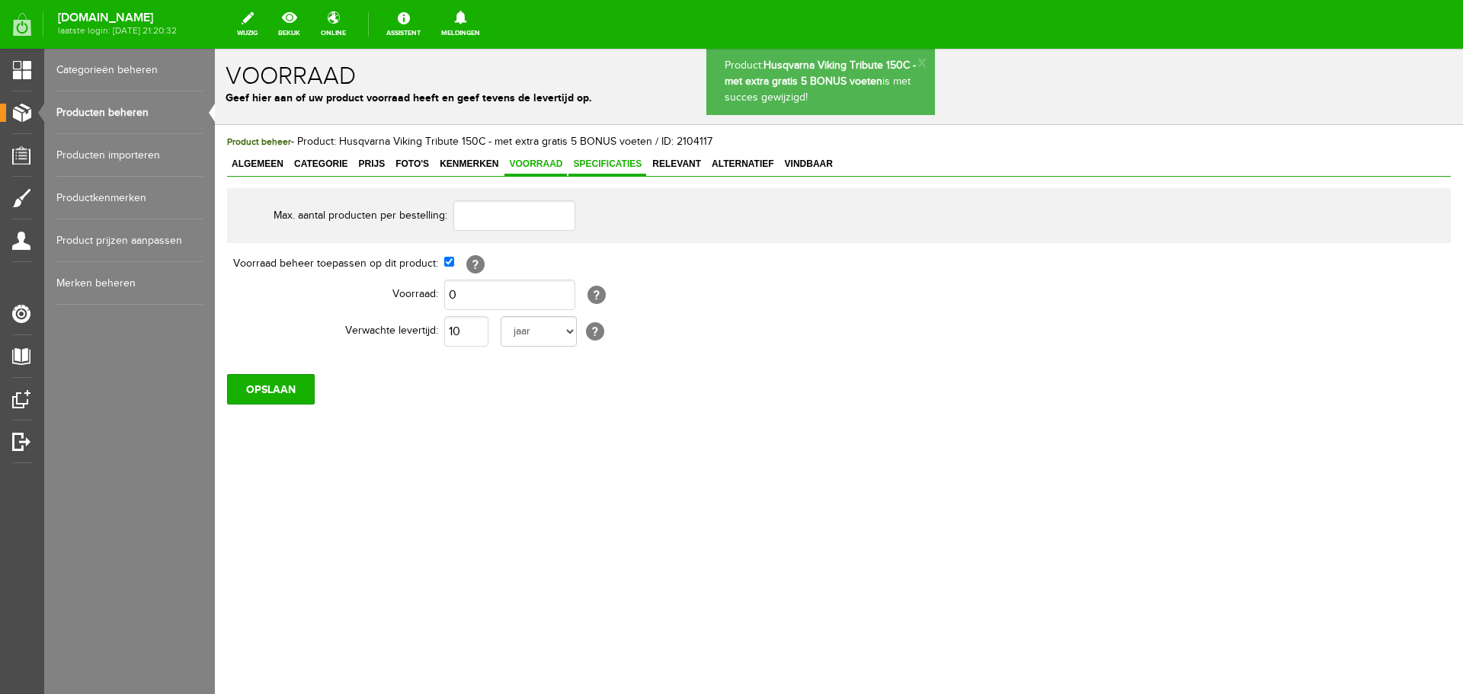
click at [614, 164] on span "Specificaties" at bounding box center [608, 164] width 78 height 11
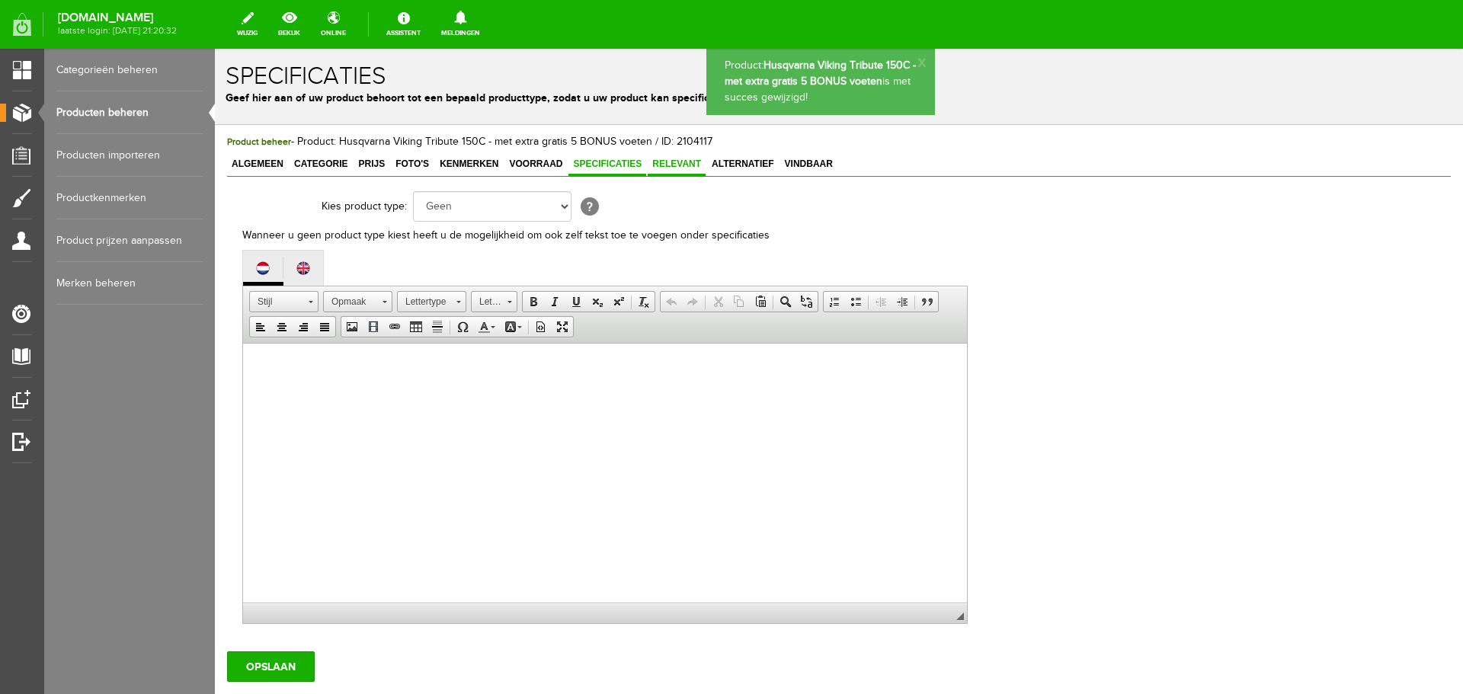
click at [680, 165] on span "Relevant" at bounding box center [677, 164] width 58 height 11
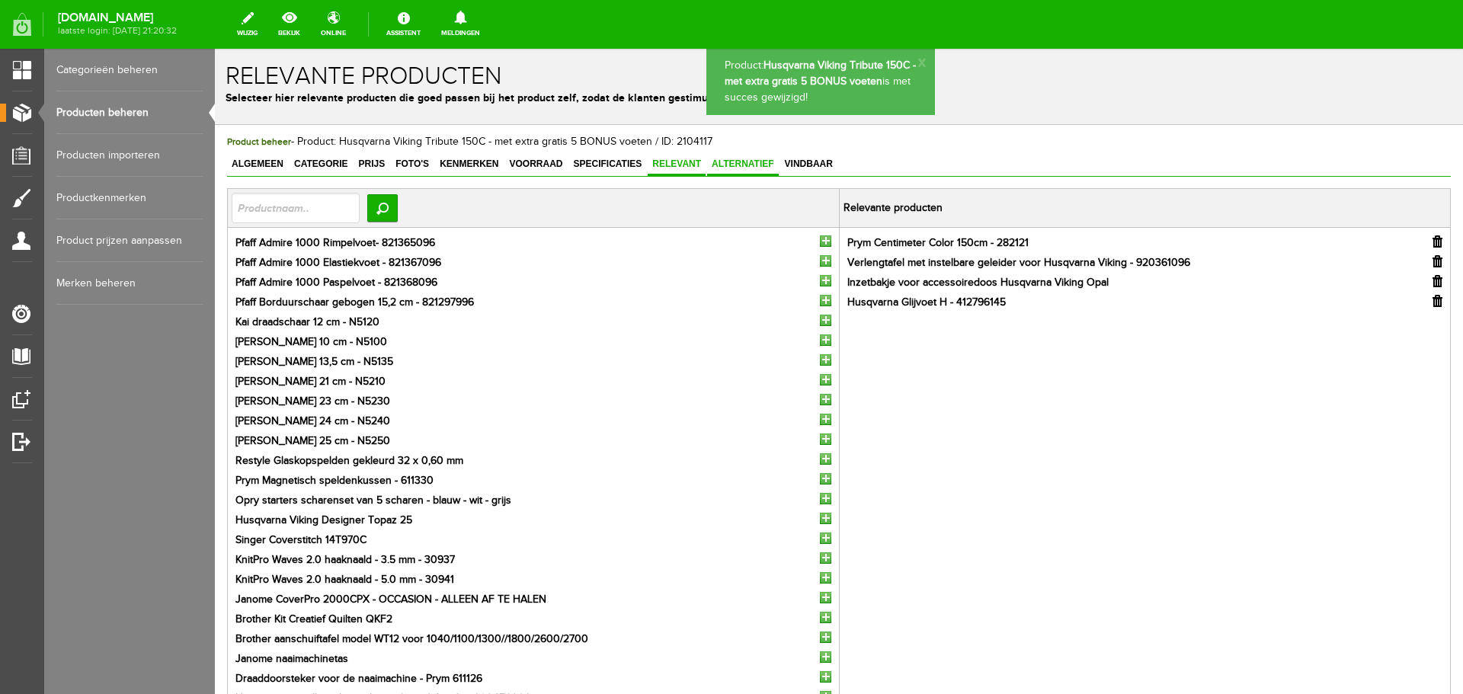
click at [732, 162] on span "Alternatief" at bounding box center [743, 164] width 72 height 11
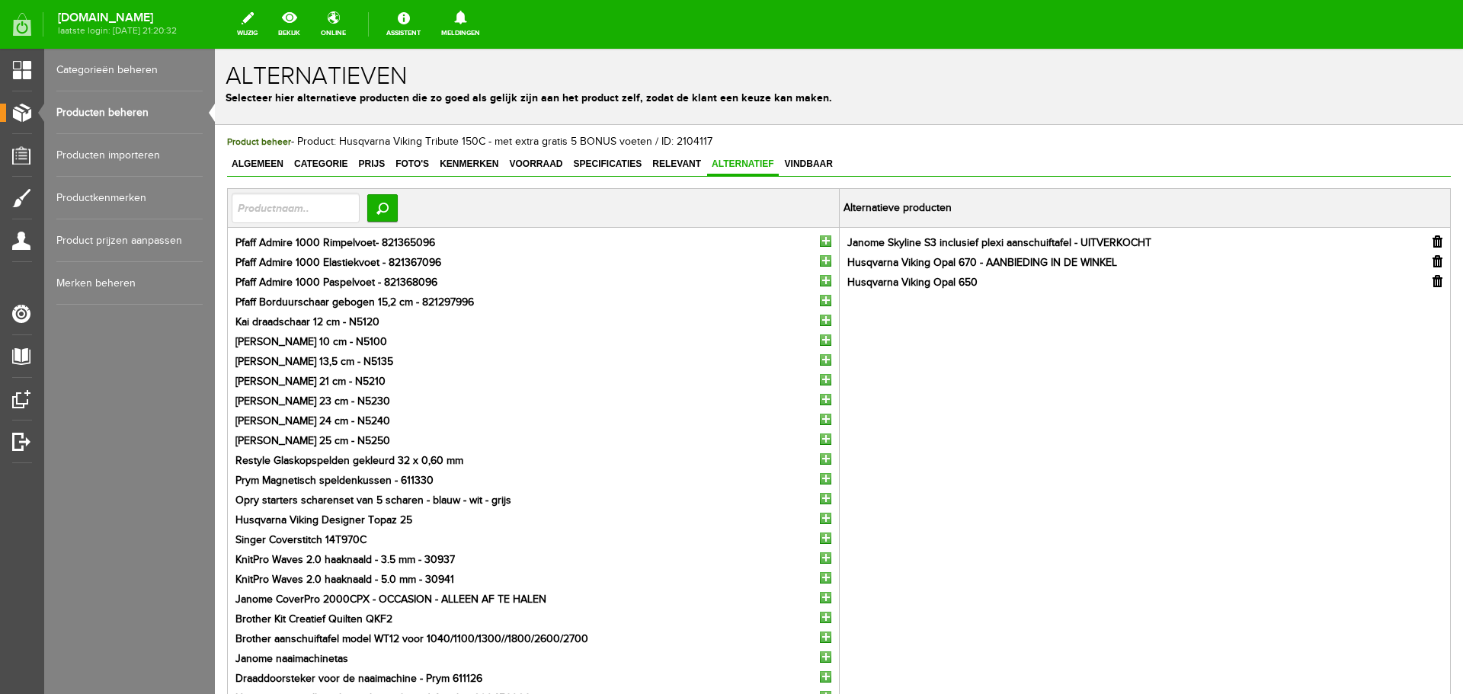
click at [1433, 241] on input "button" at bounding box center [1438, 242] width 10 height 12
click at [251, 201] on input "text" at bounding box center [296, 208] width 128 height 30
type input "s5"
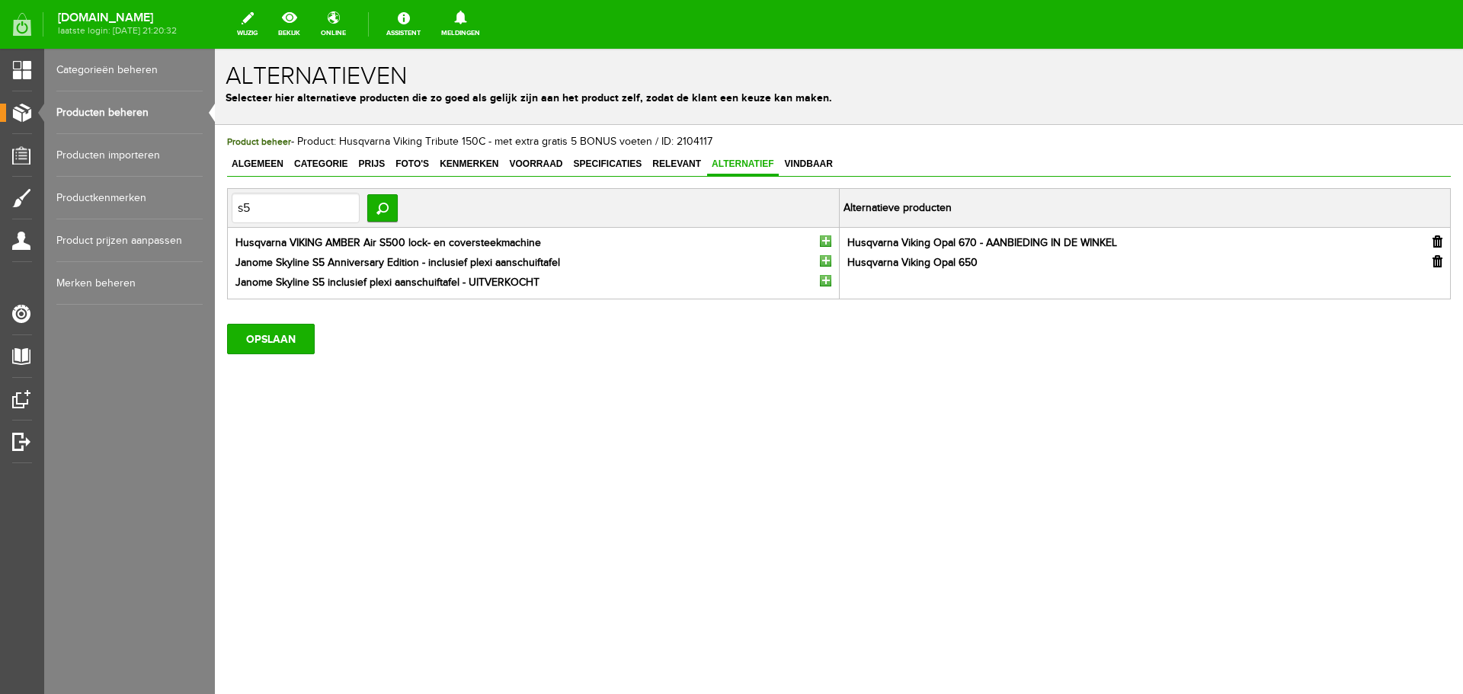
click at [826, 259] on input "button" at bounding box center [825, 260] width 11 height 11
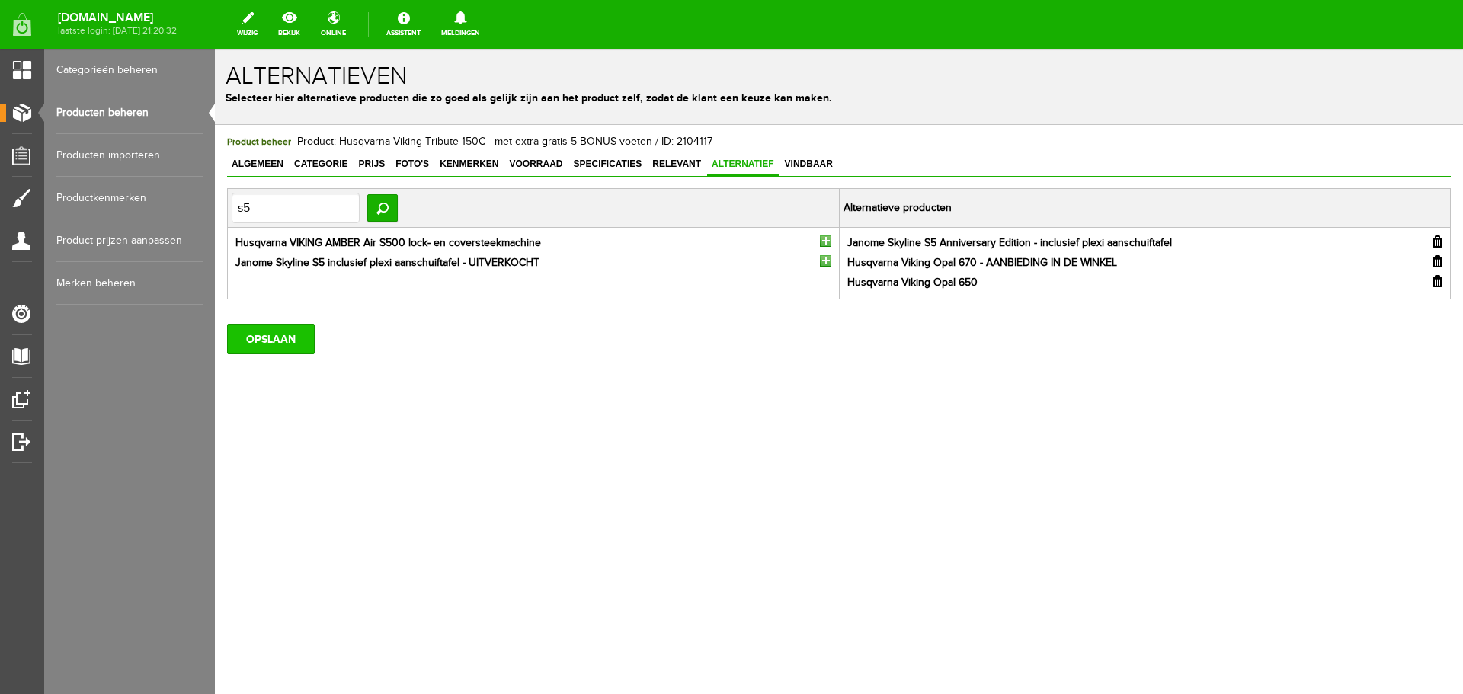
click at [265, 345] on input "OPSLAAN" at bounding box center [271, 339] width 88 height 30
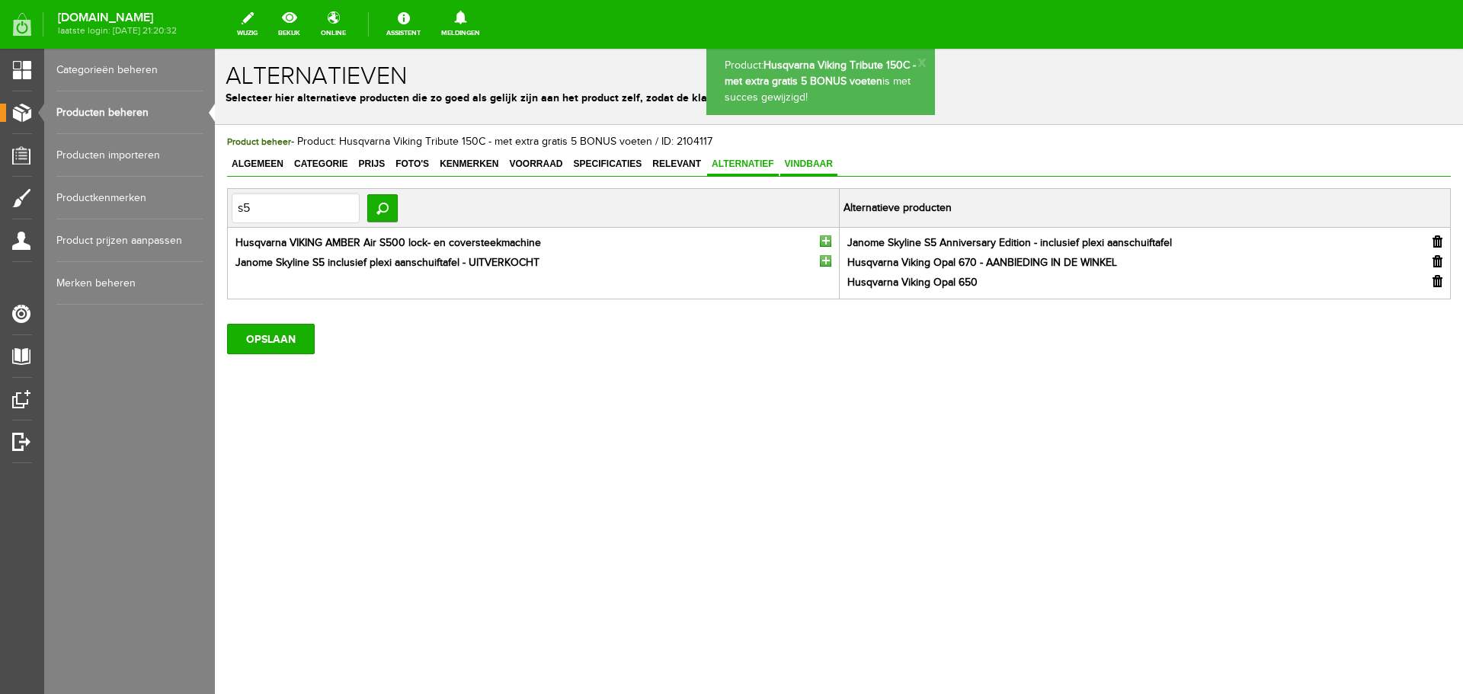
click at [806, 163] on span "Vindbaar" at bounding box center [809, 164] width 57 height 11
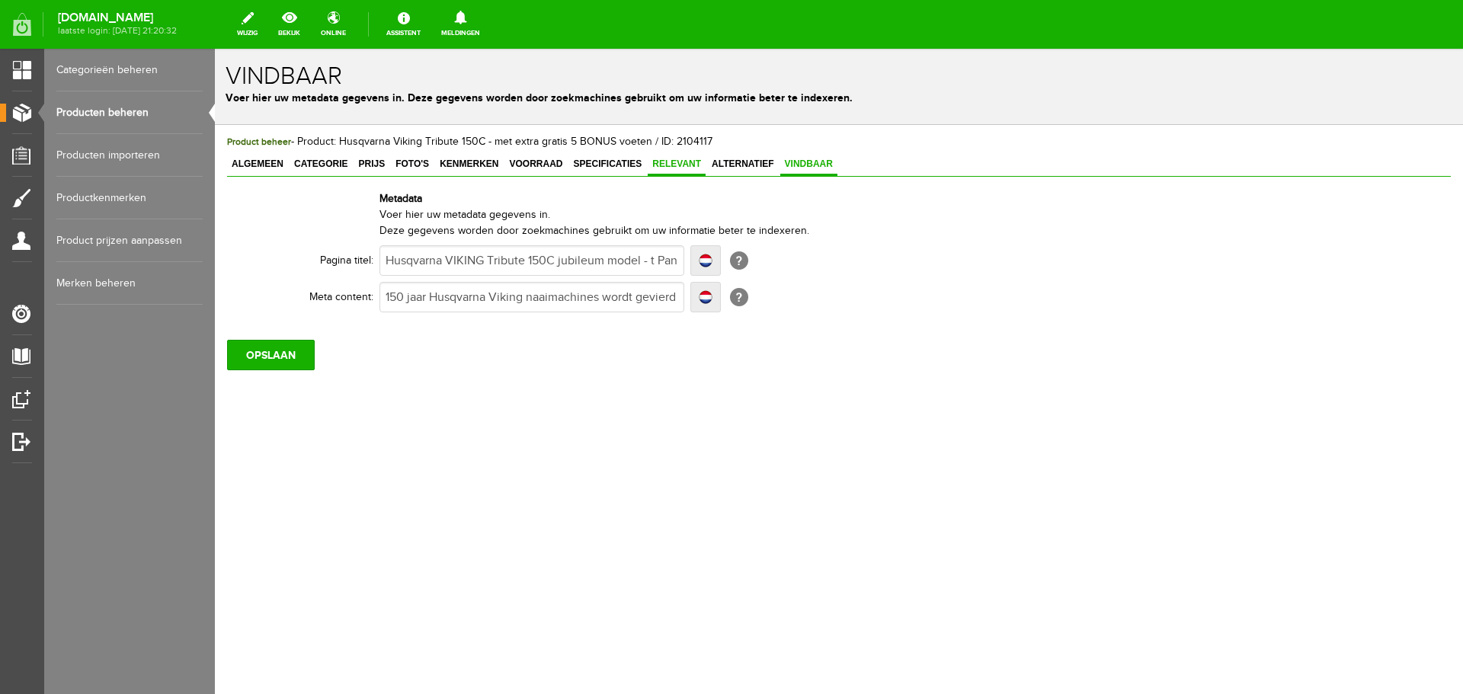
click at [678, 162] on span "Relevant" at bounding box center [677, 164] width 58 height 11
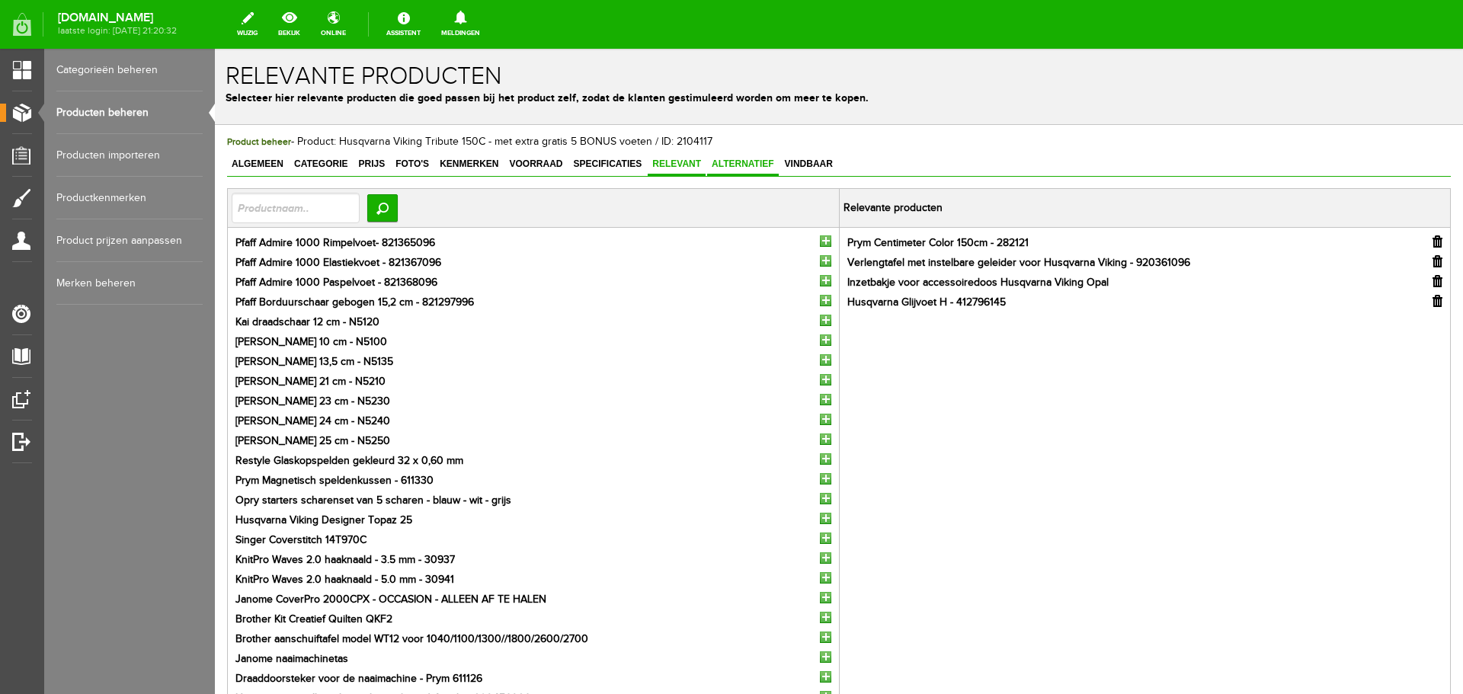
click at [748, 159] on span "Alternatief" at bounding box center [743, 164] width 72 height 11
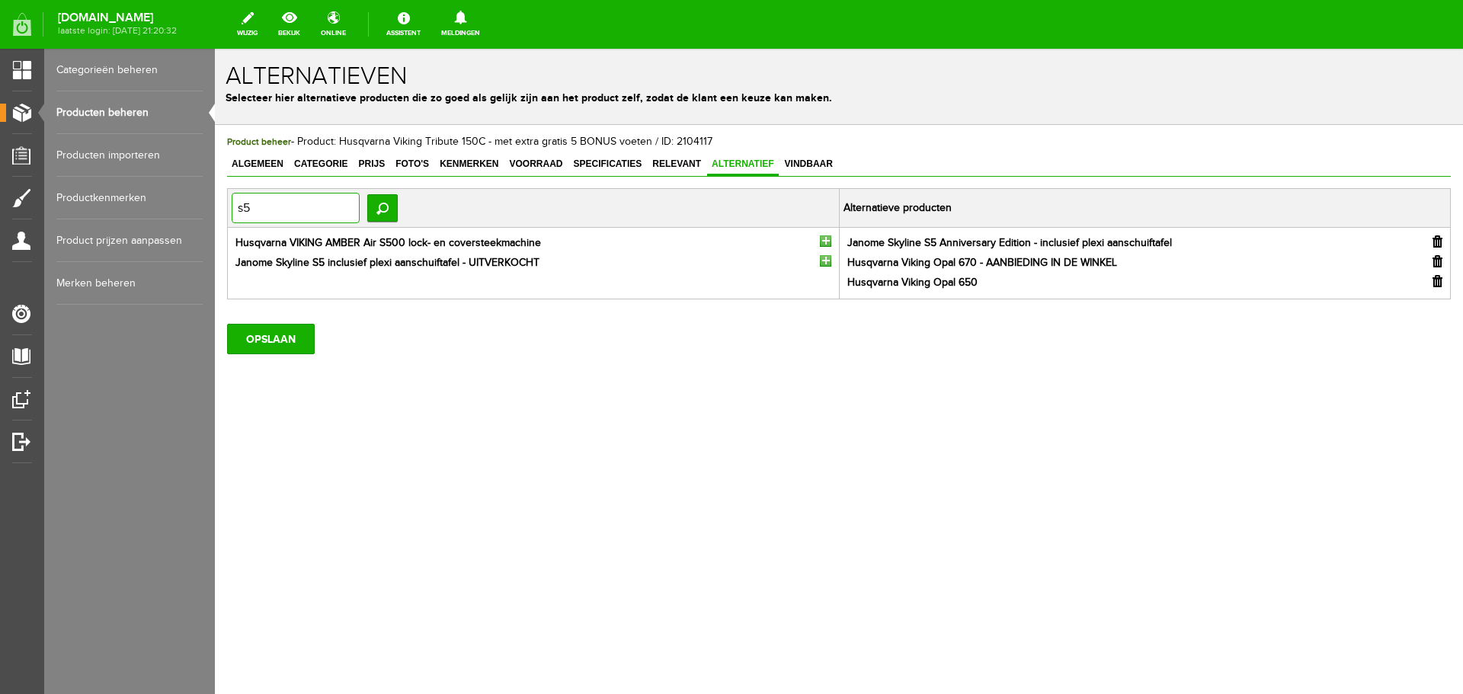
drag, startPoint x: 268, startPoint y: 208, endPoint x: 237, endPoint y: 208, distance: 31.3
click at [237, 208] on input "s5" at bounding box center [296, 208] width 128 height 30
type input "quilt ambition"
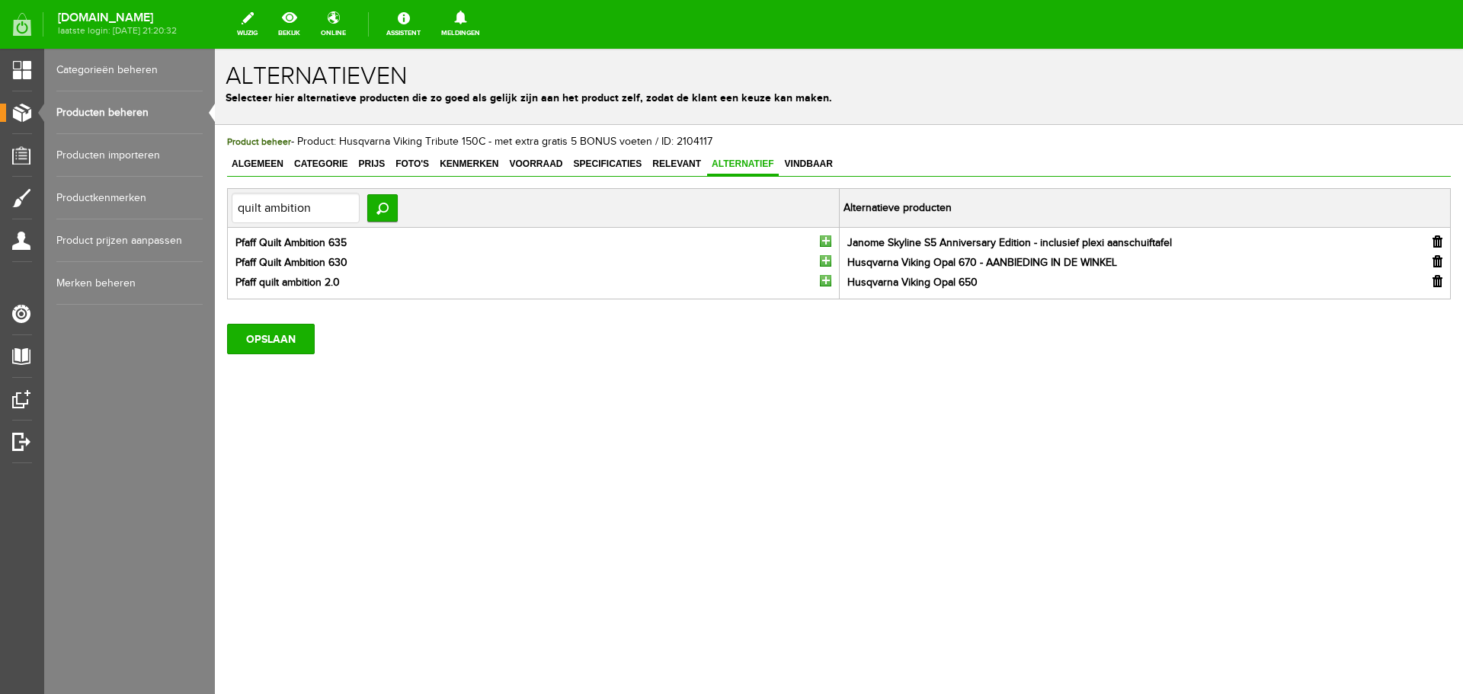
click at [825, 243] on input "button" at bounding box center [825, 241] width 11 height 11
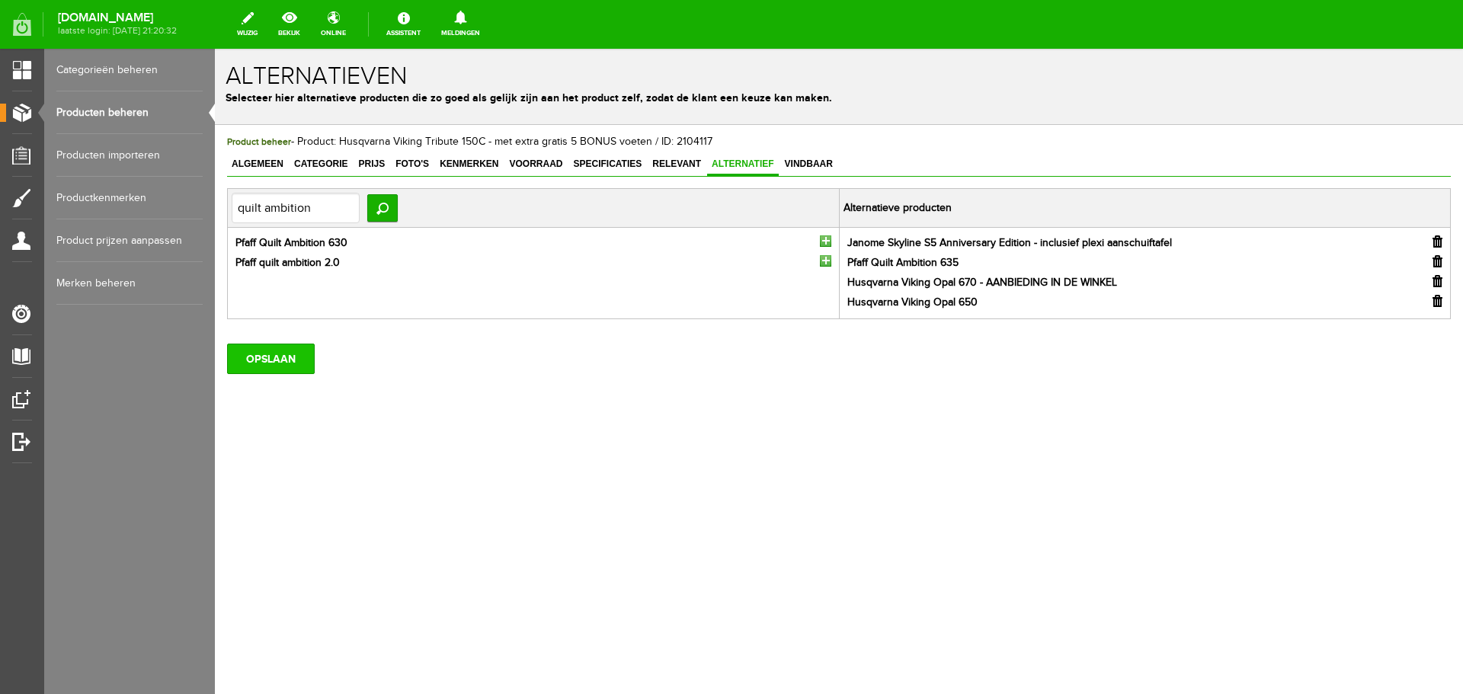
click at [245, 360] on input "OPSLAAN" at bounding box center [271, 359] width 88 height 30
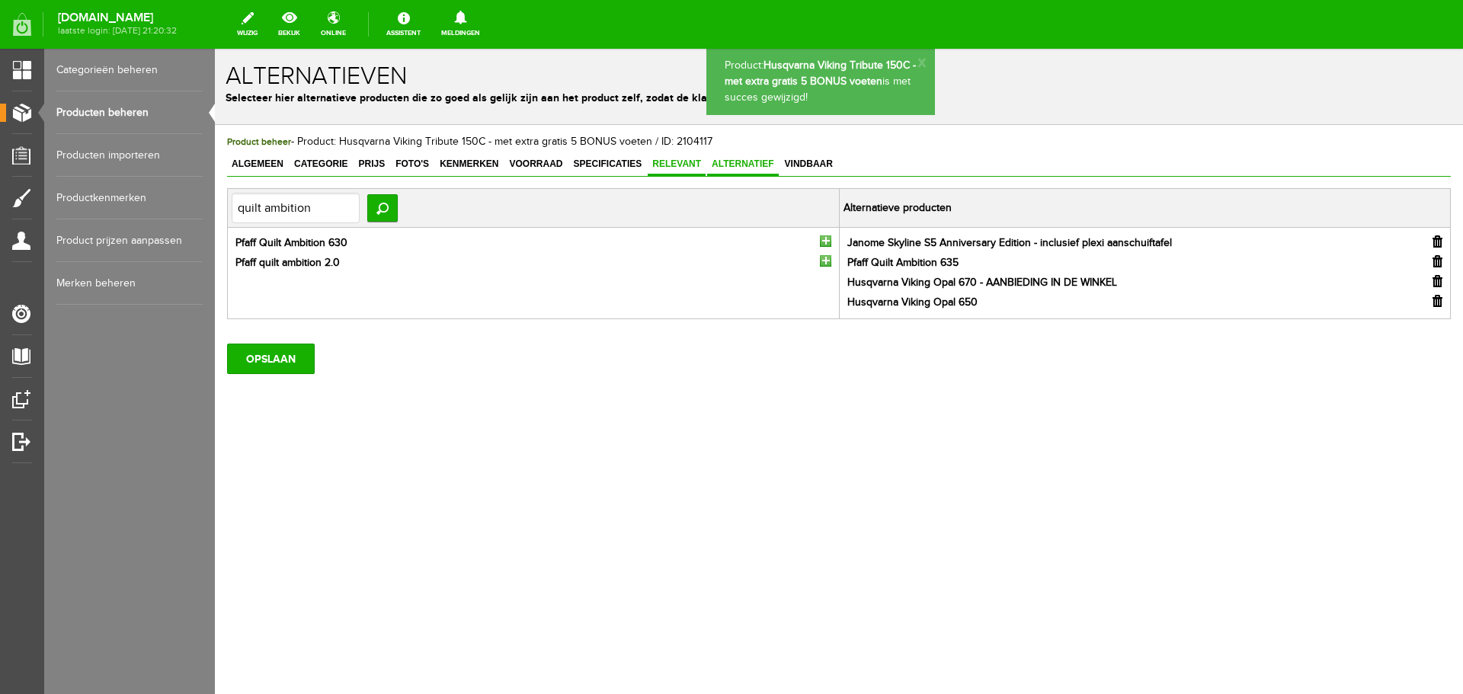
click at [675, 158] on link "Relevant" at bounding box center [677, 165] width 58 height 22
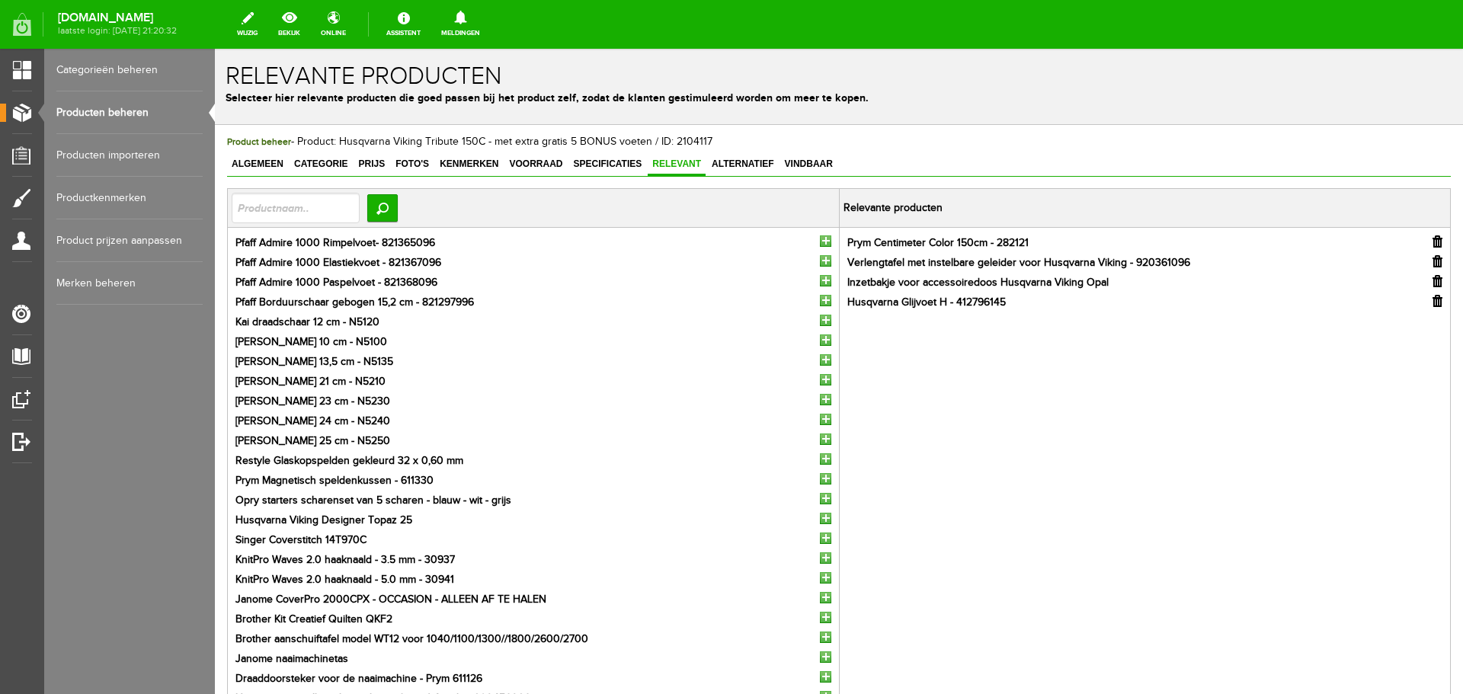
click at [1433, 300] on input "button" at bounding box center [1438, 301] width 10 height 12
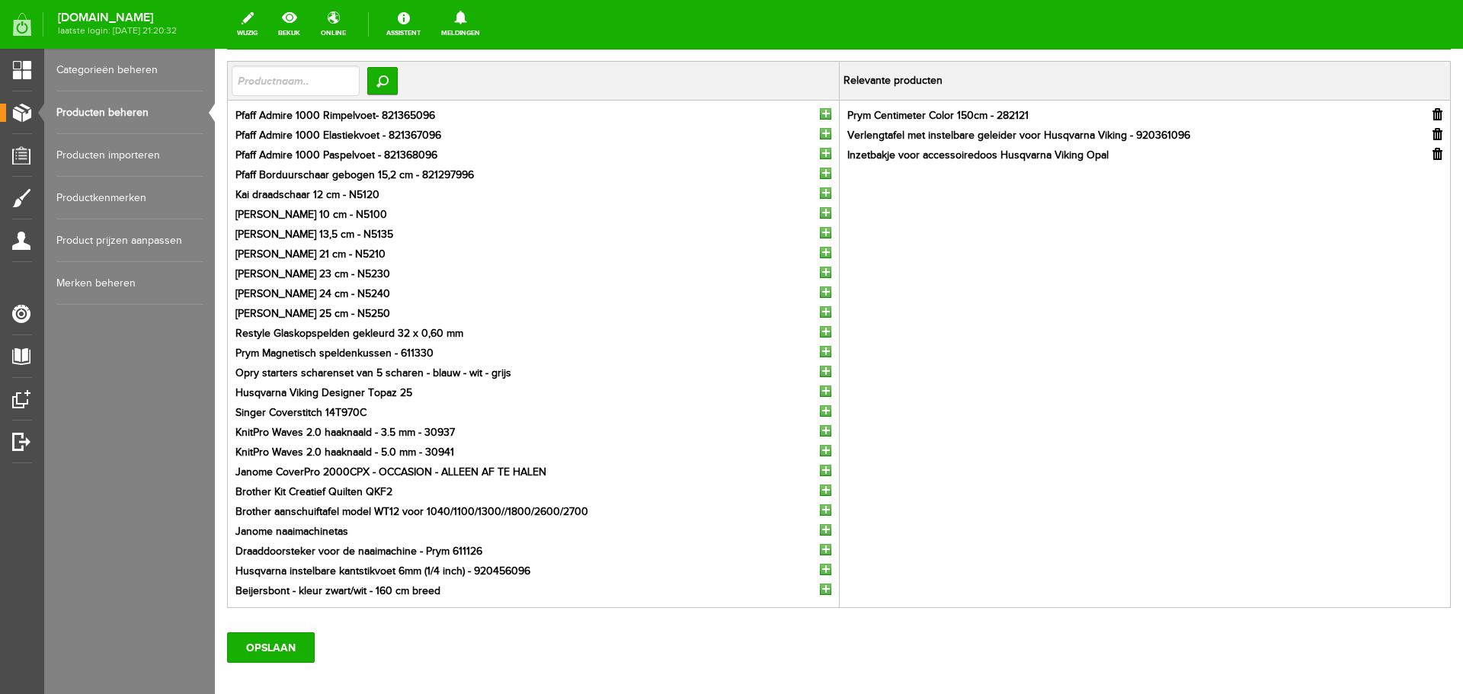
scroll to position [209, 0]
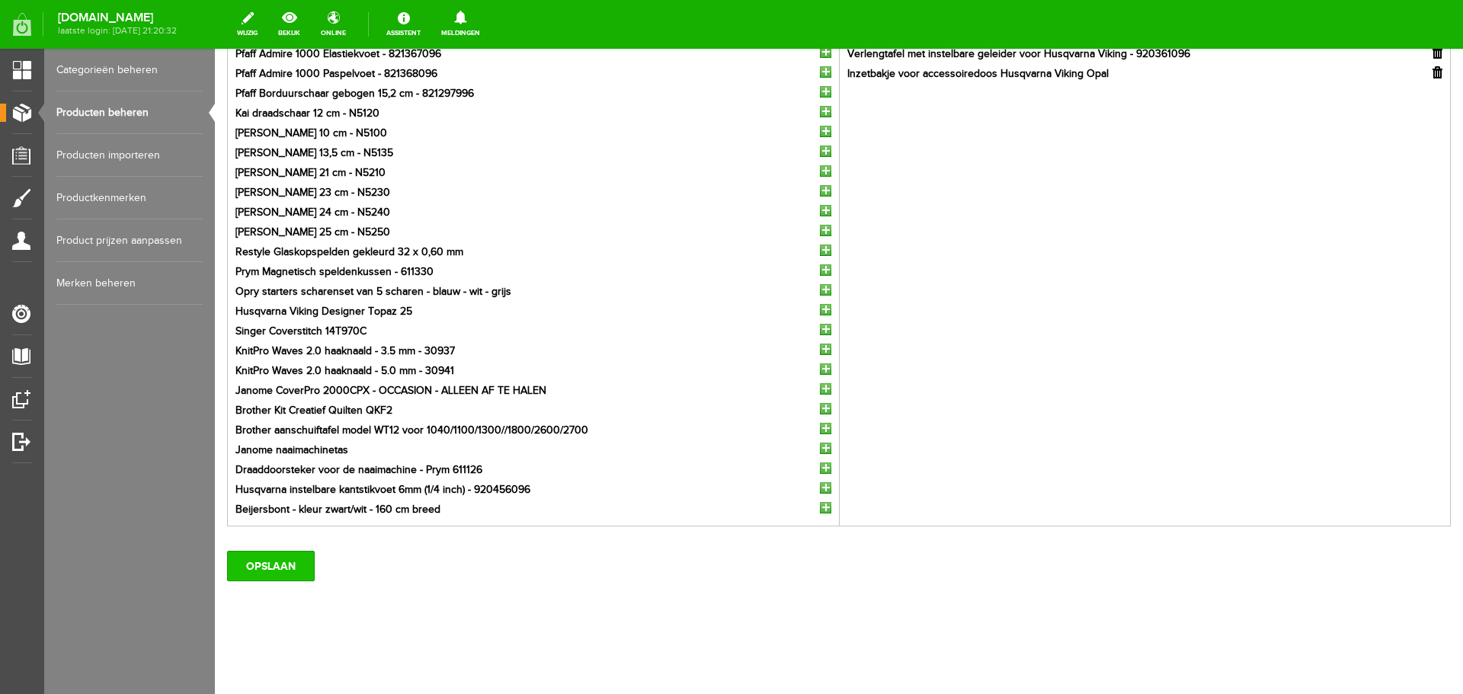
click at [279, 572] on input "OPSLAAN" at bounding box center [271, 566] width 88 height 30
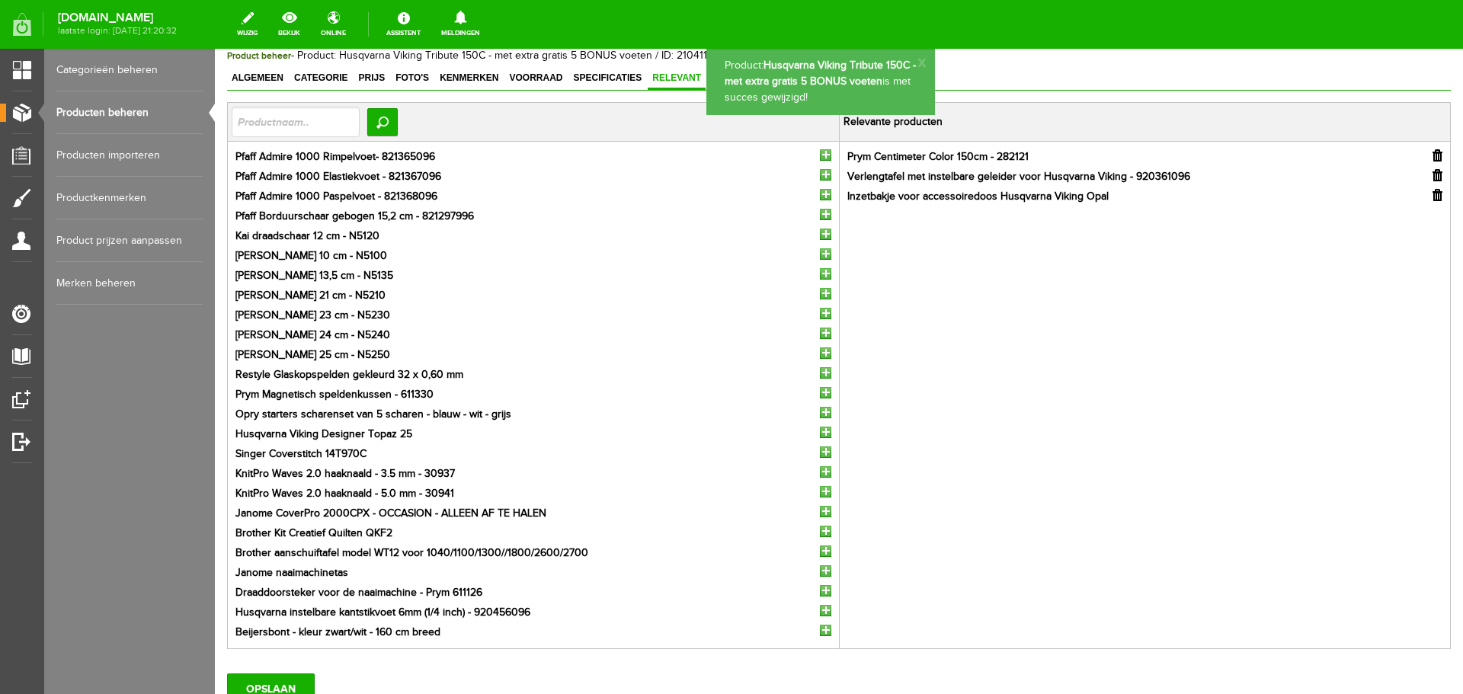
scroll to position [0, 0]
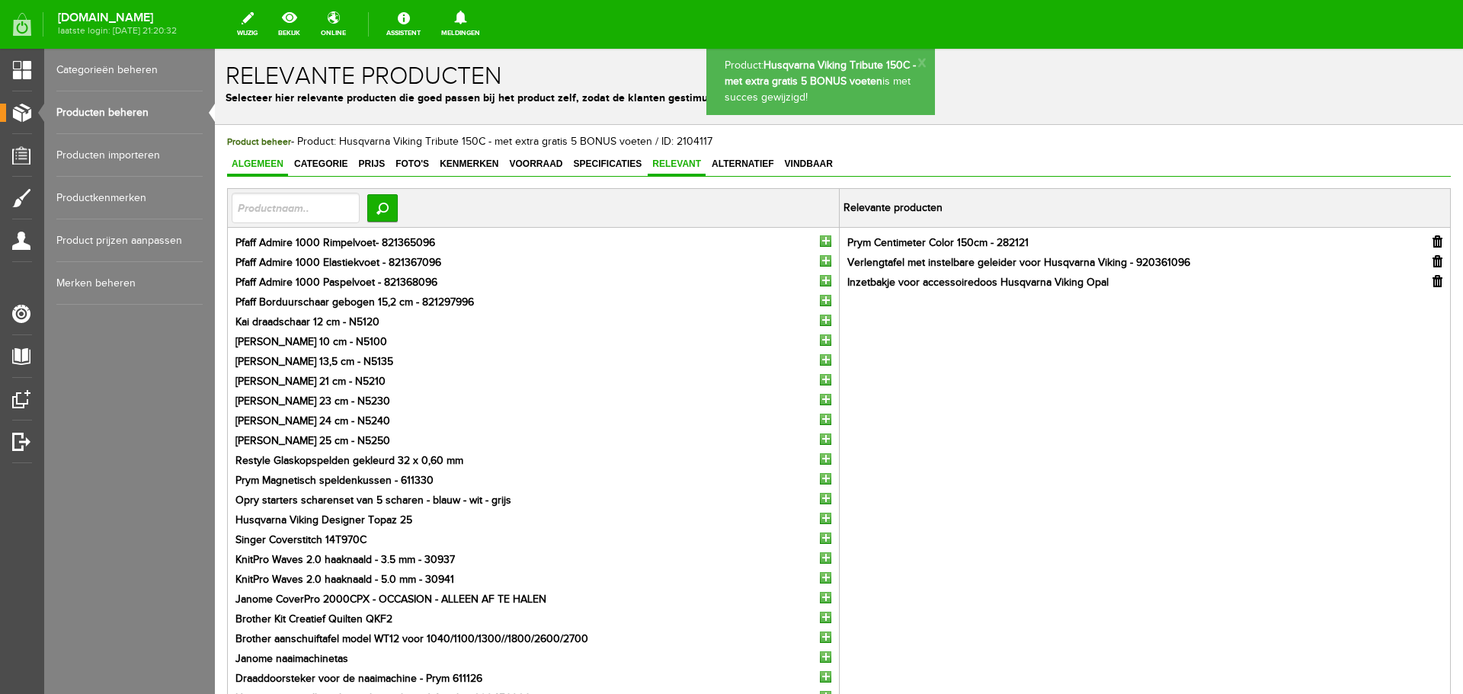
click at [264, 162] on span "Algemeen" at bounding box center [257, 164] width 61 height 11
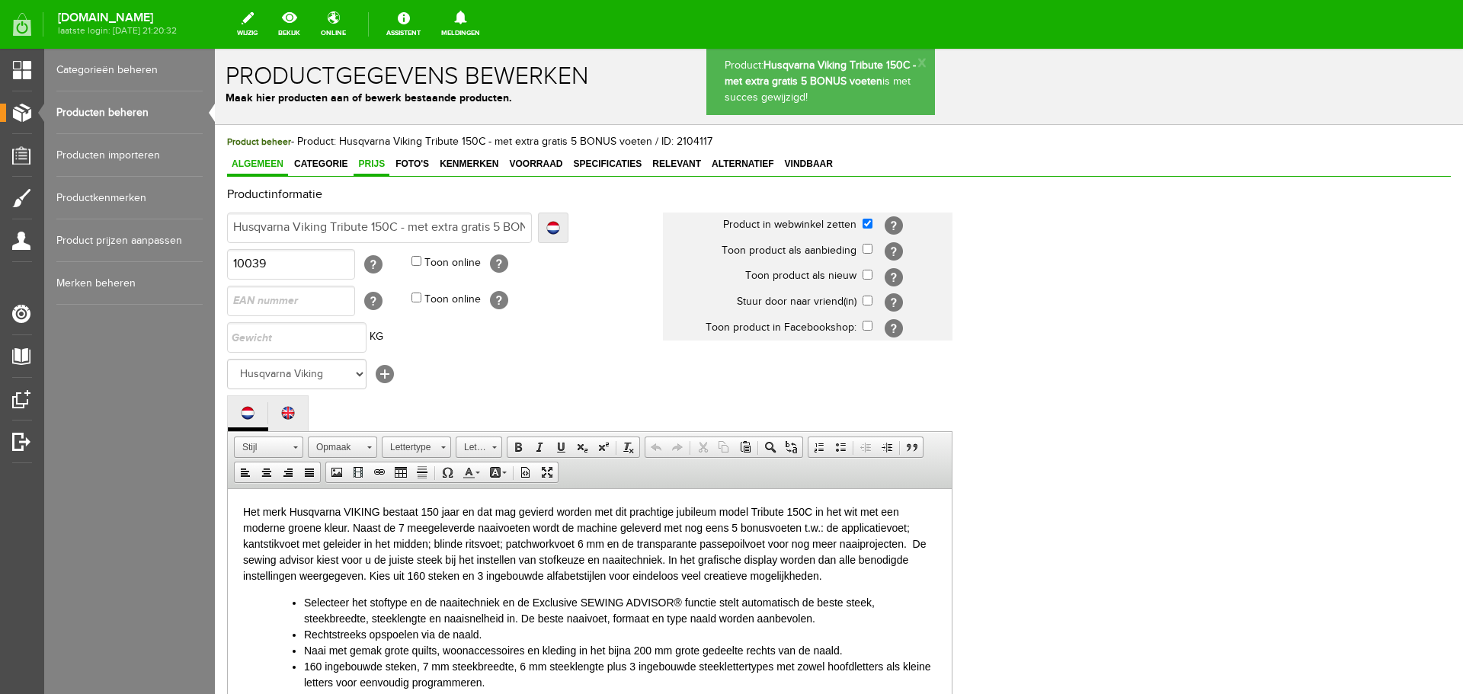
click at [371, 162] on span "Prijs" at bounding box center [372, 164] width 36 height 11
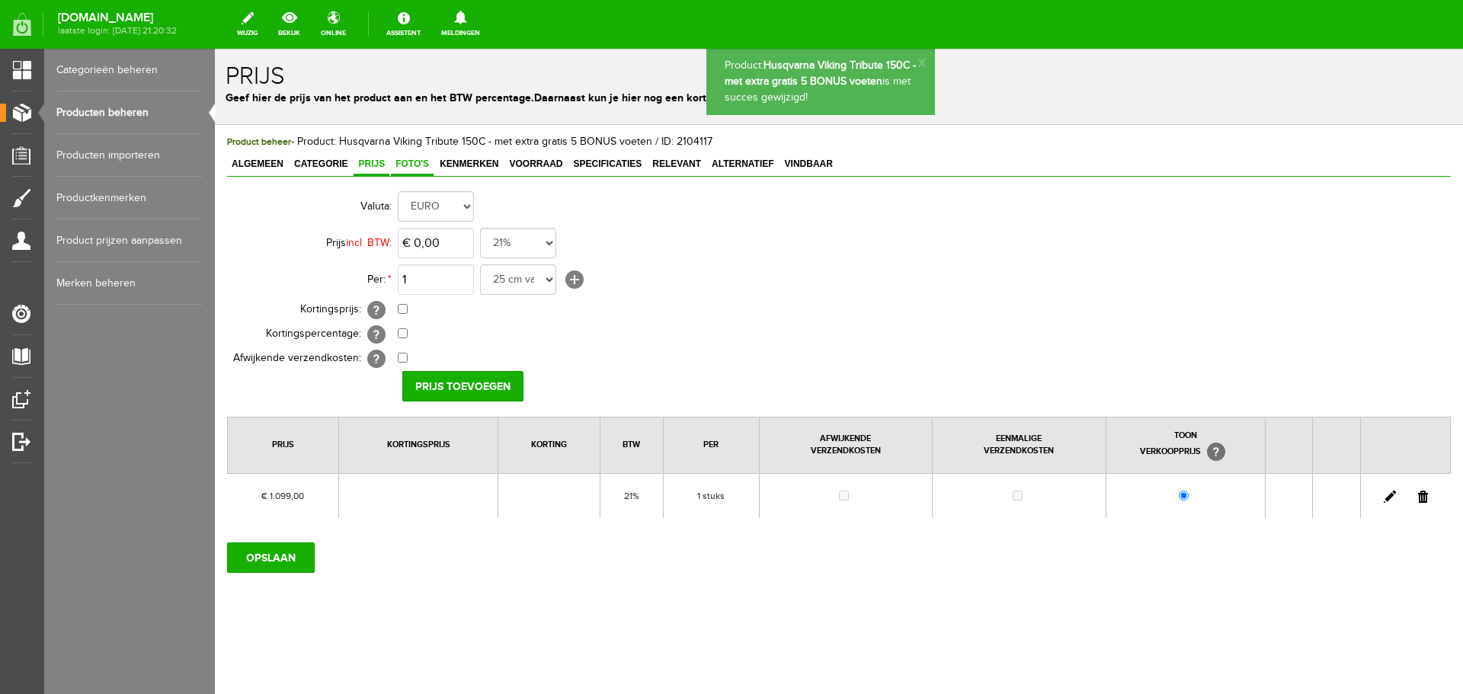
click at [401, 162] on span "Foto's" at bounding box center [412, 164] width 43 height 11
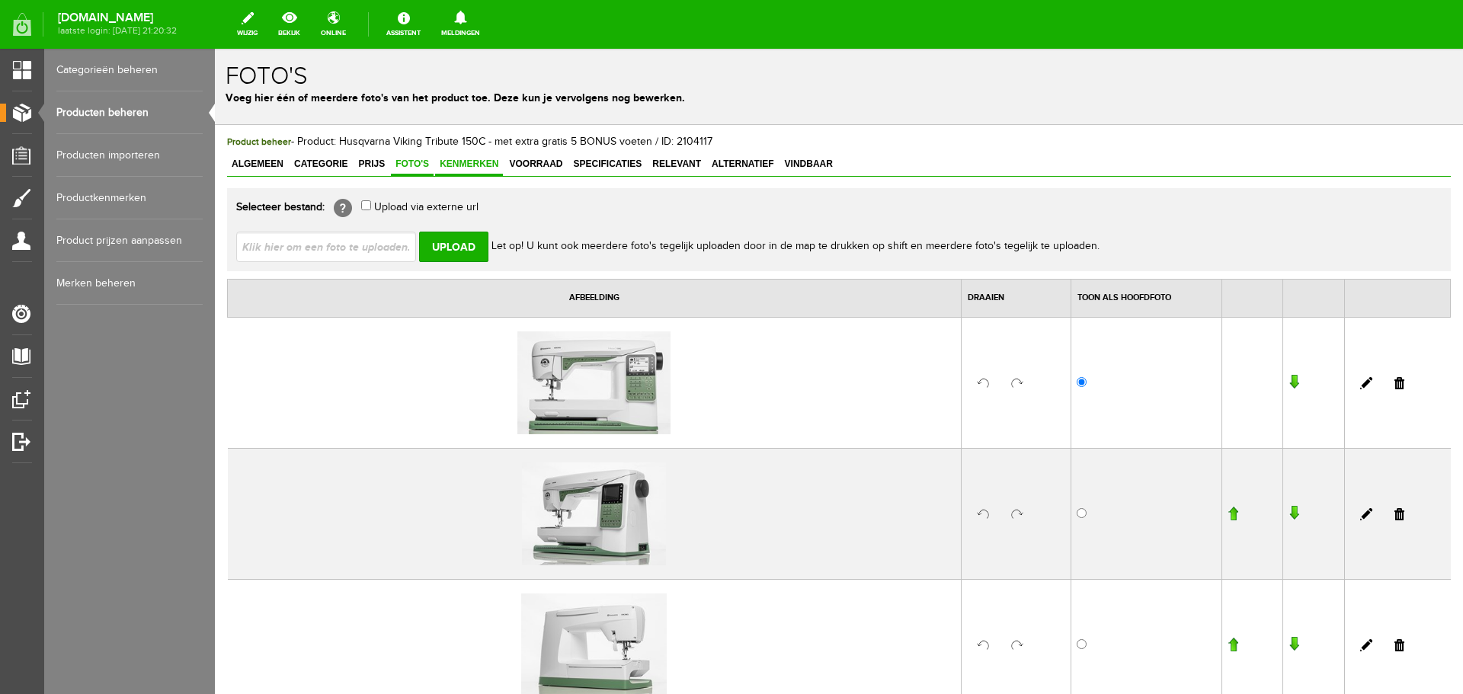
click at [463, 161] on span "Kenmerken" at bounding box center [469, 164] width 68 height 11
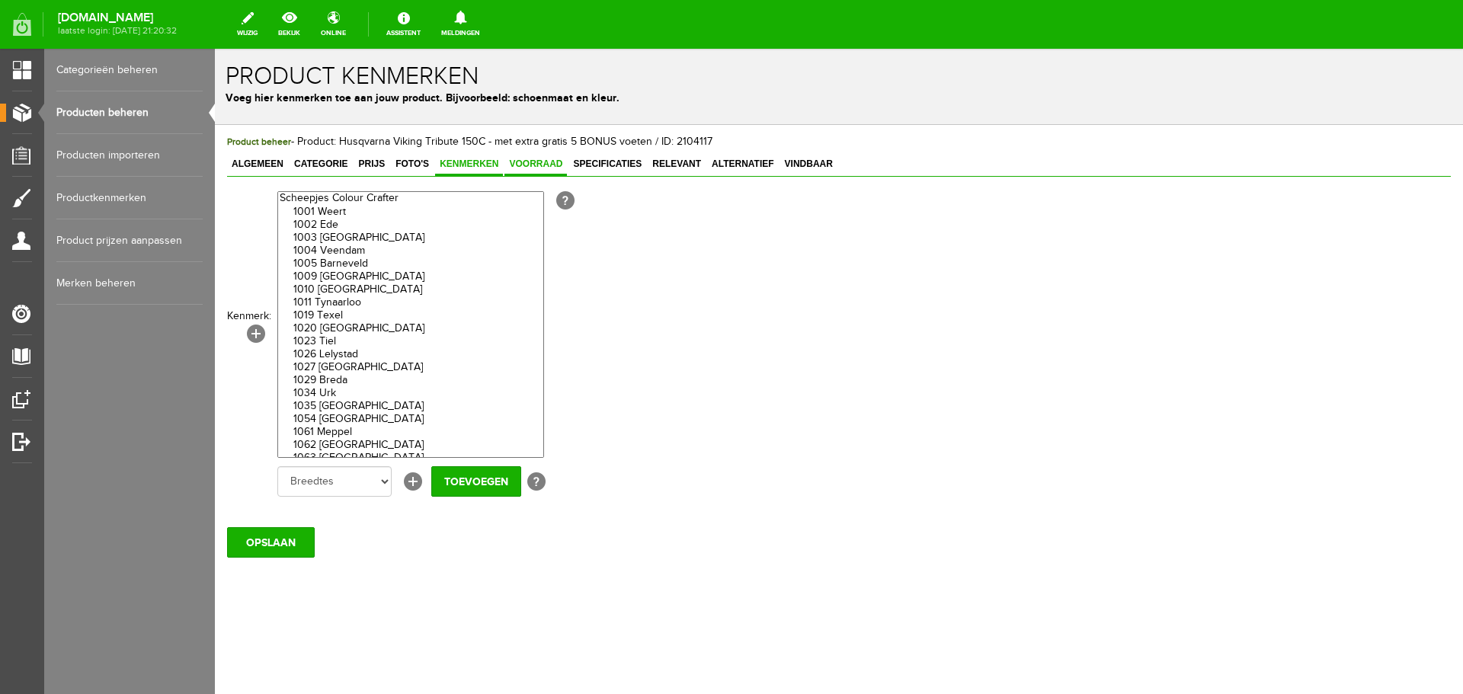
drag, startPoint x: 520, startPoint y: 159, endPoint x: 578, endPoint y: 167, distance: 58.5
click at [521, 159] on span "Voorraad" at bounding box center [536, 164] width 63 height 11
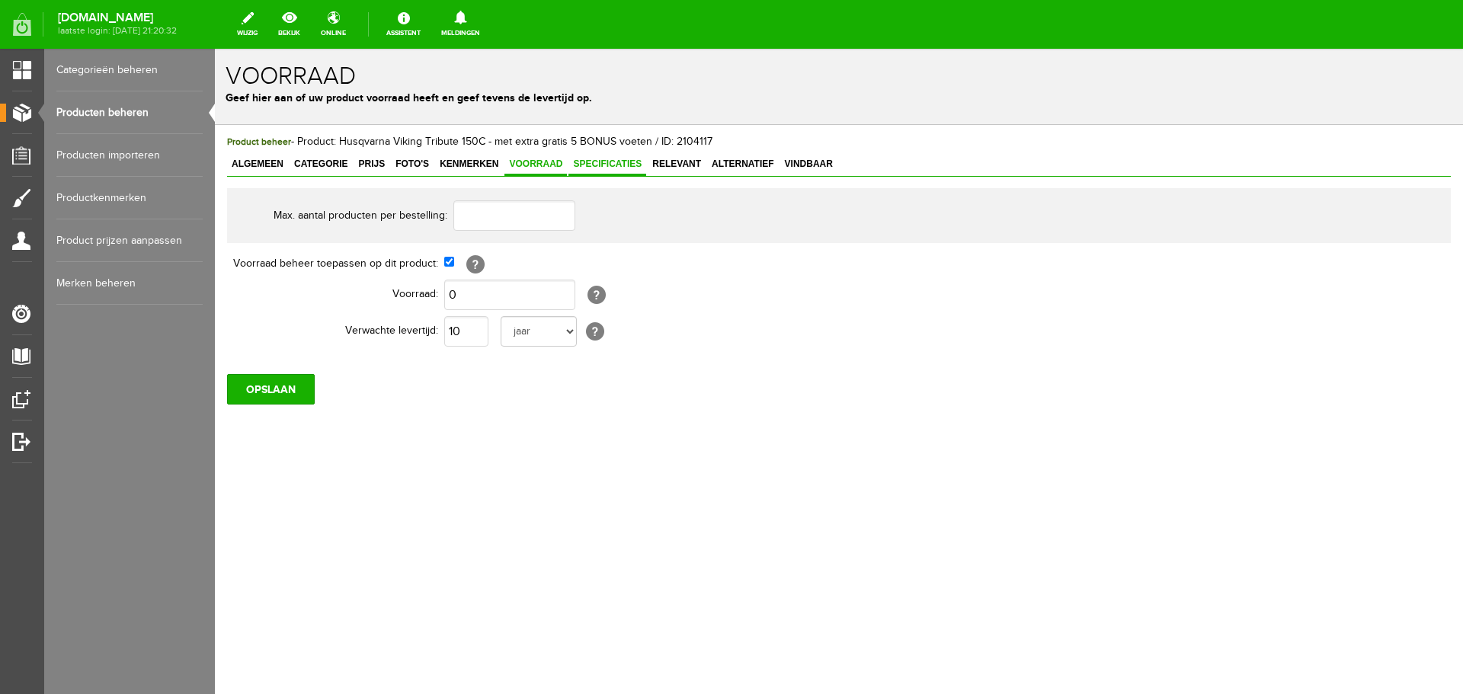
drag, startPoint x: 601, startPoint y: 165, endPoint x: 625, endPoint y: 172, distance: 25.3
click at [601, 166] on span "Specificaties" at bounding box center [608, 164] width 78 height 11
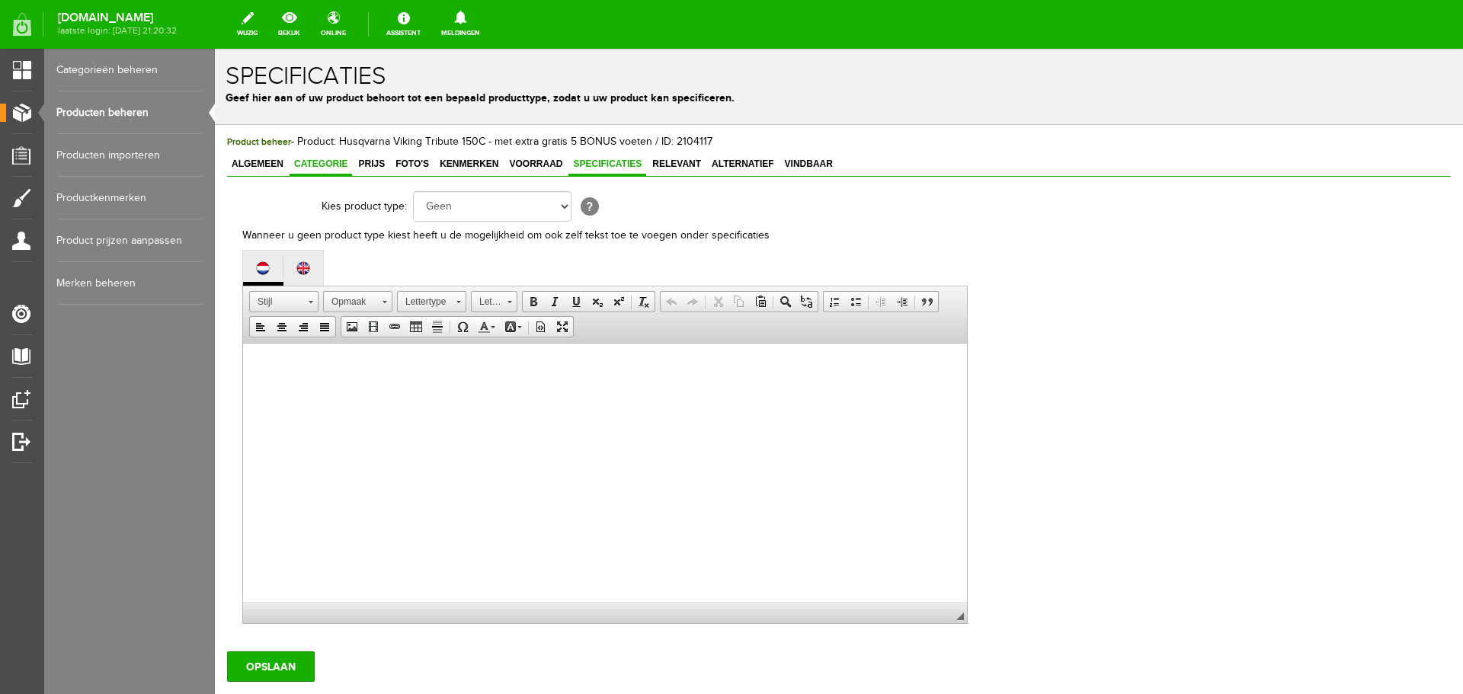
click at [322, 162] on span "Categorie" at bounding box center [321, 164] width 63 height 11
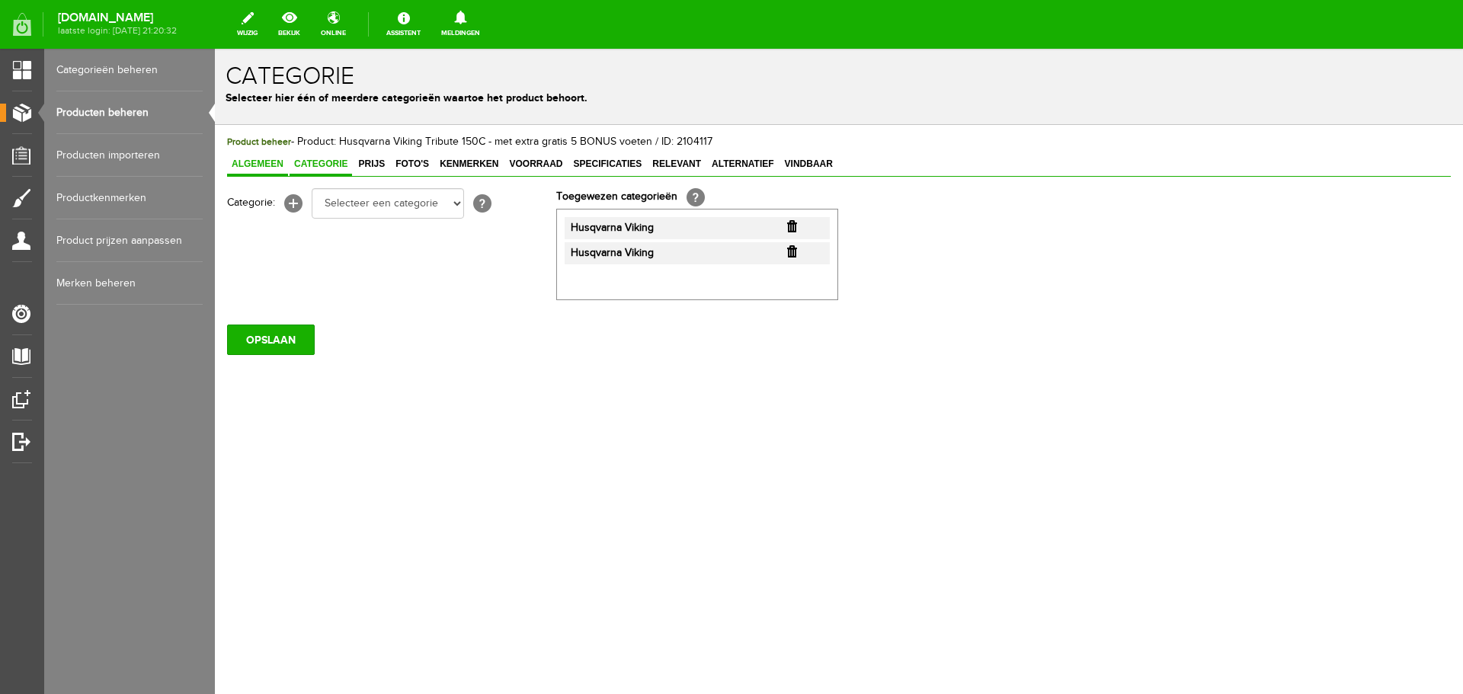
click at [264, 158] on link "Algemeen" at bounding box center [257, 165] width 61 height 22
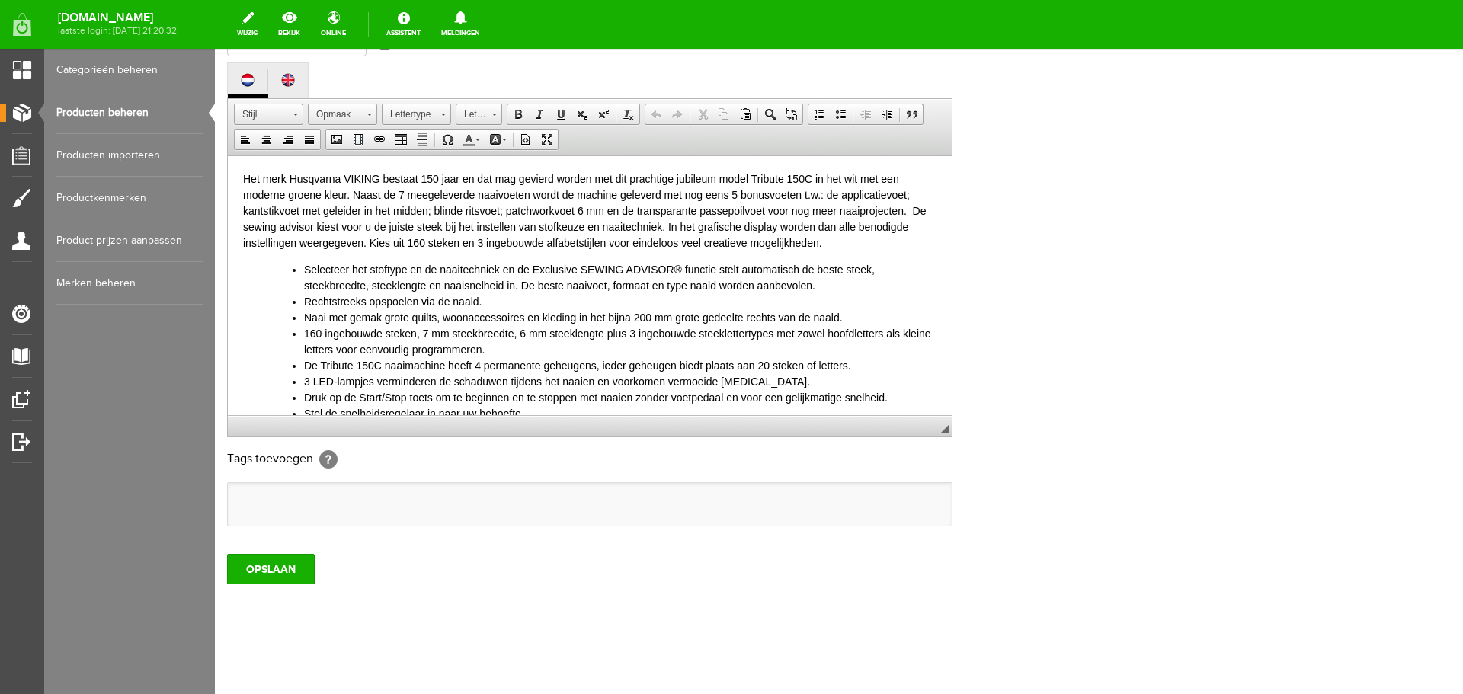
scroll to position [336, 0]
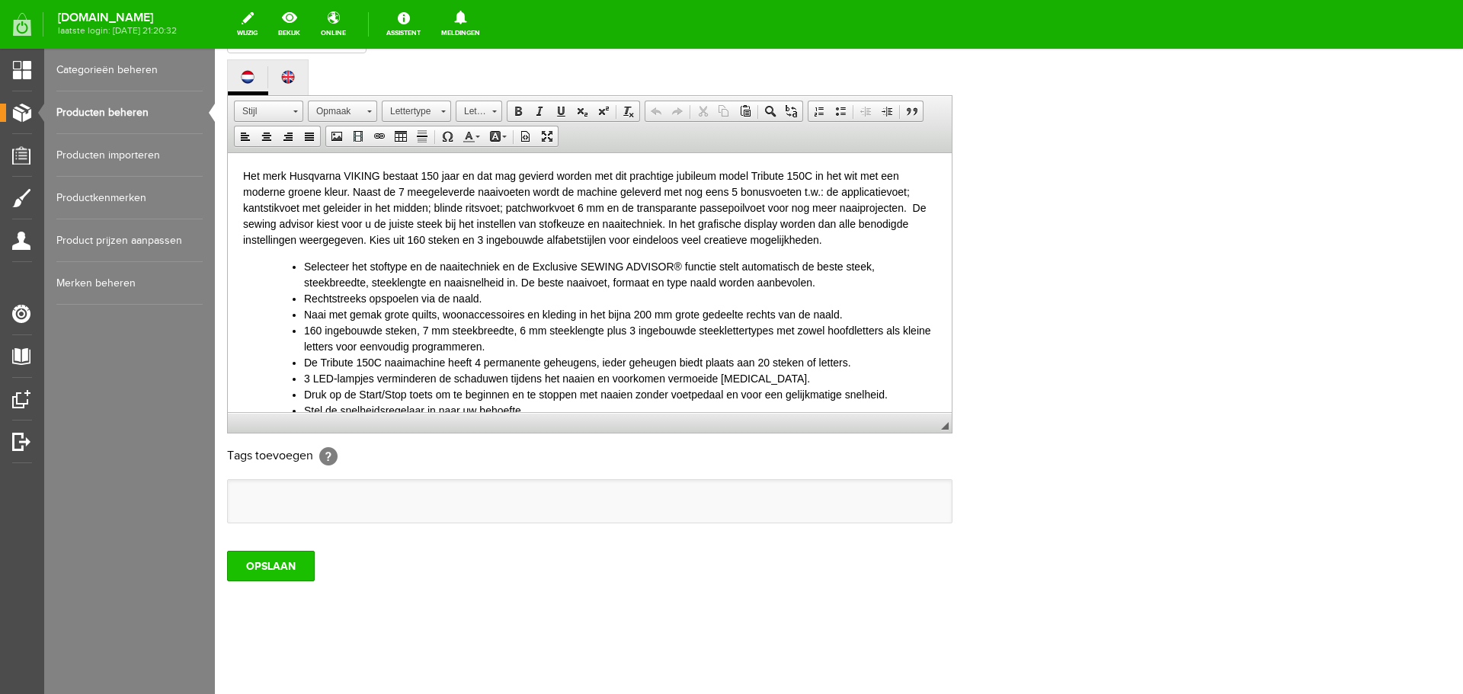
click at [271, 562] on input "OPSLAAN" at bounding box center [271, 566] width 88 height 30
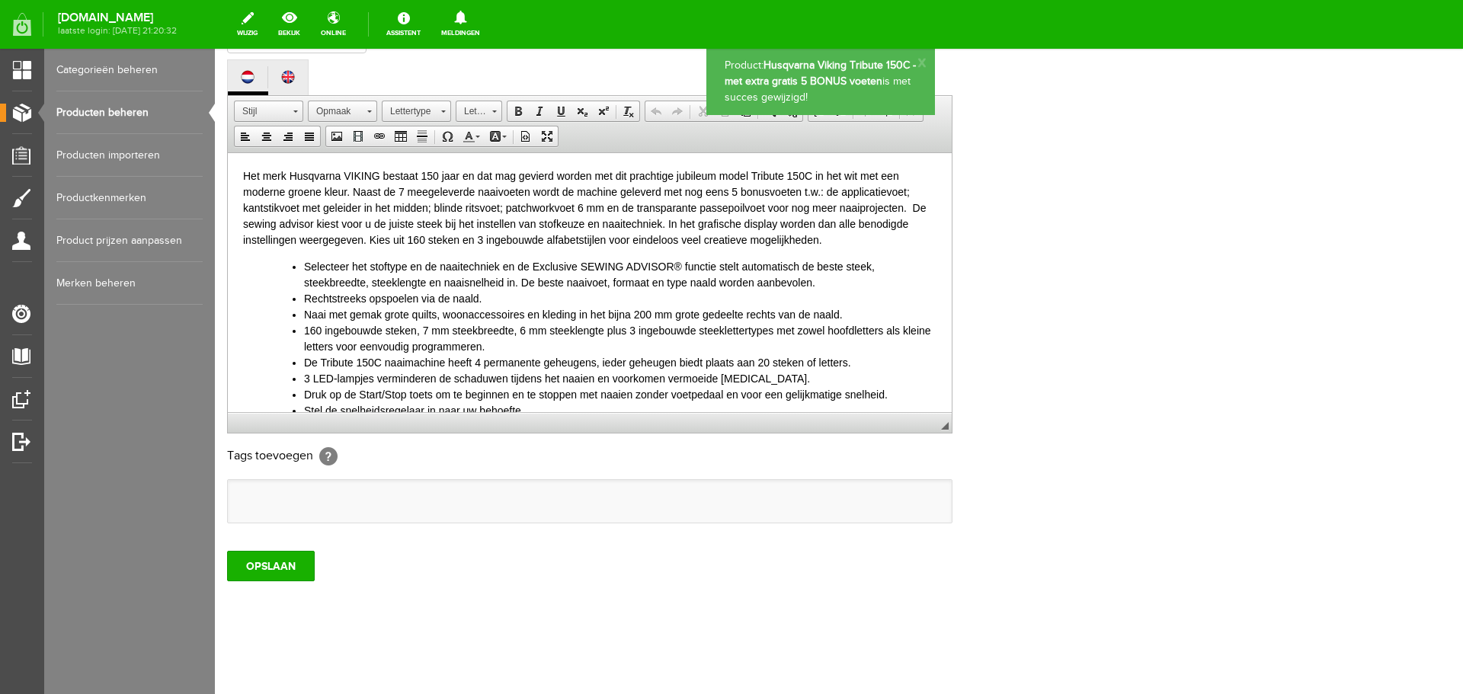
scroll to position [0, 0]
click at [101, 114] on link "Producten beheren" at bounding box center [129, 112] width 146 height 43
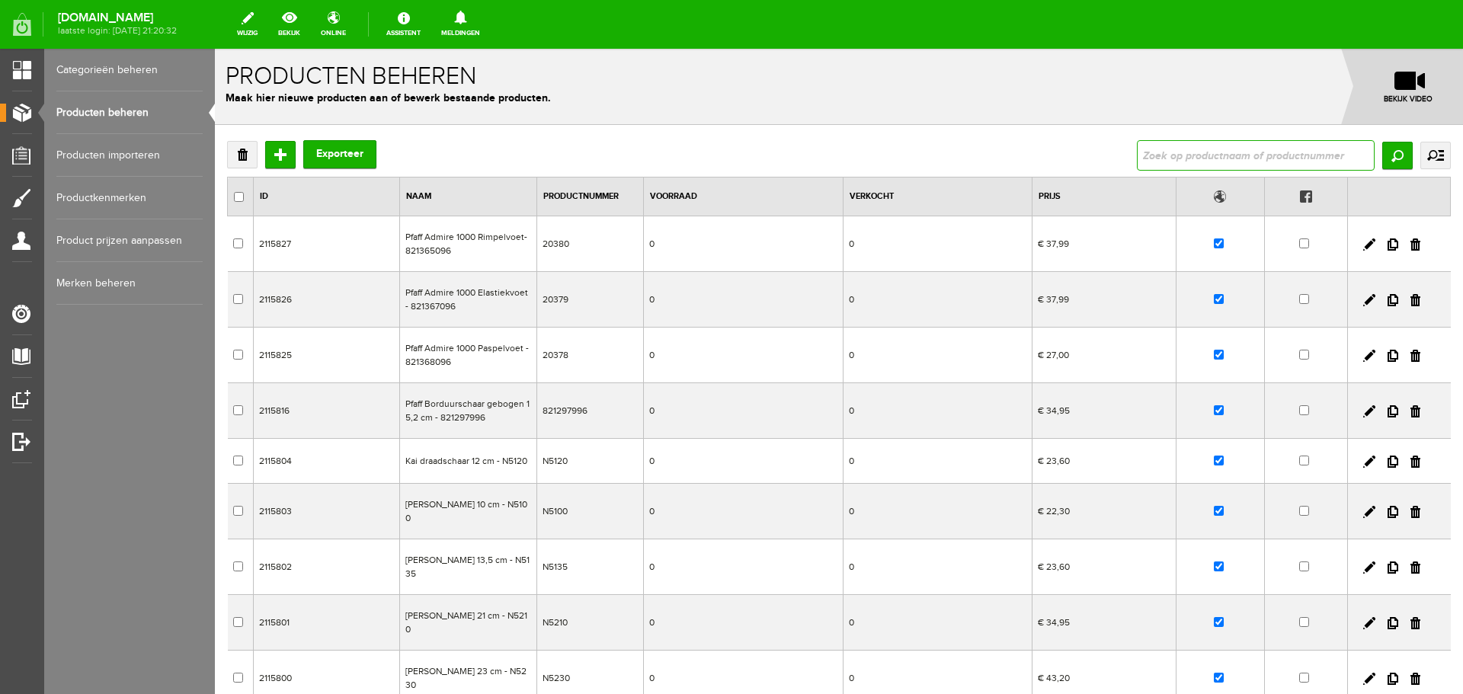
click at [1187, 149] on input "text" at bounding box center [1256, 155] width 238 height 30
type input "pfaff"
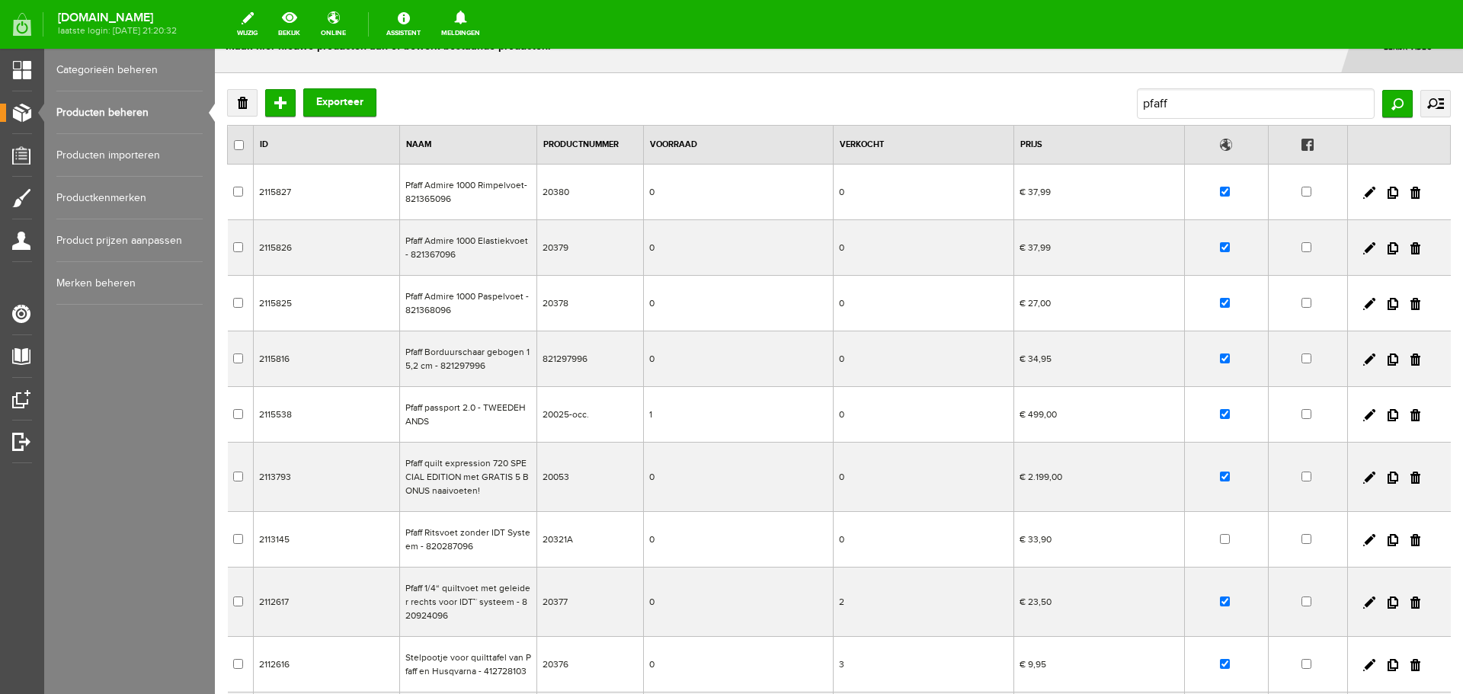
scroll to position [248, 0]
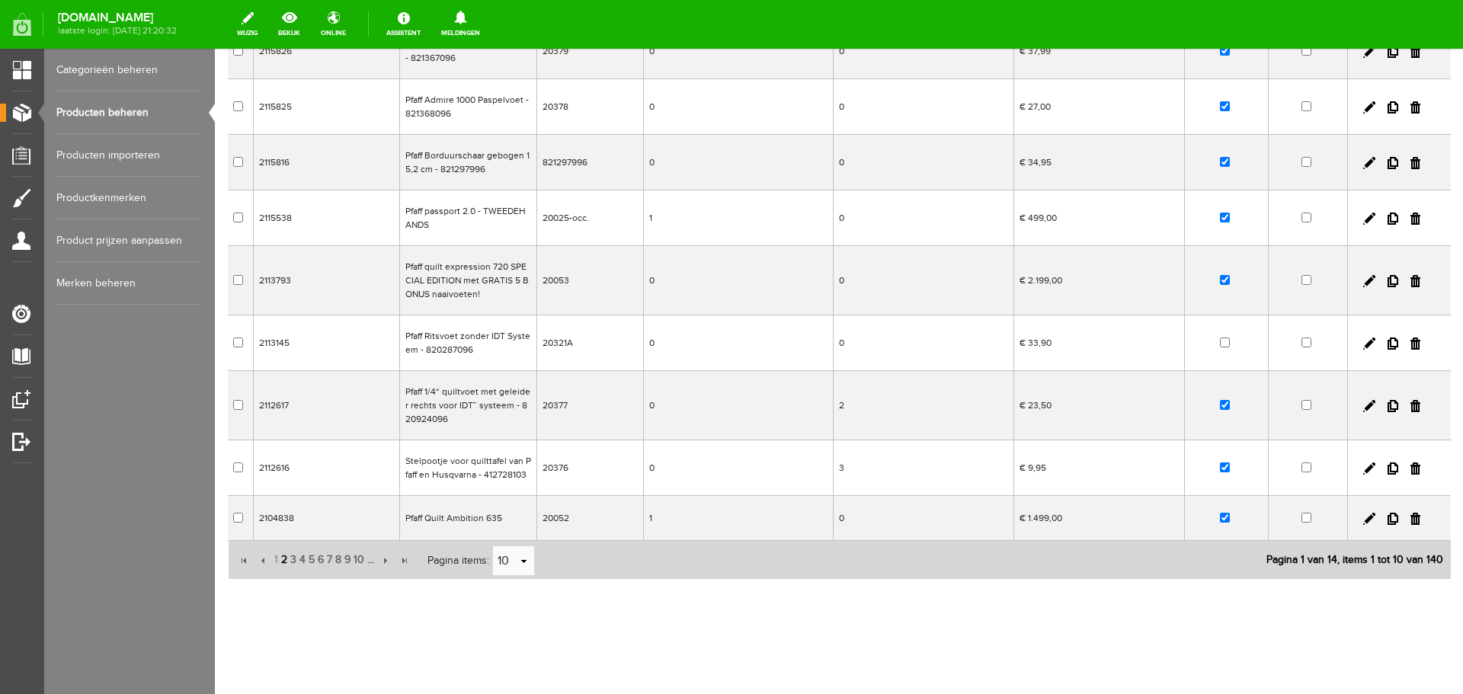
click at [280, 559] on span "2" at bounding box center [284, 560] width 9 height 30
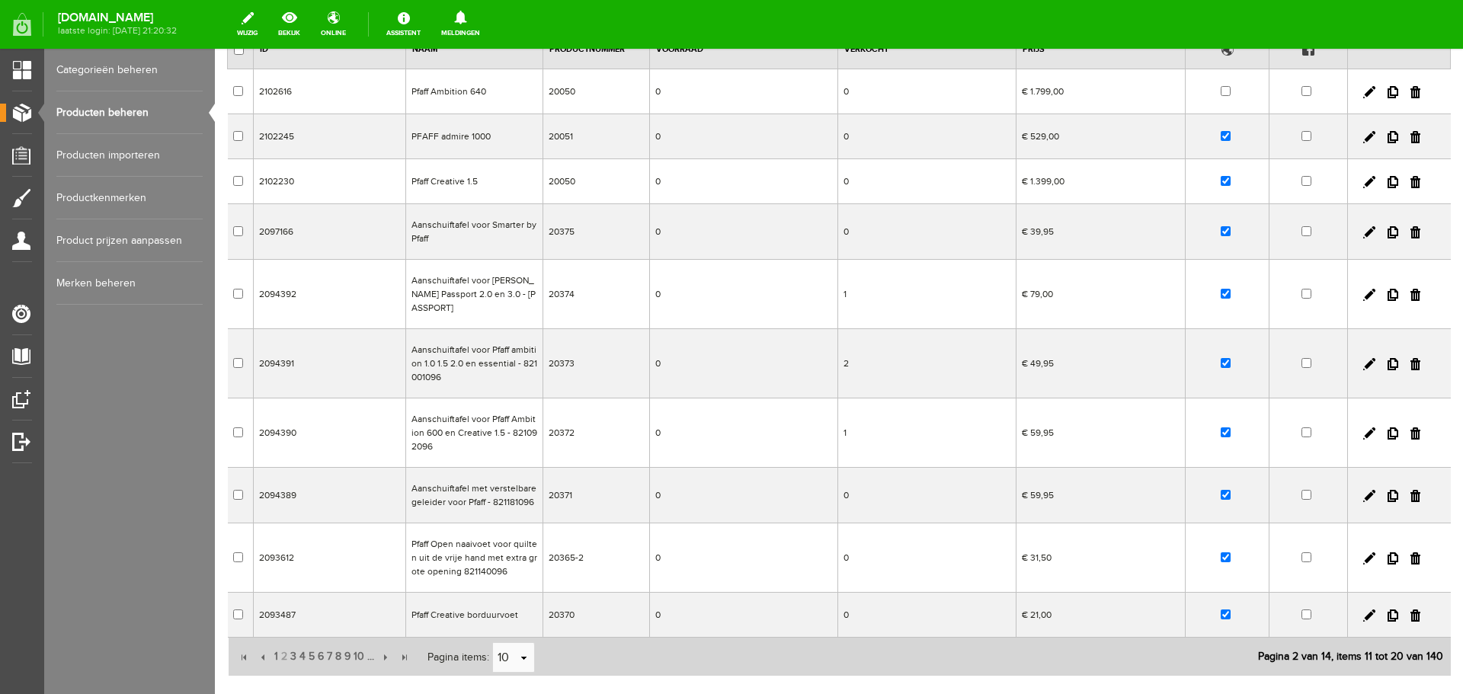
scroll to position [0, 0]
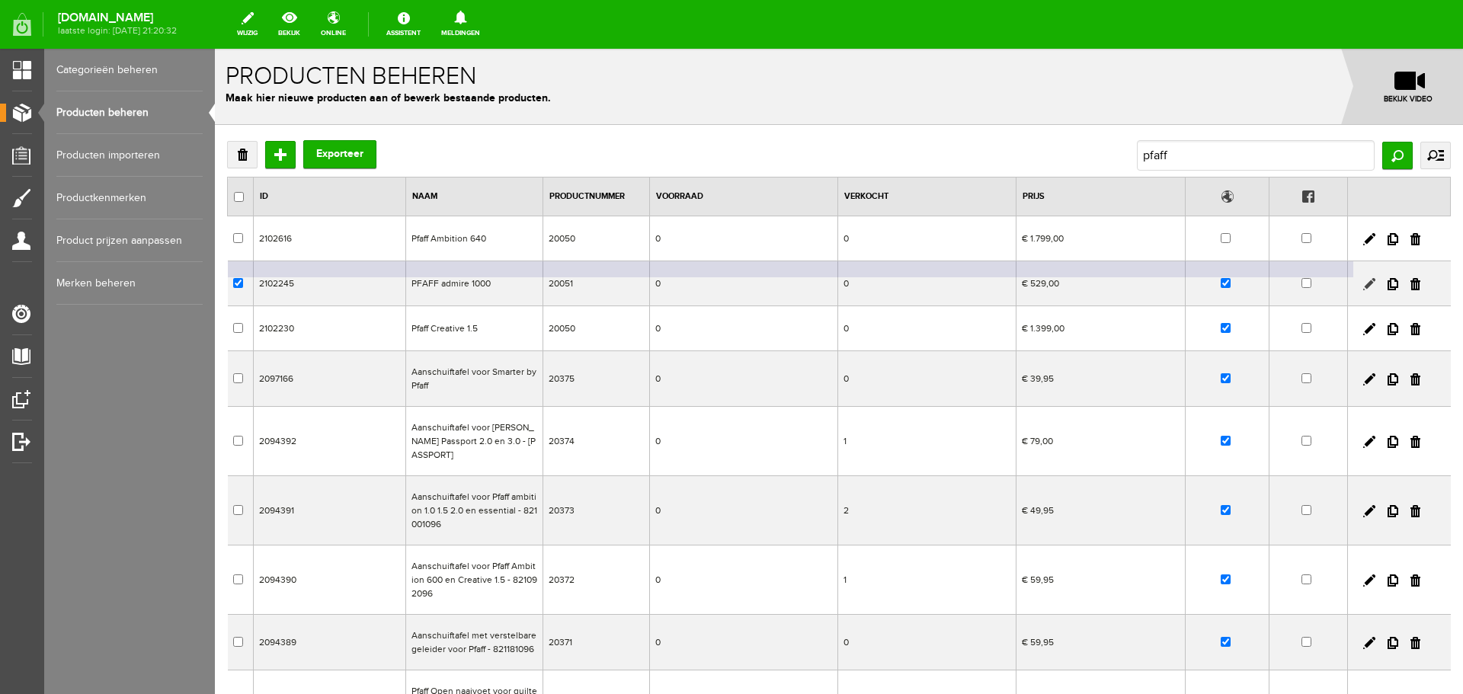
click at [1364, 281] on link at bounding box center [1370, 284] width 12 height 12
checkbox input "true"
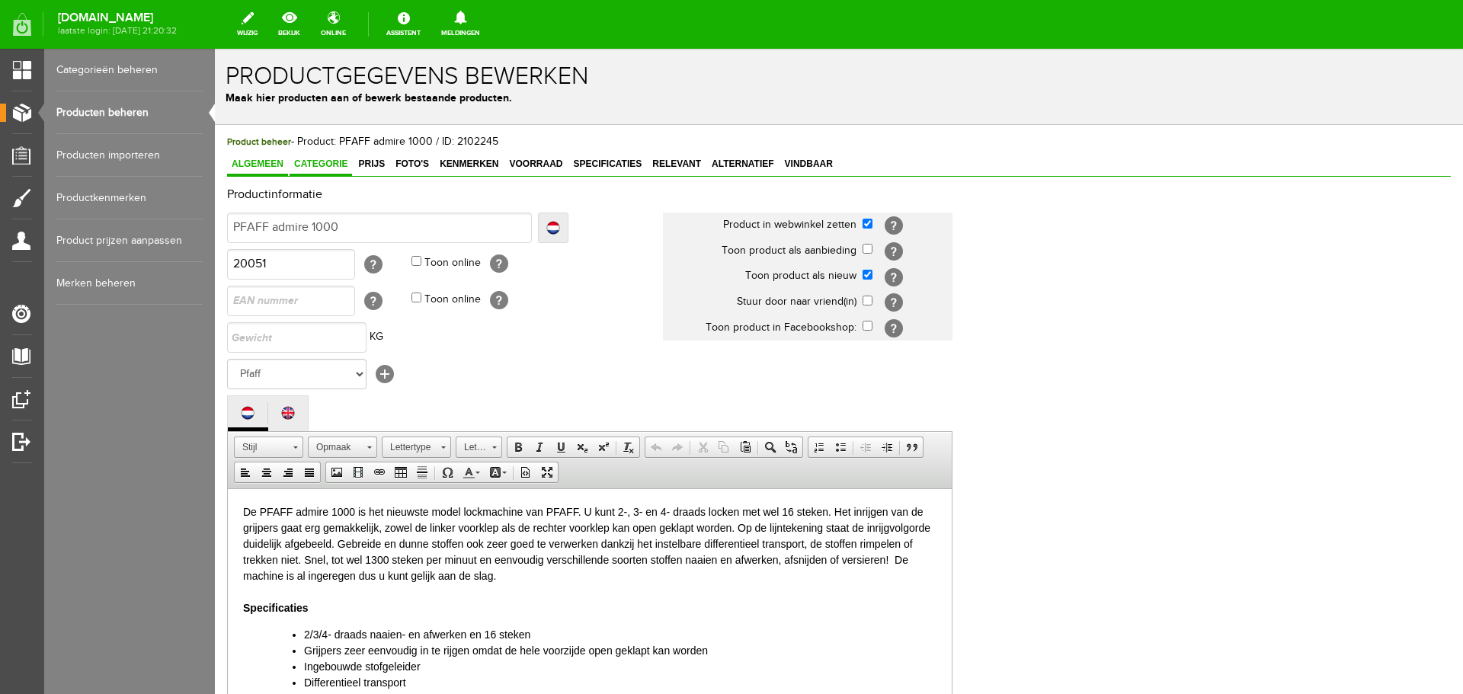
click at [316, 159] on span "Categorie" at bounding box center [321, 164] width 63 height 11
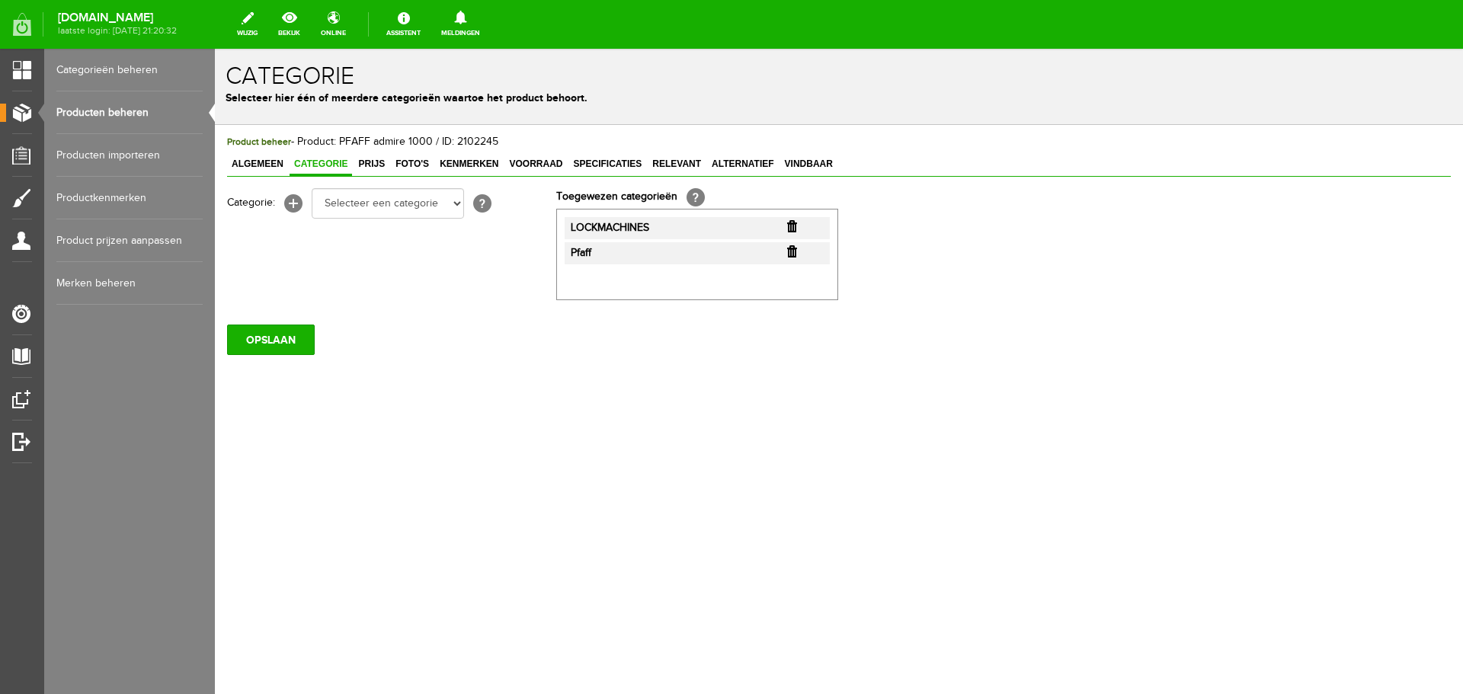
click at [85, 114] on link "Producten beheren" at bounding box center [129, 112] width 146 height 43
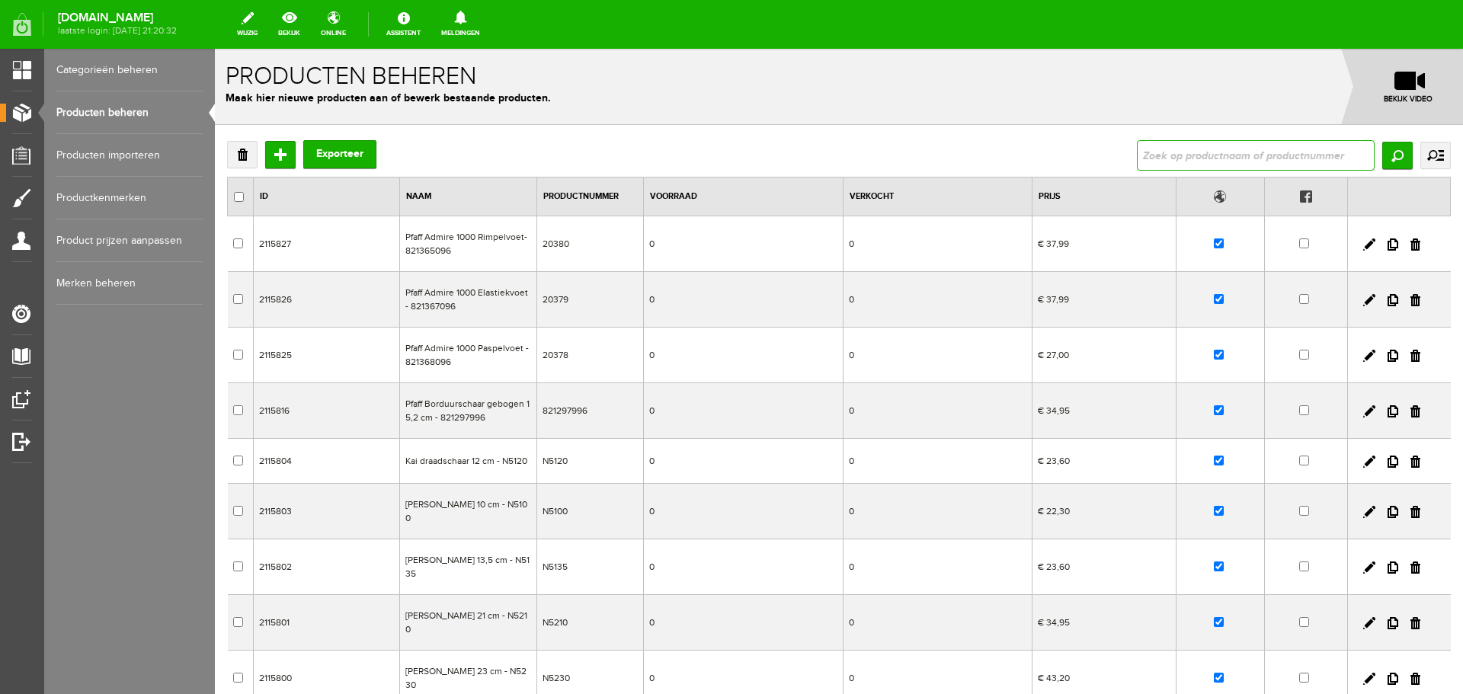
click at [1138, 154] on input "text" at bounding box center [1256, 155] width 238 height 30
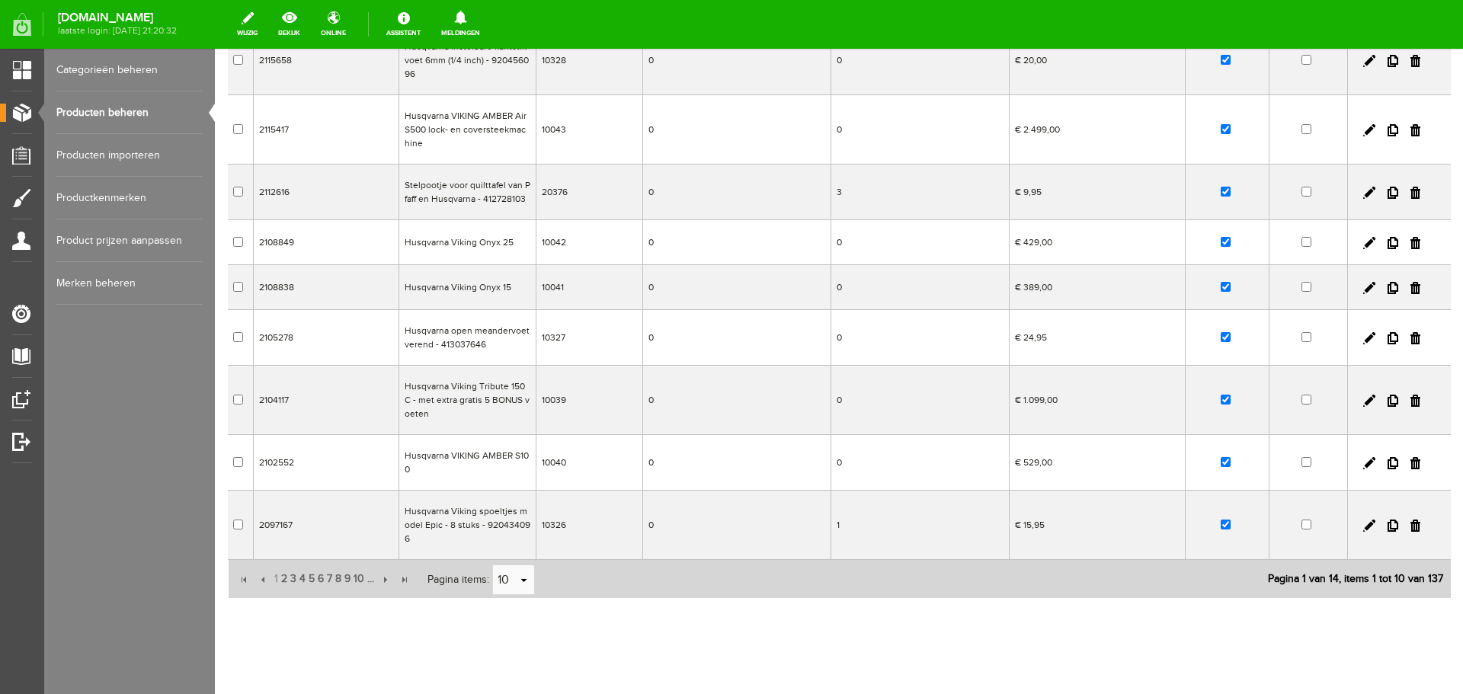
scroll to position [252, 0]
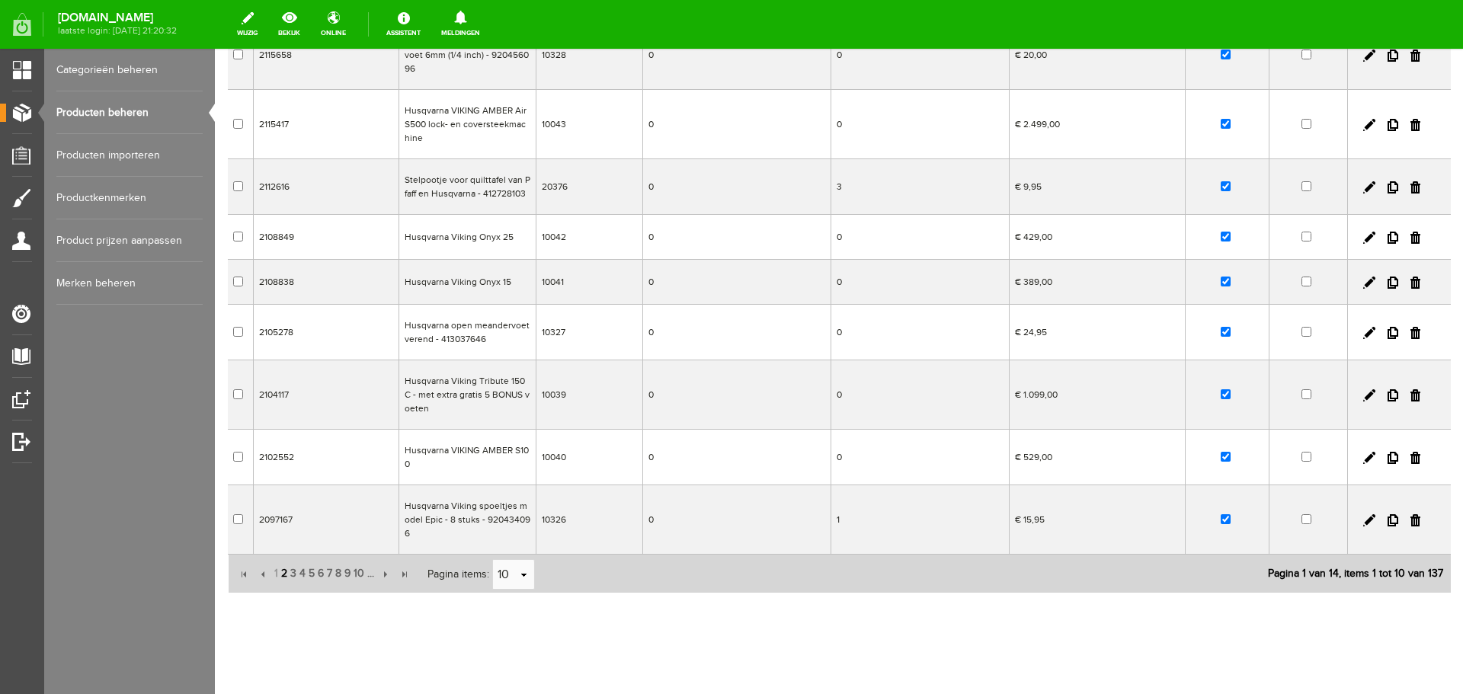
click at [284, 562] on span "2" at bounding box center [284, 574] width 9 height 30
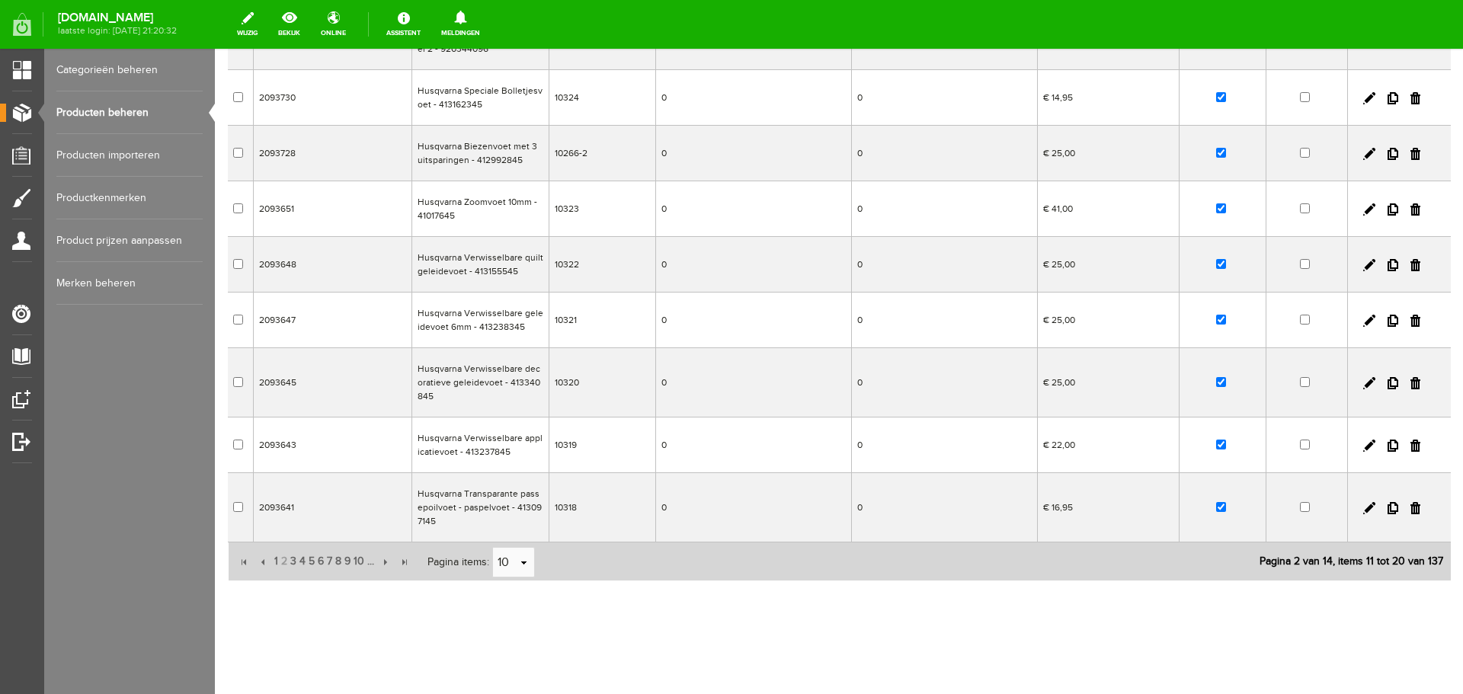
scroll to position [259, 0]
click at [293, 560] on span "3" at bounding box center [293, 560] width 9 height 30
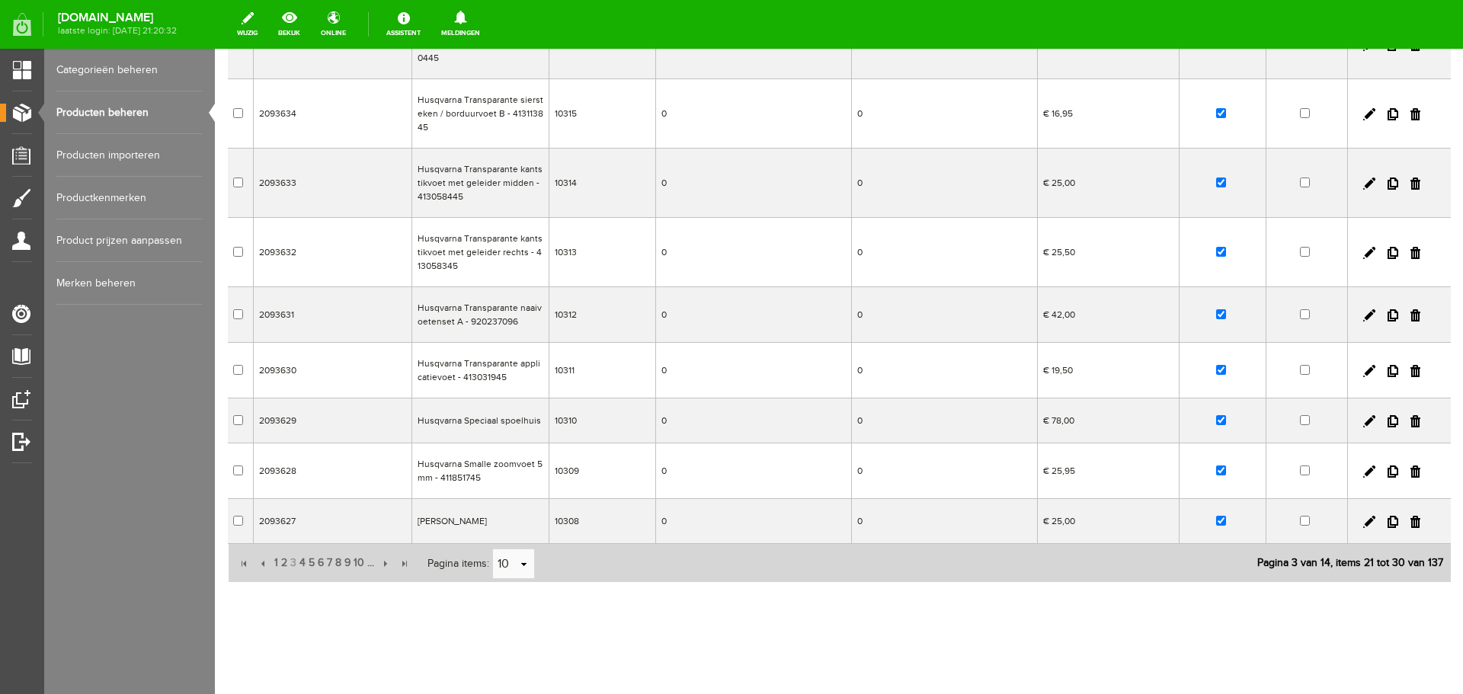
scroll to position [279, 0]
click at [299, 558] on span "4" at bounding box center [302, 560] width 9 height 30
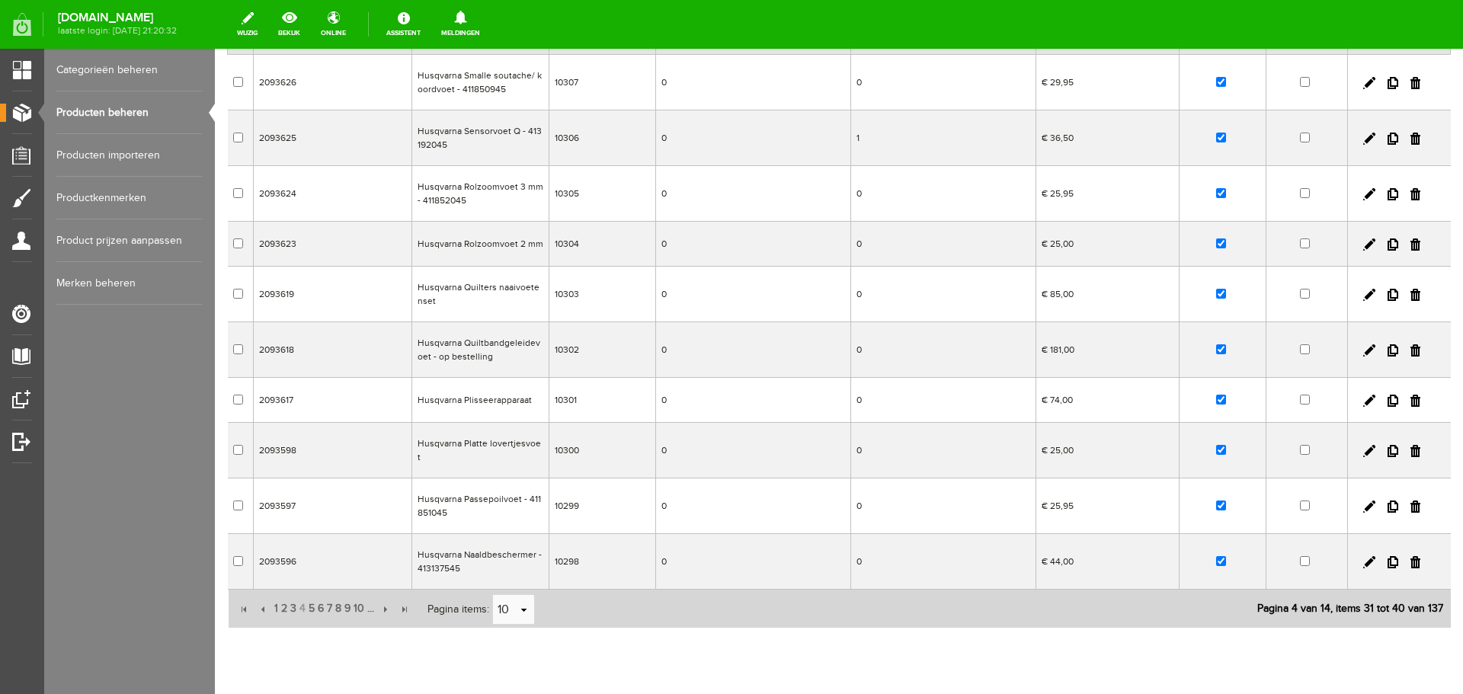
scroll to position [200, 0]
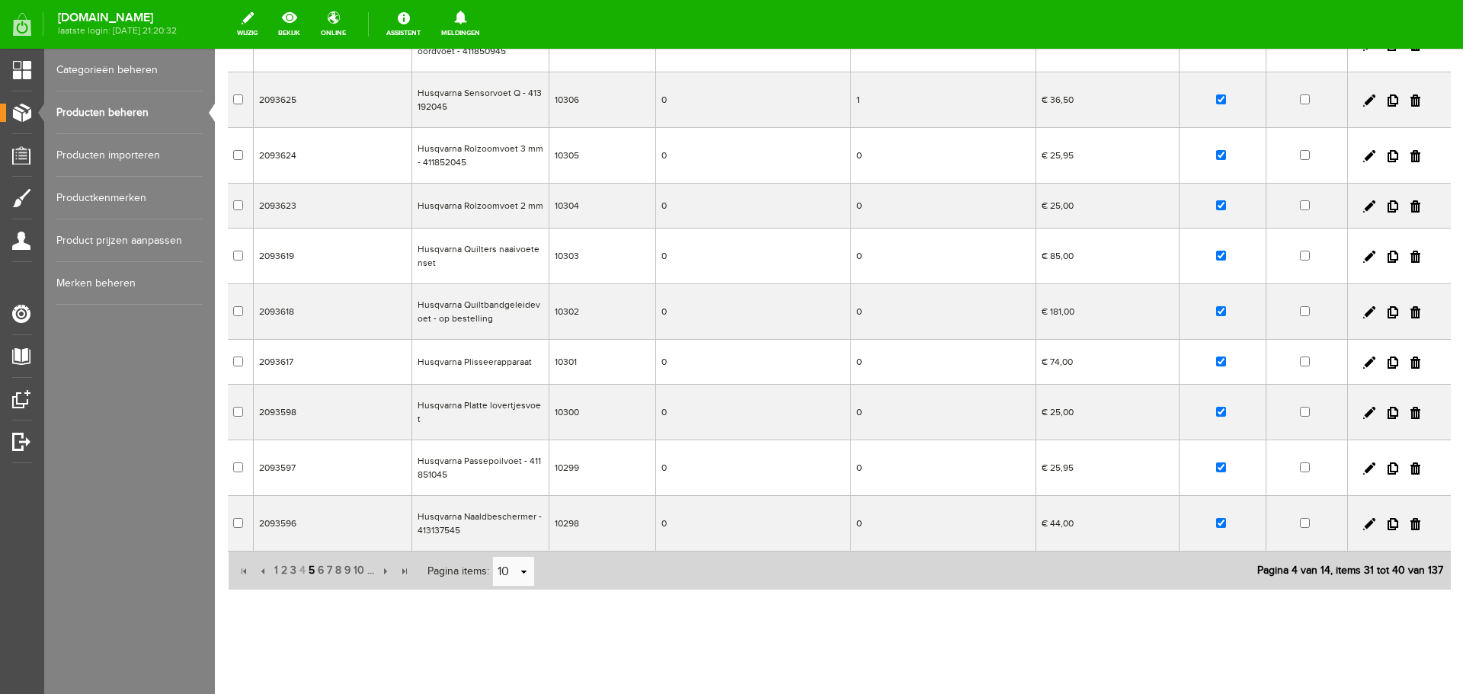
click at [311, 559] on span "5" at bounding box center [311, 571] width 9 height 30
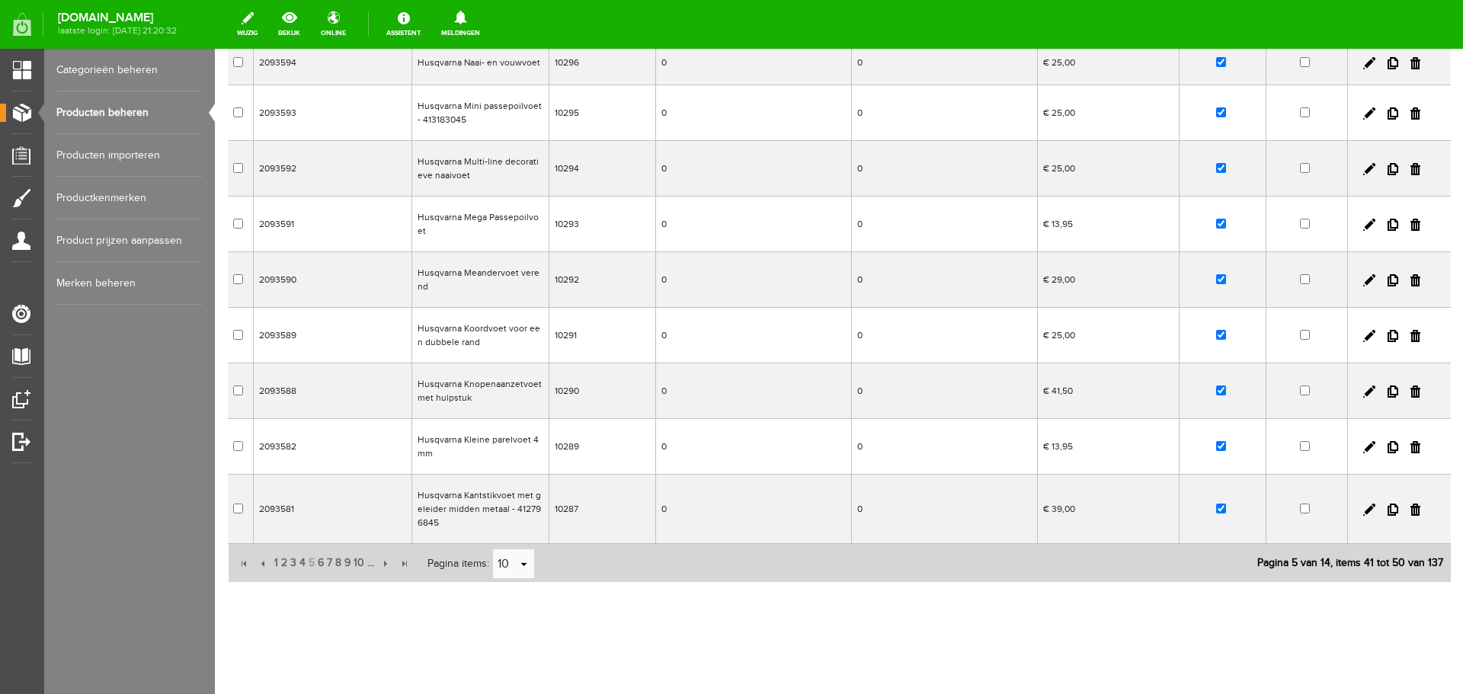
scroll to position [235, 0]
click at [317, 560] on span "6" at bounding box center [320, 560] width 9 height 30
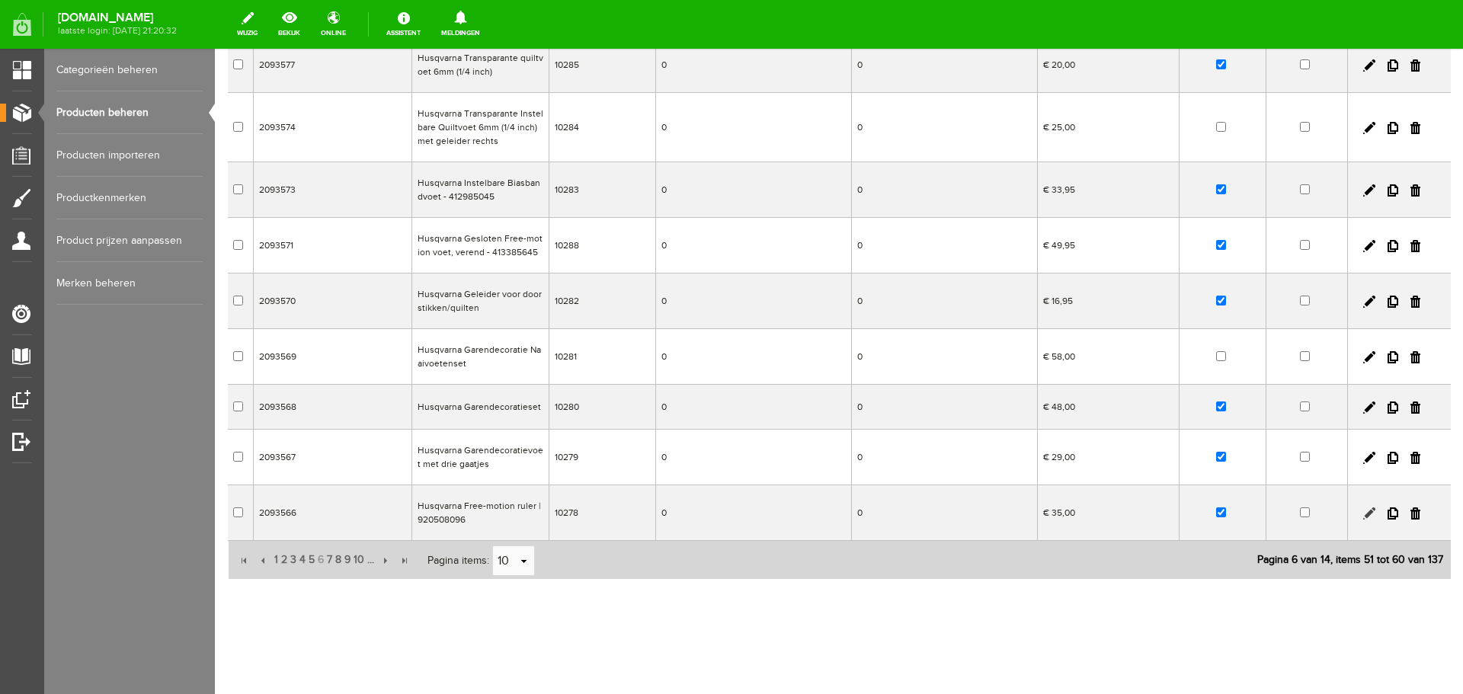
click at [1364, 513] on link at bounding box center [1370, 514] width 12 height 12
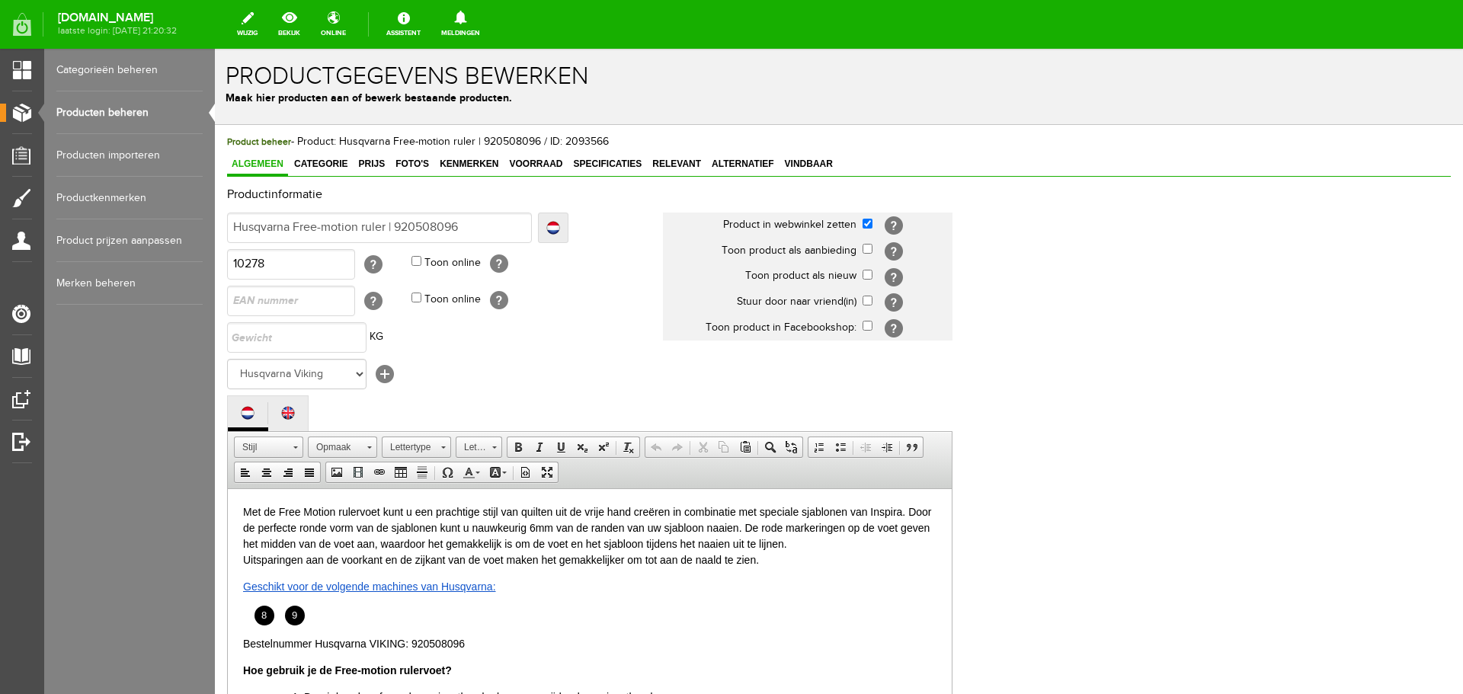
click at [105, 111] on link "Producten beheren" at bounding box center [129, 112] width 146 height 43
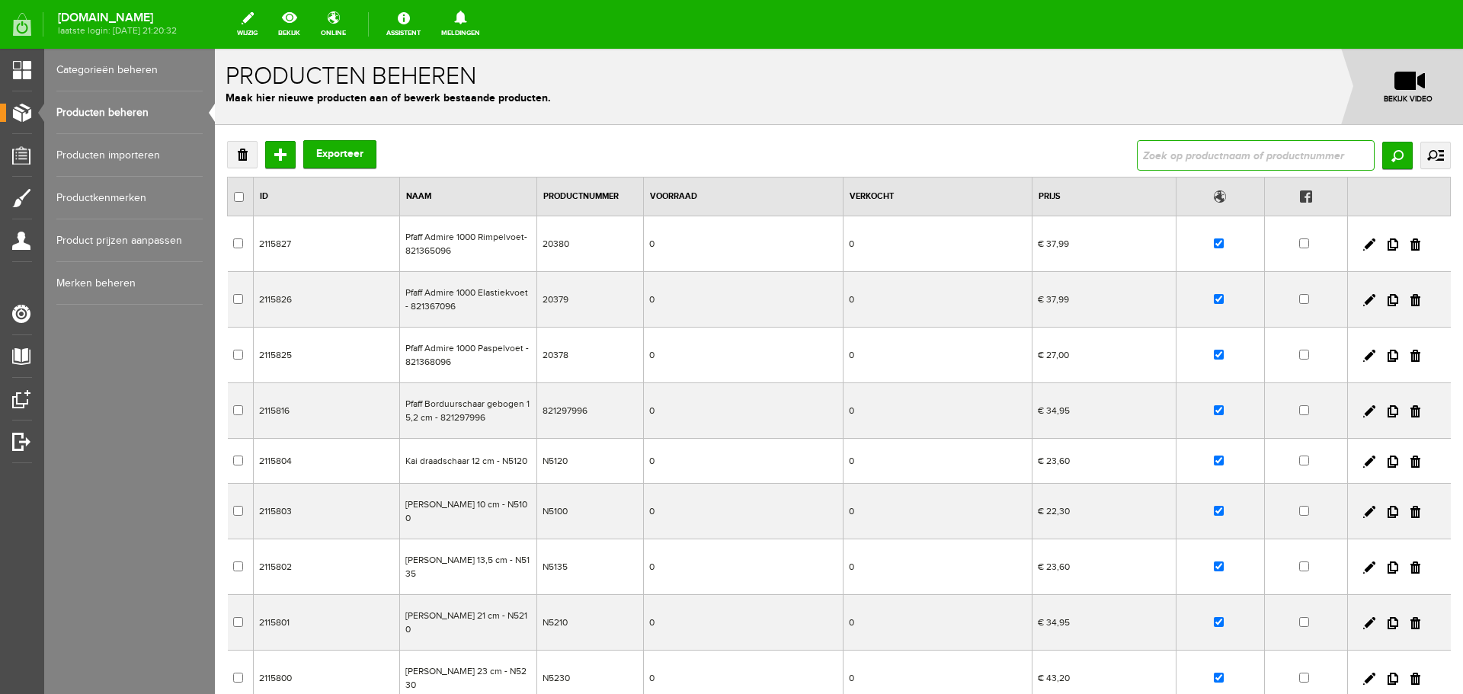
click at [1150, 154] on input "text" at bounding box center [1256, 155] width 238 height 30
type input "husqvarna"
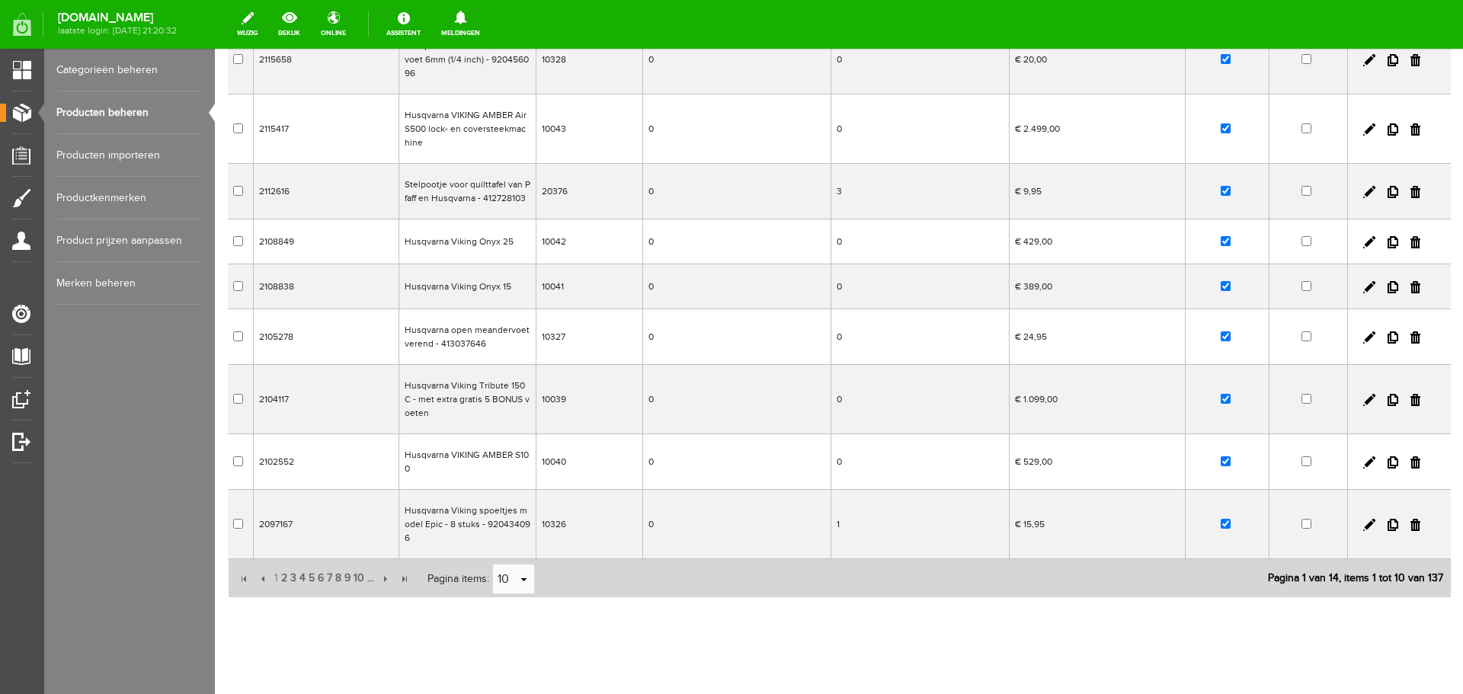
scroll to position [252, 0]
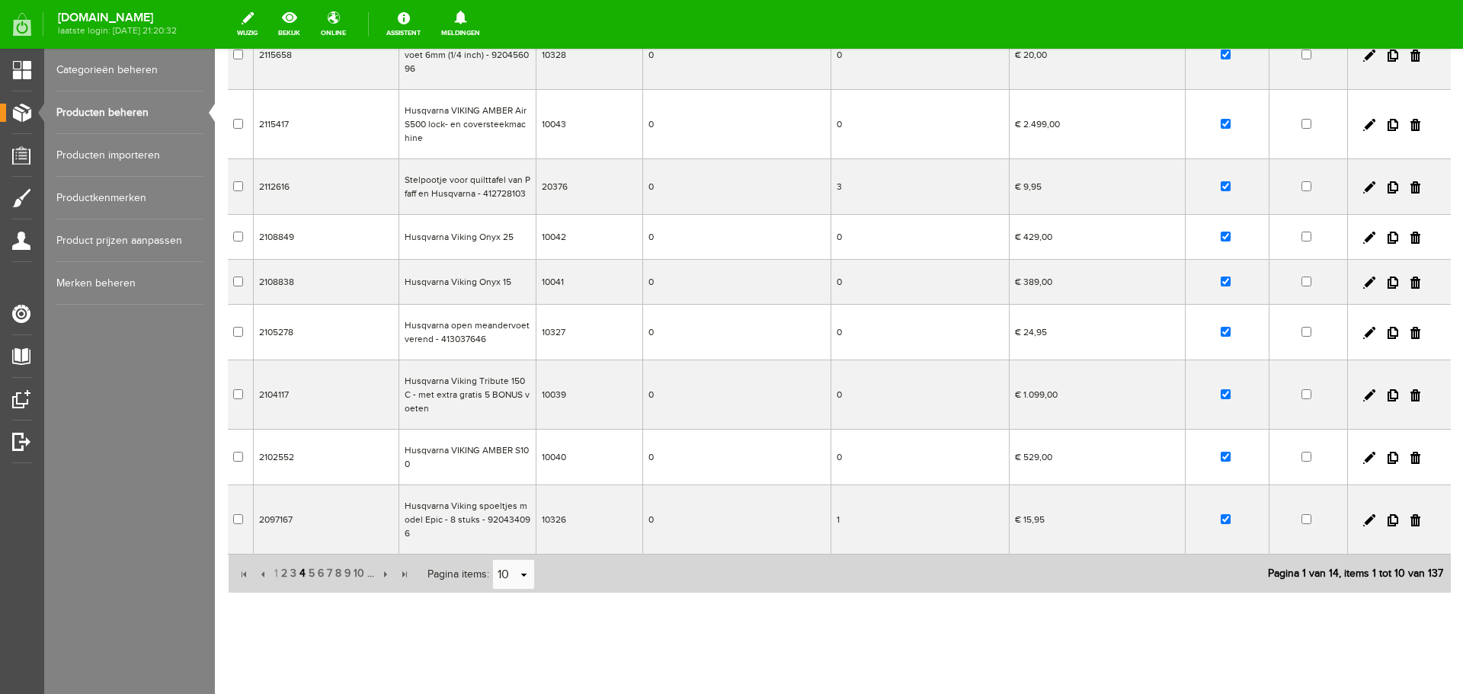
click at [299, 559] on span "4" at bounding box center [302, 574] width 9 height 30
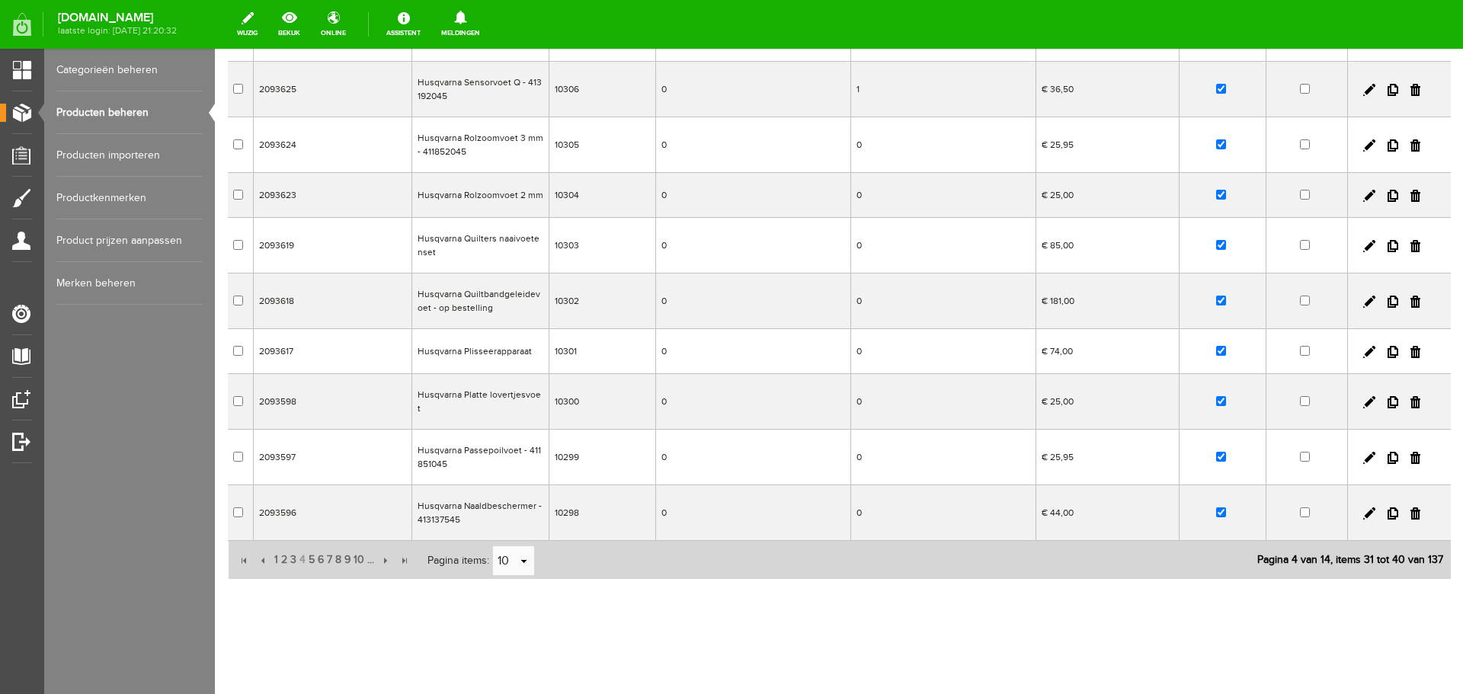
scroll to position [200, 0]
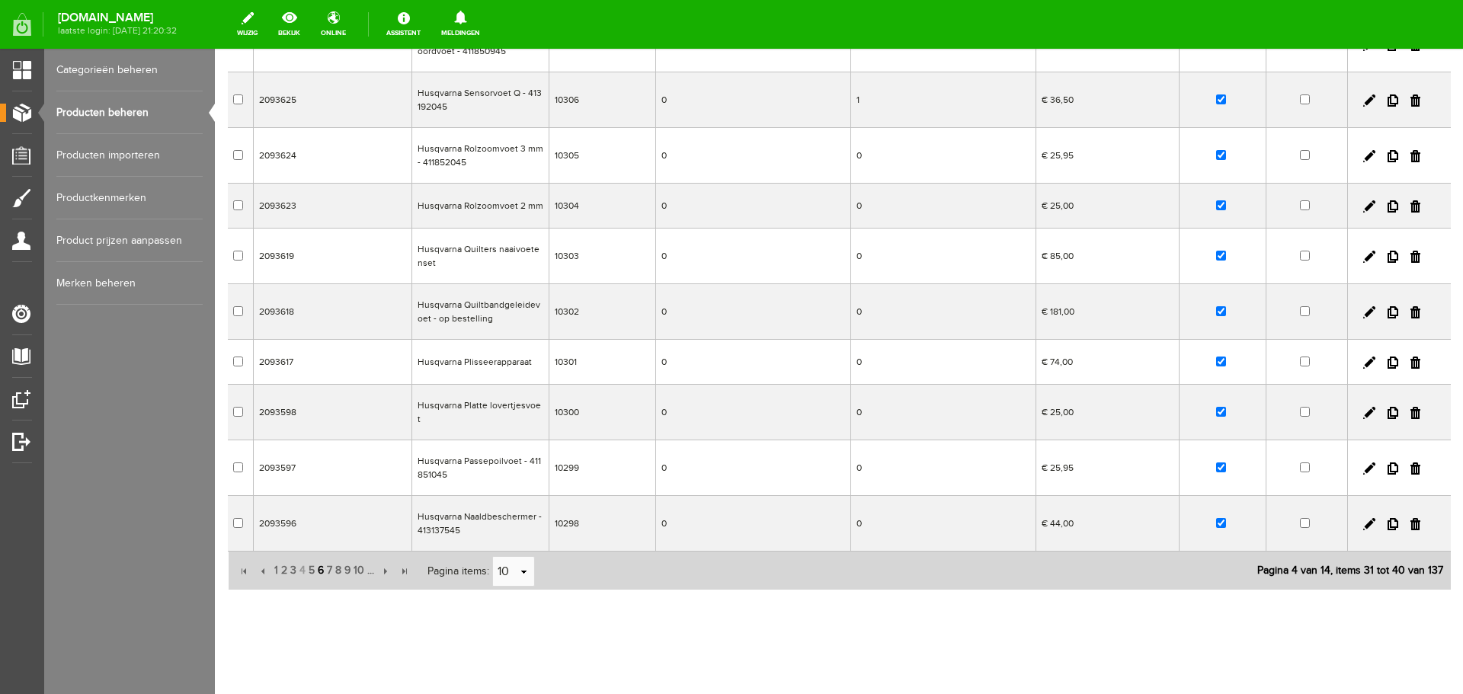
click at [318, 561] on span "6" at bounding box center [320, 571] width 9 height 30
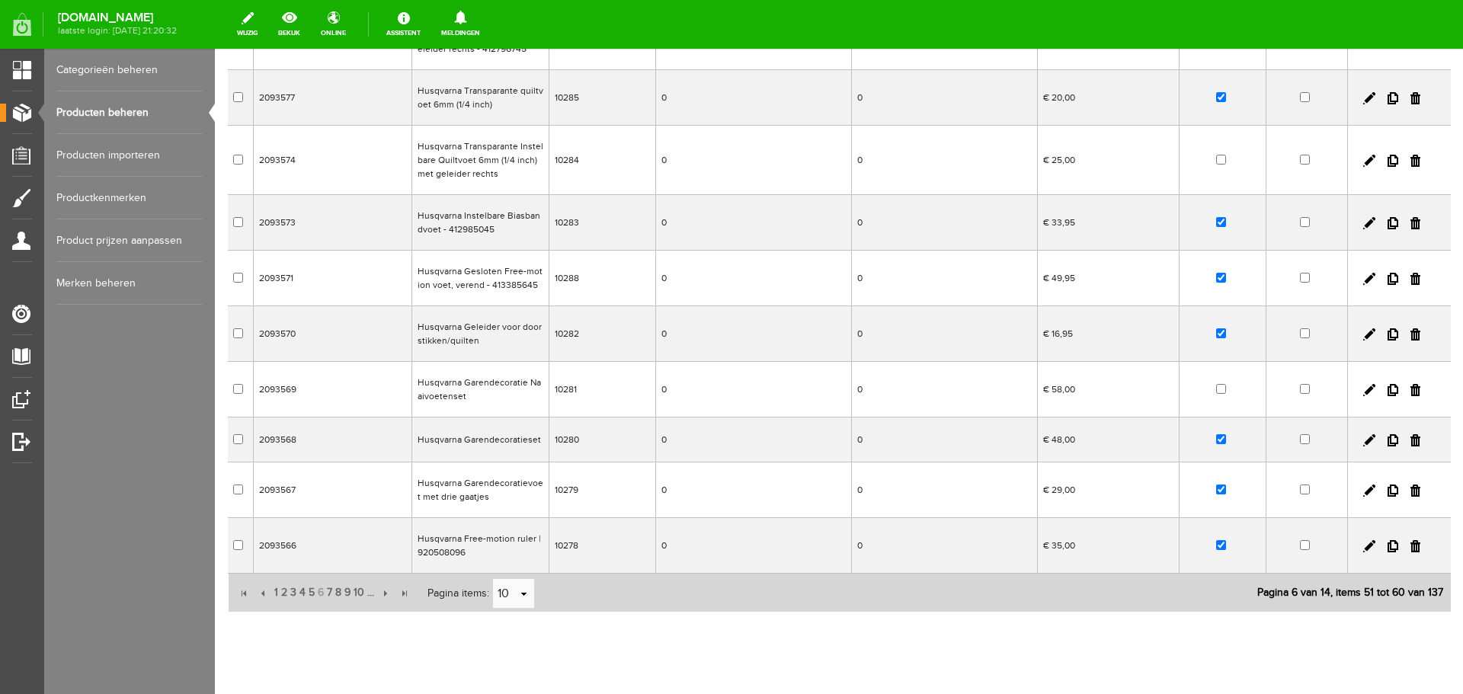
scroll to position [235, 0]
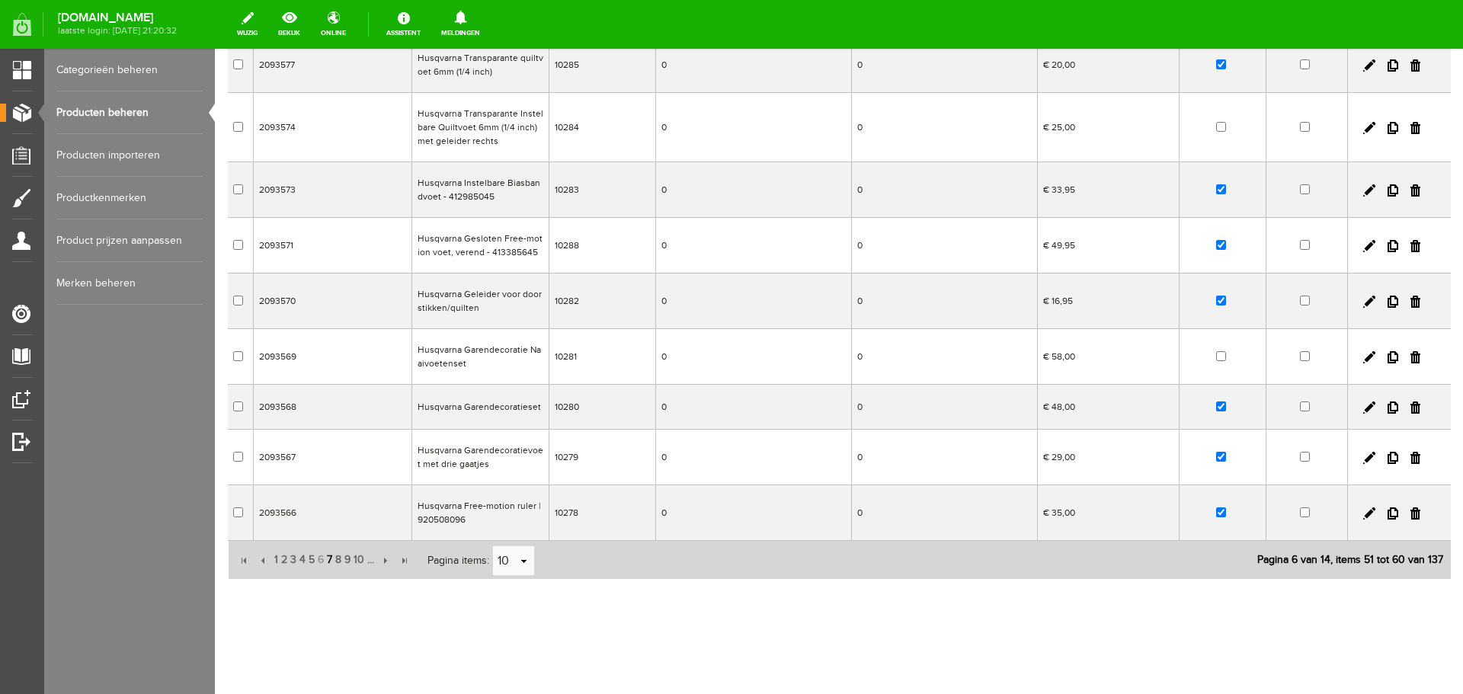
click at [330, 559] on span "7" at bounding box center [329, 560] width 8 height 30
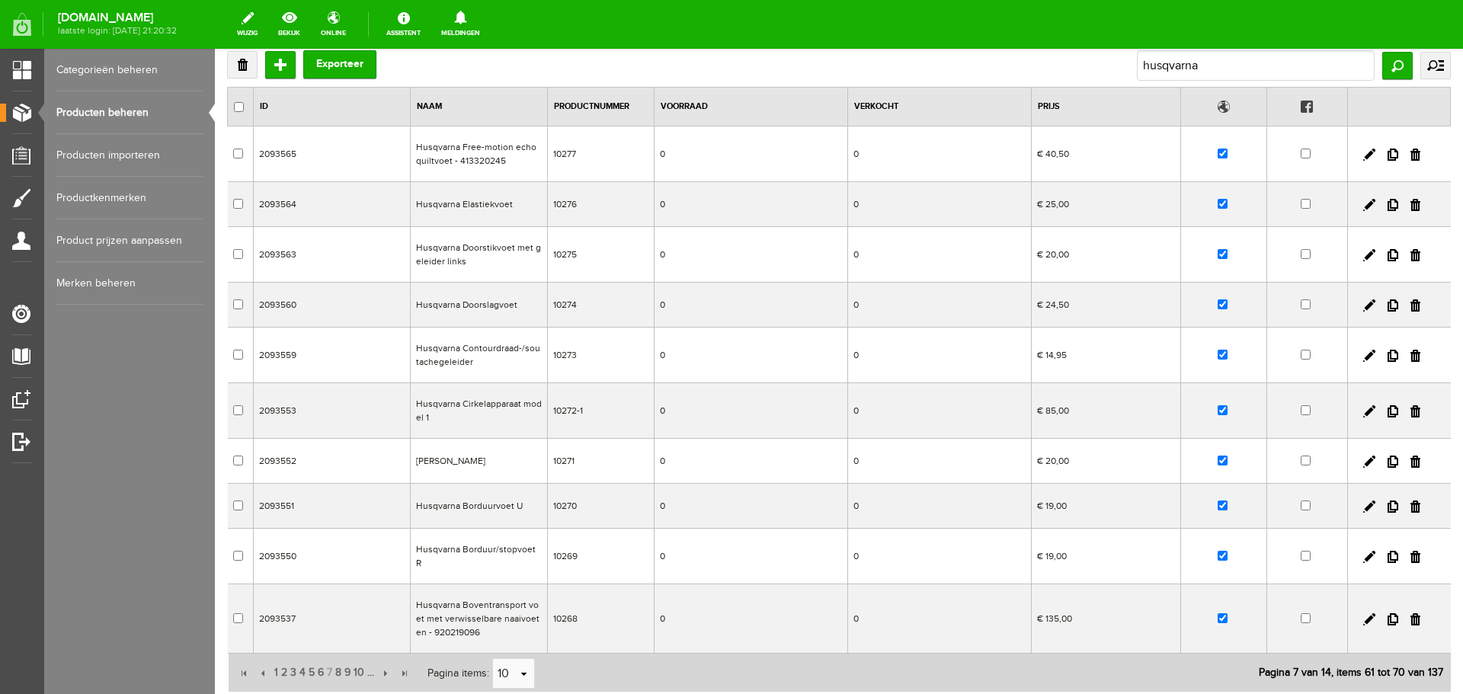
scroll to position [152, 0]
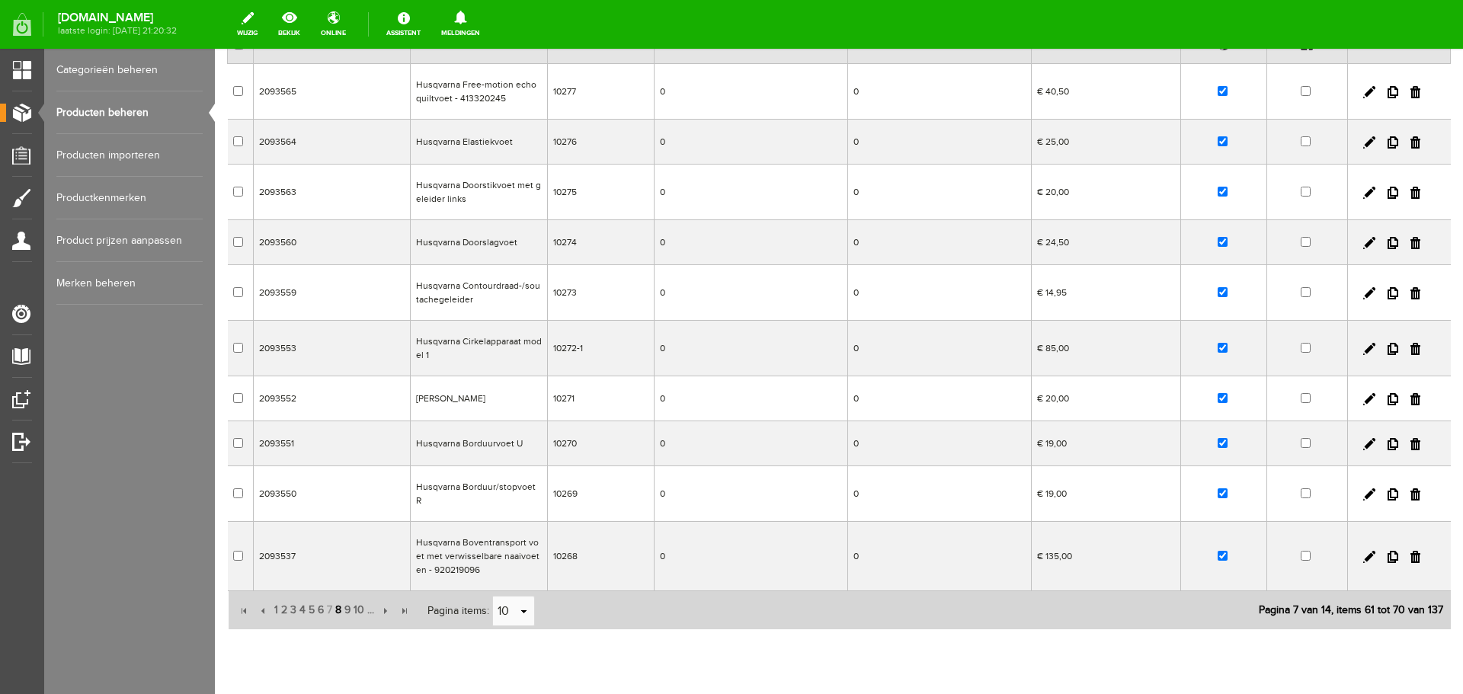
click at [337, 599] on span "8" at bounding box center [338, 610] width 9 height 30
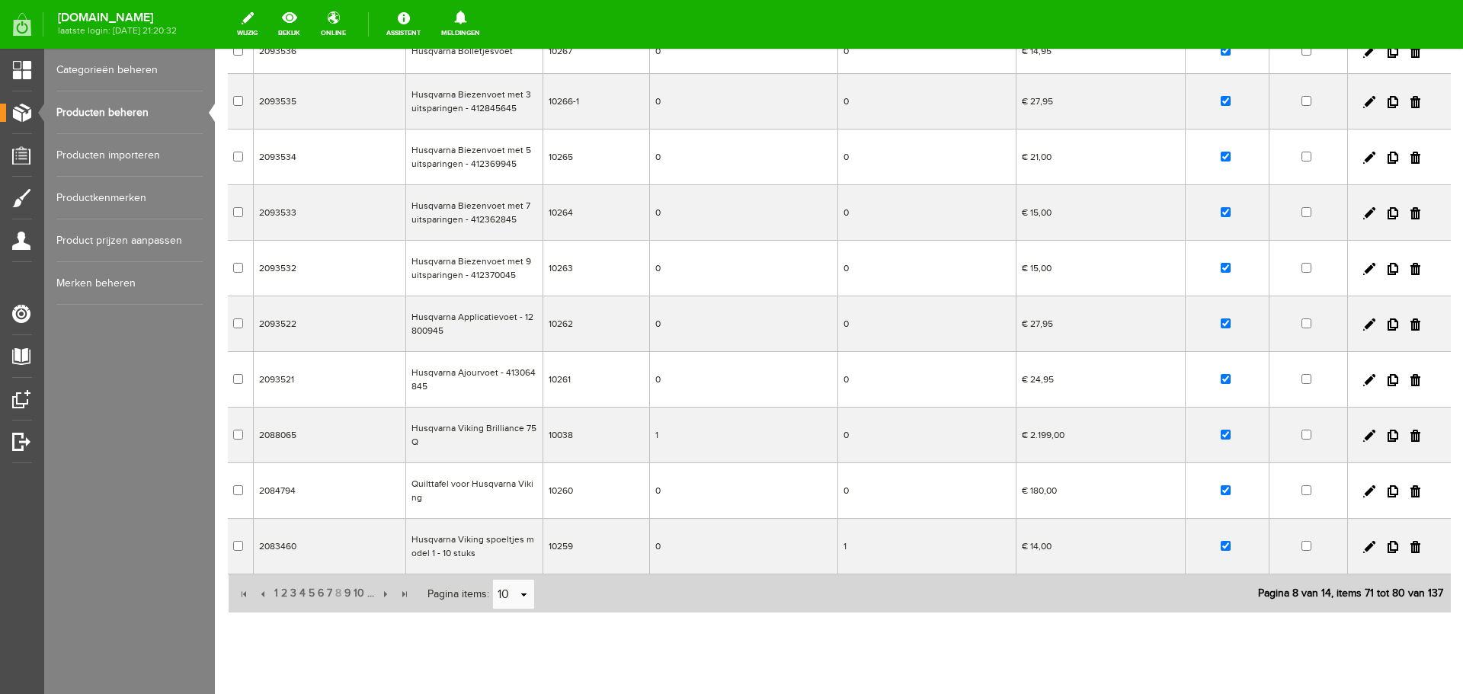
scroll to position [221, 0]
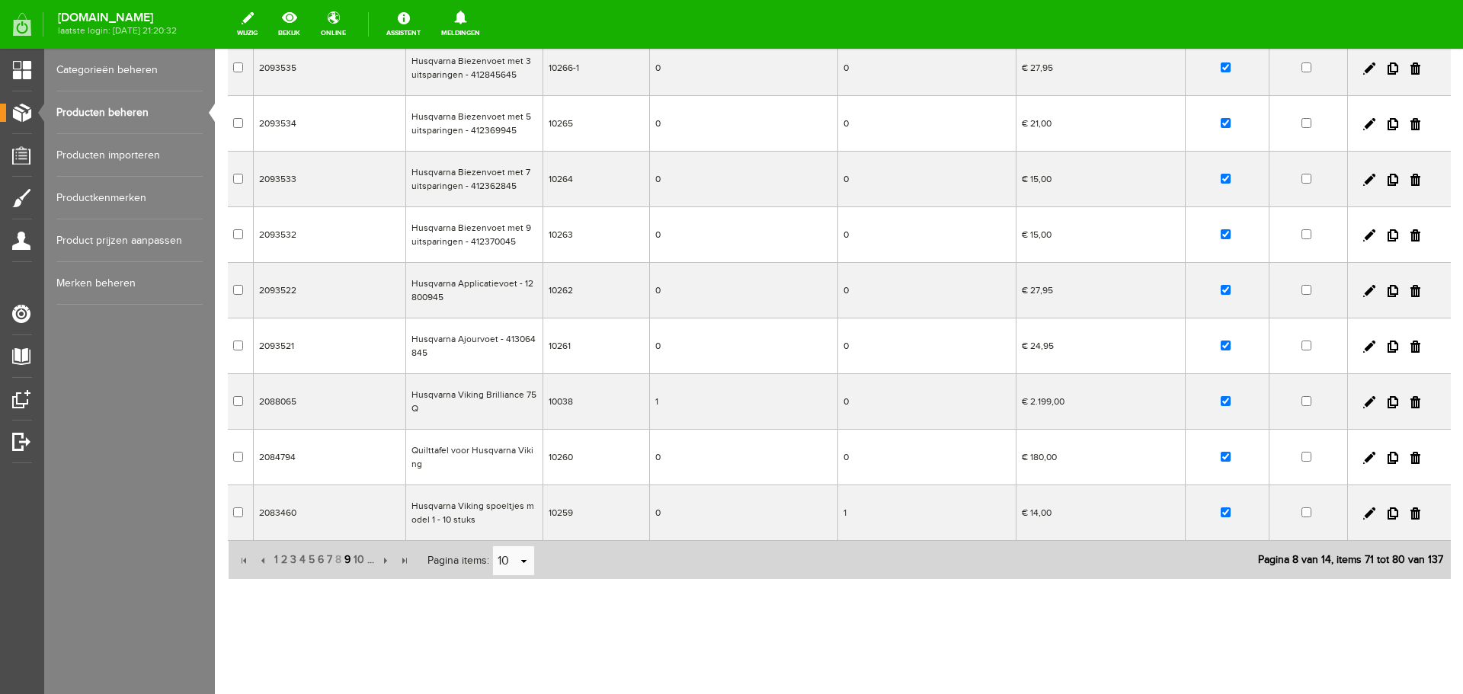
click at [347, 561] on span "9" at bounding box center [347, 560] width 9 height 30
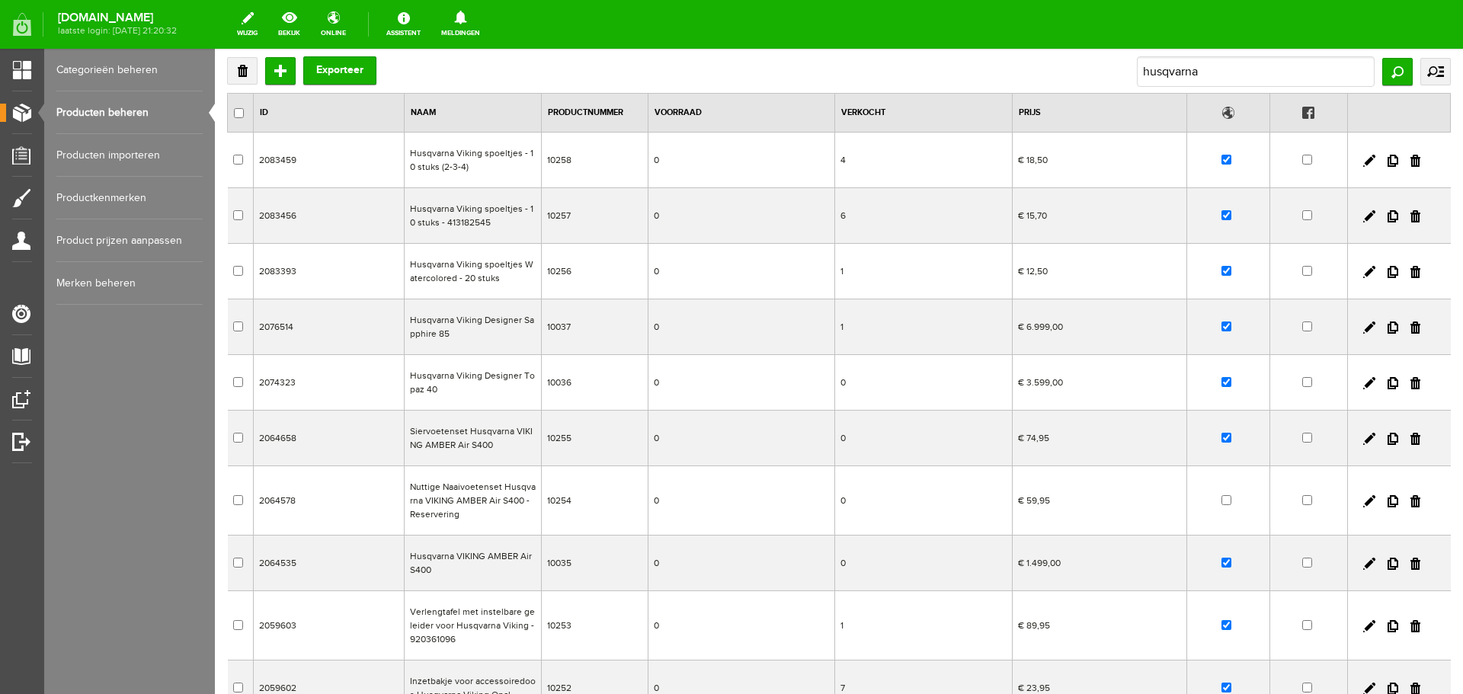
scroll to position [69, 0]
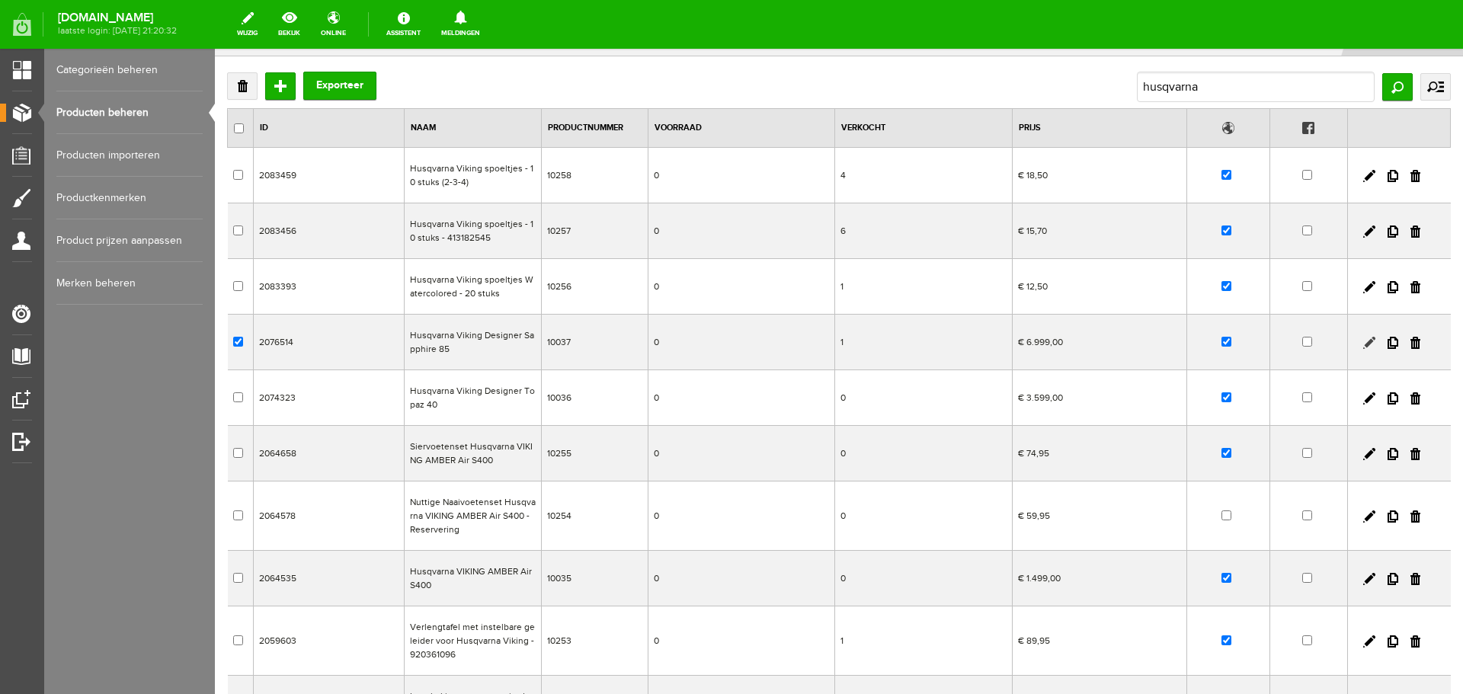
click at [1364, 341] on link at bounding box center [1370, 343] width 12 height 12
checkbox input "true"
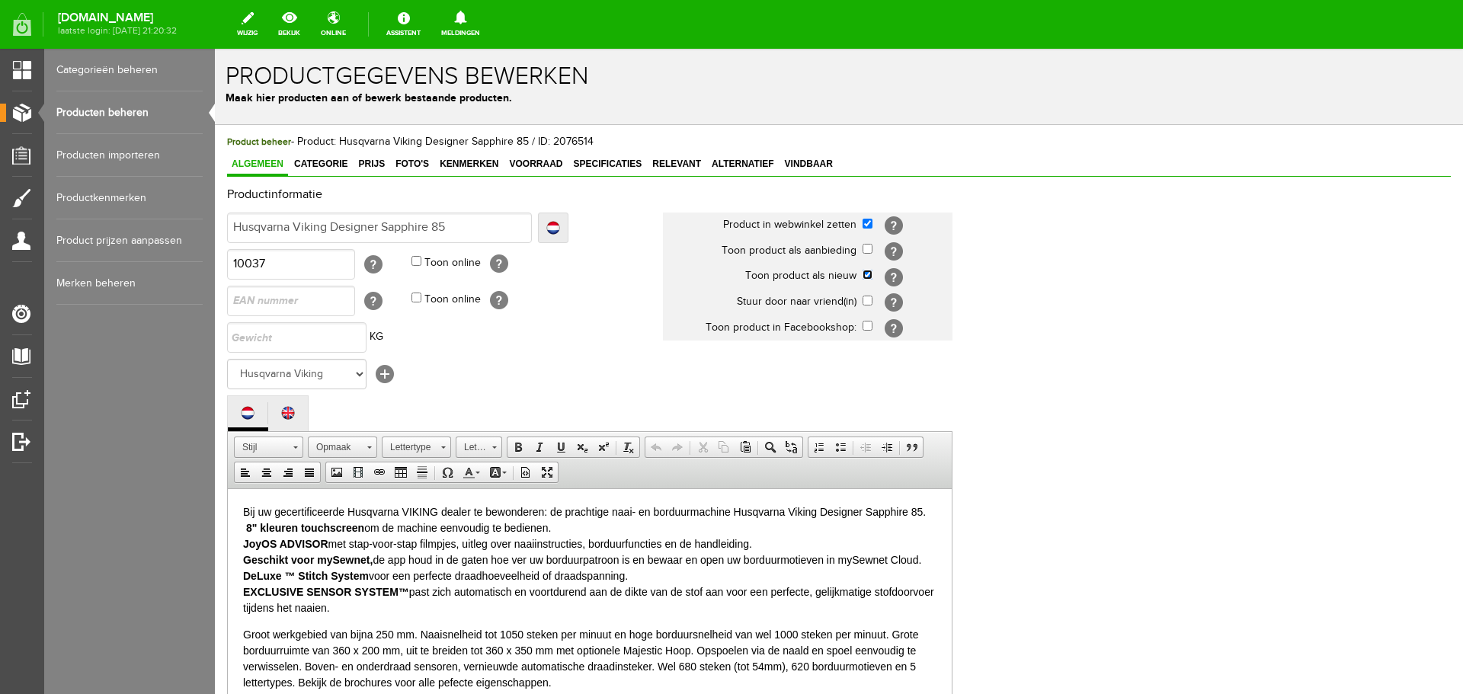
click at [868, 275] on input "checkbox" at bounding box center [868, 275] width 10 height 10
checkbox input "false"
click at [323, 158] on link "Categorie" at bounding box center [321, 165] width 63 height 22
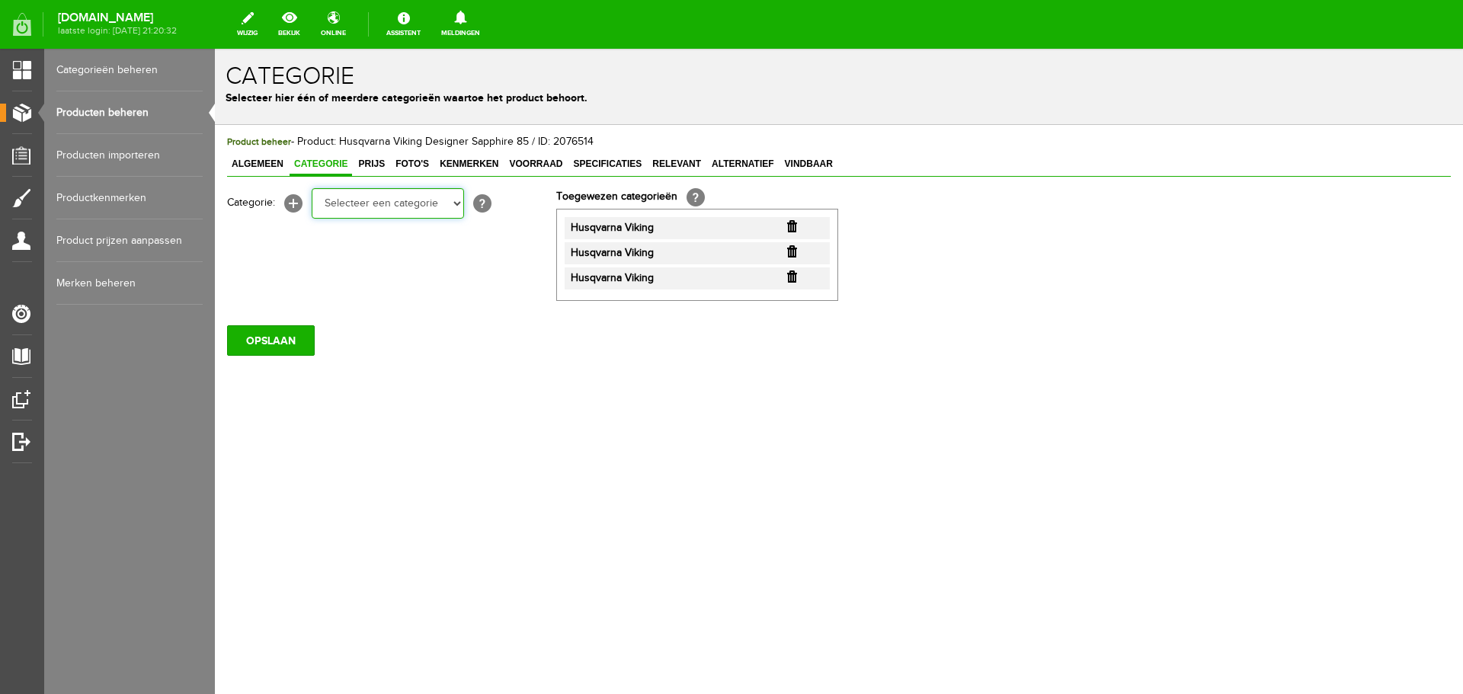
click at [459, 204] on select "Selecteer een categorie Cadeaubon [DATE][DATE] AANBIEDINGEN! Naai Tips en video…" at bounding box center [388, 203] width 152 height 30
select select "34784"
click at [312, 188] on select "Selecteer een categorie Cadeaubon [DATE][DATE] AANBIEDINGEN! Naai Tips en video…" at bounding box center [388, 203] width 152 height 30
click at [455, 203] on select "Selecteer een categorie Cadeaubon [DATE][DATE] AANBIEDINGEN! Naai Tips en video…" at bounding box center [388, 203] width 152 height 30
select select "35697"
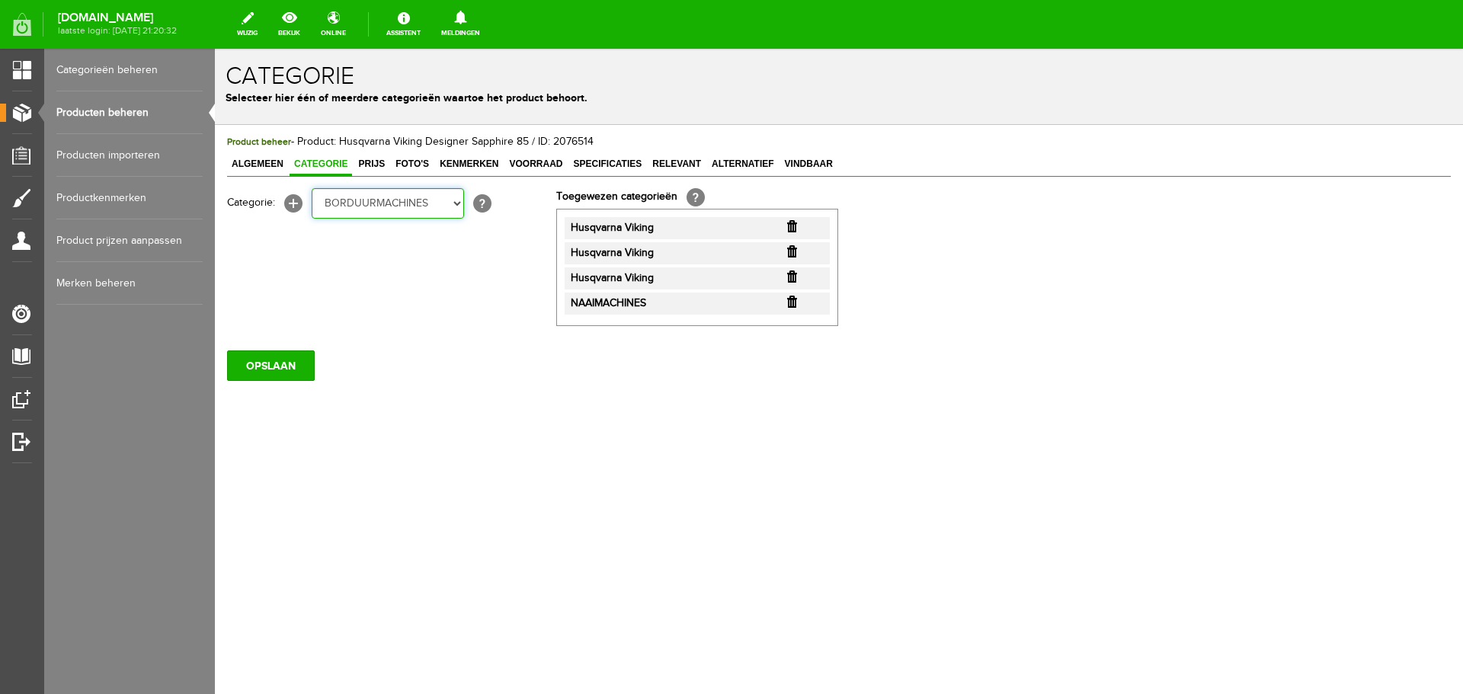
click at [312, 188] on select "Selecteer een categorie Cadeaubon [DATE][DATE] AANBIEDINGEN! Naai Tips en video…" at bounding box center [388, 203] width 152 height 30
click at [458, 206] on select "Selecteer een categorie Cadeaubon [DATE][DATE] AANBIEDINGEN! Naai Tips en video…" at bounding box center [388, 203] width 152 height 30
select select "270112"
click at [312, 188] on select "Selecteer een categorie Cadeaubon [DATE][DATE] AANBIEDINGEN! Naai Tips en video…" at bounding box center [388, 203] width 152 height 30
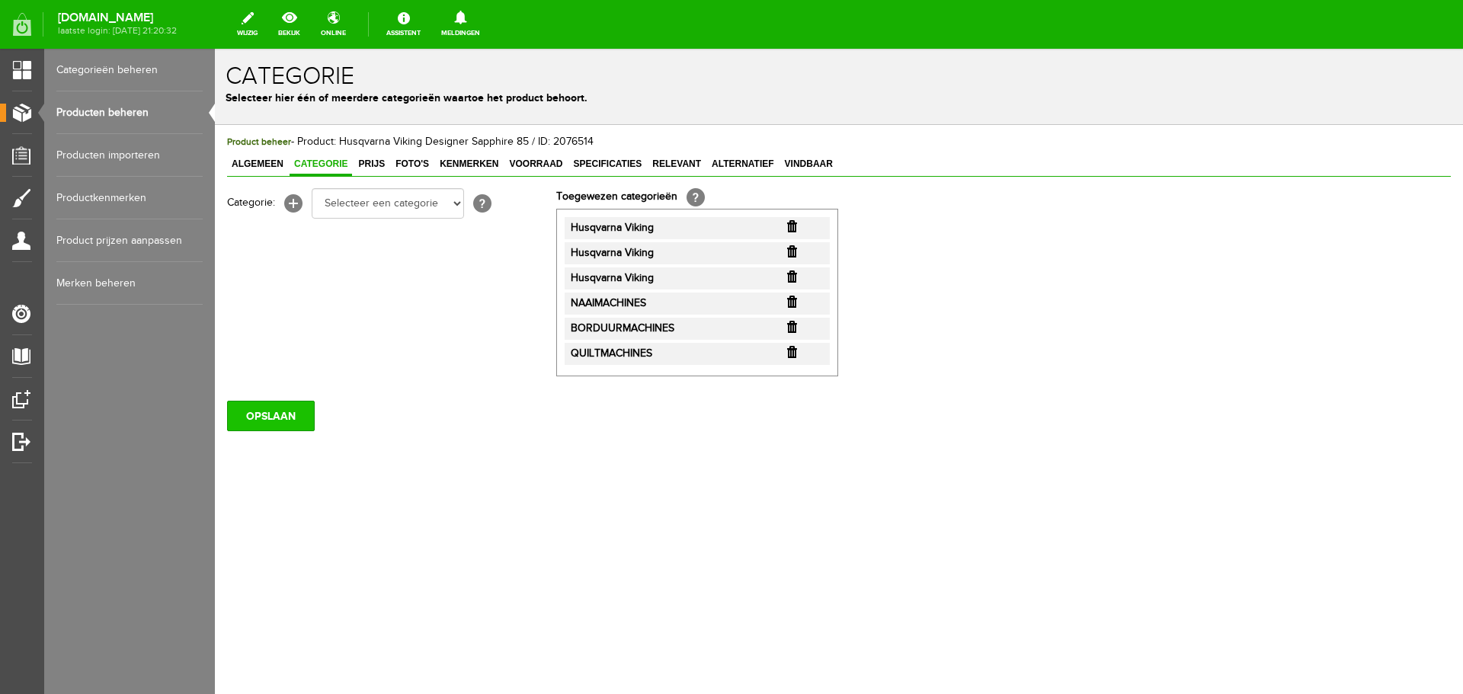
click at [266, 419] on input "OPSLAAN" at bounding box center [271, 416] width 88 height 30
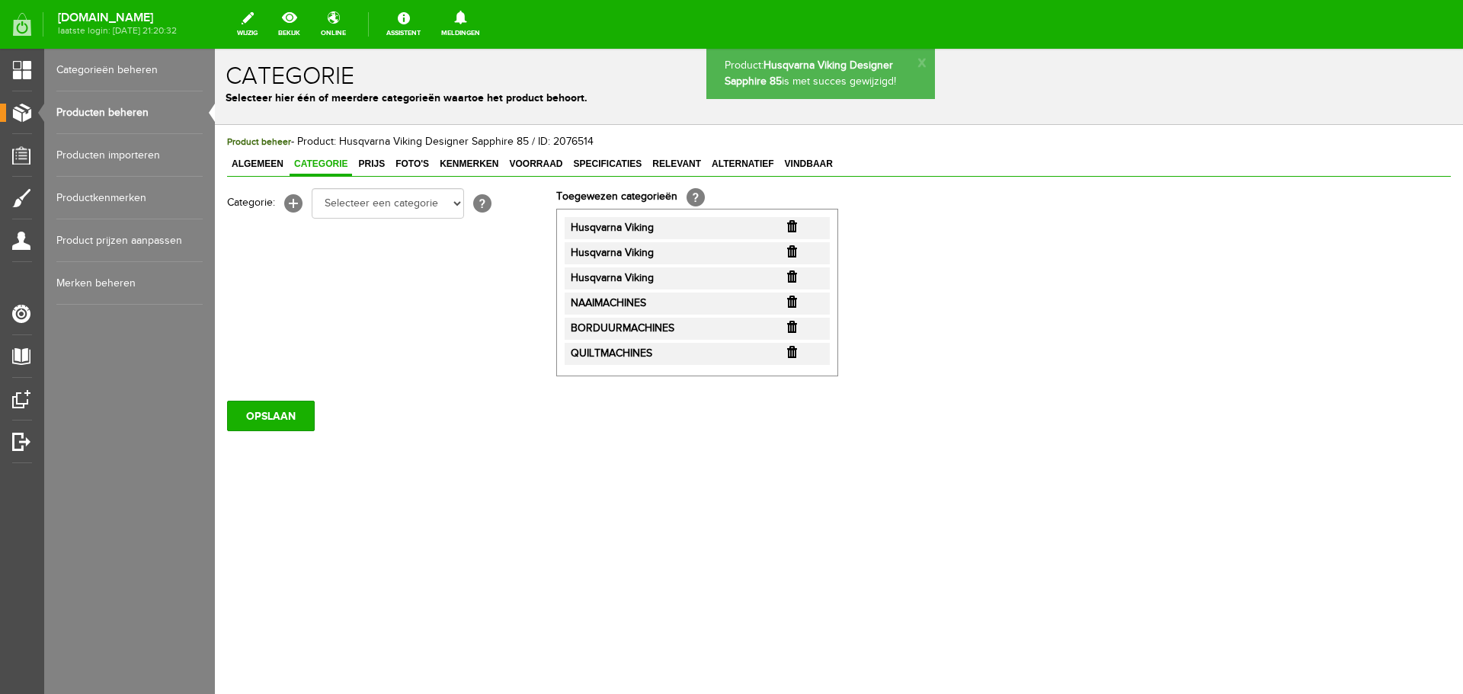
click at [119, 114] on link "Producten beheren" at bounding box center [129, 112] width 146 height 43
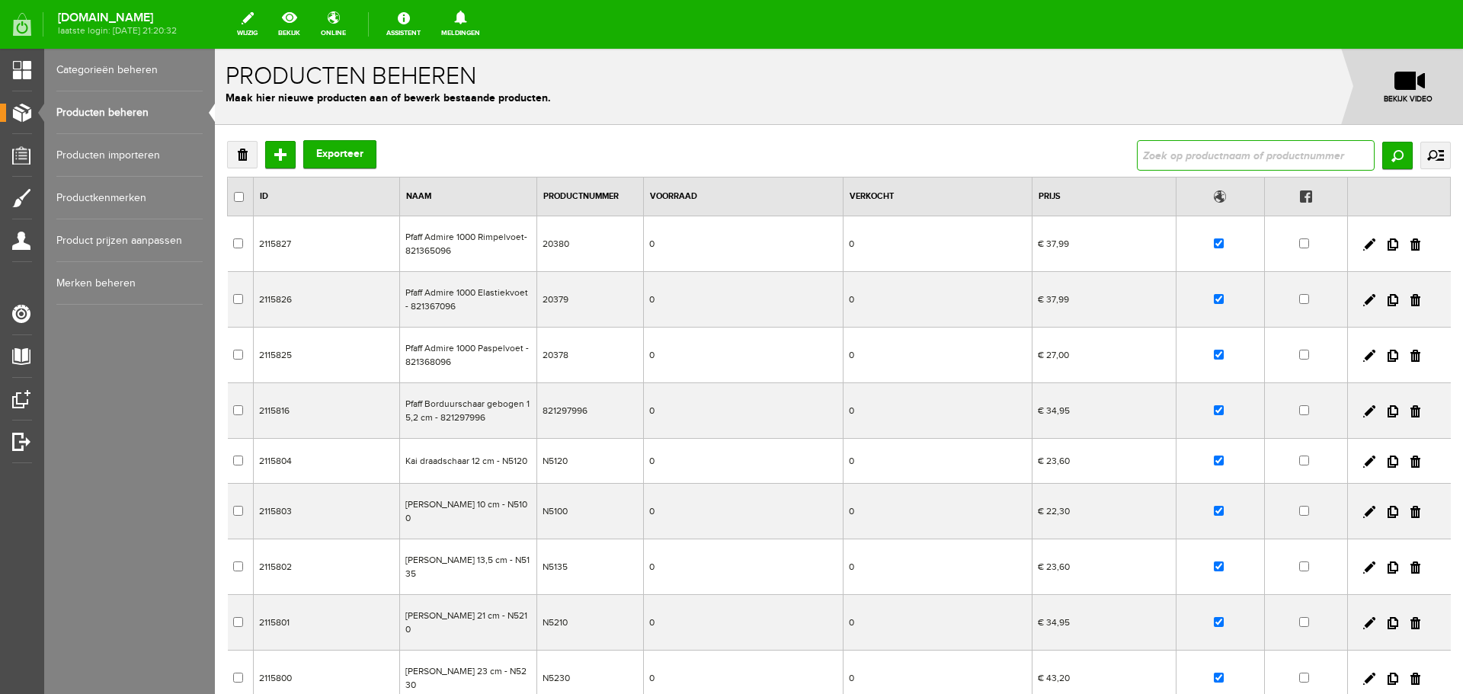
click at [1167, 152] on input "text" at bounding box center [1256, 155] width 238 height 30
type input "husqvarna"
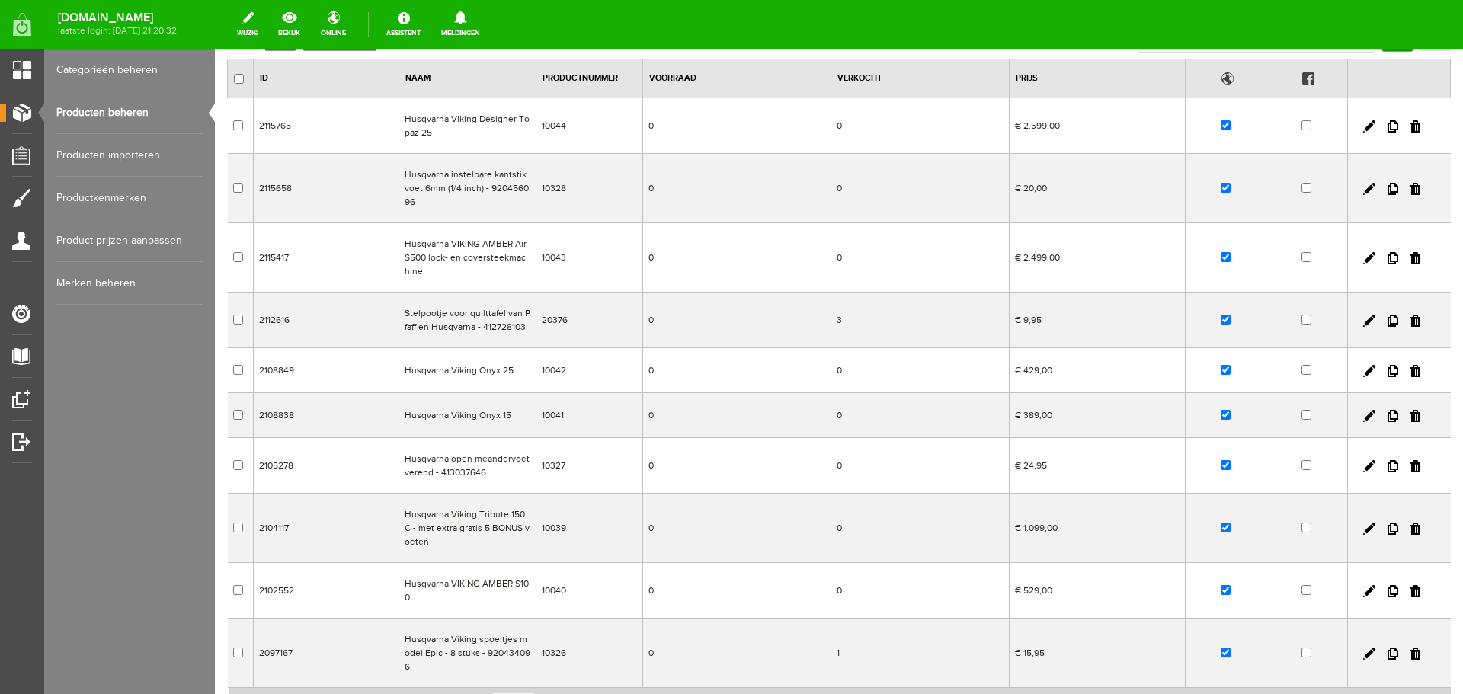
scroll to position [252, 0]
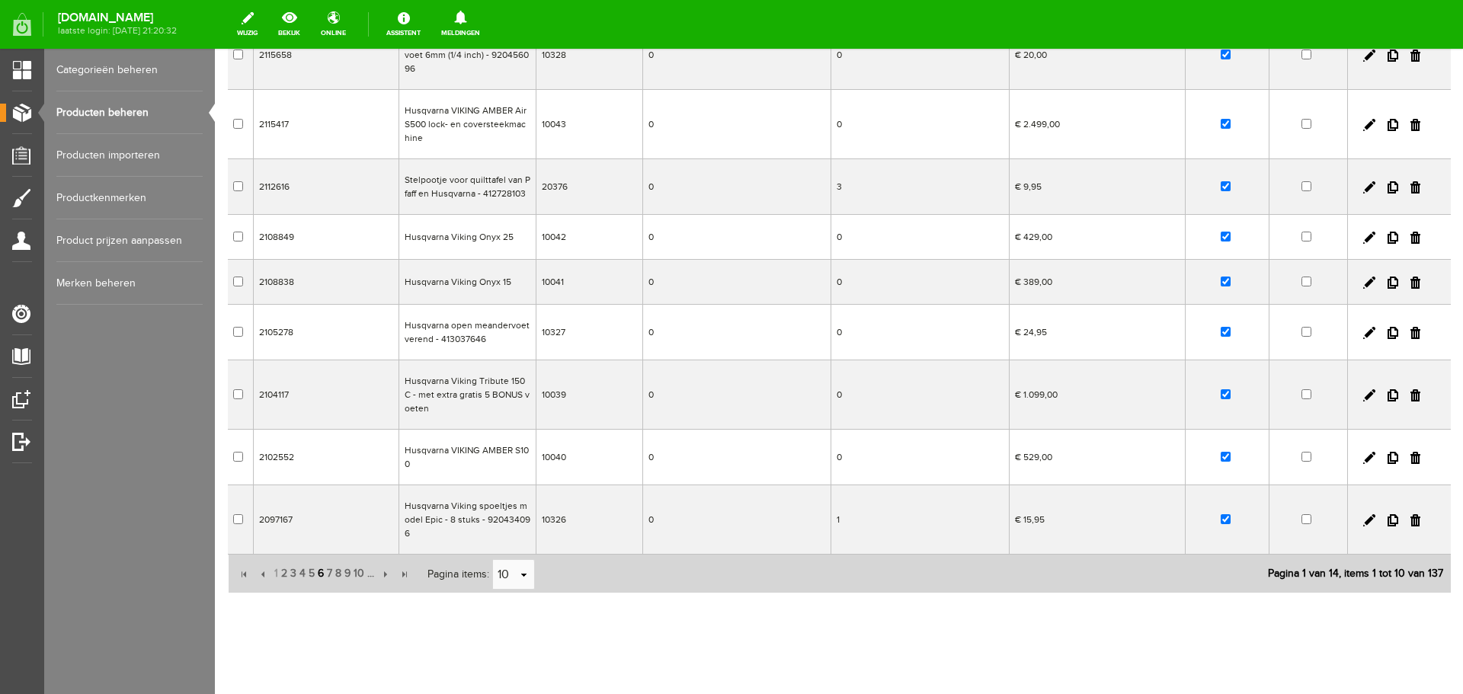
click at [318, 561] on span "6" at bounding box center [320, 574] width 9 height 30
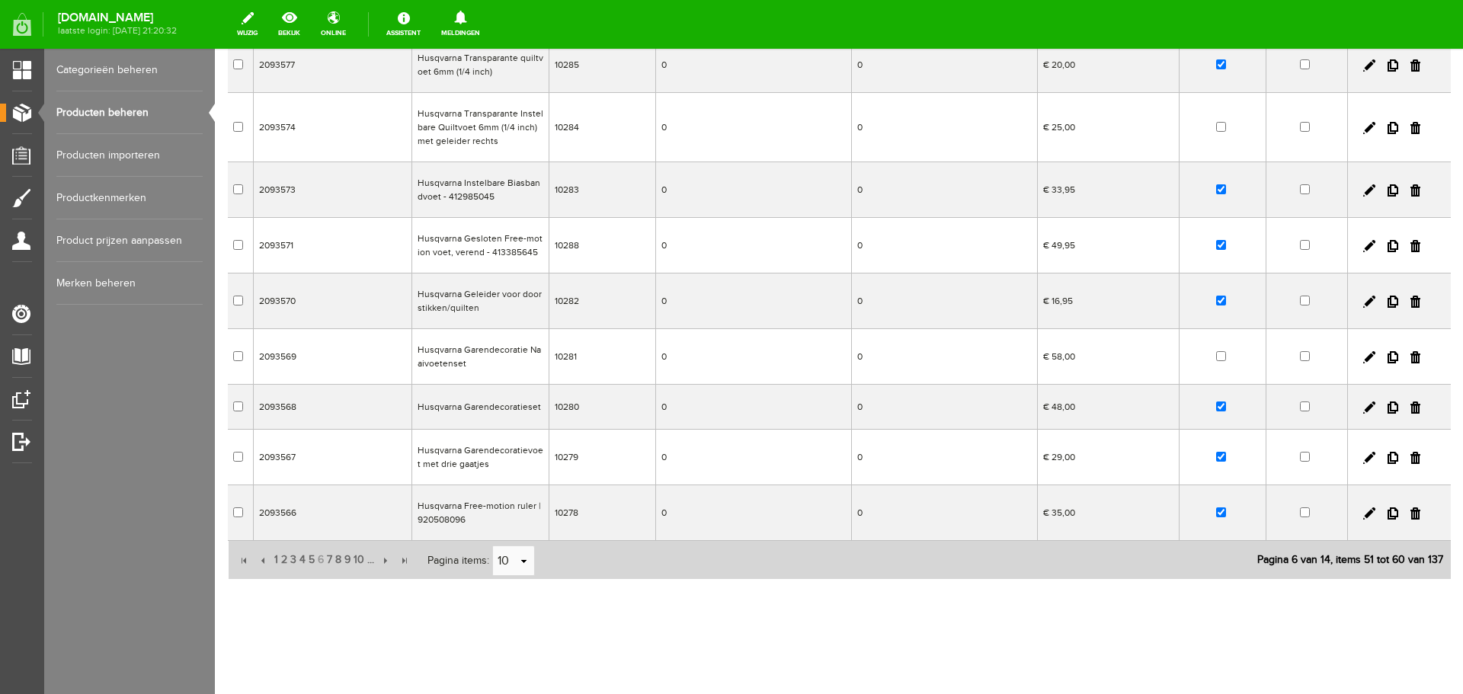
scroll to position [235, 0]
click at [329, 561] on span "7" at bounding box center [329, 560] width 8 height 30
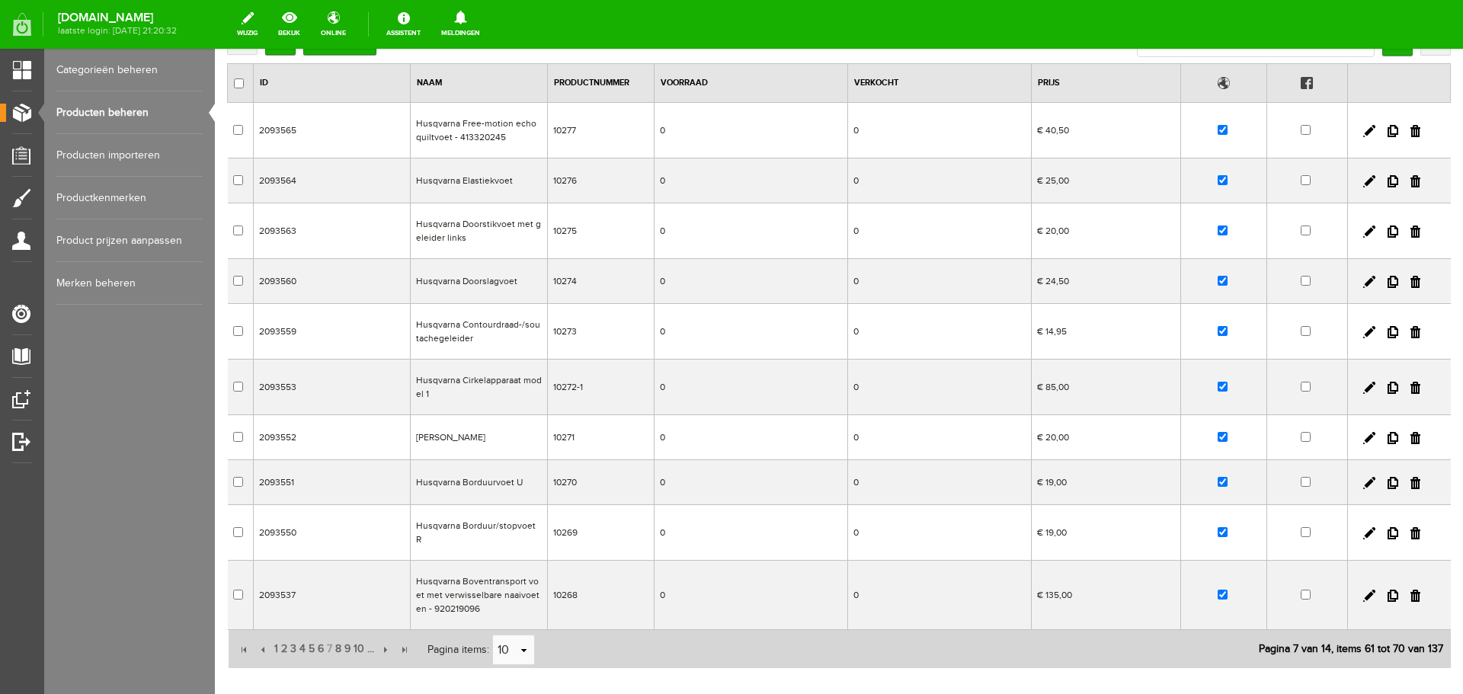
scroll to position [192, 0]
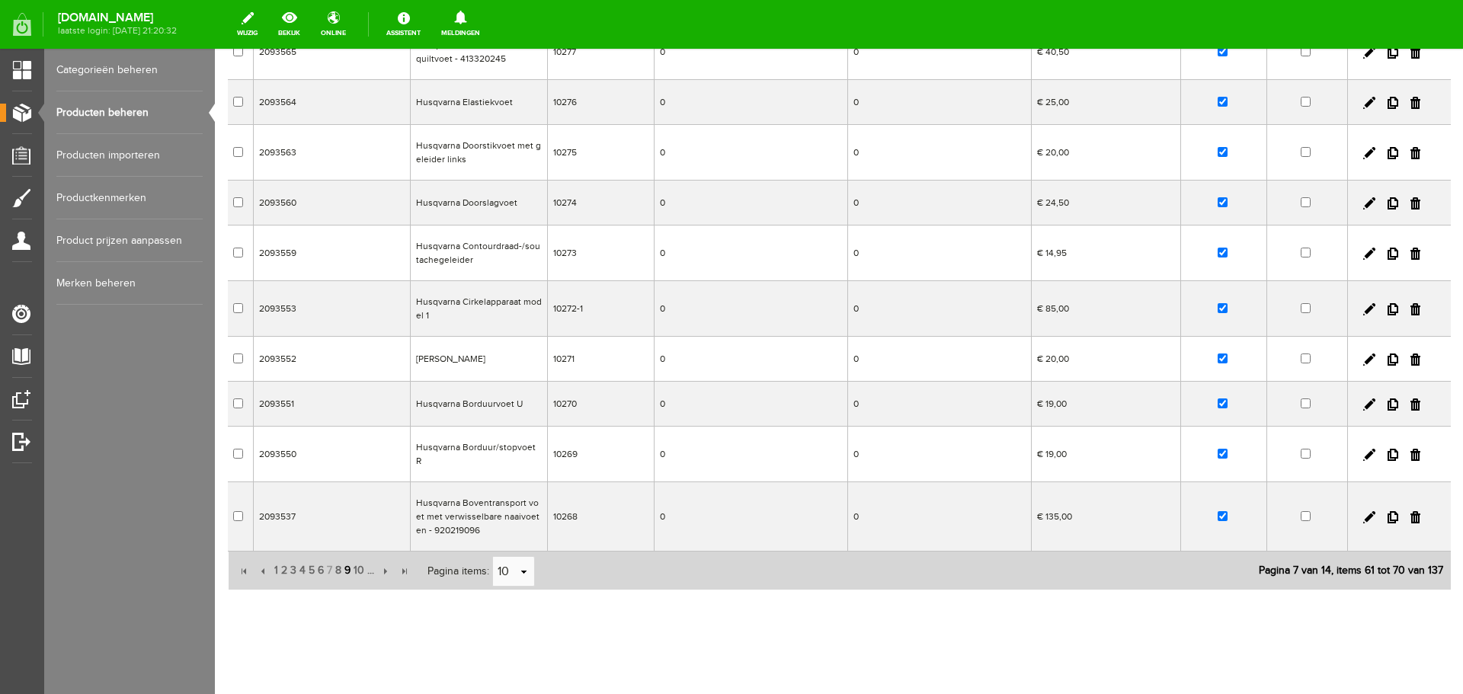
click at [346, 560] on span "9" at bounding box center [347, 571] width 9 height 30
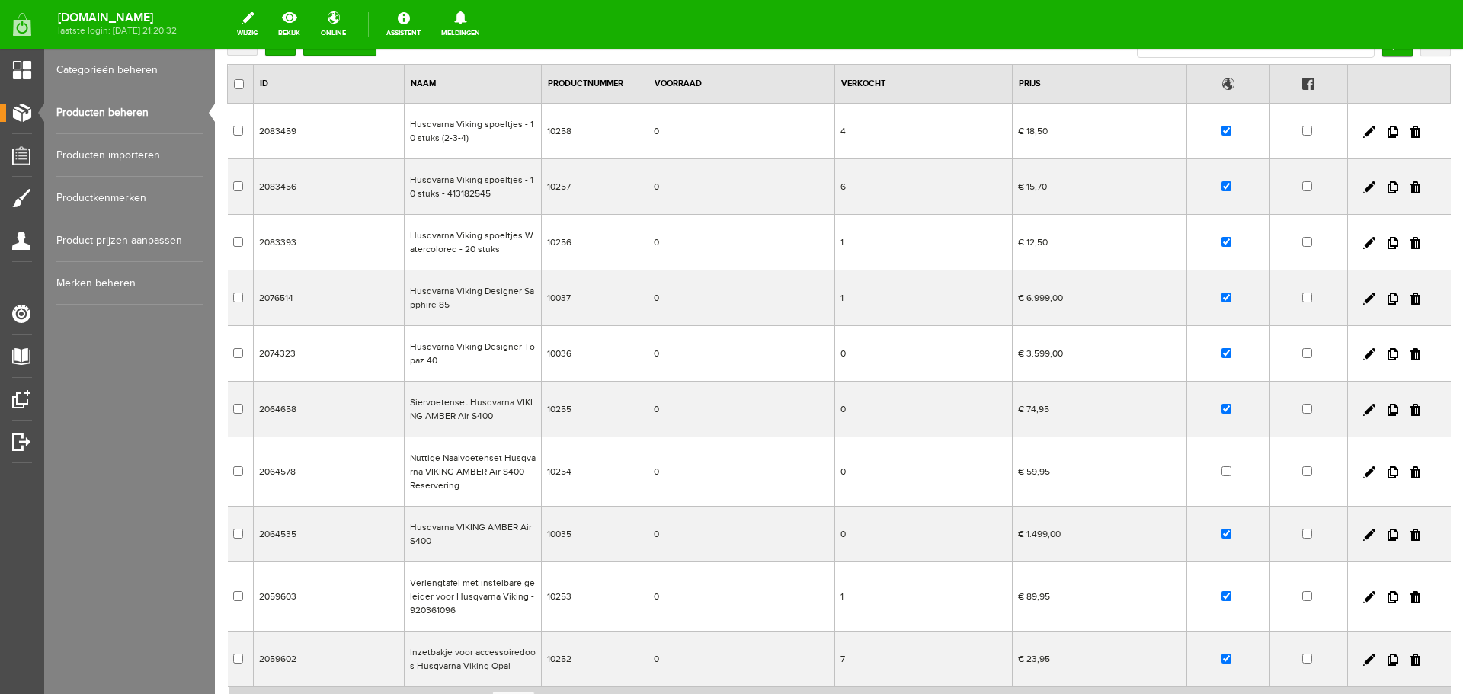
scroll to position [107, 0]
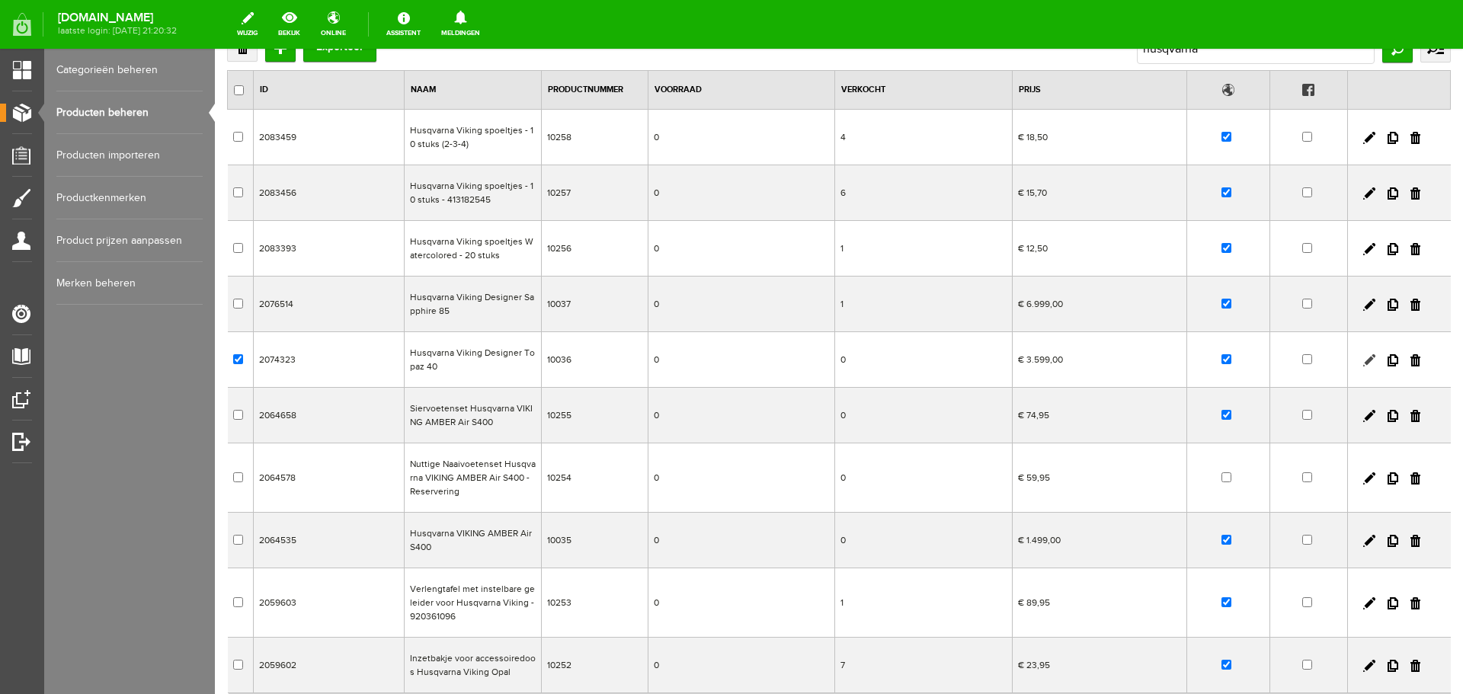
click at [1364, 357] on link at bounding box center [1370, 360] width 12 height 12
checkbox input "true"
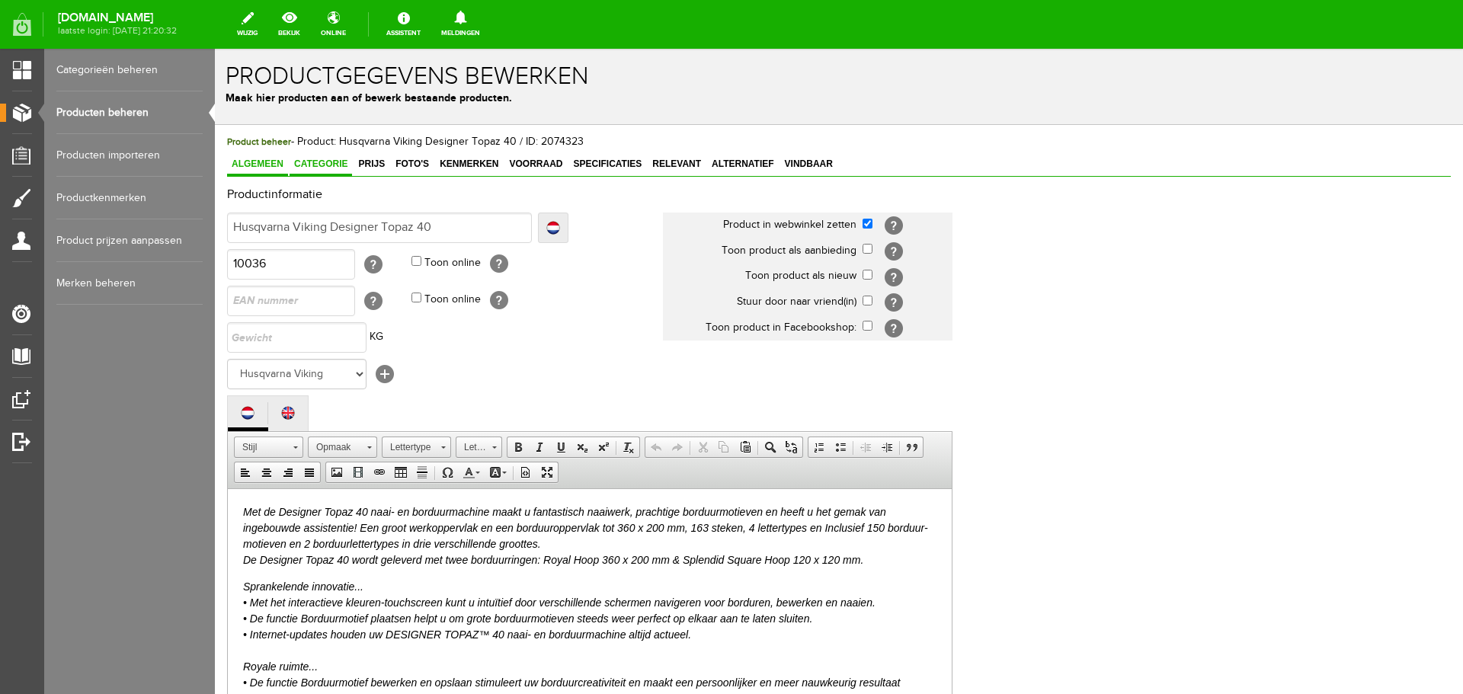
click at [312, 163] on span "Categorie" at bounding box center [321, 164] width 63 height 11
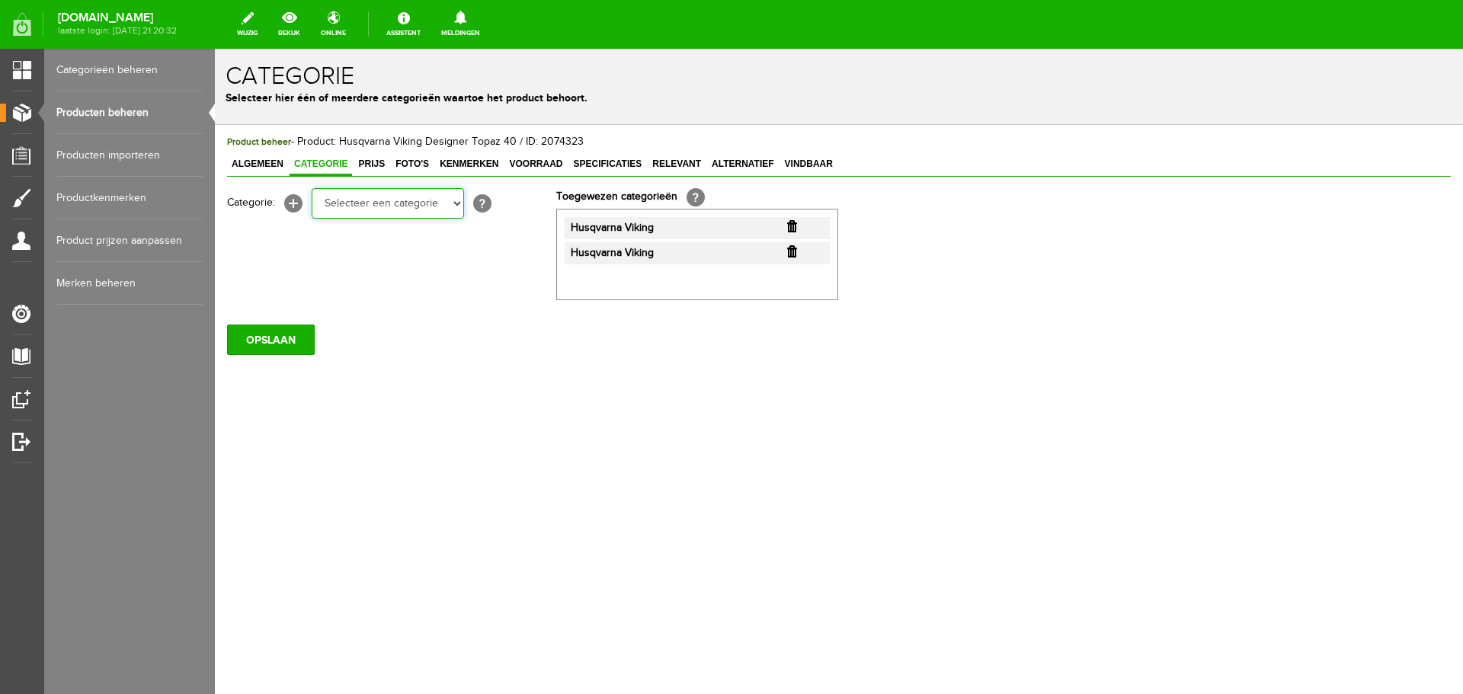
click at [458, 203] on select "Selecteer een categorie Cadeaubon [DATE][DATE] AANBIEDINGEN! Naai Tips en video…" at bounding box center [388, 203] width 152 height 30
select select "34784"
click at [312, 188] on select "Selecteer een categorie Cadeaubon [DATE][DATE] AANBIEDINGEN! Naai Tips en video…" at bounding box center [388, 203] width 152 height 30
click at [460, 200] on select "Selecteer een categorie Cadeaubon [DATE][DATE] AANBIEDINGEN! Naai Tips en video…" at bounding box center [388, 203] width 152 height 30
select select "35697"
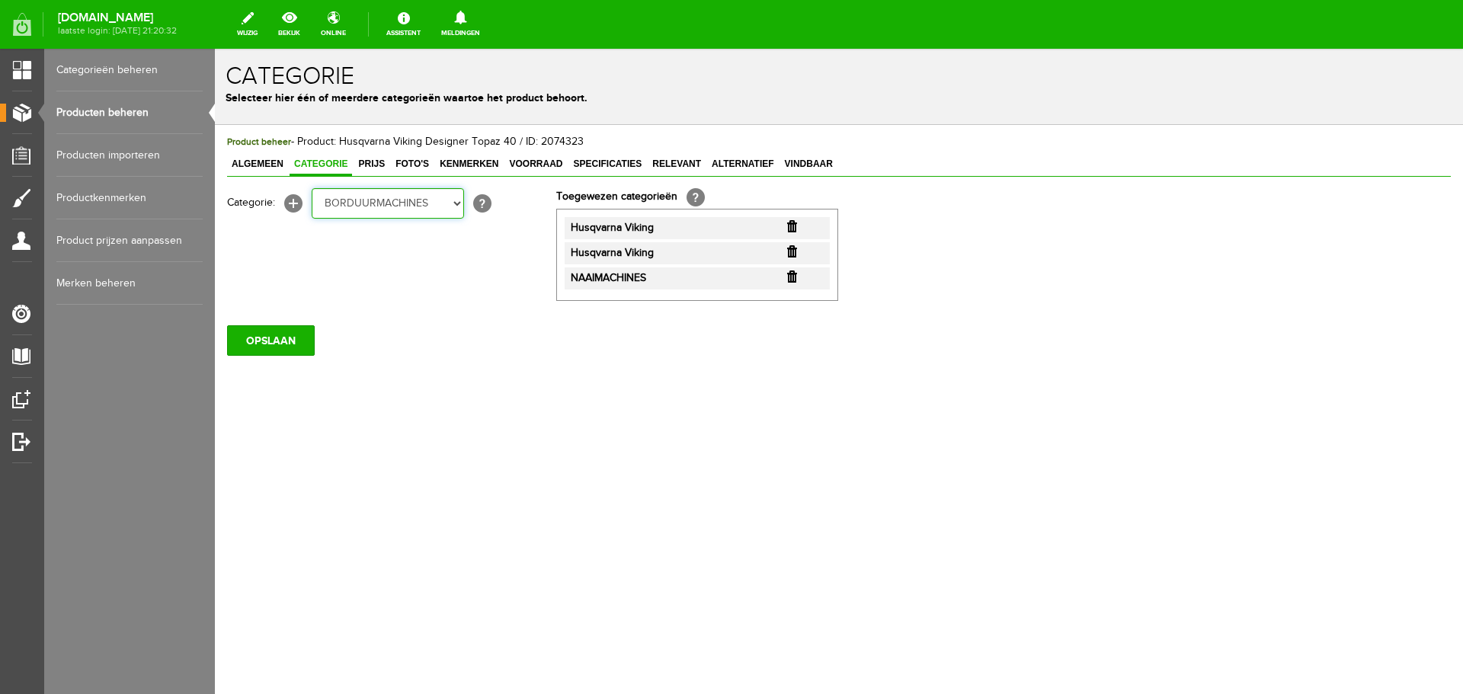
click at [312, 188] on select "Selecteer een categorie Cadeaubon [DATE][DATE] AANBIEDINGEN! Naai Tips en video…" at bounding box center [388, 203] width 152 height 30
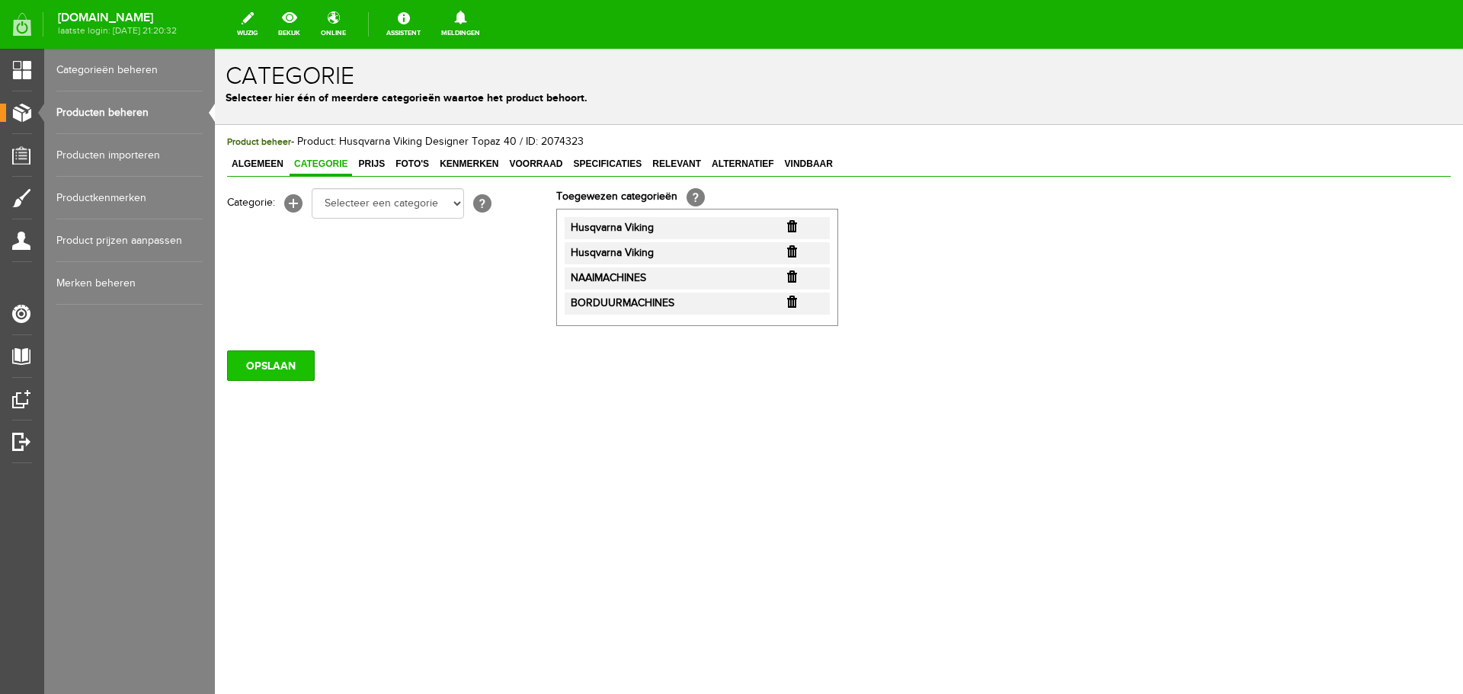
click at [280, 365] on input "OPSLAAN" at bounding box center [271, 366] width 88 height 30
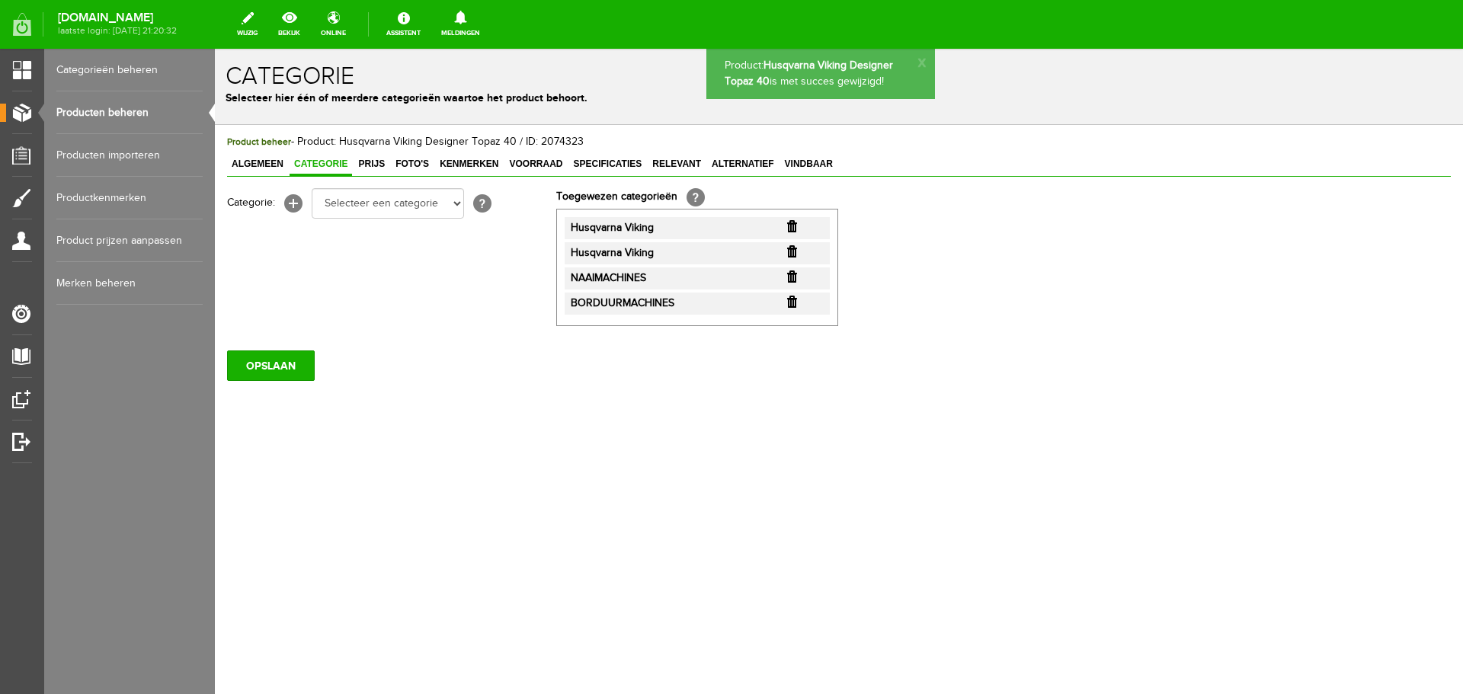
click at [95, 108] on link "Producten beheren" at bounding box center [129, 112] width 146 height 43
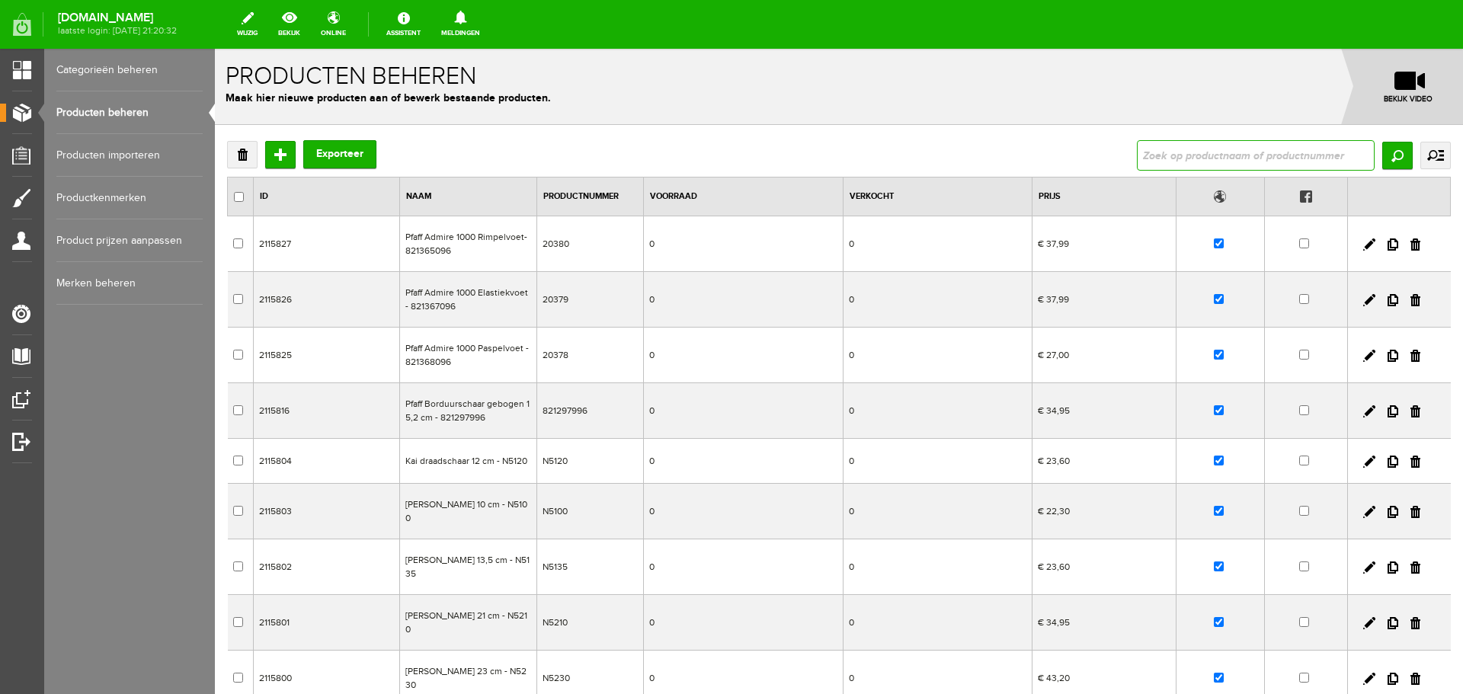
click at [1143, 150] on input "text" at bounding box center [1256, 155] width 238 height 30
type input "husqvarna"
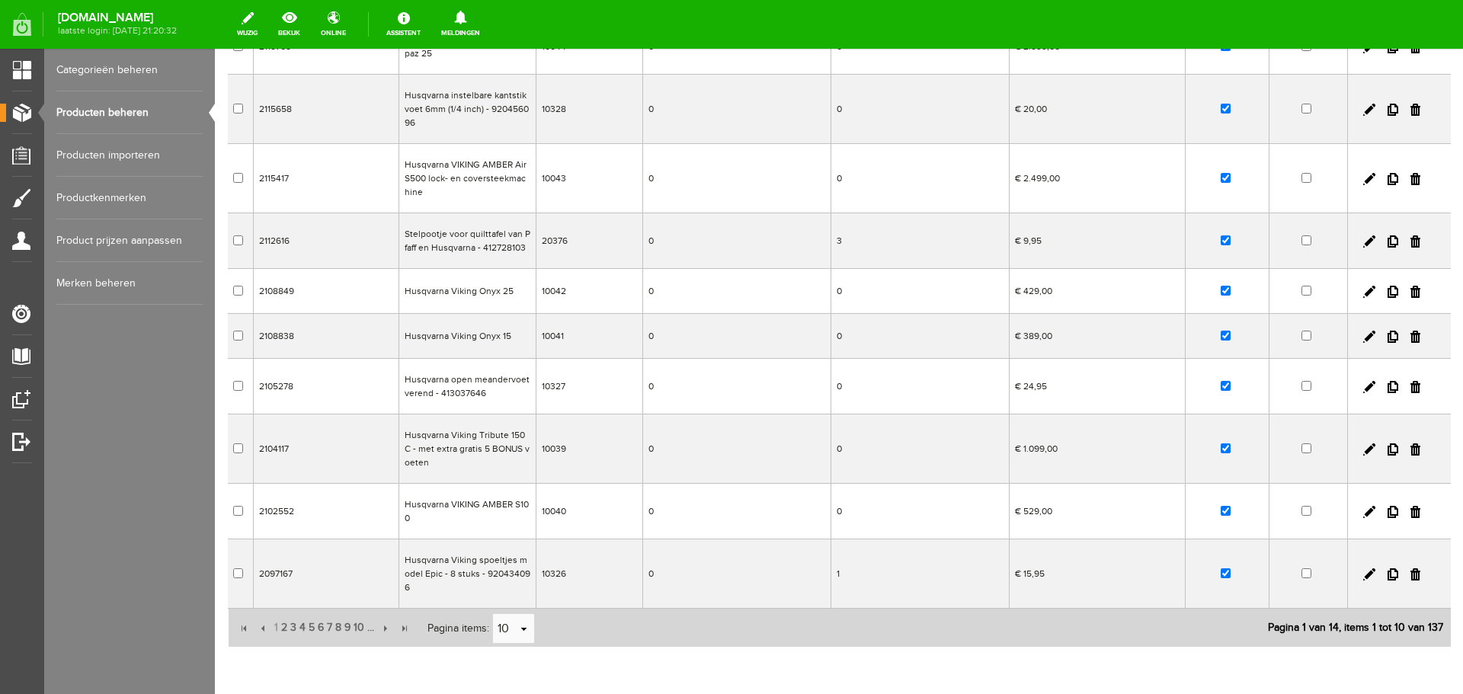
scroll to position [252, 0]
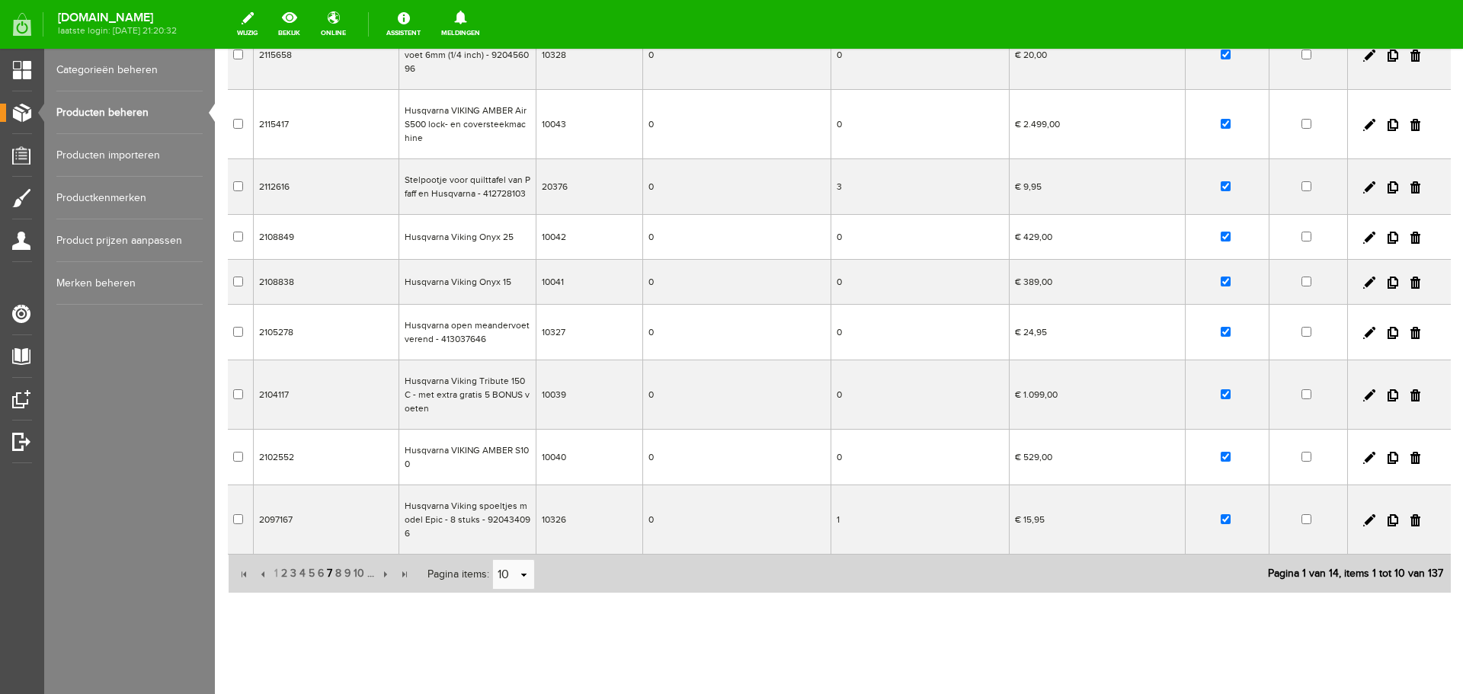
click at [327, 559] on span "7" at bounding box center [329, 574] width 8 height 30
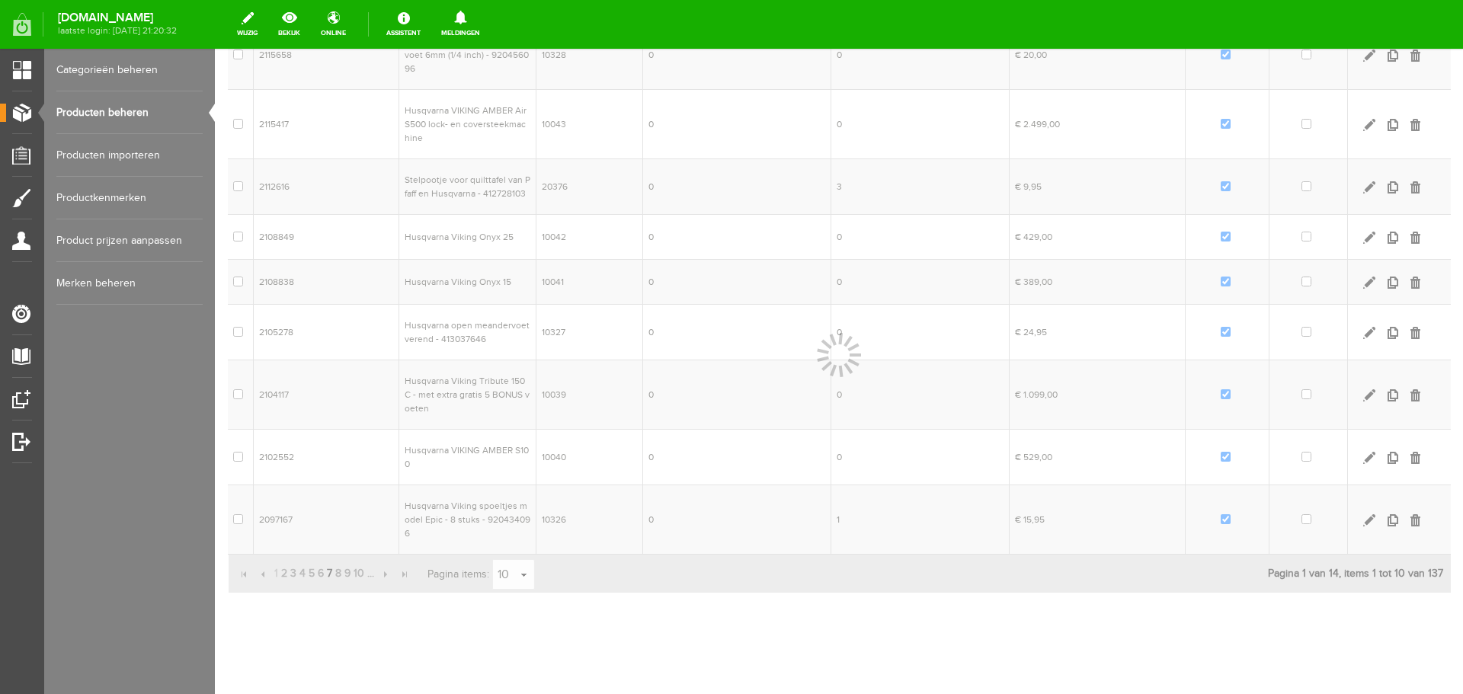
scroll to position [192, 0]
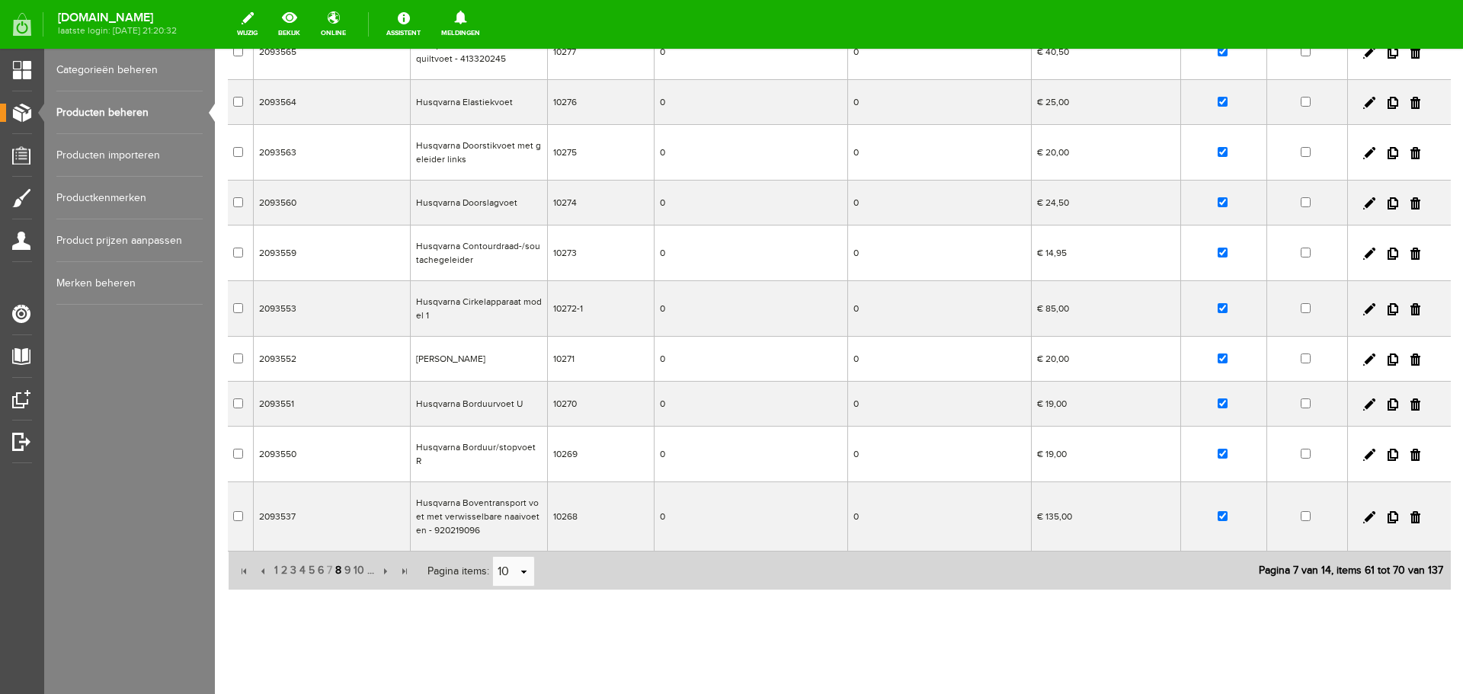
click at [338, 560] on span "8" at bounding box center [338, 571] width 9 height 30
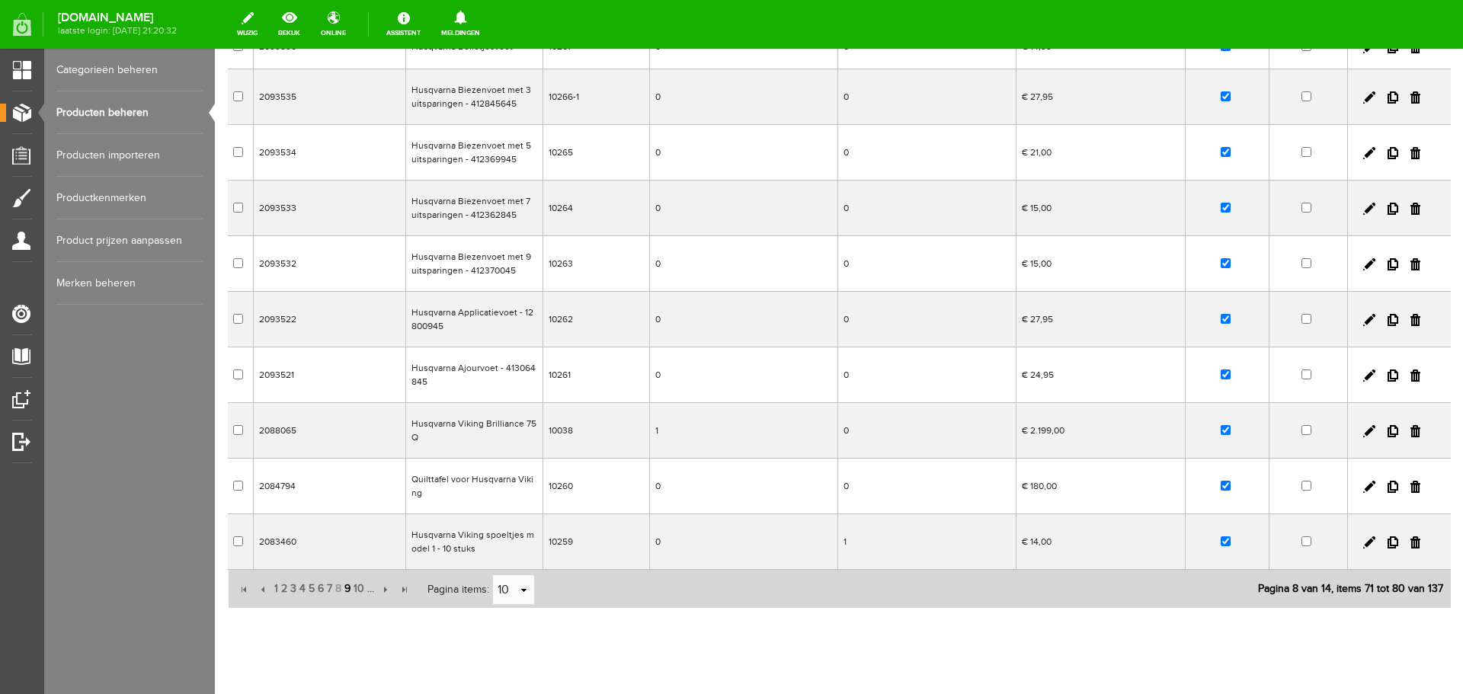
click at [348, 589] on span "9" at bounding box center [347, 589] width 9 height 30
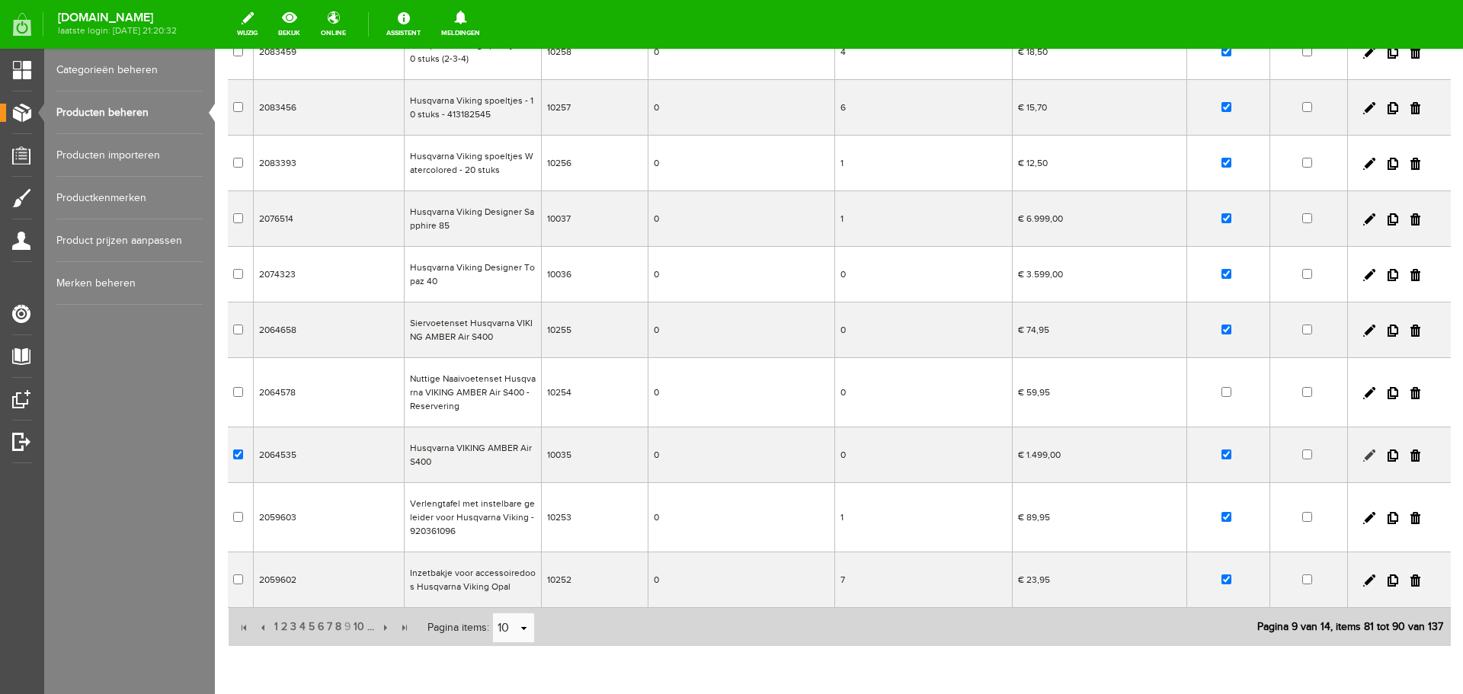
click at [1364, 456] on link at bounding box center [1370, 456] width 12 height 12
checkbox input "true"
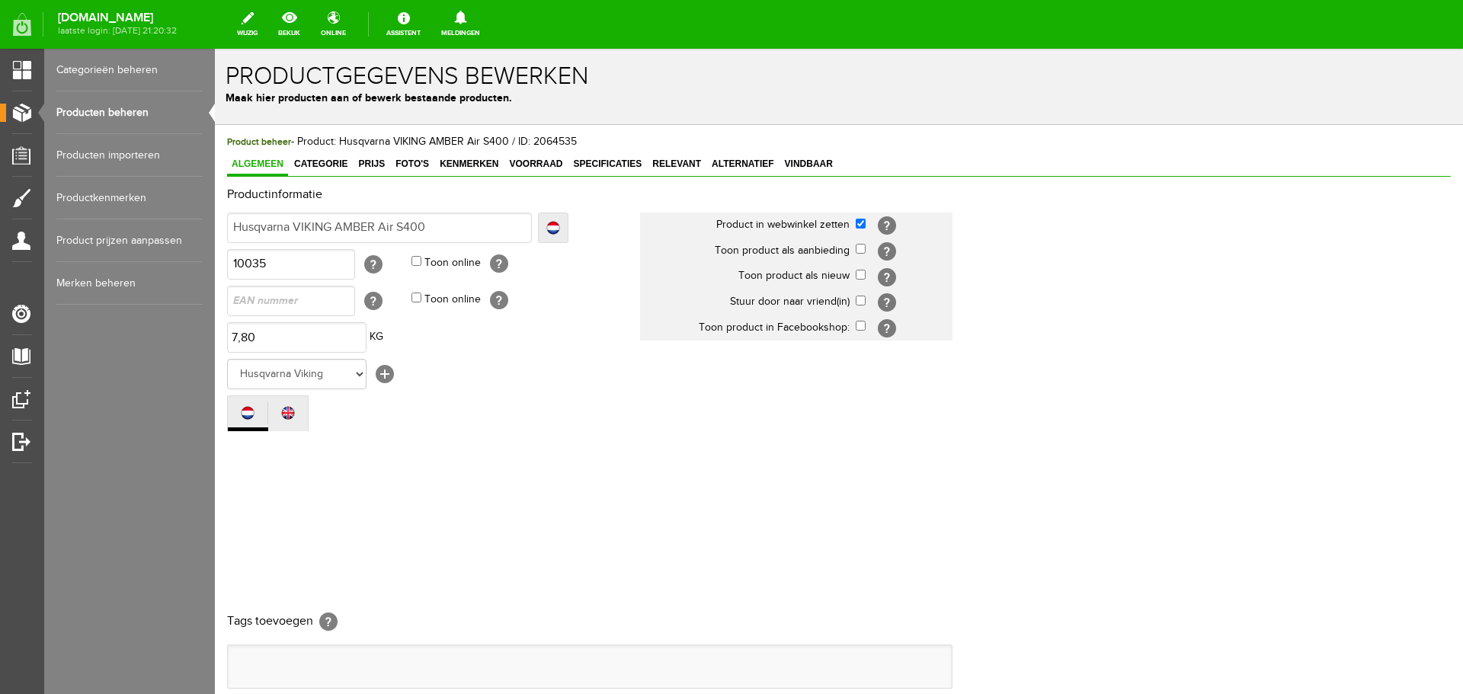
scroll to position [0, 0]
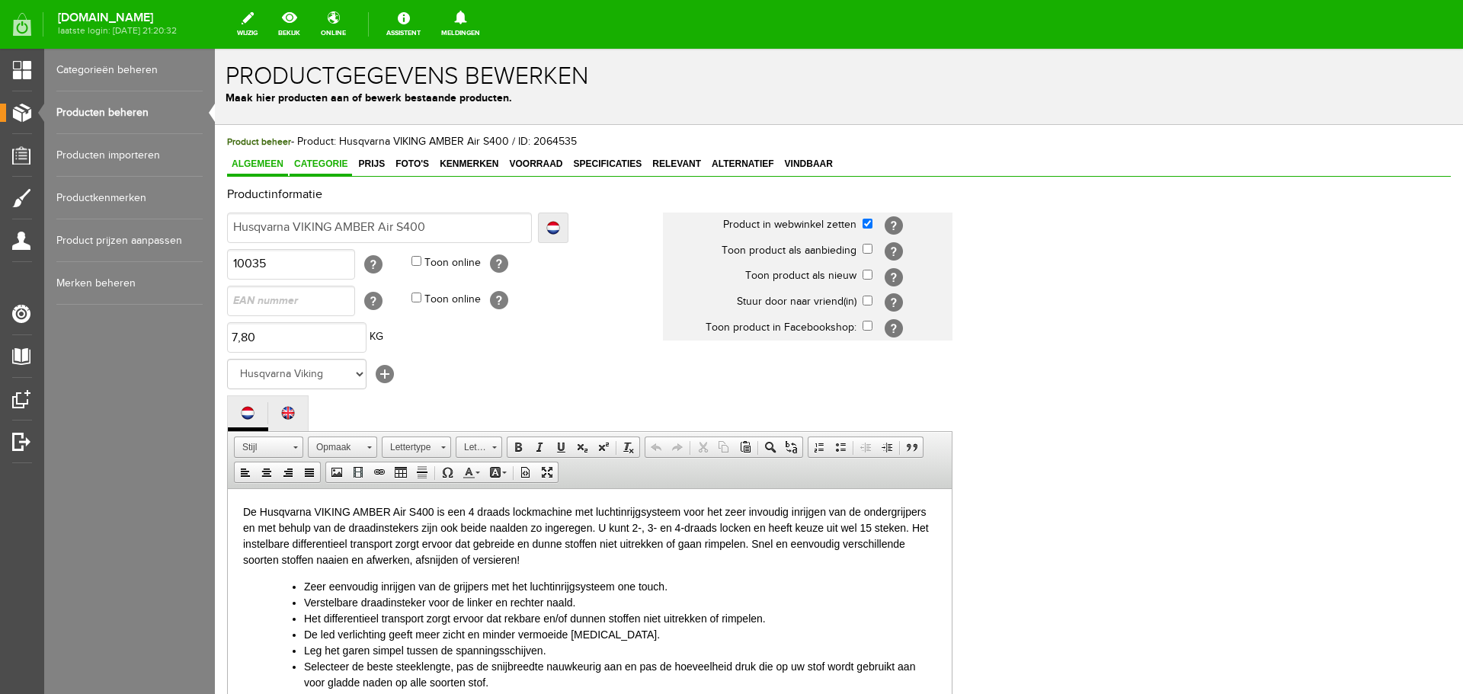
click at [338, 161] on span "Categorie" at bounding box center [321, 164] width 63 height 11
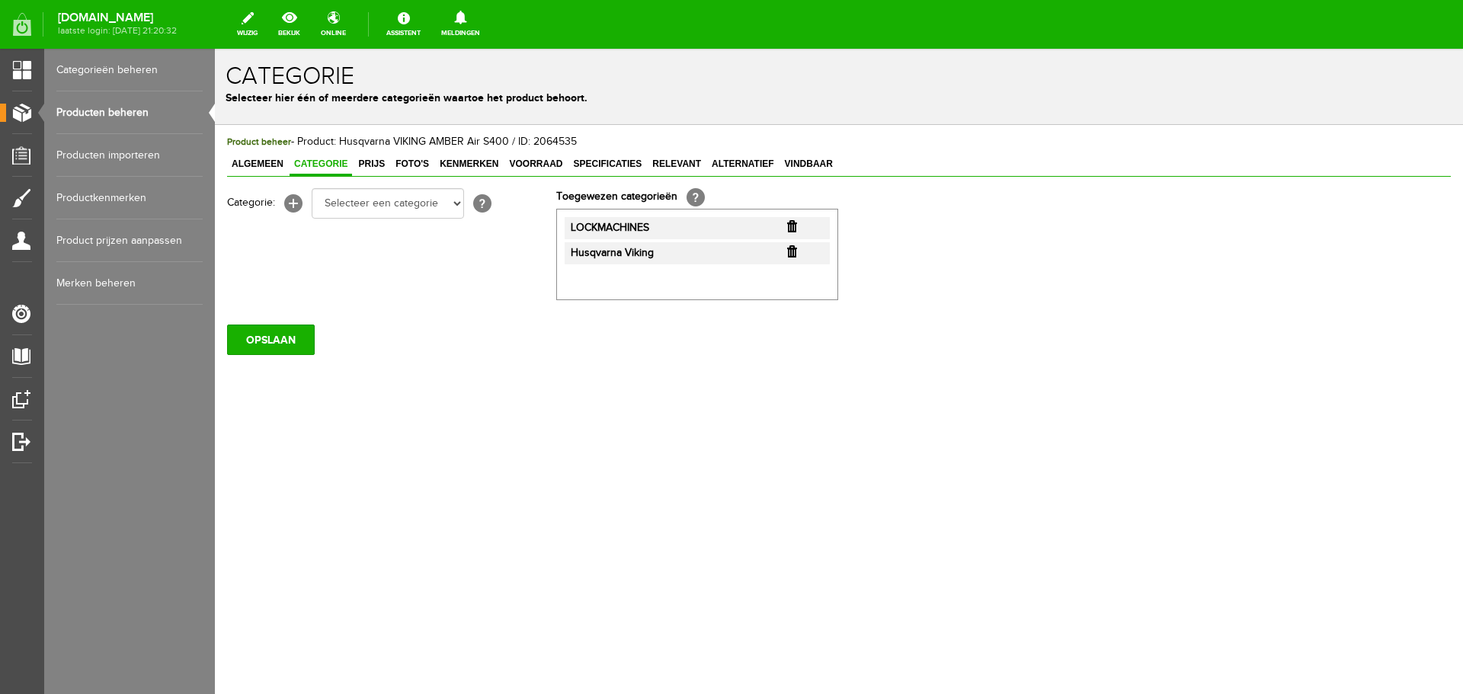
click at [129, 106] on link "Producten beheren" at bounding box center [129, 112] width 146 height 43
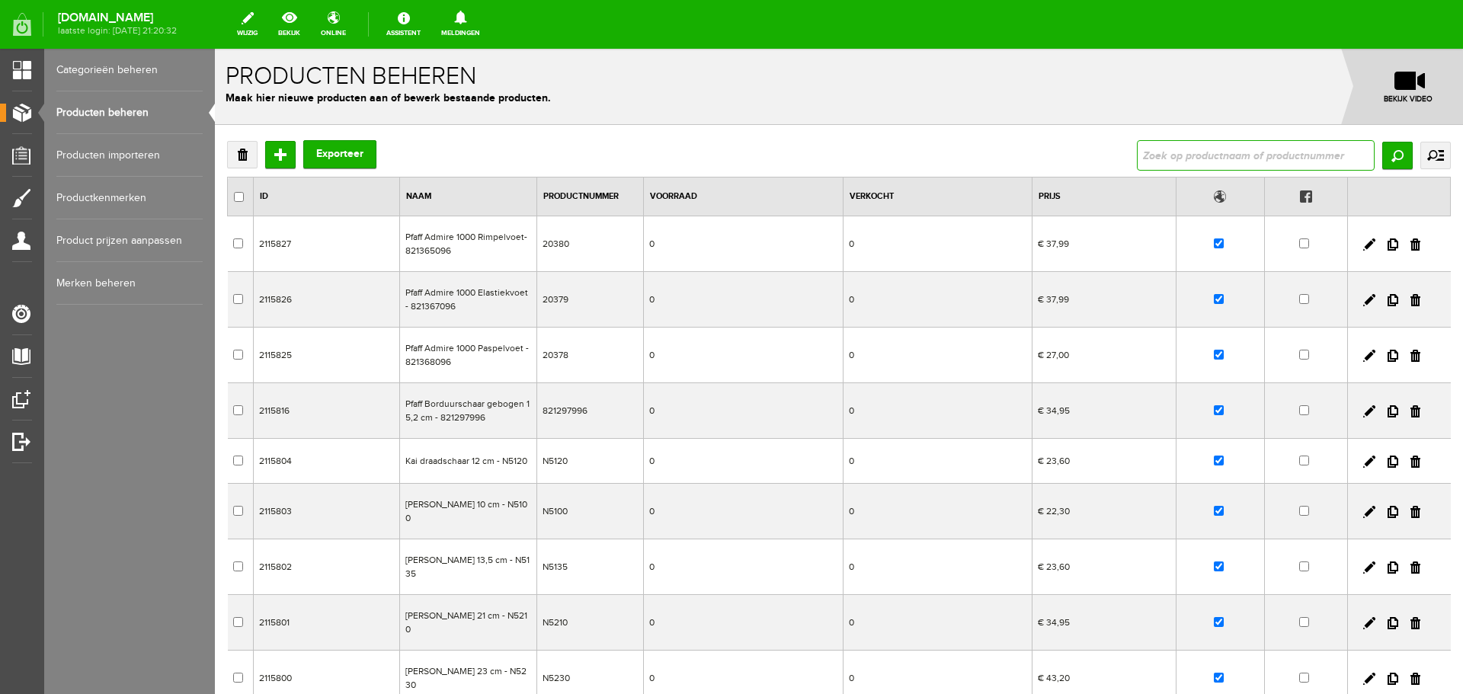
click at [1150, 152] on input "text" at bounding box center [1256, 155] width 238 height 30
type input "husqvarna"
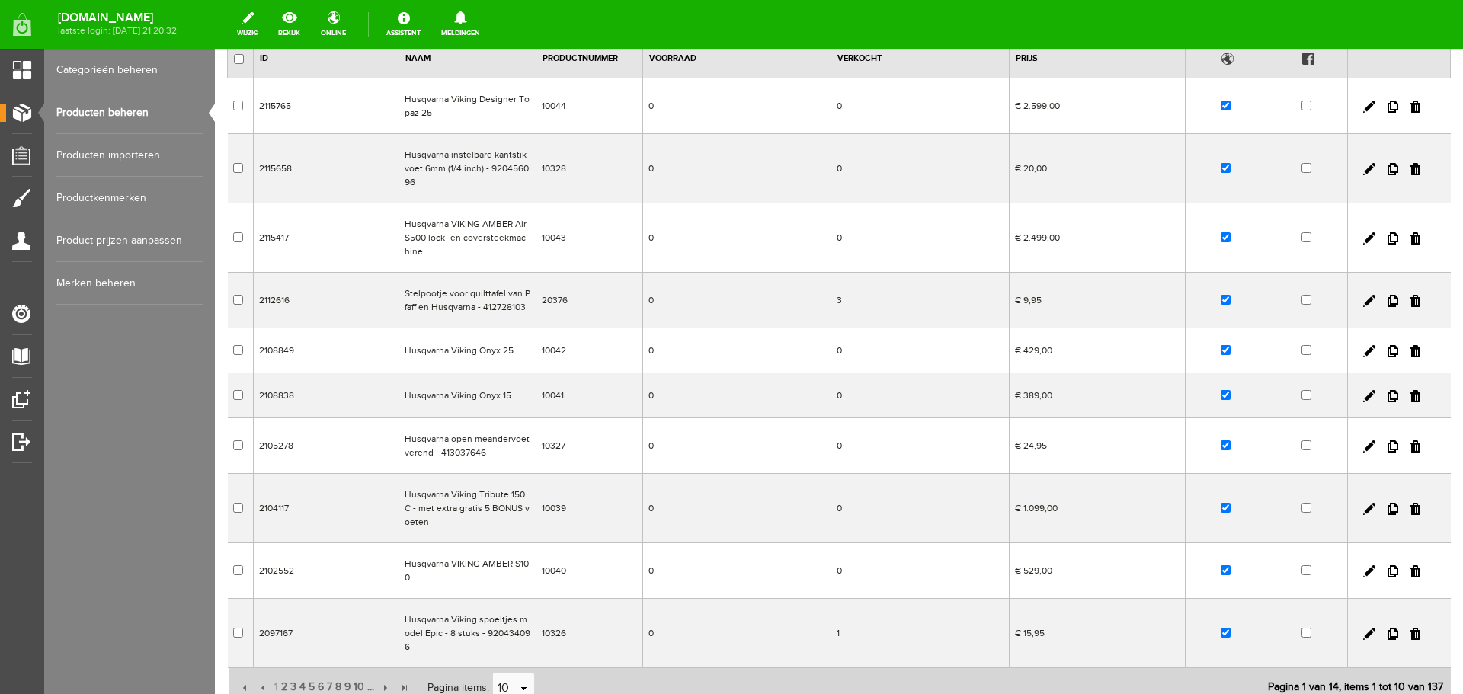
scroll to position [252, 0]
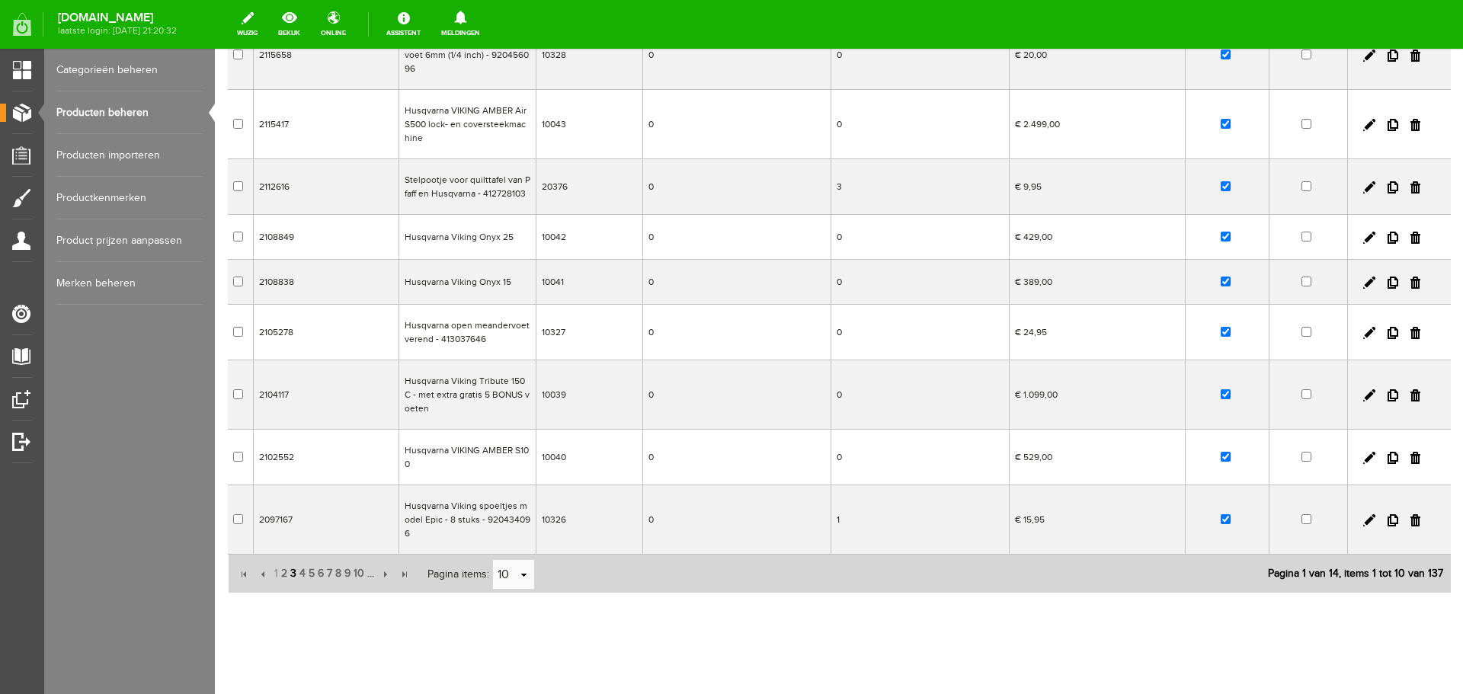
click at [293, 559] on span "3" at bounding box center [293, 574] width 9 height 30
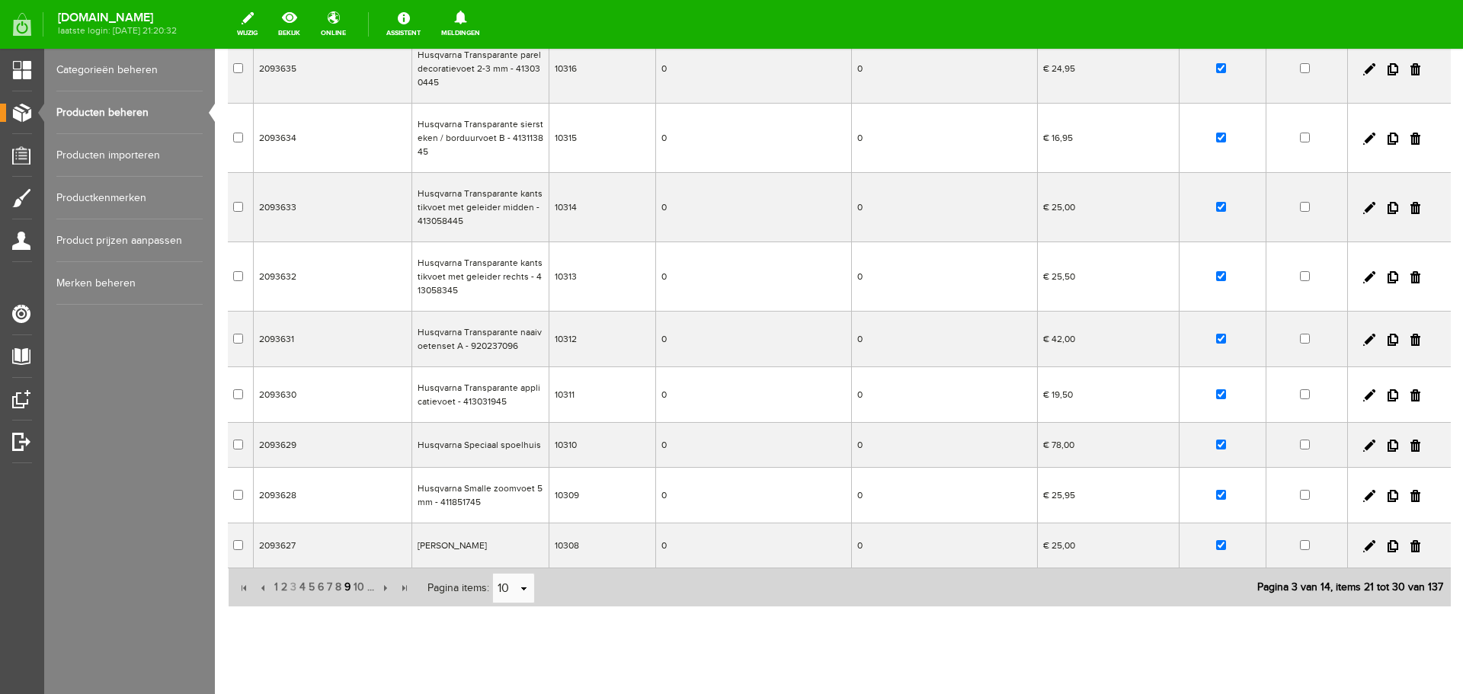
click at [348, 586] on span "9" at bounding box center [347, 587] width 9 height 30
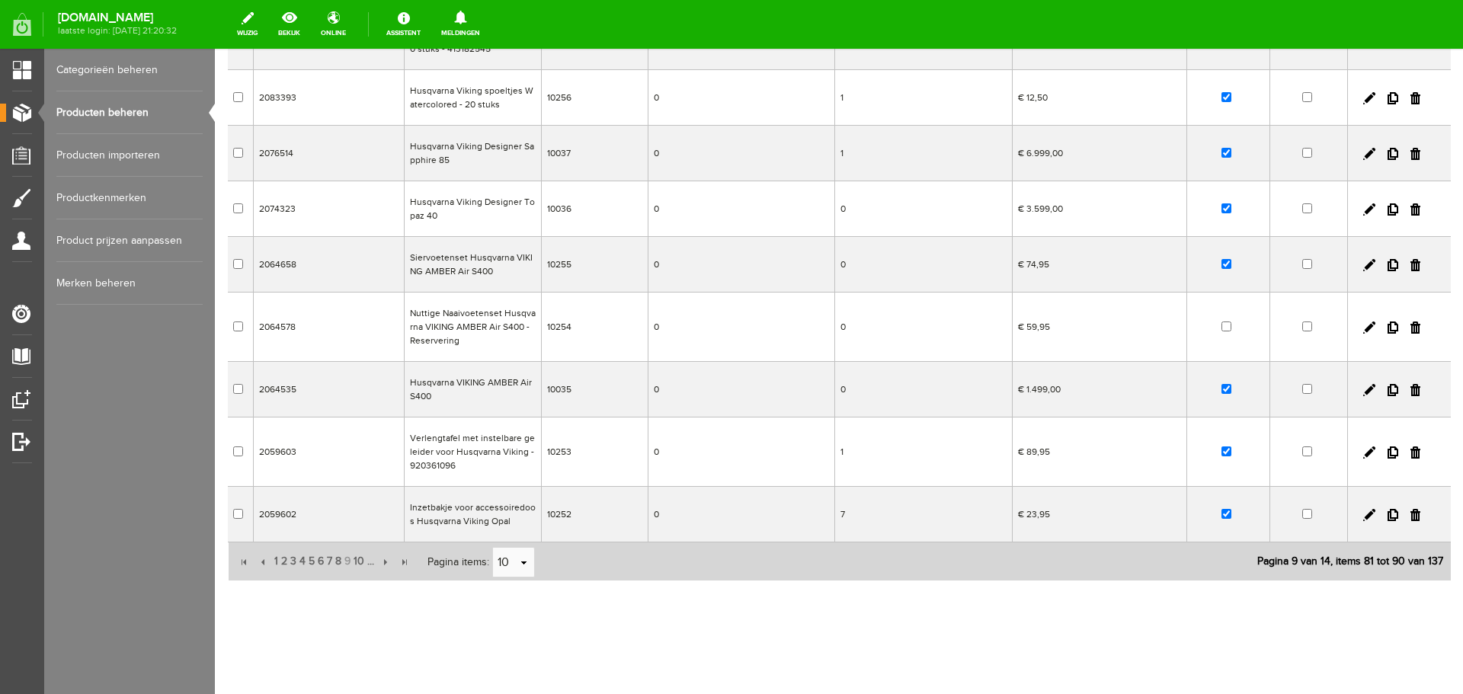
scroll to position [259, 0]
click at [357, 558] on span "10" at bounding box center [359, 560] width 14 height 30
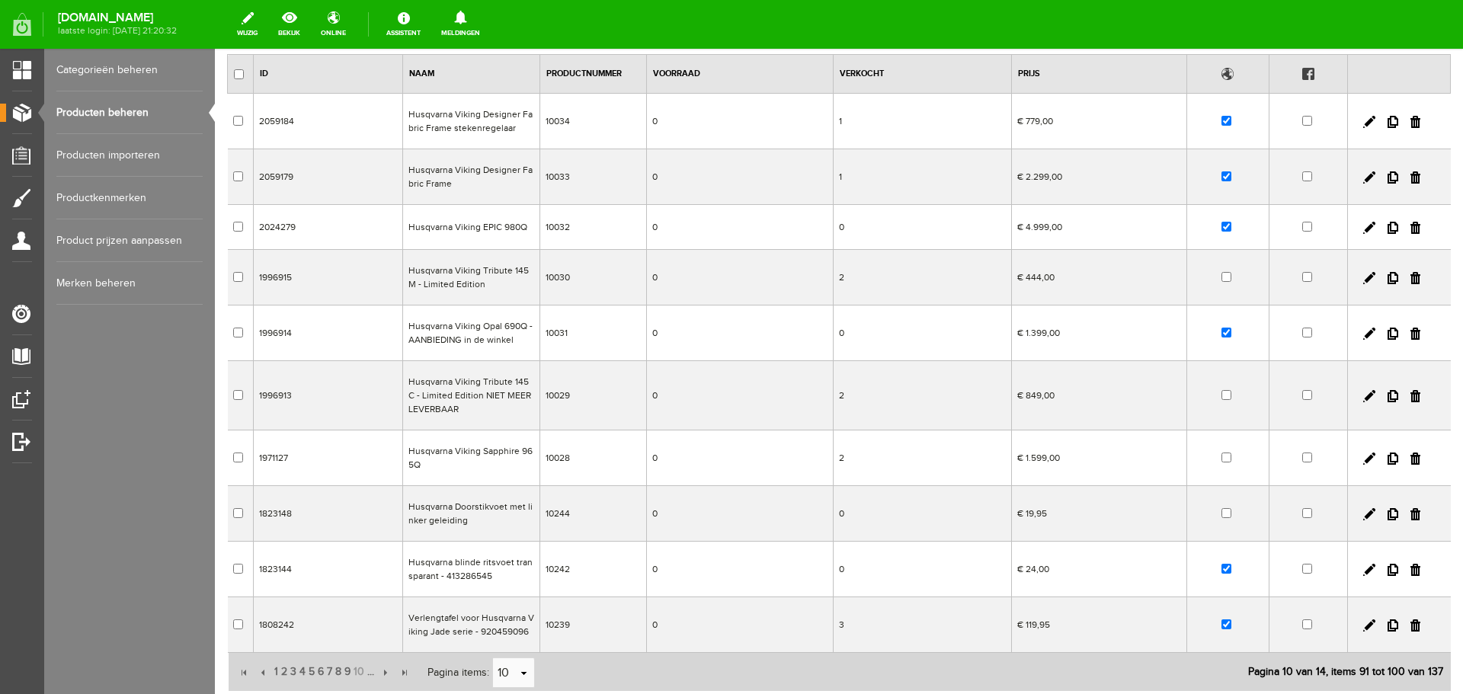
scroll to position [0, 0]
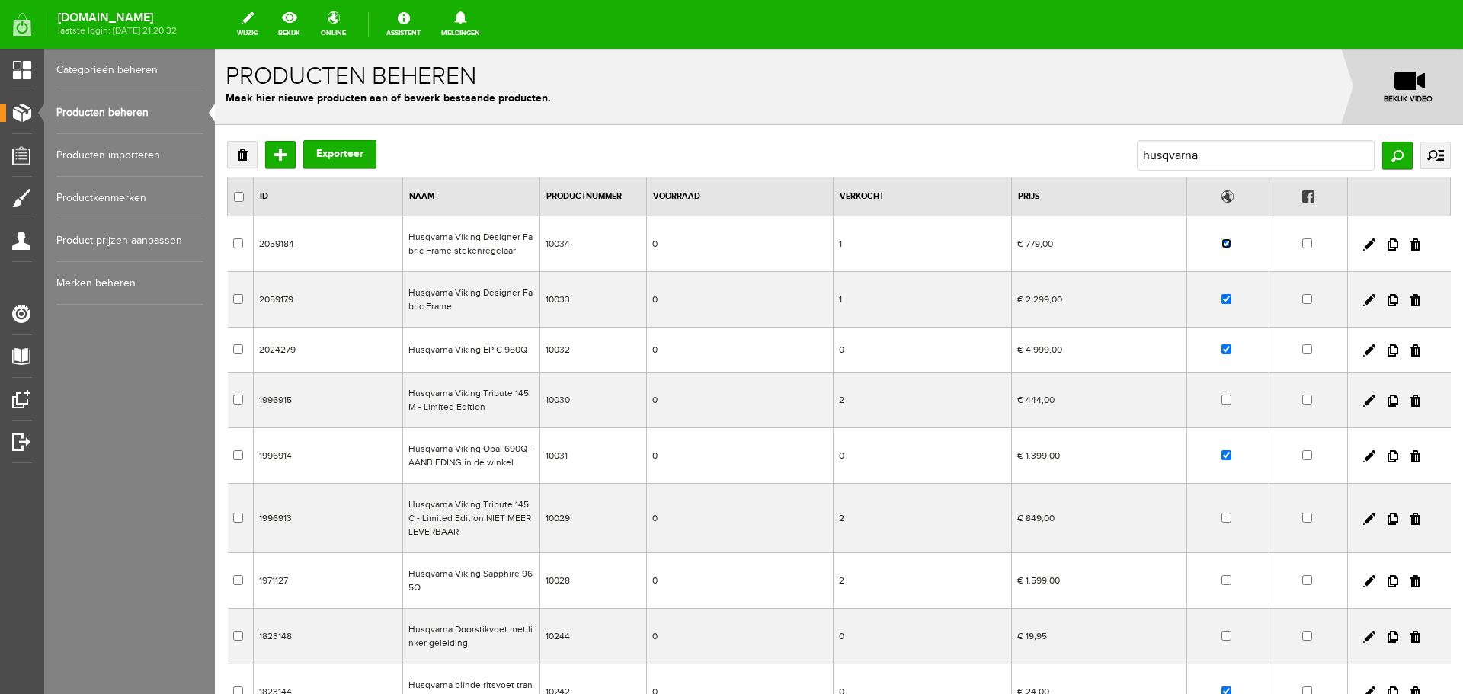
click at [1222, 242] on input "checkbox" at bounding box center [1227, 244] width 10 height 10
checkbox input "false"
click at [1222, 295] on input "checkbox" at bounding box center [1227, 299] width 10 height 10
checkbox input "false"
click at [1222, 349] on input "checkbox" at bounding box center [1227, 350] width 10 height 10
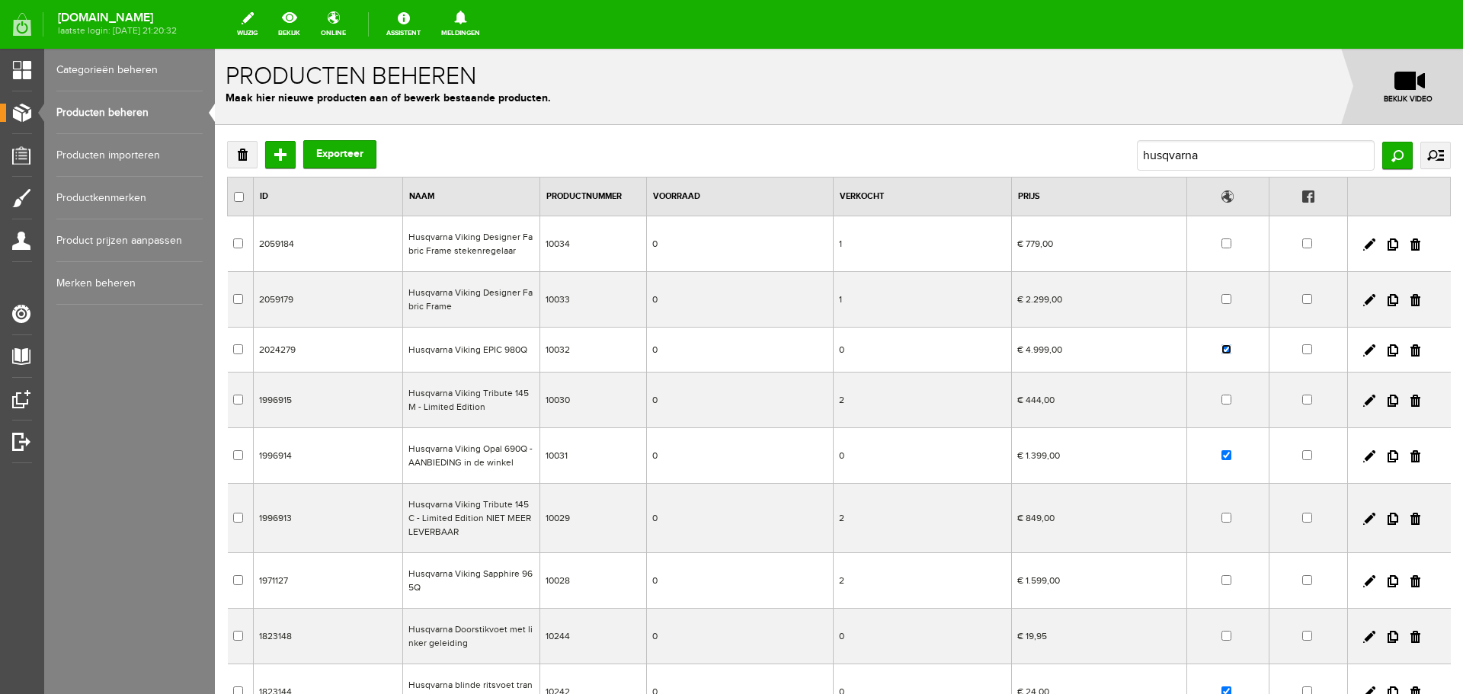
checkbox input "false"
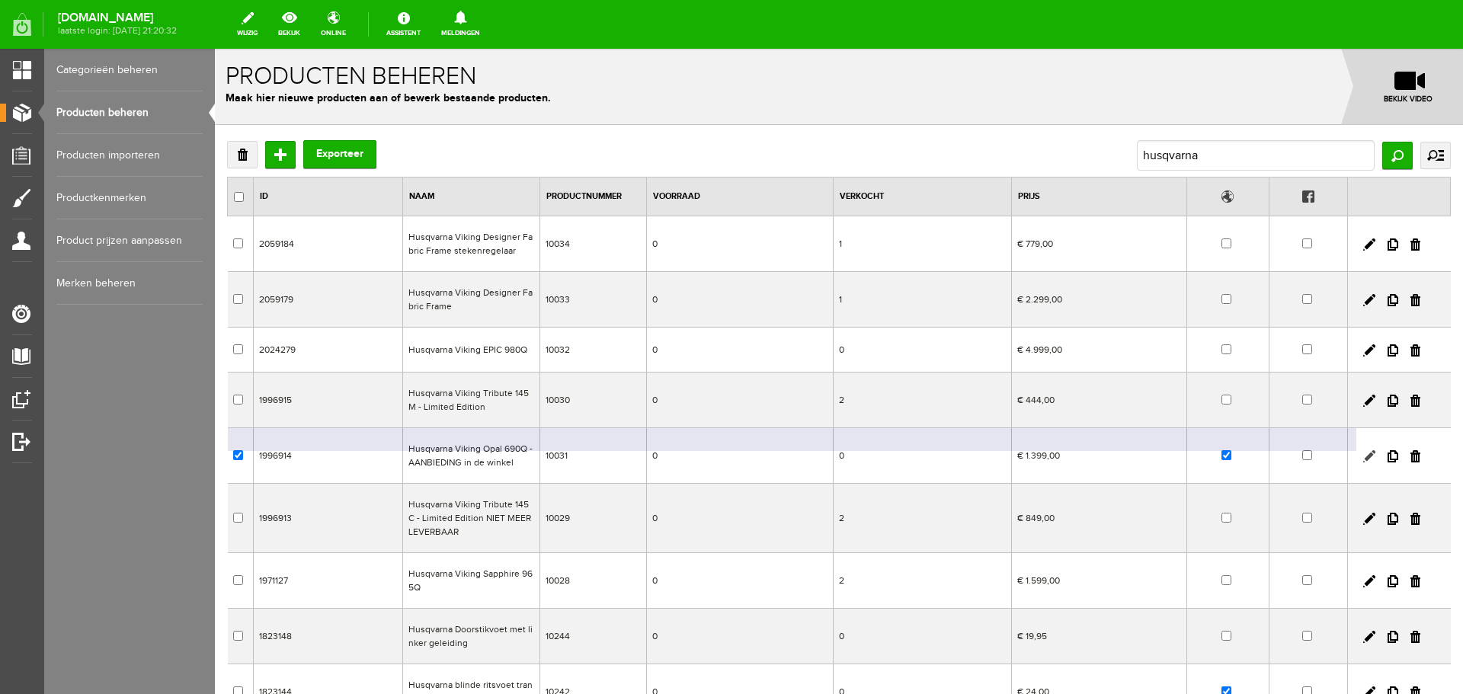
click at [1364, 455] on link at bounding box center [1370, 456] width 12 height 12
checkbox input "true"
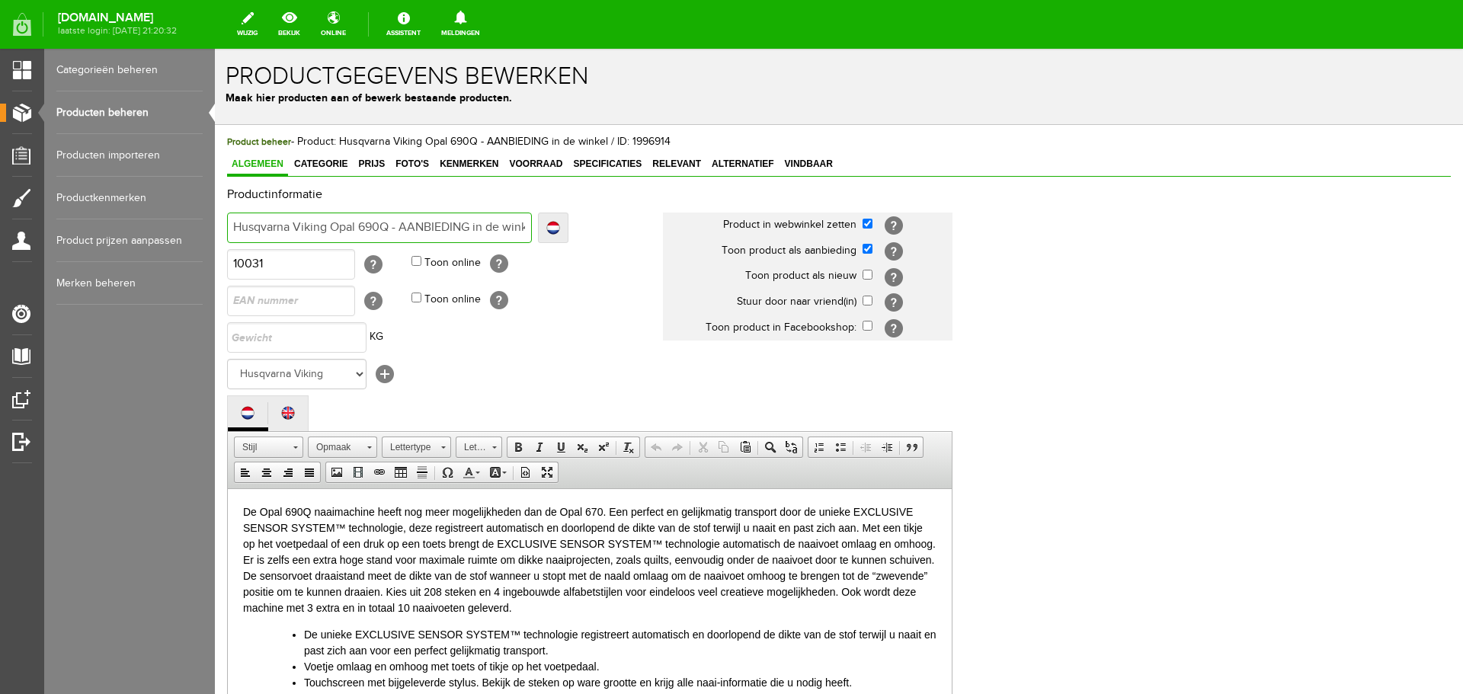
scroll to position [0, 14]
drag, startPoint x: 392, startPoint y: 226, endPoint x: 574, endPoint y: 226, distance: 182.2
click at [574, 226] on td "Husqvarna Viking Opal 690Q - AANBIEDING in de winkel Localize Husqvarna Viking …" at bounding box center [445, 228] width 436 height 37
type input "Husqvarna Viking Opal 690Q"
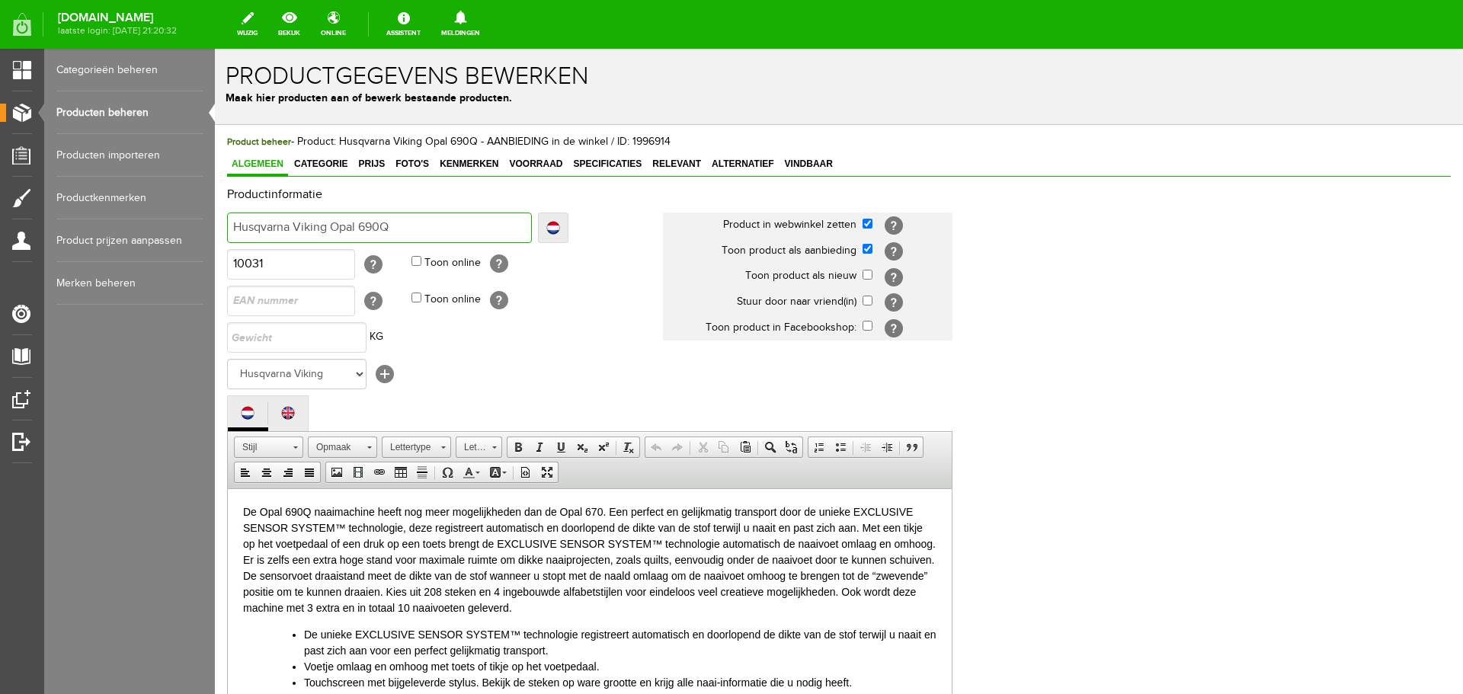
type input "Husqvarna Viking Opal 690Q"
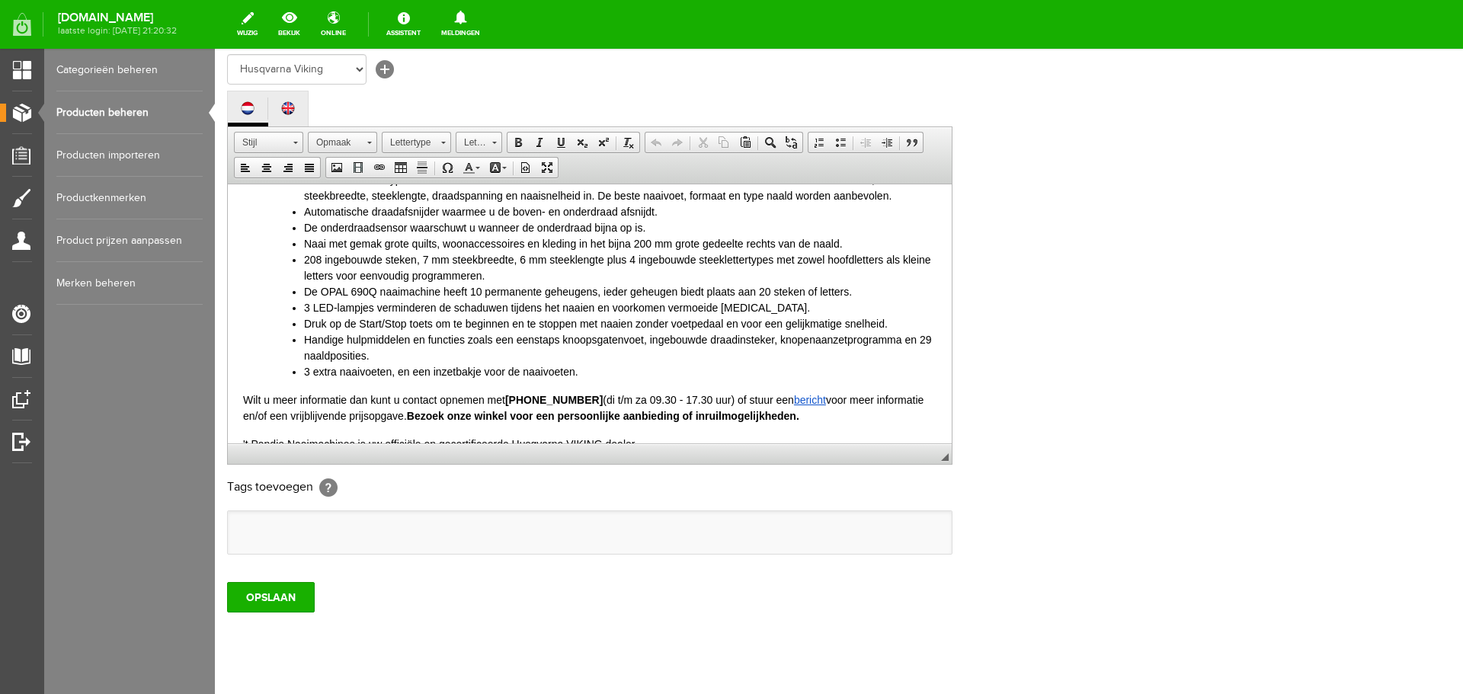
scroll to position [229, 0]
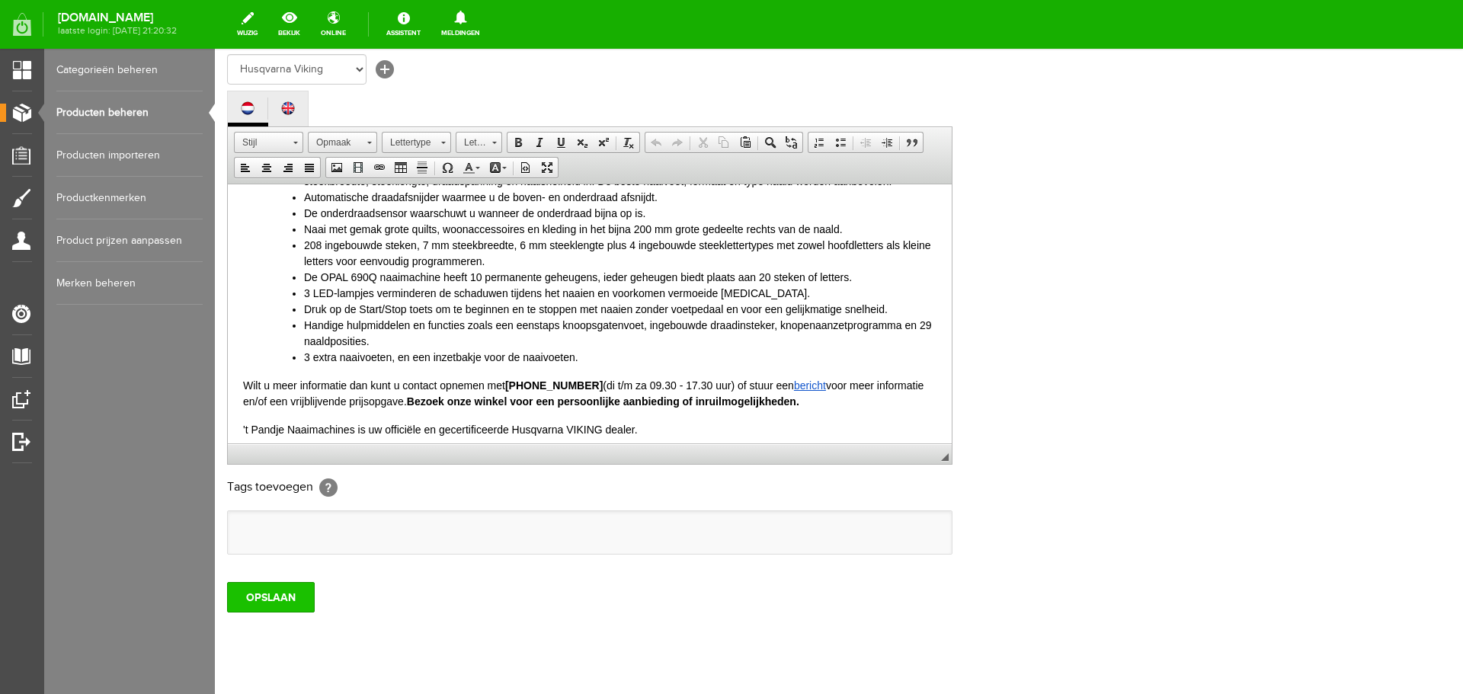
type input "Husqvarna Viking Opal 690Q"
click at [271, 602] on input "OPSLAAN" at bounding box center [271, 597] width 88 height 30
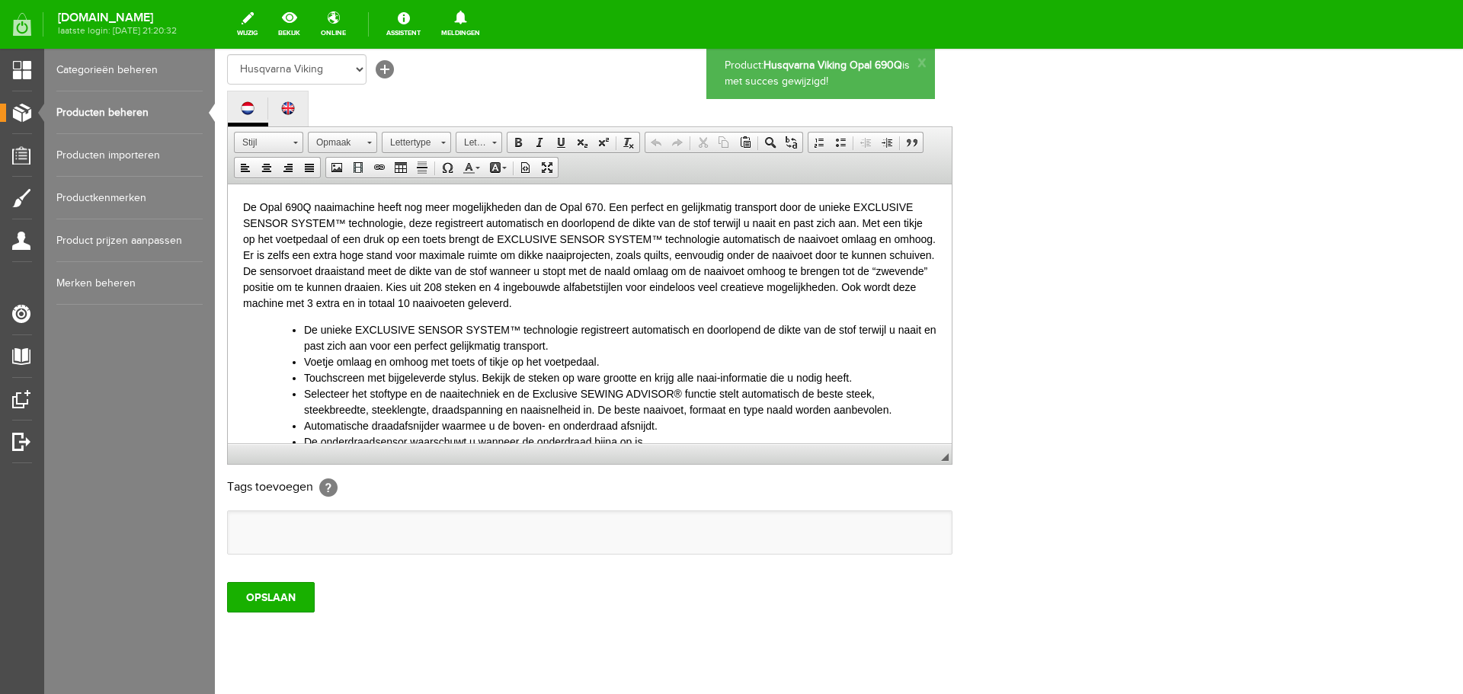
scroll to position [0, 0]
click at [112, 104] on link "Producten beheren" at bounding box center [129, 112] width 146 height 43
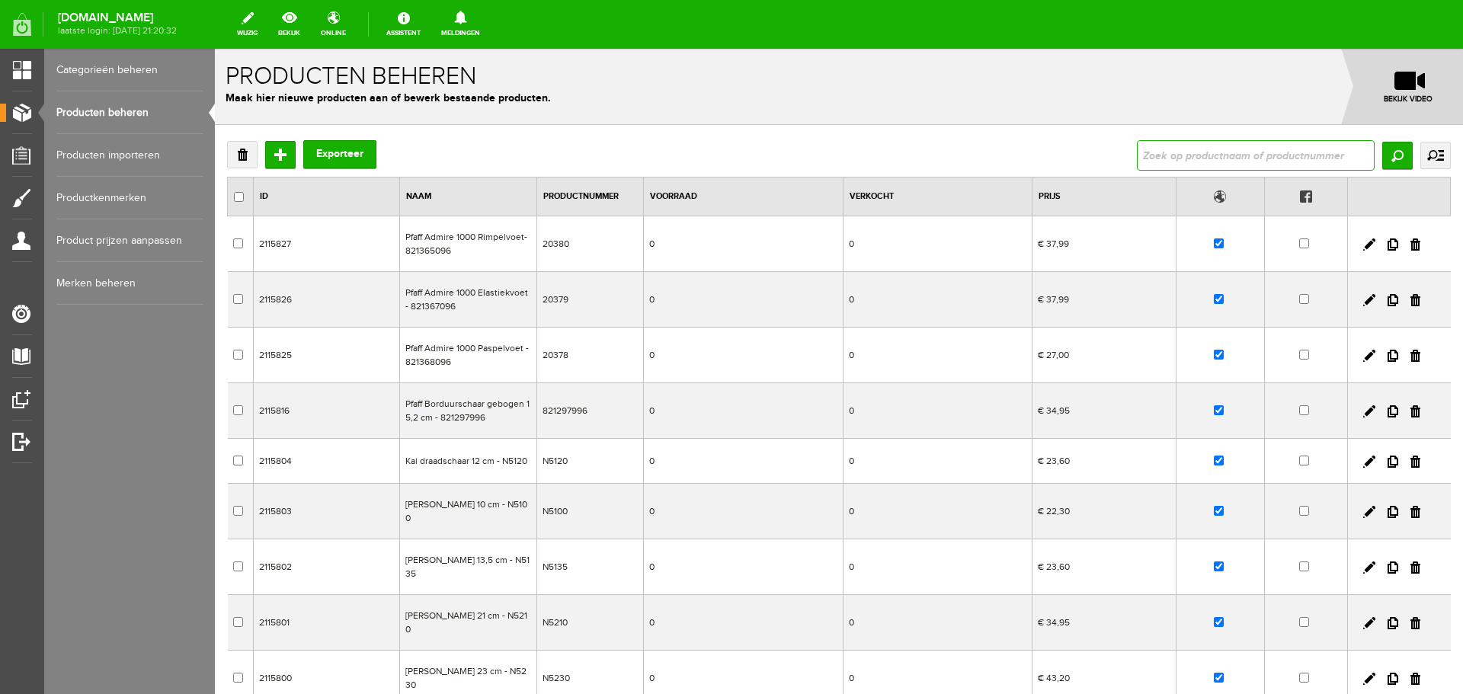
click at [1181, 149] on input "text" at bounding box center [1256, 155] width 238 height 30
type input "husqvarna"
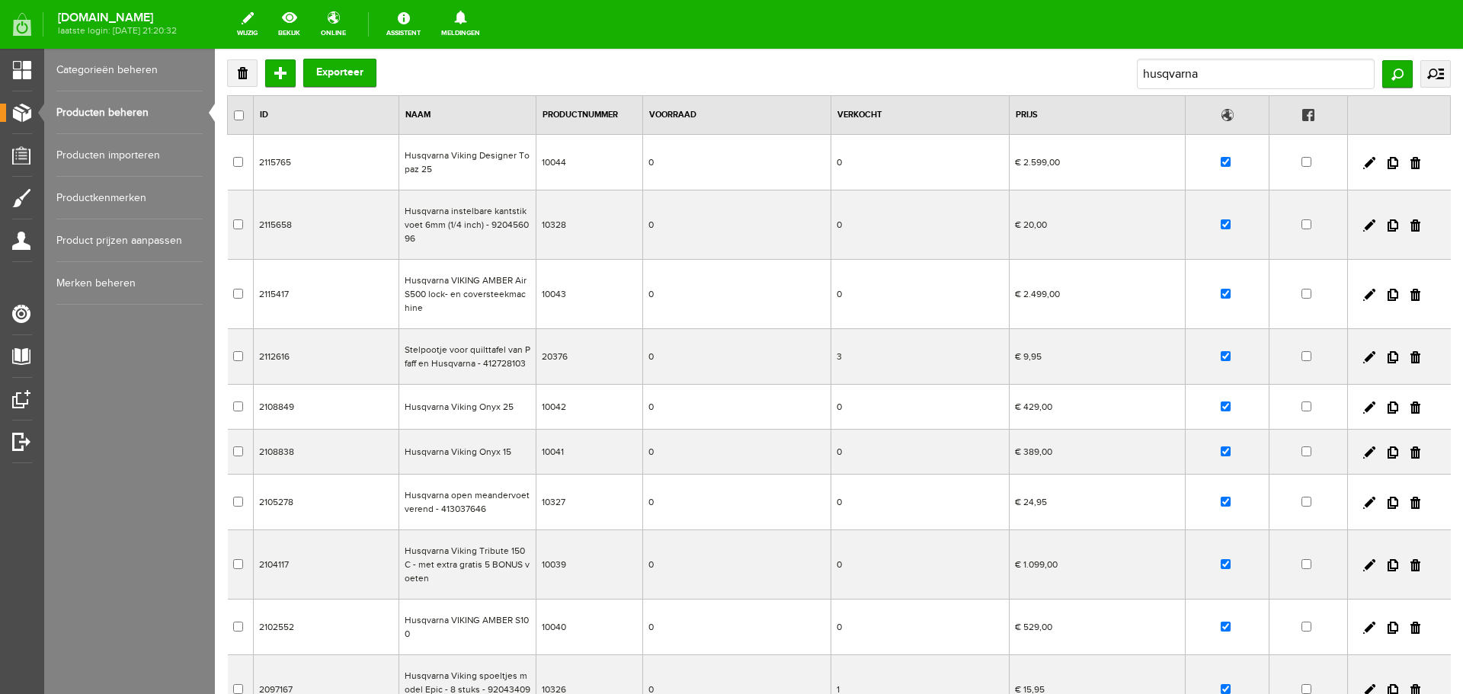
scroll to position [252, 0]
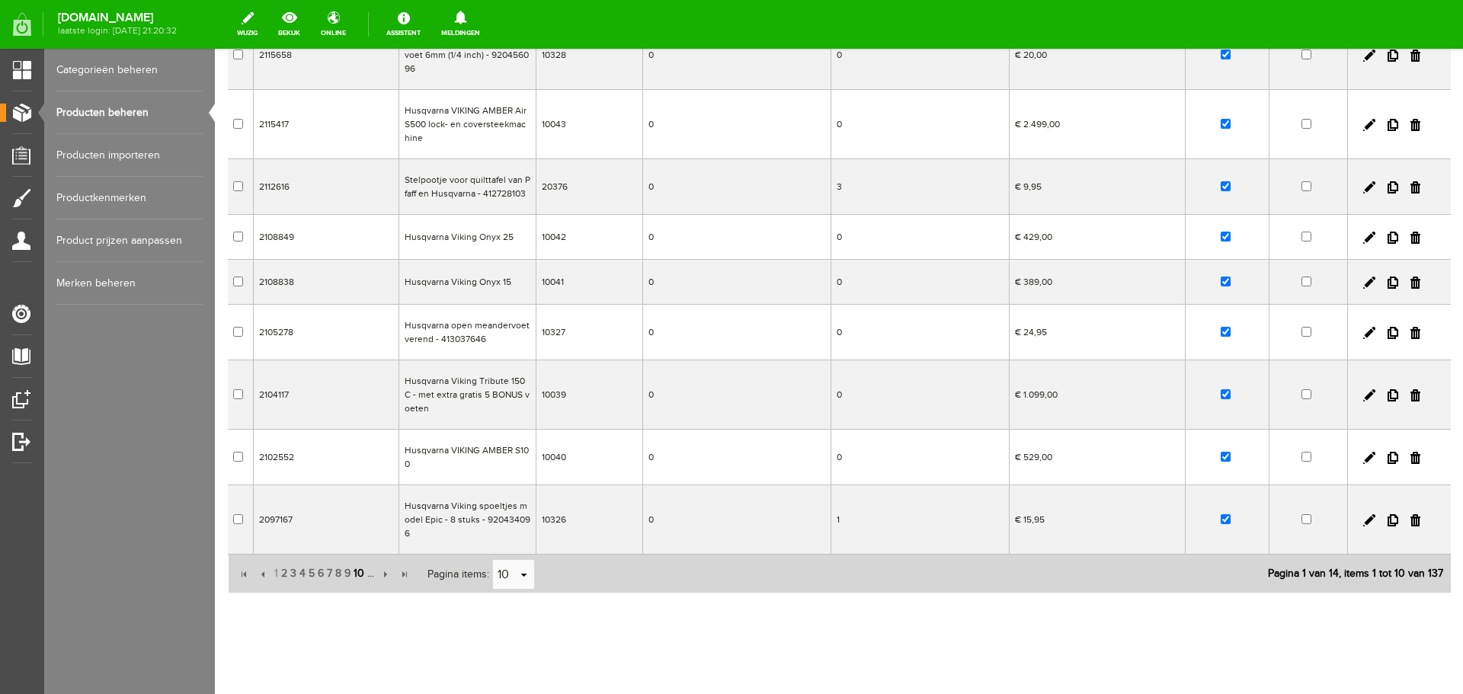
click at [357, 559] on span "10" at bounding box center [359, 574] width 14 height 30
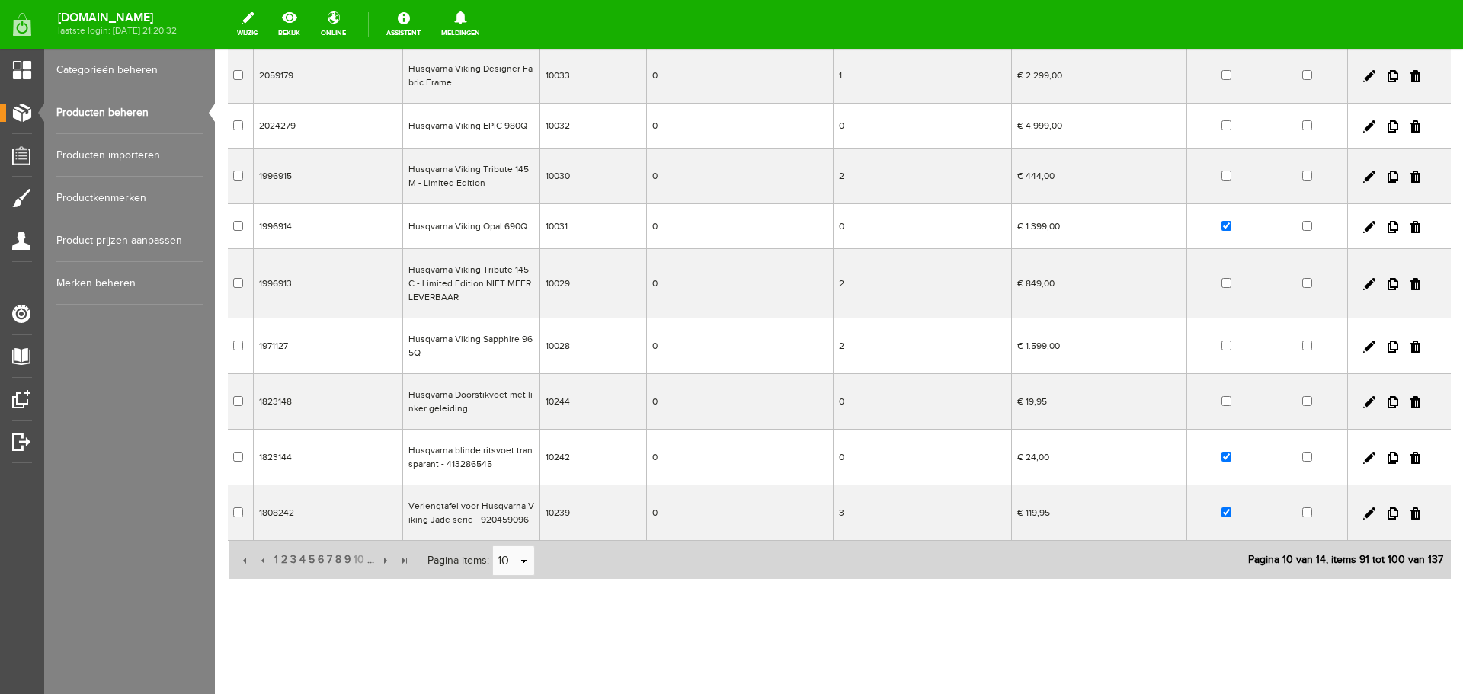
scroll to position [224, 0]
click at [385, 561] on input "button" at bounding box center [384, 561] width 17 height 17
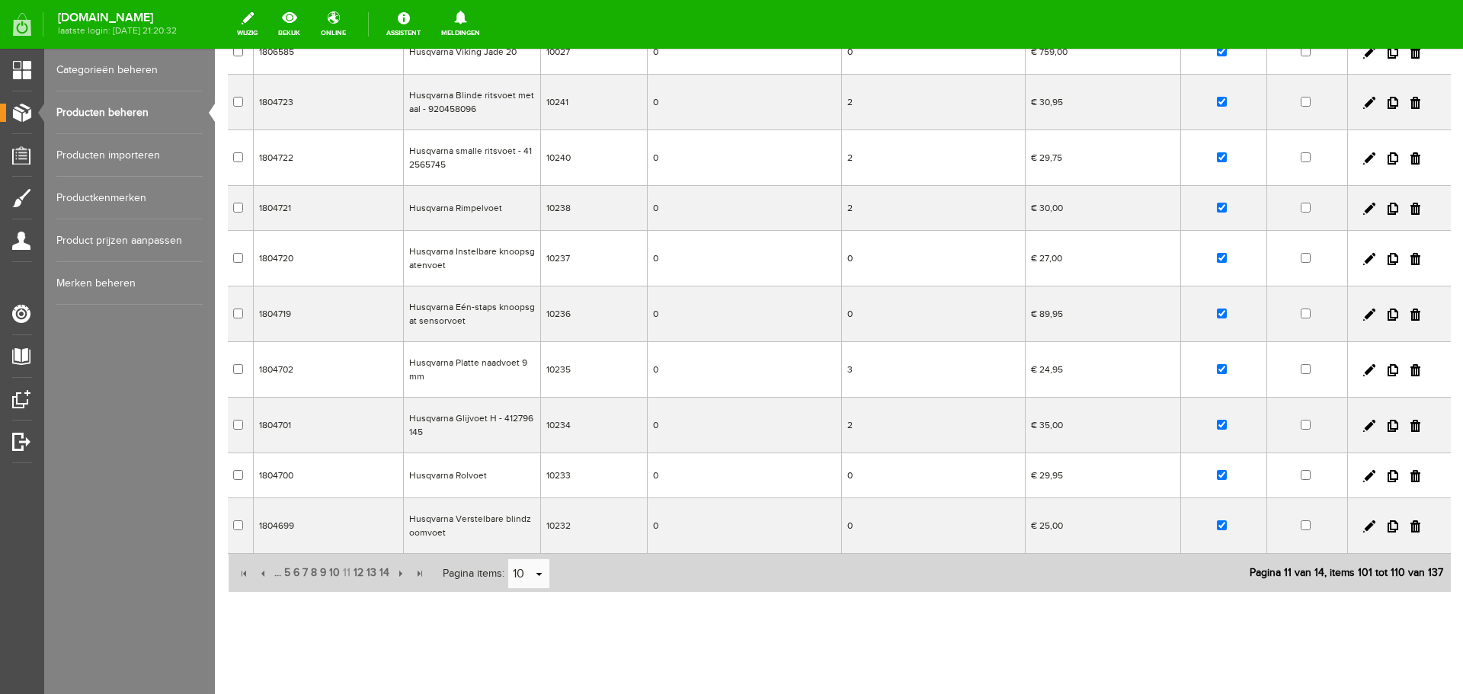
scroll to position [0, 0]
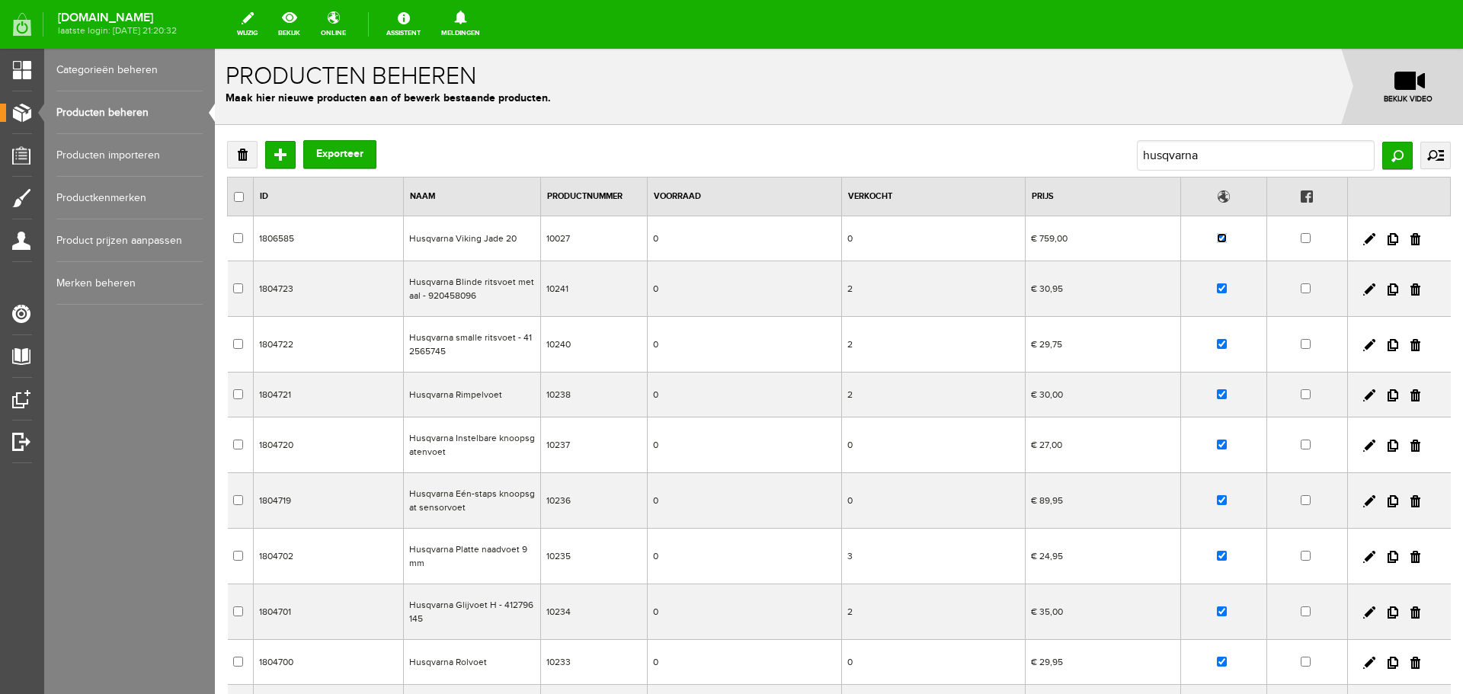
click at [1217, 238] on input "checkbox" at bounding box center [1222, 238] width 10 height 10
checkbox input "false"
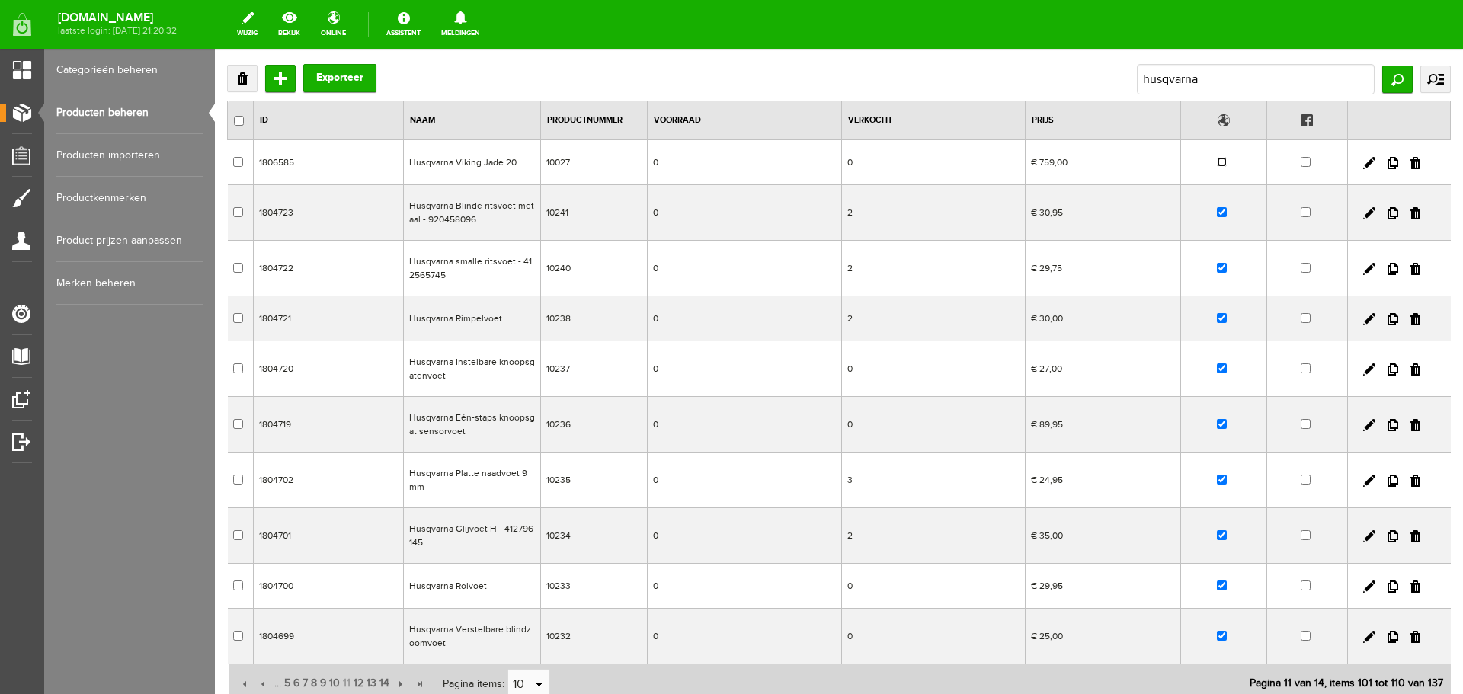
scroll to position [152, 0]
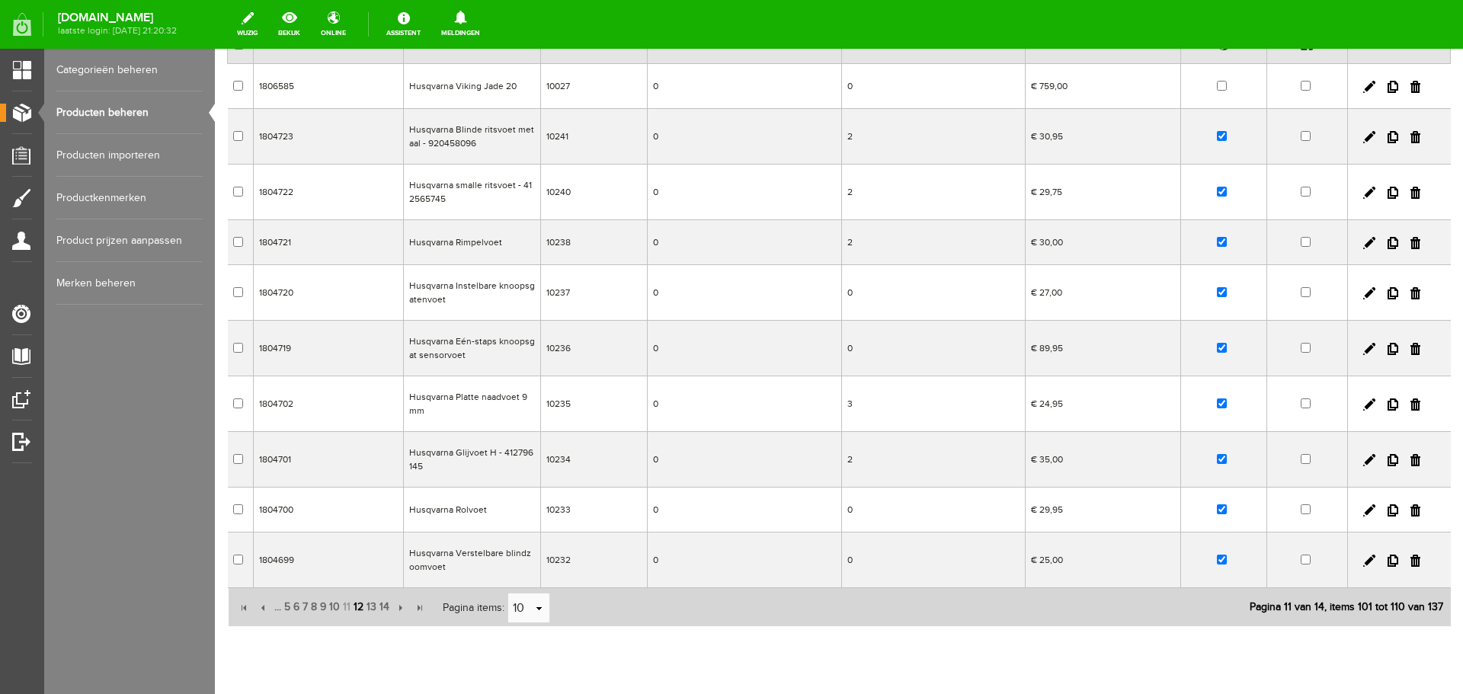
click at [356, 607] on span "12" at bounding box center [358, 607] width 13 height 30
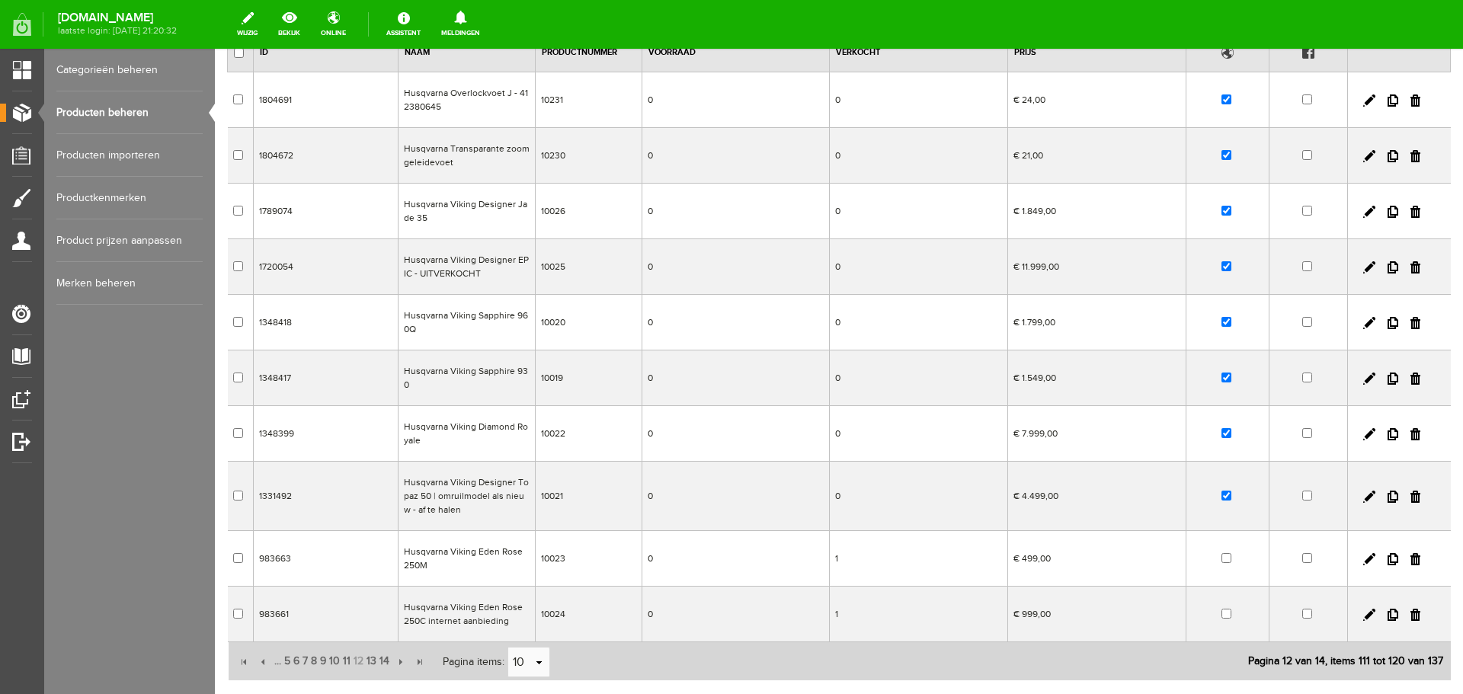
scroll to position [229, 0]
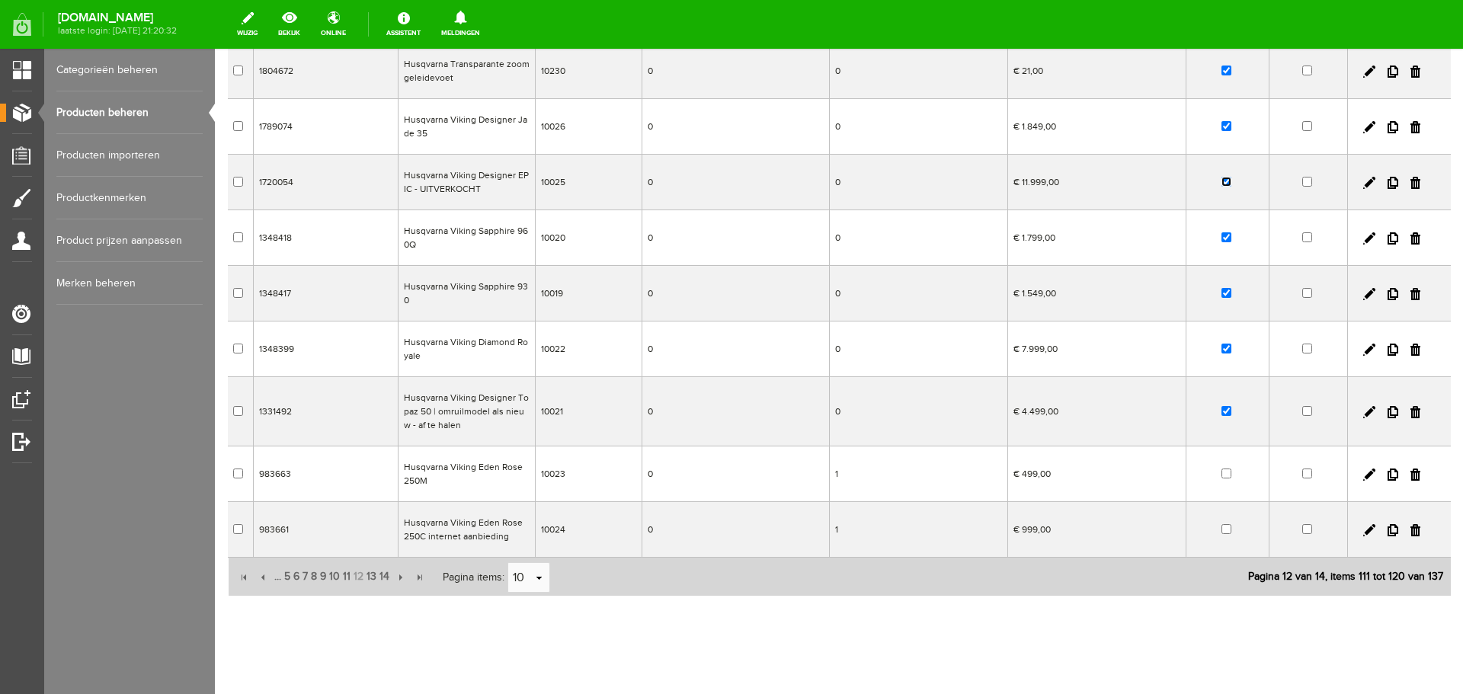
click at [1222, 182] on input "checkbox" at bounding box center [1227, 182] width 10 height 10
checkbox input "false"
click at [1222, 127] on input "checkbox" at bounding box center [1227, 126] width 10 height 10
checkbox input "false"
click at [1222, 351] on input "checkbox" at bounding box center [1227, 349] width 10 height 10
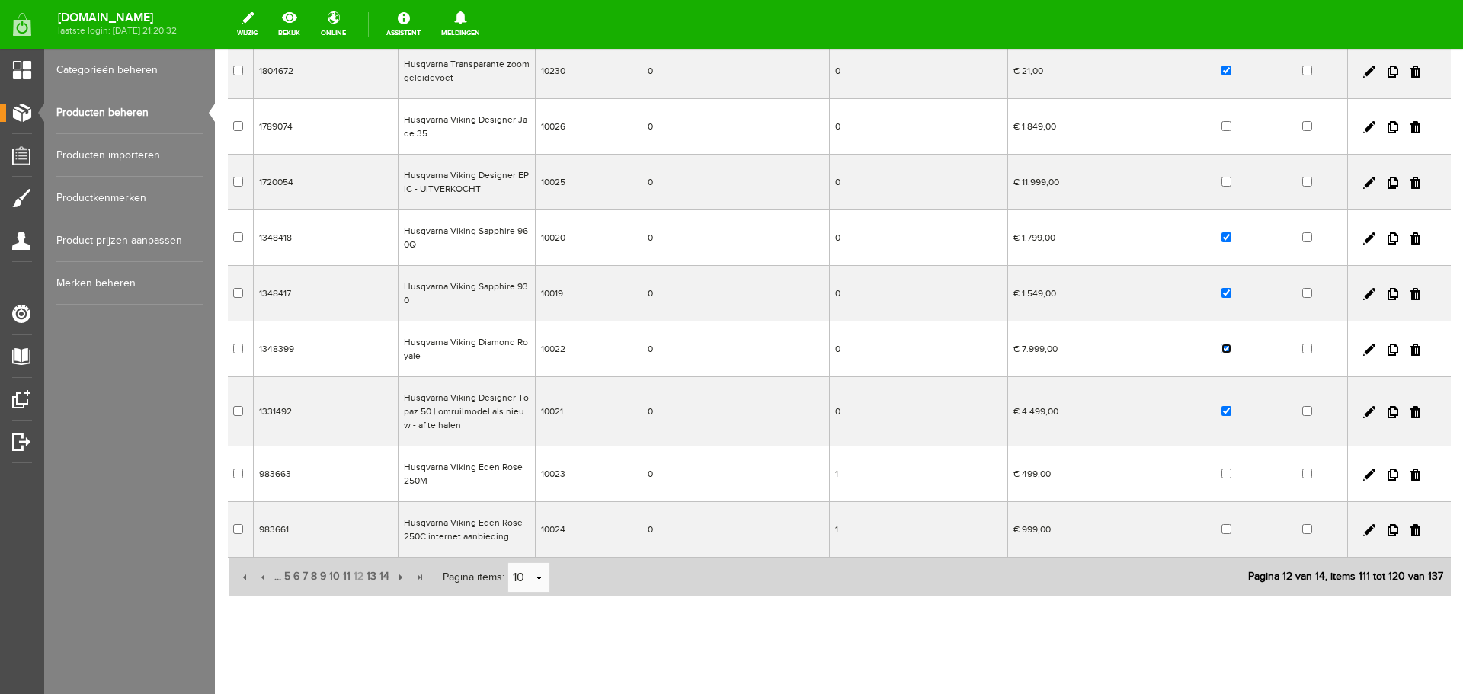
checkbox input "false"
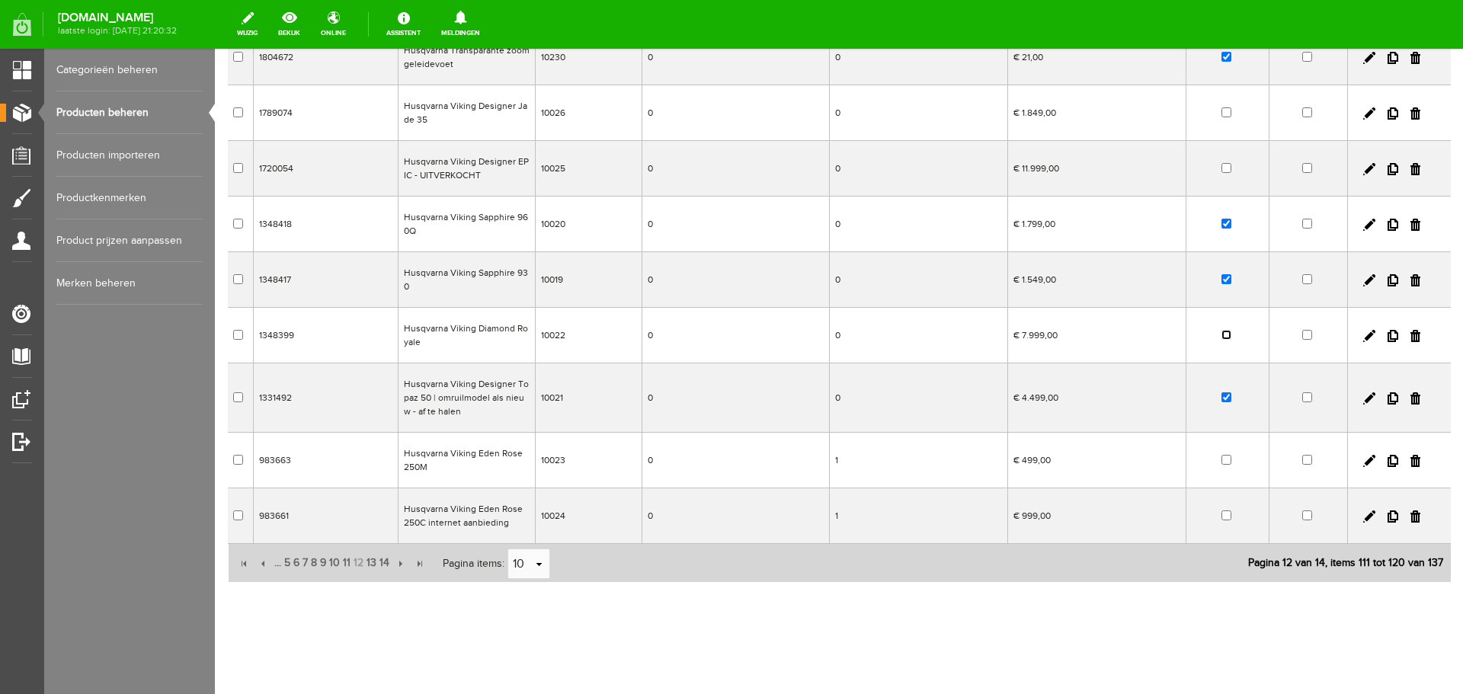
scroll to position [245, 0]
click at [371, 560] on span "13" at bounding box center [371, 560] width 13 height 30
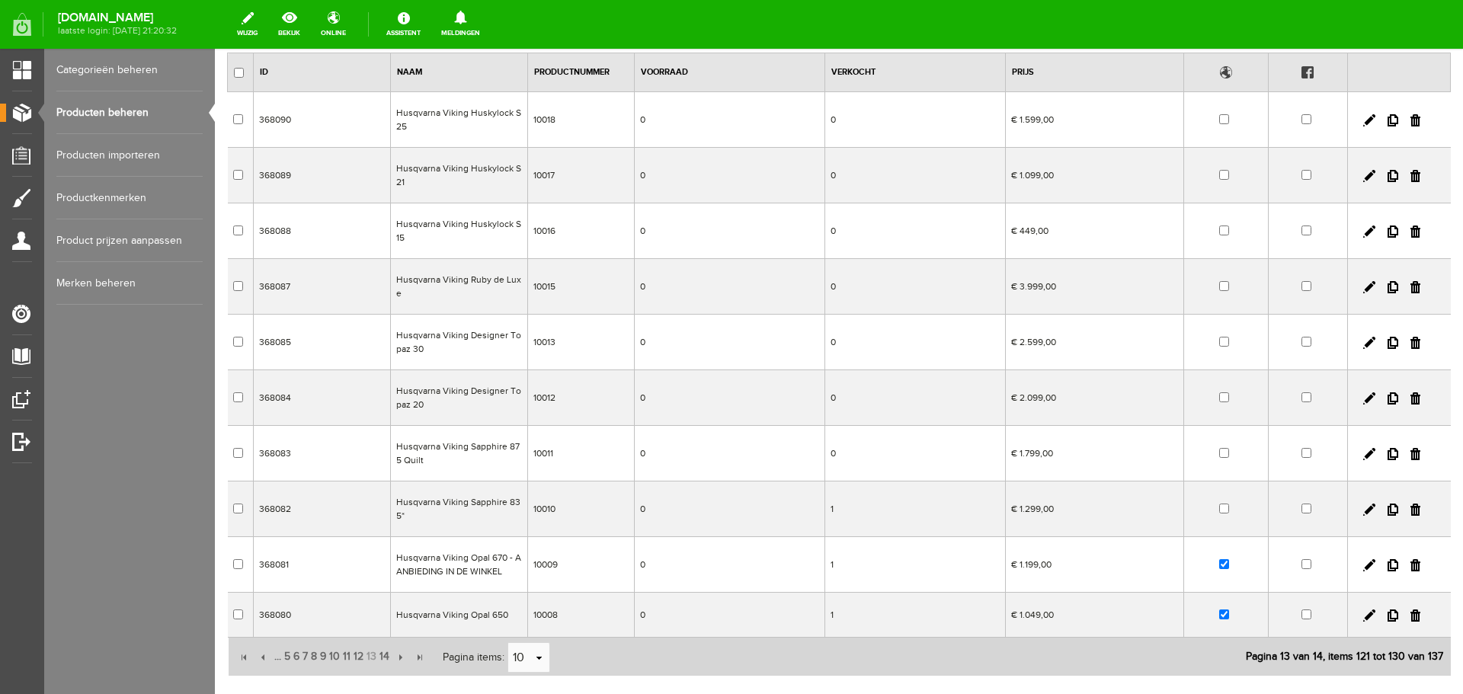
scroll to position [221, 0]
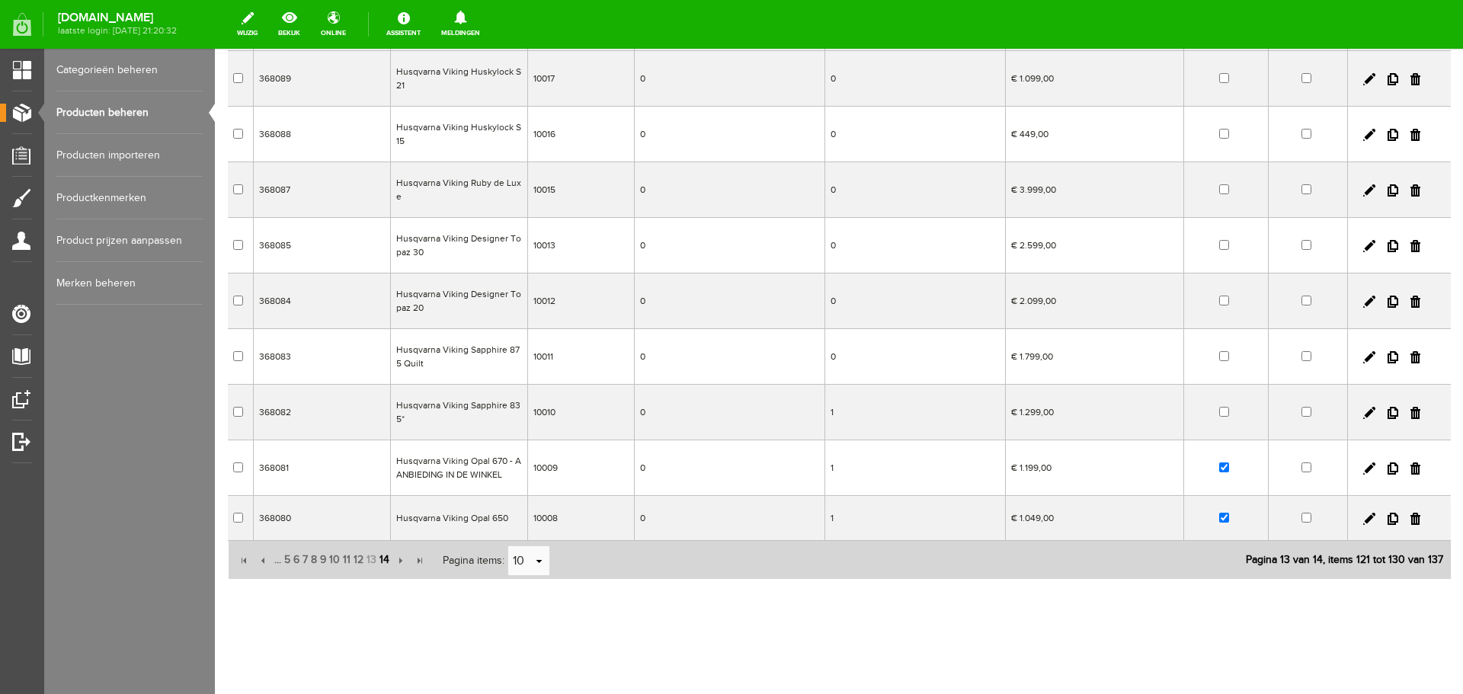
click at [385, 559] on span "14" at bounding box center [384, 560] width 13 height 30
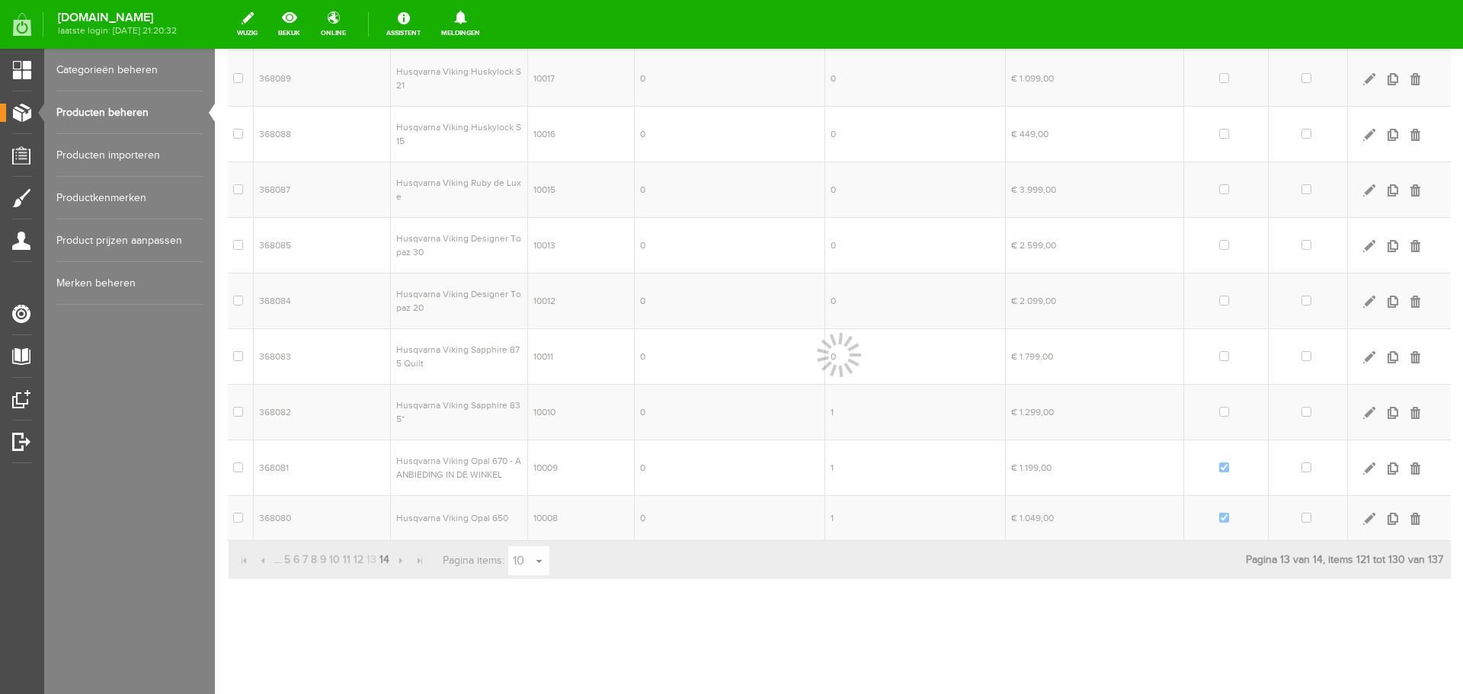
scroll to position [33, 0]
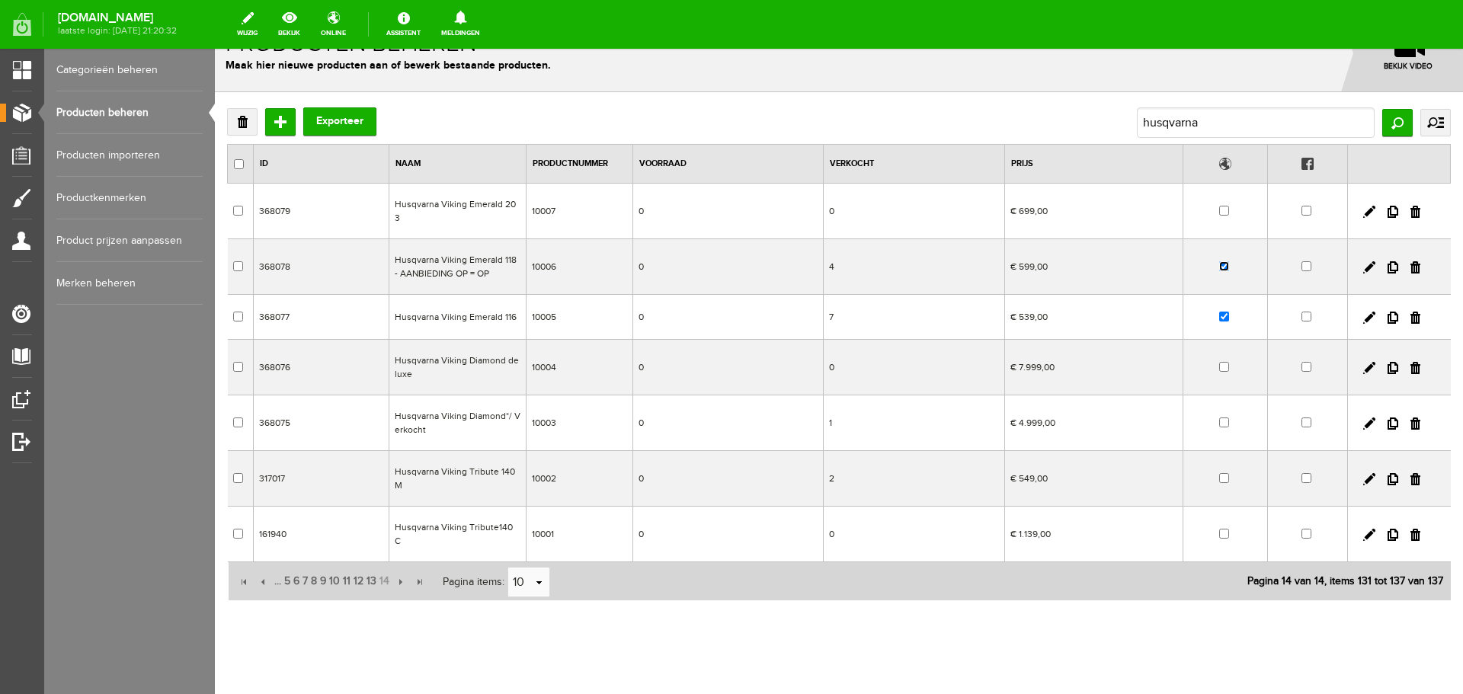
click at [1220, 261] on input "checkbox" at bounding box center [1225, 266] width 10 height 10
checkbox input "false"
click at [1220, 312] on input "checkbox" at bounding box center [1225, 317] width 10 height 10
checkbox input "false"
drag, startPoint x: 1213, startPoint y: 130, endPoint x: 1107, endPoint y: 127, distance: 106.7
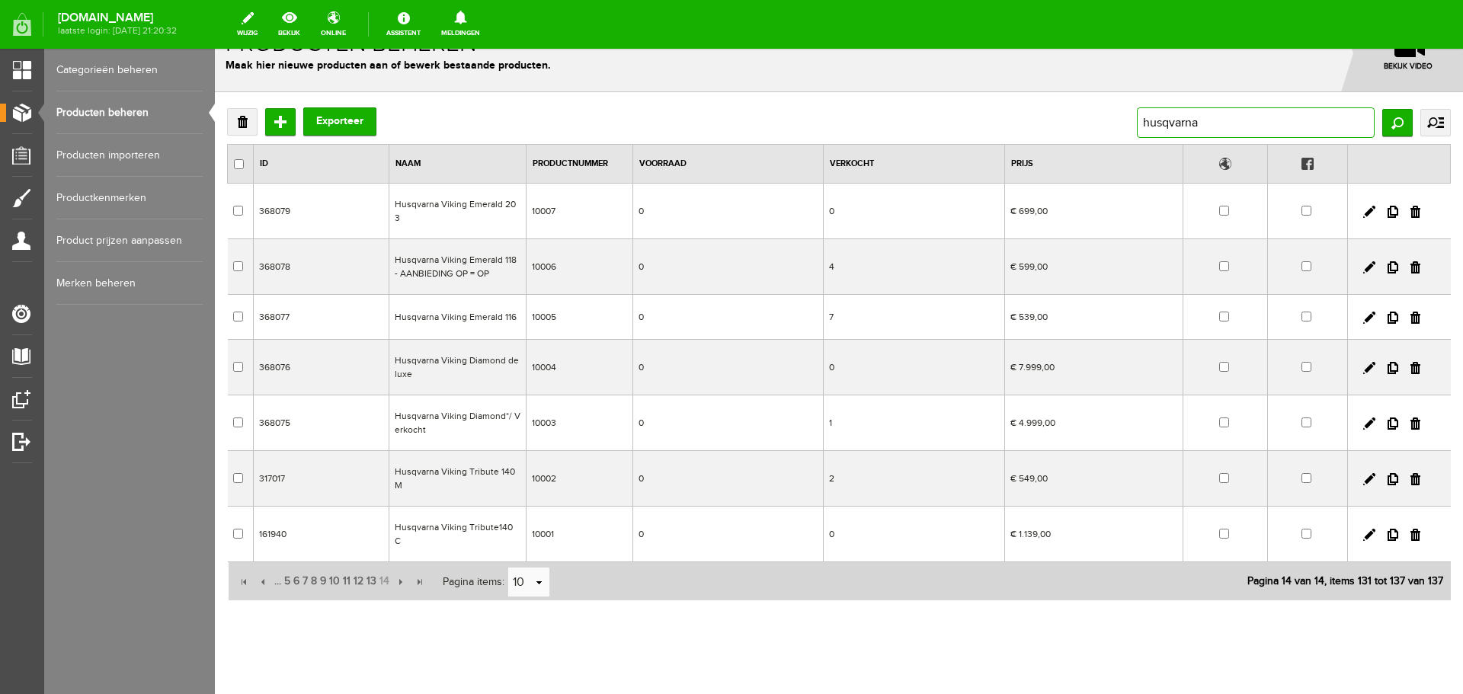
click at [1107, 127] on div "Verwijderen Toevoegen Exporteer husqvarna Zoeken uitgebreid zoeken Categorie Ca…" at bounding box center [839, 122] width 1224 height 30
type input "spoelwinder"
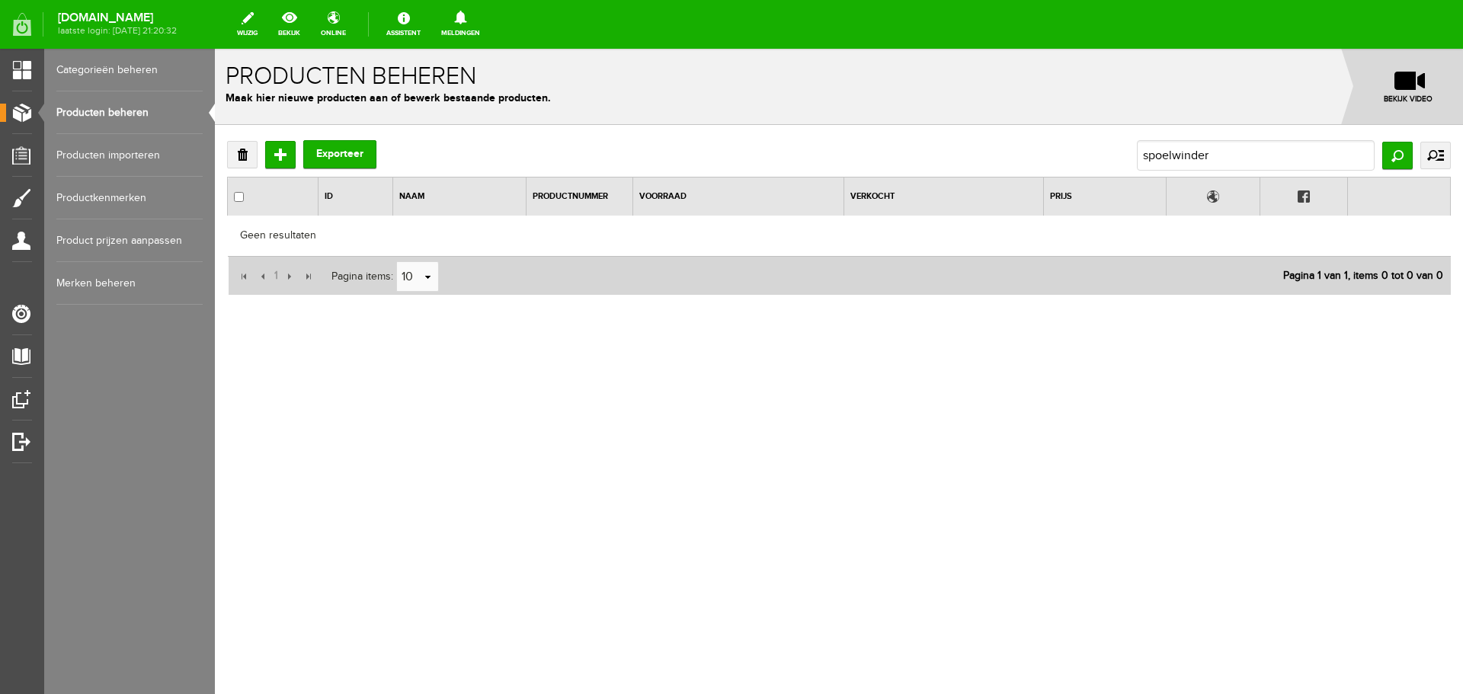
scroll to position [0, 0]
click at [72, 106] on link "Producten beheren" at bounding box center [129, 112] width 146 height 43
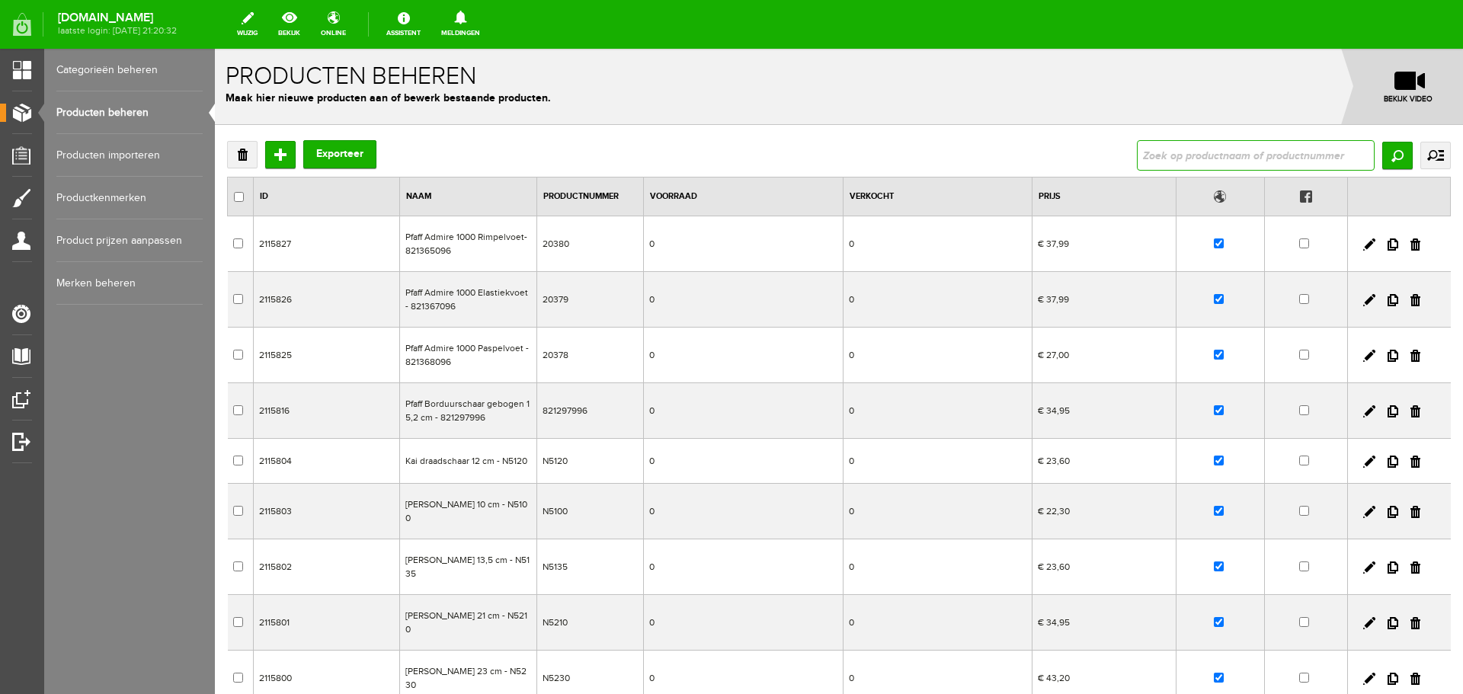
click at [1147, 157] on input "text" at bounding box center [1256, 155] width 238 height 30
click at [1162, 158] on input "text" at bounding box center [1256, 155] width 238 height 30
type input "S15"
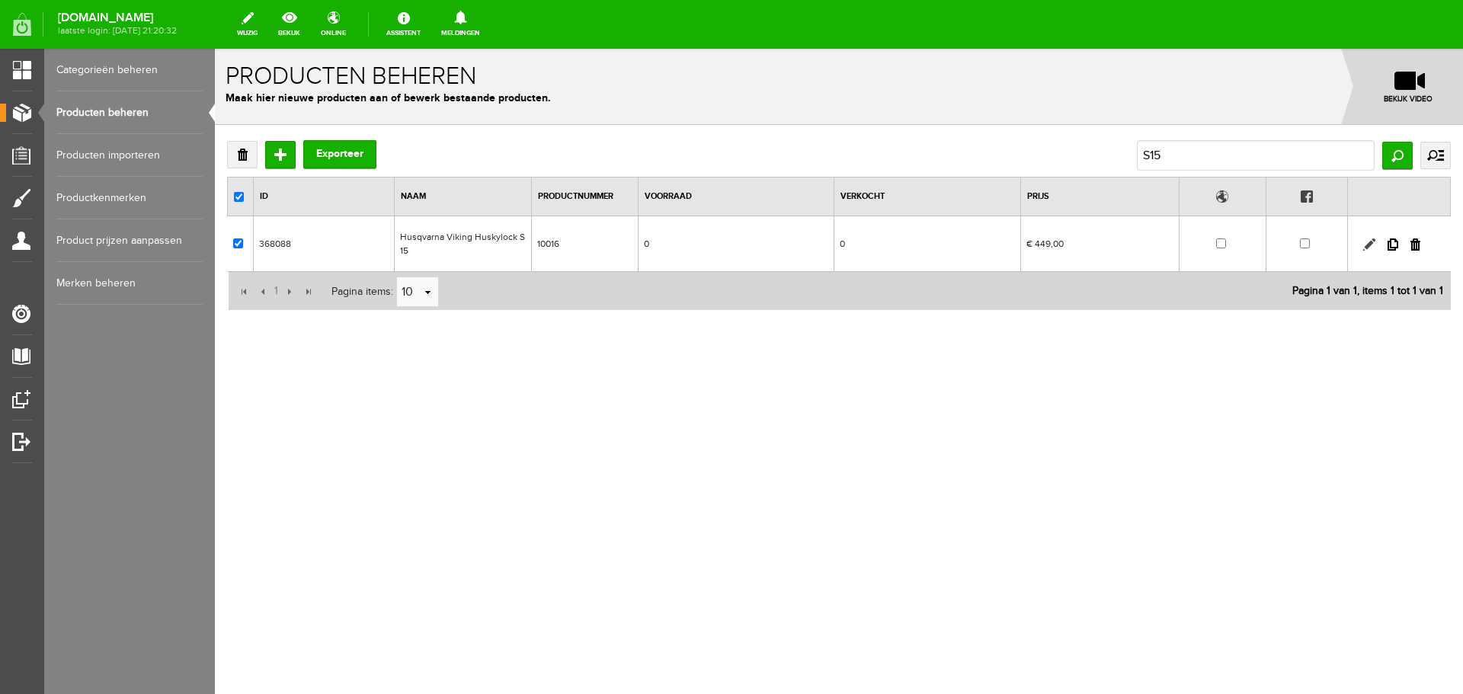
click at [1366, 245] on link at bounding box center [1370, 245] width 12 height 12
checkbox input "true"
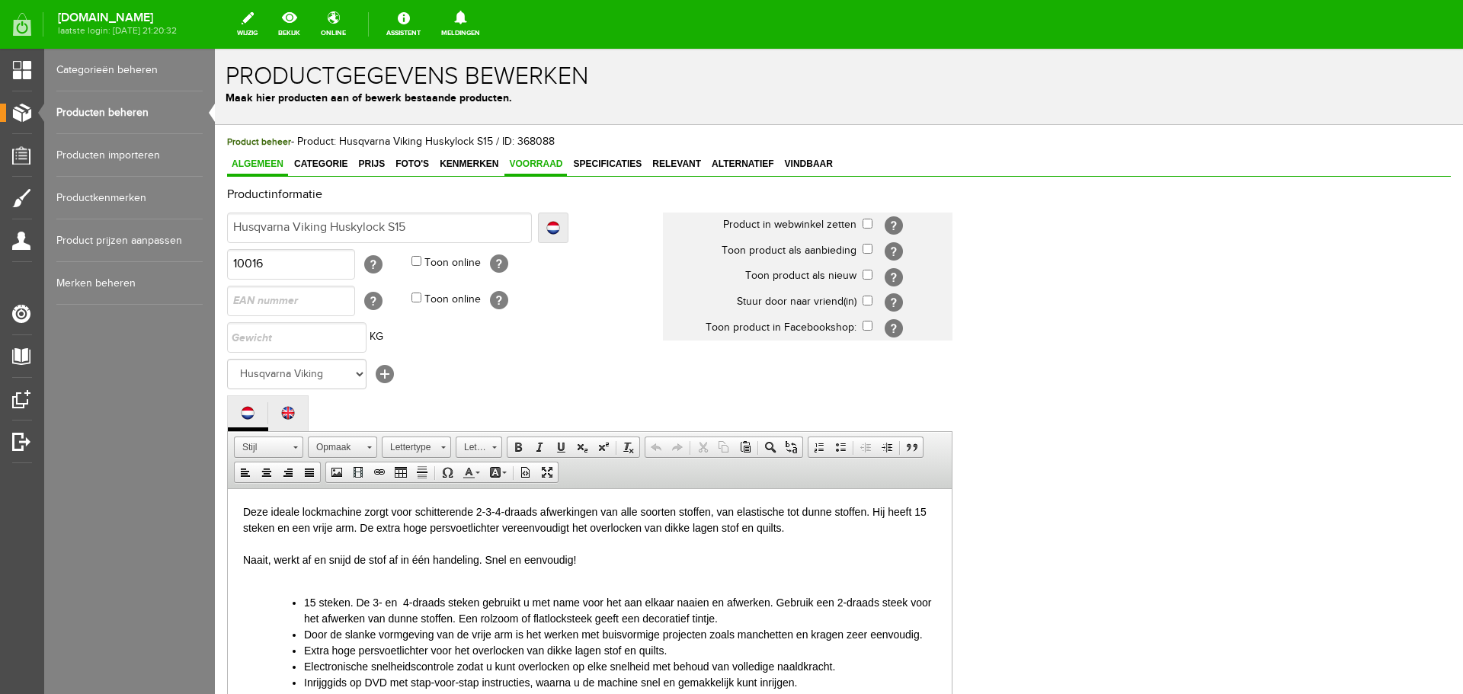
click at [540, 164] on span "Voorraad" at bounding box center [536, 164] width 63 height 11
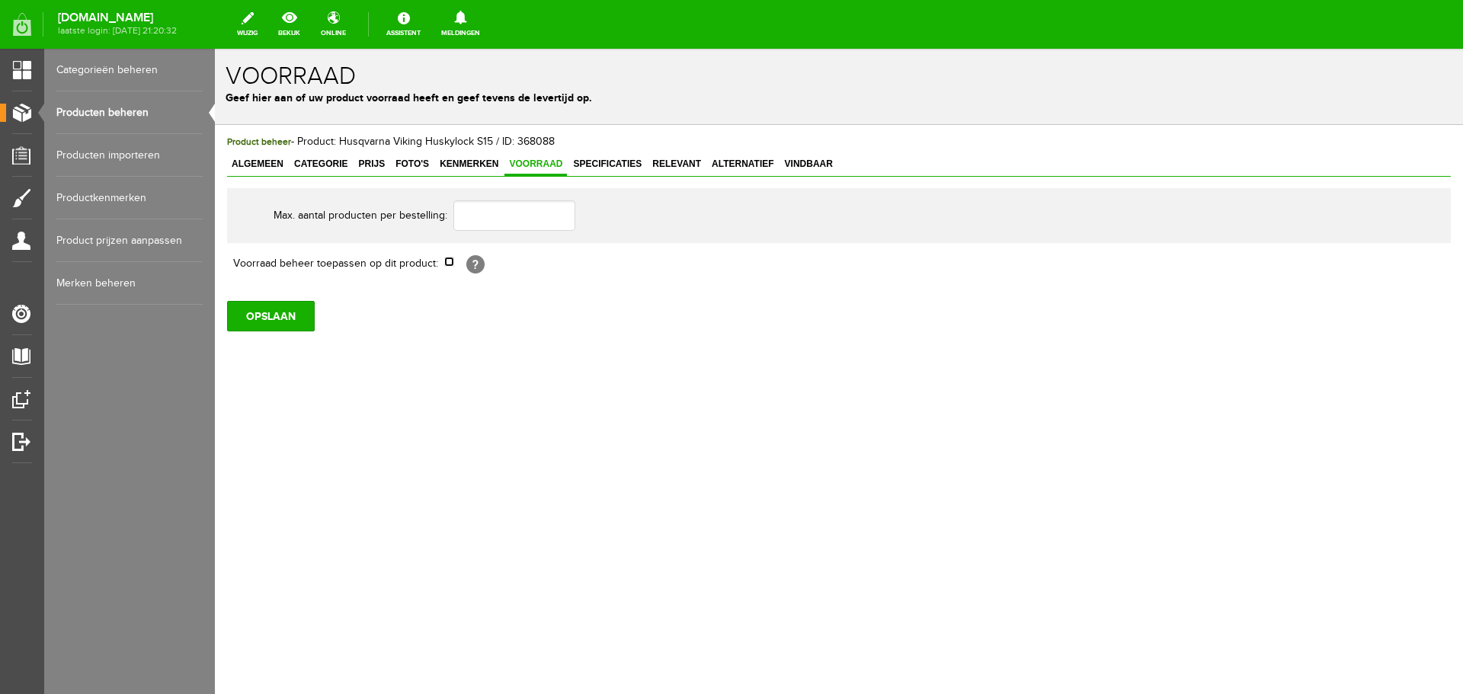
click at [453, 262] on input "checkbox" at bounding box center [449, 262] width 10 height 10
checkbox input "true"
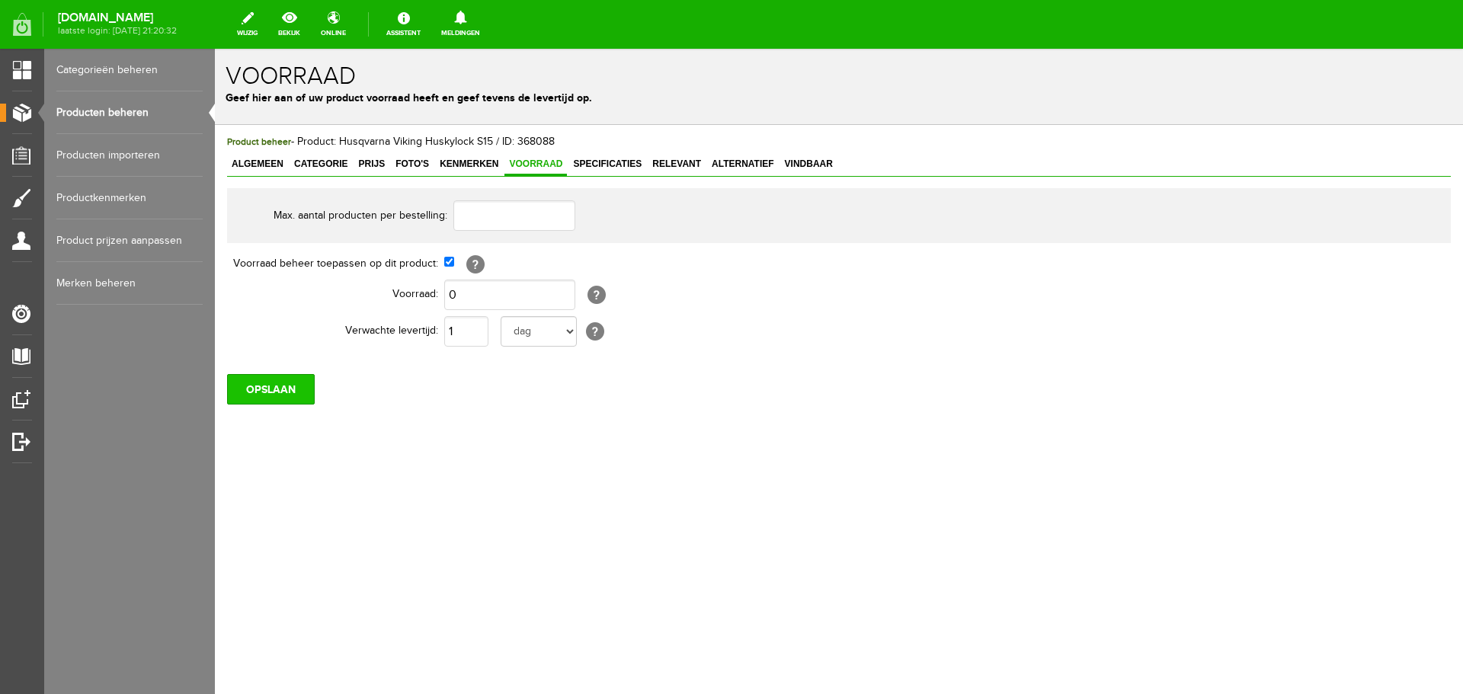
click at [269, 393] on input "OPSLAAN" at bounding box center [271, 389] width 88 height 30
click at [272, 388] on input "OPSLAAN" at bounding box center [271, 389] width 88 height 30
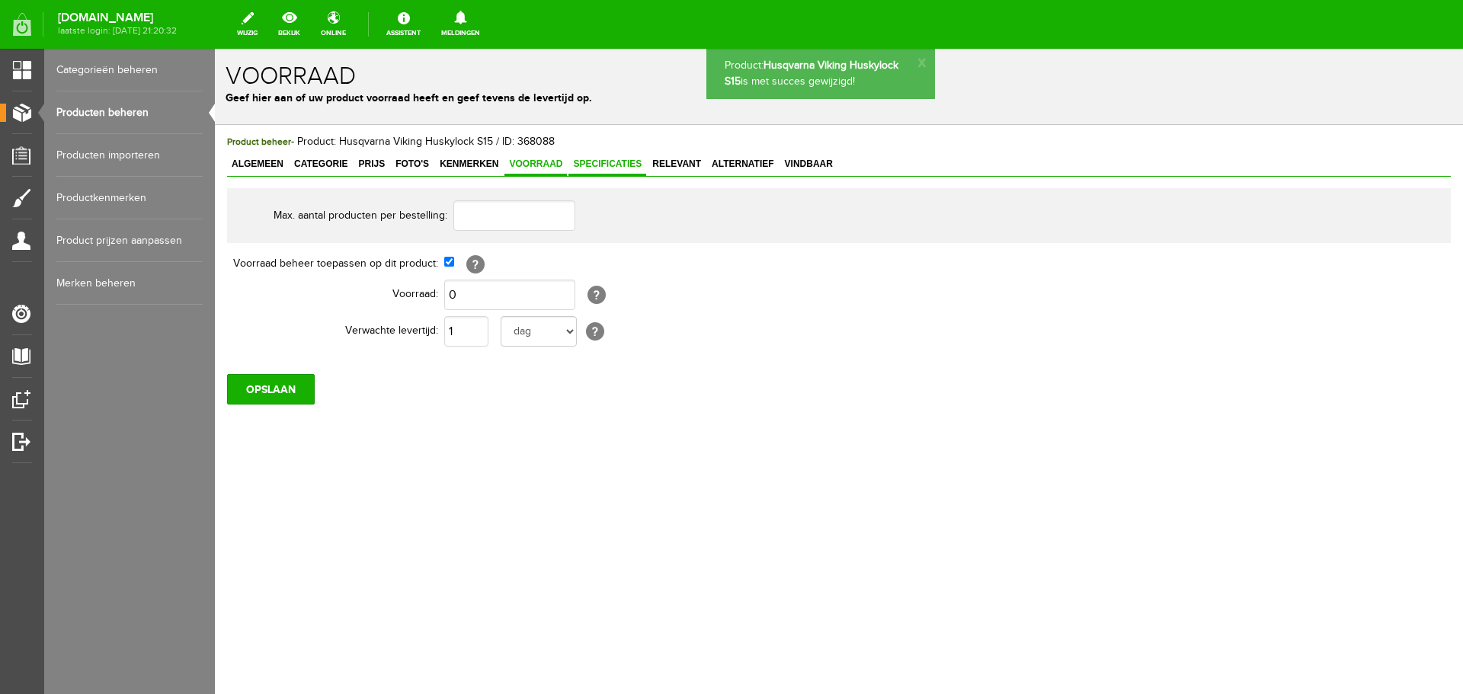
click at [614, 168] on span "Specificaties" at bounding box center [608, 164] width 78 height 11
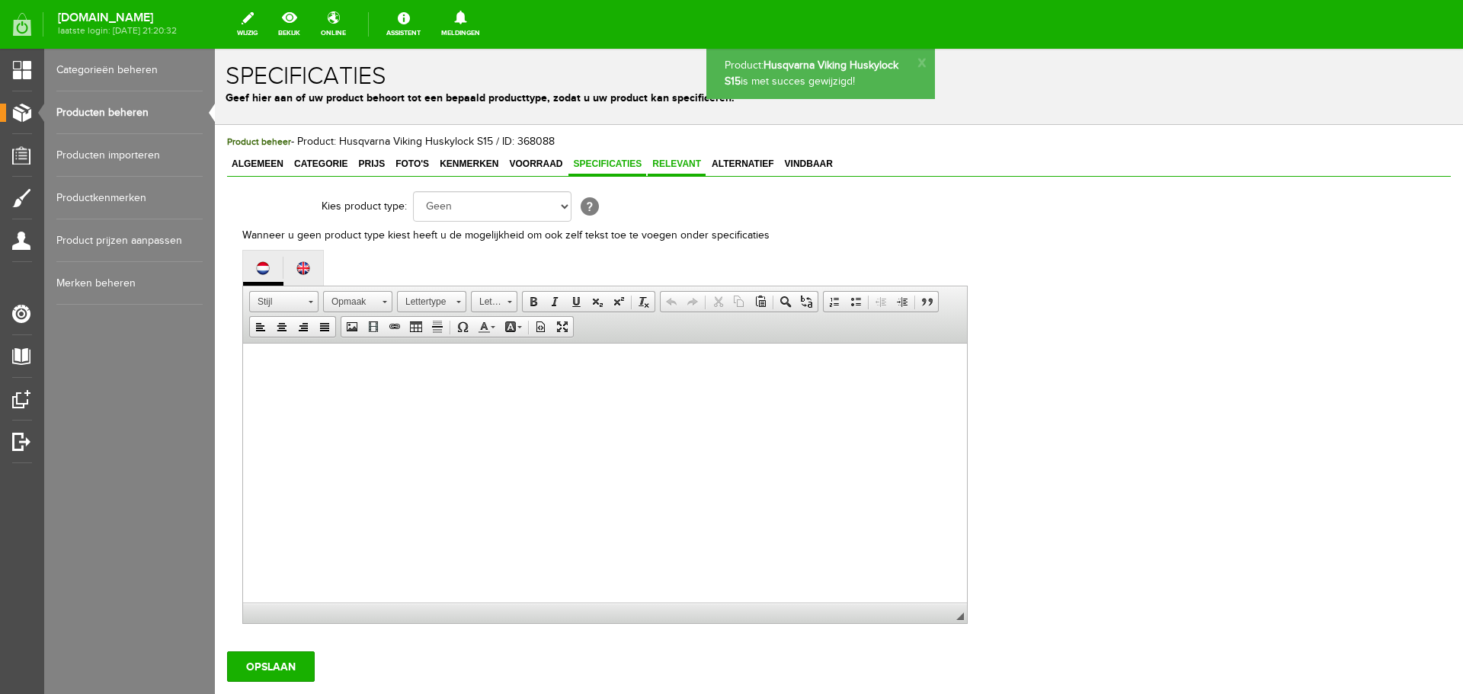
click at [684, 167] on span "Relevant" at bounding box center [677, 164] width 58 height 11
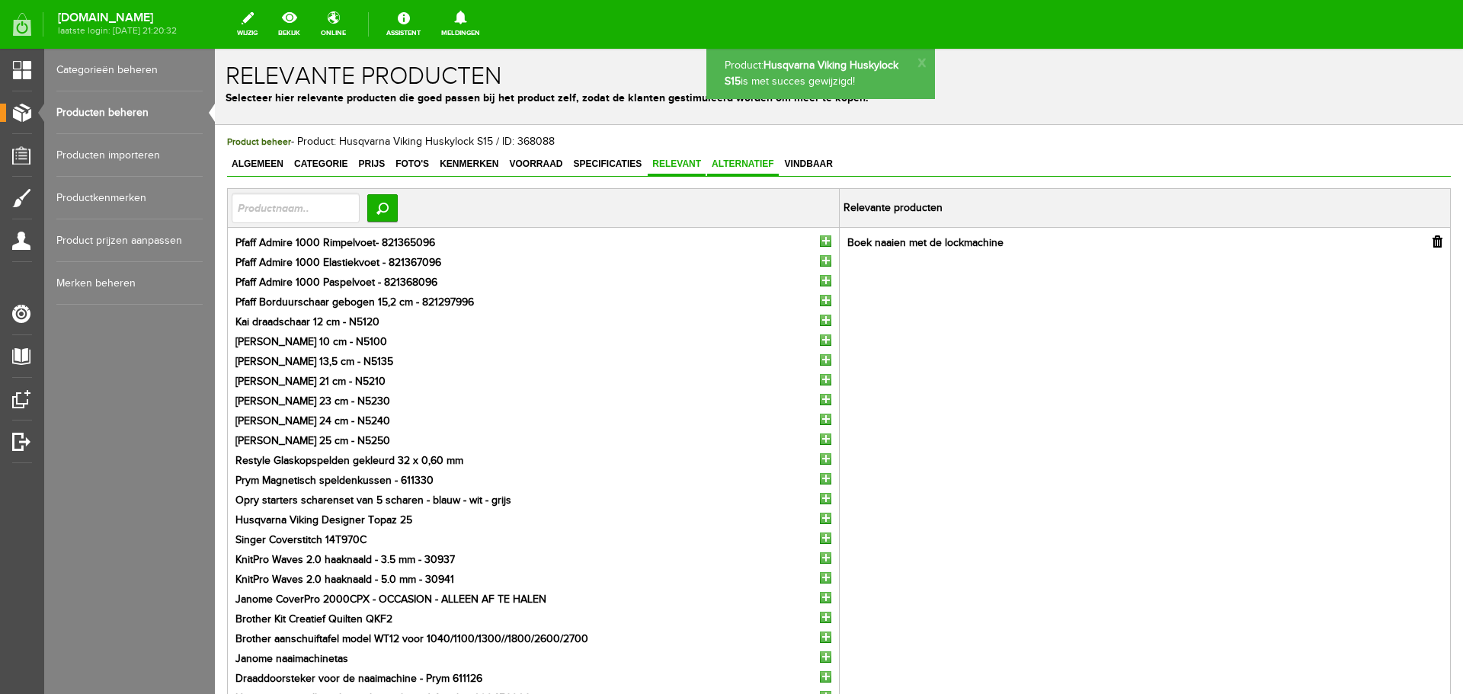
drag, startPoint x: 742, startPoint y: 167, endPoint x: 770, endPoint y: 166, distance: 28.2
click at [743, 167] on span "Alternatief" at bounding box center [743, 164] width 72 height 11
click at [819, 165] on span "Vindbaar" at bounding box center [809, 164] width 57 height 11
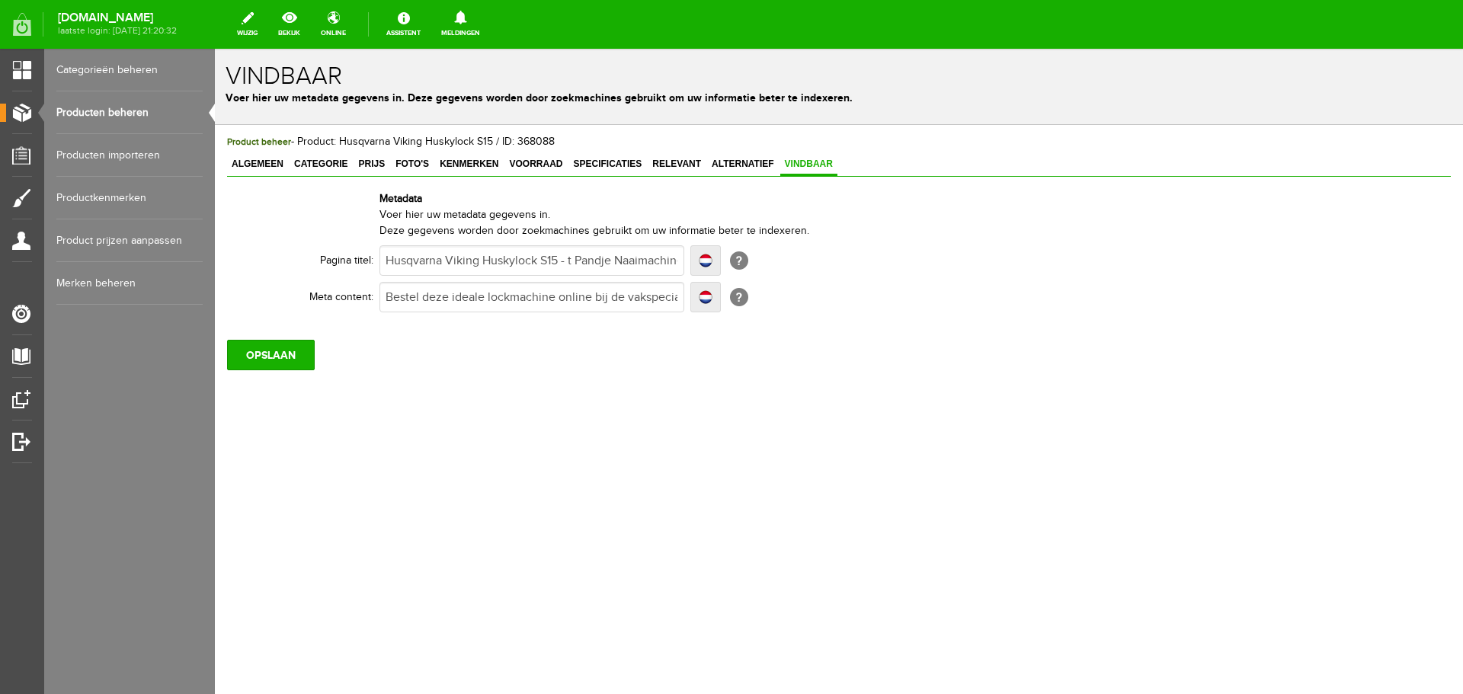
click at [91, 112] on link "Producten beheren" at bounding box center [129, 112] width 146 height 43
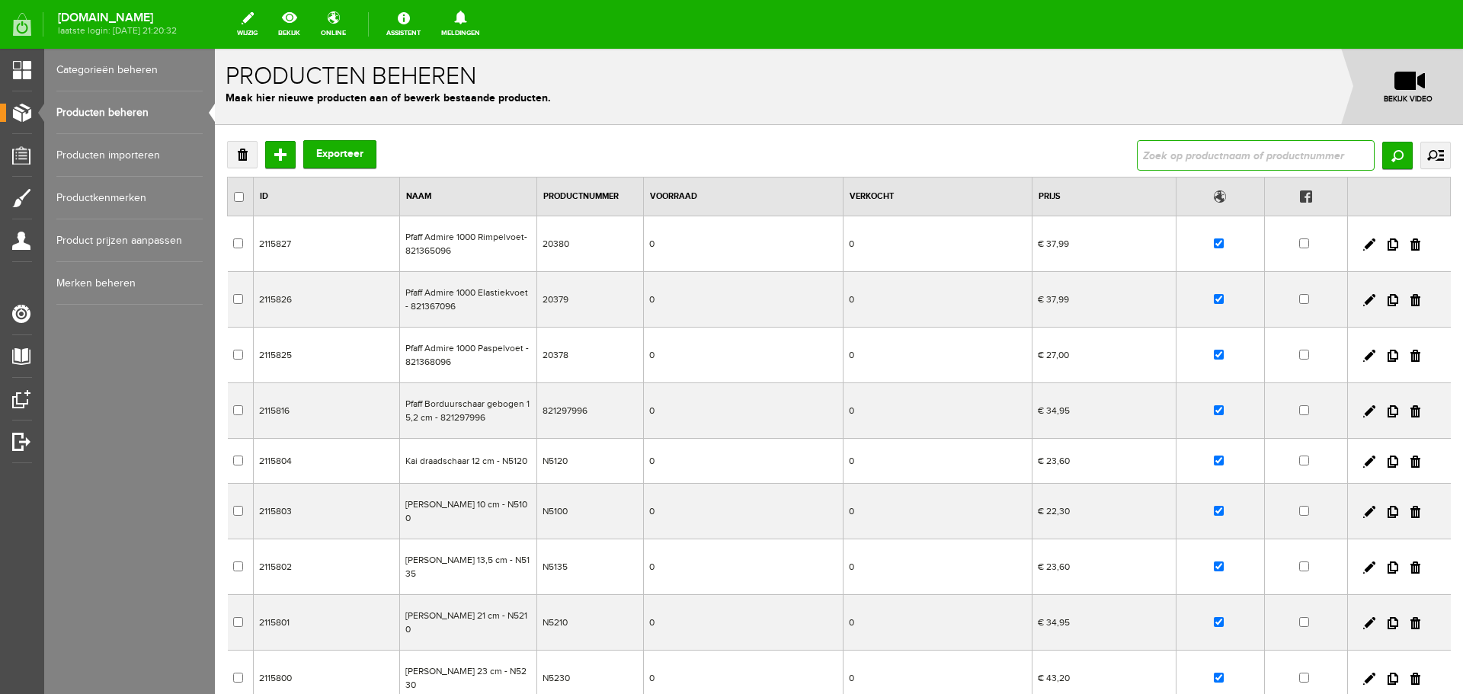
click at [1165, 159] on input "text" at bounding box center [1256, 155] width 238 height 30
type input "p"
drag, startPoint x: 1172, startPoint y: 154, endPoint x: 1122, endPoint y: 162, distance: 50.2
click at [1122, 162] on div "Verwijderen Toevoegen Exporteer pfaff Zoeken uitgebreid zoeken Categorie Cadeau…" at bounding box center [839, 155] width 1224 height 30
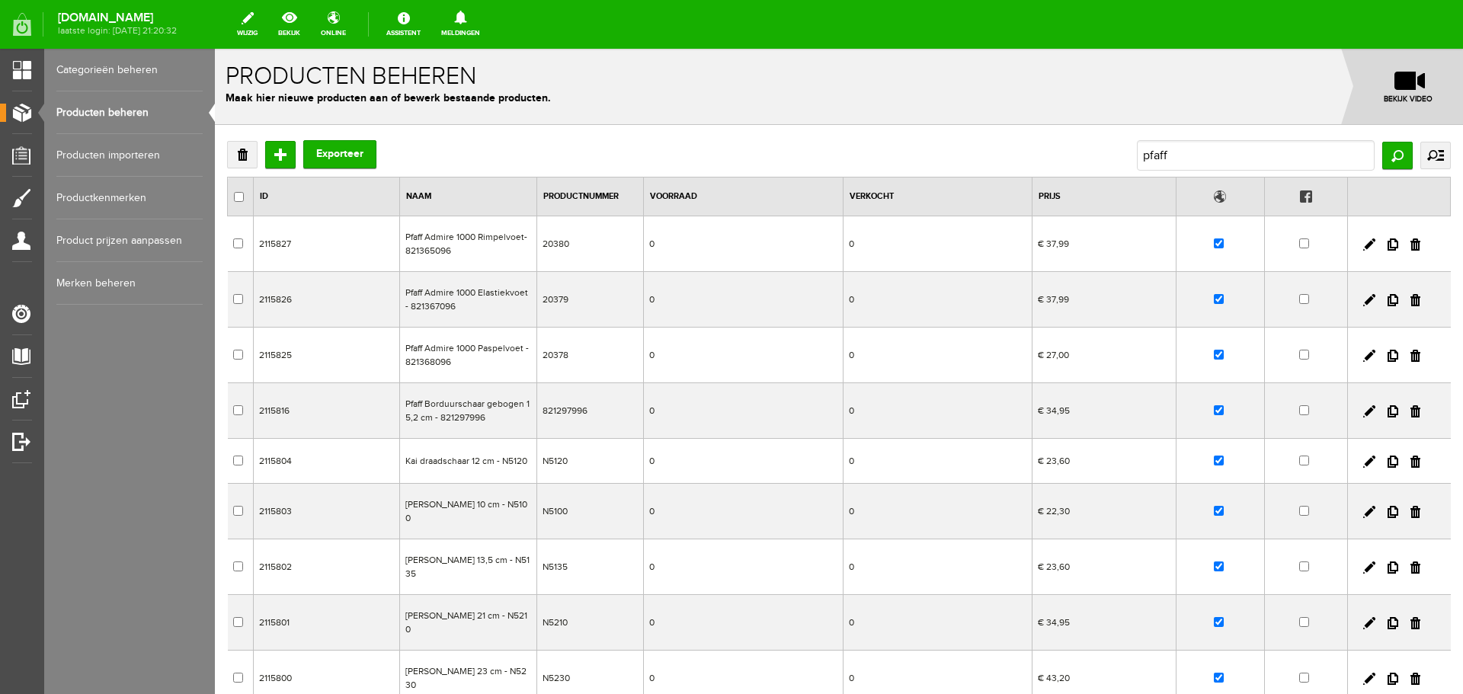
click at [93, 110] on link "Producten beheren" at bounding box center [129, 112] width 146 height 43
click at [1165, 148] on input "text" at bounding box center [1256, 155] width 238 height 30
type input "amber air"
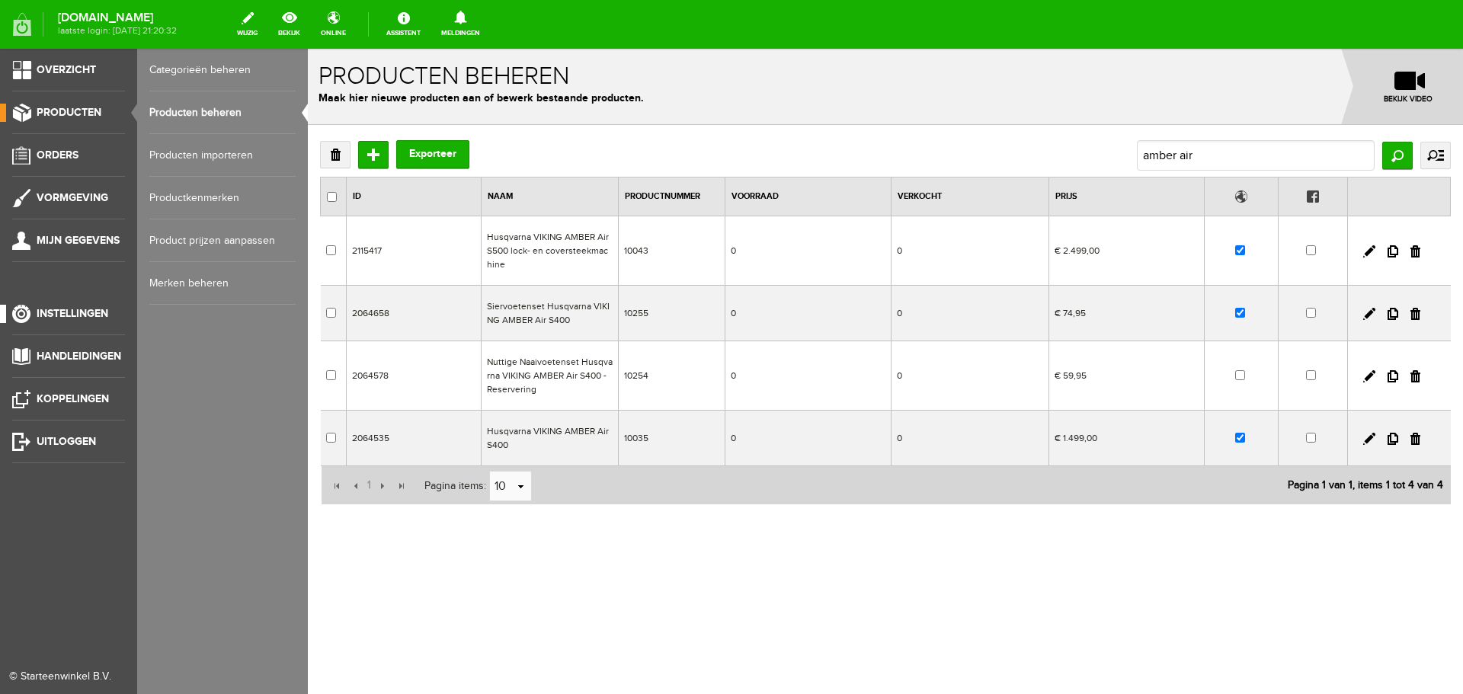
click at [59, 309] on span "Instellingen" at bounding box center [73, 313] width 72 height 13
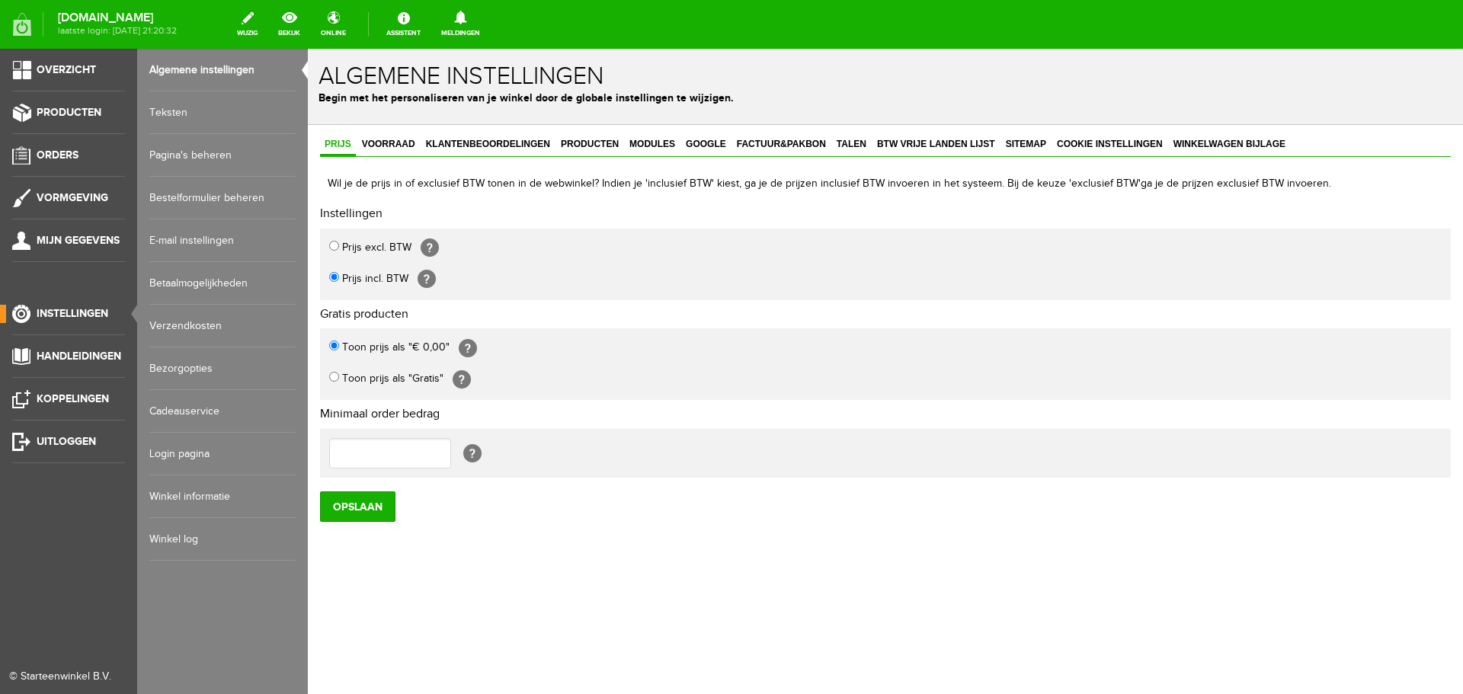
click at [184, 153] on link "Pagina's beheren" at bounding box center [222, 155] width 146 height 43
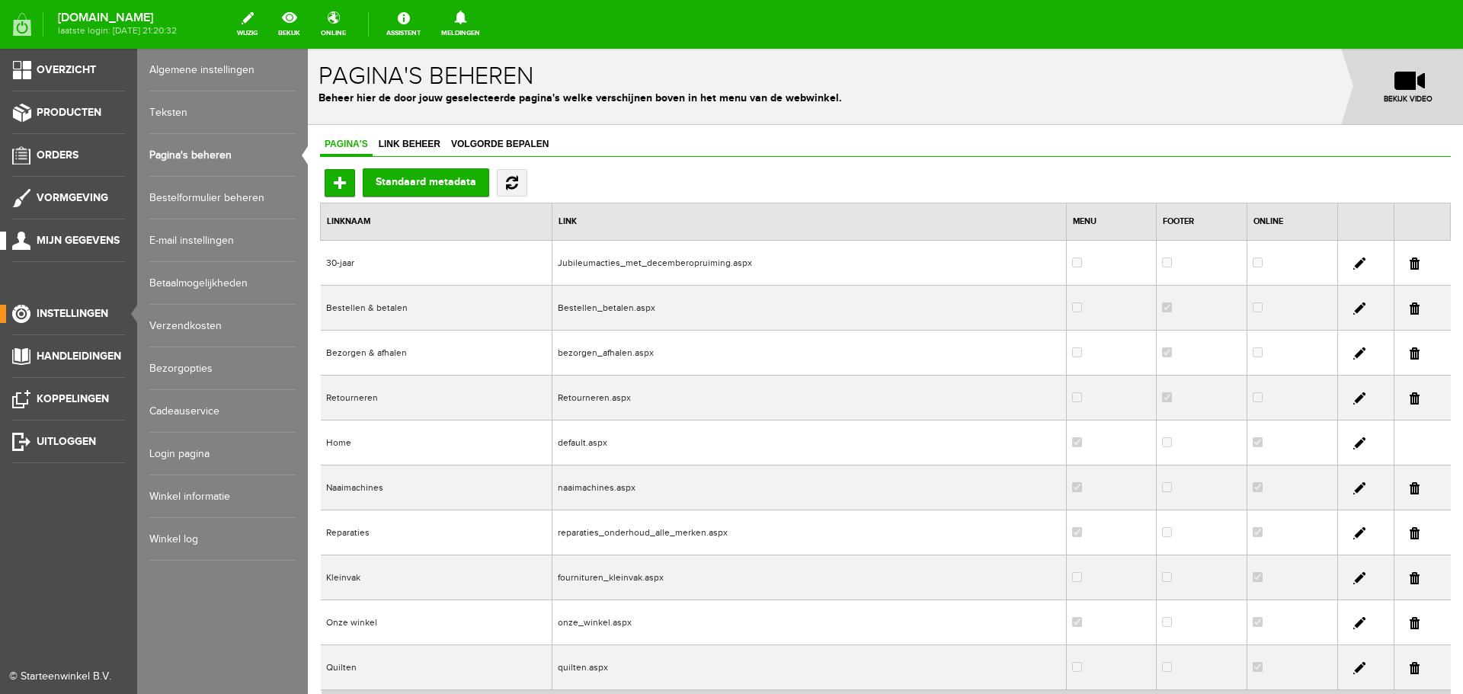
click at [72, 239] on span "Mijn gegevens" at bounding box center [78, 240] width 83 height 13
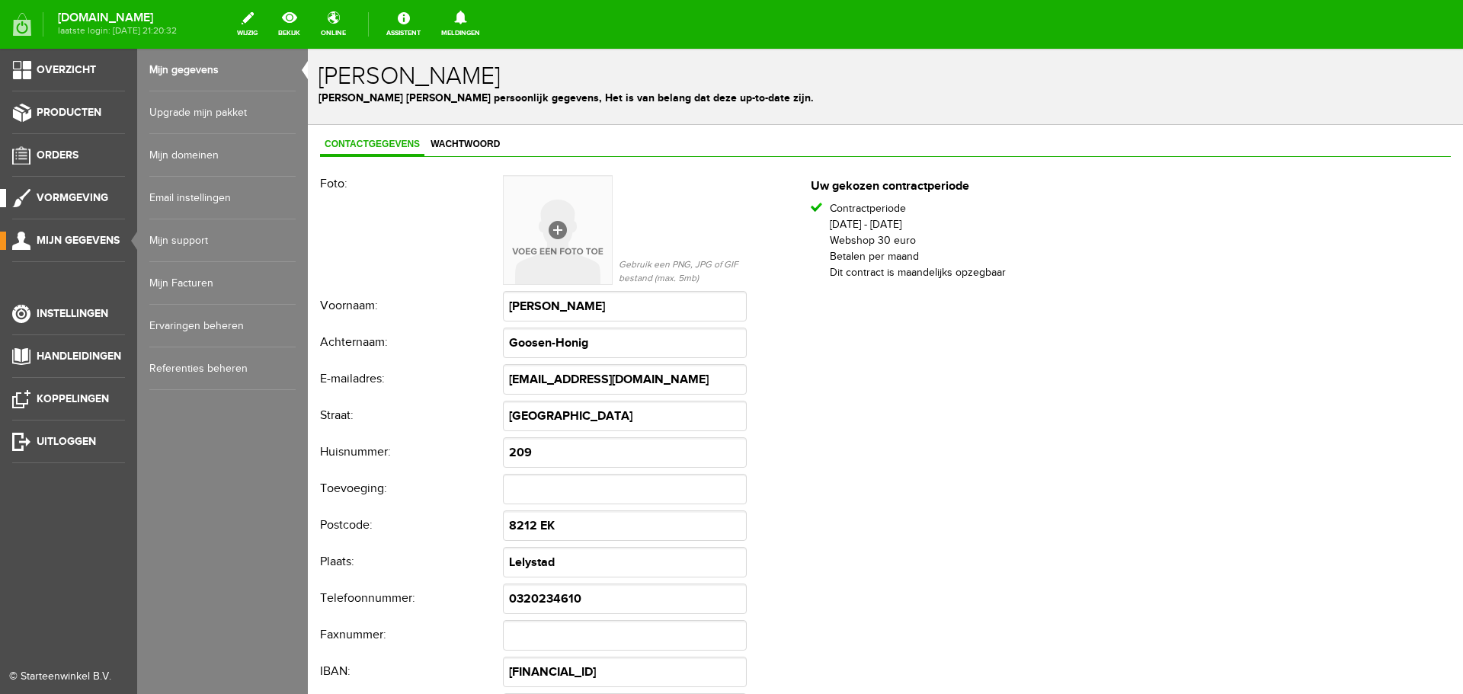
click at [66, 198] on span "Vormgeving" at bounding box center [73, 197] width 72 height 13
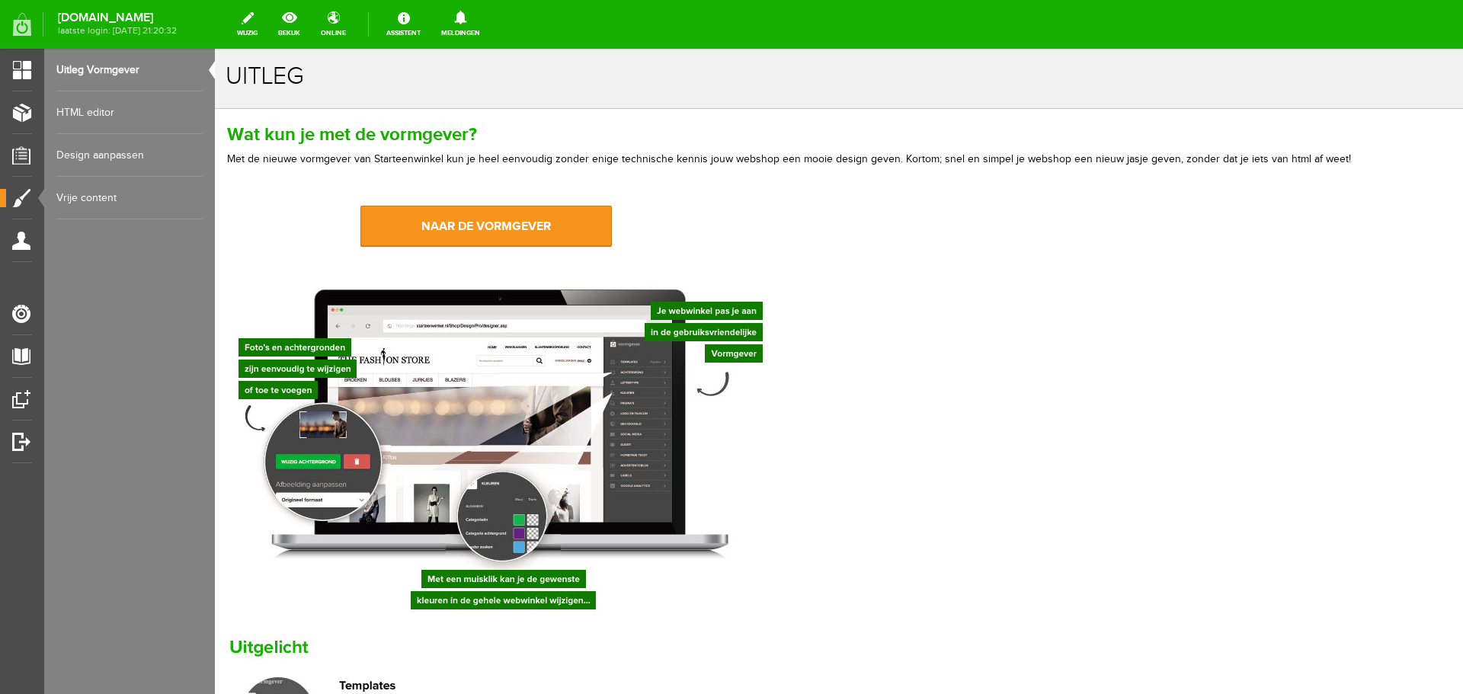
click at [93, 155] on link "Design aanpassen" at bounding box center [129, 155] width 146 height 43
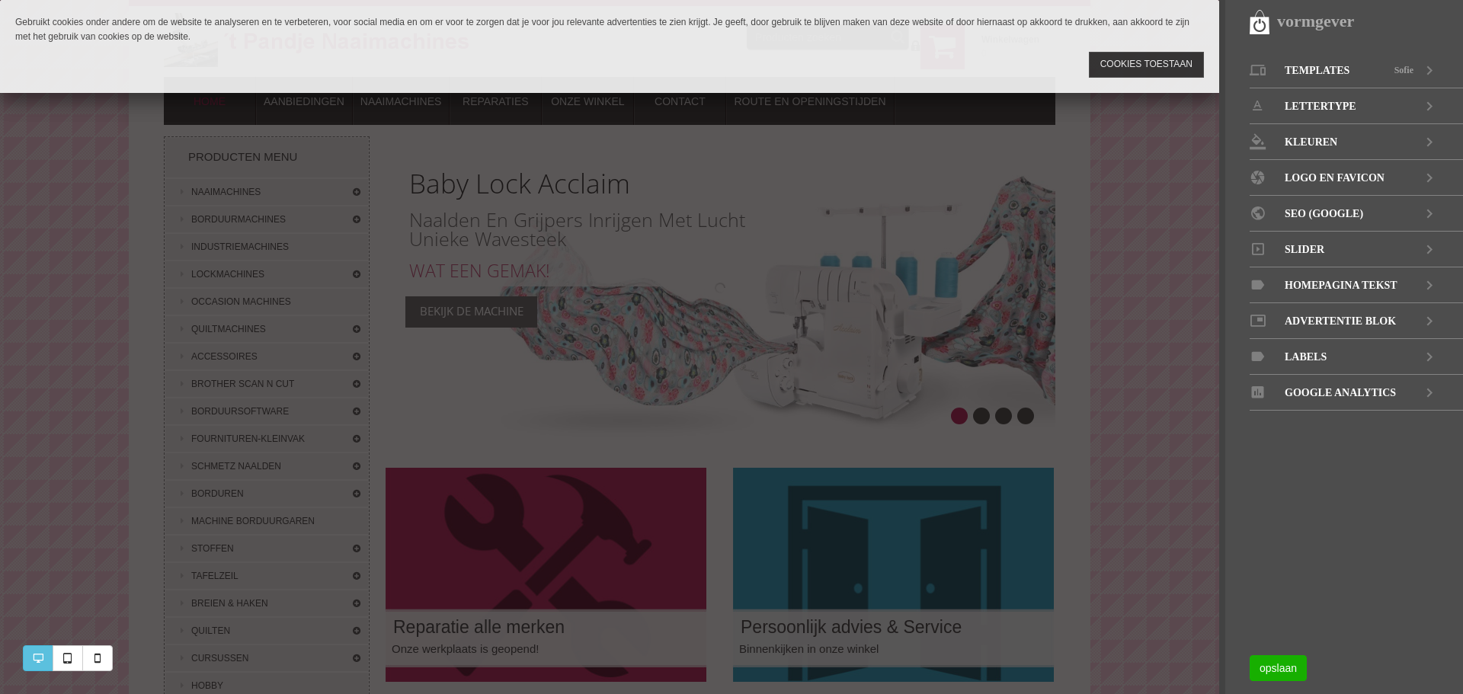
click at [1111, 60] on link "Cookies toestaan" at bounding box center [1146, 64] width 115 height 25
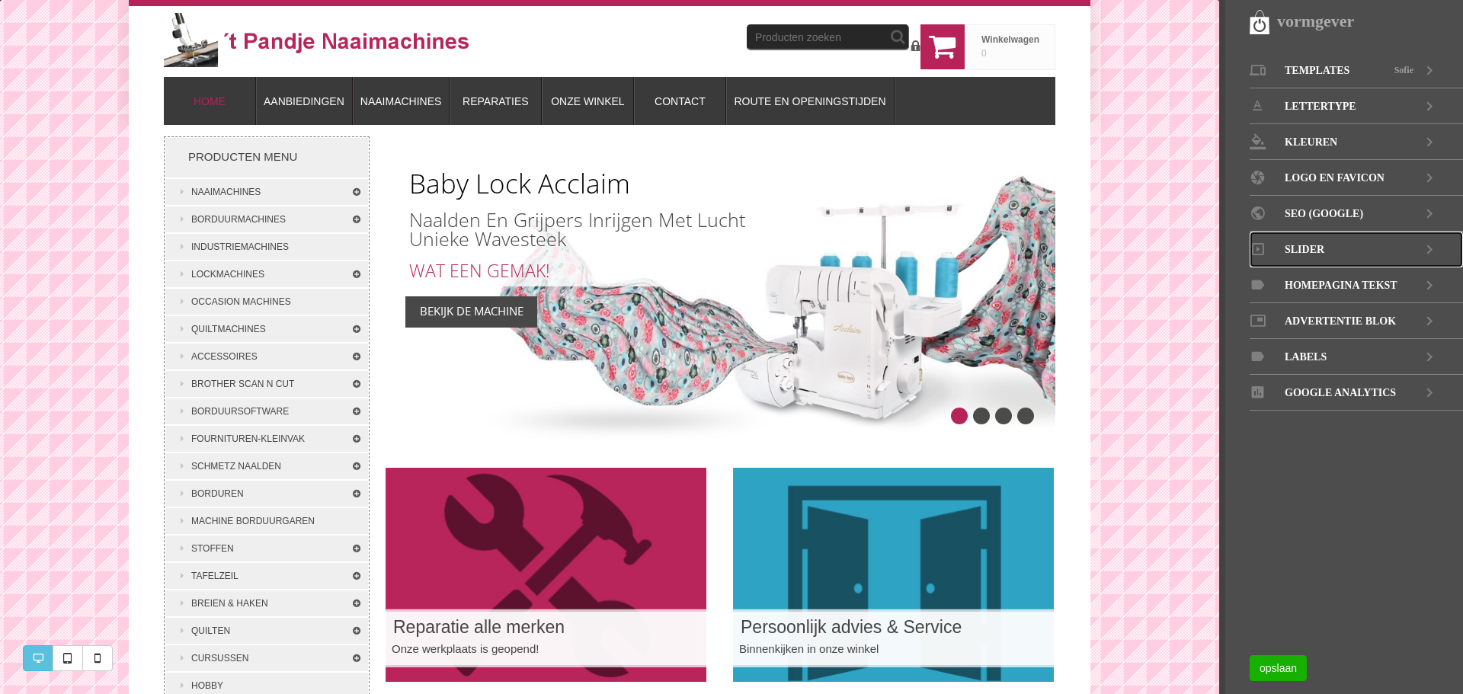
click at [1312, 246] on span "Slider" at bounding box center [1305, 250] width 40 height 36
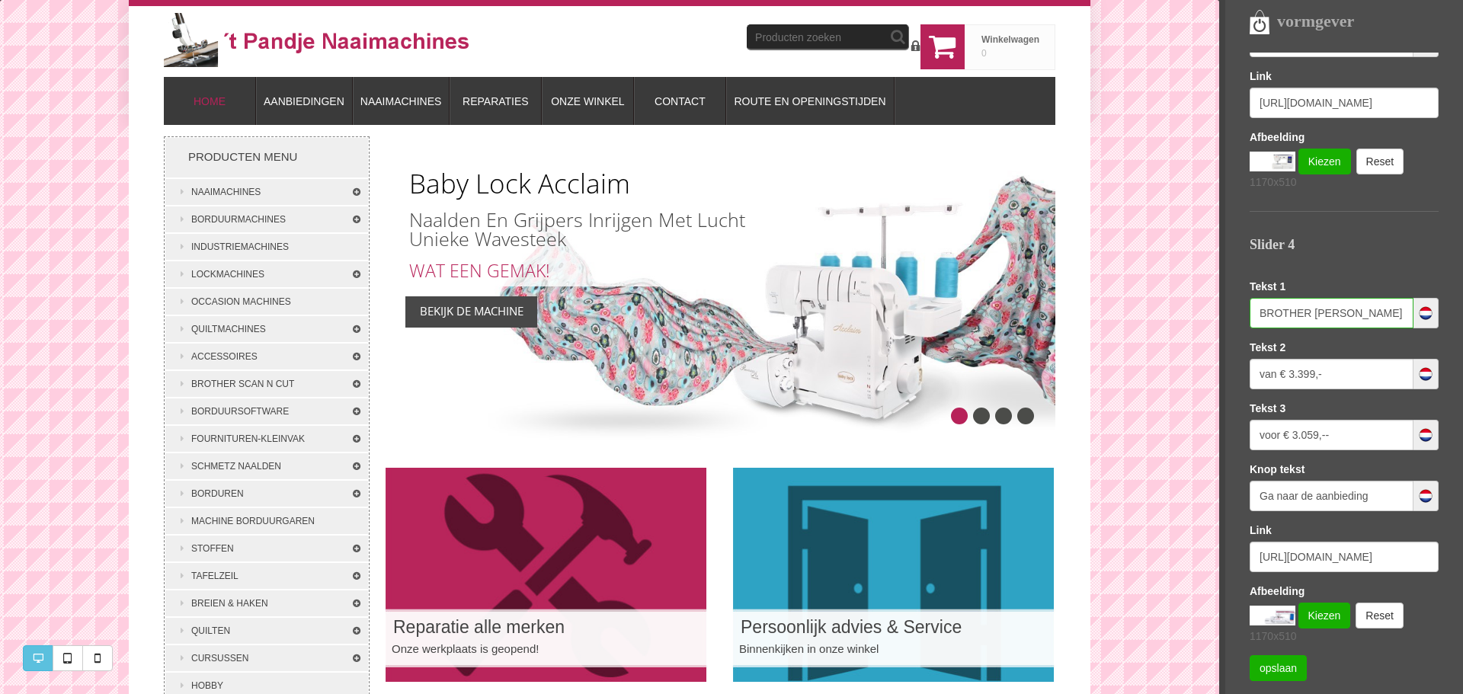
scroll to position [0, 94]
drag, startPoint x: 1258, startPoint y: 309, endPoint x: 1433, endPoint y: 313, distance: 174.6
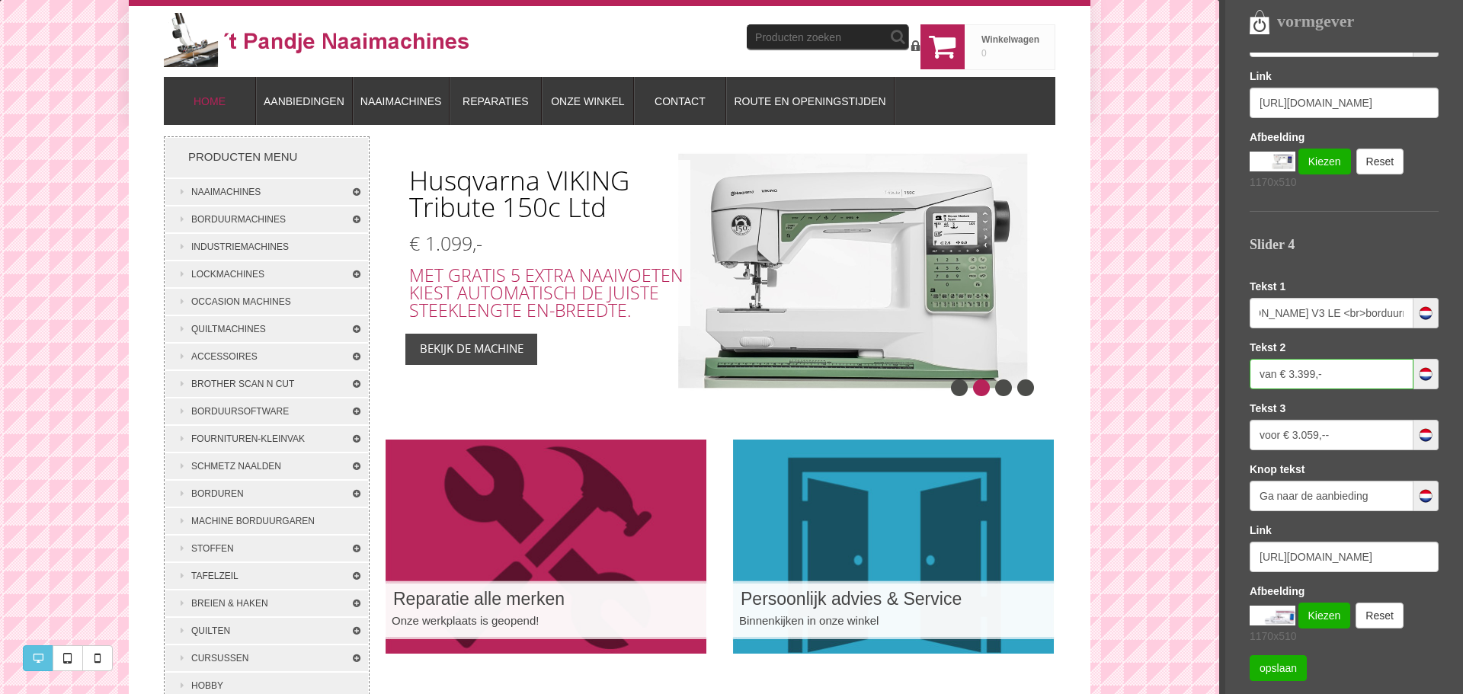
scroll to position [0, 0]
drag, startPoint x: 1325, startPoint y: 373, endPoint x: 1223, endPoint y: 377, distance: 102.2
click at [1223, 377] on nav "vormgever Templates Sofie LETTERTYPE KLEUREN LOGO EN FAVICON SEO (GOOGLE) Slide…" at bounding box center [1342, 347] width 244 height 694
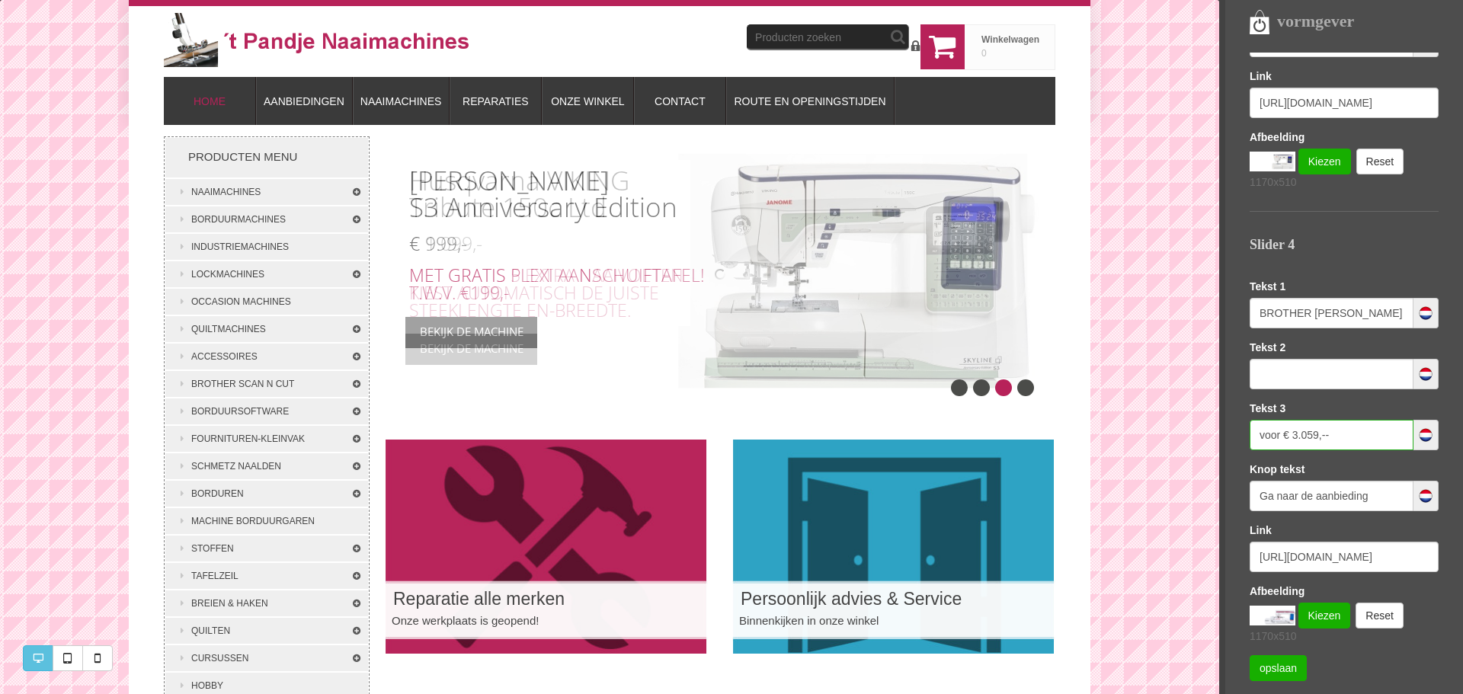
drag, startPoint x: 1332, startPoint y: 436, endPoint x: 1247, endPoint y: 445, distance: 85.9
click at [1247, 445] on nav "vormgever Templates Sofie LETTERTYPE KLEUREN LOGO EN FAVICON SEO (GOOGLE) Slide…" at bounding box center [1342, 347] width 244 height 694
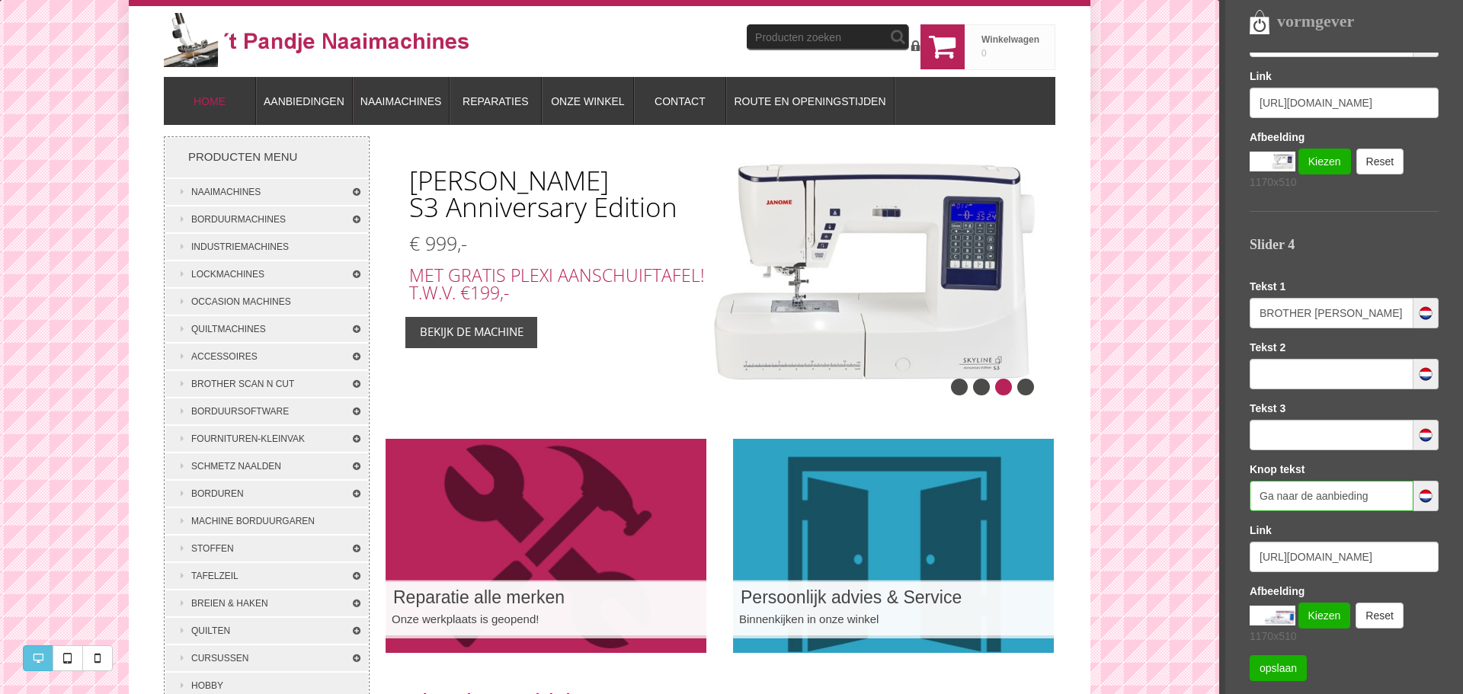
drag, startPoint x: 1380, startPoint y: 498, endPoint x: 1242, endPoint y: 505, distance: 138.1
click at [1242, 505] on nav "vormgever Templates Sofie LETTERTYPE KLEUREN LOGO EN FAVICON SEO (GOOGLE) Slide…" at bounding box center [1342, 347] width 244 height 694
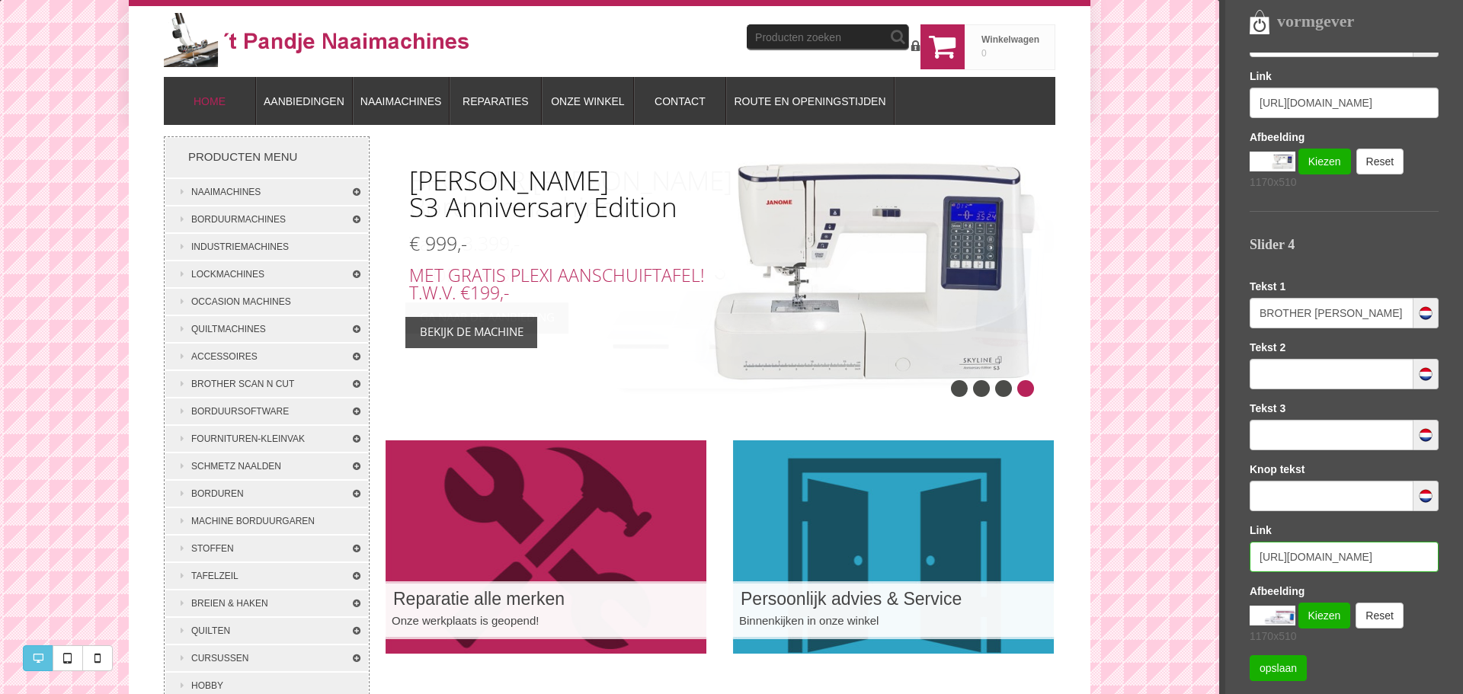
drag, startPoint x: 1416, startPoint y: 555, endPoint x: 1214, endPoint y: 565, distance: 202.2
click at [1214, 0] on div "vormgever Templates Sofie LETTERTYPE KLEUREN LOGO EN FAVICON SEO (GOOGLE) Slide…" at bounding box center [731, 0] width 1463 height 0
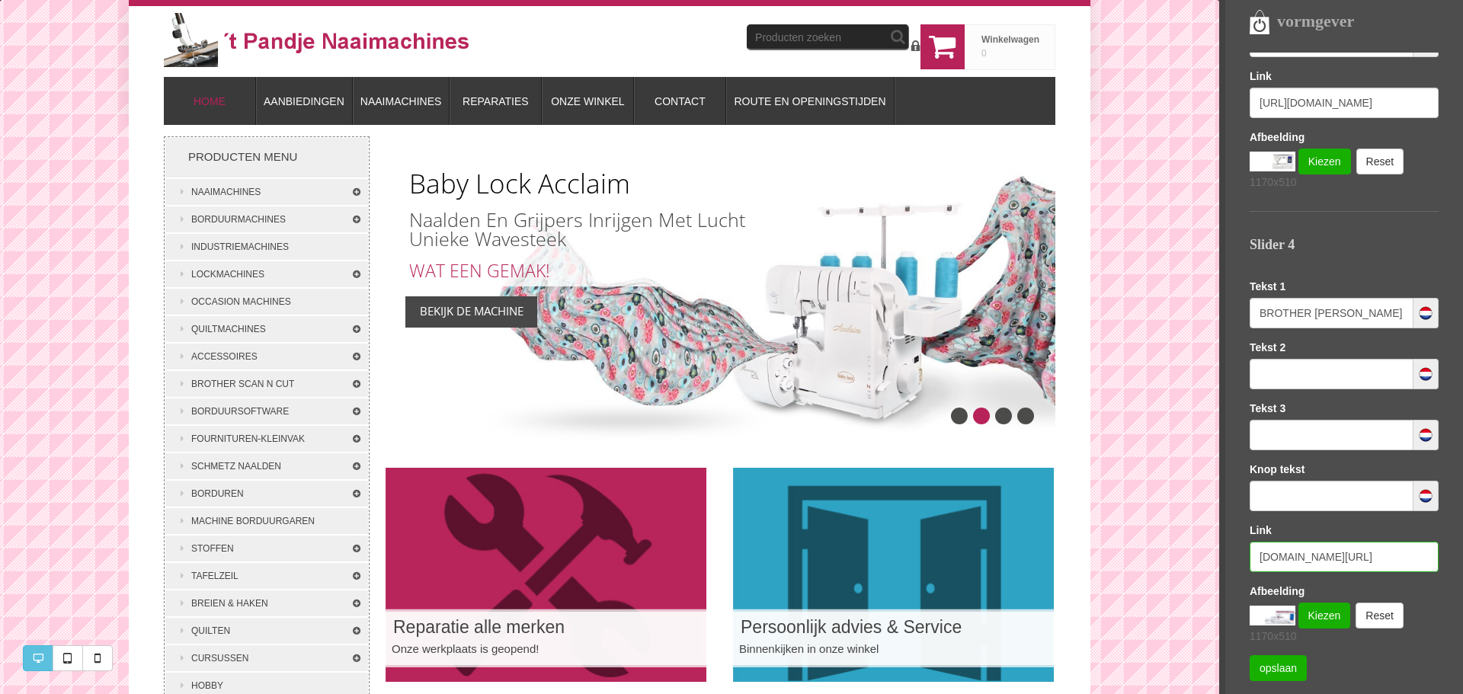
type input "nd.nl/product/2092826/brother-innov-is-v3le/"
click at [1324, 313] on input "BROTHER Innovís V3 LE <br>borduurmachine" at bounding box center [1332, 313] width 164 height 30
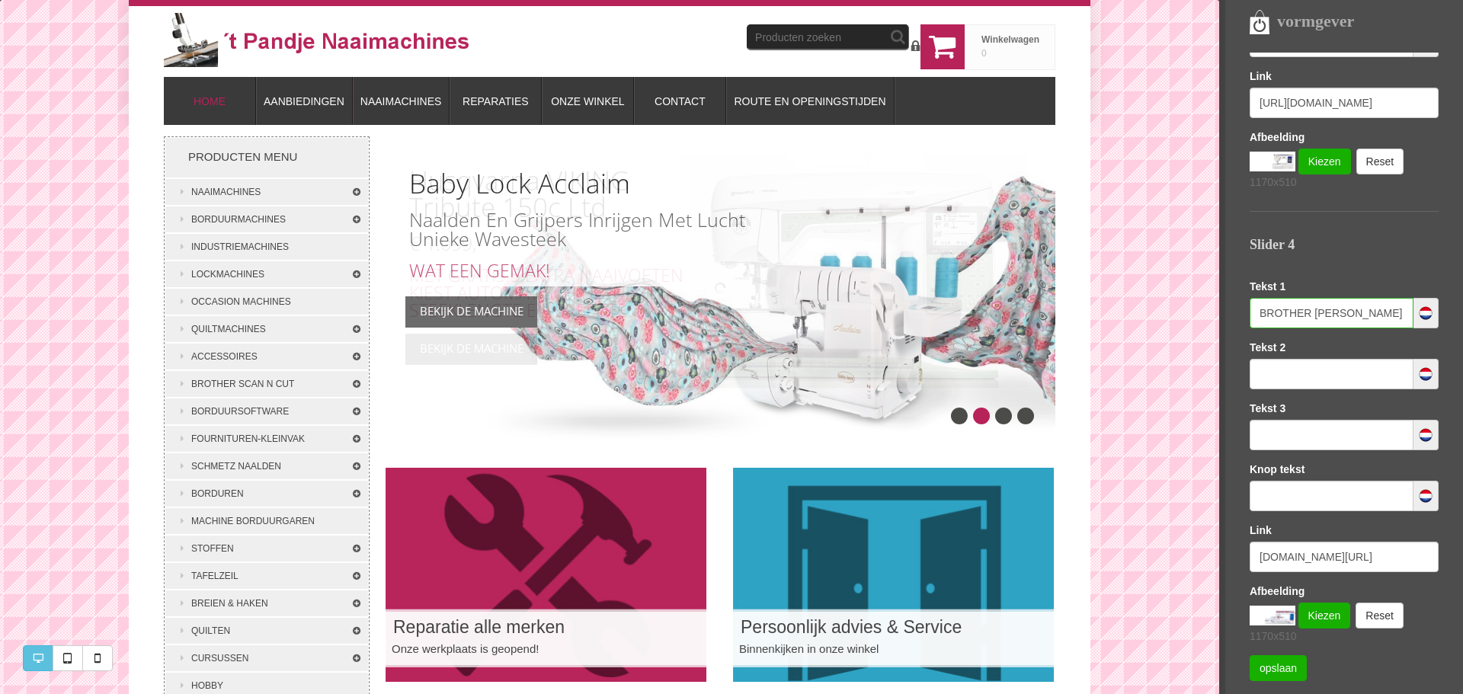
click at [1254, 316] on input "BROTHER Innovís V3 LE <br>borduurmachine" at bounding box center [1332, 313] width 164 height 30
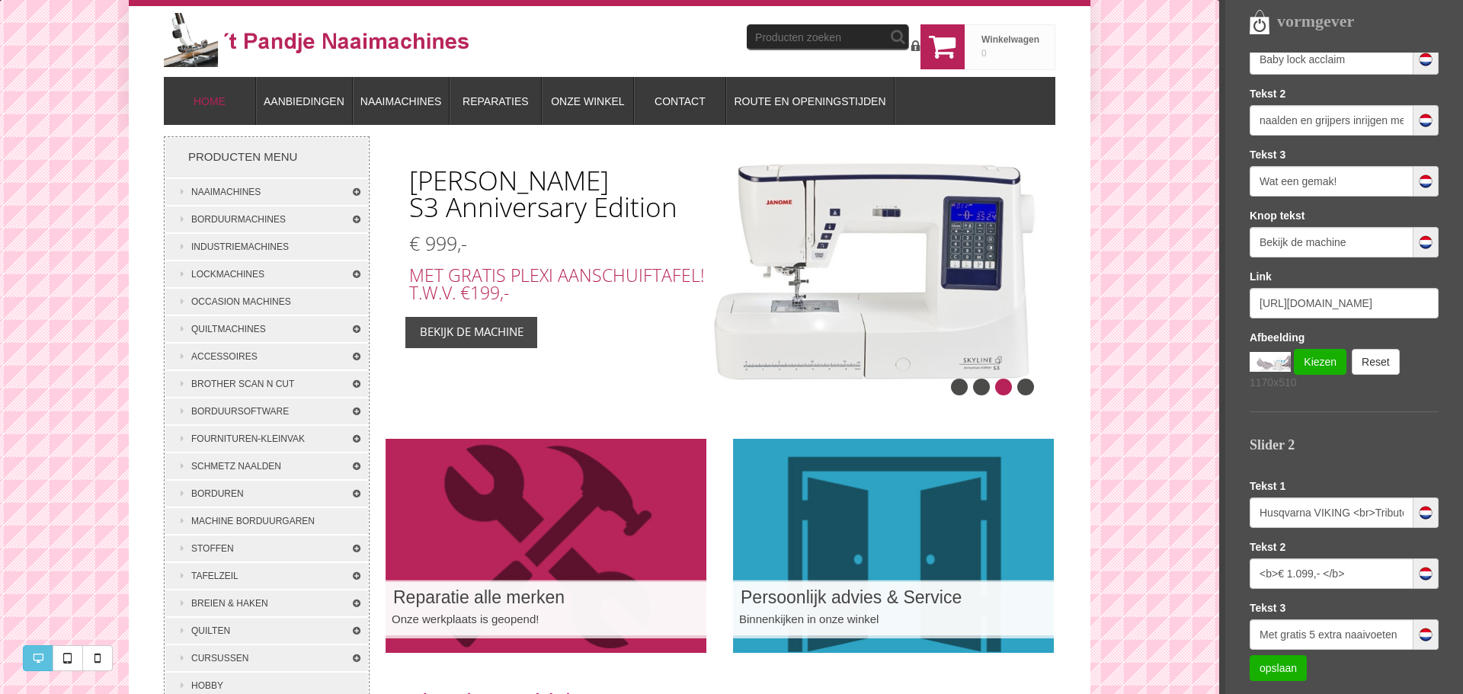
scroll to position [381, 0]
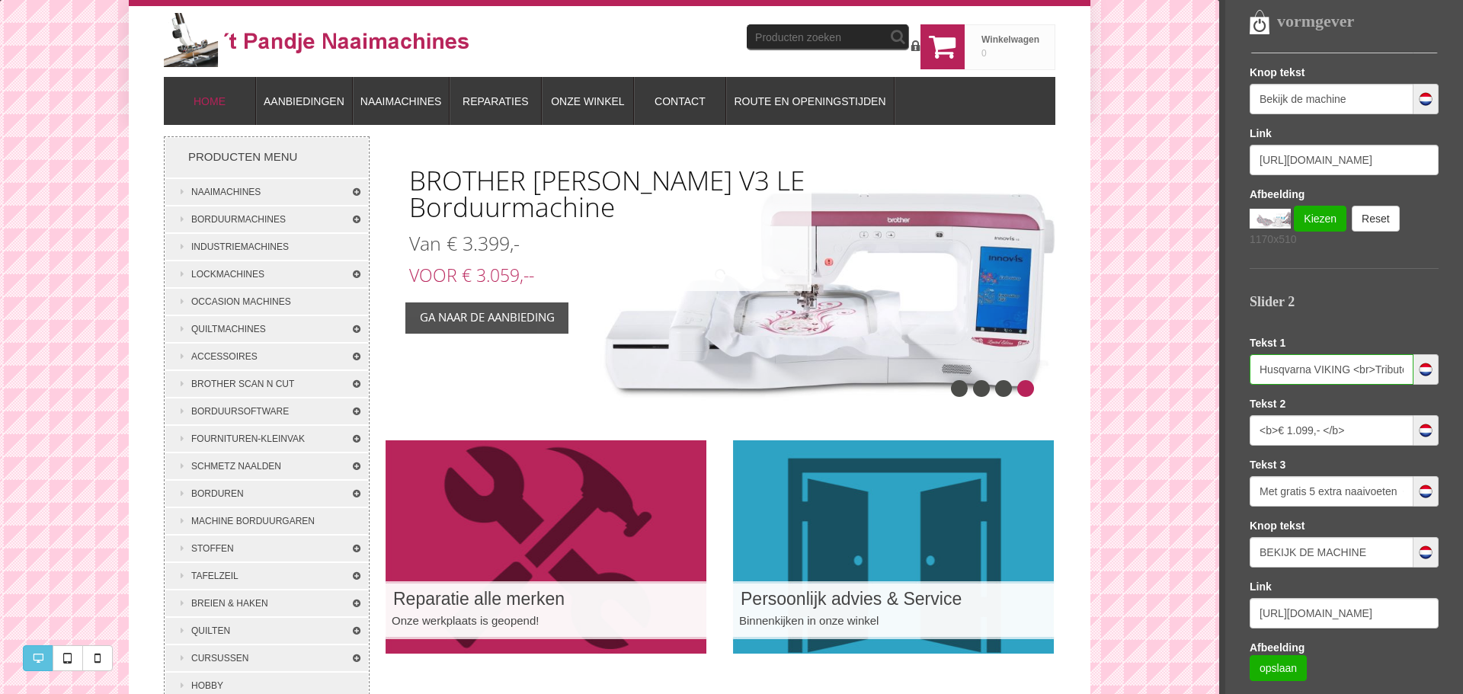
click at [1376, 369] on input "Husqvarna VIKING <br>Tribute 150c Ltd" at bounding box center [1332, 369] width 164 height 30
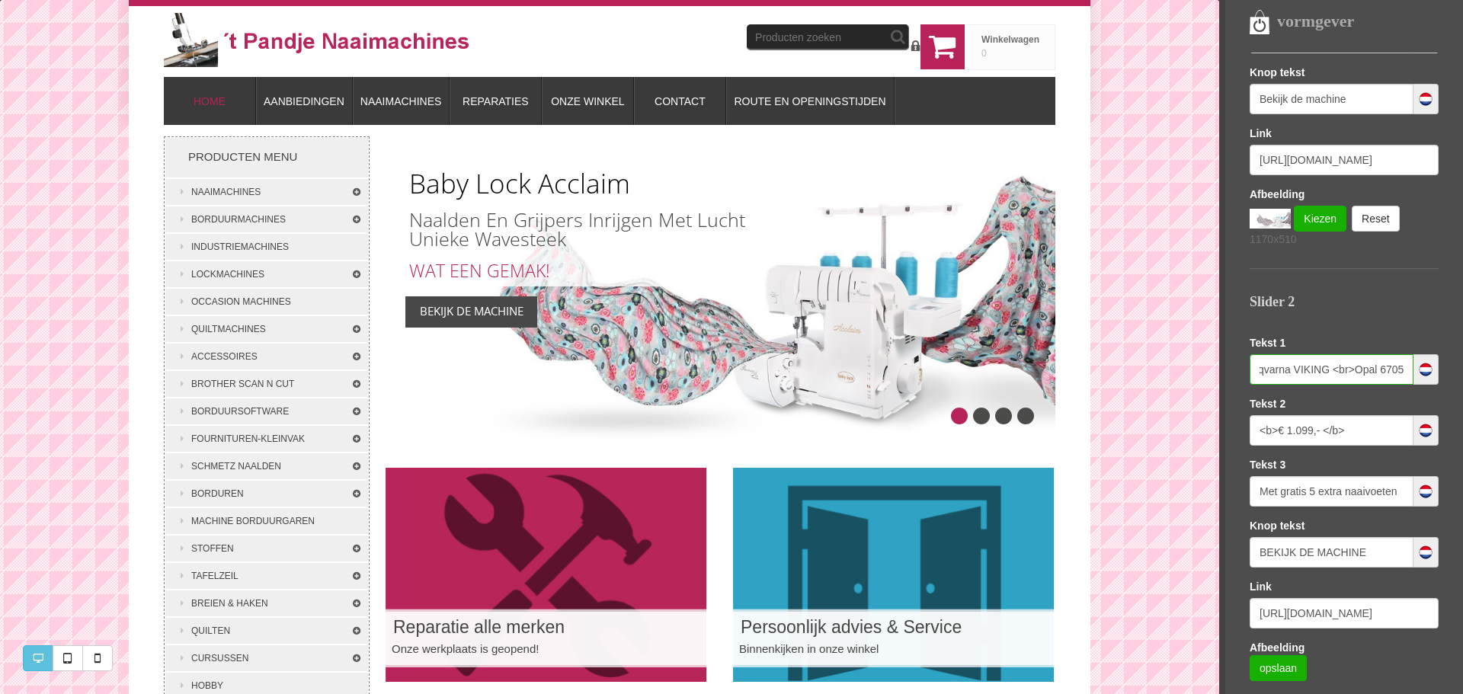
scroll to position [0, 27]
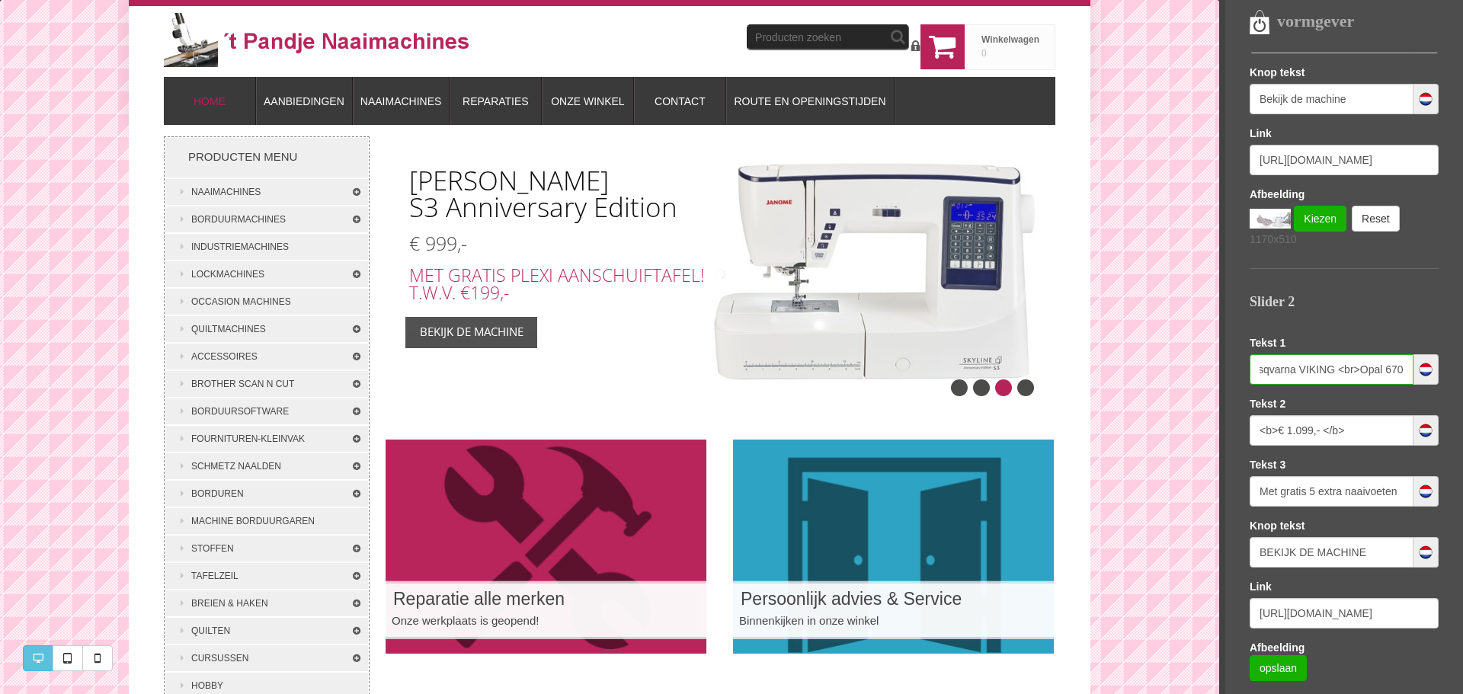
type input "Husqvarna VIKING <br>Opal 670"
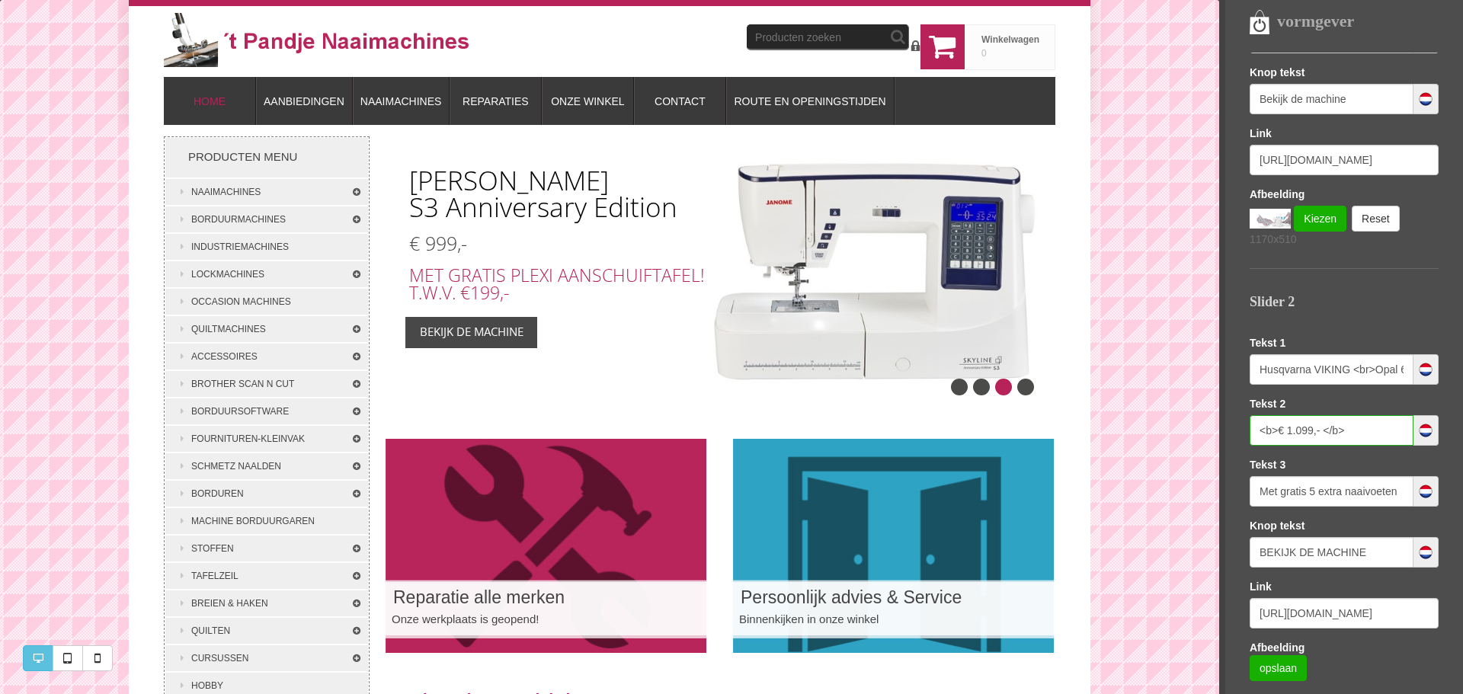
drag, startPoint x: 1357, startPoint y: 431, endPoint x: 1244, endPoint y: 435, distance: 112.9
click at [1244, 435] on nav "vormgever Templates Sofie LETTERTYPE KLEUREN LOGO EN FAVICON SEO (GOOGLE) Slide…" at bounding box center [1342, 347] width 244 height 694
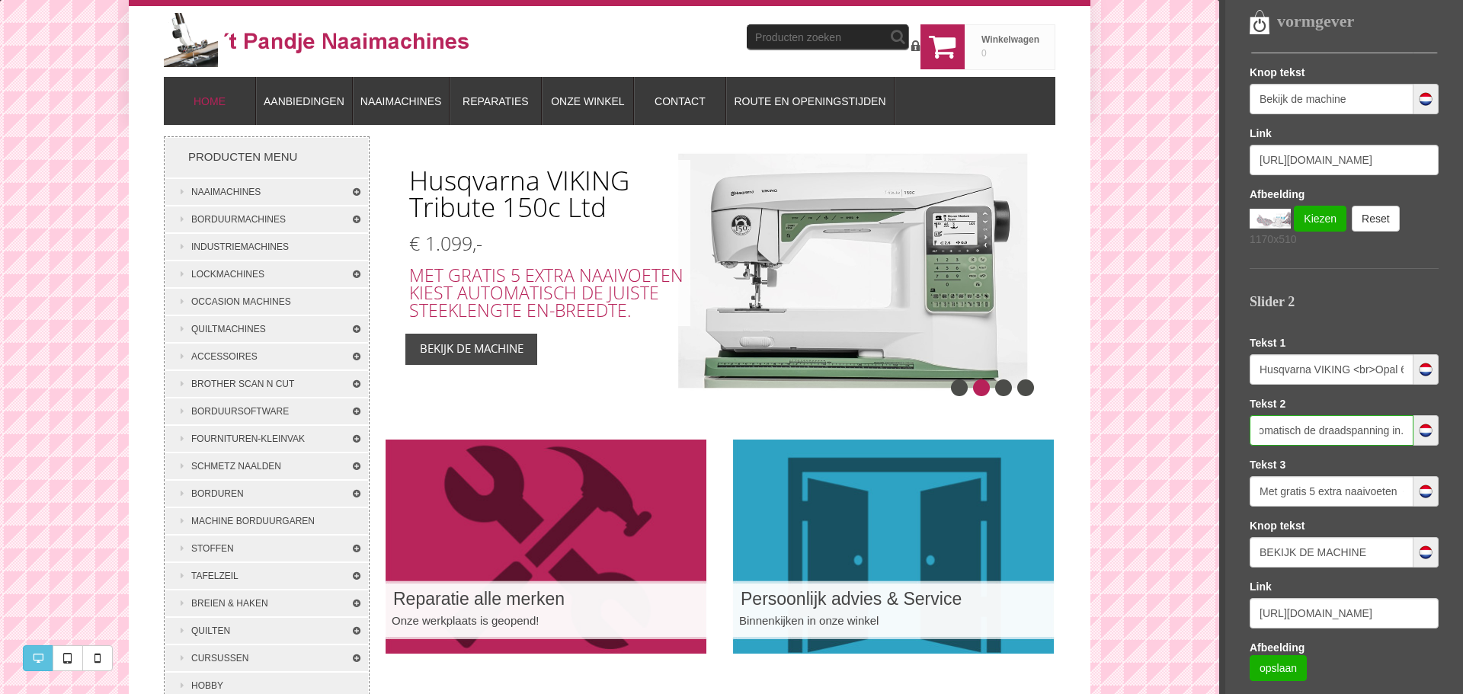
scroll to position [0, 52]
type input "Stelt automatisch de draadspanning in."
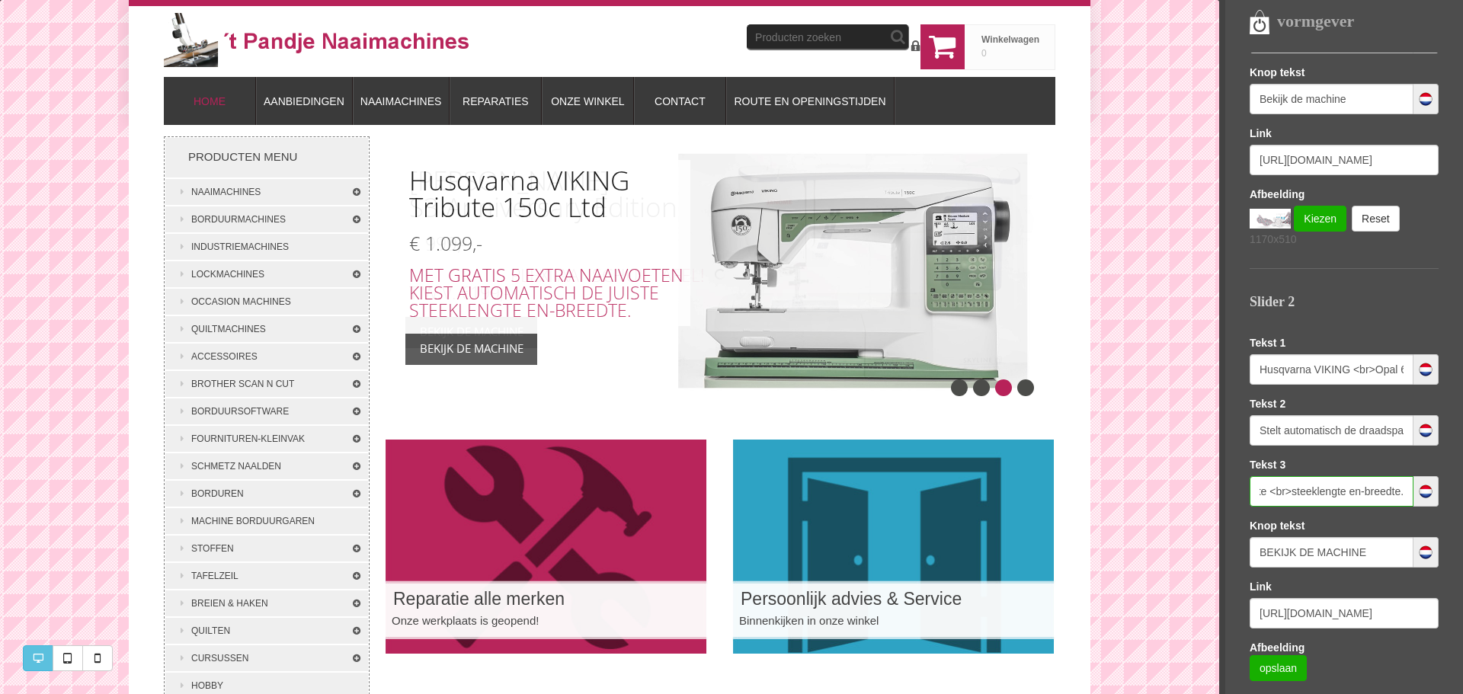
drag, startPoint x: 1264, startPoint y: 492, endPoint x: 1427, endPoint y: 488, distance: 163.2
click at [1427, 488] on div "Met gratis 5 extra naaivoeten <br>kiest automatisch de juiste <br>steeklengte e…" at bounding box center [1344, 491] width 189 height 30
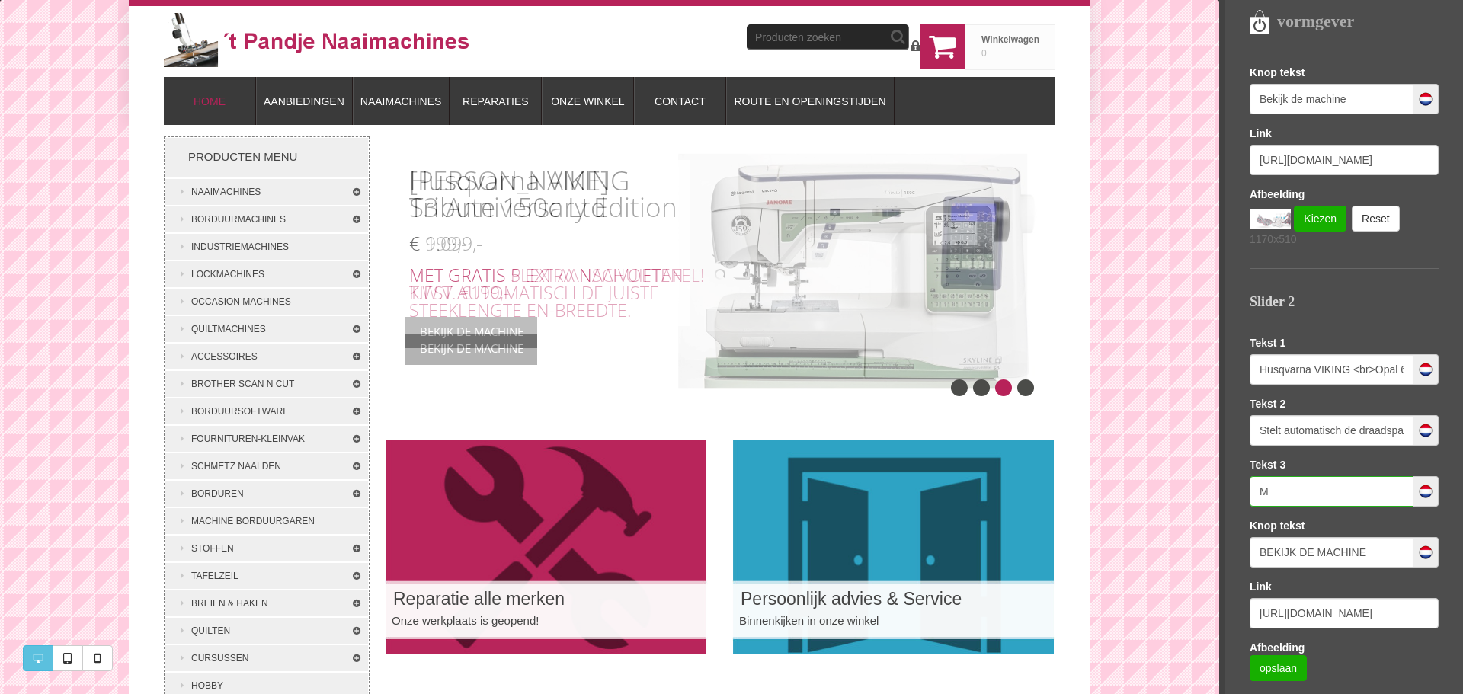
scroll to position [0, 0]
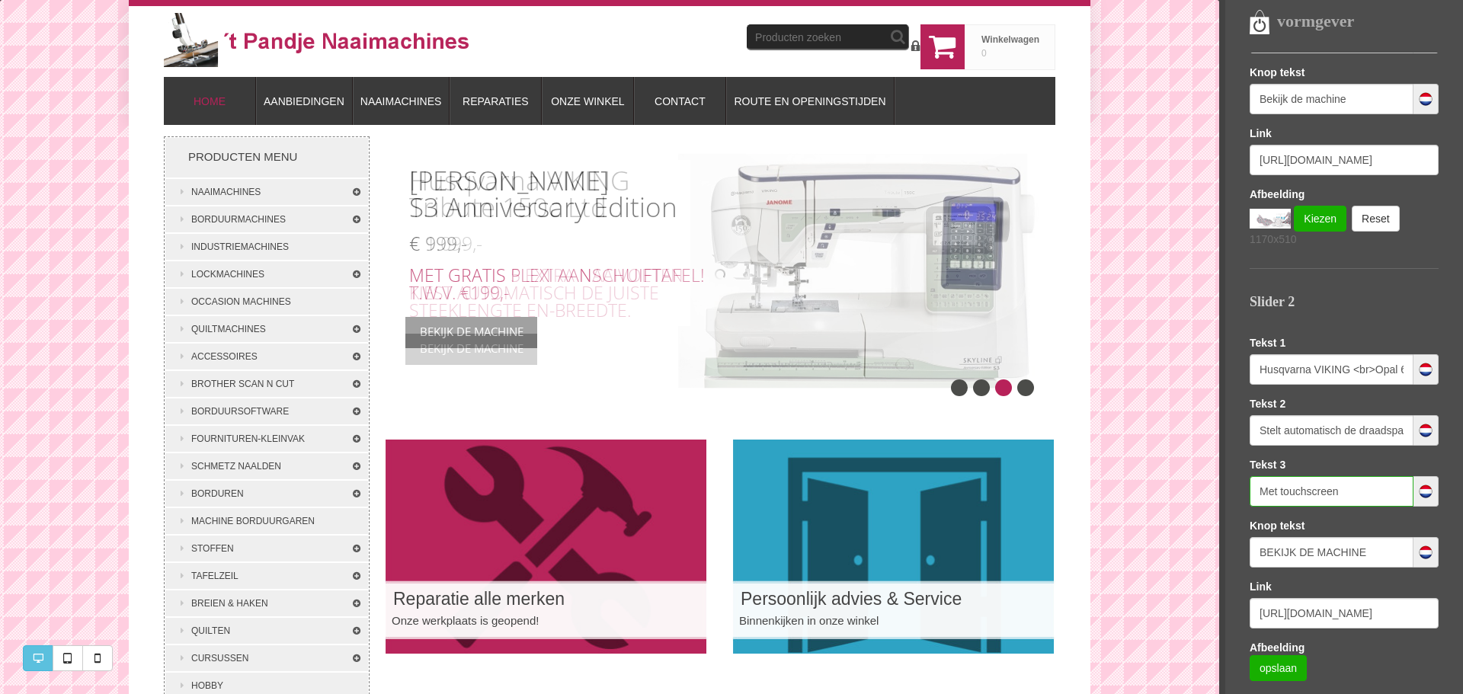
type input "Met touchscreen"
click at [1262, 555] on input "BEKIJK DE MACHINE" at bounding box center [1332, 552] width 164 height 30
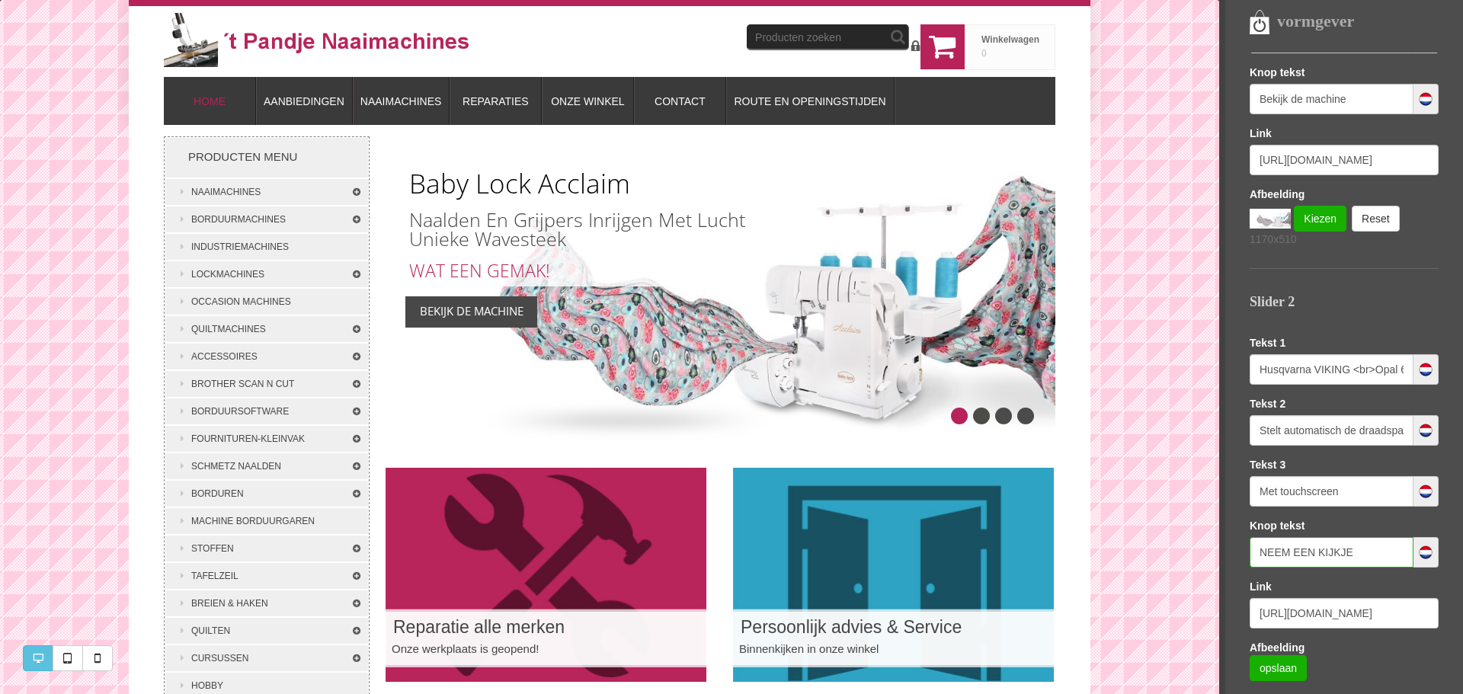
type input "NEEM EEN KIJKJE"
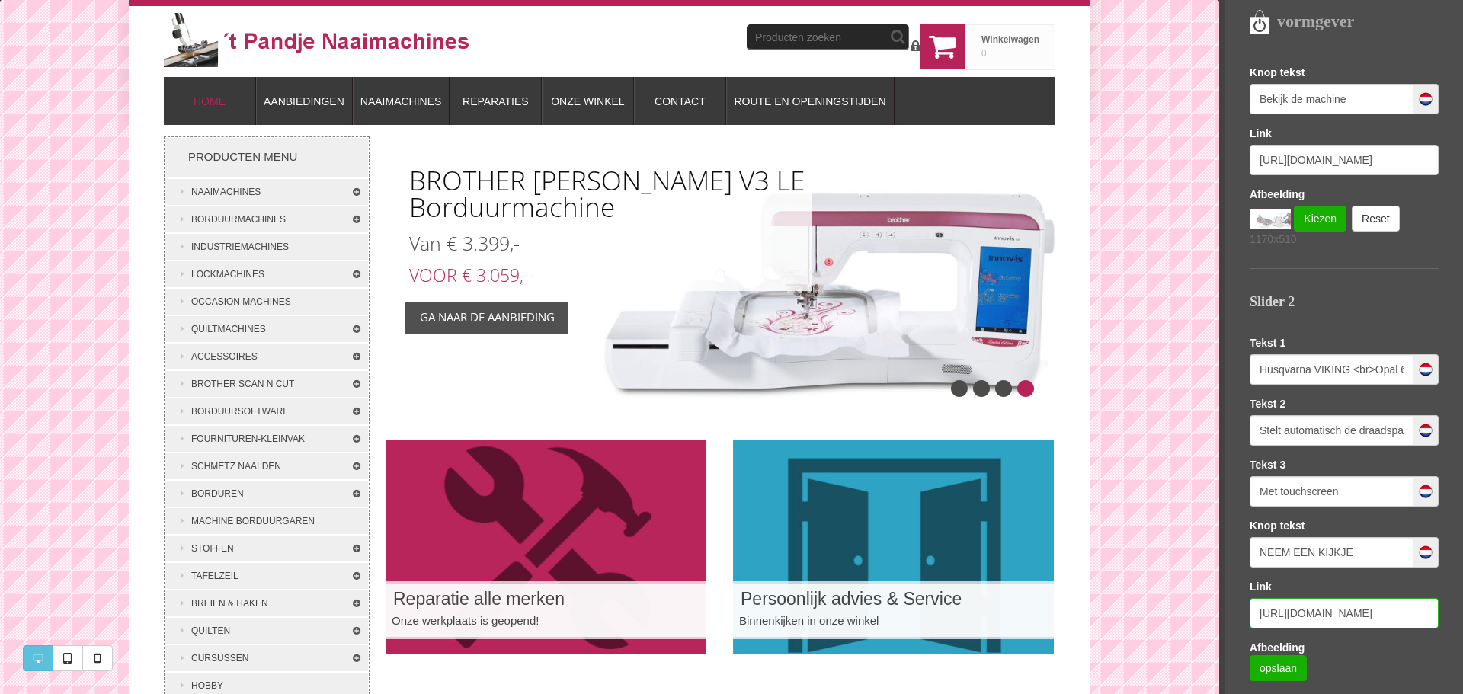
scroll to position [0, 405]
drag, startPoint x: 1258, startPoint y: 619, endPoint x: 1458, endPoint y: 612, distance: 199.8
click at [1458, 612] on div "Templates Sofie LETTERTYPE KLEUREN LOGO EN FAVICON SEO (GOOGLE) Slider Homepagi…" at bounding box center [1356, 354] width 213 height 603
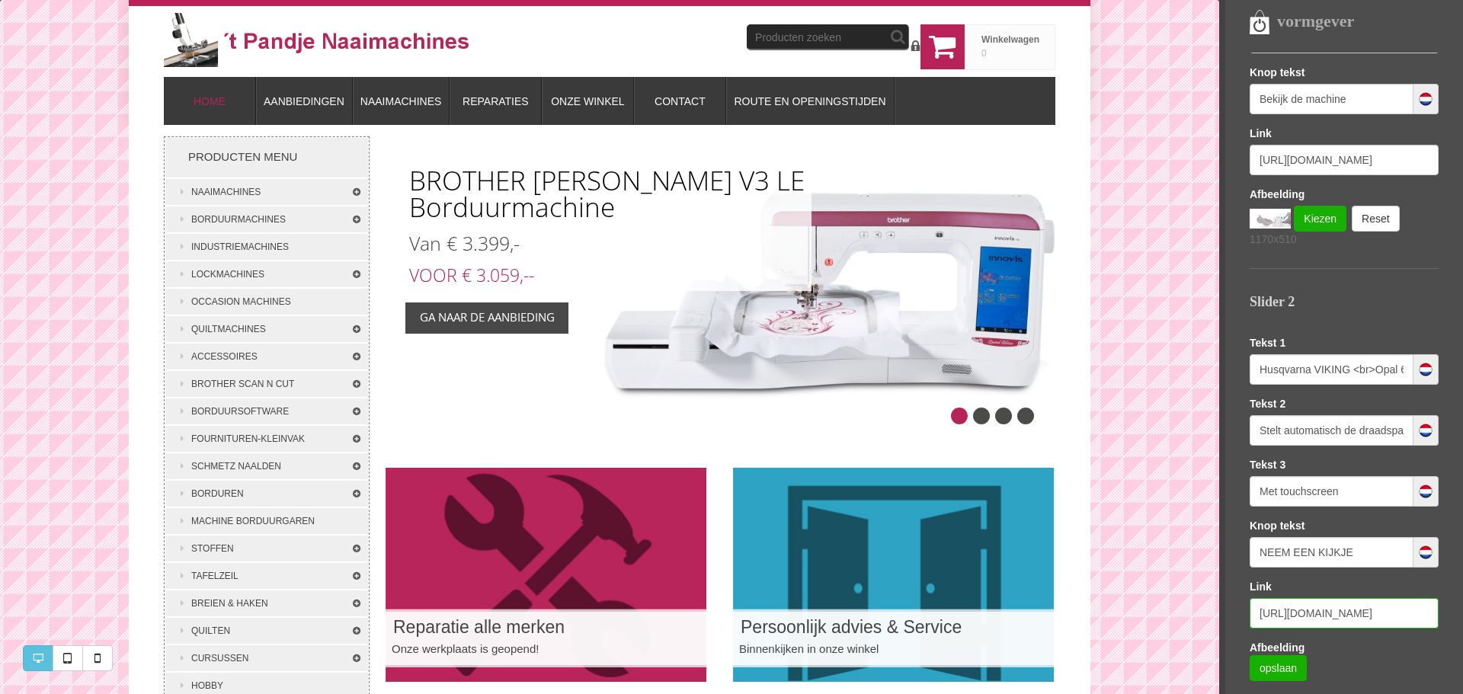
paste input "368081/husqvarna-viking-opal-670-aanbieding-in-de-winkel"
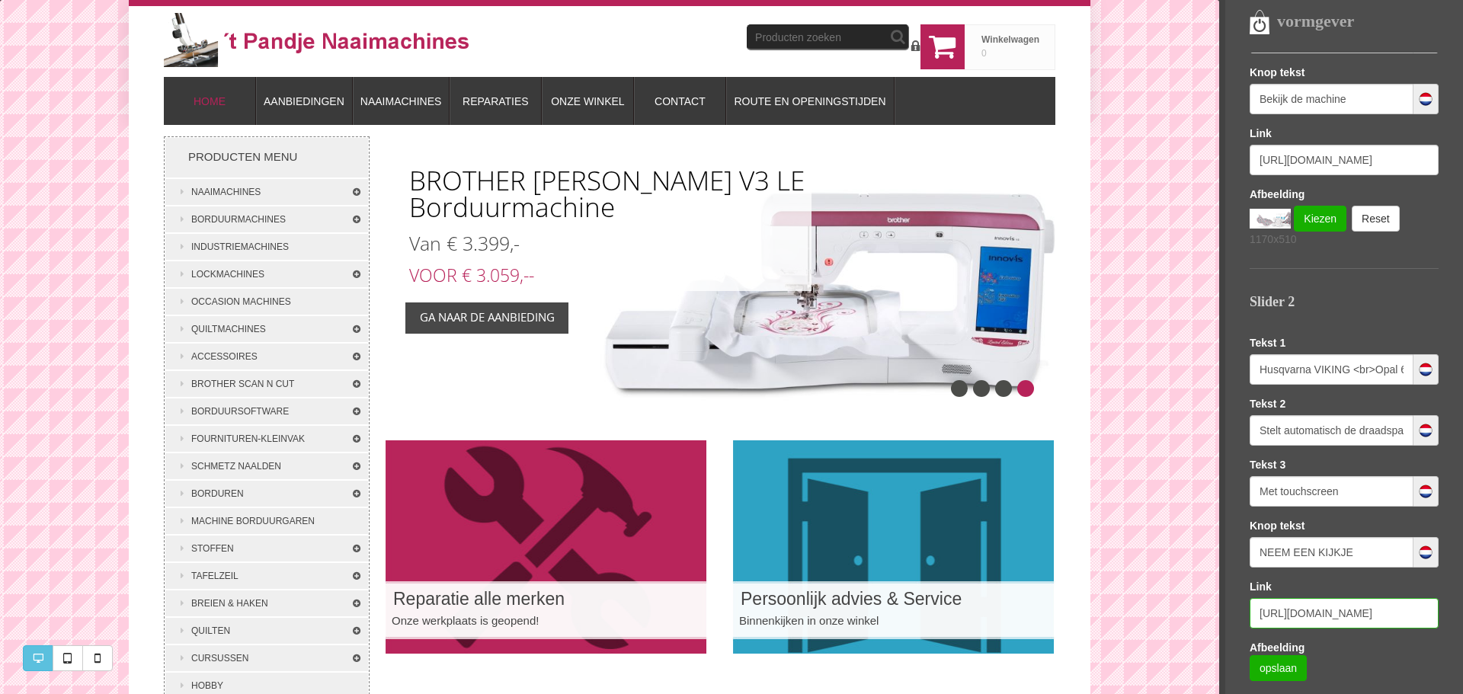
type input "https://www.naaimachines-flevoland.nl/product/368081/husqvarna-viking-opal-670-…"
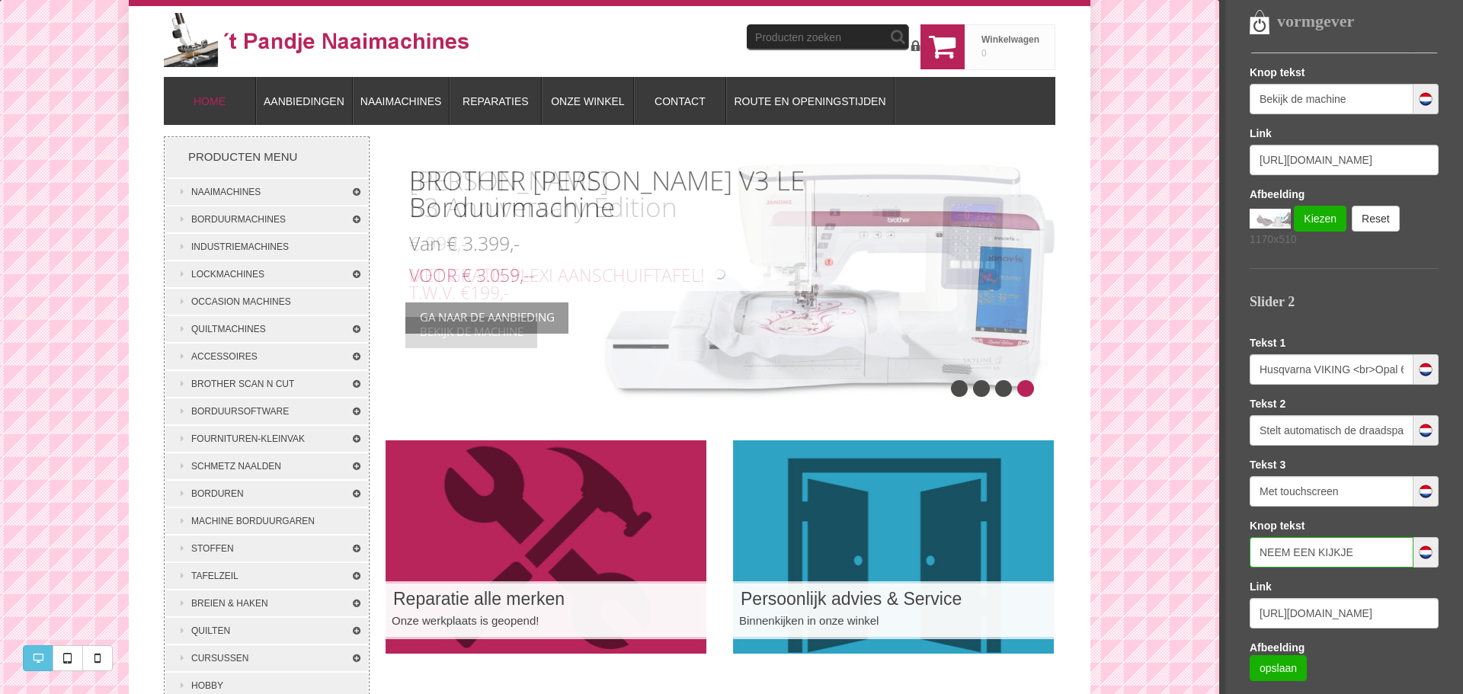
click at [1348, 550] on input "NEEM EEN KIJKJE" at bounding box center [1332, 552] width 164 height 30
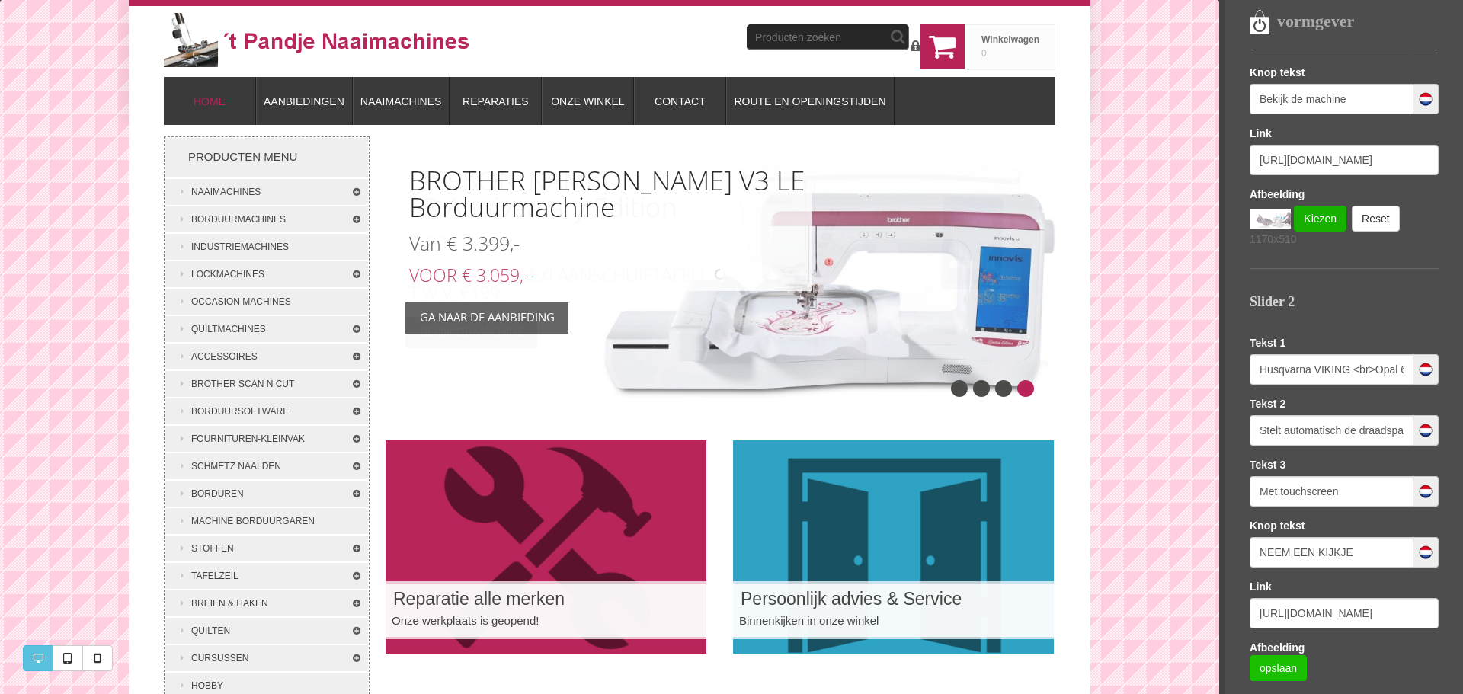
click at [1279, 669] on link "opslaan" at bounding box center [1278, 669] width 57 height 26
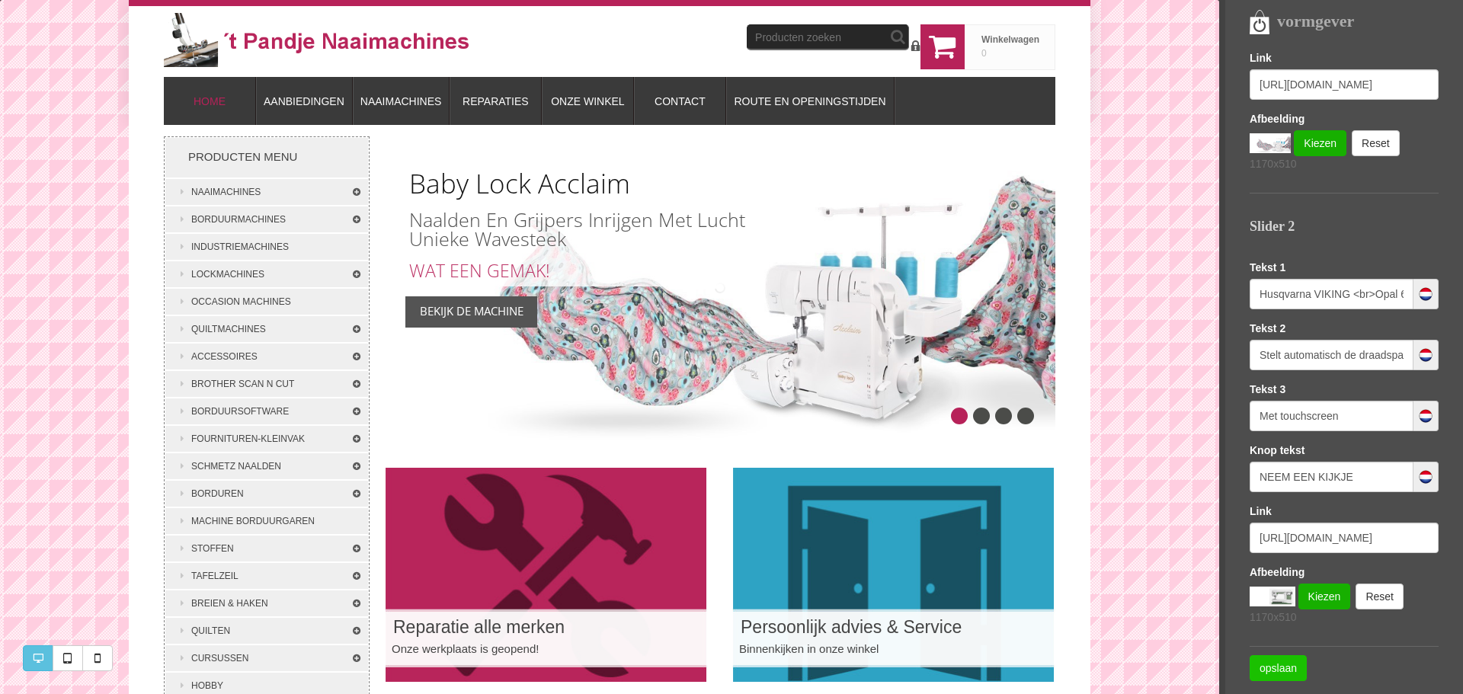
scroll to position [610, 0]
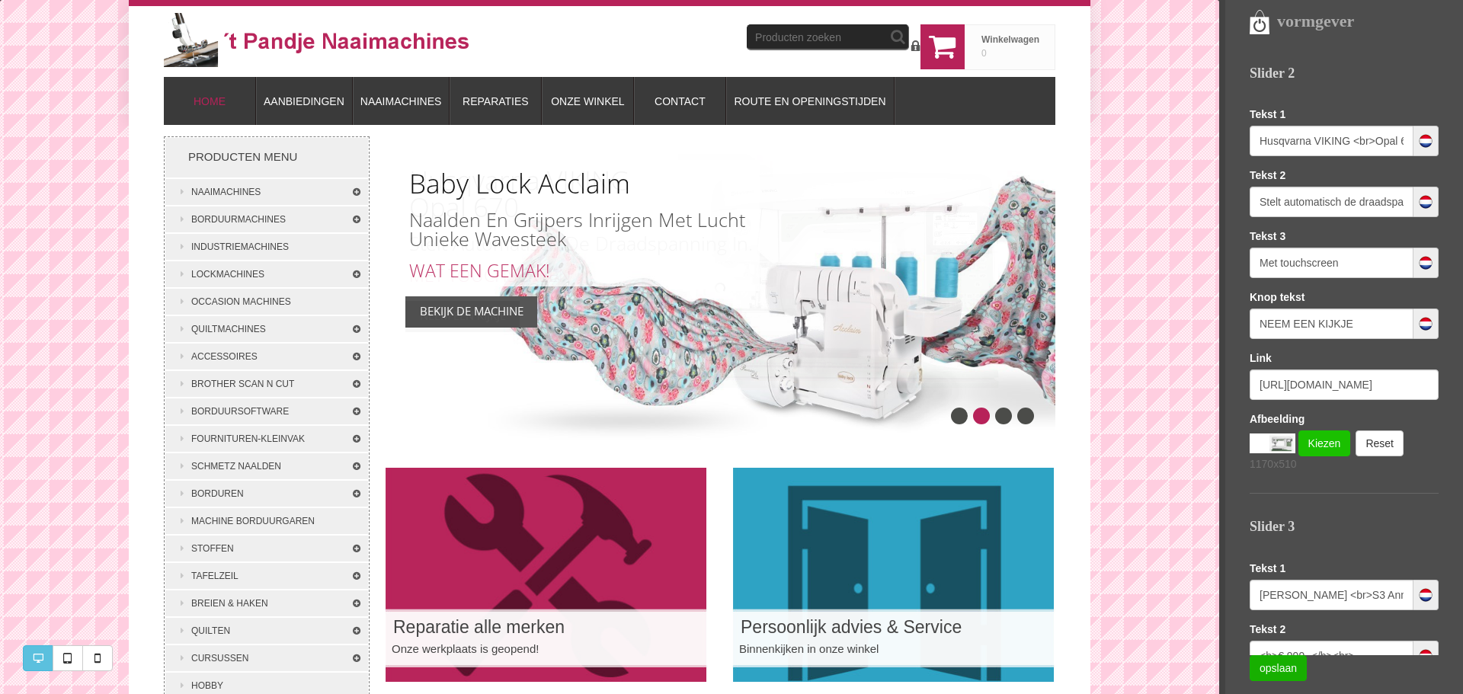
click at [1323, 443] on link "Kiezen" at bounding box center [1325, 444] width 53 height 26
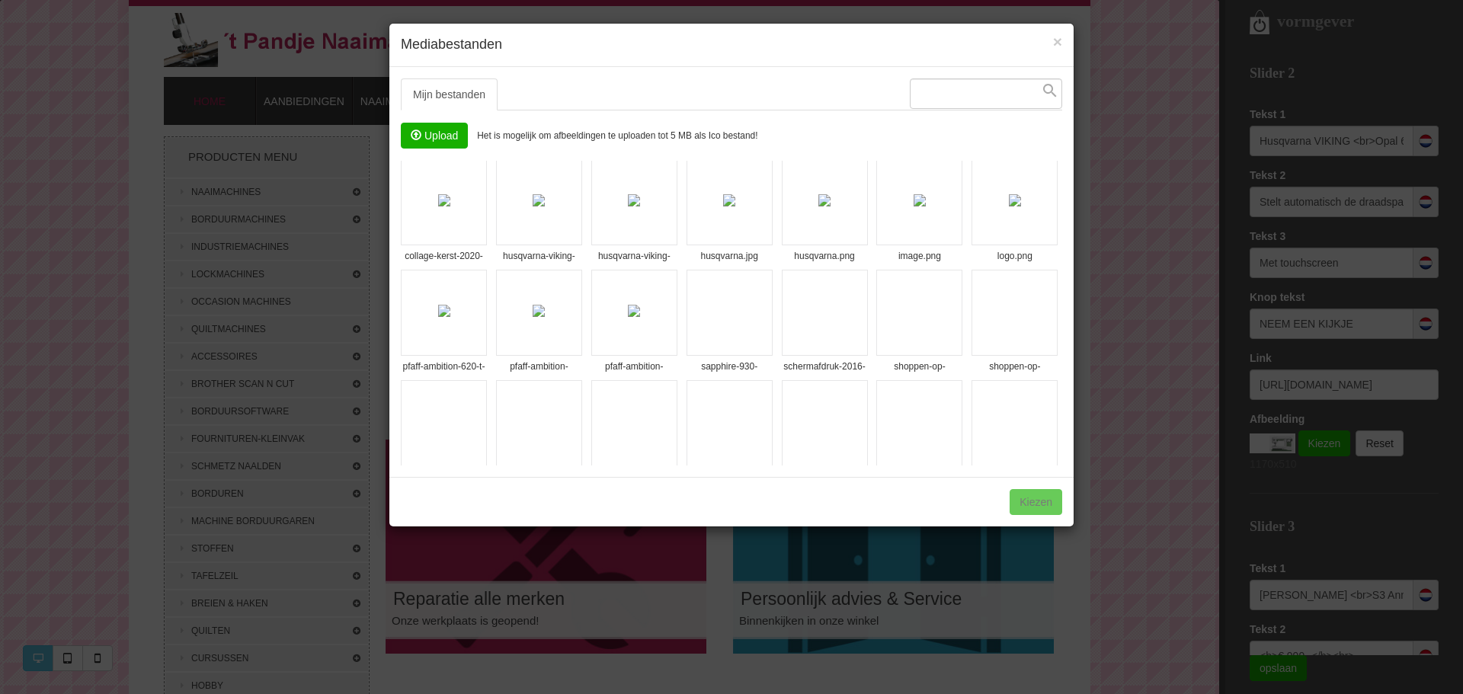
scroll to position [305, 0]
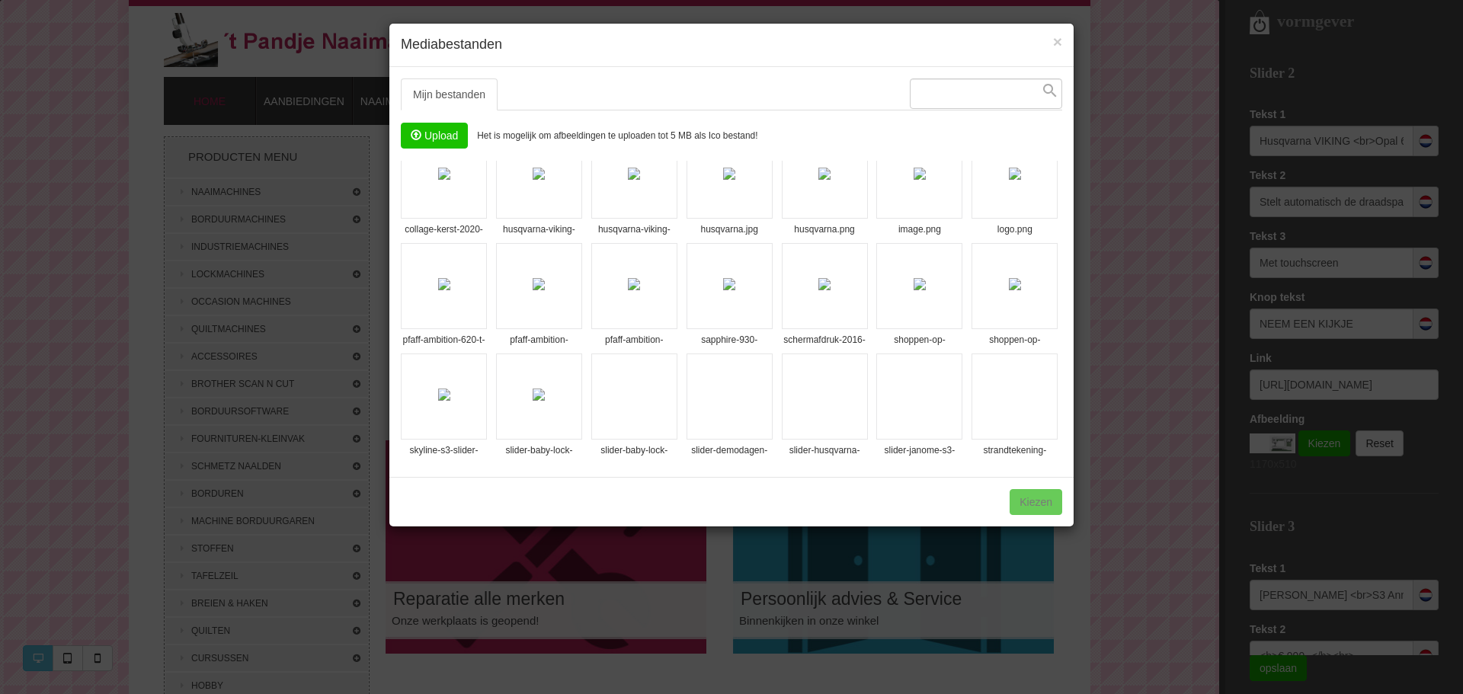
click at [450, 138] on input "file" at bounding box center [435, 135] width 66 height 24
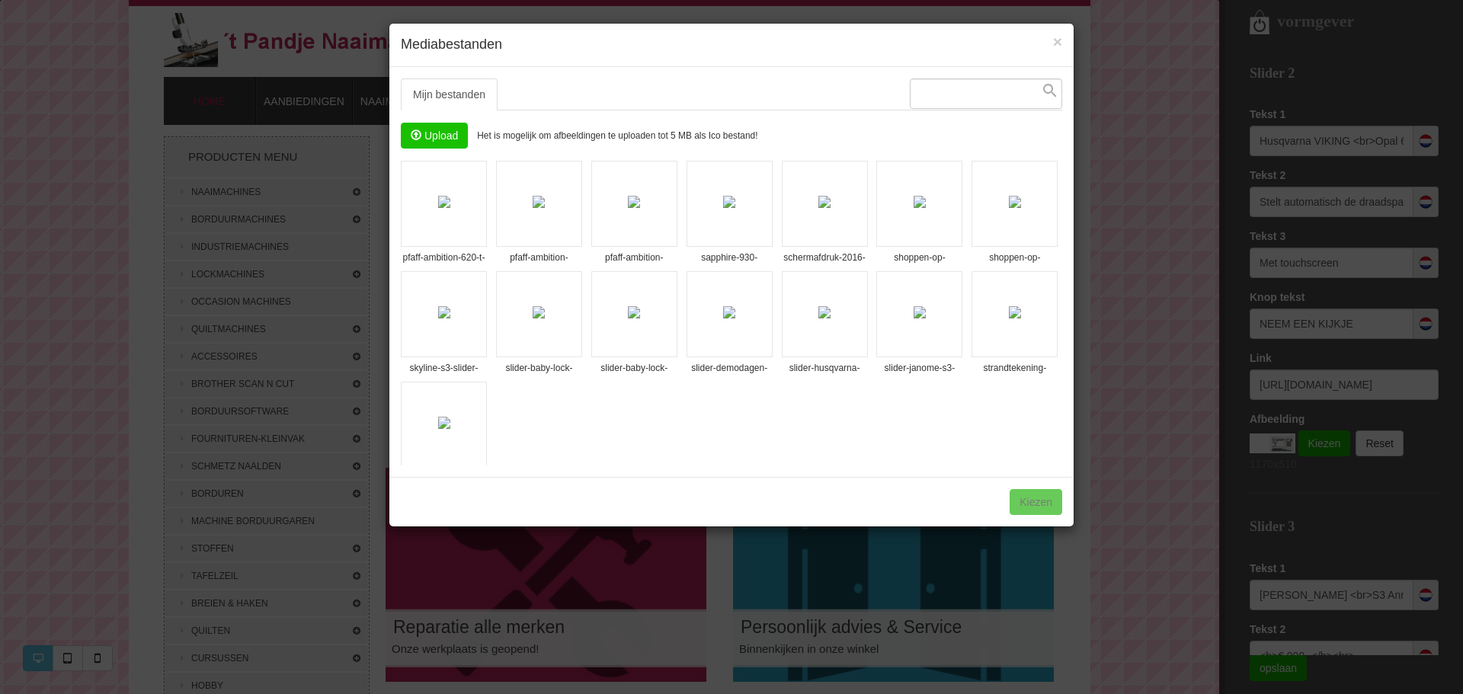
scroll to position [366, 0]
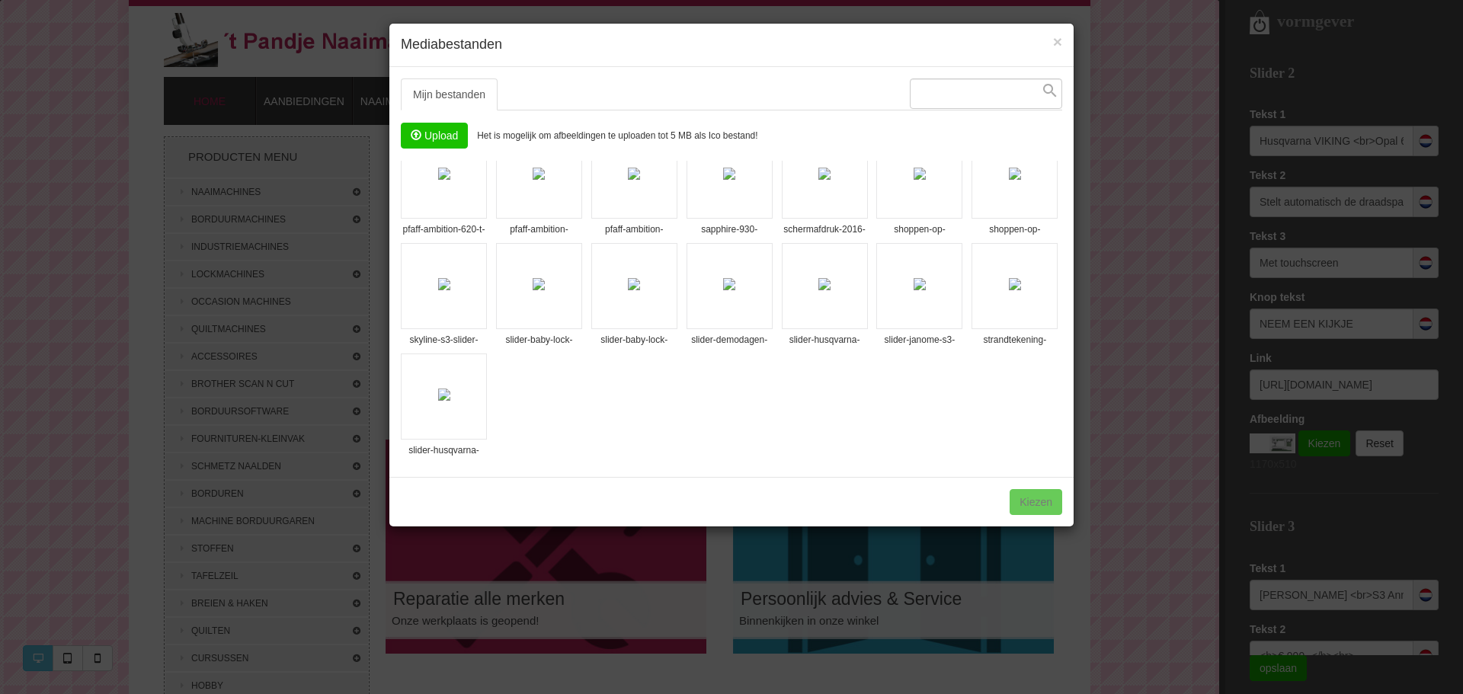
click at [450, 399] on img at bounding box center [444, 395] width 12 height 12
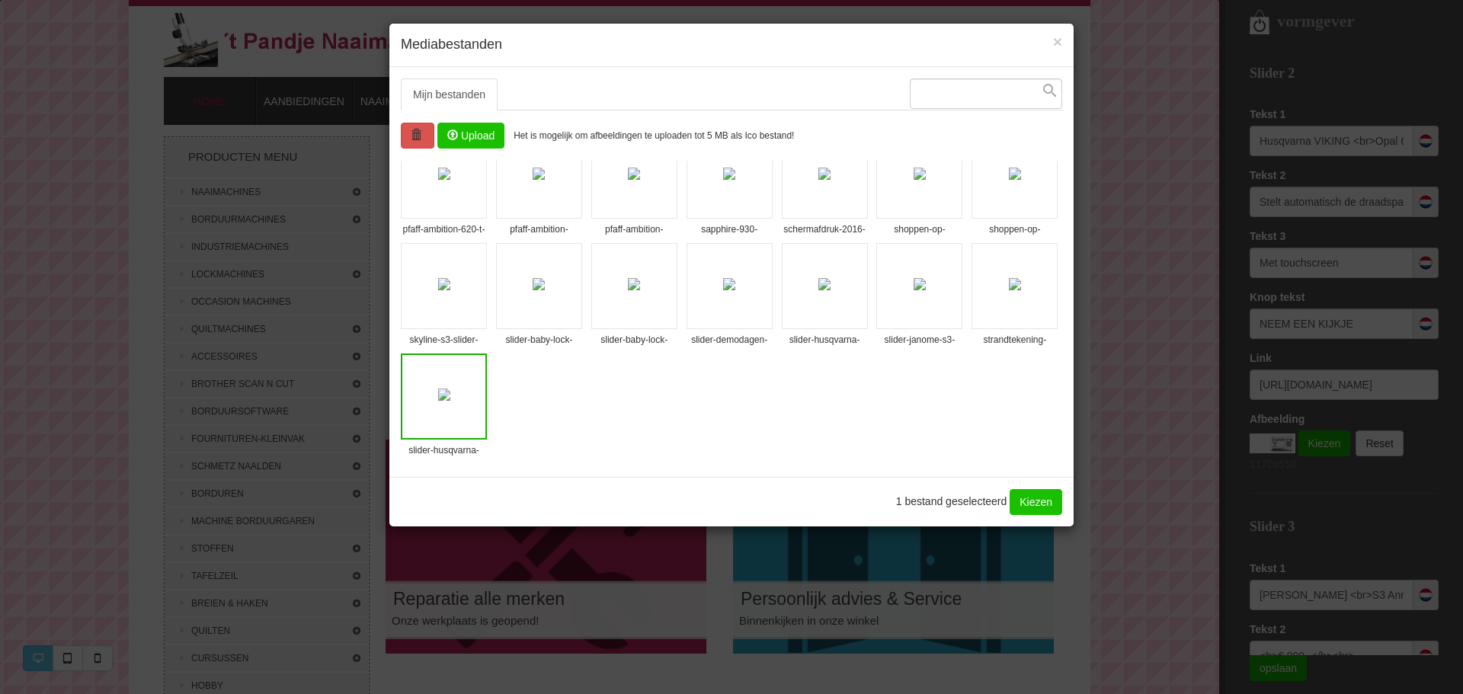
click at [1034, 502] on link "Kiezen" at bounding box center [1036, 502] width 53 height 26
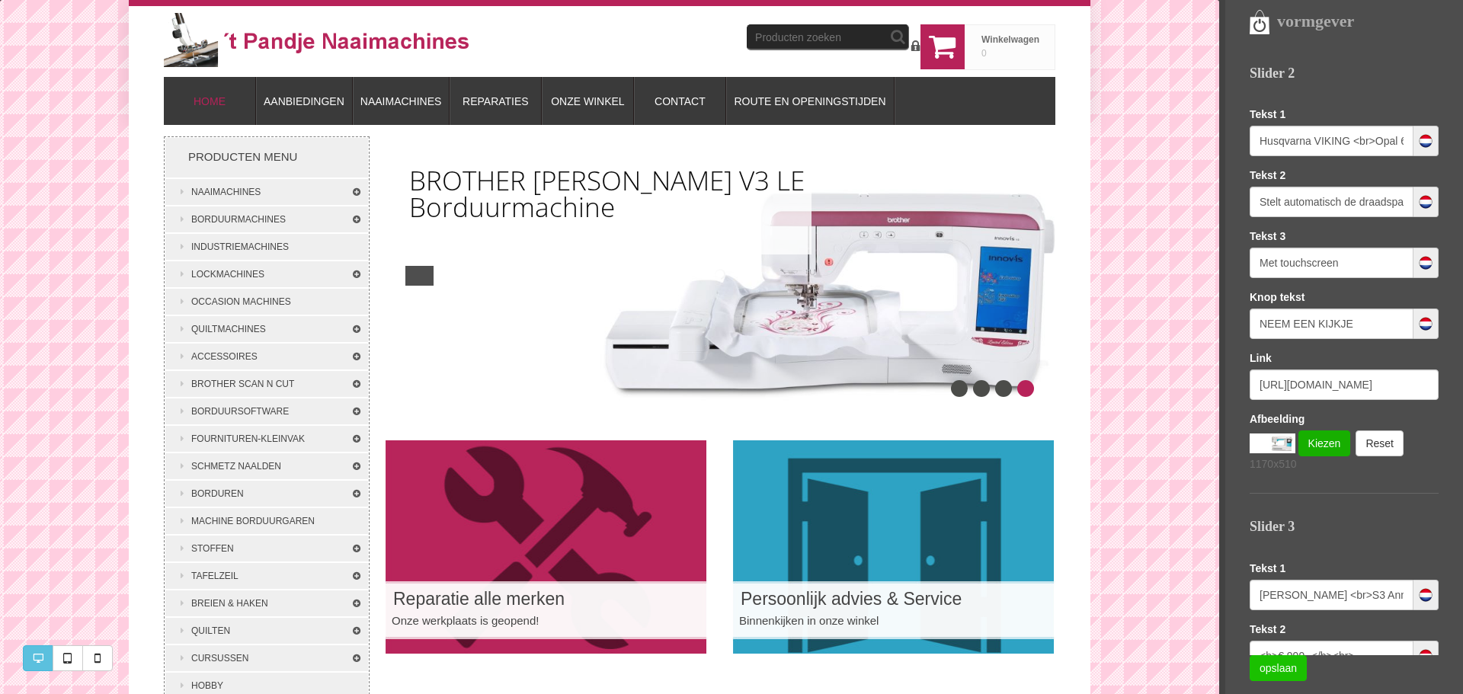
click at [1287, 668] on link "opslaan" at bounding box center [1278, 669] width 57 height 26
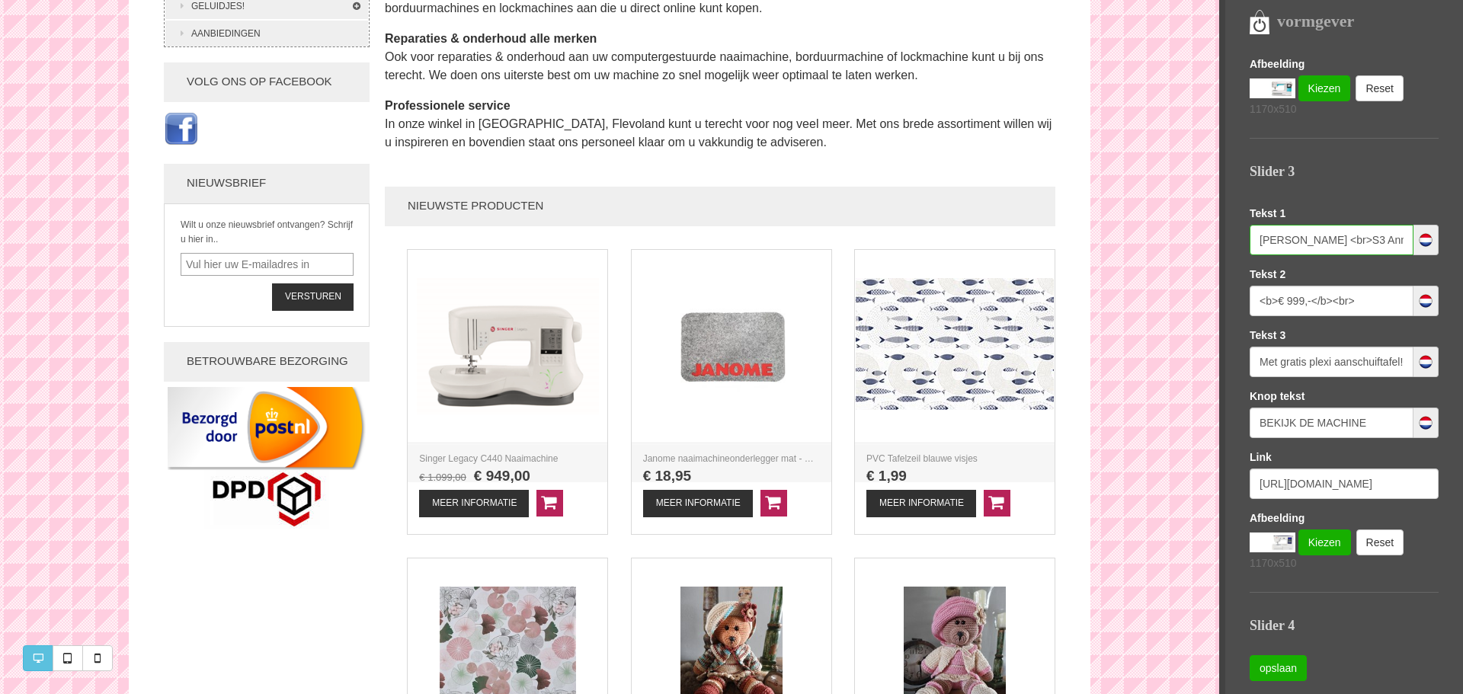
scroll to position [0, 82]
drag, startPoint x: 1257, startPoint y: 238, endPoint x: 1432, endPoint y: 236, distance: 175.3
click at [1432, 235] on div "SLIDER Lily Voorbeeld Selecteren Sacha Voorbeeld Selecteren Cleo Voorbeeld Sele…" at bounding box center [1356, 57] width 213 height 1938
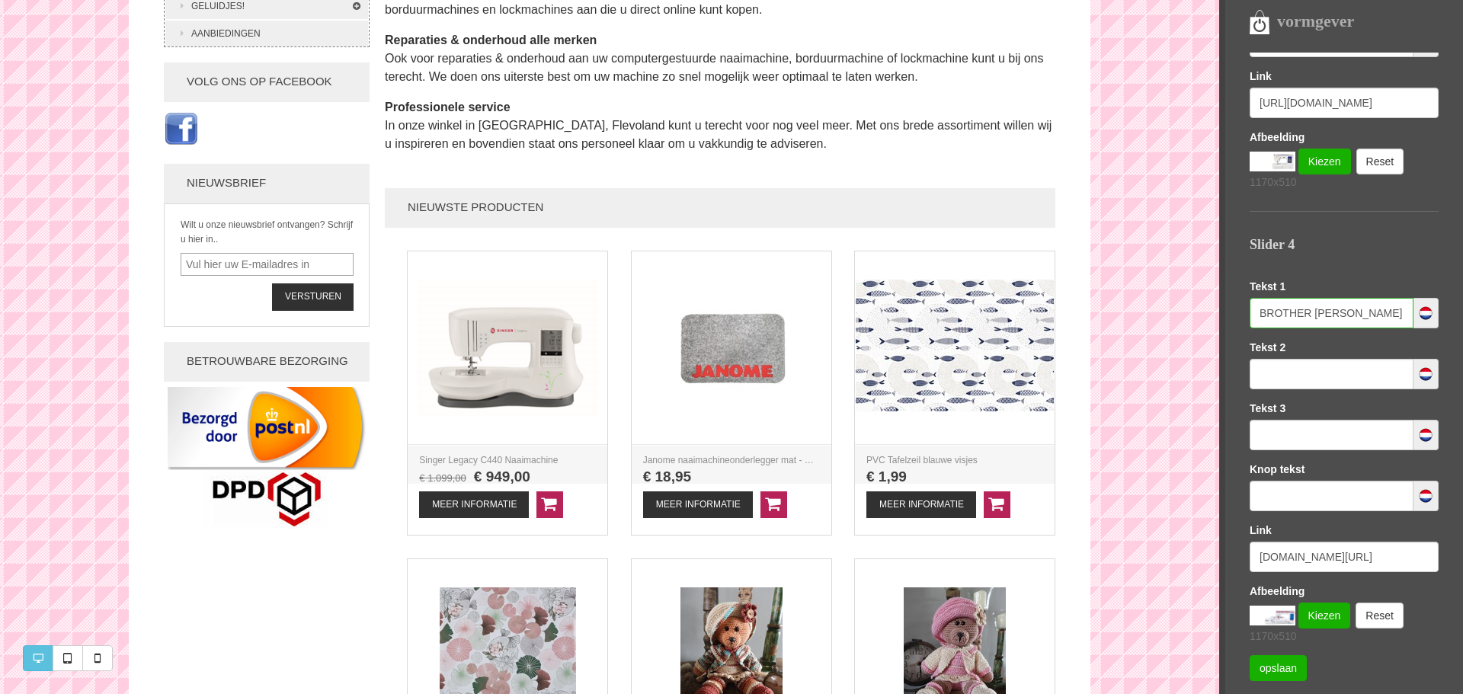
scroll to position [0, 94]
drag, startPoint x: 1256, startPoint y: 317, endPoint x: 1435, endPoint y: 316, distance: 179.1
paste input "JANOME Skyline <br>S3 Anniversary Edition"
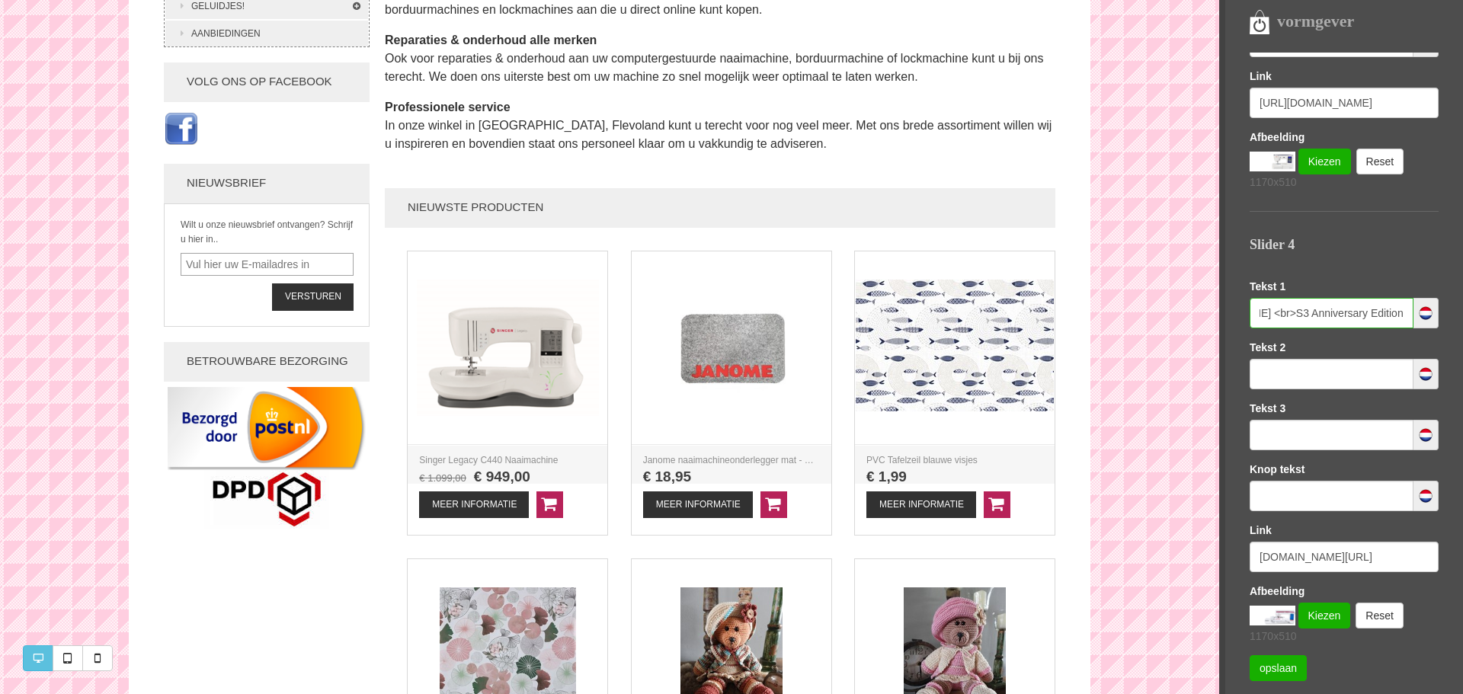
click at [1261, 314] on input "JANOME Skyline <br>S3 Anniversary Edition" at bounding box center [1332, 313] width 164 height 30
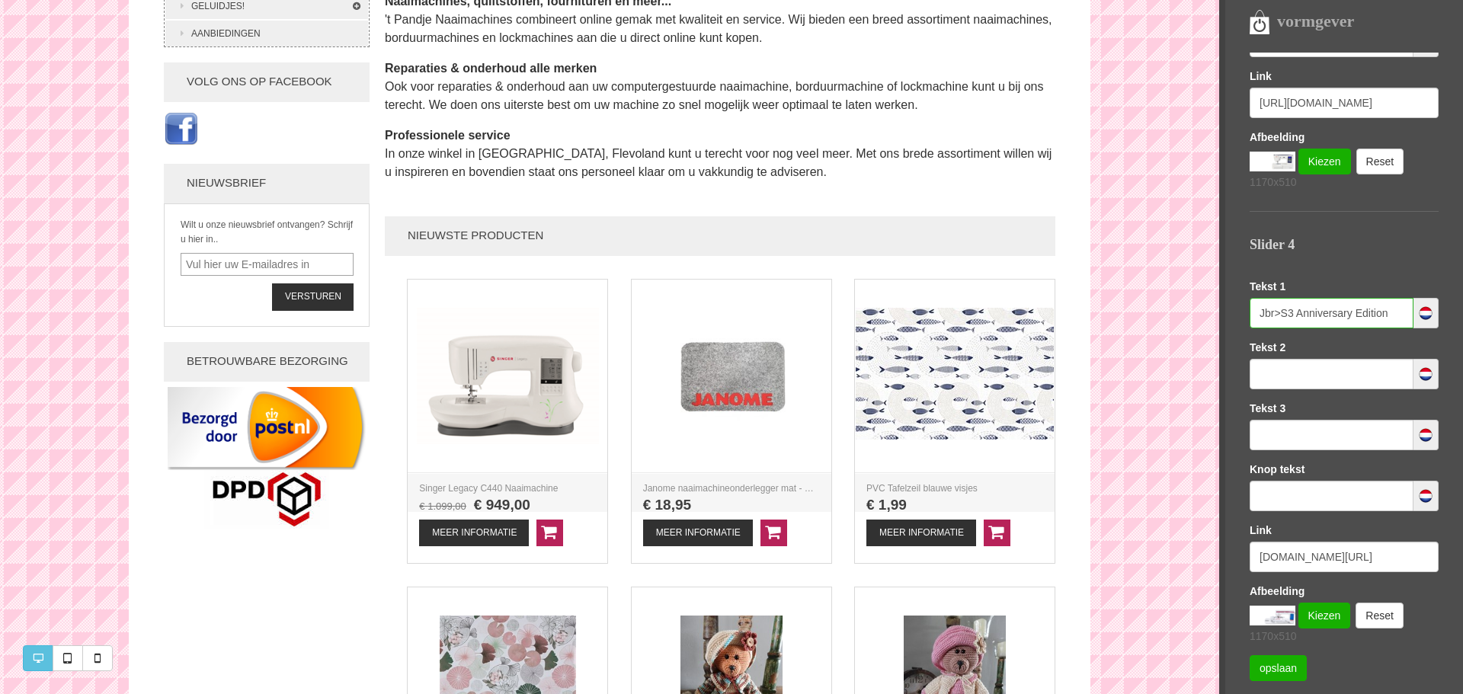
scroll to position [0, 0]
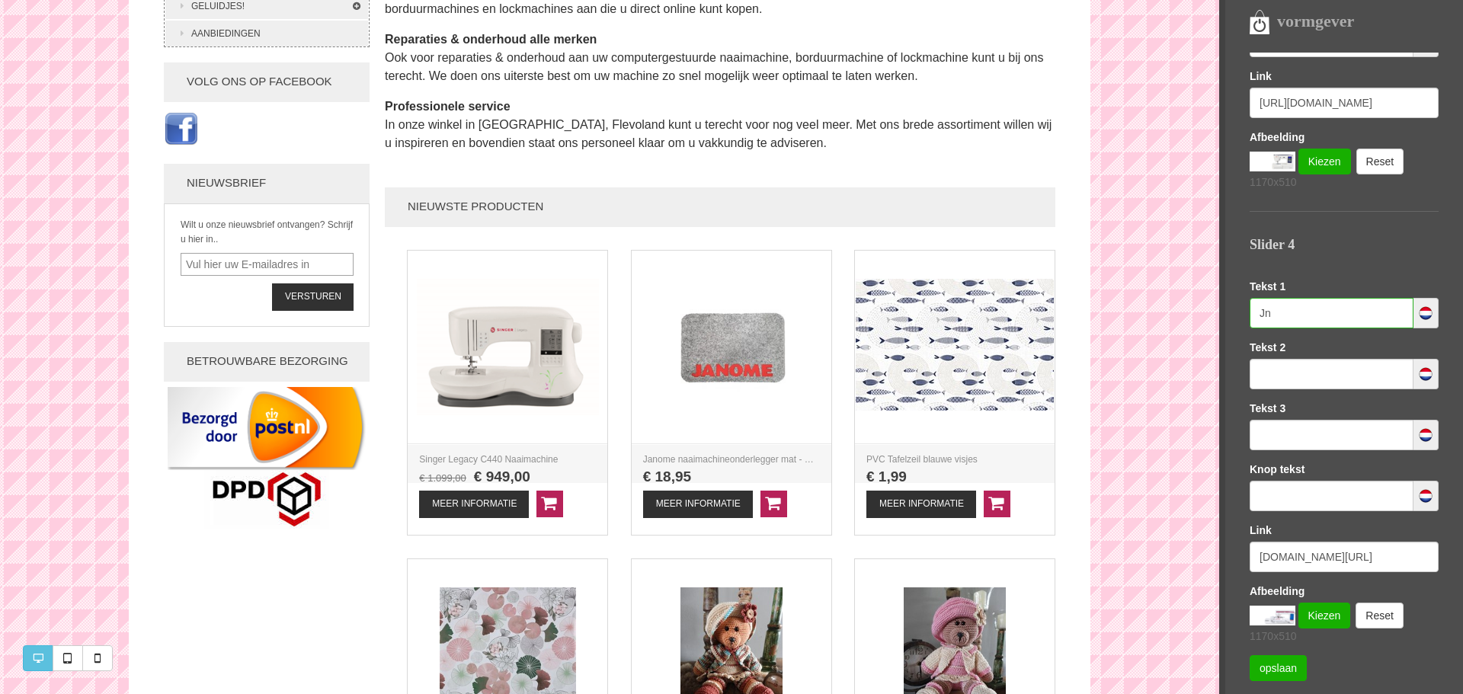
type input "J"
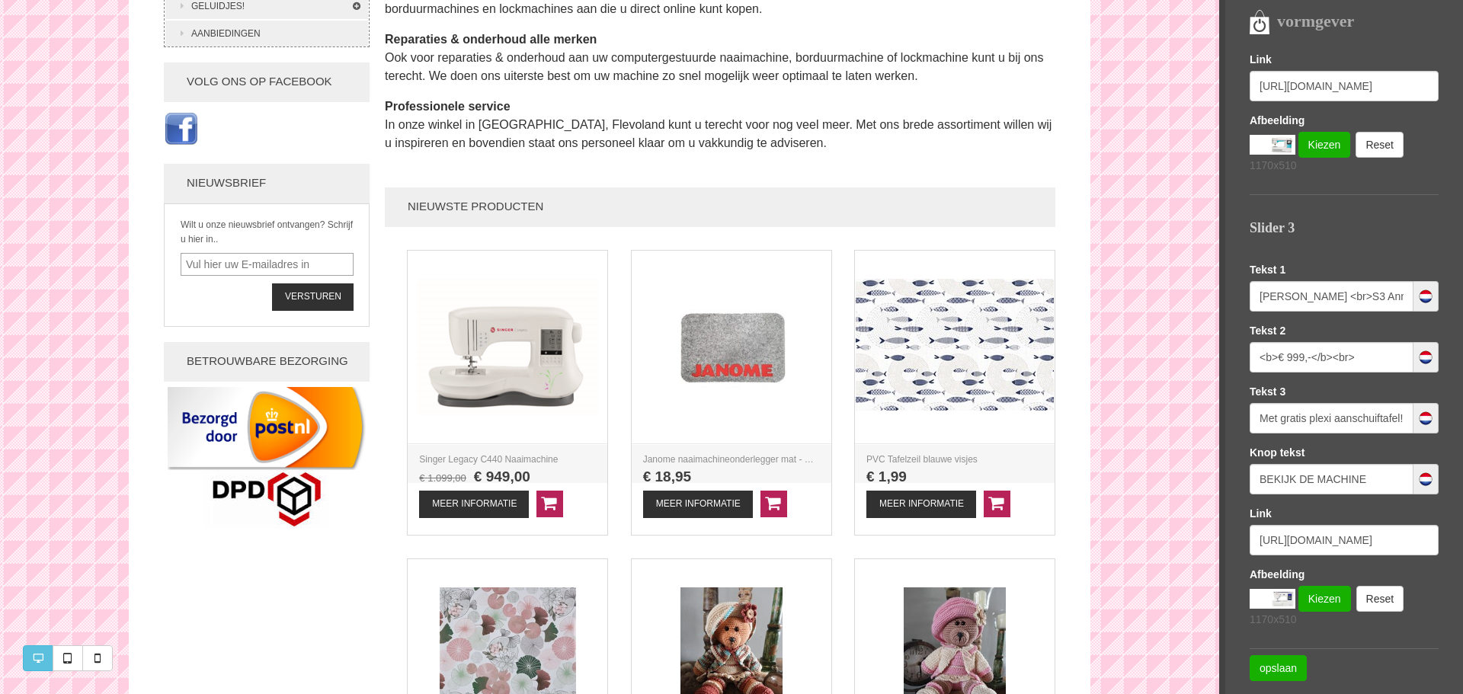
scroll to position [813, 0]
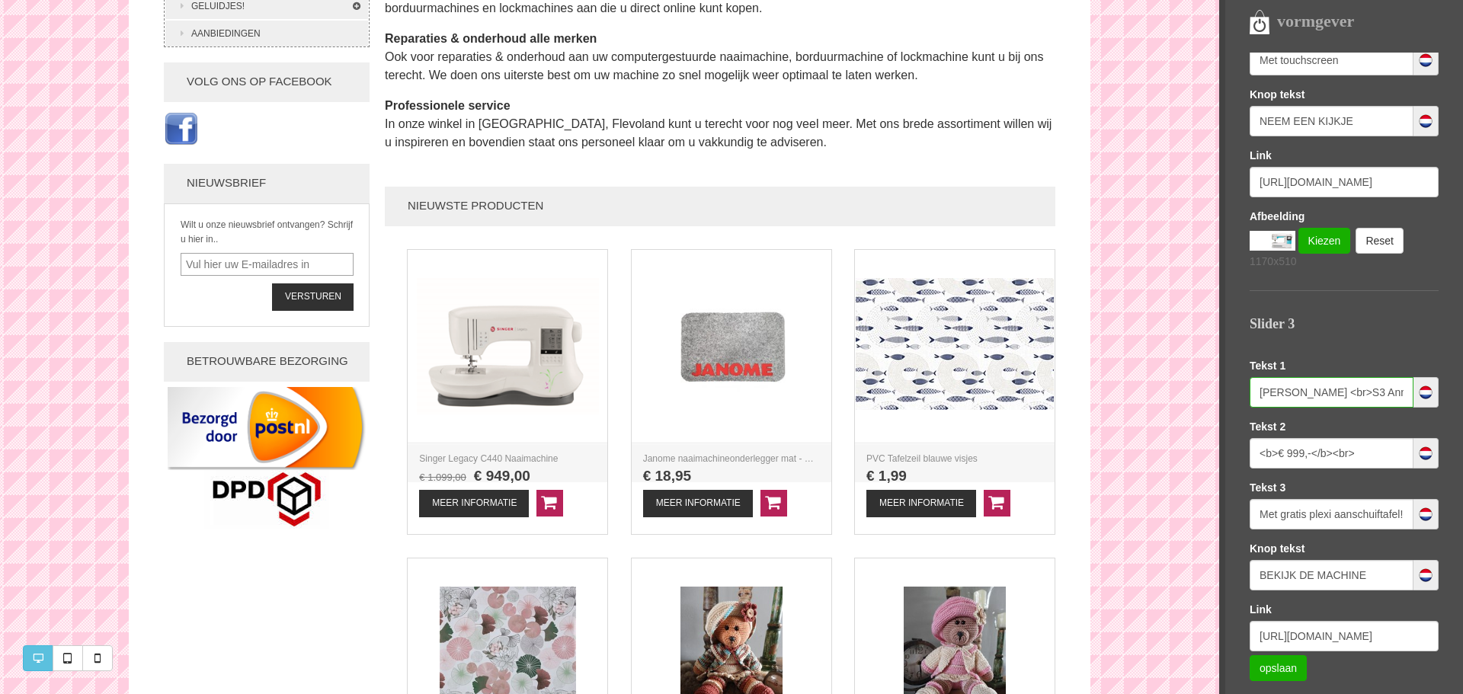
click at [1276, 395] on input "JANOME Skyline <br>S3 Anniversary Edition" at bounding box center [1332, 392] width 164 height 30
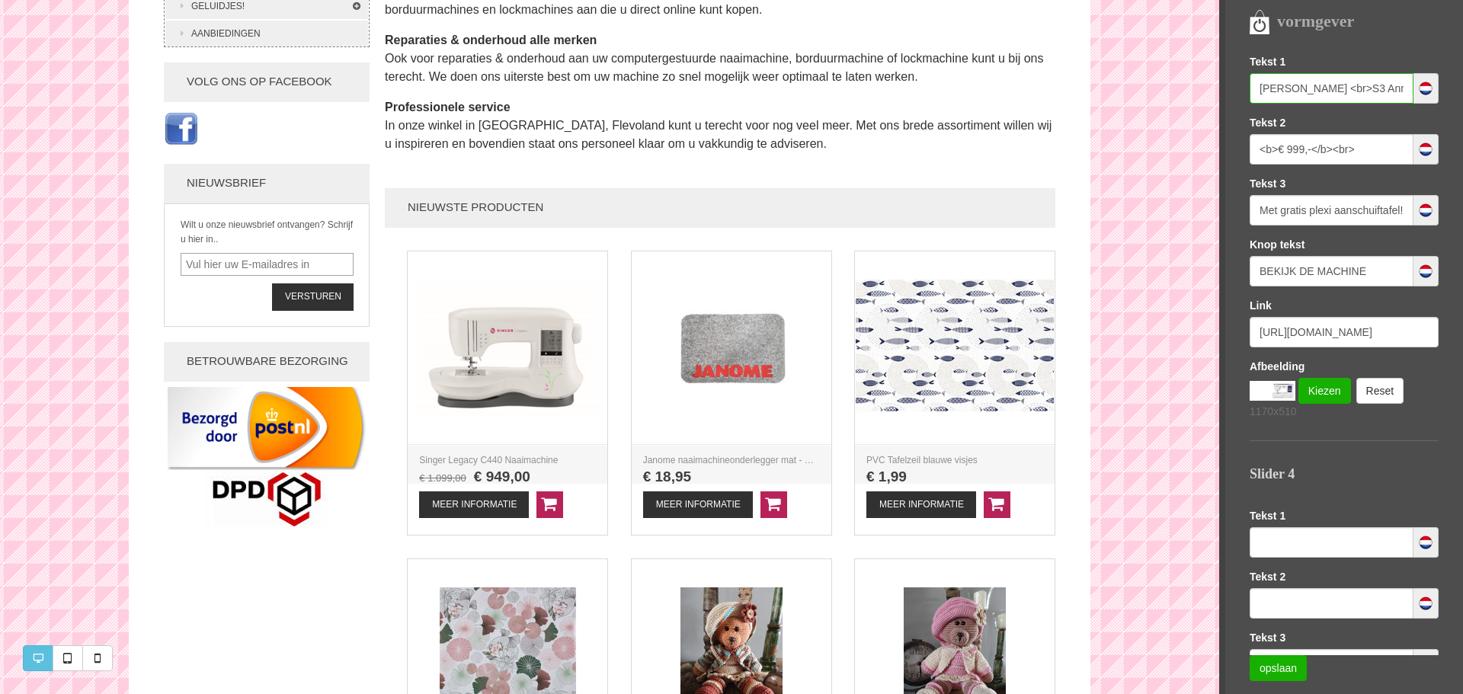
scroll to position [1117, 0]
click at [1279, 540] on input "text" at bounding box center [1332, 542] width 164 height 30
paste input "JANOME Skyline <br>S3 Anniversary Edition"
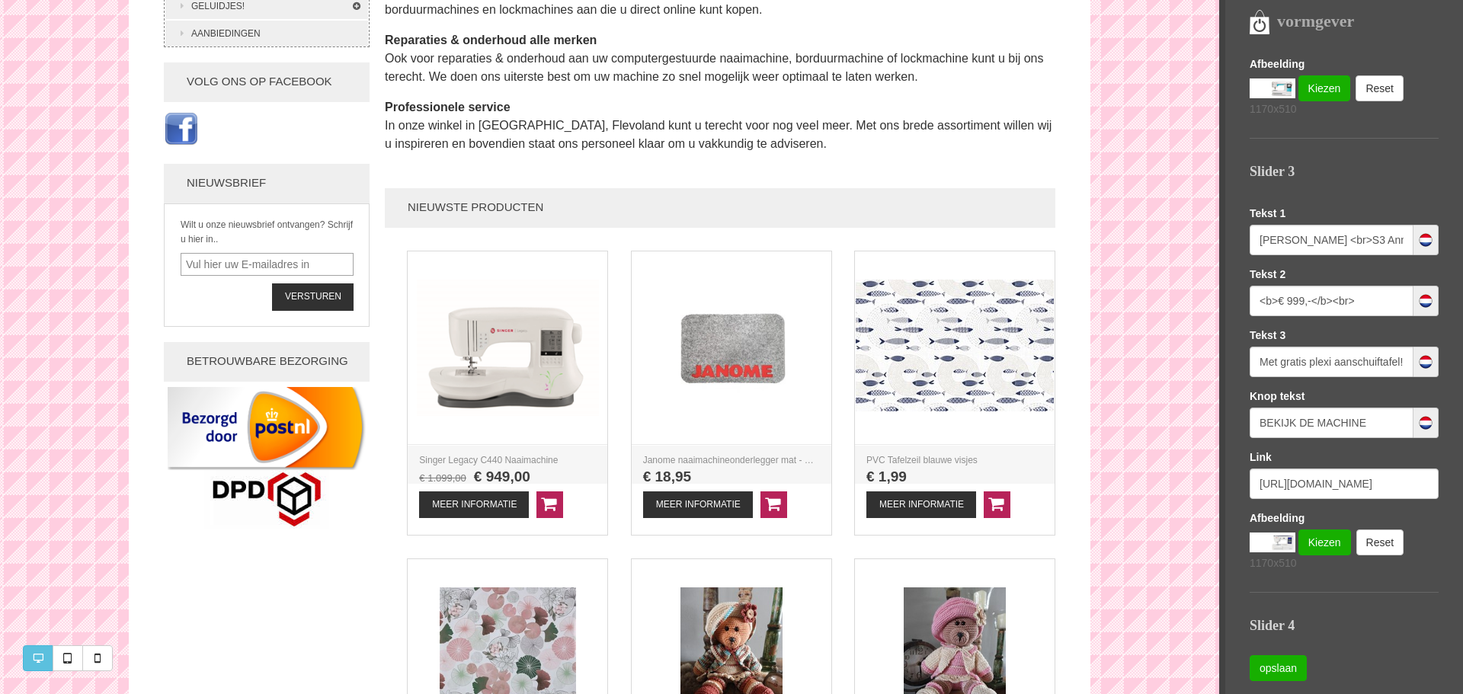
type input "JANOME Skyline <br>S3 Anniversary Edition"
drag, startPoint x: 1364, startPoint y: 300, endPoint x: 1245, endPoint y: 304, distance: 118.2
click at [1245, 304] on nav "vormgever Templates Sofie LETTERTYPE KLEUREN LOGO EN FAVICON SEO (GOOGLE) Slide…" at bounding box center [1342, 347] width 244 height 694
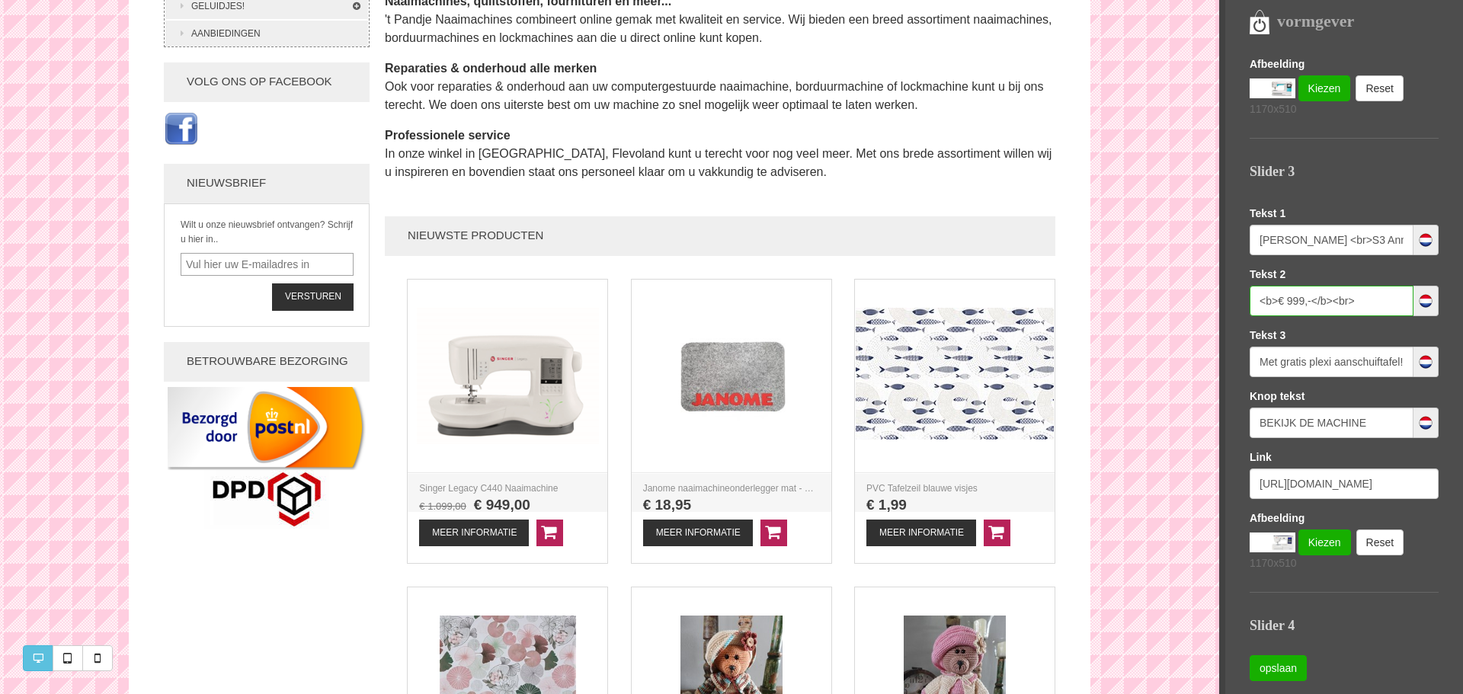
scroll to position [1194, 0]
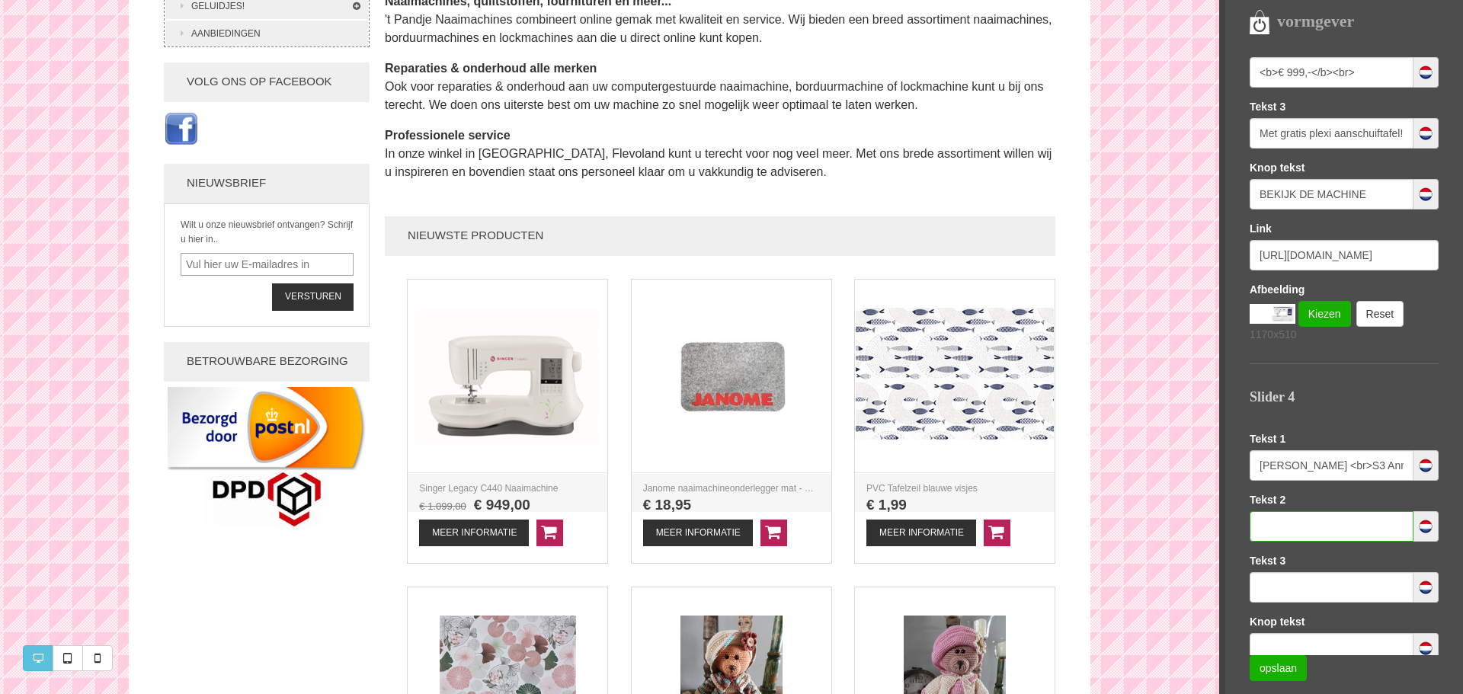
click at [1279, 525] on input "text" at bounding box center [1332, 526] width 164 height 30
paste input "<b>€ 999,-</b><br>"
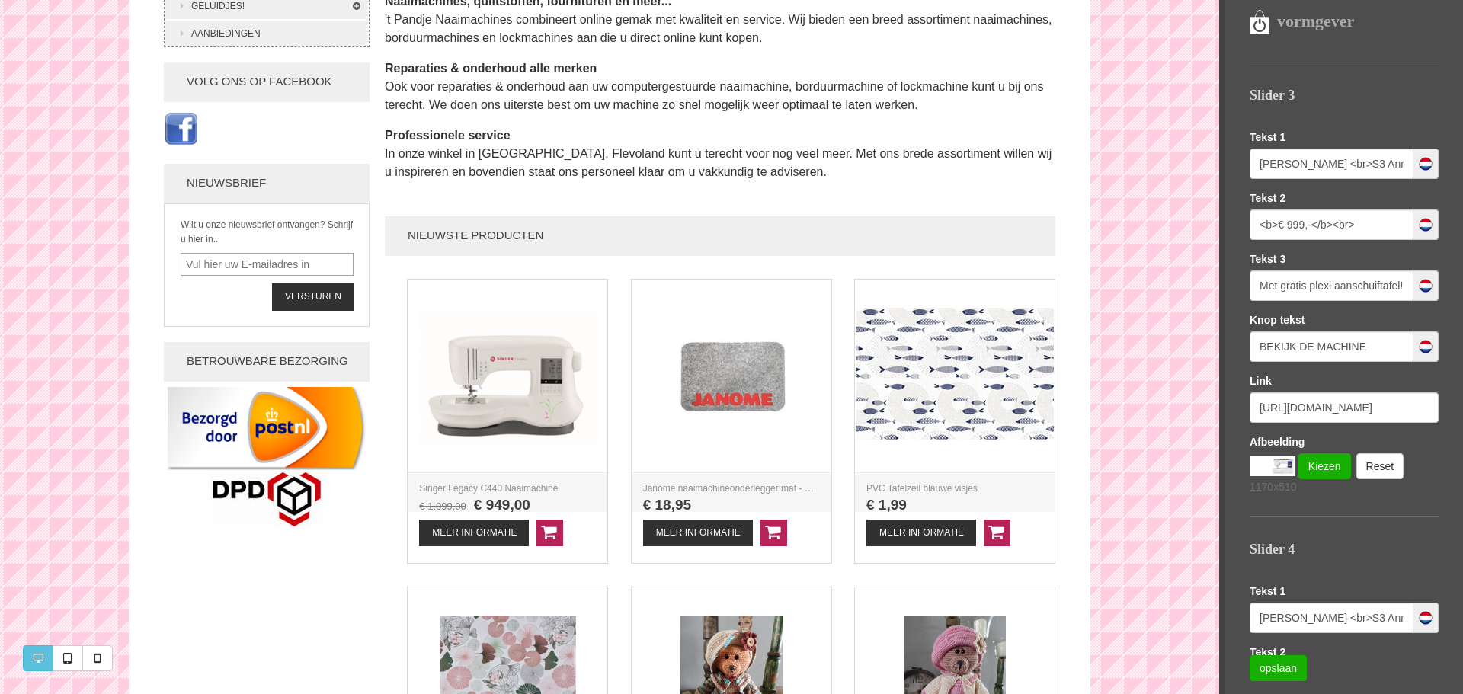
type input "<b>€ 999,-</b><br>"
drag, startPoint x: 1377, startPoint y: 348, endPoint x: 1226, endPoint y: 351, distance: 151.7
click at [1226, 351] on nav "vormgever Templates Sofie LETTERTYPE KLEUREN LOGO EN FAVICON SEO (GOOGLE) Slide…" at bounding box center [1342, 347] width 244 height 694
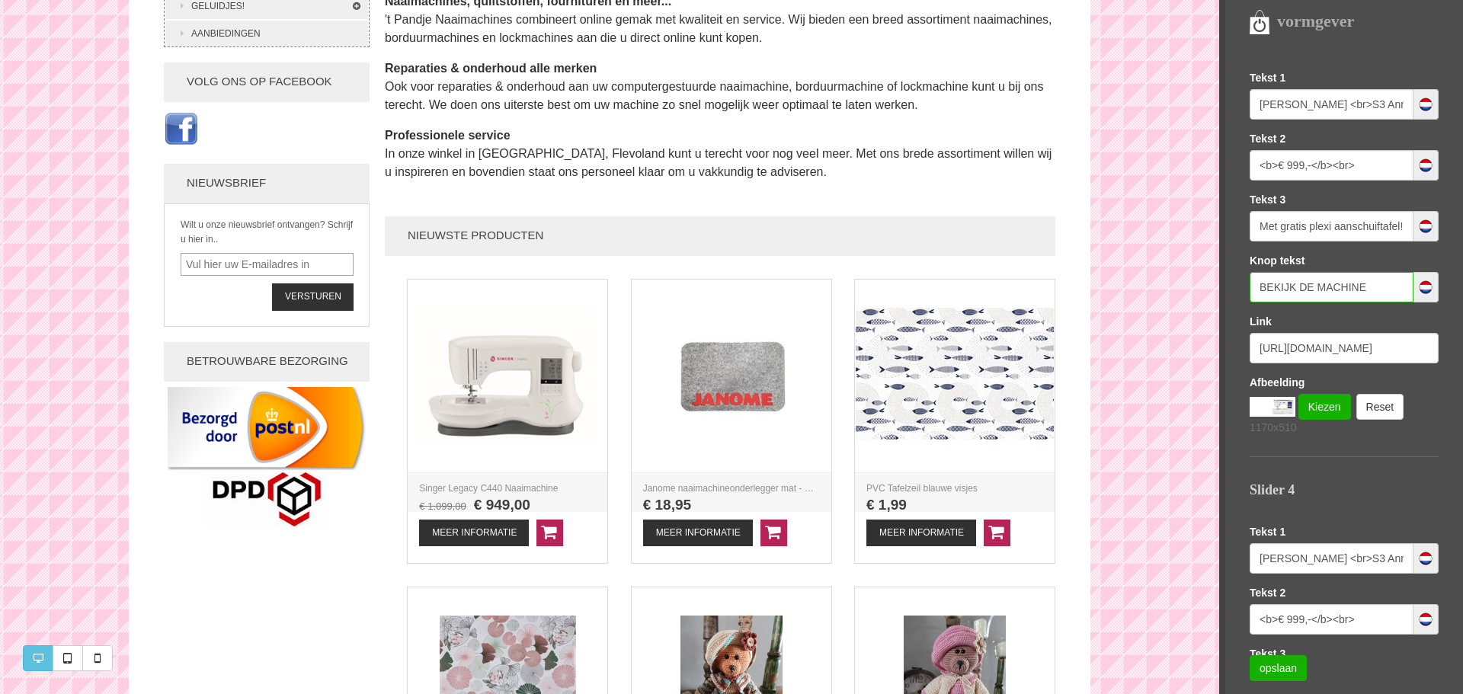
scroll to position [1270, 0]
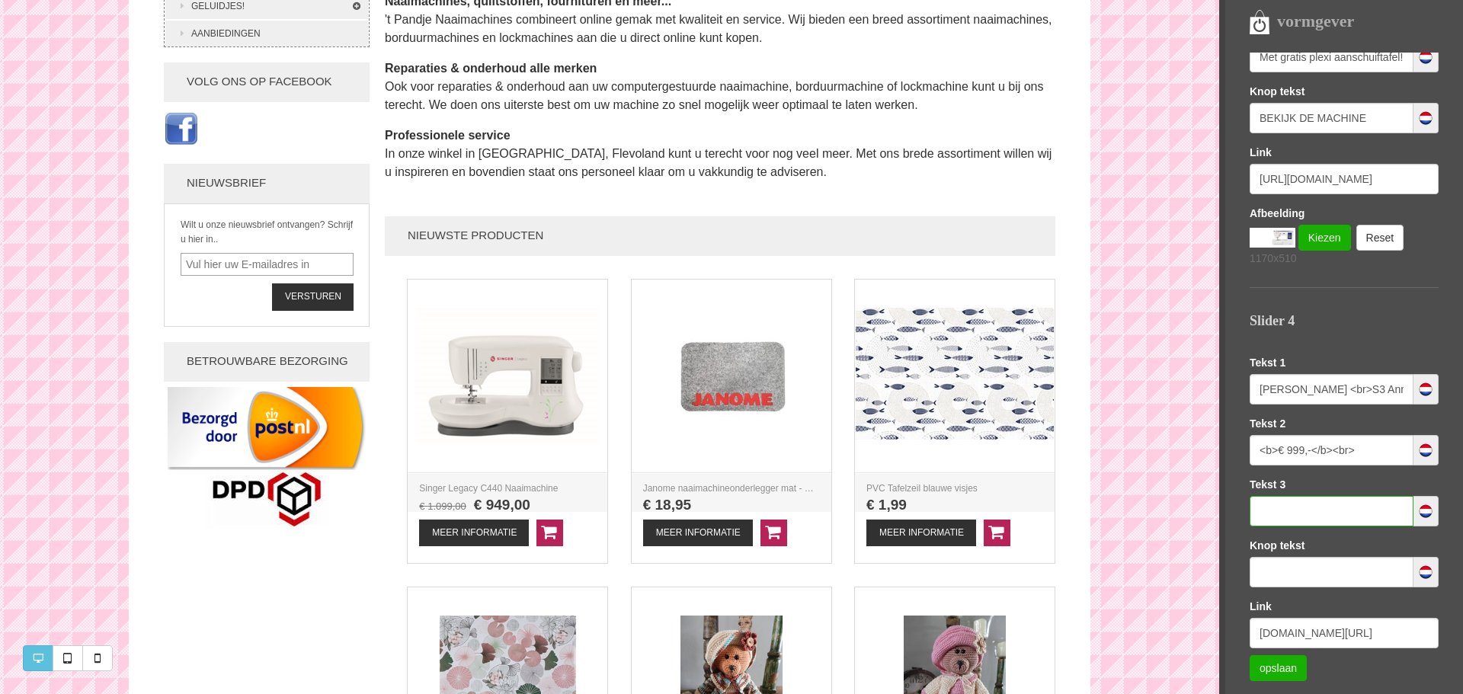
click at [1265, 512] on input "text" at bounding box center [1332, 511] width 164 height 30
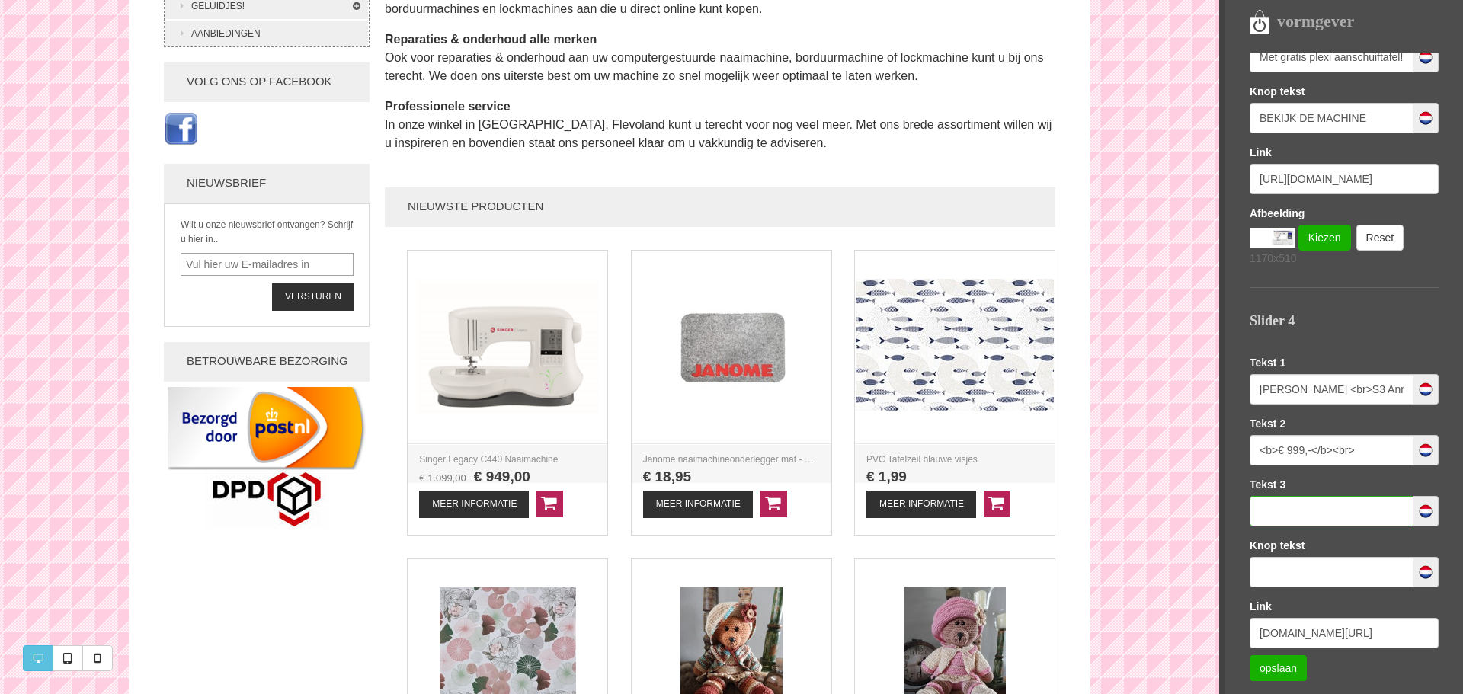
paste input "BEKIJK DE MACHINE"
type input "BEKIJK DE MACHINE"
click at [1258, 178] on input "https://www.naaimachines-flevoland.nl/product/2113834/janome-skyline-s3-anniver…" at bounding box center [1344, 179] width 189 height 30
click at [1280, 176] on input "https://www.naaimachines-flevoland.nl/product/2113834/janome-skyline-s3-anniver…" at bounding box center [1344, 179] width 189 height 30
click at [1285, 572] on input "text" at bounding box center [1332, 572] width 164 height 30
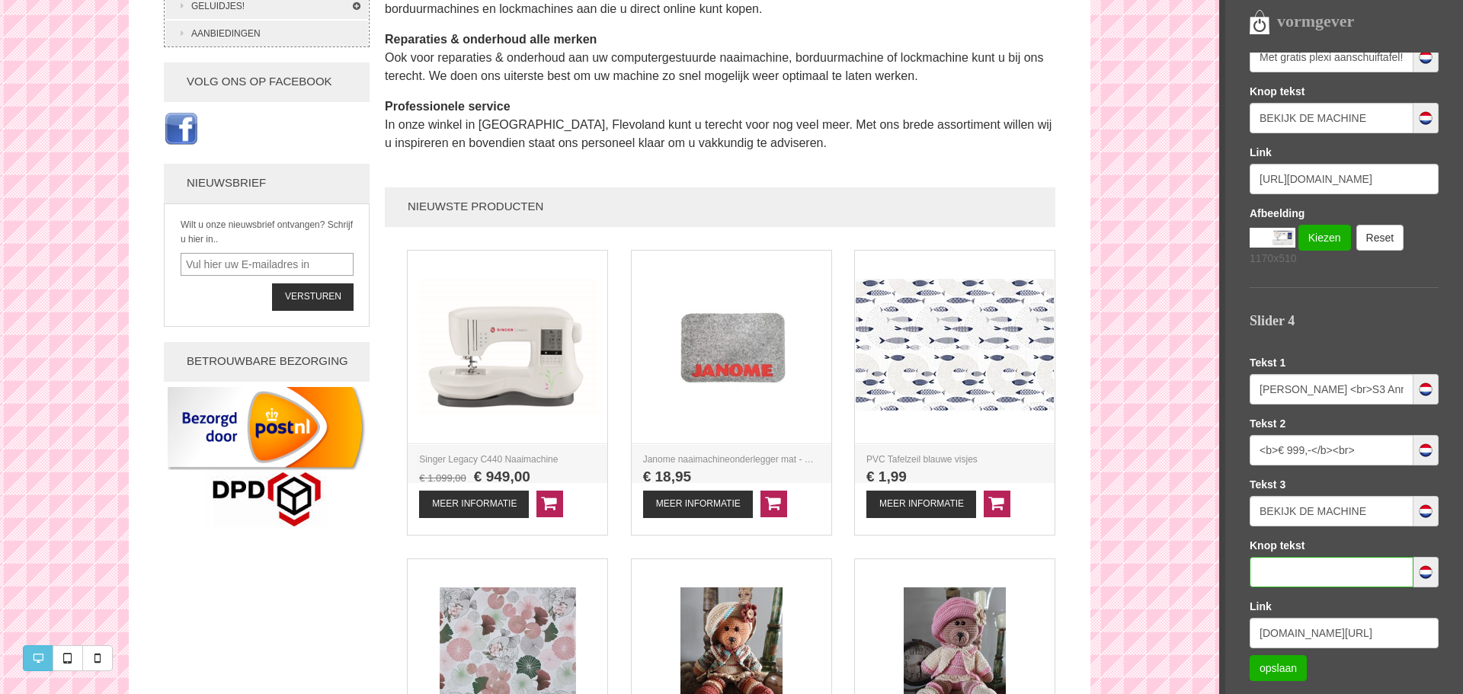
paste input "https://www.naaimachines-flevoland.nl/product/2113834/janome-skyline-s3-anniver…"
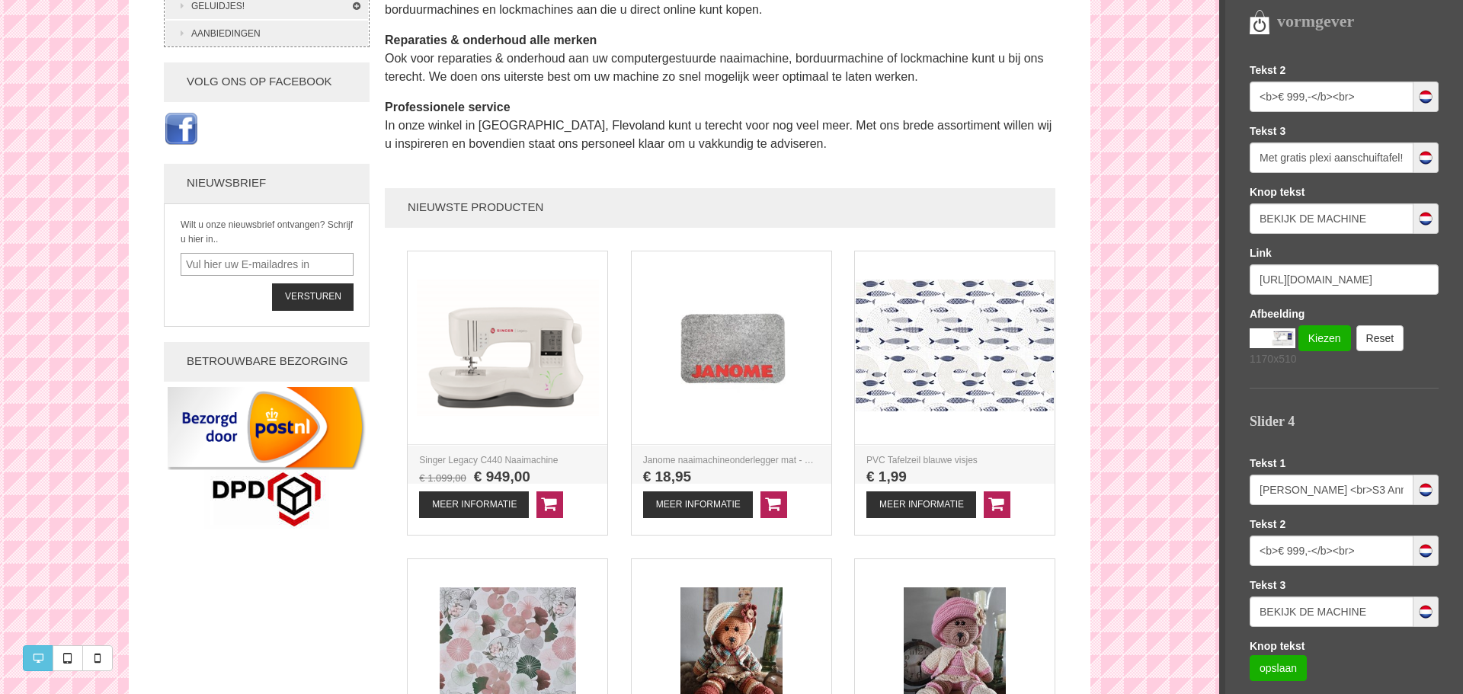
scroll to position [1117, 0]
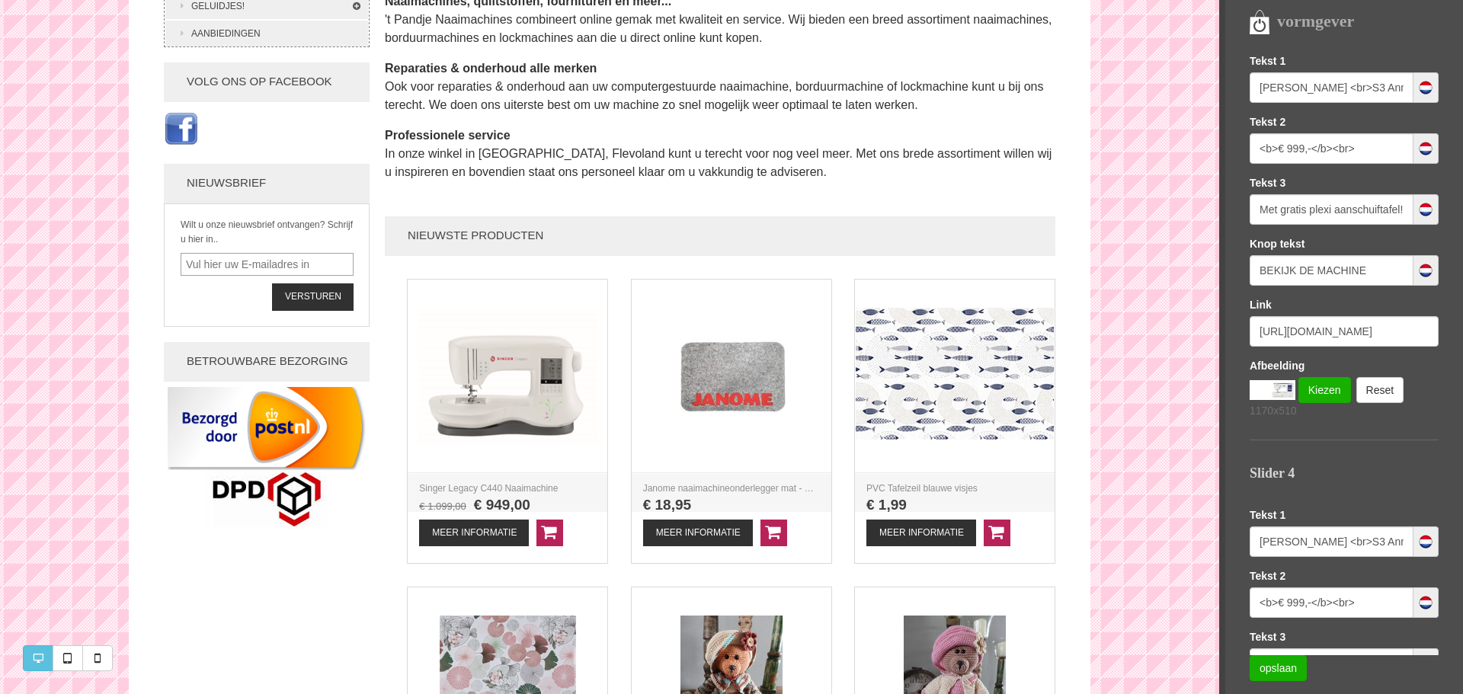
type input "https://www.naaimachines-flevoland.nl/product/2113834/janome-skyline-s3-anniver…"
drag, startPoint x: 1257, startPoint y: 212, endPoint x: 1415, endPoint y: 209, distance: 158.6
click at [1415, 209] on div "Met gratis plexi aanschuiftafel!<br>t.w.v. €199,-" at bounding box center [1344, 209] width 189 height 30
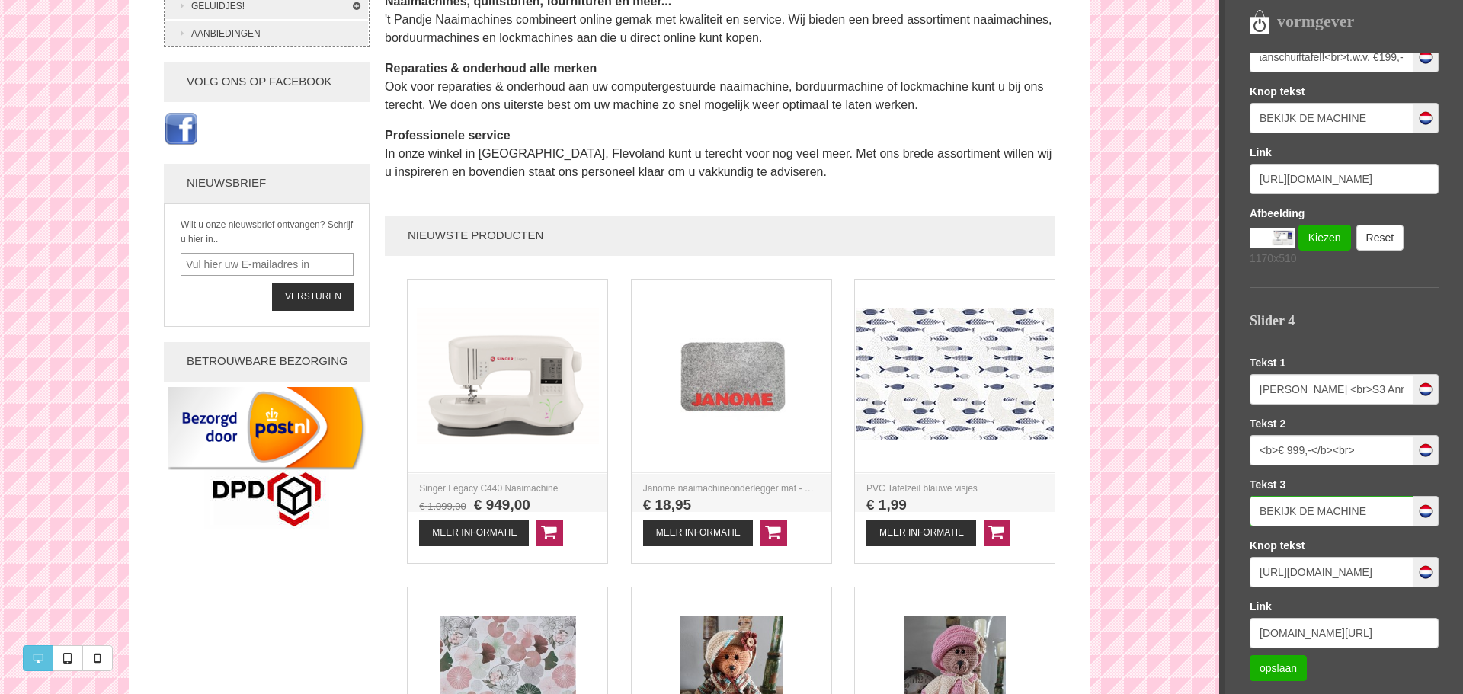
scroll to position [0, 0]
drag, startPoint x: 1261, startPoint y: 513, endPoint x: 1420, endPoint y: 509, distance: 158.6
click at [1420, 509] on div "BEKIJK DE MACHINE" at bounding box center [1344, 511] width 189 height 30
paste input "Met gratis plexi aanschuiftafel!<br>t.w.v. €199,-"
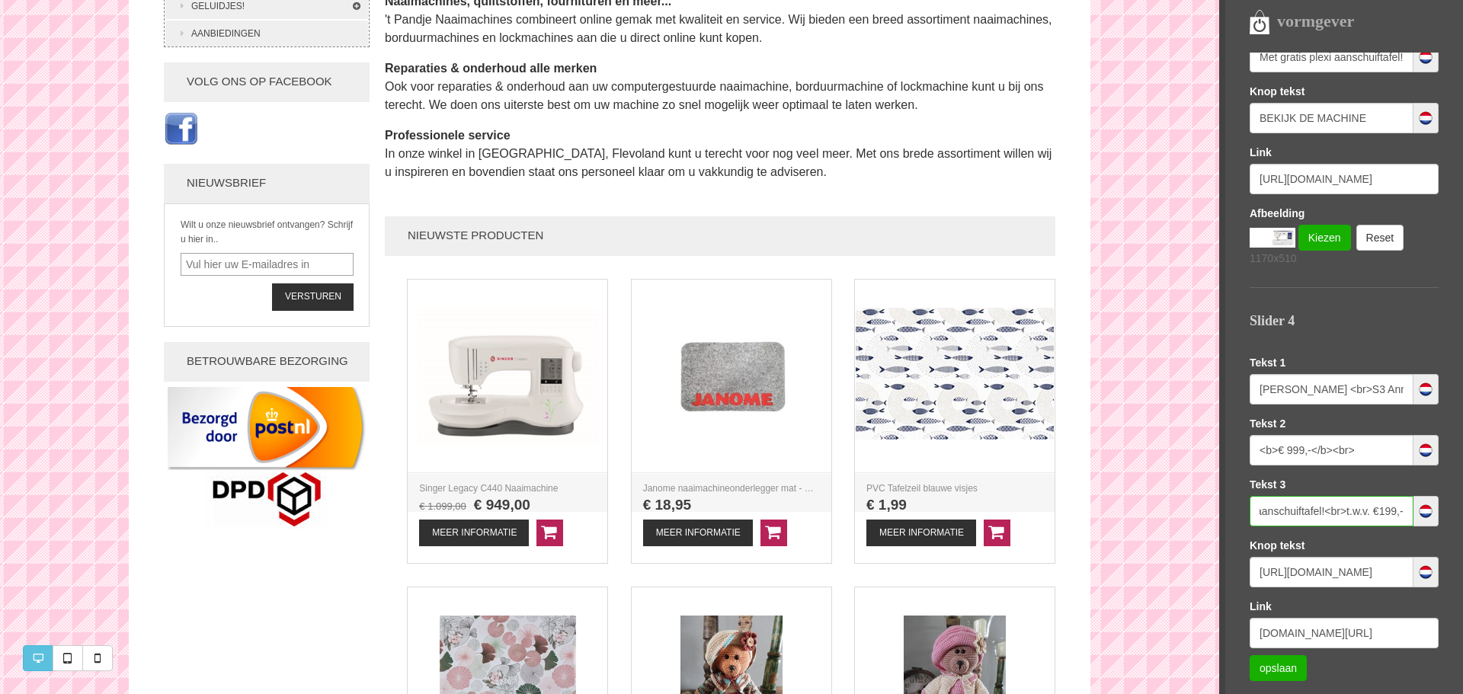
type input "Met gratis plexi aanschuiftafel!<br>t.w.v. €199,-"
drag, startPoint x: 1258, startPoint y: 574, endPoint x: 1413, endPoint y: 569, distance: 155.6
click at [1413, 569] on div "https://www.naaimachines-flevoland.nl/product/2113834/janome-skyline-s3-anniver…" at bounding box center [1344, 572] width 189 height 30
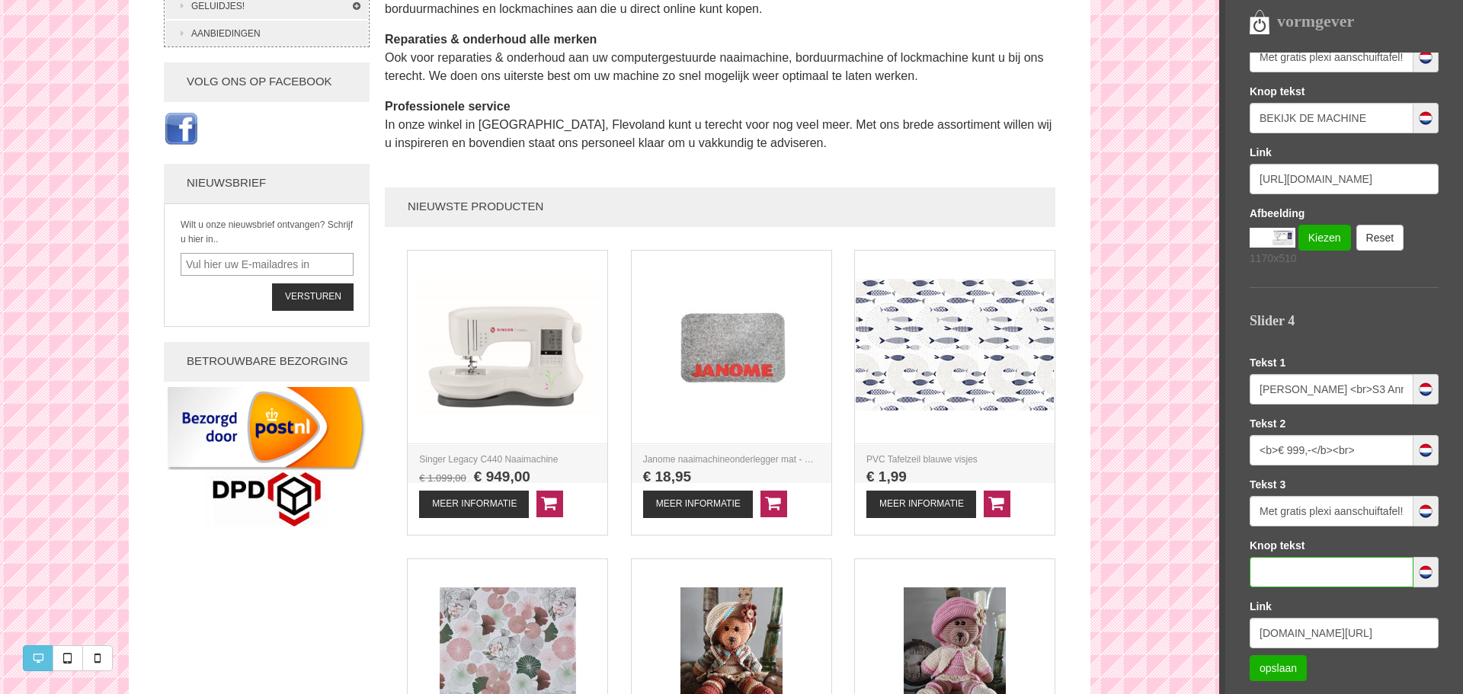
scroll to position [0, 0]
drag, startPoint x: 1260, startPoint y: 636, endPoint x: 1342, endPoint y: 636, distance: 82.3
click at [1342, 636] on input "nd.nl/product/2092826/brother-innov-is-v3le/" at bounding box center [1344, 633] width 189 height 30
type input "/"
paste input "https://www.naaimachines-flevoland.nl/product/2113834/janome-skyline-s3-anniver…"
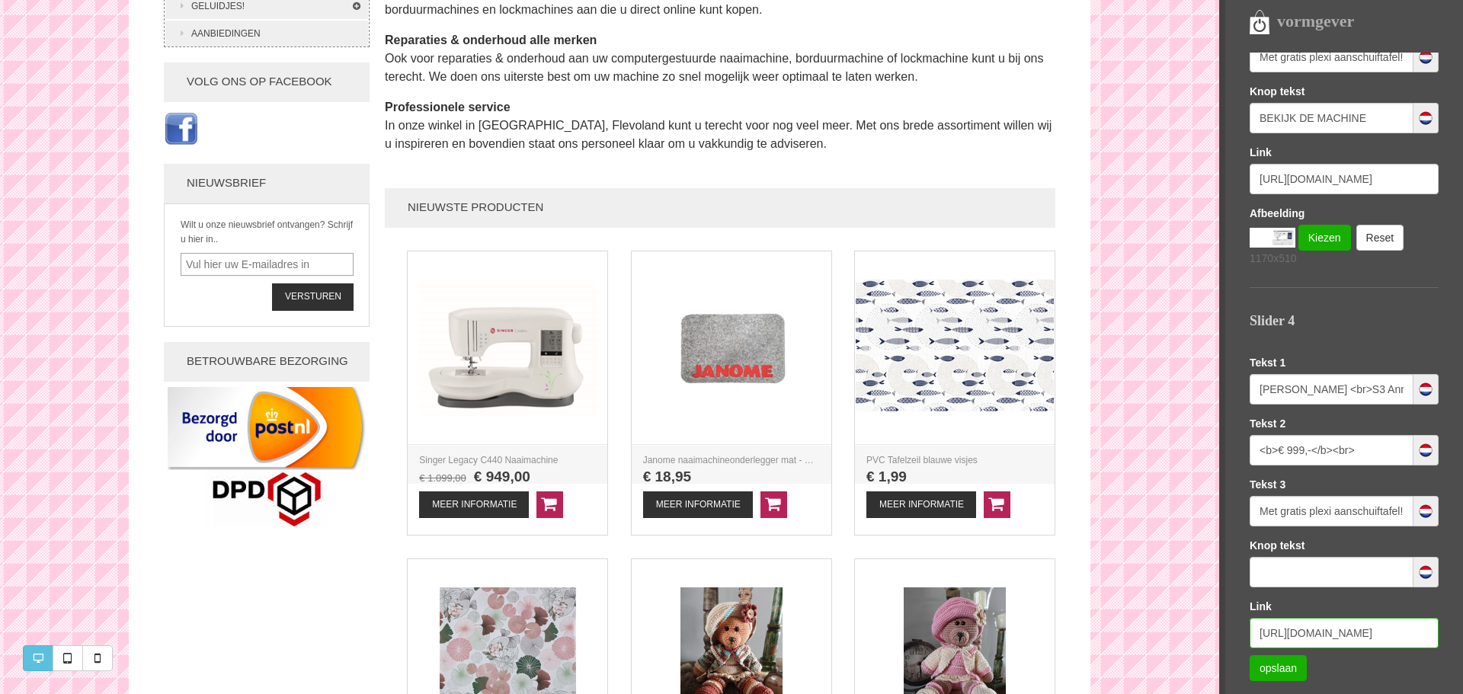
scroll to position [0, 425]
type input "https://www.naaimachines-flevoland.nl/product/2113834/janome-skyline-s3-anniver…"
click at [1272, 572] on input "text" at bounding box center [1332, 572] width 164 height 30
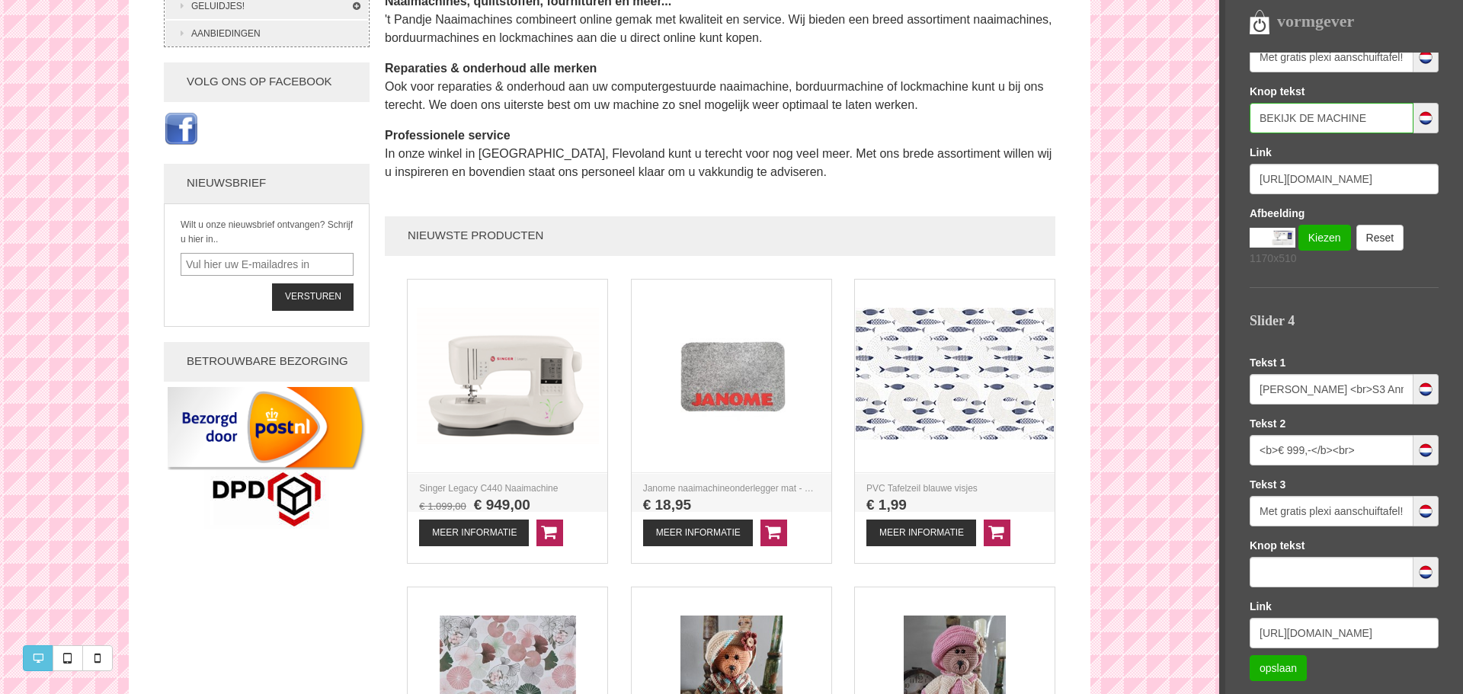
drag, startPoint x: 1375, startPoint y: 119, endPoint x: 1233, endPoint y: 122, distance: 142.6
click at [1233, 122] on nav "vormgever Templates Sofie LETTERTYPE KLEUREN LOGO EN FAVICON SEO (GOOGLE) Slide…" at bounding box center [1342, 347] width 244 height 694
click at [1273, 572] on input "text" at bounding box center [1332, 572] width 164 height 30
paste input "BEKIJK DE MACHINE"
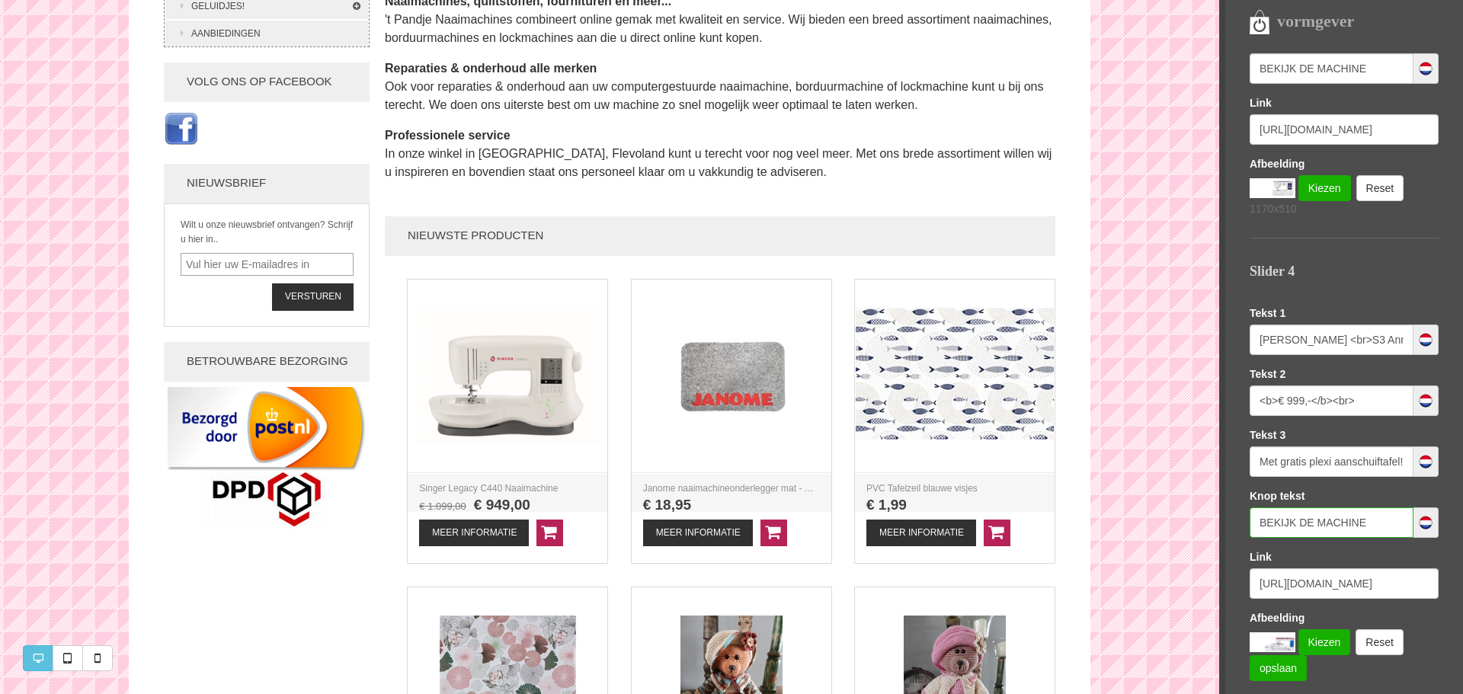
scroll to position [1346, 0]
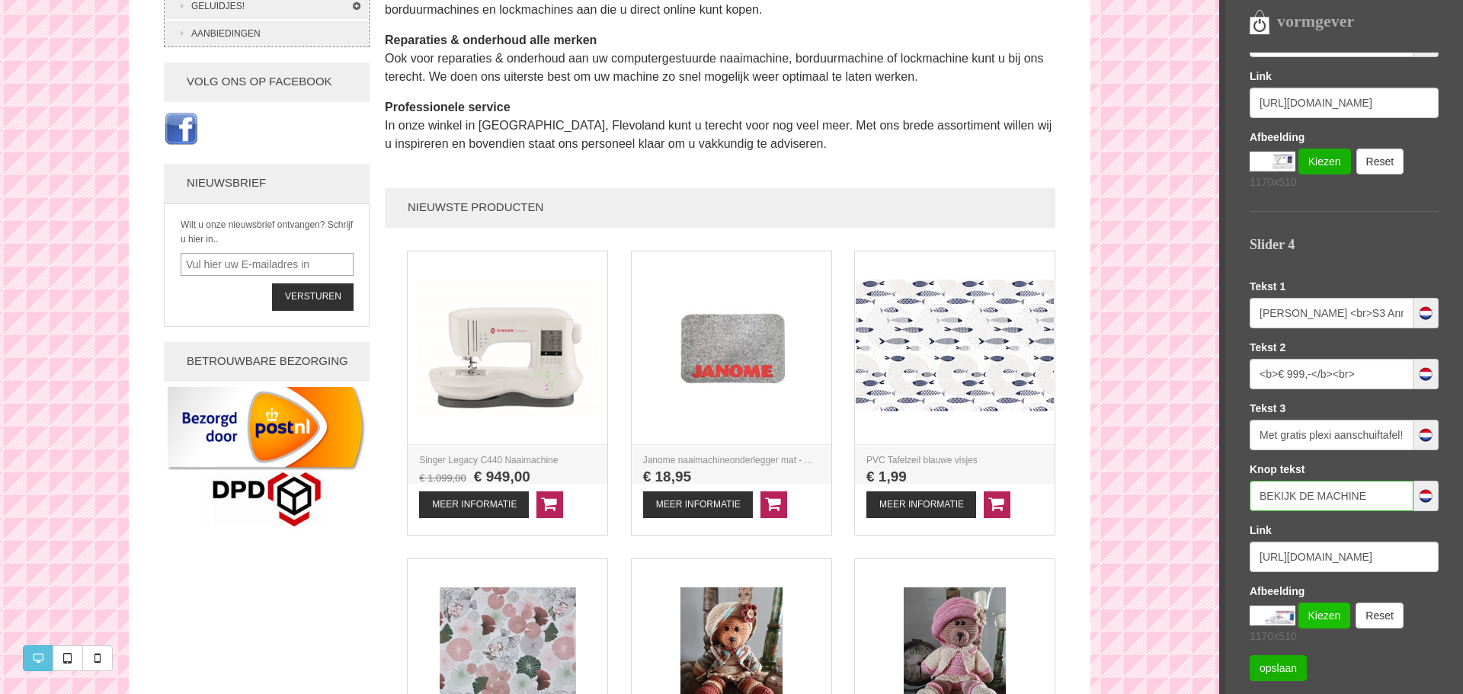
type input "BEKIJK DE MACHINE"
click at [1316, 616] on link "Kiezen" at bounding box center [1325, 616] width 53 height 26
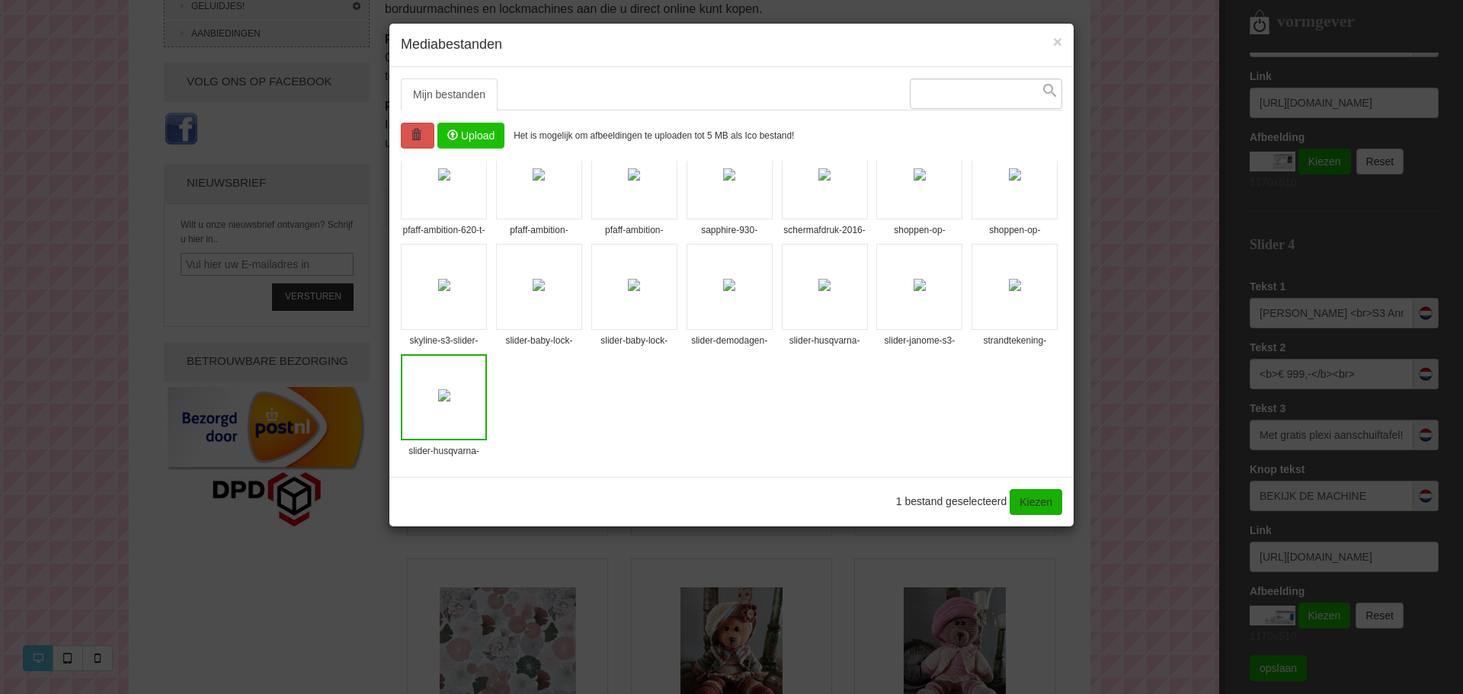
scroll to position [366, 0]
click at [450, 290] on img at bounding box center [444, 284] width 12 height 12
click at [1043, 498] on link "Kiezen" at bounding box center [1036, 502] width 53 height 26
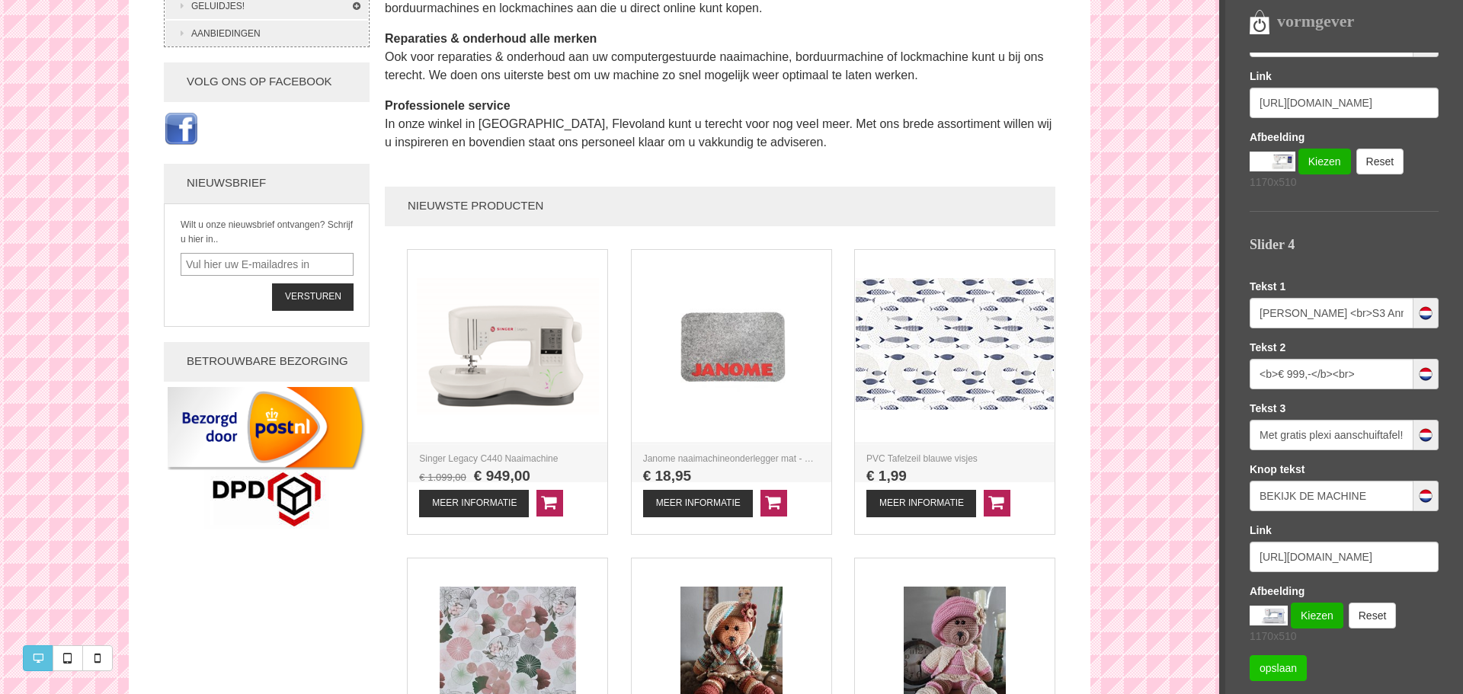
click at [1273, 671] on link "opslaan" at bounding box center [1278, 669] width 57 height 26
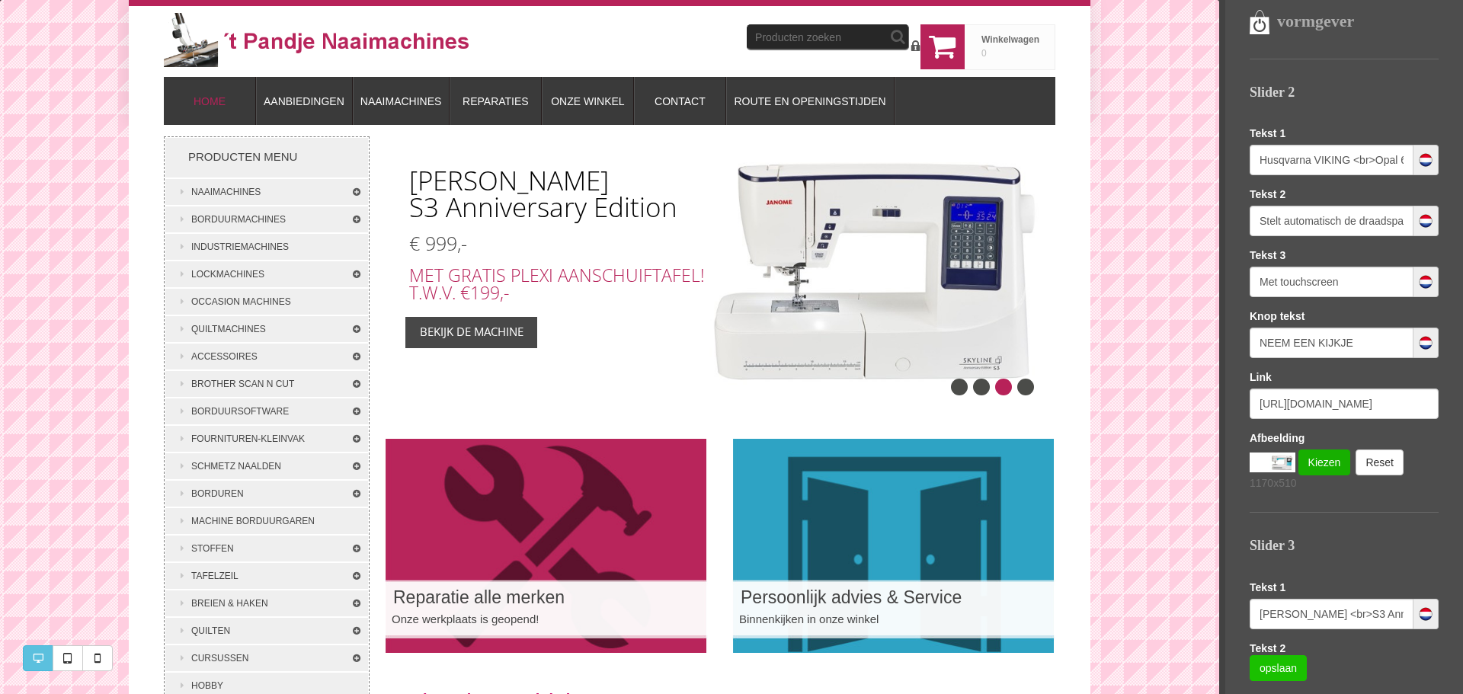
scroll to position [610, 0]
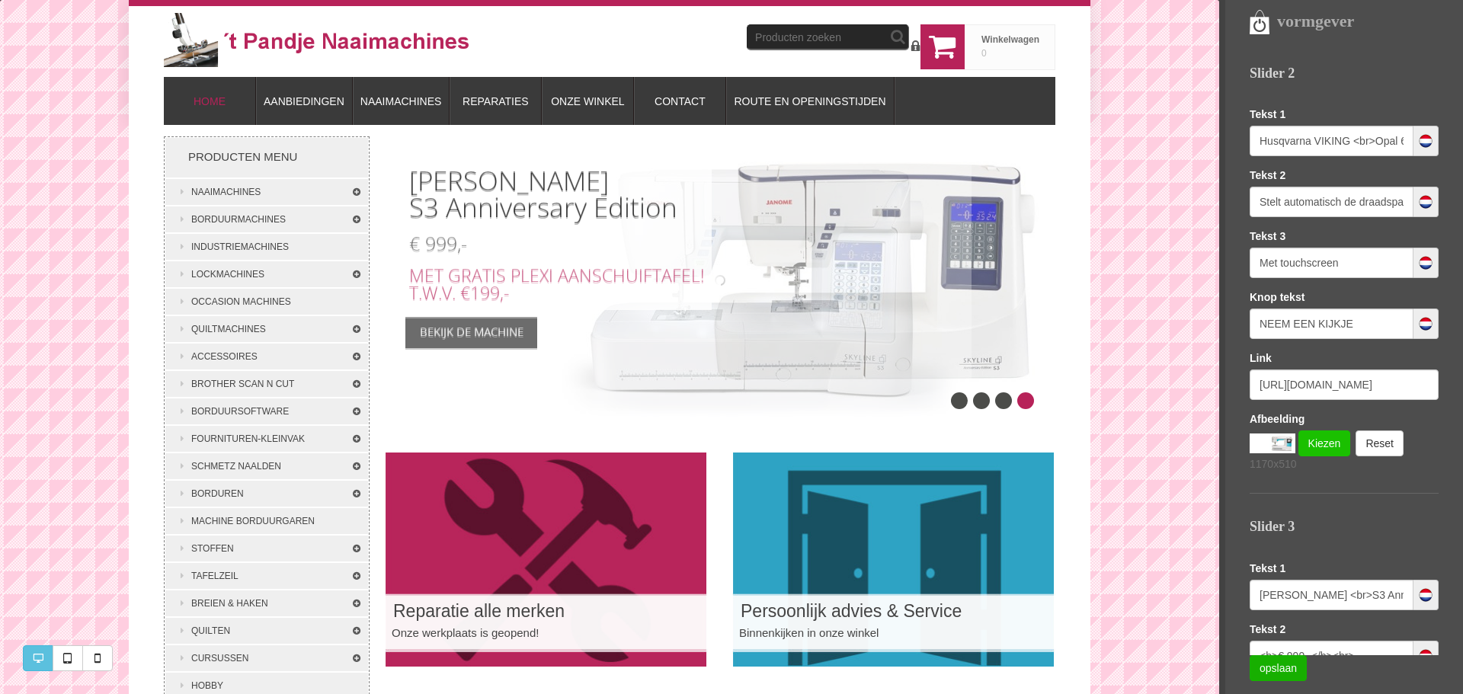
click at [1314, 443] on link "Kiezen" at bounding box center [1325, 444] width 53 height 26
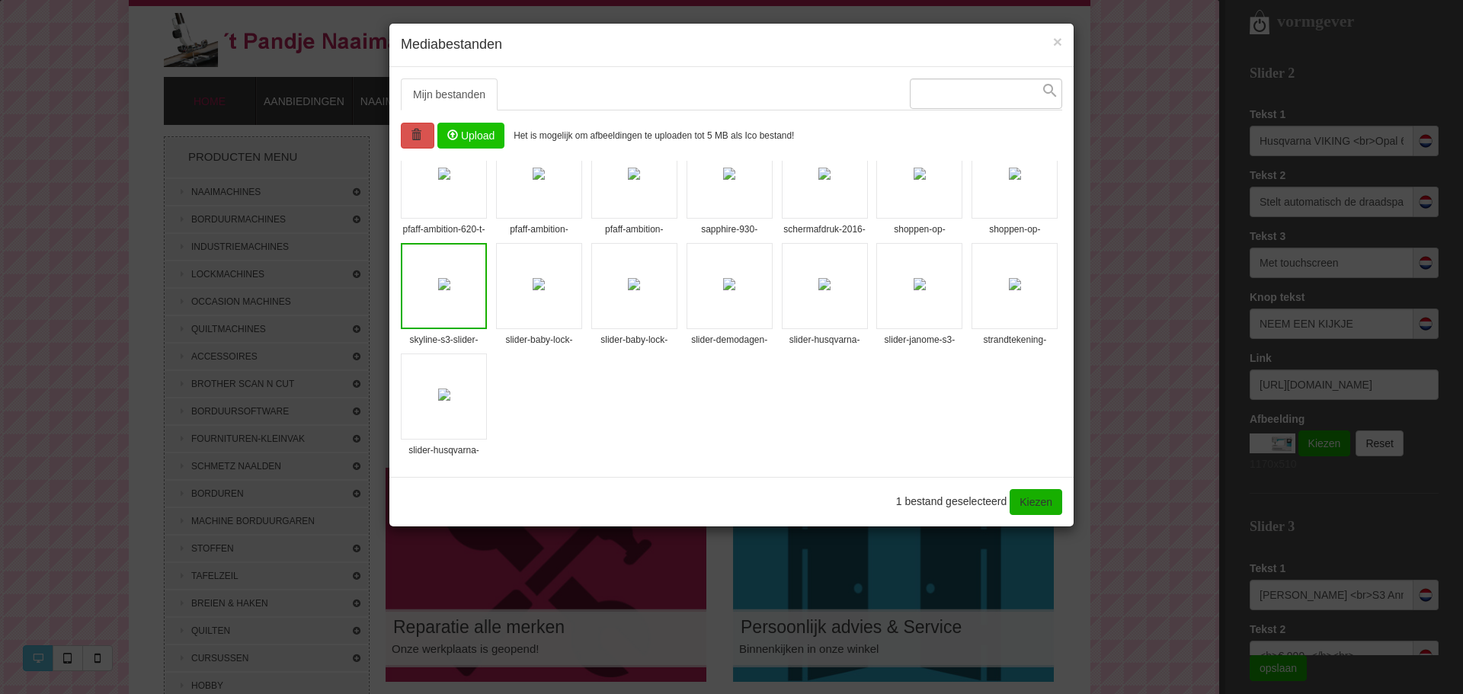
click at [468, 136] on input "file" at bounding box center [471, 135] width 66 height 24
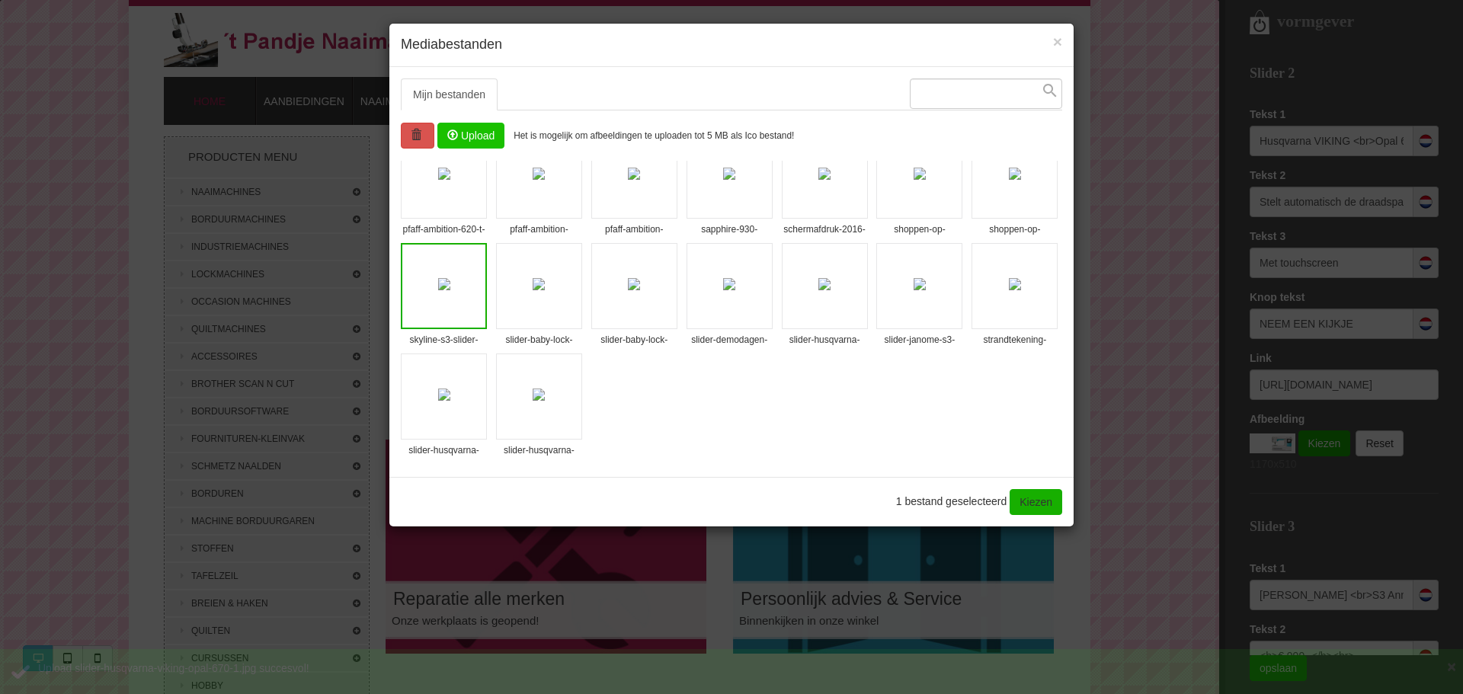
scroll to position [476, 0]
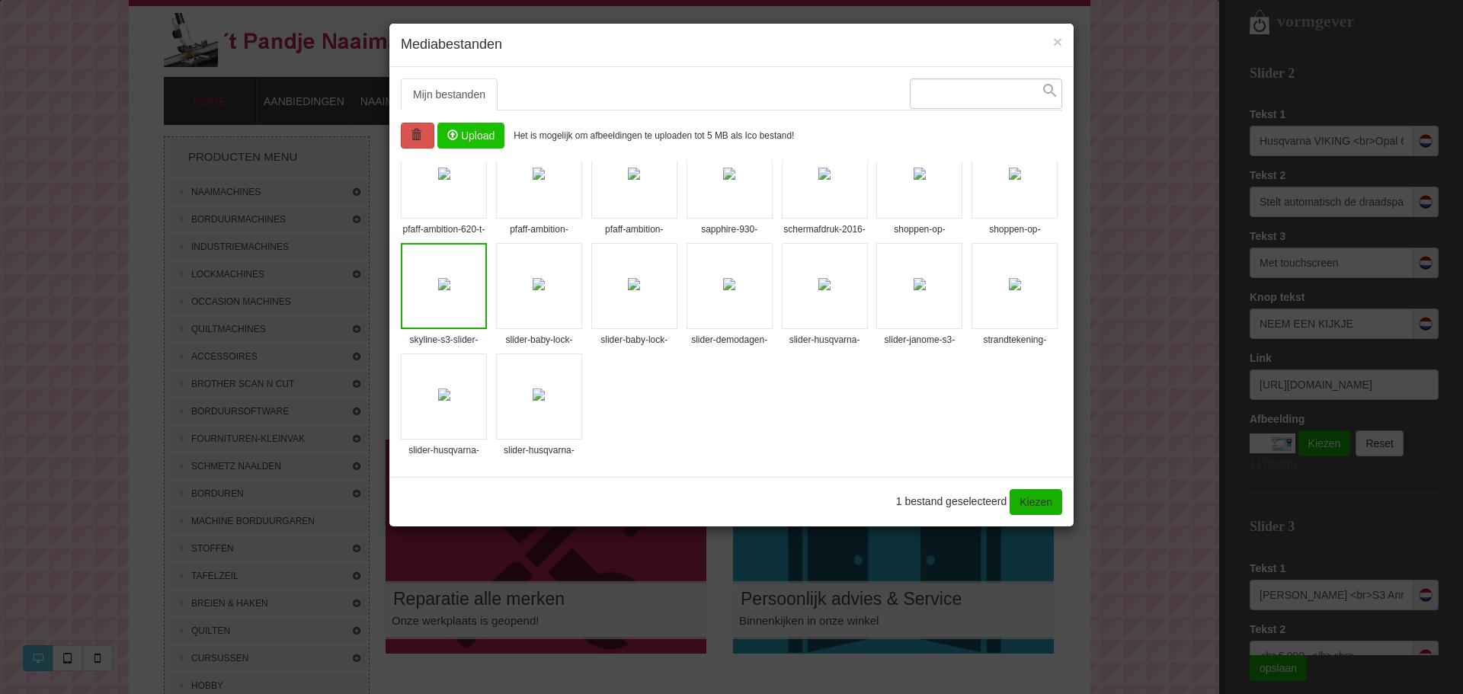
click at [533, 401] on img at bounding box center [539, 395] width 12 height 12
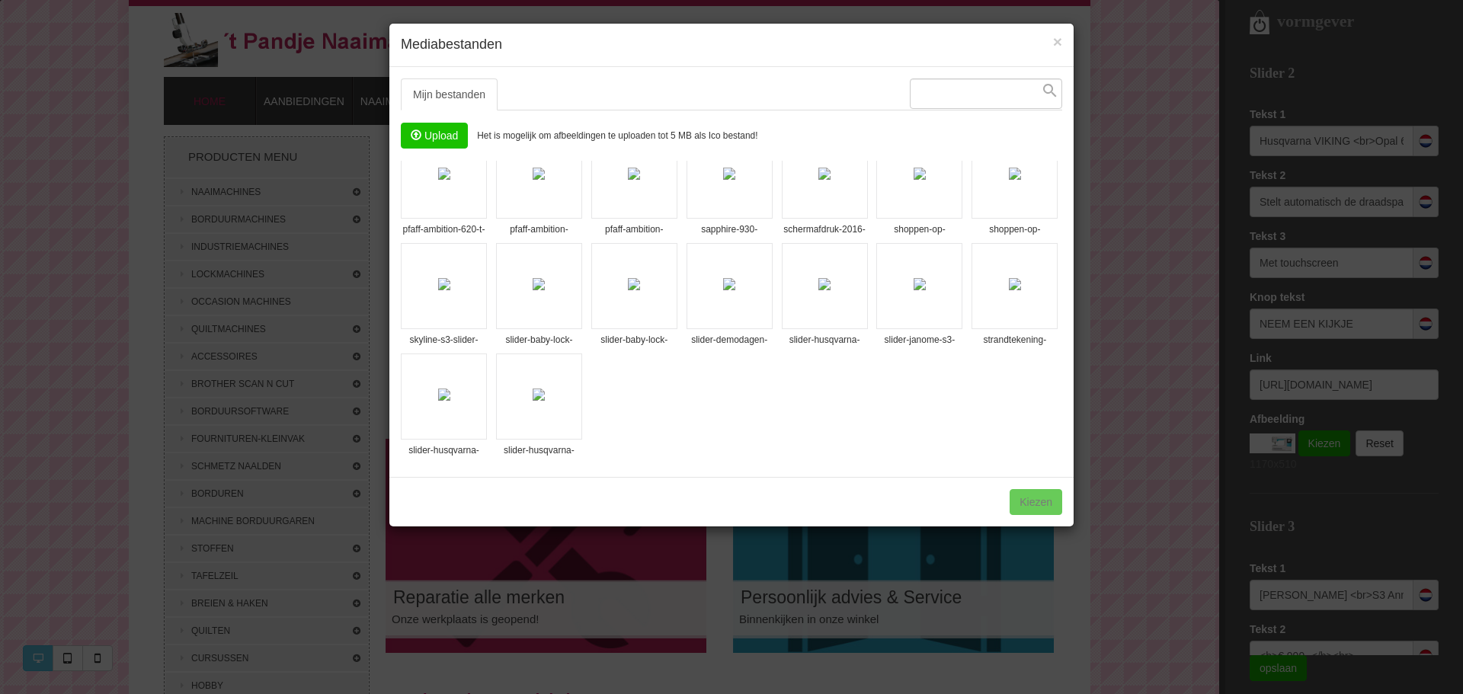
click at [533, 401] on img at bounding box center [539, 395] width 12 height 12
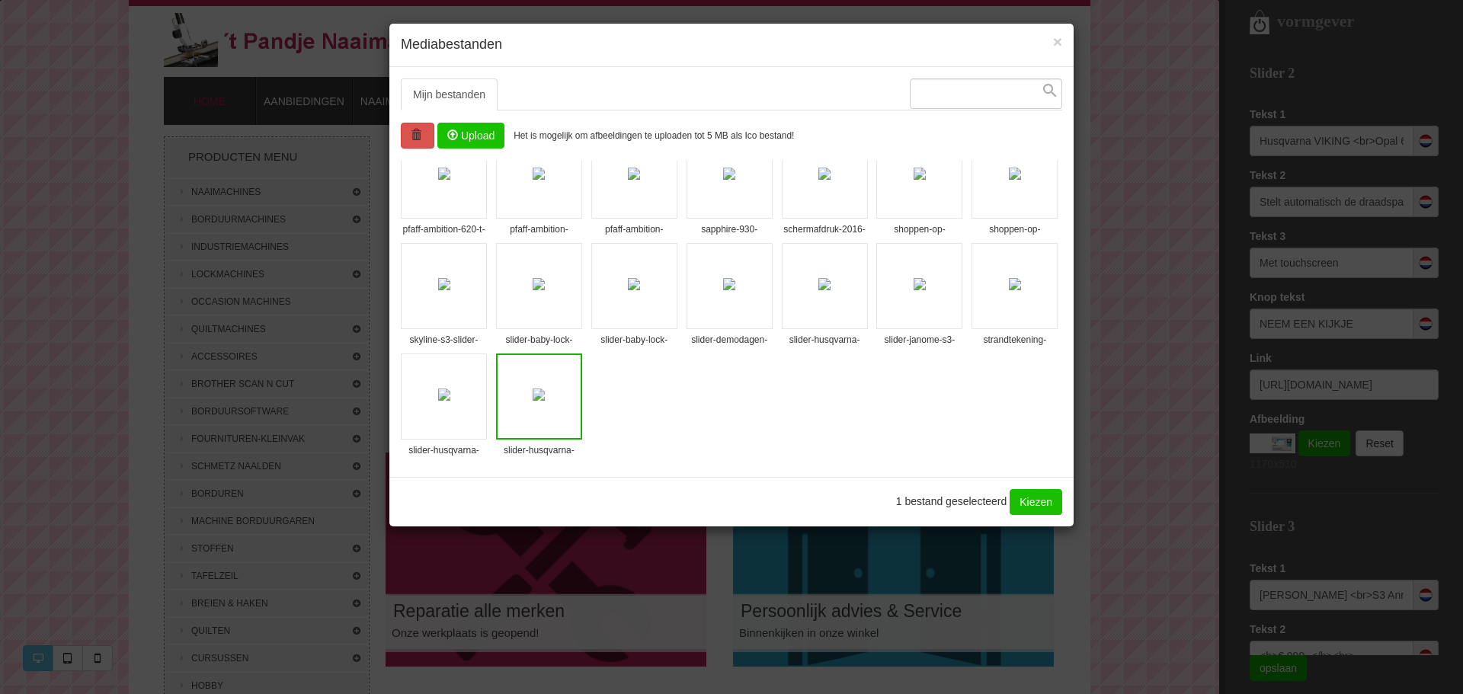
click at [1037, 507] on link "Kiezen" at bounding box center [1036, 502] width 53 height 26
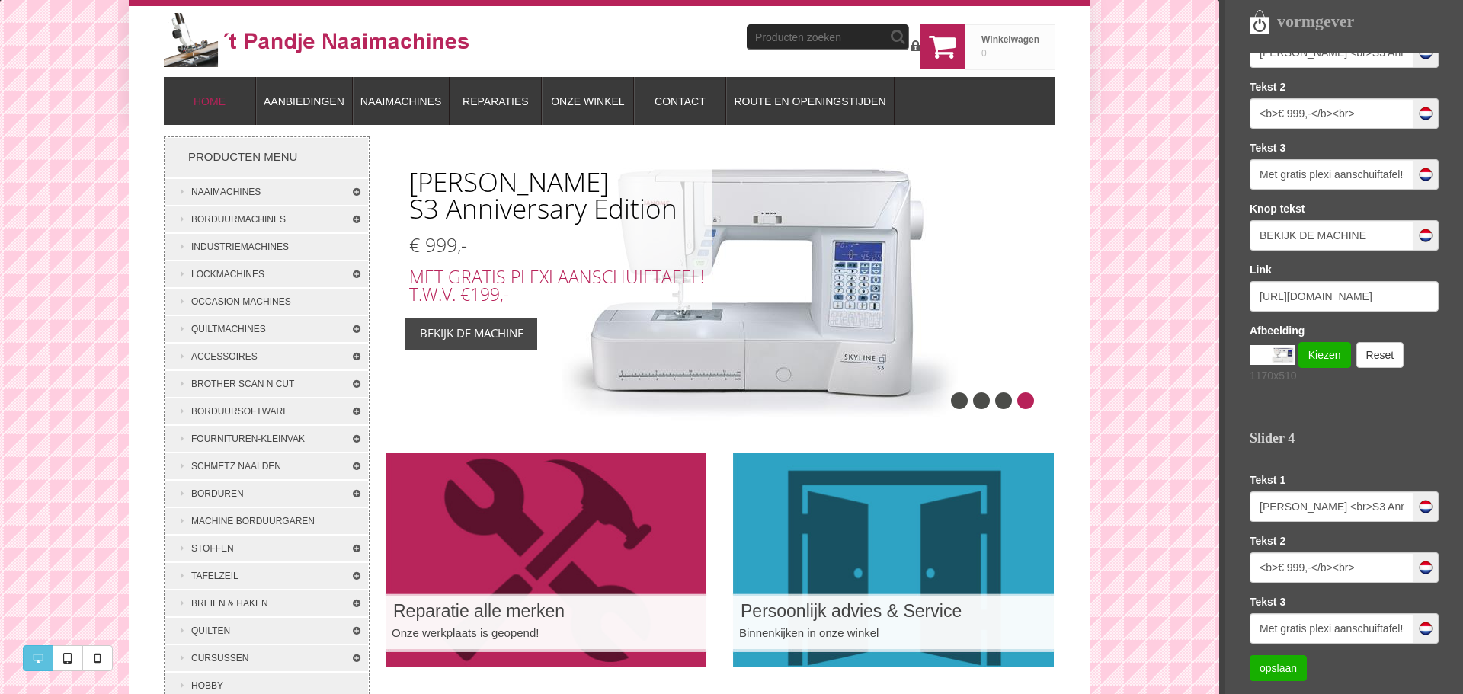
scroll to position [1346, 0]
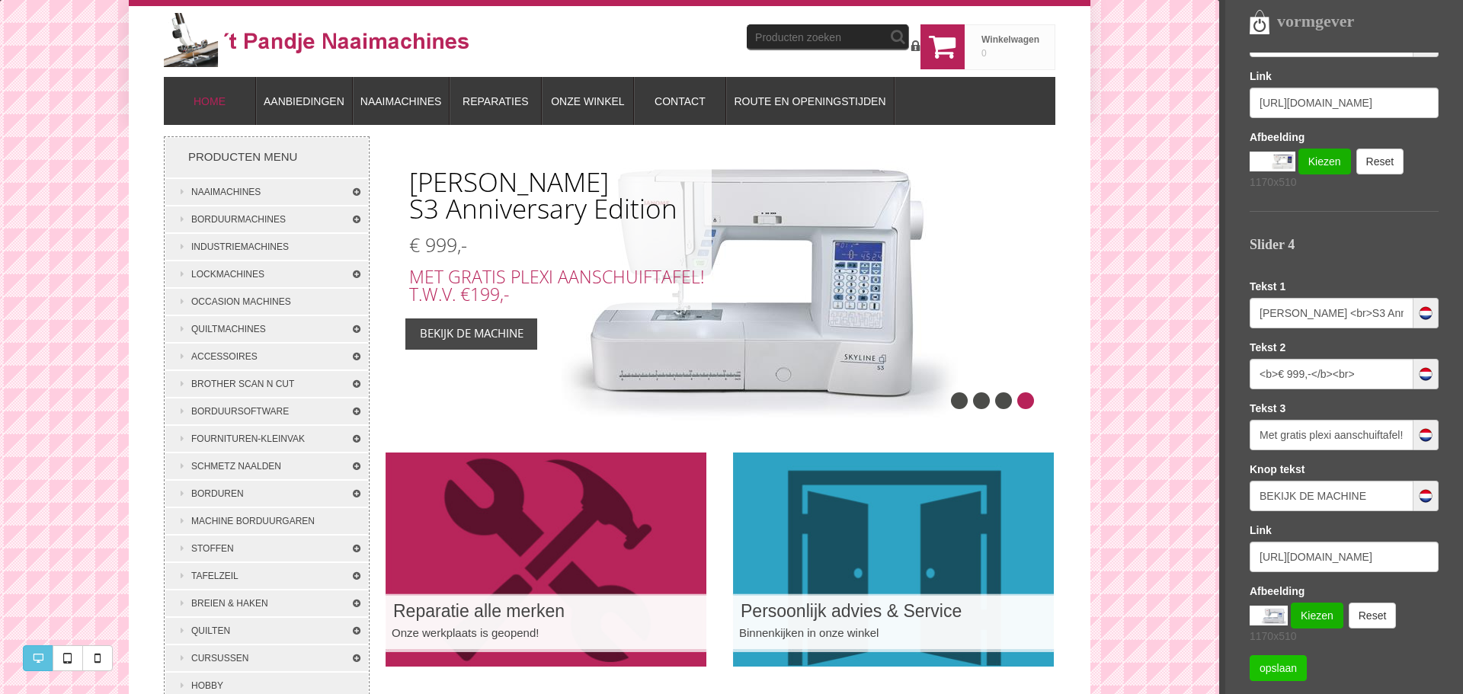
click at [1284, 665] on link "opslaan" at bounding box center [1278, 669] width 57 height 26
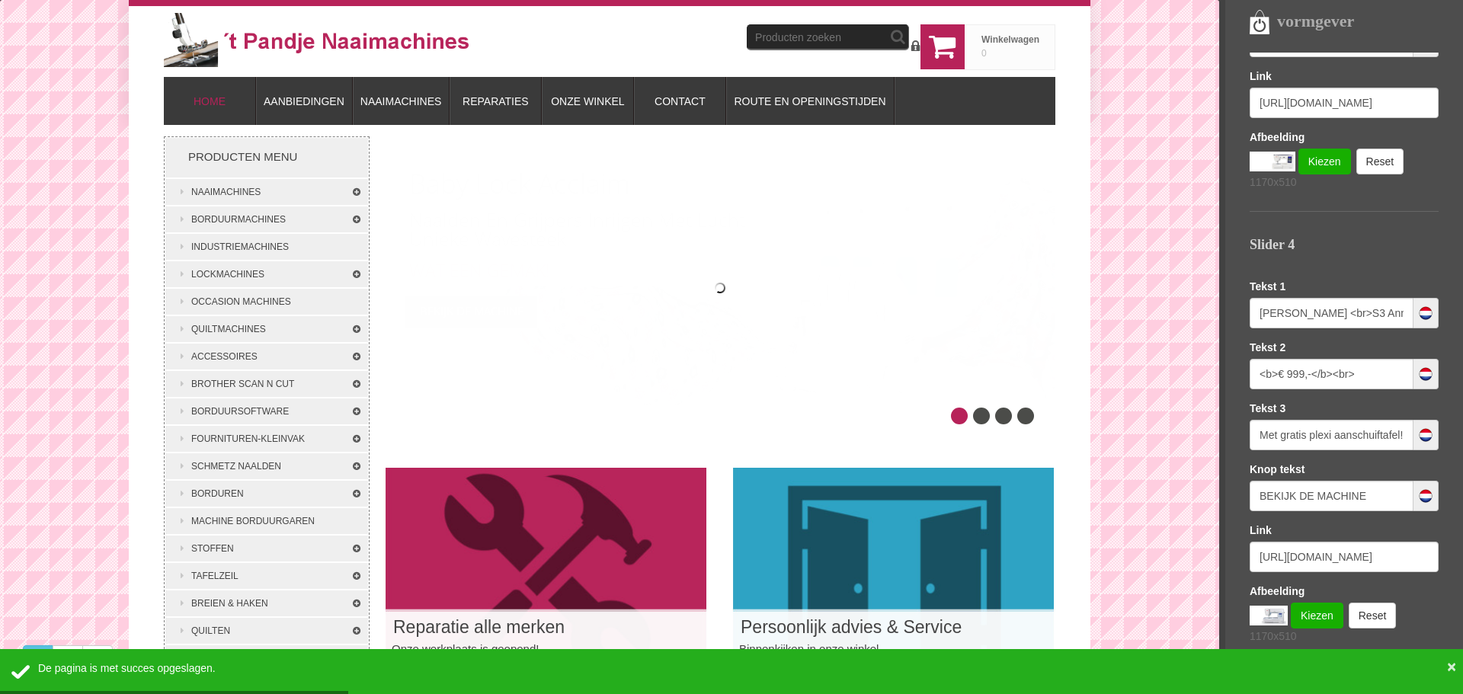
scroll to position [0, 0]
